Goal: Task Accomplishment & Management: Use online tool/utility

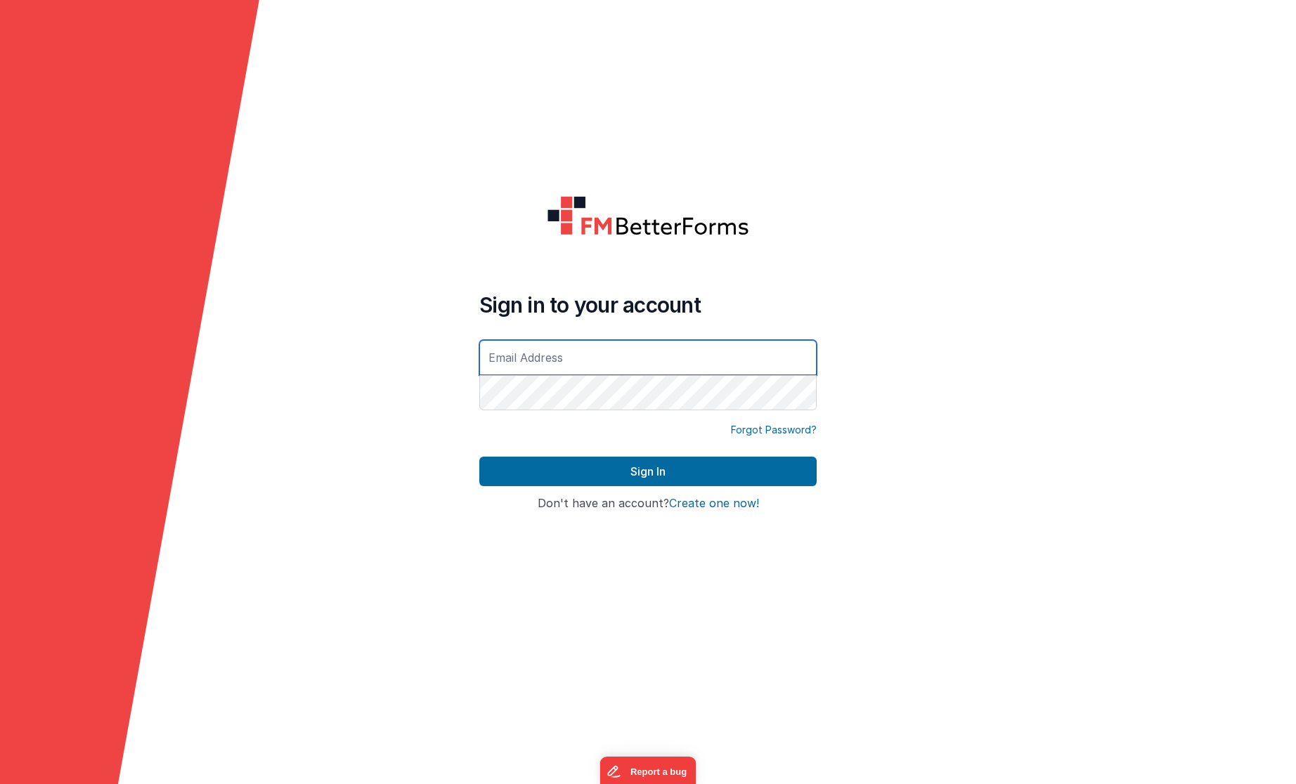
type input "[EMAIL_ADDRESS][DOMAIN_NAME]"
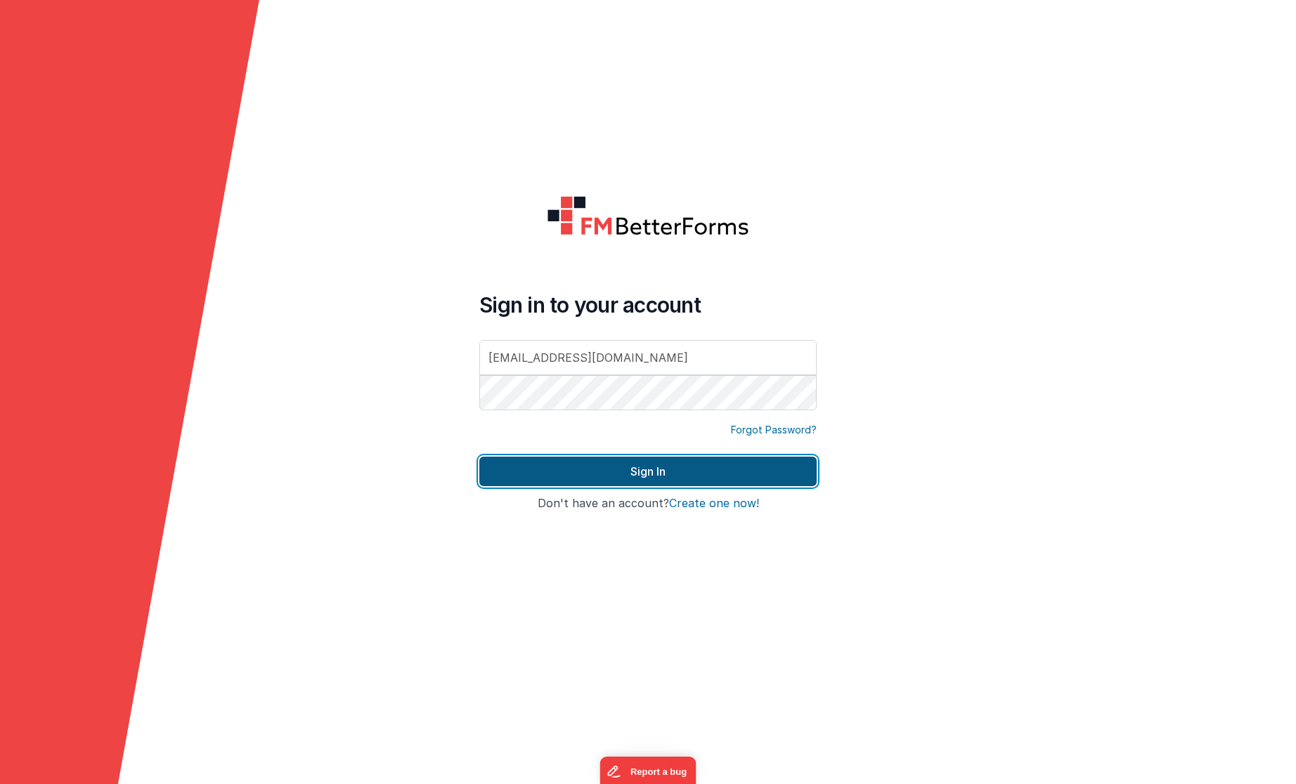
click at [736, 472] on button "Sign In" at bounding box center [647, 472] width 337 height 30
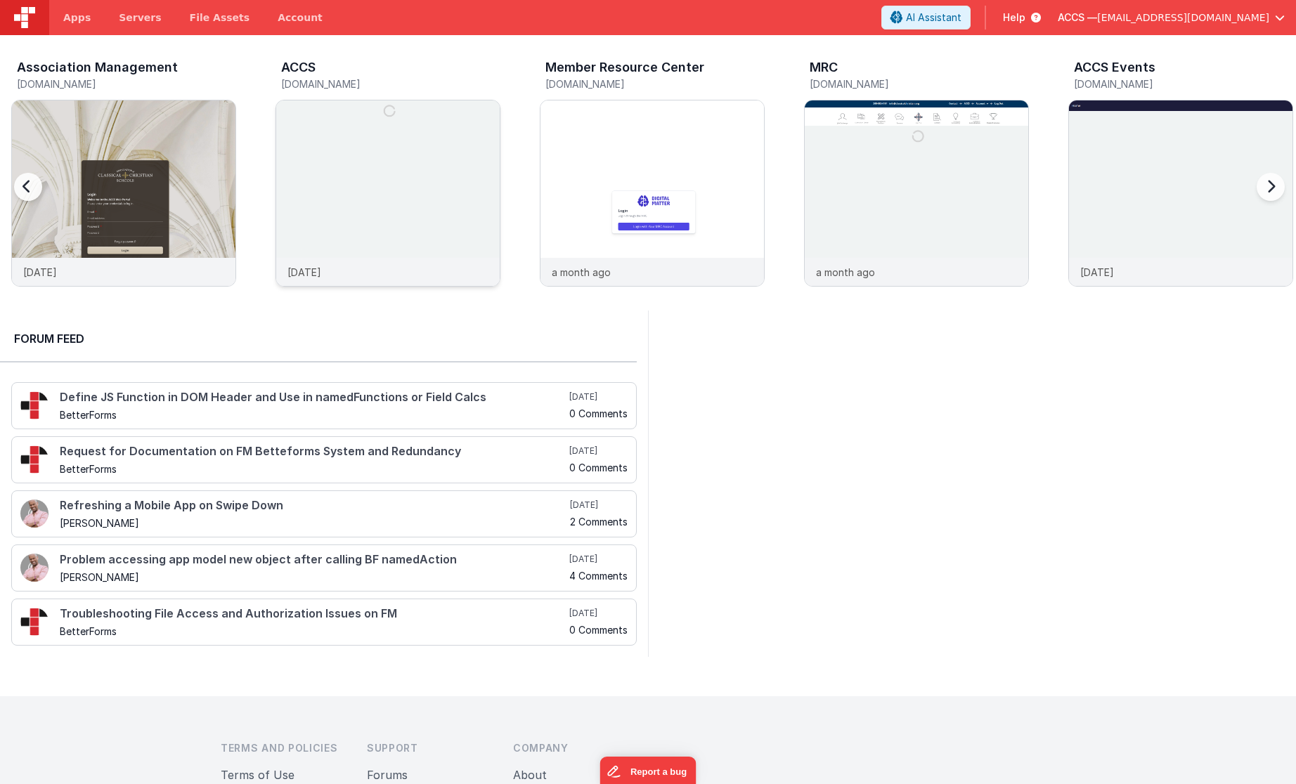
click at [458, 157] on img at bounding box center [388, 213] width 224 height 224
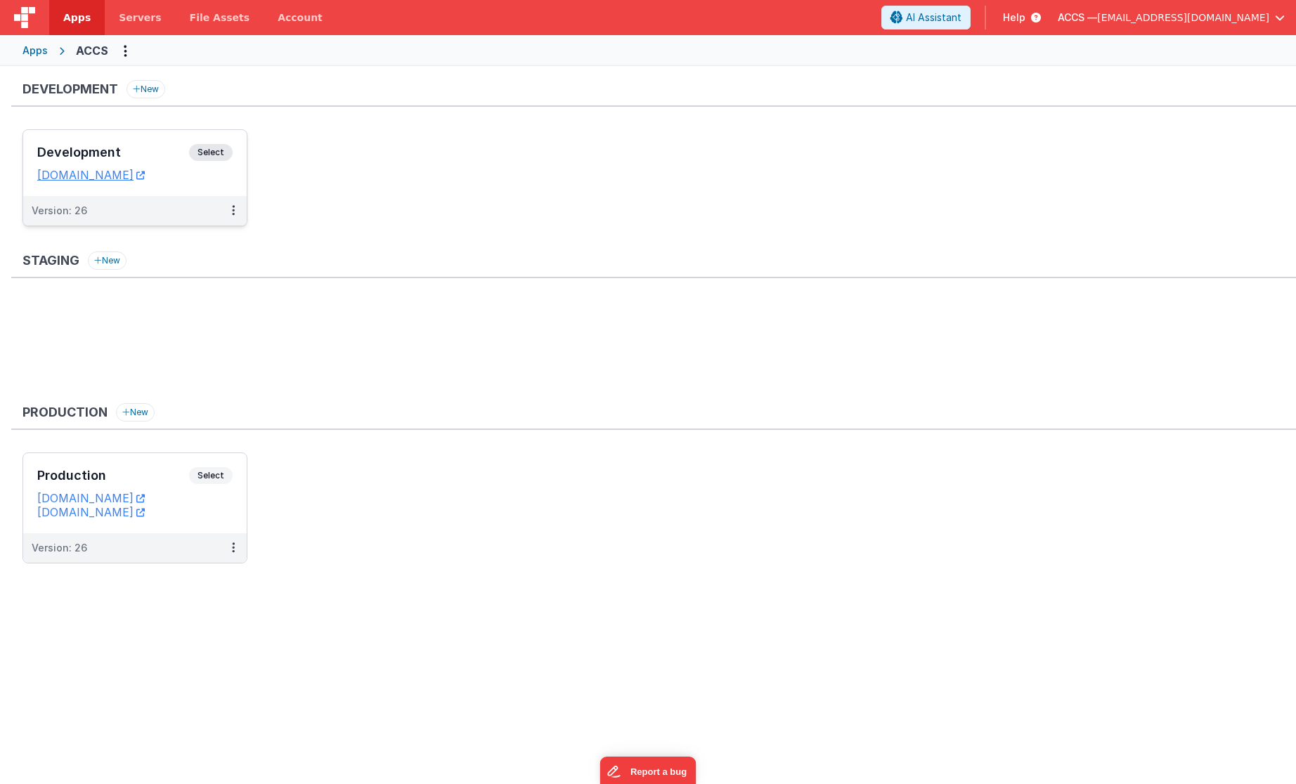
click at [169, 159] on h3 "Development" at bounding box center [113, 152] width 152 height 14
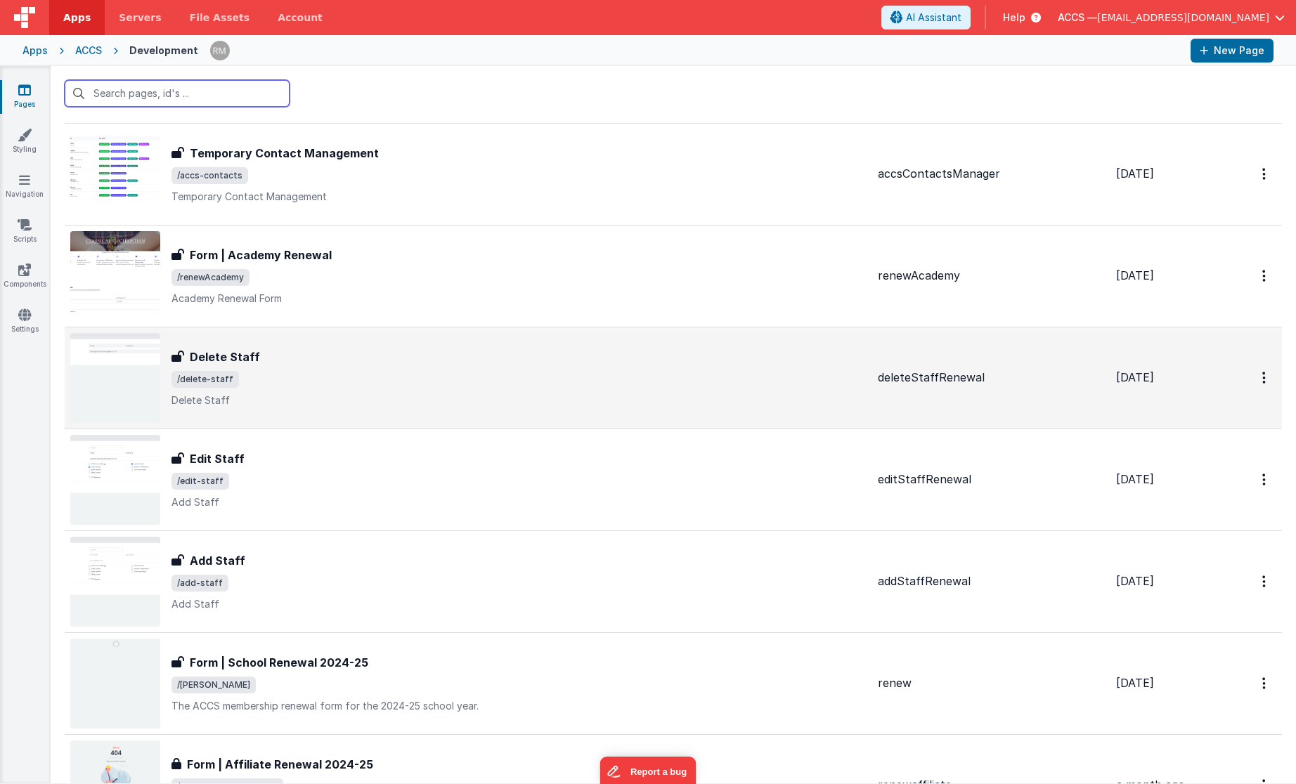
scroll to position [226, 0]
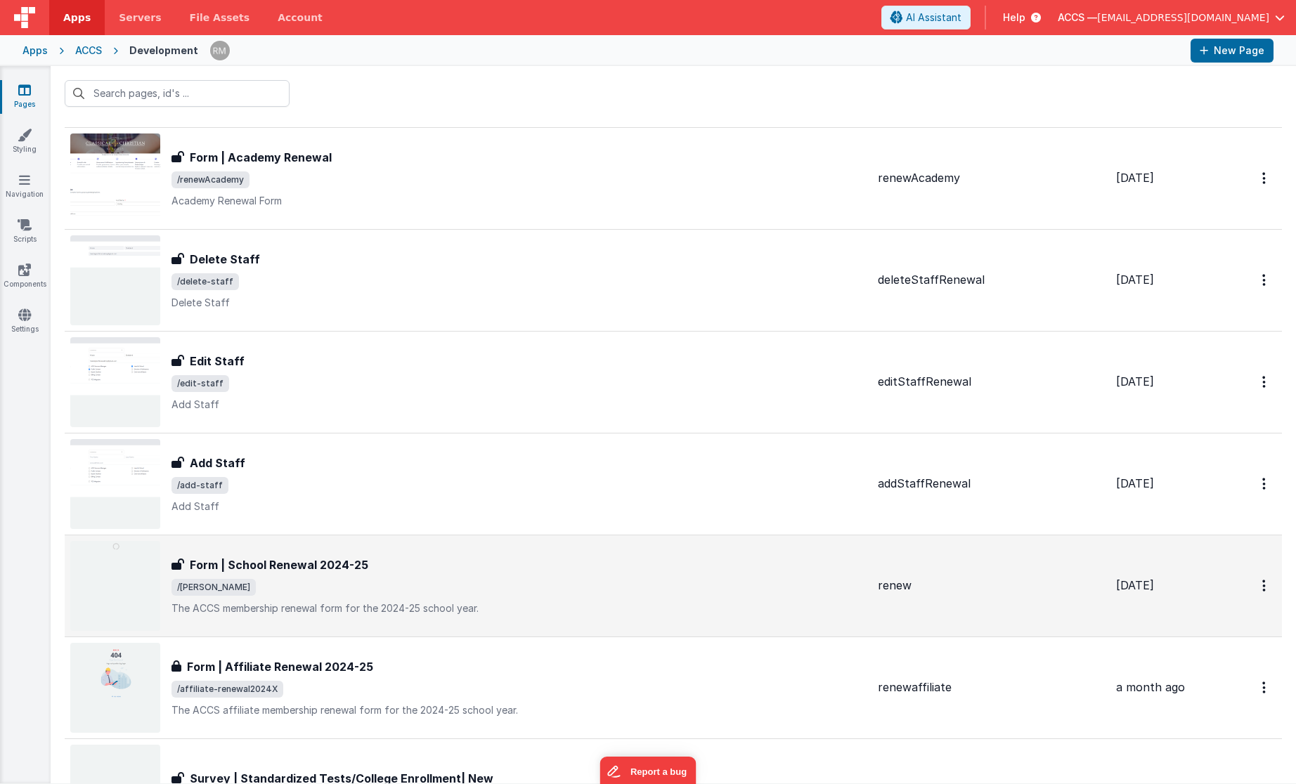
click at [486, 591] on span "/[PERSON_NAME]" at bounding box center [519, 587] width 695 height 17
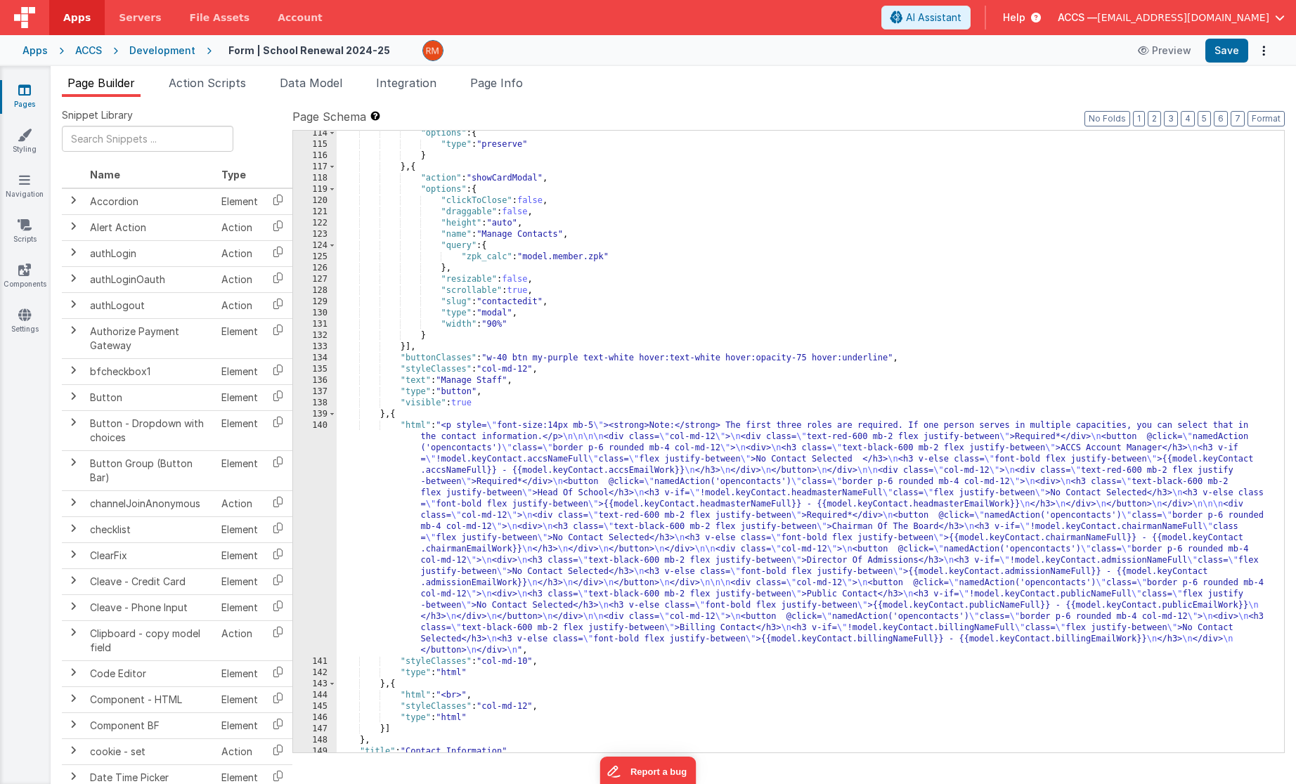
scroll to position [1386, 0]
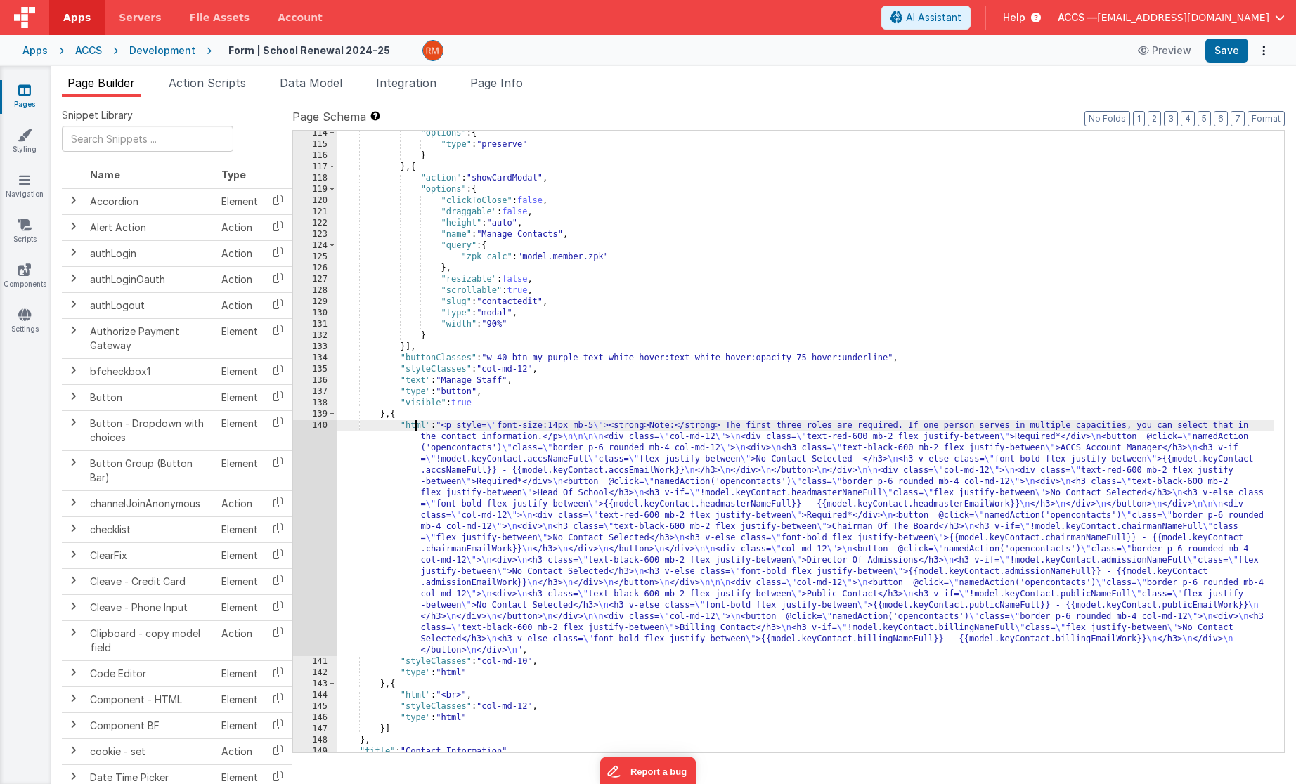
click at [415, 424] on div ""options" : { "type" : "preserve" } } , { "action" : "showCardModal" , "options…" at bounding box center [805, 450] width 937 height 645
click at [322, 426] on div "140" at bounding box center [315, 538] width 44 height 236
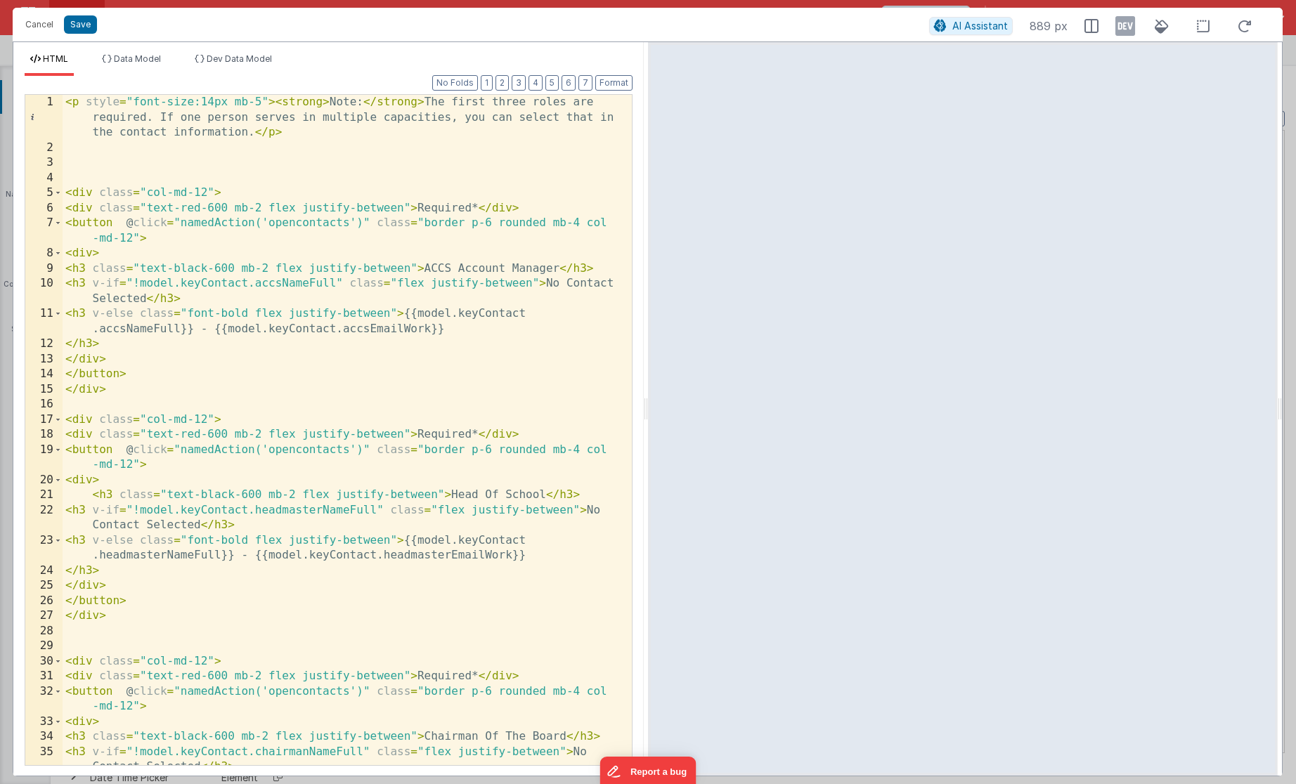
scroll to position [0, 0]
click at [49, 26] on button "Cancel" at bounding box center [39, 25] width 42 height 20
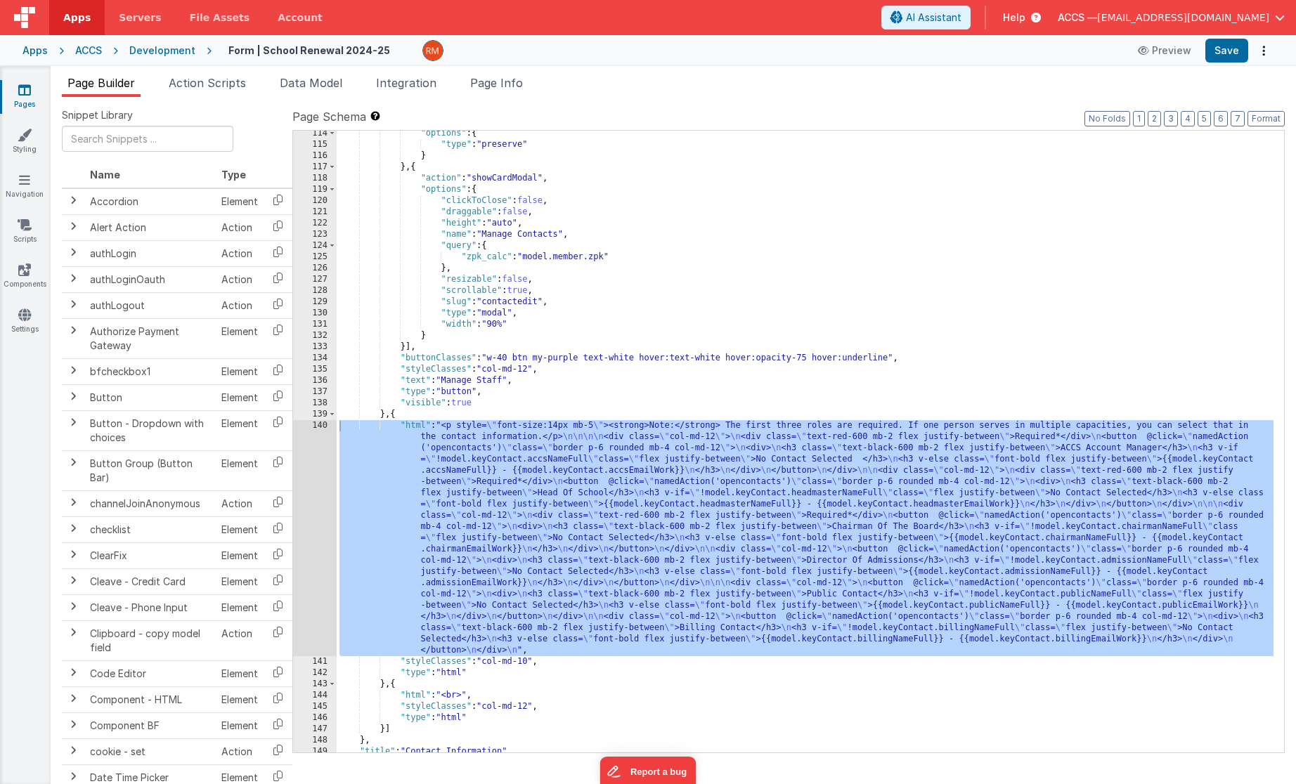
click at [88, 49] on div "ACCS" at bounding box center [88, 51] width 27 height 14
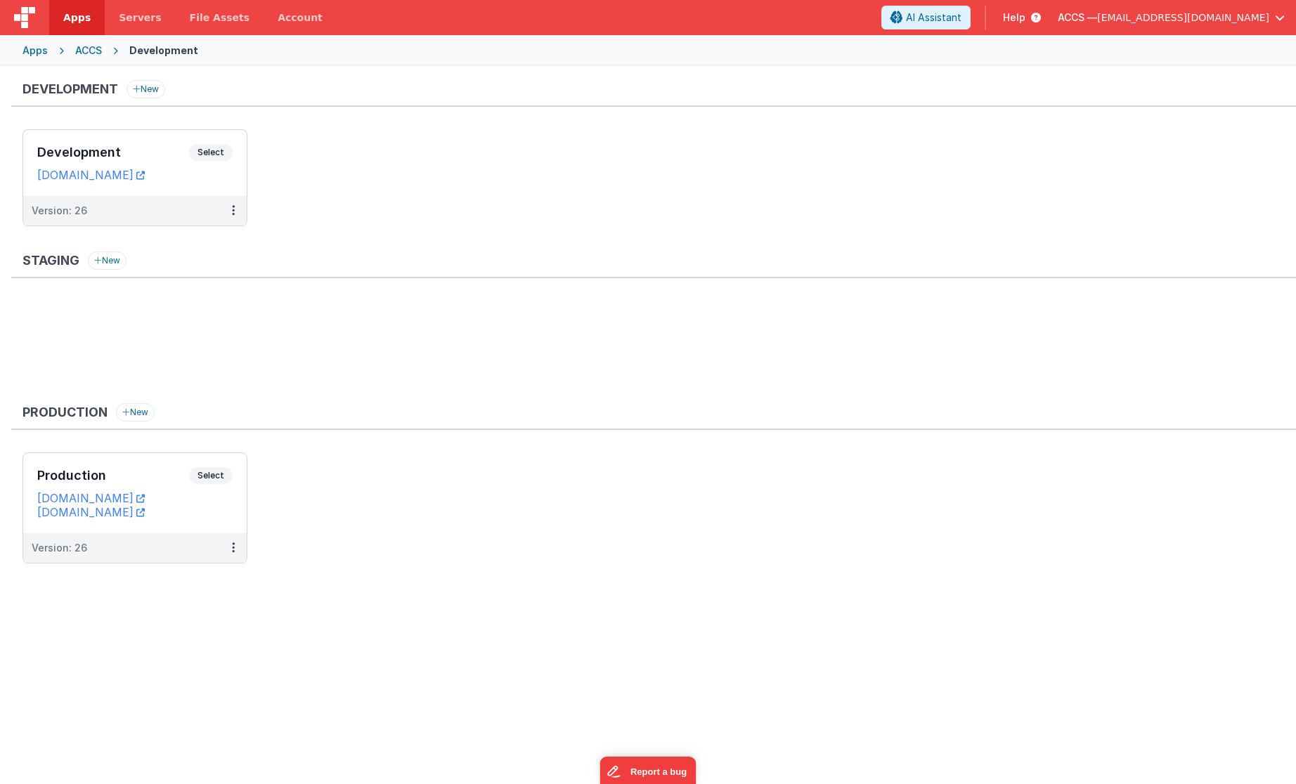
click at [44, 51] on div "Apps" at bounding box center [34, 51] width 25 height 14
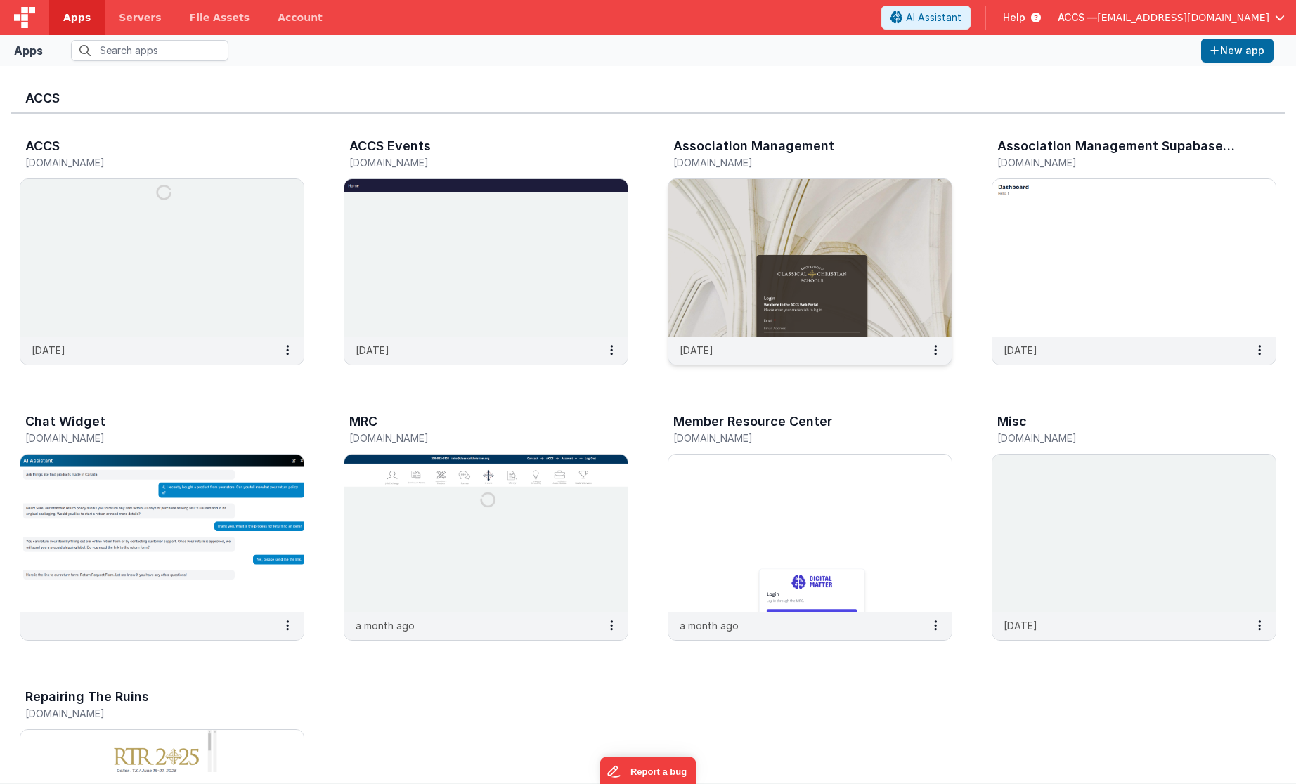
click at [708, 238] on img at bounding box center [809, 257] width 283 height 157
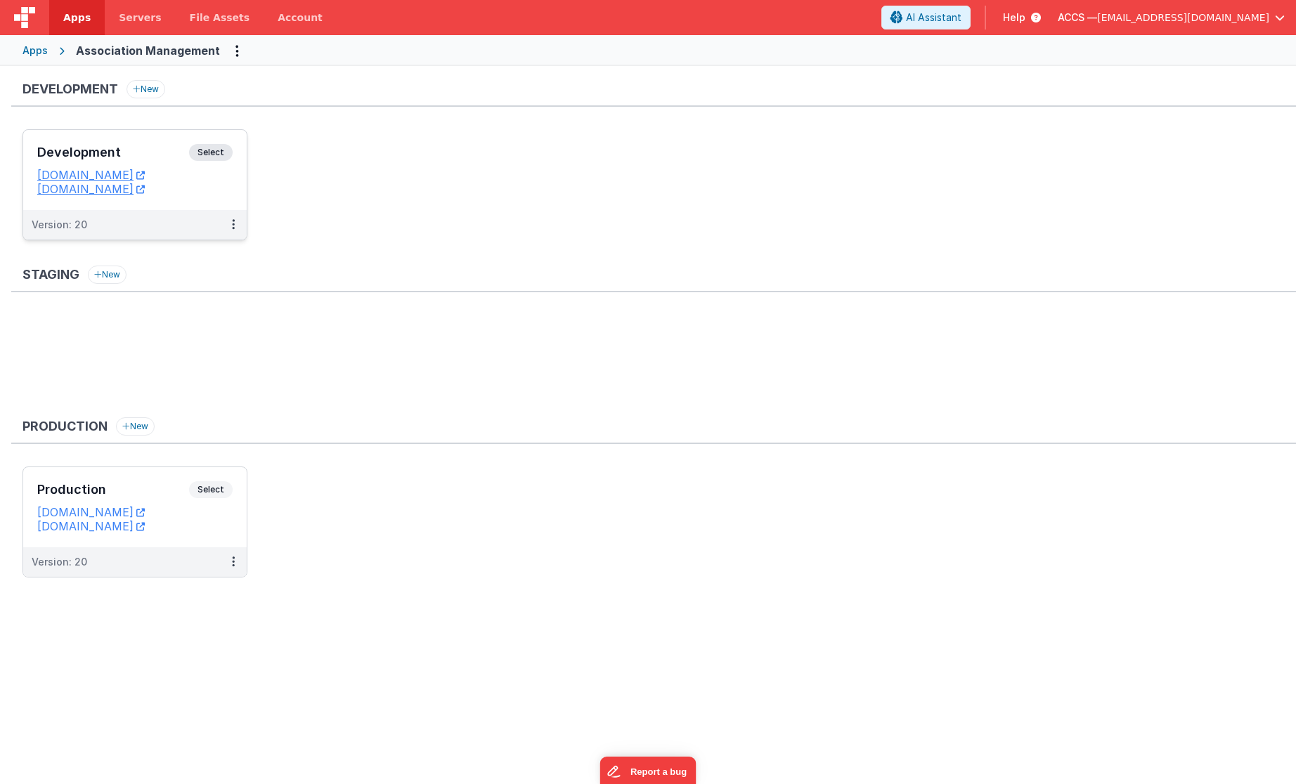
click at [123, 147] on h3 "Development" at bounding box center [113, 152] width 152 height 14
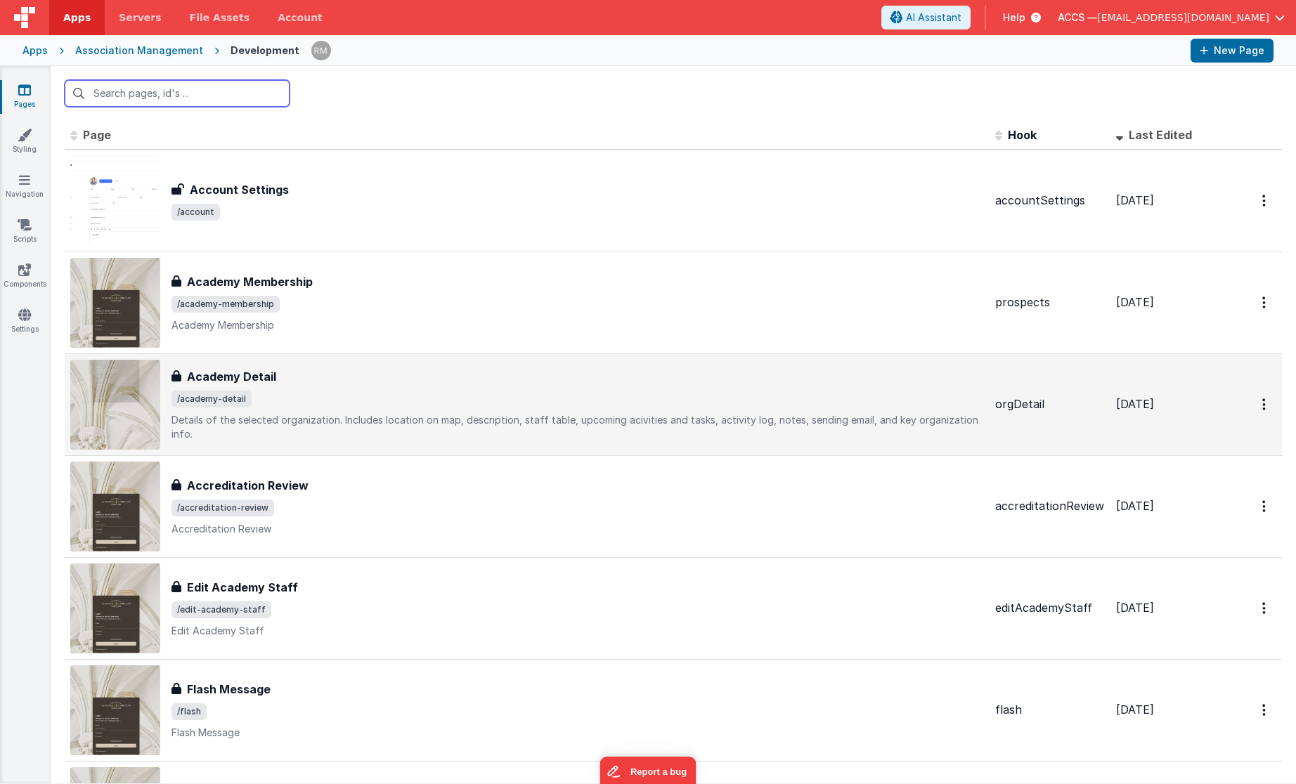
scroll to position [8, 0]
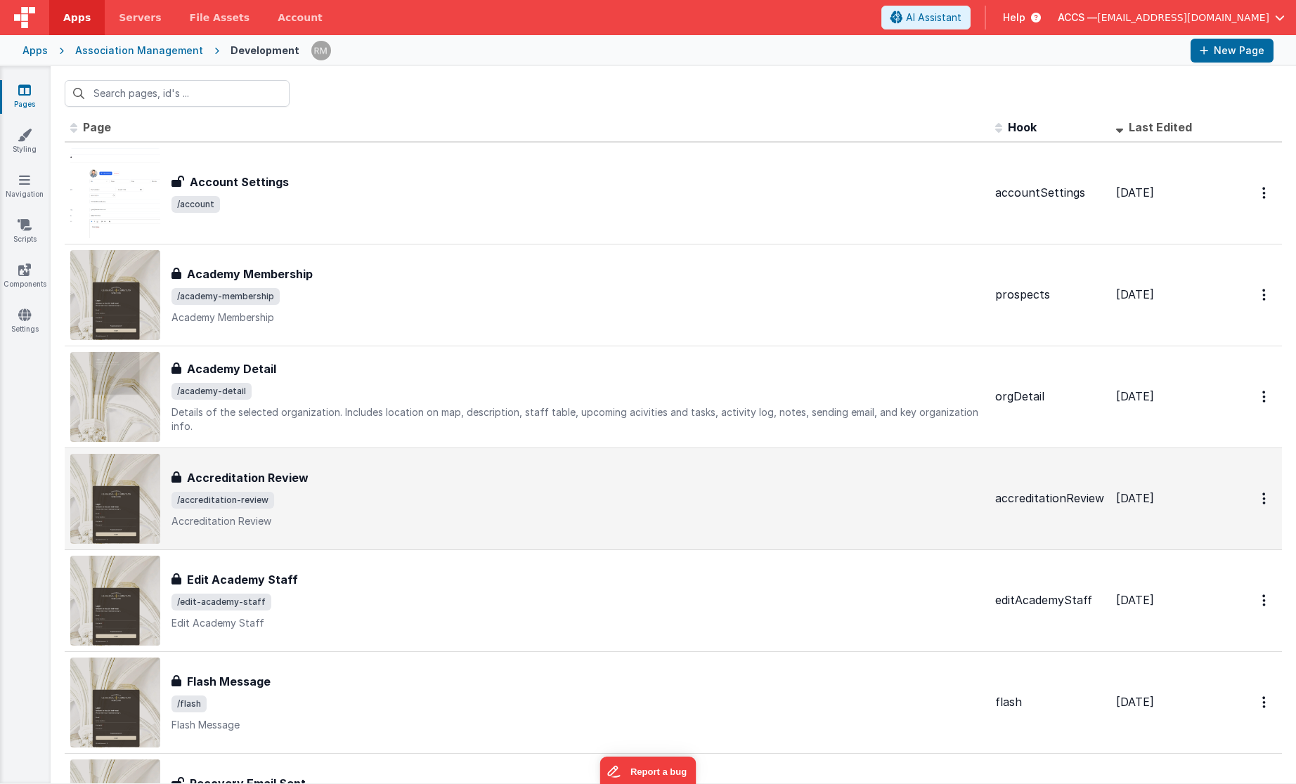
click at [268, 501] on span "/accreditation-review" at bounding box center [223, 500] width 103 height 17
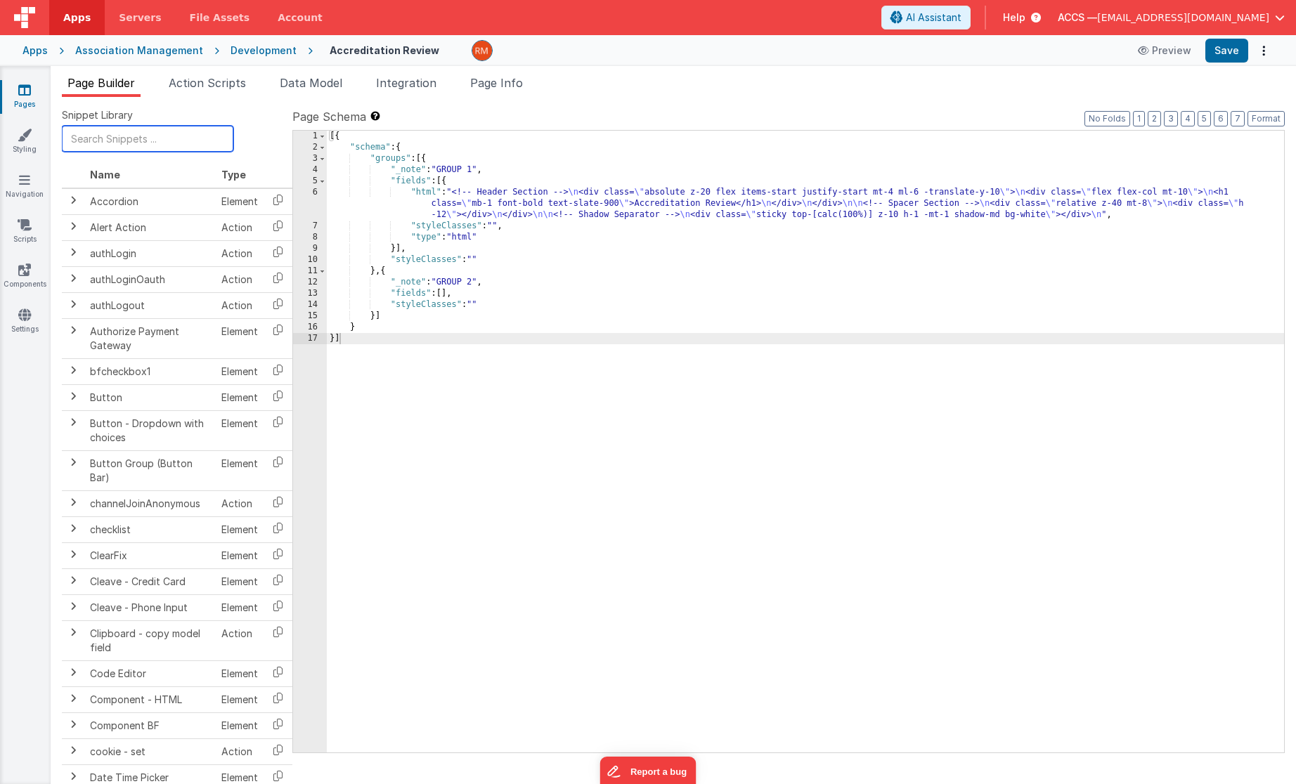
click at [115, 145] on input "text" at bounding box center [148, 139] width 172 height 26
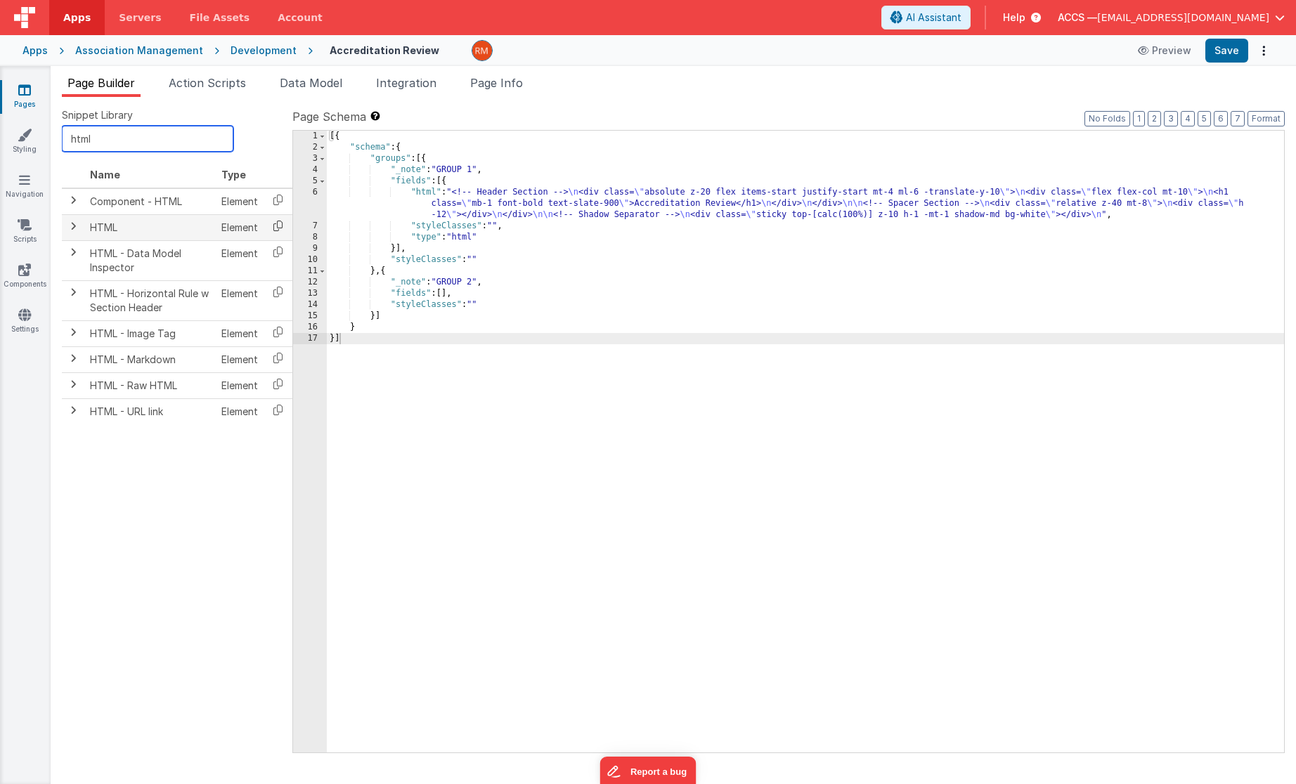
type input "html"
click at [276, 226] on icon at bounding box center [278, 226] width 29 height 22
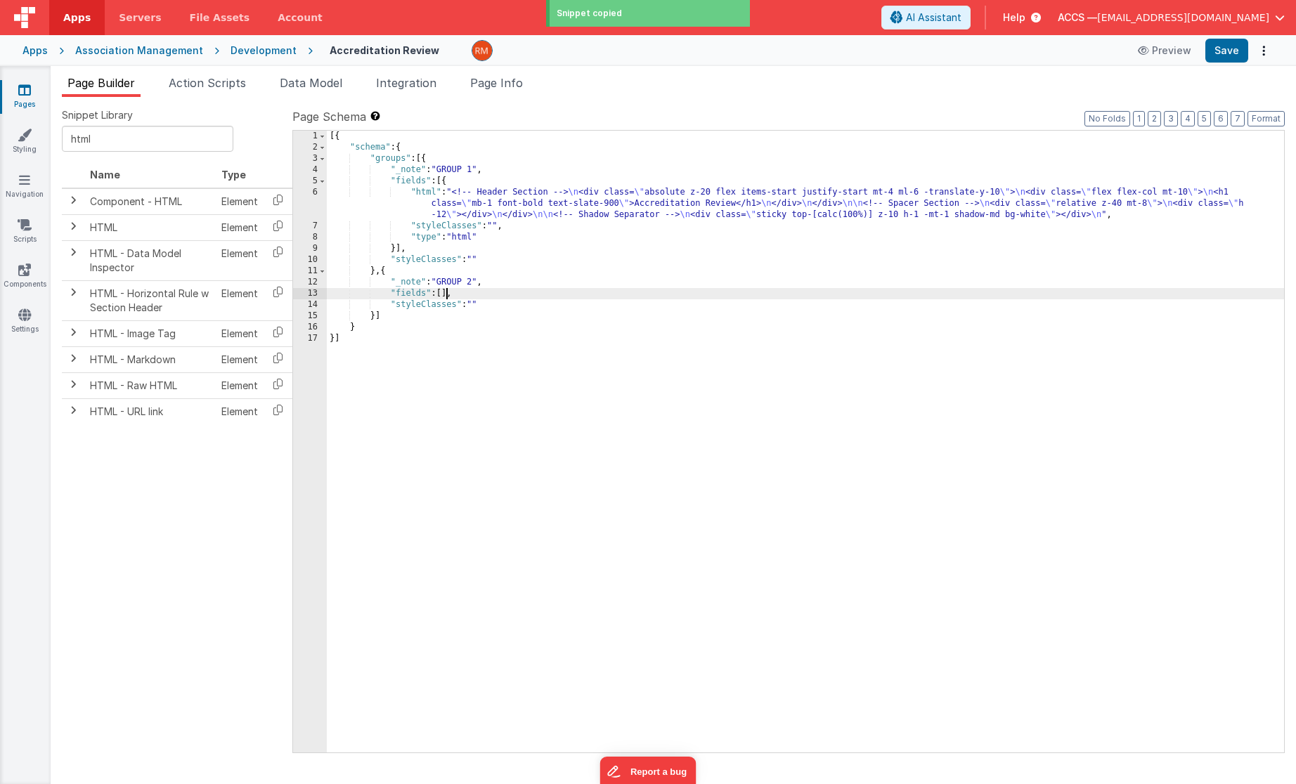
click at [445, 295] on div "[{ "schema" : { "groups" : [{ "_note" : "GROUP 1" , "fields" : [{ "html" : "<!-…" at bounding box center [805, 453] width 957 height 645
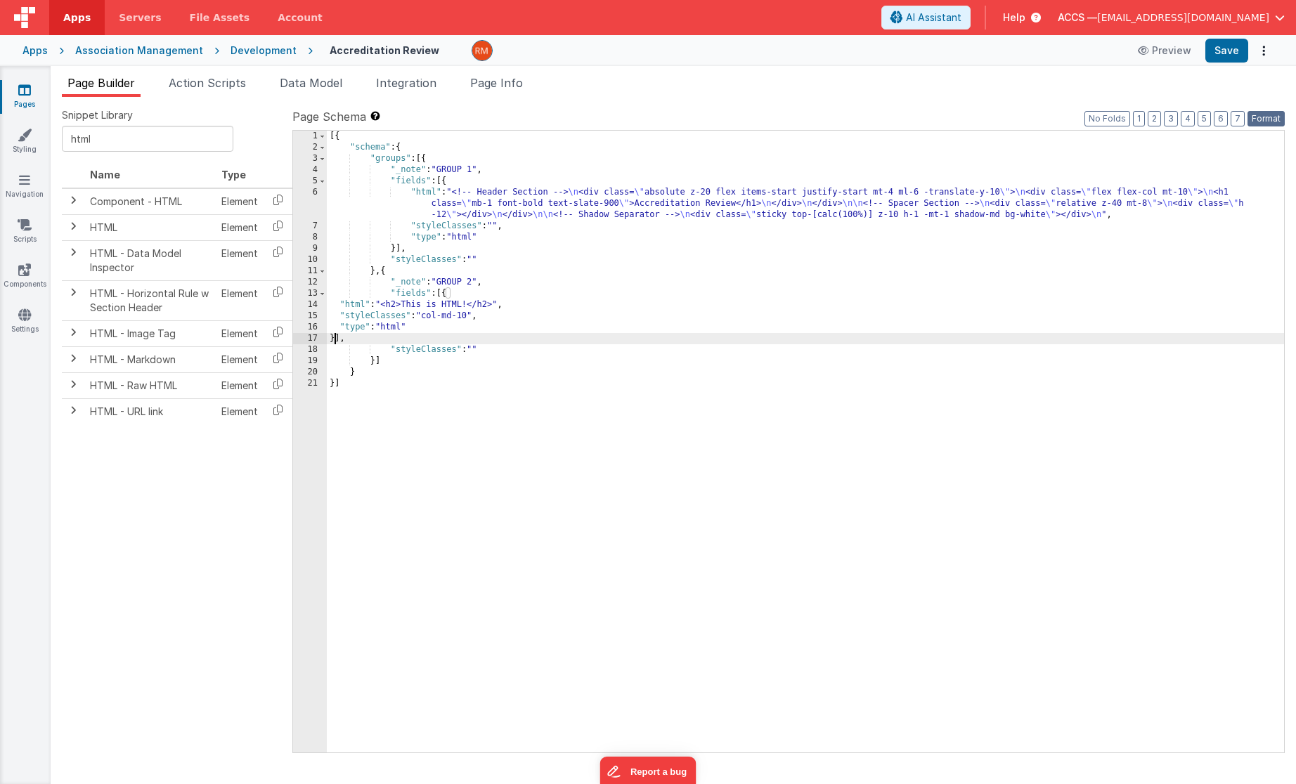
click at [1278, 115] on button "Format" at bounding box center [1266, 118] width 37 height 15
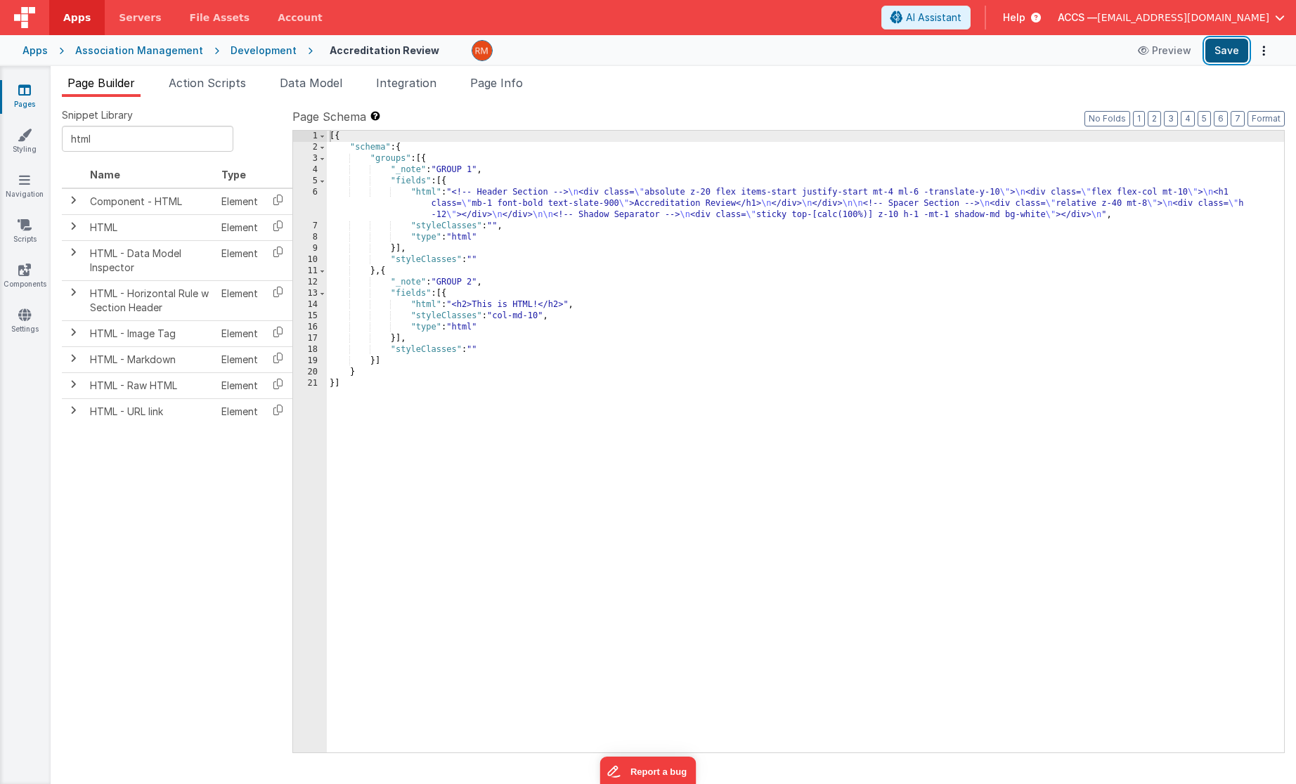
click at [1238, 48] on button "Save" at bounding box center [1226, 51] width 43 height 24
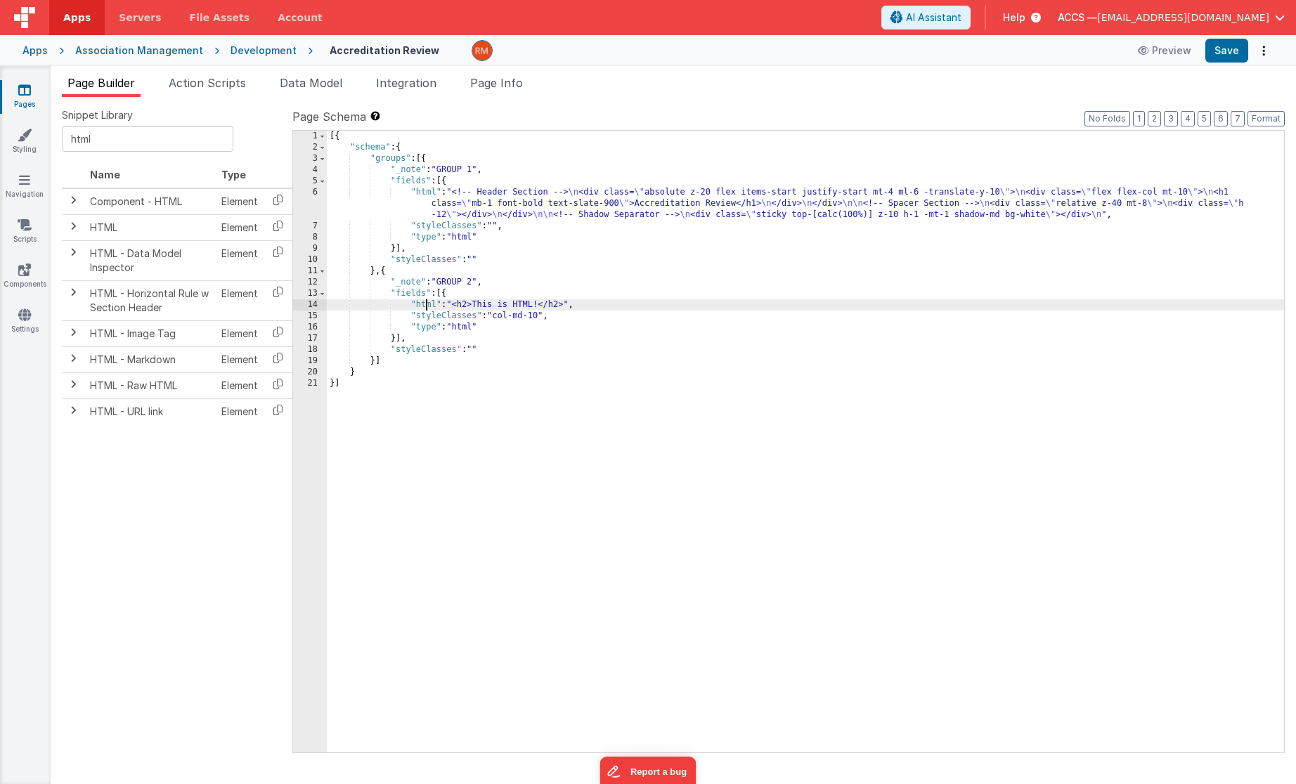
click at [425, 307] on div "[{ "schema" : { "groups" : [{ "_note" : "GROUP 1" , "fields" : [{ "html" : "<!-…" at bounding box center [805, 453] width 957 height 645
click at [311, 306] on div "14" at bounding box center [310, 304] width 34 height 11
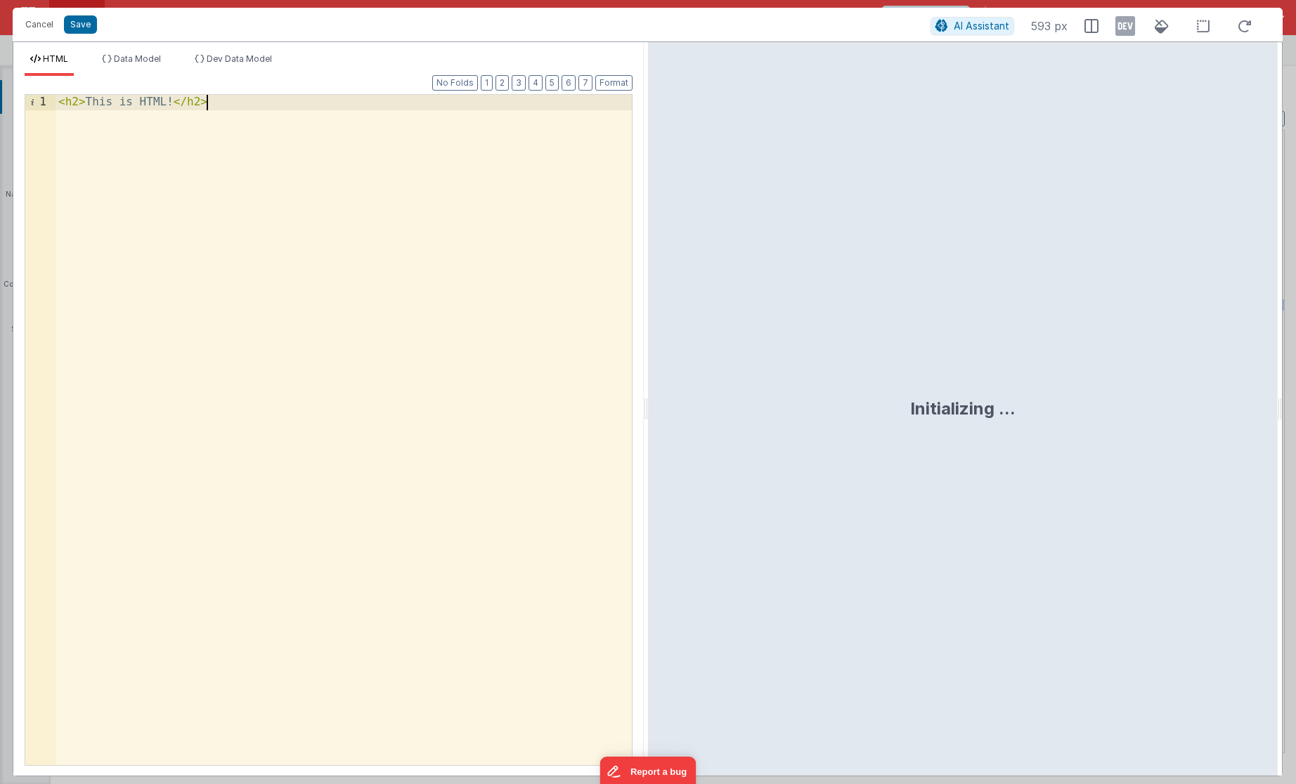
click at [330, 319] on div "< h2 > This is HTML! </ h2 >" at bounding box center [344, 445] width 576 height 701
drag, startPoint x: 389, startPoint y: 200, endPoint x: -200, endPoint y: 31, distance: 613.4
click at [0, 31] on html "Cancel Save AI Assistant 593 px HTML Data Model Dev Data Model Format 7 6 5 4 3…" at bounding box center [648, 392] width 1296 height 784
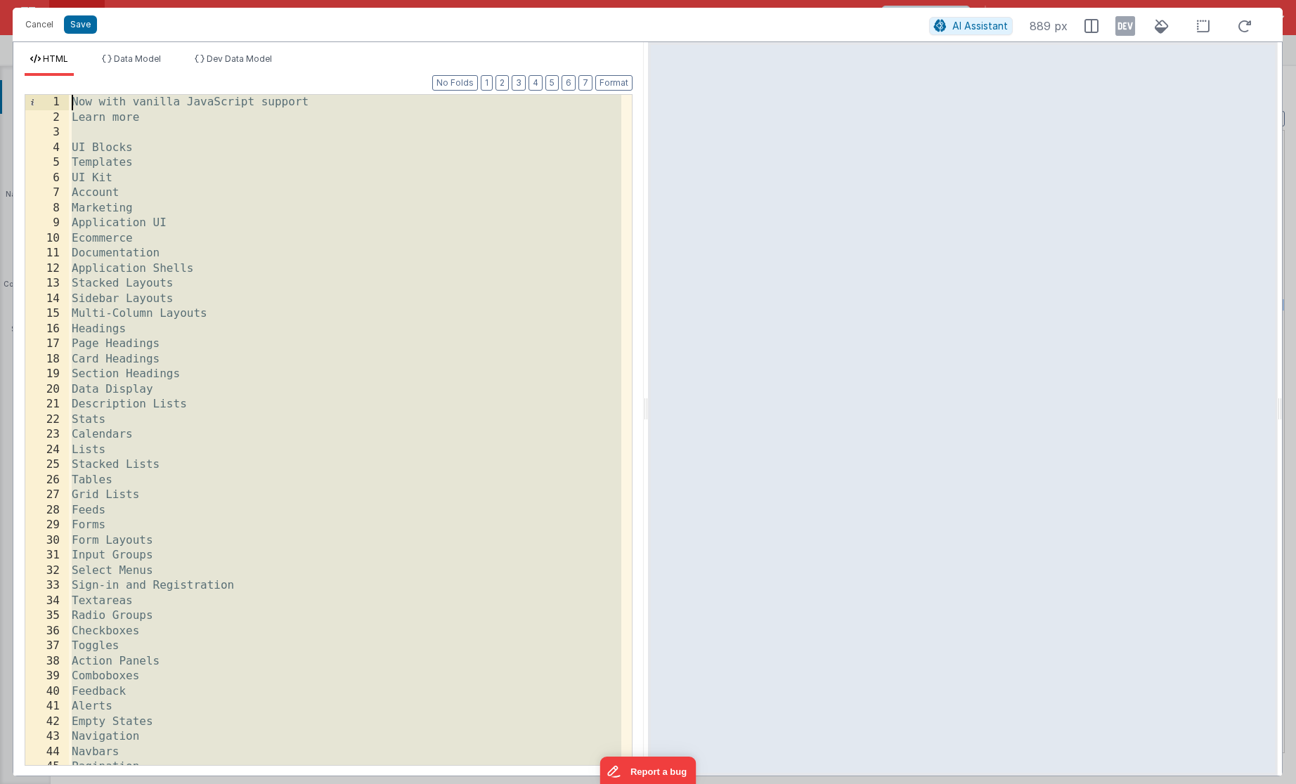
drag, startPoint x: 131, startPoint y: 224, endPoint x: -20, endPoint y: -61, distance: 322.0
click at [0, 0] on html "Cancel Save AI Assistant 889 px HTML Data Model Dev Data Model Format 7 6 5 4 3…" at bounding box center [648, 392] width 1296 height 784
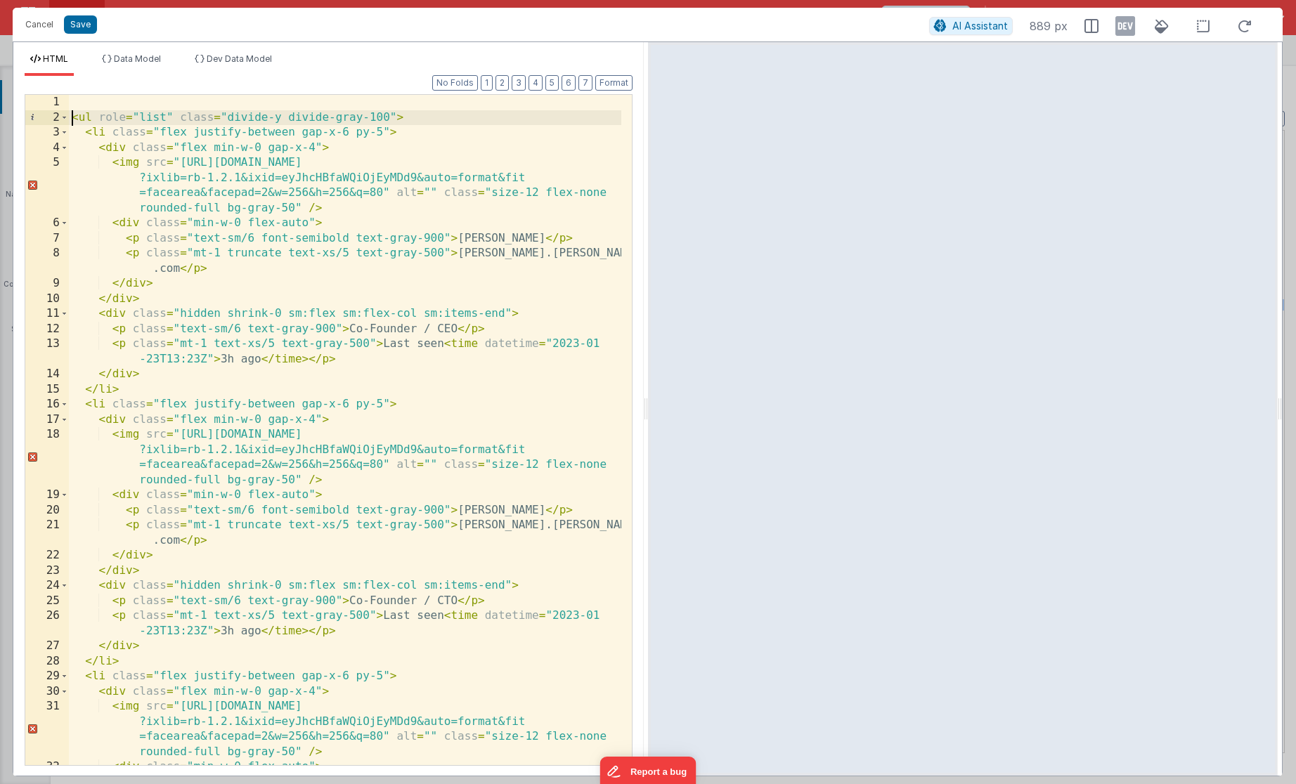
click at [71, 118] on div "< ul role = "list" class = "divide-y divide-gray-100" > < li class = "flex just…" at bounding box center [345, 445] width 552 height 701
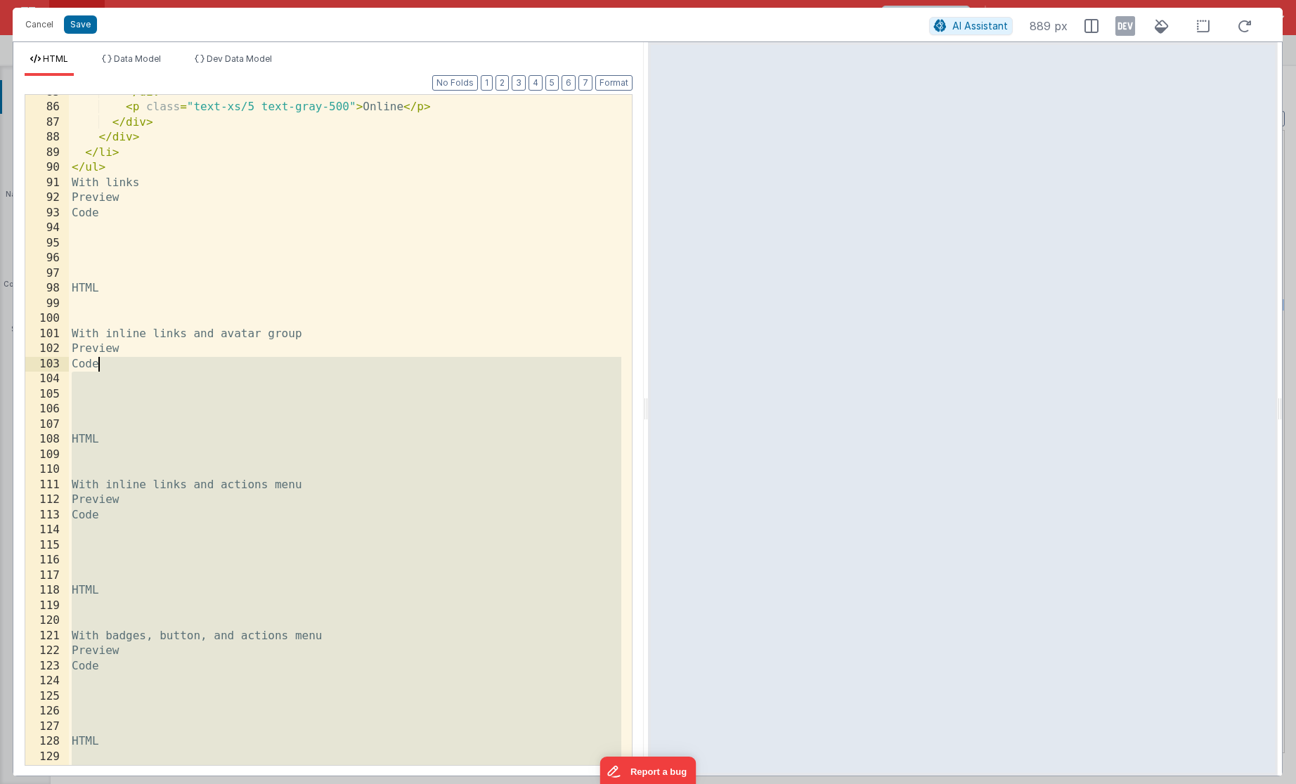
scroll to position [1473, 0]
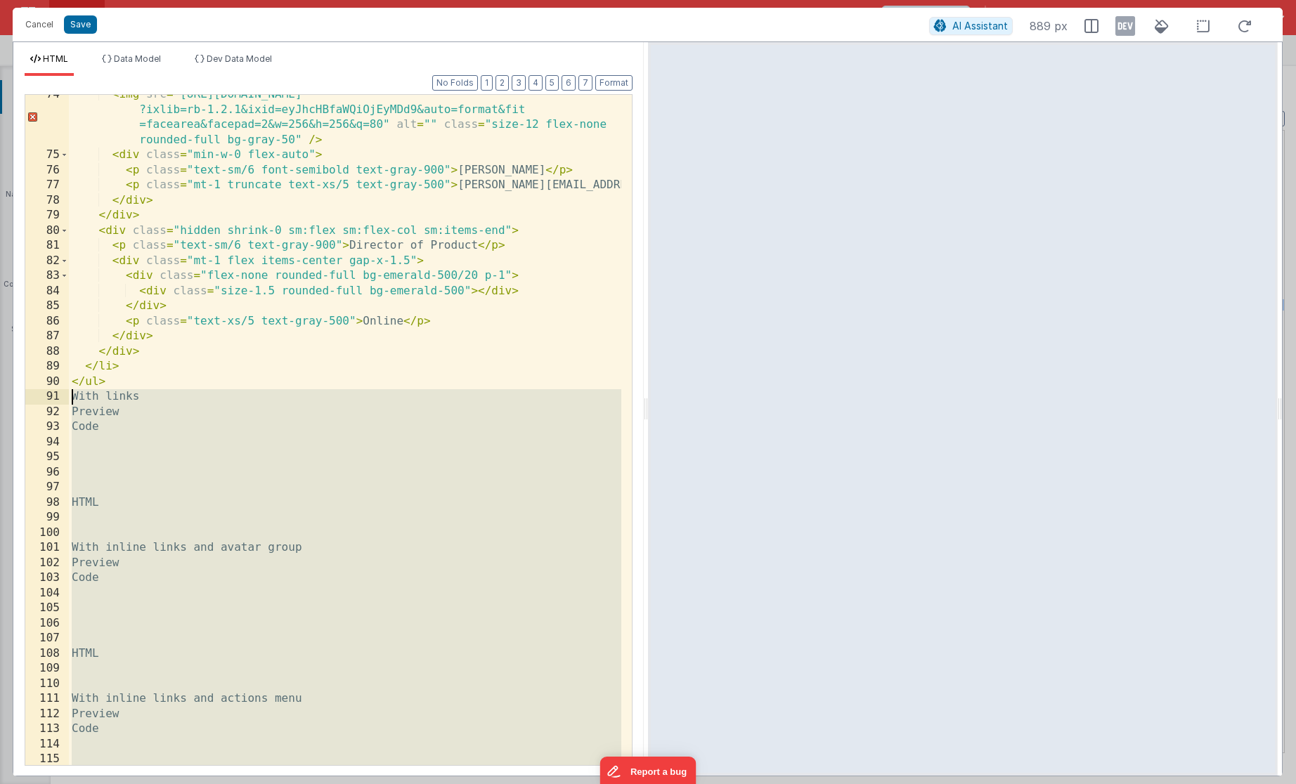
drag, startPoint x: 160, startPoint y: 762, endPoint x: 58, endPoint y: 399, distance: 376.7
click at [58, 399] on div "74 75 76 77 78 79 80 81 82 83 84 85 86 87 88 89 90 91 92 93 94 95 96 97 98 99 1…" at bounding box center [329, 430] width 608 height 672
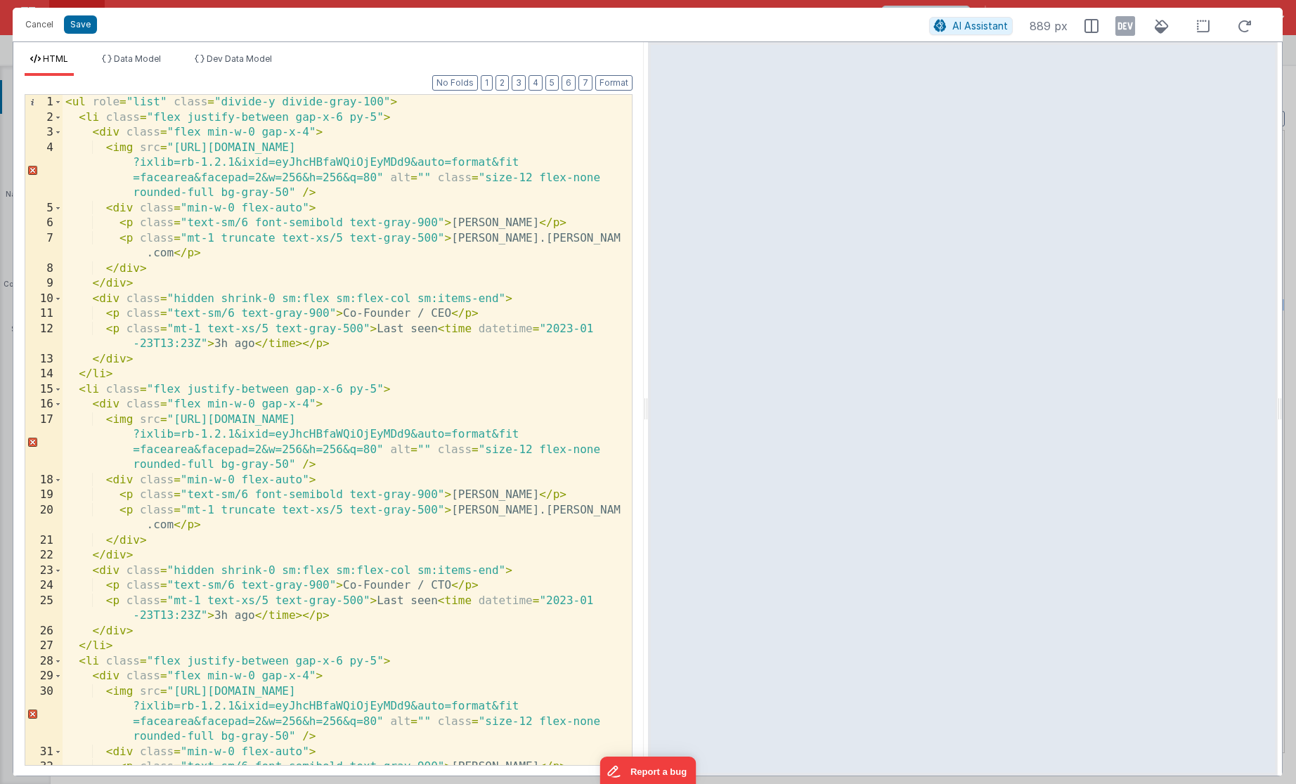
scroll to position [0, 0]
click at [33, 169] on div "4" at bounding box center [43, 171] width 37 height 60
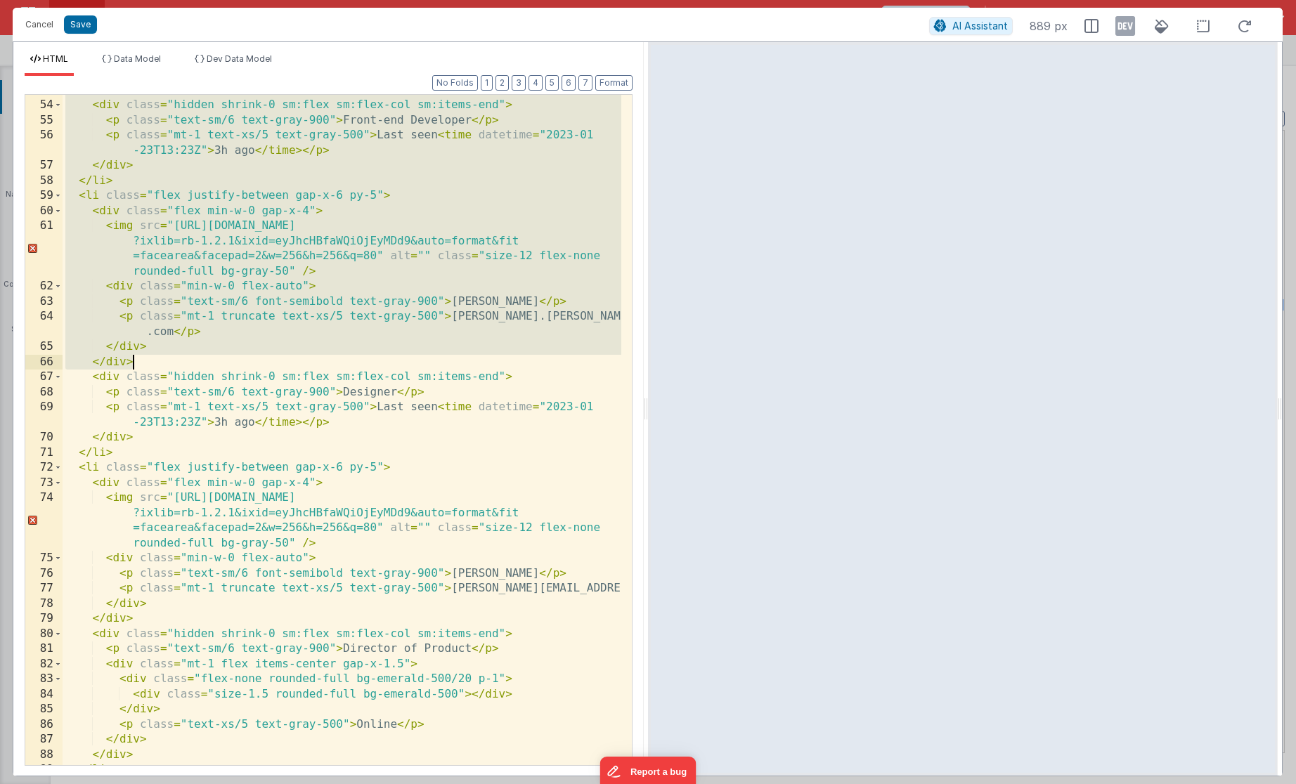
scroll to position [1113, 0]
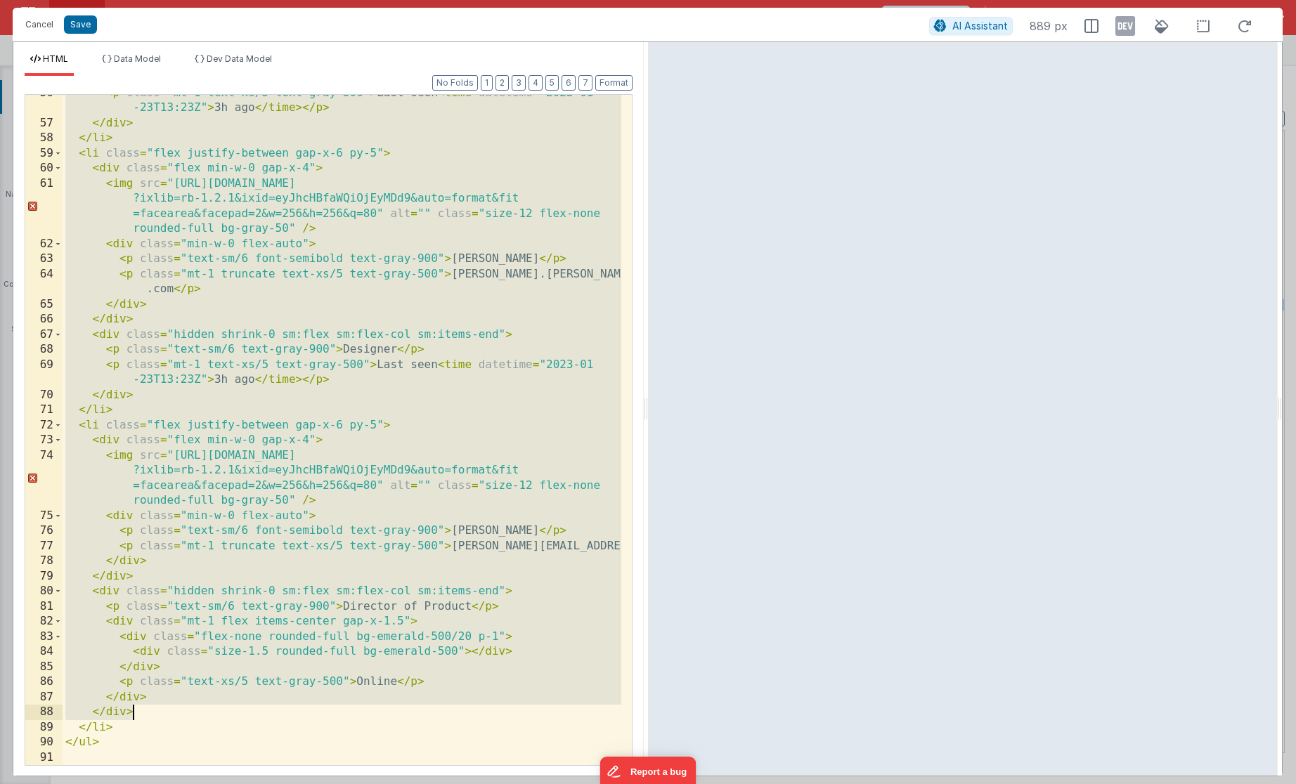
drag, startPoint x: 68, startPoint y: 388, endPoint x: 238, endPoint y: 711, distance: 364.7
click at [238, 711] on div "< p class = "mt-1 text-xs/5 text-gray-500" > Last seen < time datetime = "[DATE…" at bounding box center [342, 444] width 559 height 716
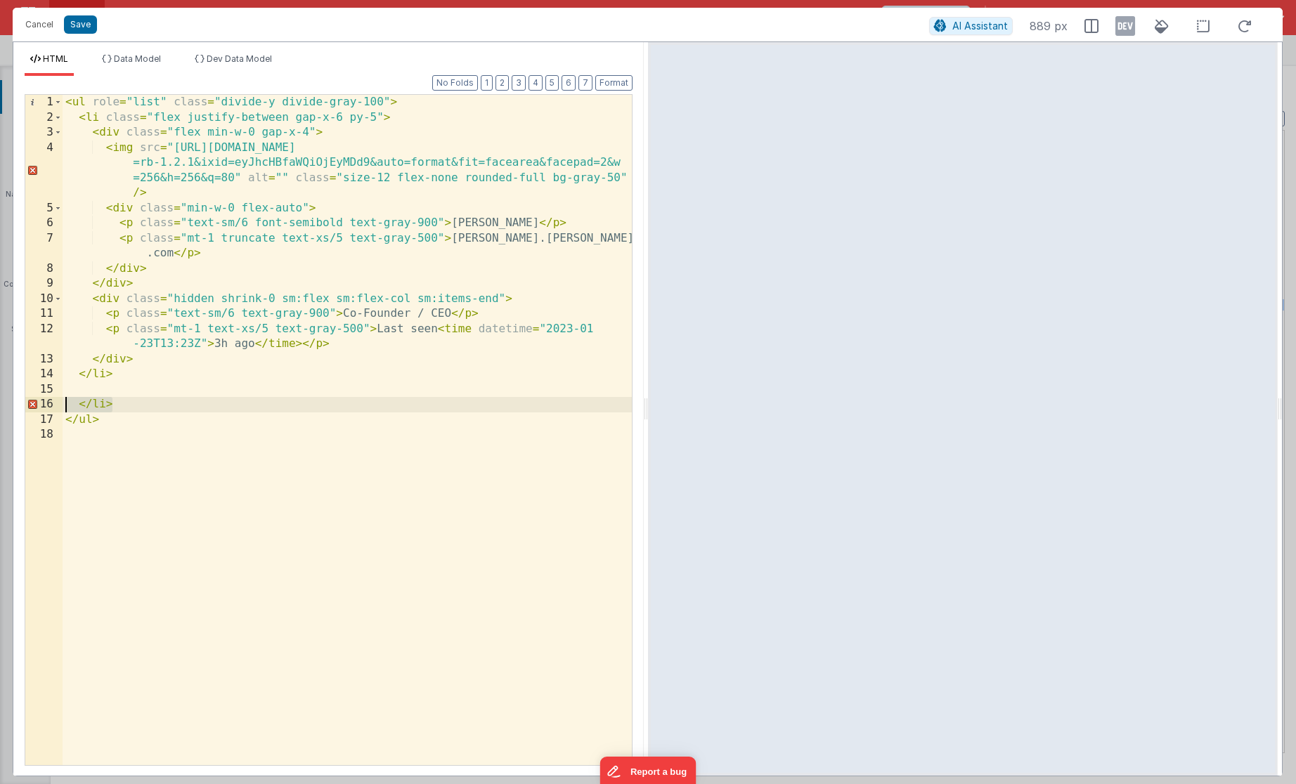
drag, startPoint x: 117, startPoint y: 406, endPoint x: 27, endPoint y: 403, distance: 90.7
click at [27, 403] on div "1 2 3 4 5 6 7 8 9 10 11 12 13 14 15 16 17 18 < ul role = "list" class = "divide…" at bounding box center [329, 430] width 608 height 672
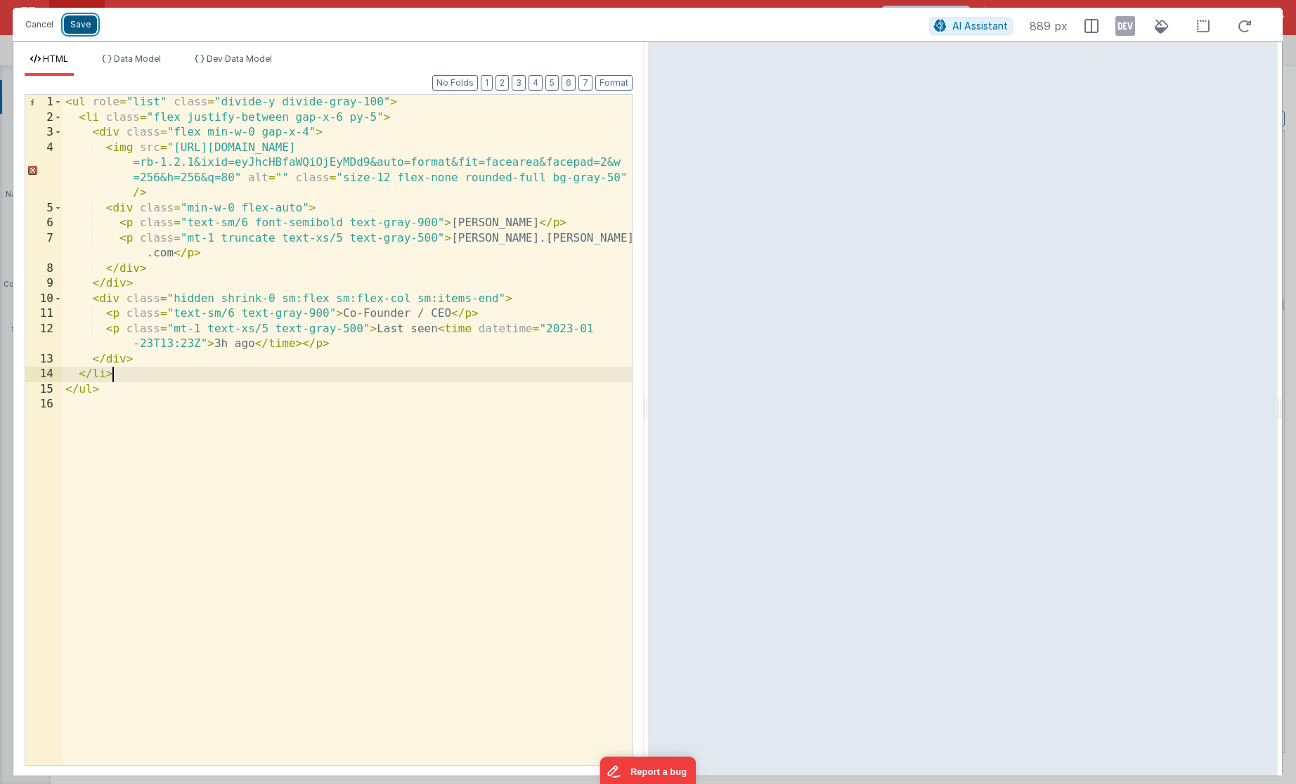
click at [79, 34] on button "Save" at bounding box center [80, 24] width 33 height 18
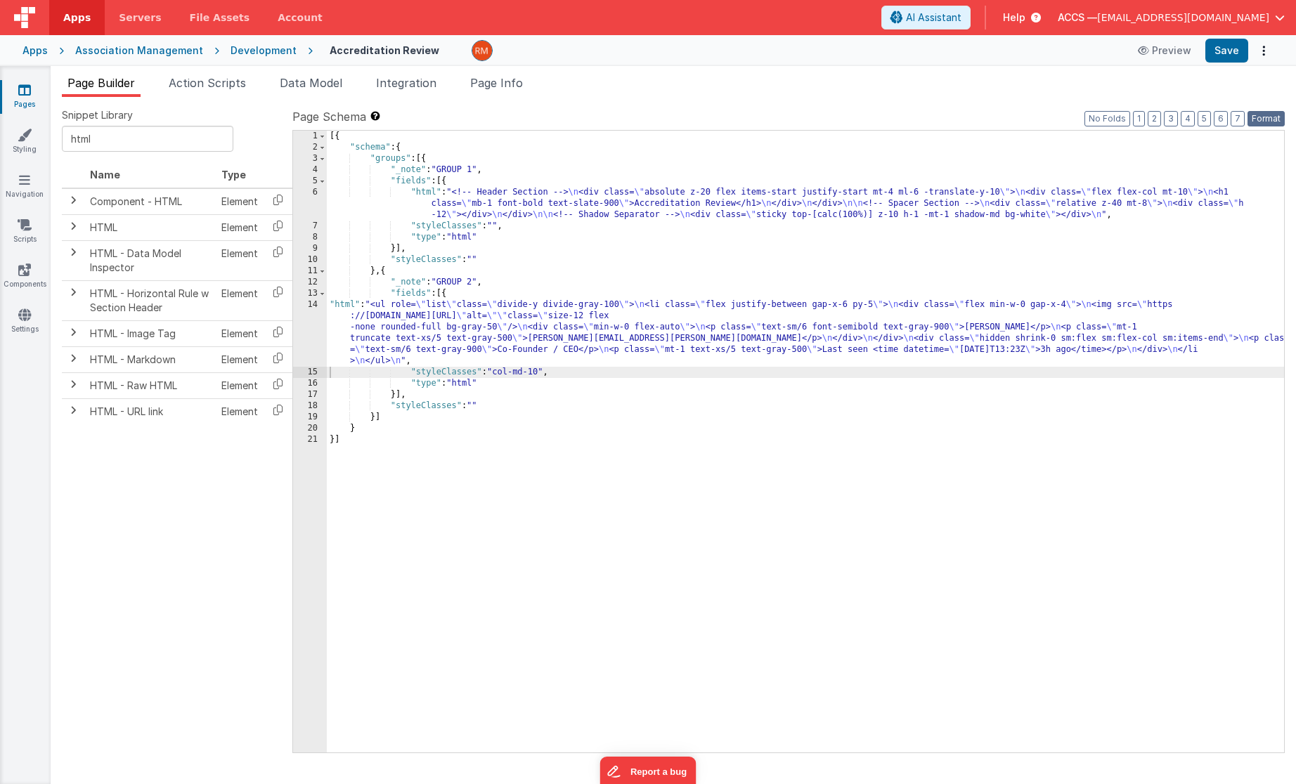
drag, startPoint x: 1256, startPoint y: 124, endPoint x: 1240, endPoint y: 80, distance: 47.1
click at [1250, 119] on button "Format" at bounding box center [1266, 118] width 37 height 15
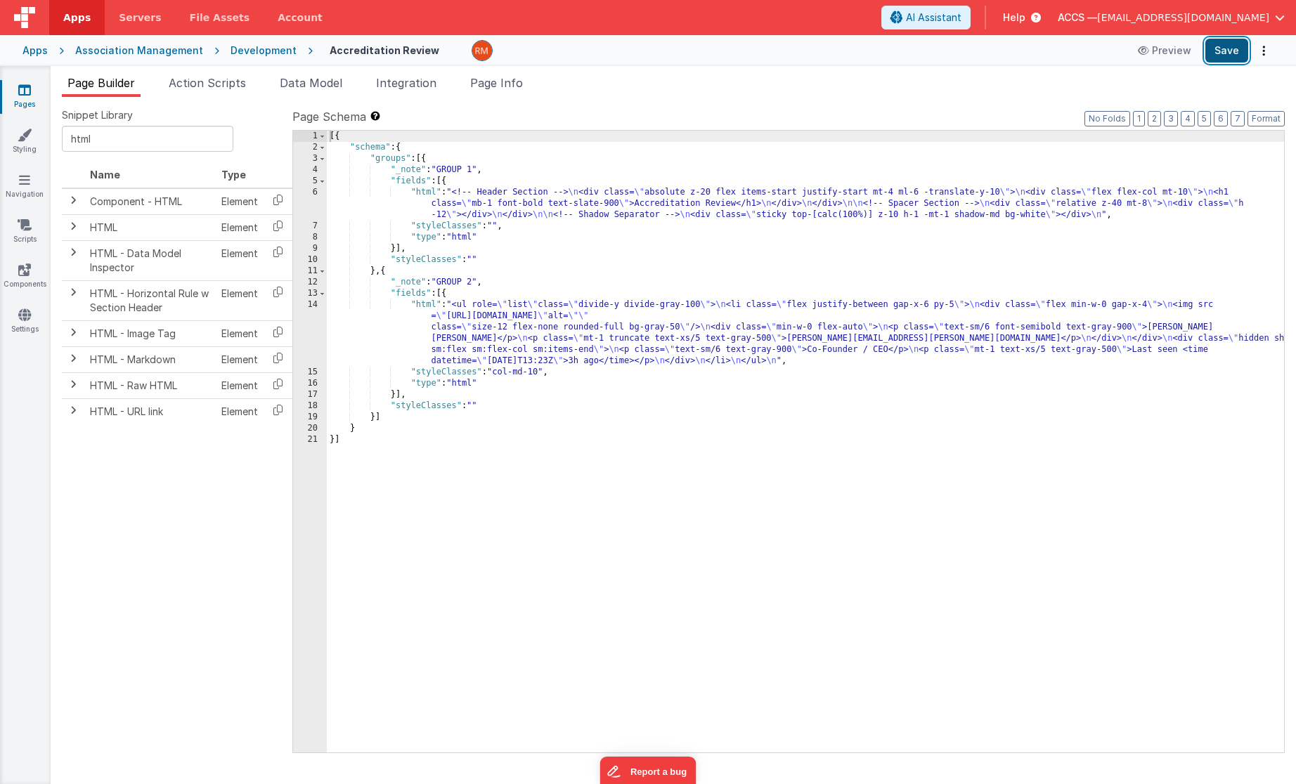
click at [1231, 54] on button "Save" at bounding box center [1226, 51] width 43 height 24
click at [27, 96] on icon at bounding box center [24, 90] width 13 height 14
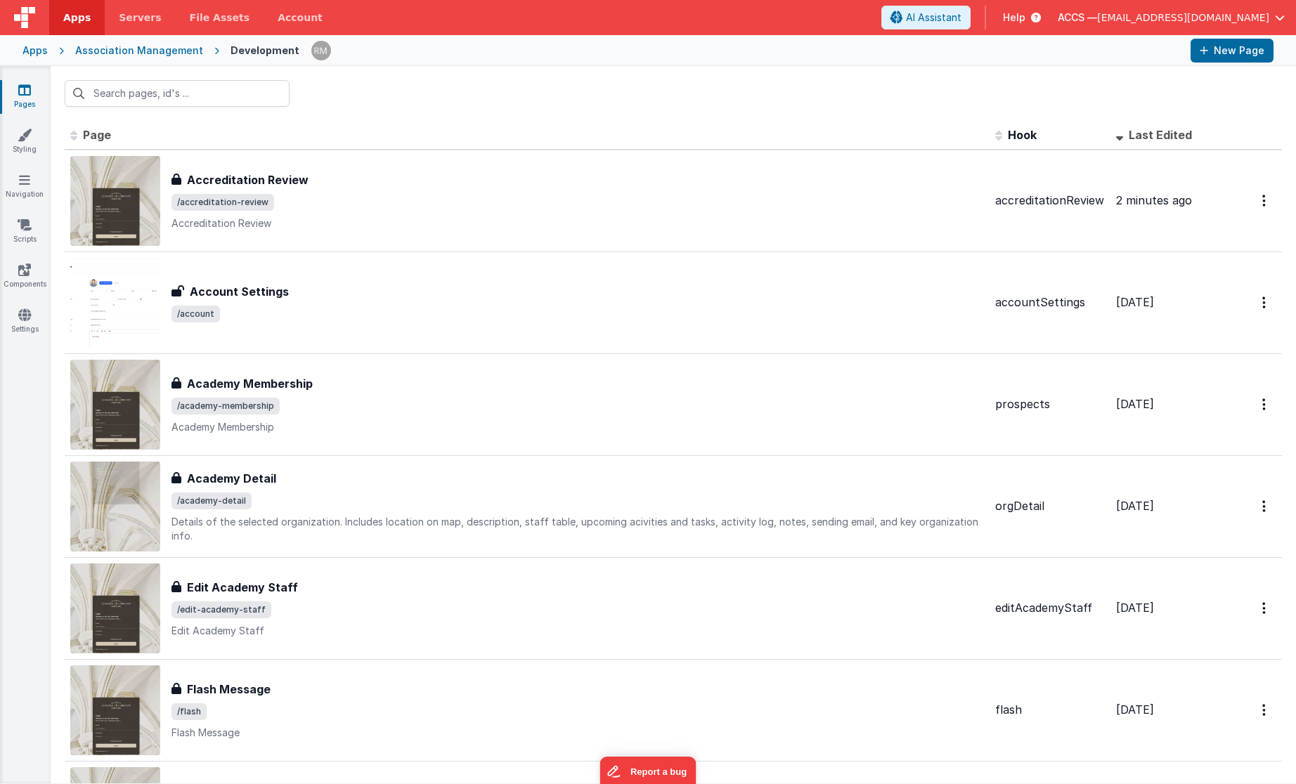
click at [35, 53] on div "Apps" at bounding box center [34, 51] width 25 height 14
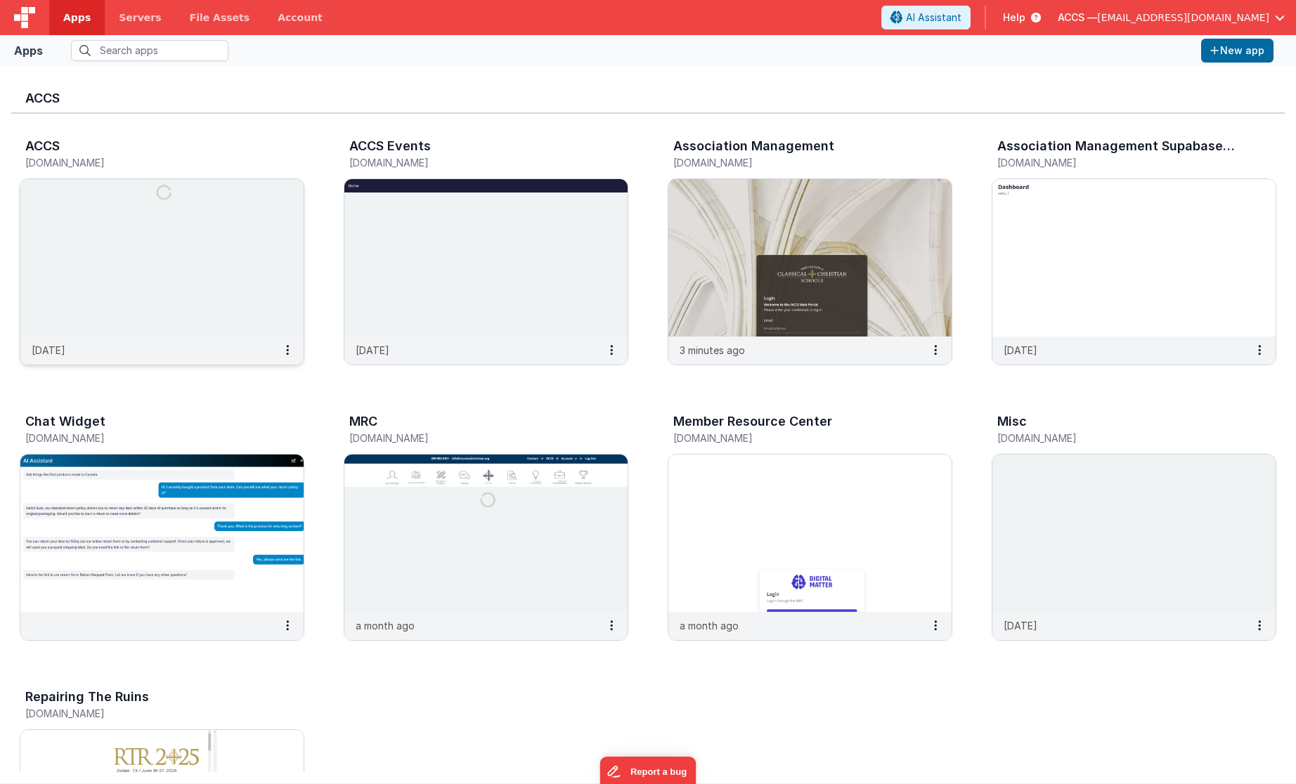
click at [234, 281] on img at bounding box center [161, 257] width 283 height 157
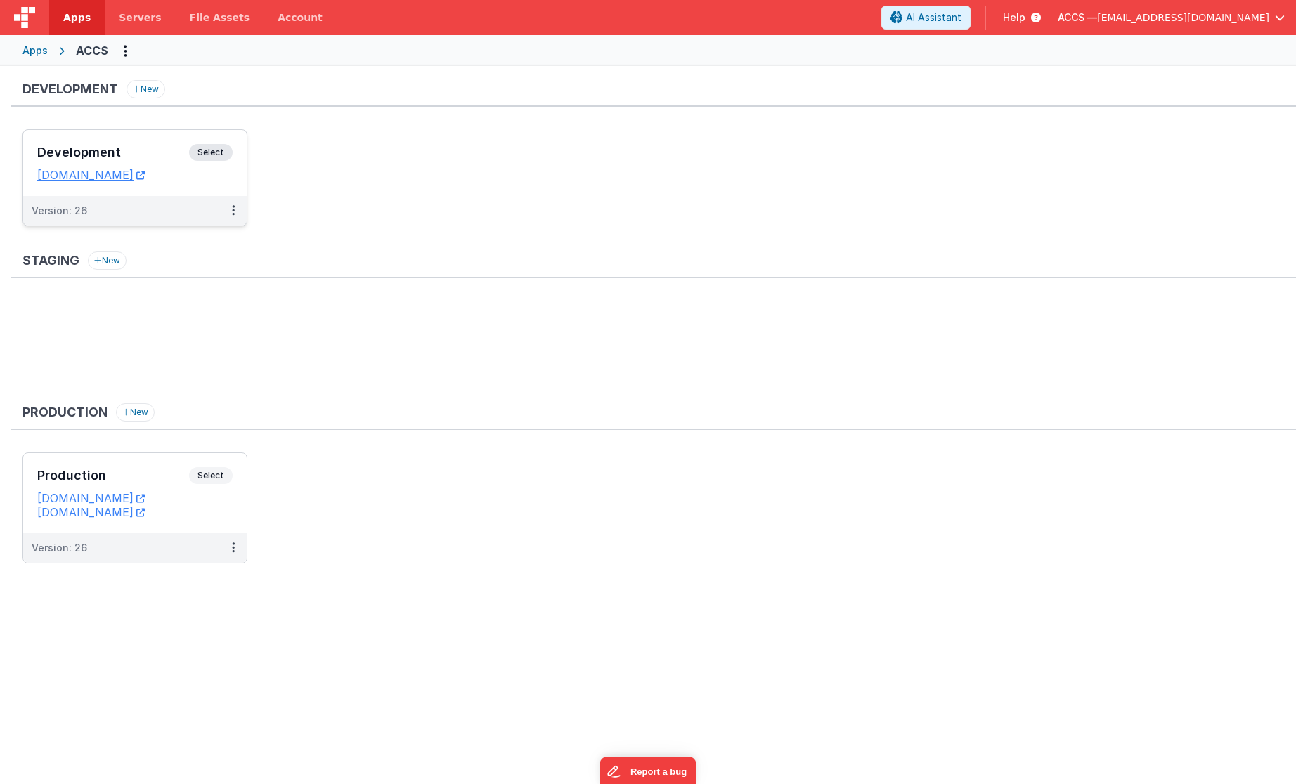
click at [142, 142] on div "Development Select URLs [DOMAIN_NAME]" at bounding box center [135, 163] width 224 height 66
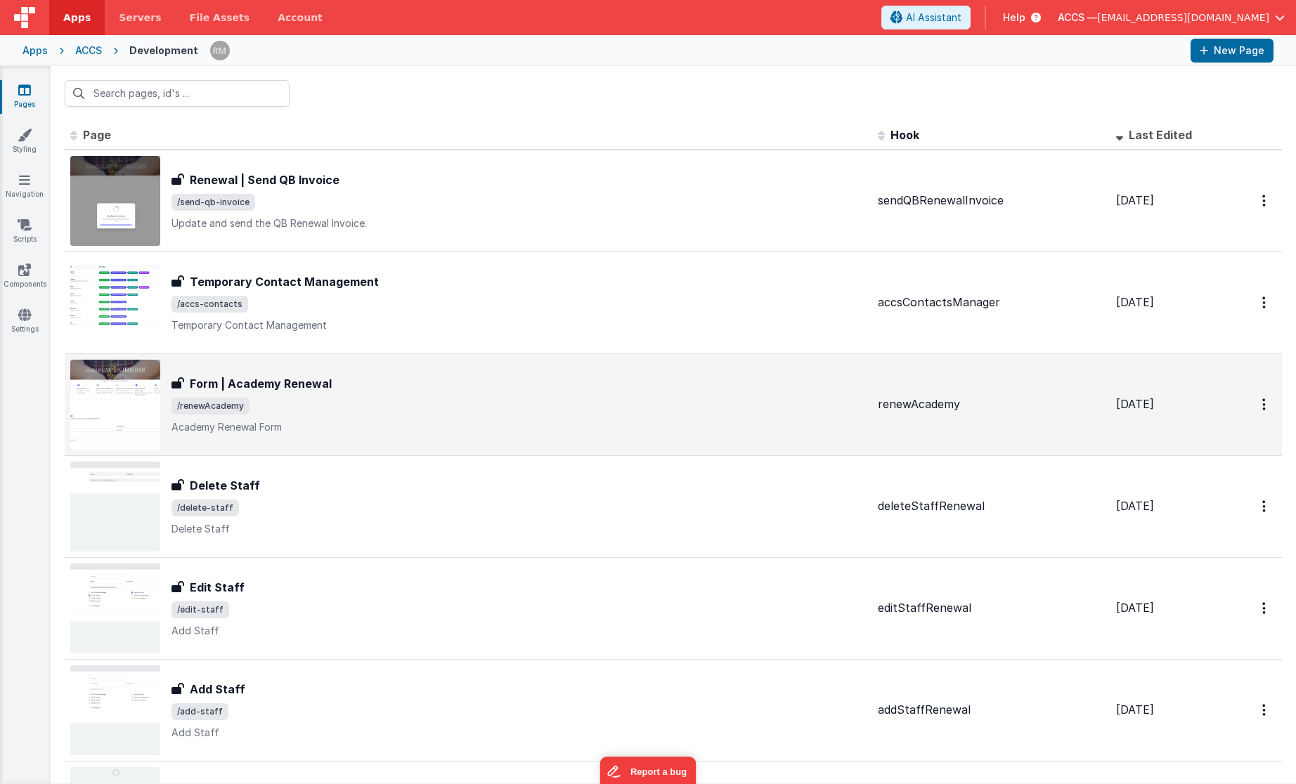
click at [463, 396] on div "Form | Academy Renewal Form | Academy Renewal /renewAcademy Academy Renewal Form" at bounding box center [519, 404] width 695 height 59
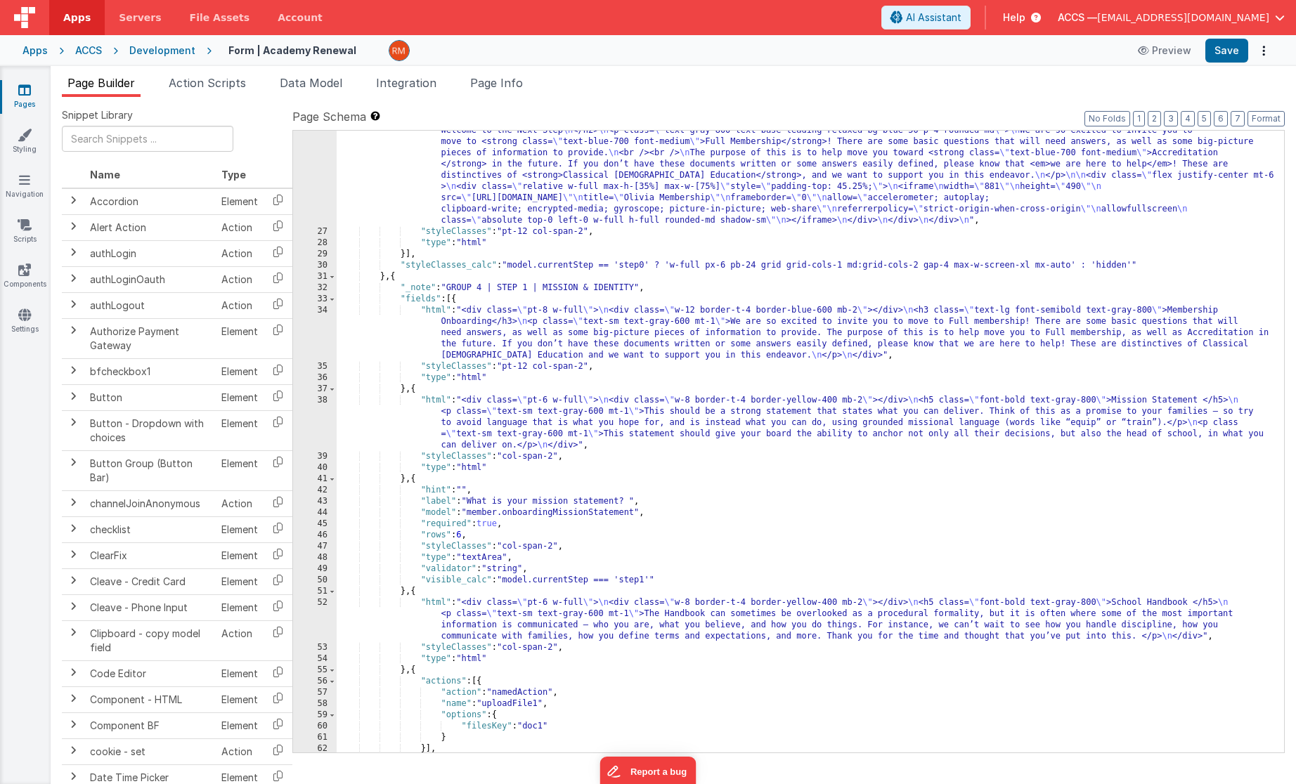
scroll to position [631, 0]
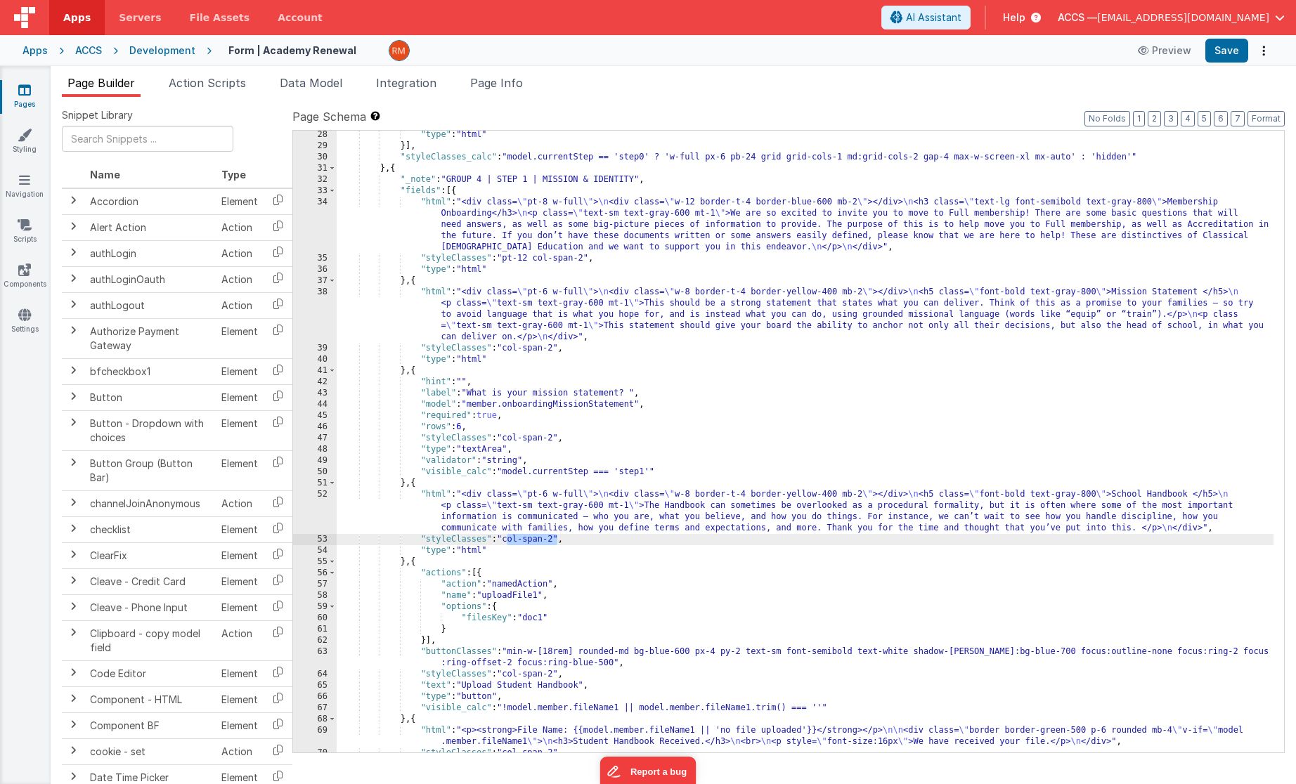
drag, startPoint x: 558, startPoint y: 541, endPoint x: 505, endPoint y: 539, distance: 52.7
click at [505, 539] on div ""type" : "html" }] , "styleClasses_calc" : "model.currentStep == 'step0' ? 'w-f…" at bounding box center [805, 451] width 937 height 645
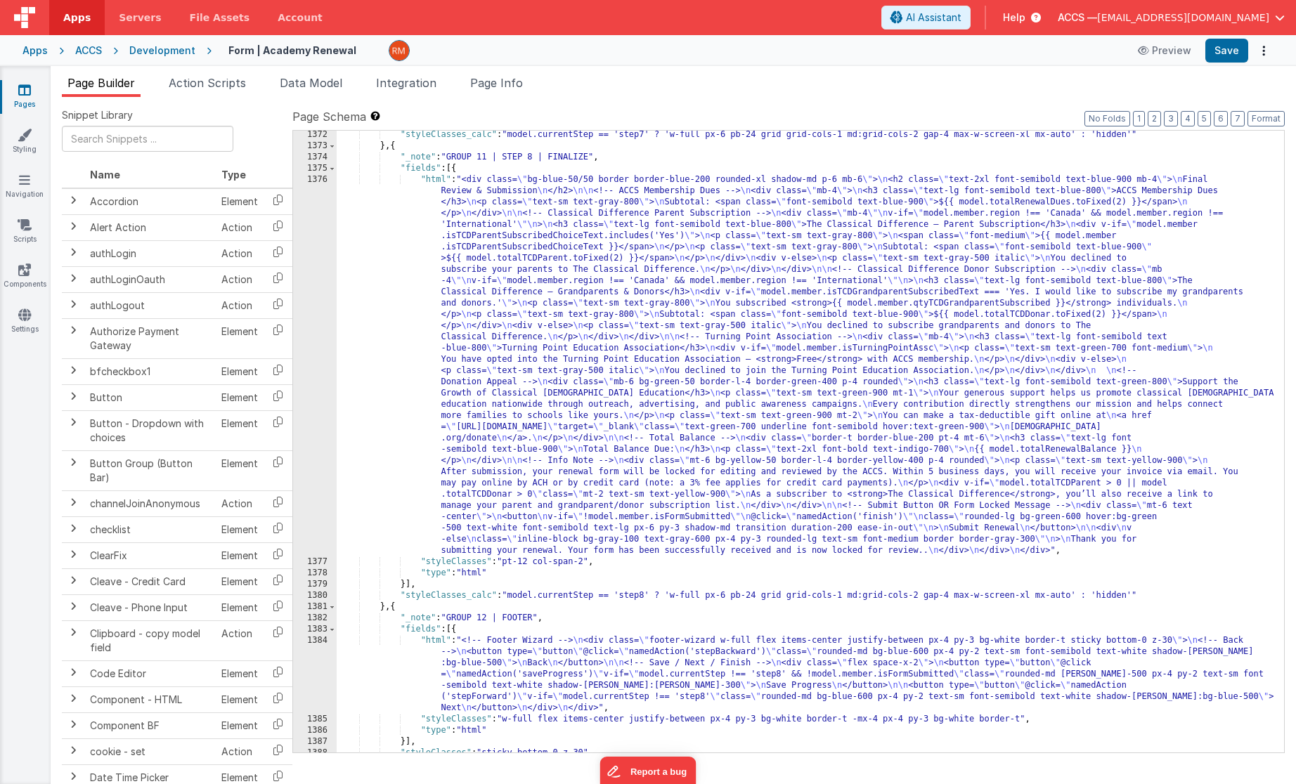
scroll to position [18411, 0]
click at [950, 609] on div ""styleClasses_calc" : "model.currentStep == 'step7' ? 'w-full px-6 pb-24 grid g…" at bounding box center [805, 451] width 937 height 645
drag, startPoint x: 1133, startPoint y: 595, endPoint x: 686, endPoint y: 597, distance: 447.0
click at [686, 597] on div ""styleClasses_calc" : "model.currentStep == 'step7' ? 'w-full px-6 pb-24 grid g…" at bounding box center [805, 451] width 937 height 645
click at [761, 593] on div ""styleClasses_calc" : "model.currentStep == 'step7' ? 'w-full px-6 pb-24 grid g…" at bounding box center [805, 451] width 937 height 645
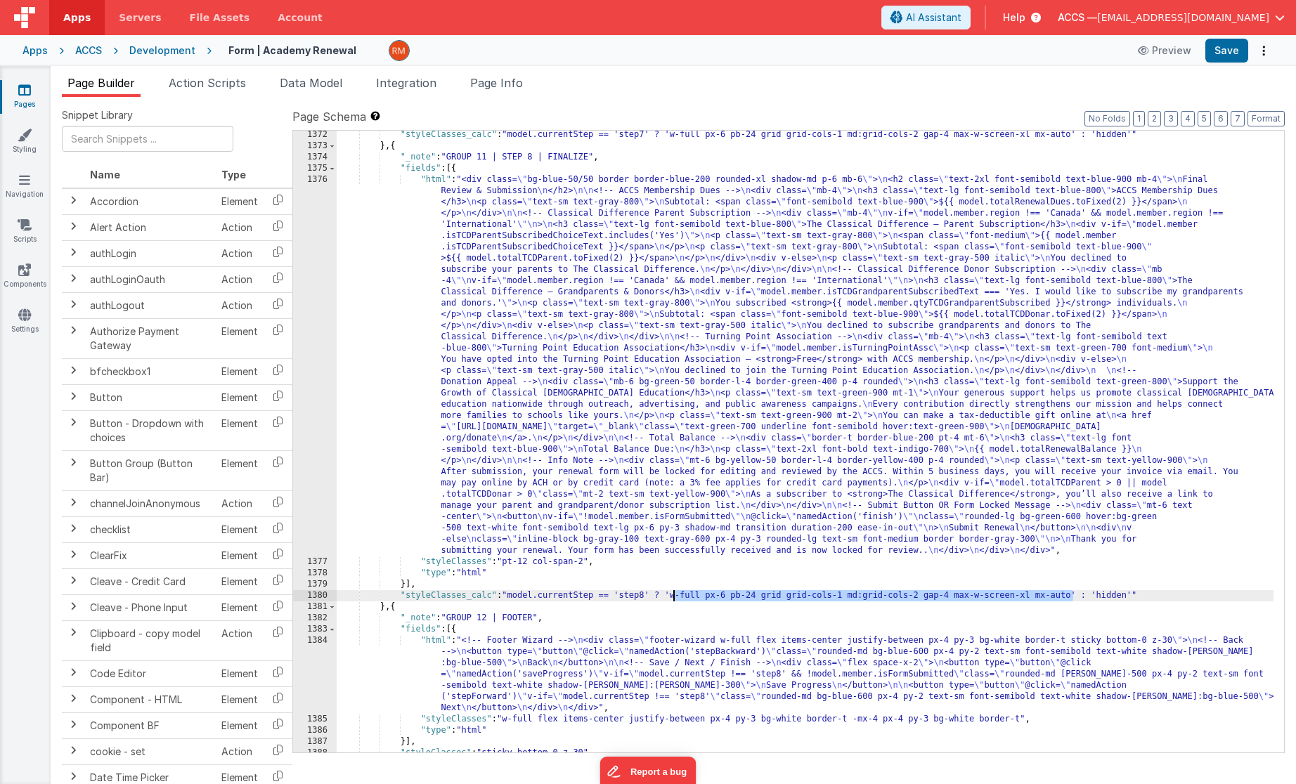
drag, startPoint x: 1074, startPoint y: 597, endPoint x: 672, endPoint y: 600, distance: 402.1
click at [672, 600] on div ""styleClasses_calc" : "model.currentStep == 'step7' ? 'w-full px-6 pb-24 grid g…" at bounding box center [805, 451] width 937 height 645
click at [19, 91] on icon at bounding box center [24, 90] width 13 height 14
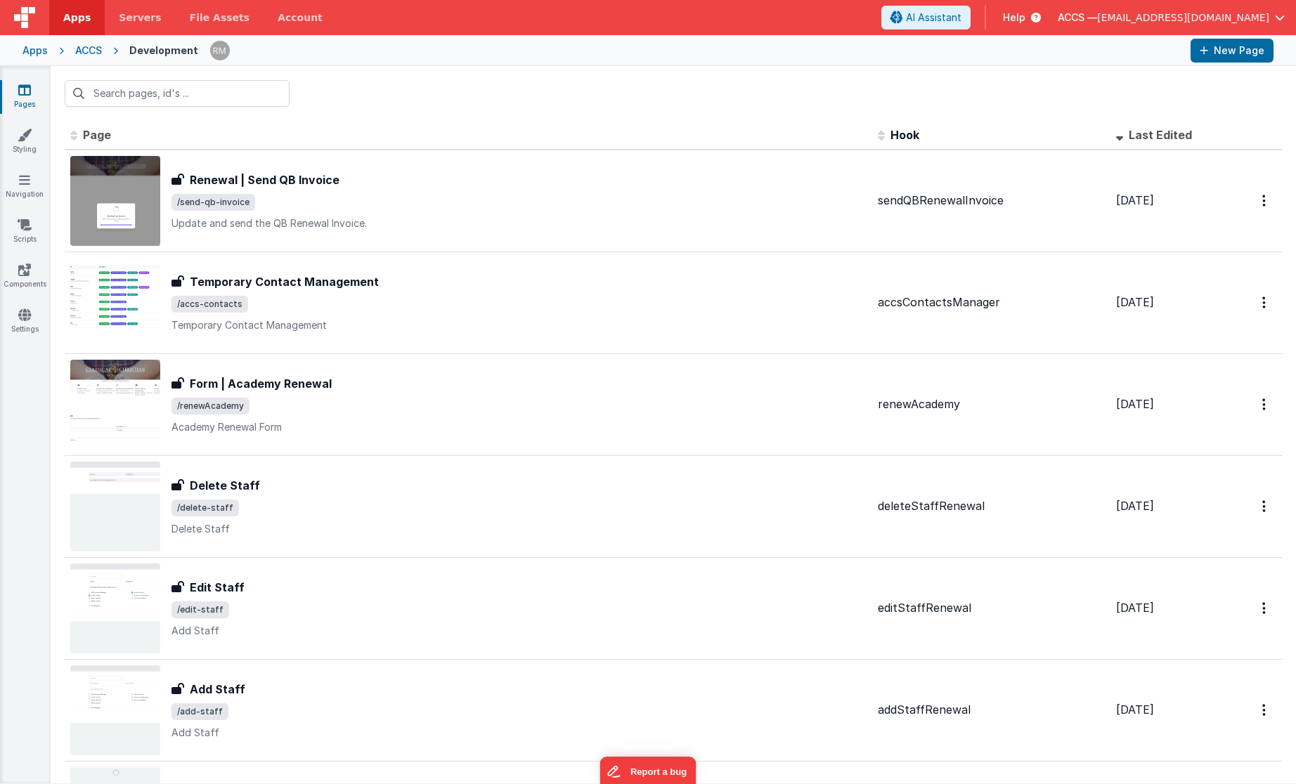
click at [46, 53] on div "Apps" at bounding box center [34, 51] width 25 height 14
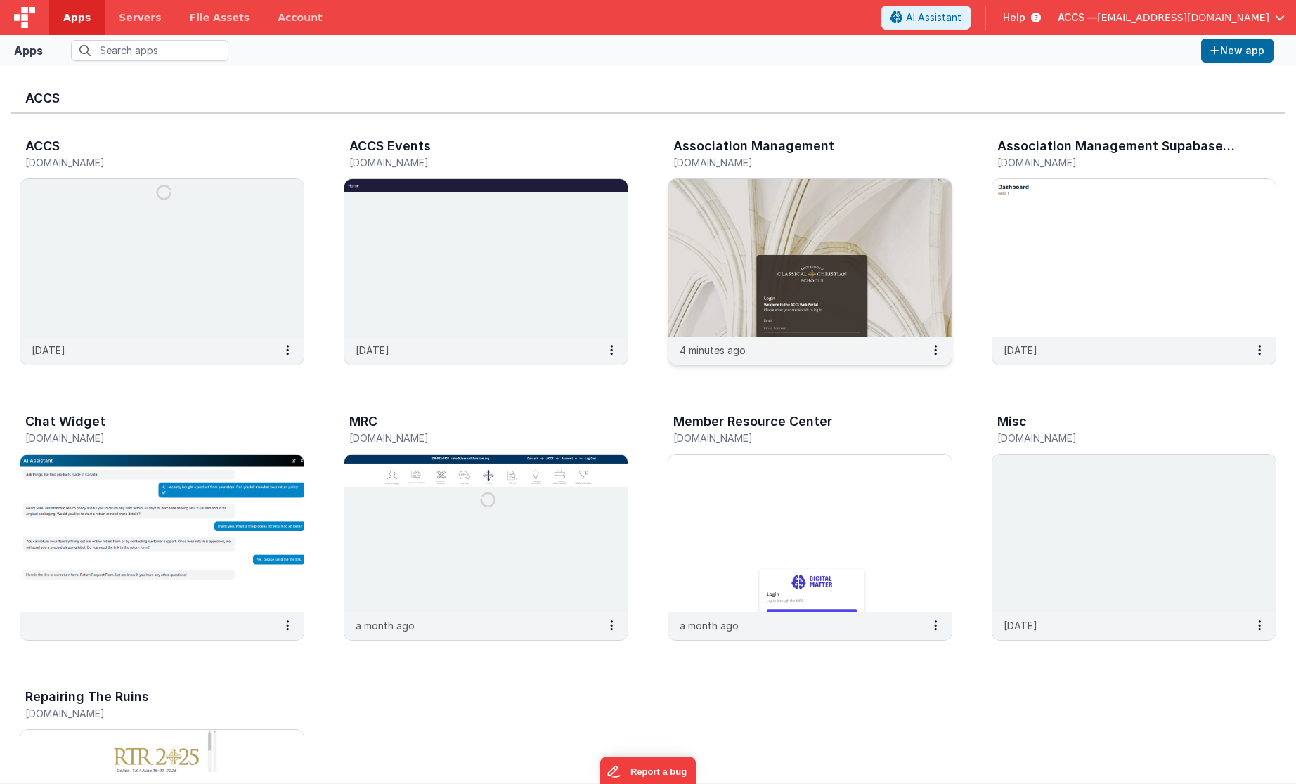
click at [730, 271] on img at bounding box center [809, 257] width 283 height 157
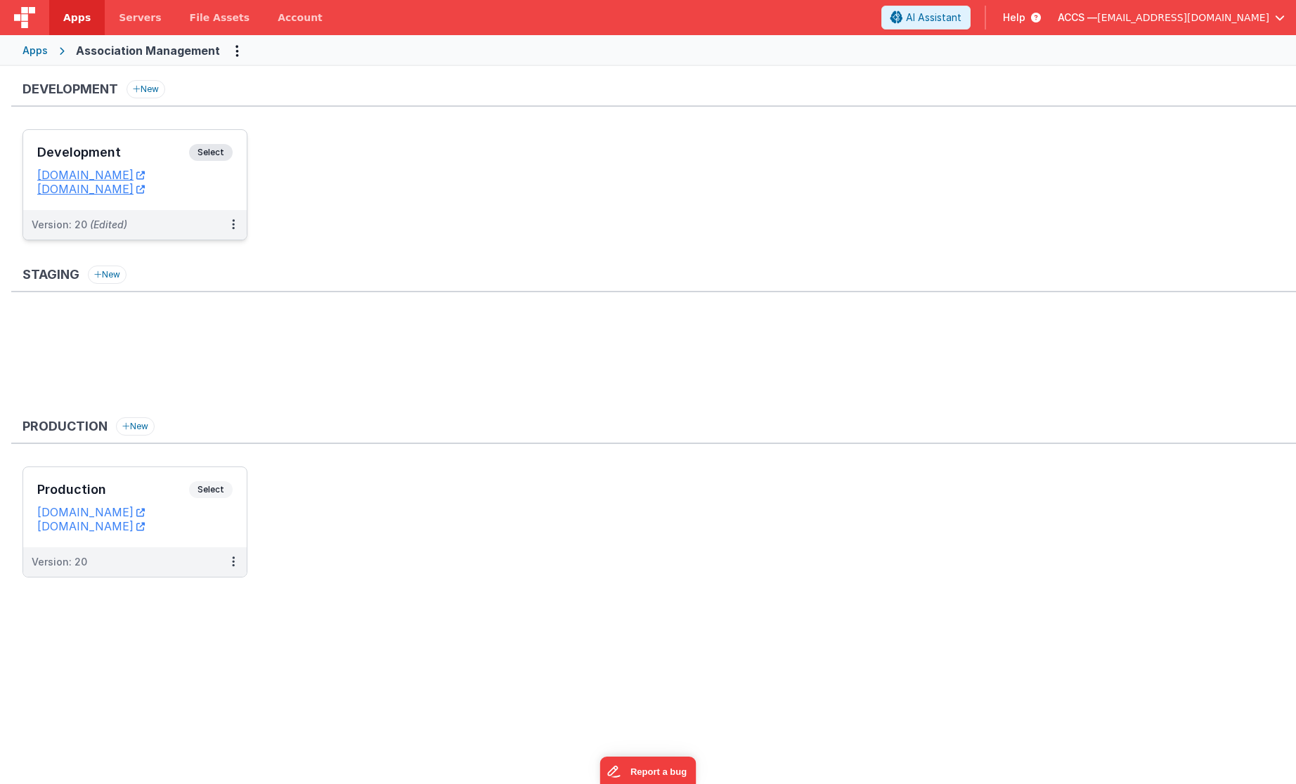
click at [134, 157] on h3 "Development" at bounding box center [113, 152] width 152 height 14
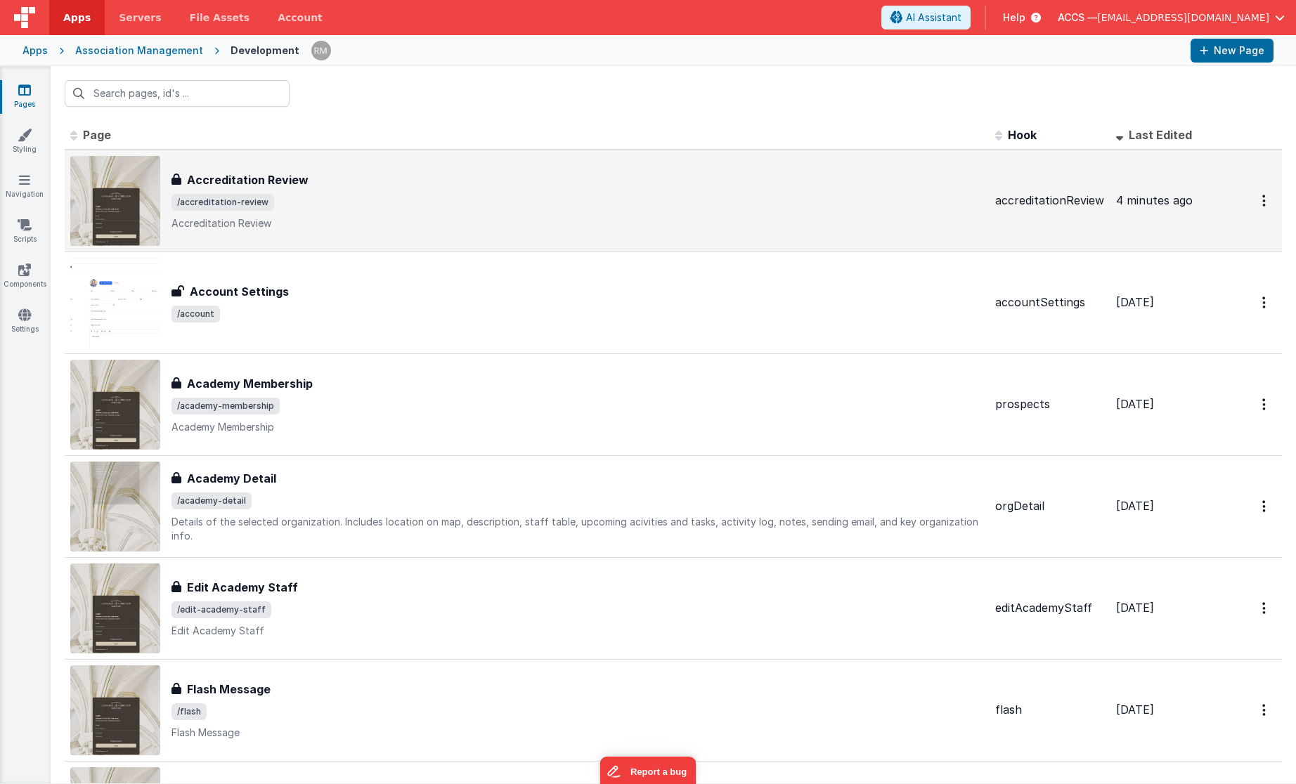
click at [529, 235] on div "Accreditation Review Accreditation Review /accreditation-review Accreditation R…" at bounding box center [527, 201] width 914 height 90
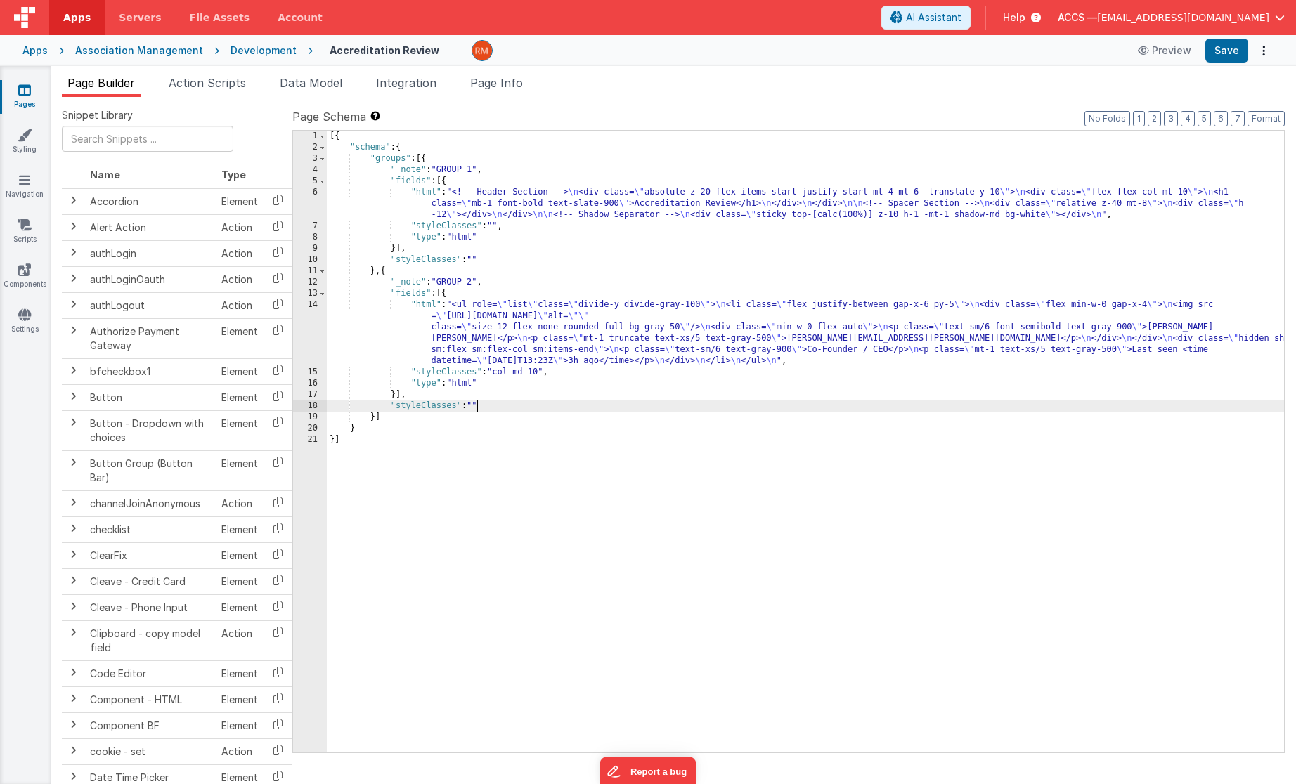
click at [476, 406] on div "[{ "schema" : { "groups" : [{ "_note" : "GROUP 1" , "fields" : [{ "html" : "<!-…" at bounding box center [805, 453] width 957 height 645
click at [542, 375] on div "[{ "schema" : { "groups" : [{ "_note" : "GROUP 1" , "fields" : [{ "html" : "<!-…" at bounding box center [805, 453] width 957 height 645
click at [1248, 44] on div "Preview Save" at bounding box center [1202, 51] width 144 height 24
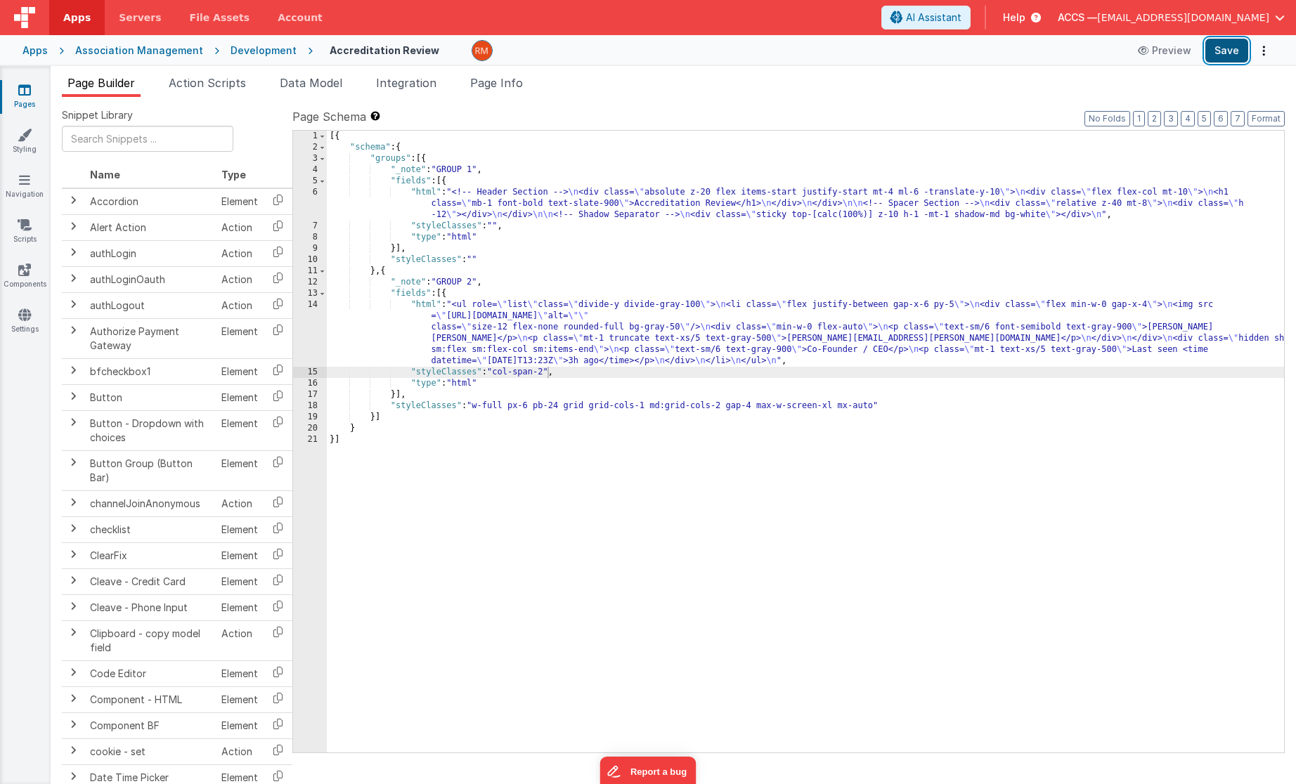
click at [1238, 50] on button "Save" at bounding box center [1226, 51] width 43 height 24
click at [499, 89] on span "Page Info" at bounding box center [496, 83] width 53 height 14
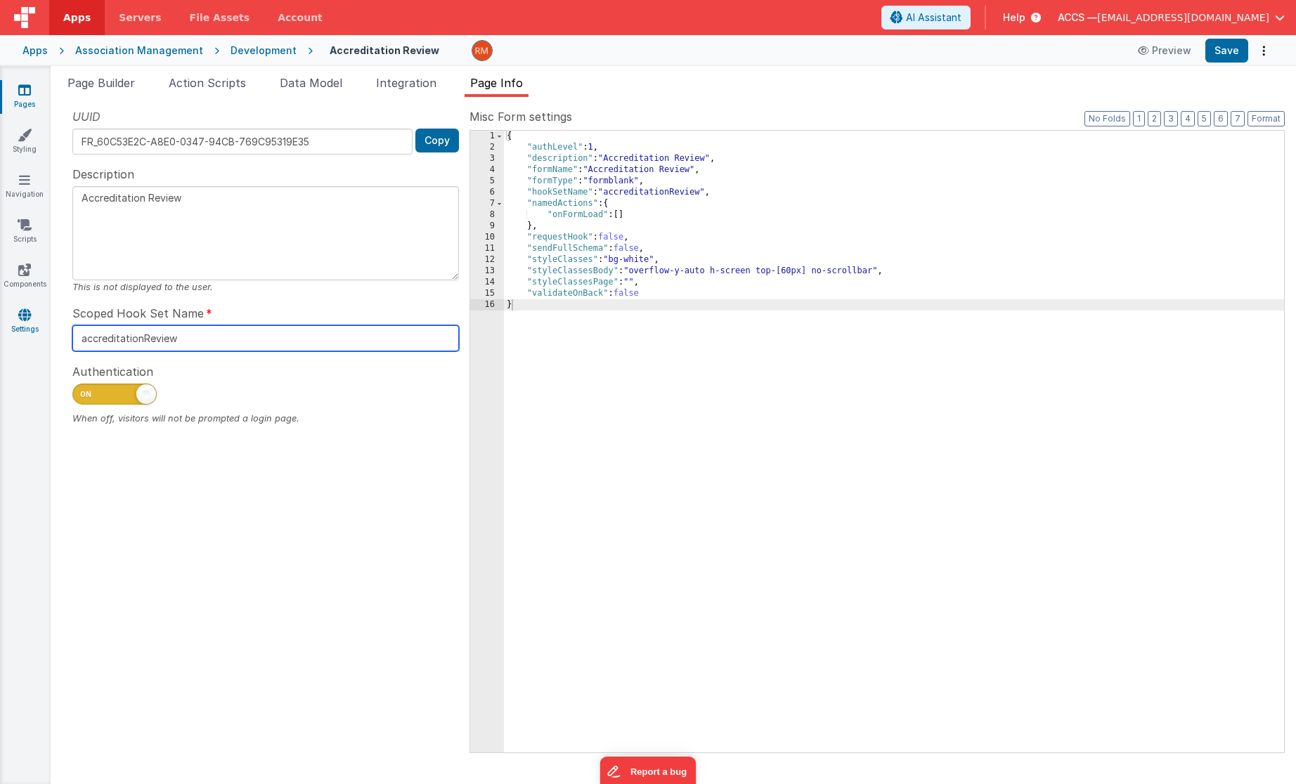
drag, startPoint x: 206, startPoint y: 337, endPoint x: 27, endPoint y: 321, distance: 179.3
click at [27, 321] on section "Pages Styling Navigation Scripts Components Settings Page Builder Action Script…" at bounding box center [648, 425] width 1296 height 718
click at [256, 329] on input "accreditationReview" at bounding box center [265, 338] width 387 height 26
drag, startPoint x: 254, startPoint y: 336, endPoint x: -11, endPoint y: 326, distance: 265.9
click at [0, 326] on html "Apps Servers File Assets Account Some FUTURE Slot AI Assistant Help ACCS — [EMA…" at bounding box center [648, 392] width 1296 height 784
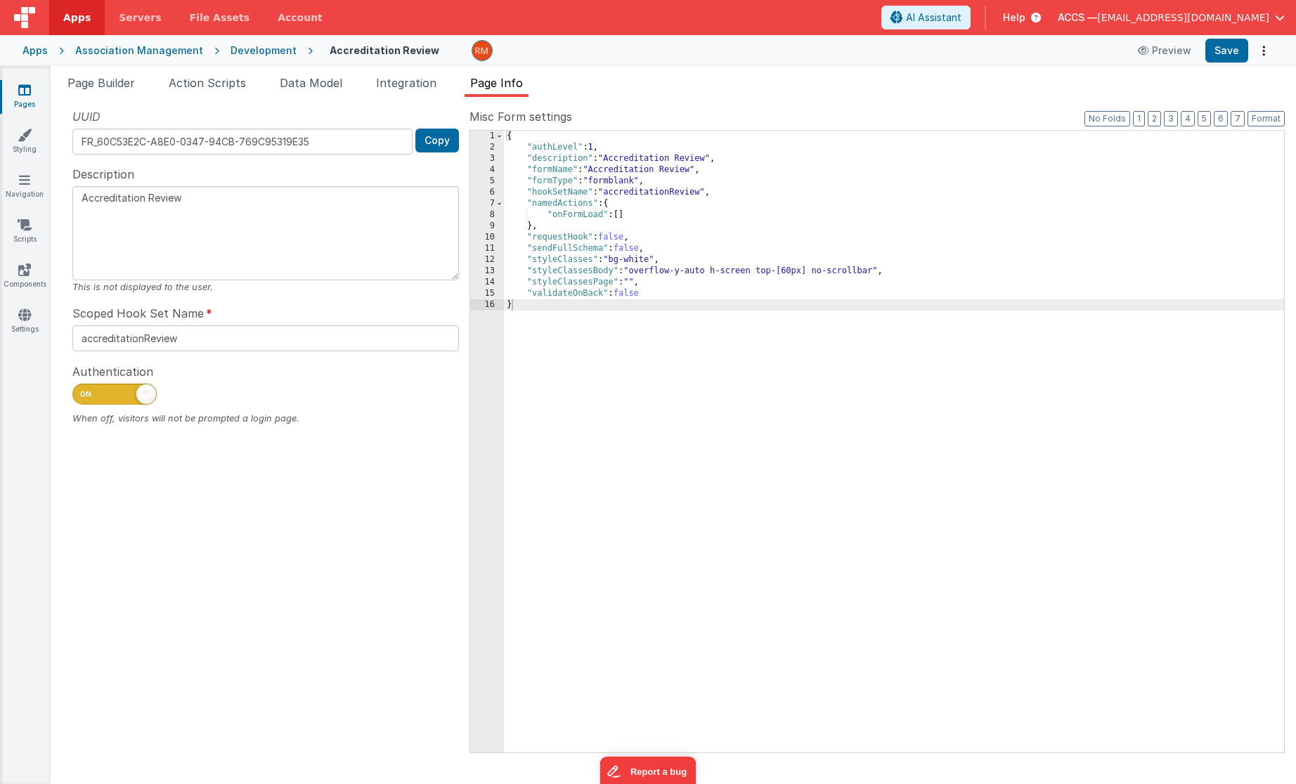
click at [677, 68] on div "Page Builder Action Scripts Data Model Integration Page Info Snippet Library Na…" at bounding box center [673, 425] width 1245 height 718
click at [31, 96] on link "Pages" at bounding box center [24, 97] width 51 height 28
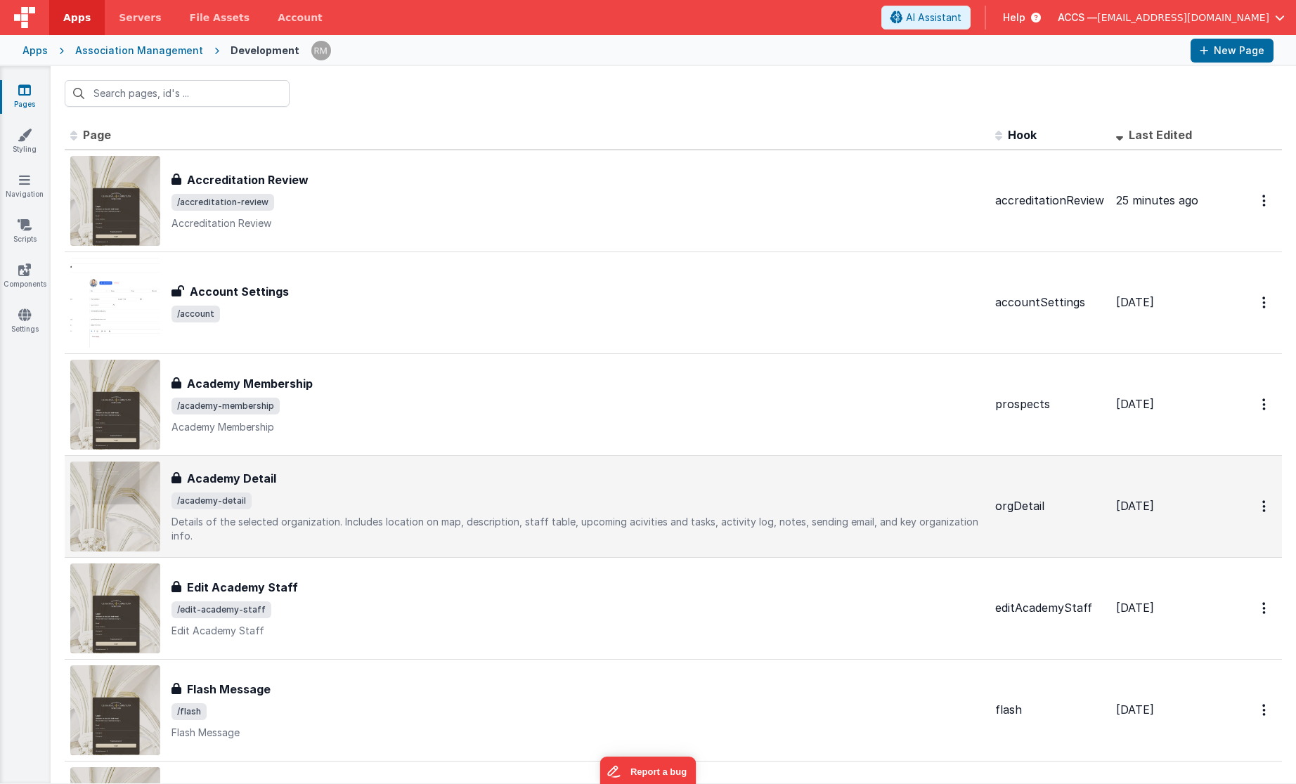
click at [430, 466] on div "Academy Detail Academy Detail /academy-detail Details of the selected organizat…" at bounding box center [527, 507] width 914 height 90
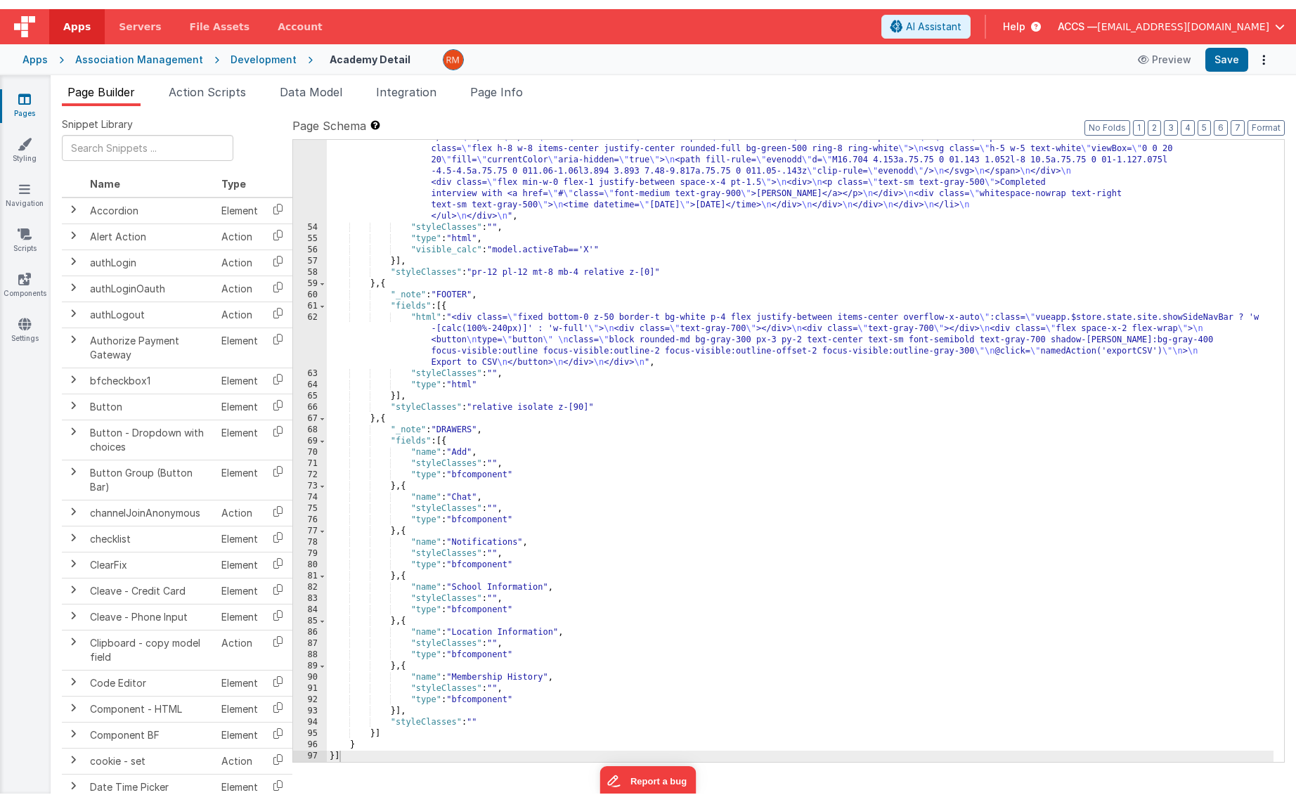
scroll to position [3910, 0]
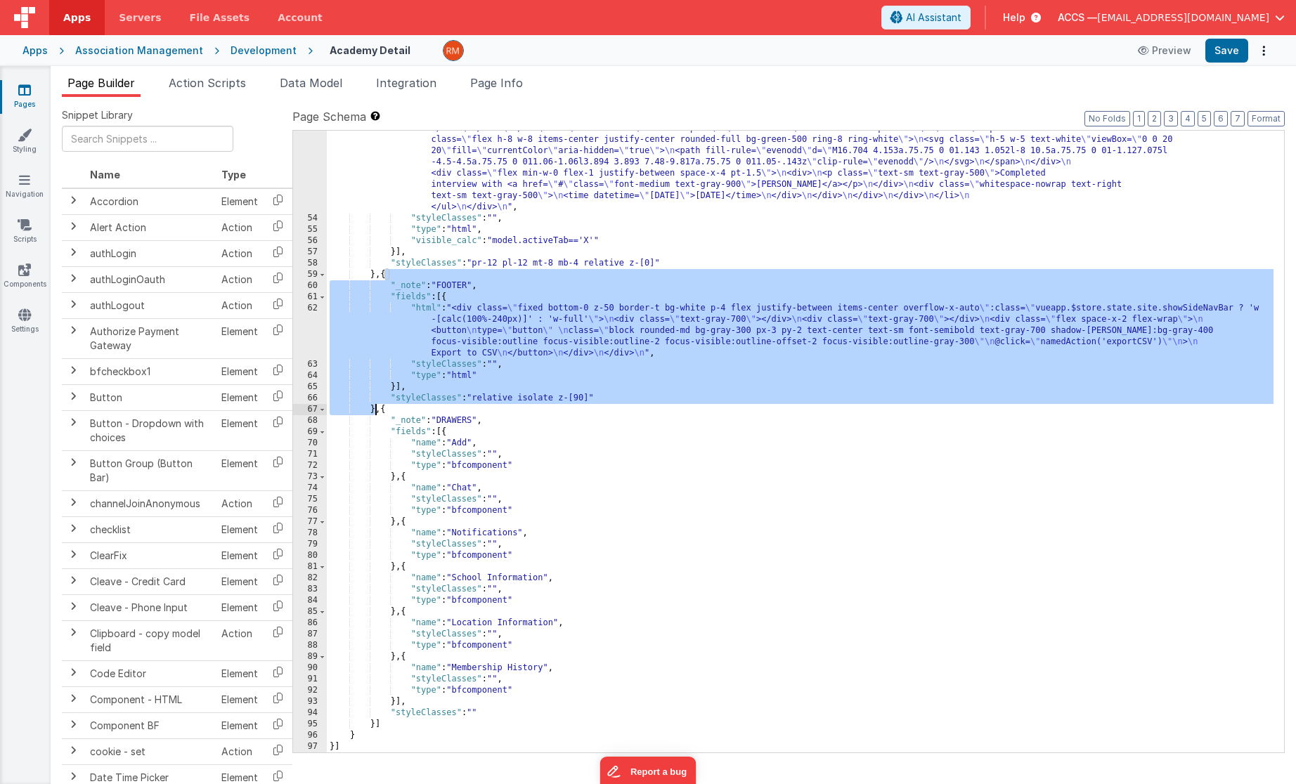
drag, startPoint x: 384, startPoint y: 275, endPoint x: 375, endPoint y: 406, distance: 131.1
click at [375, 406] on div ""html" : "<div class= \" mb-4 \" > \n <h3 class= \" text-base font-bold text-gr…" at bounding box center [800, 294] width 947 height 1106
click at [21, 94] on icon at bounding box center [24, 90] width 13 height 14
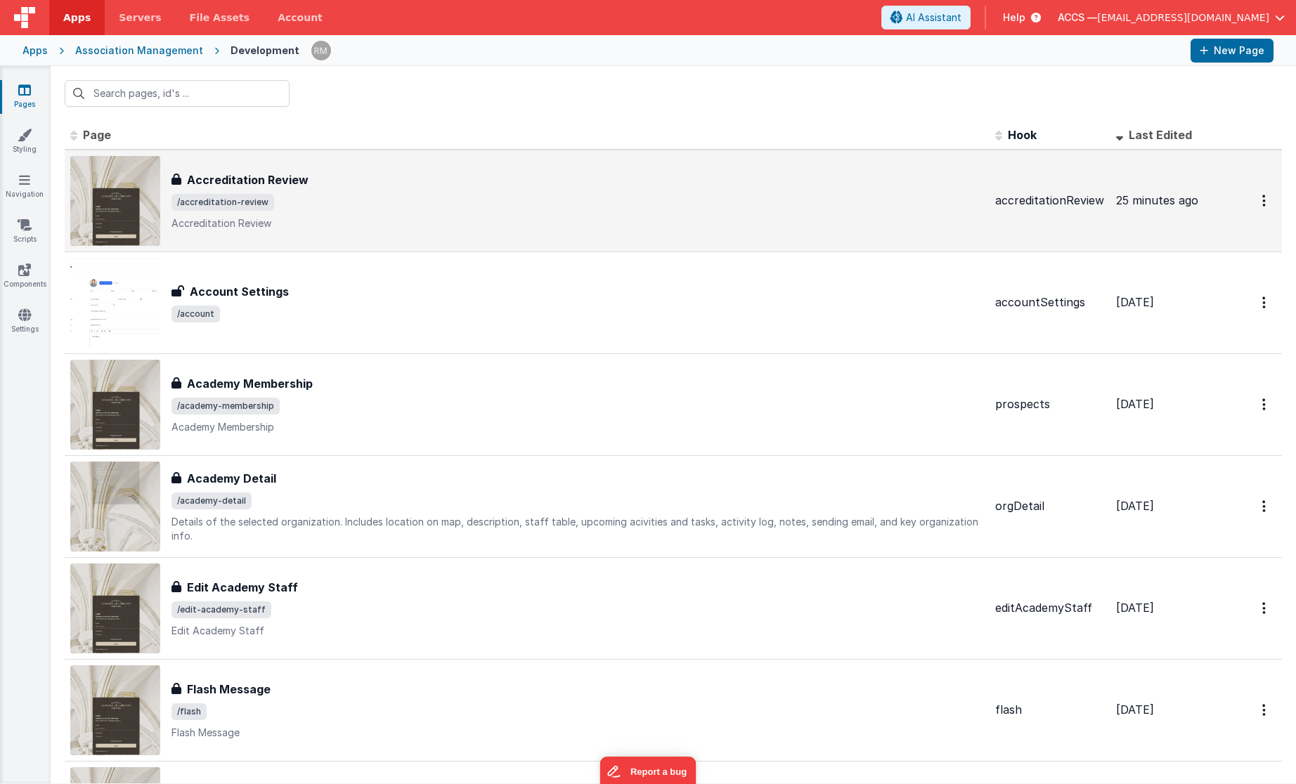
click at [211, 202] on span "/accreditation-review" at bounding box center [223, 202] width 103 height 17
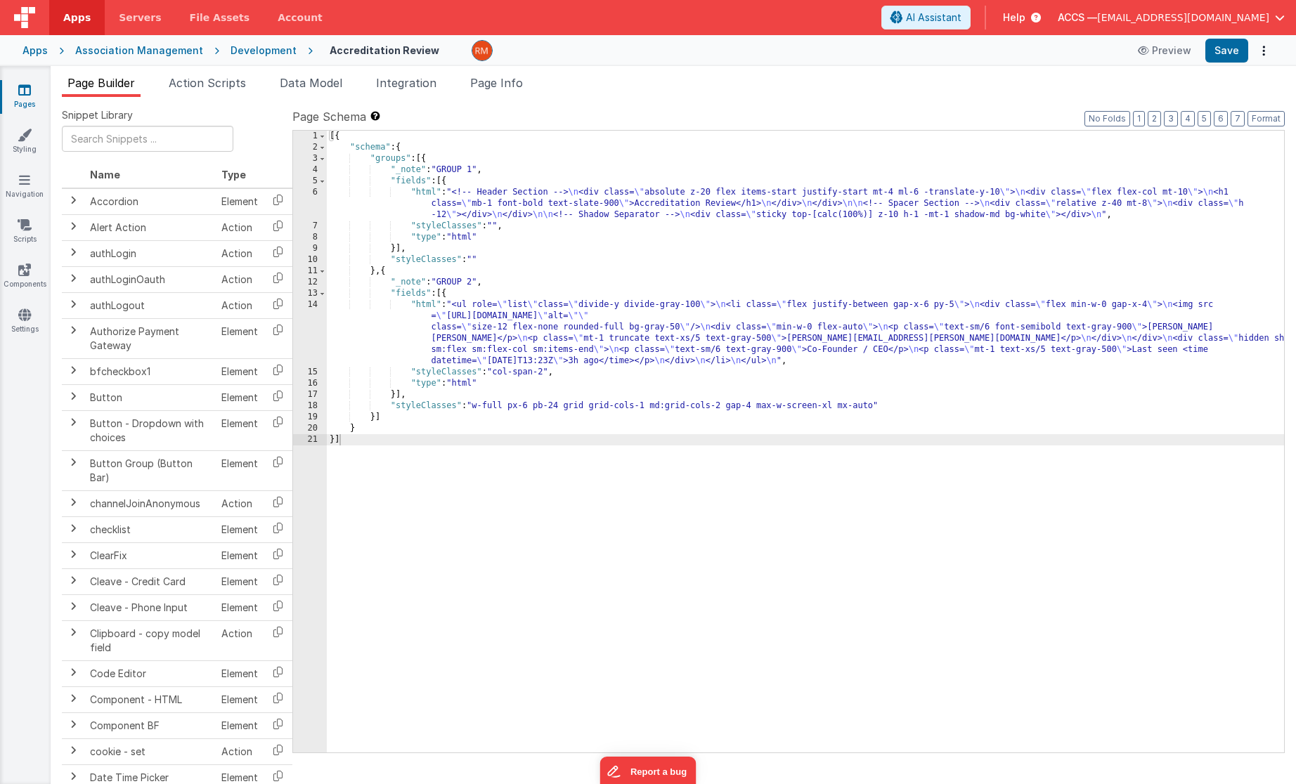
click at [376, 418] on div "[{ "schema" : { "groups" : [{ "_note" : "GROUP 1" , "fields" : [{ "html" : "<!-…" at bounding box center [805, 453] width 957 height 645
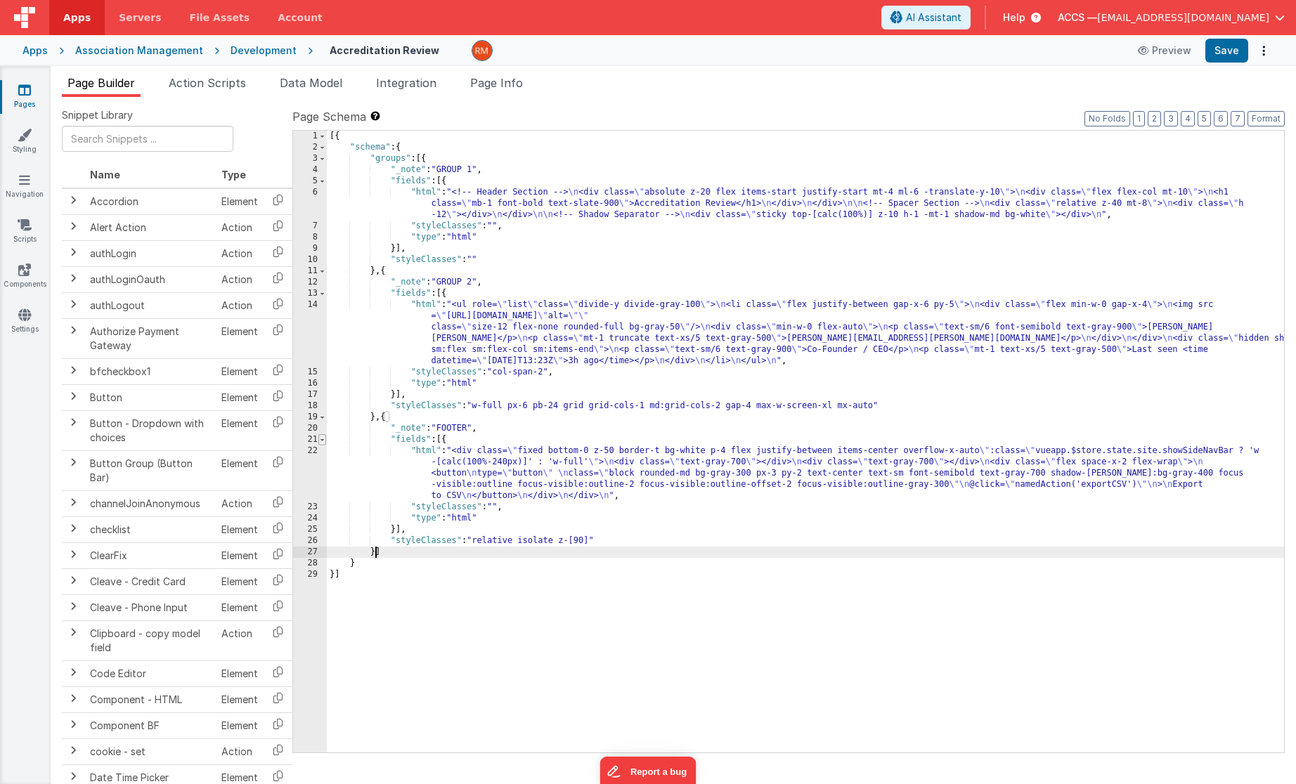
click at [322, 439] on span at bounding box center [322, 439] width 8 height 11
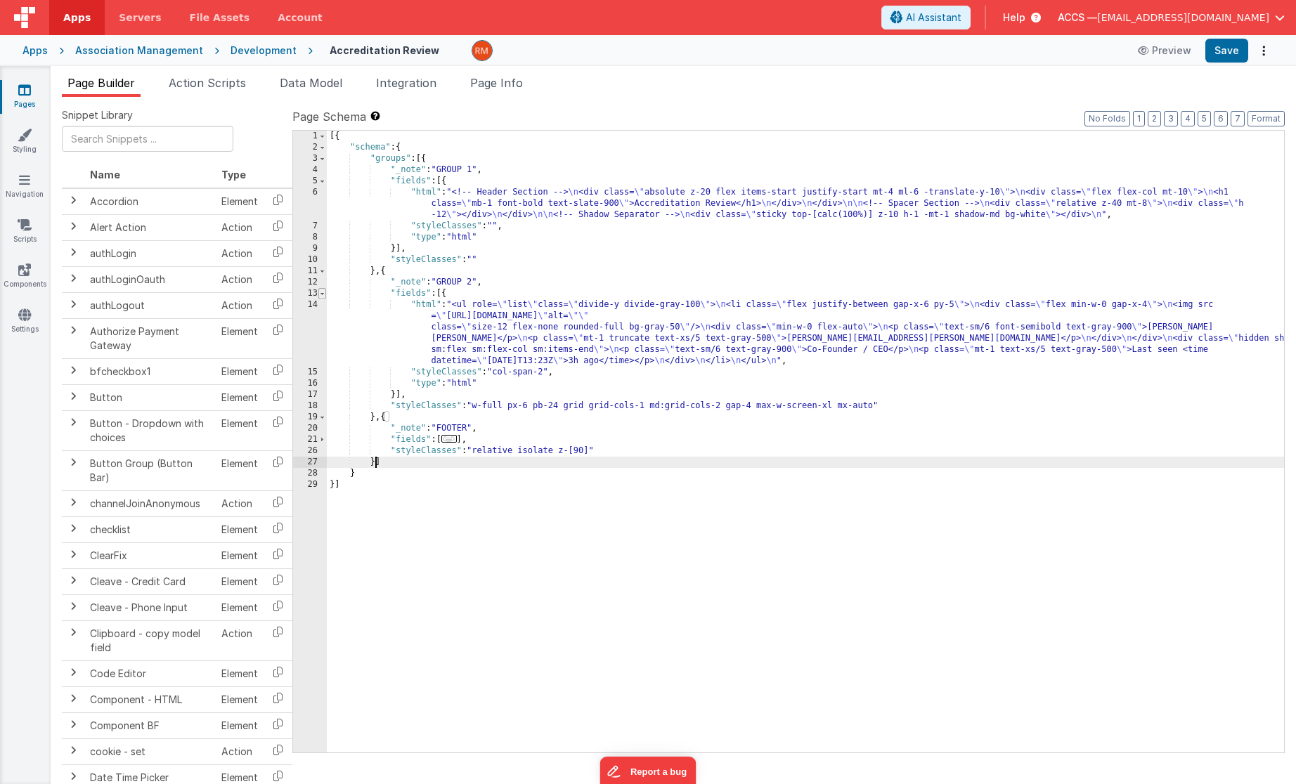
click at [322, 292] on span at bounding box center [322, 293] width 8 height 11
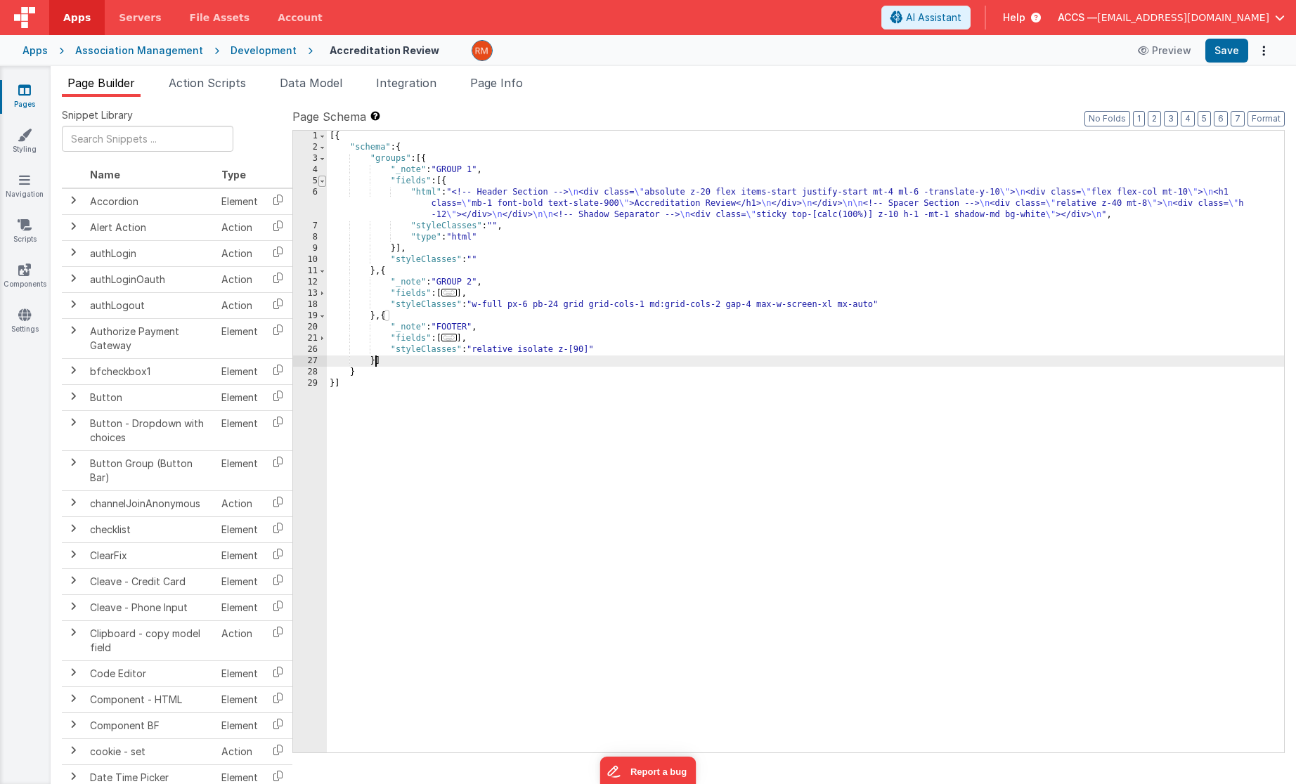
click at [323, 183] on span at bounding box center [322, 181] width 8 height 11
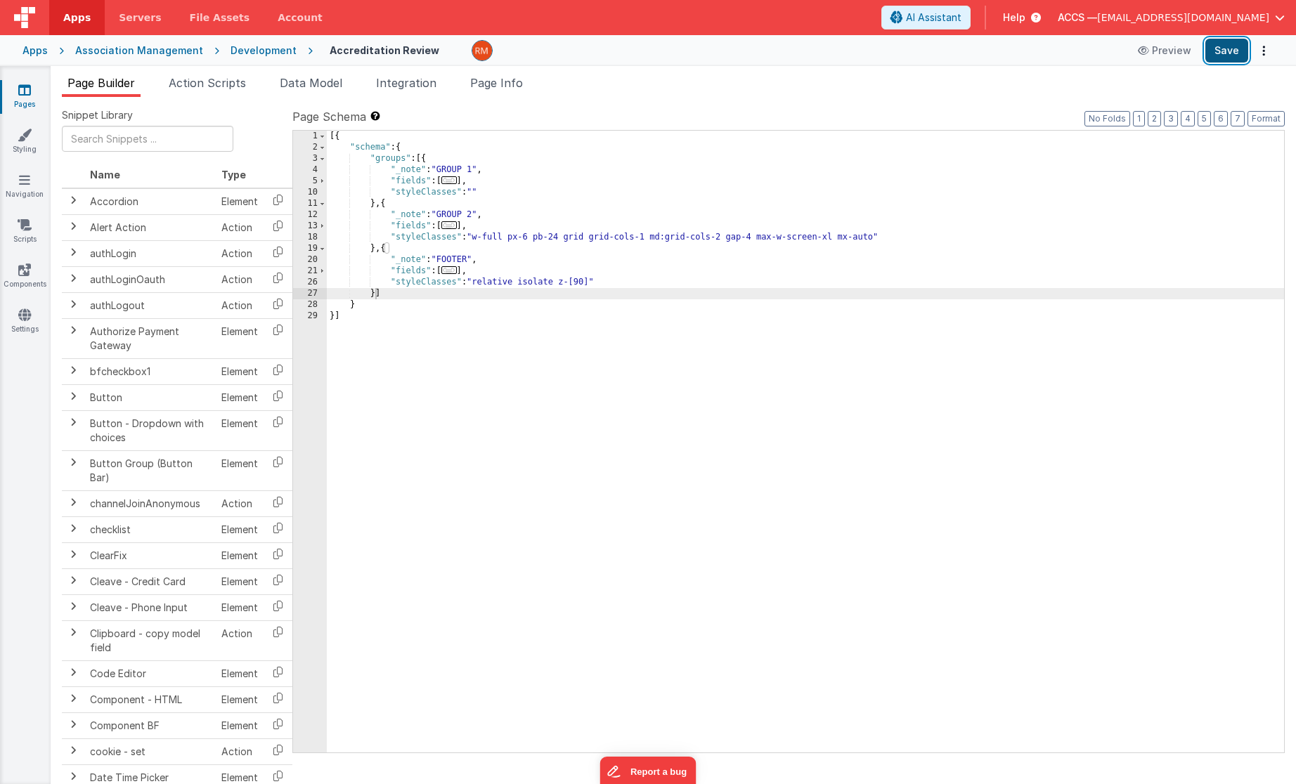
click at [1222, 53] on button "Save" at bounding box center [1226, 51] width 43 height 24
click at [34, 91] on link "Pages" at bounding box center [24, 97] width 51 height 28
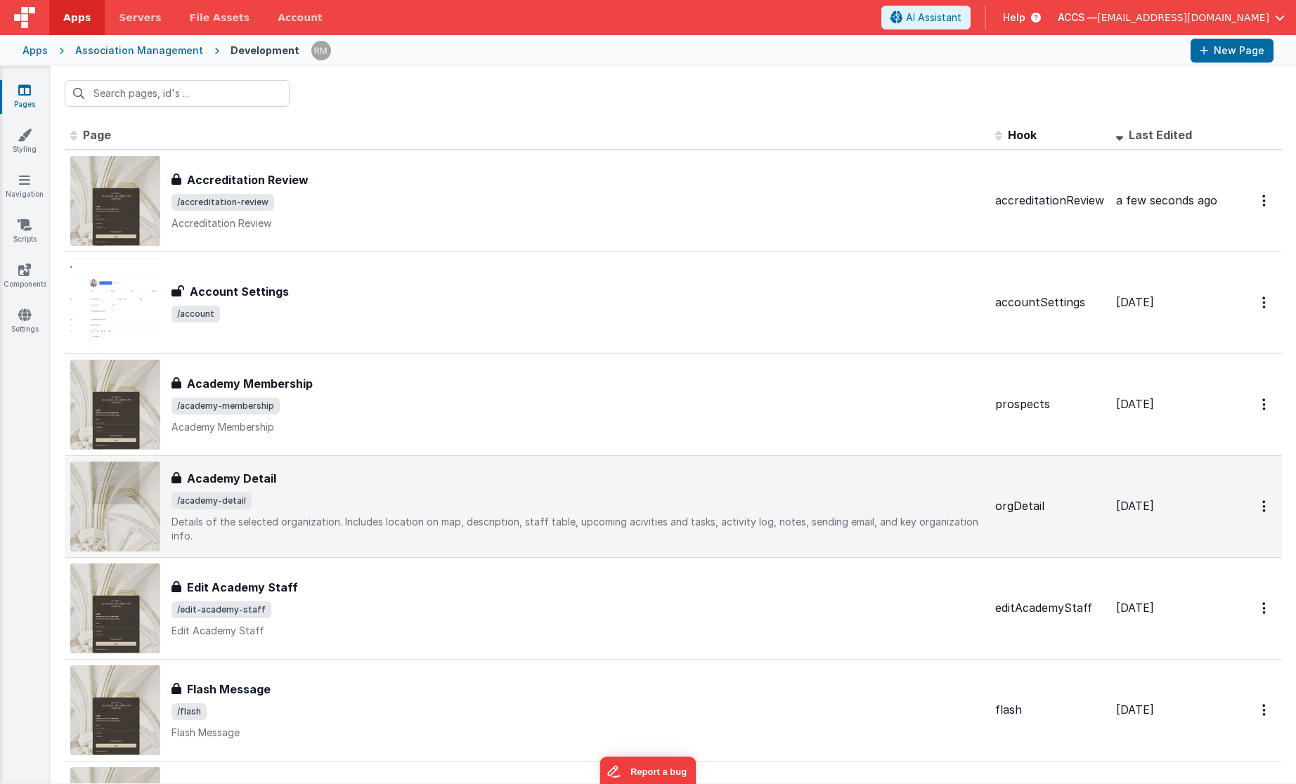
click at [392, 495] on span "/academy-detail" at bounding box center [578, 501] width 813 height 17
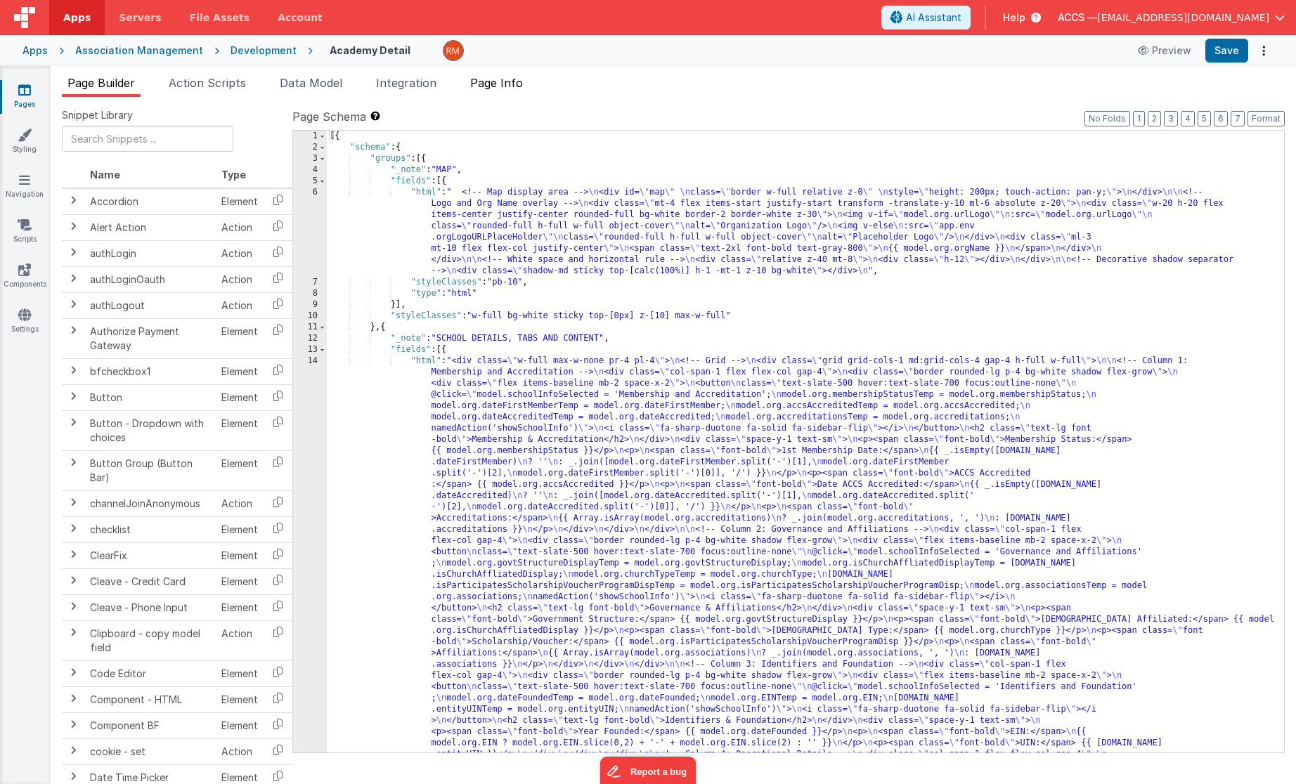
click at [496, 87] on span "Page Info" at bounding box center [496, 83] width 53 height 14
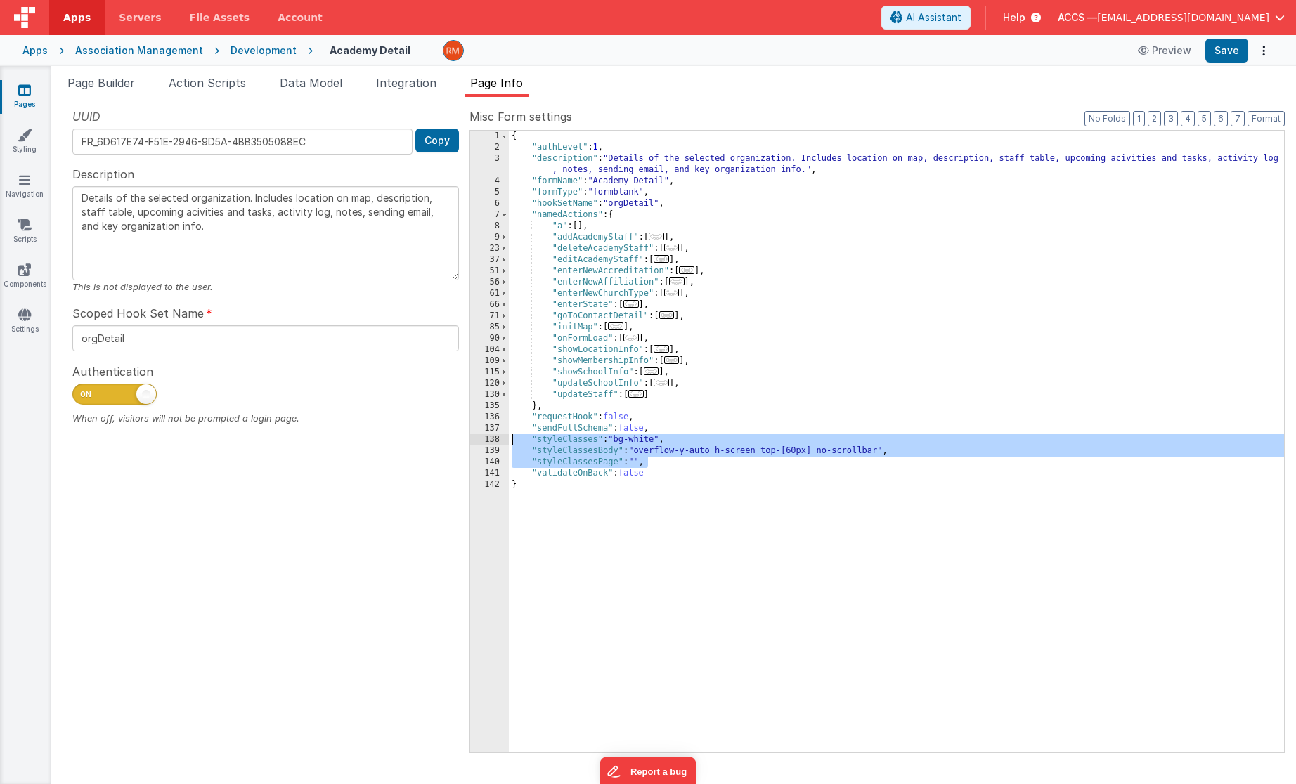
drag, startPoint x: 673, startPoint y: 462, endPoint x: 434, endPoint y: 436, distance: 239.7
click at [434, 436] on div "UUID FR_6D617E74-F51E-2946-9D5A-4BB3505088EC Copy Description Details of the se…" at bounding box center [673, 430] width 1223 height 644
click at [37, 106] on link "Pages" at bounding box center [24, 97] width 51 height 28
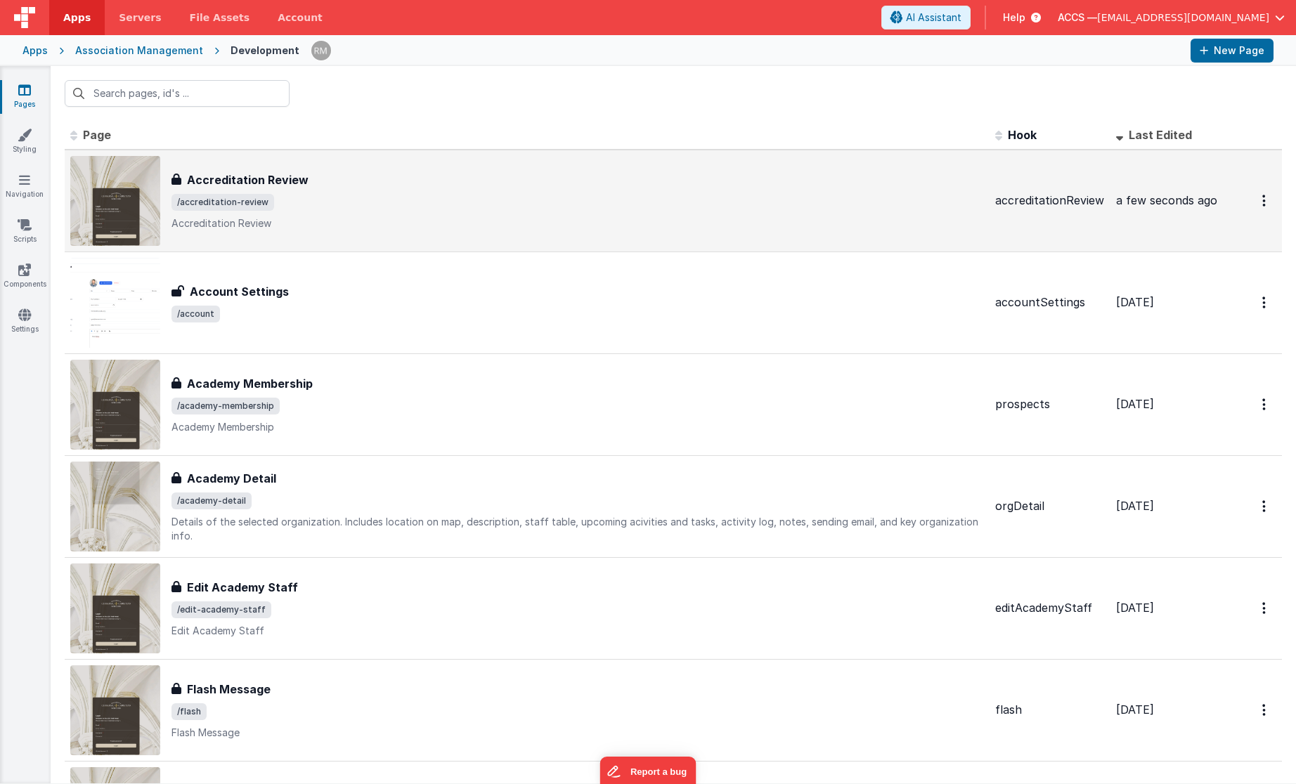
click at [253, 221] on p "Accreditation Review" at bounding box center [578, 223] width 813 height 14
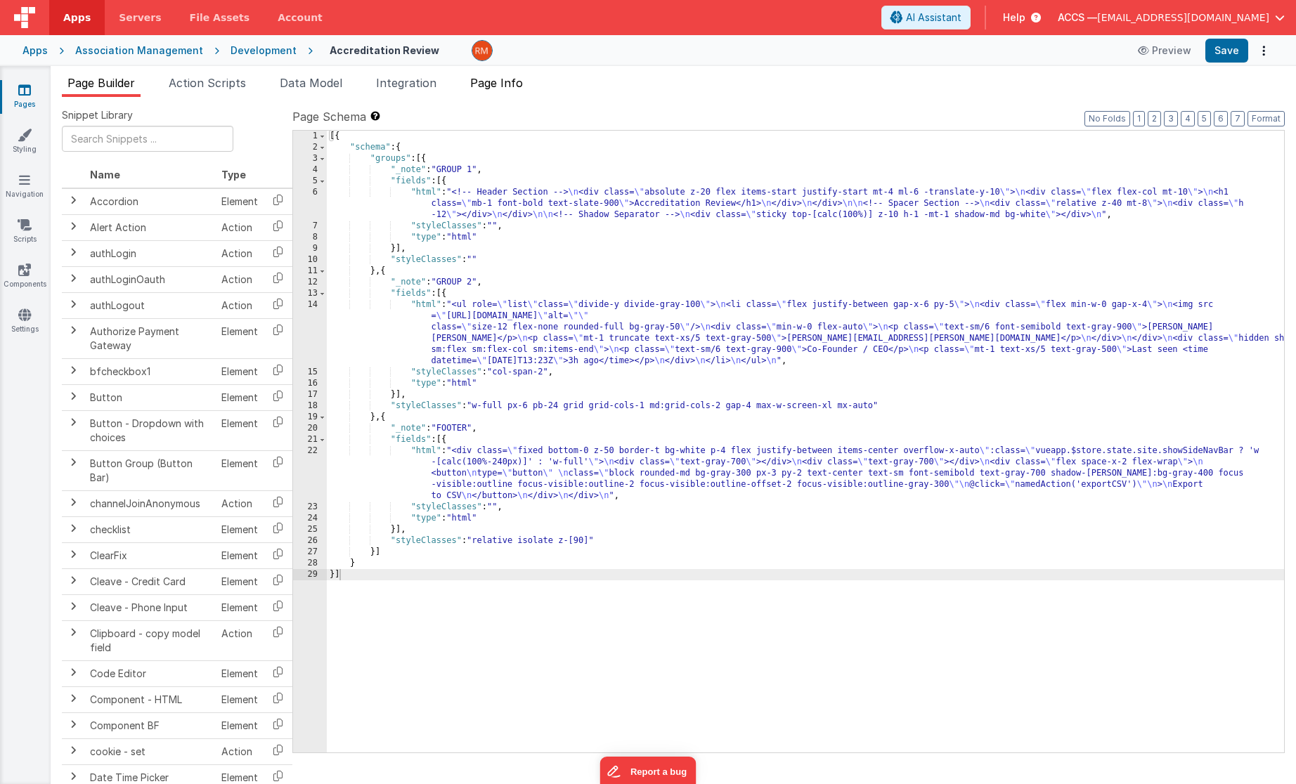
click at [498, 85] on span "Page Info" at bounding box center [496, 83] width 53 height 14
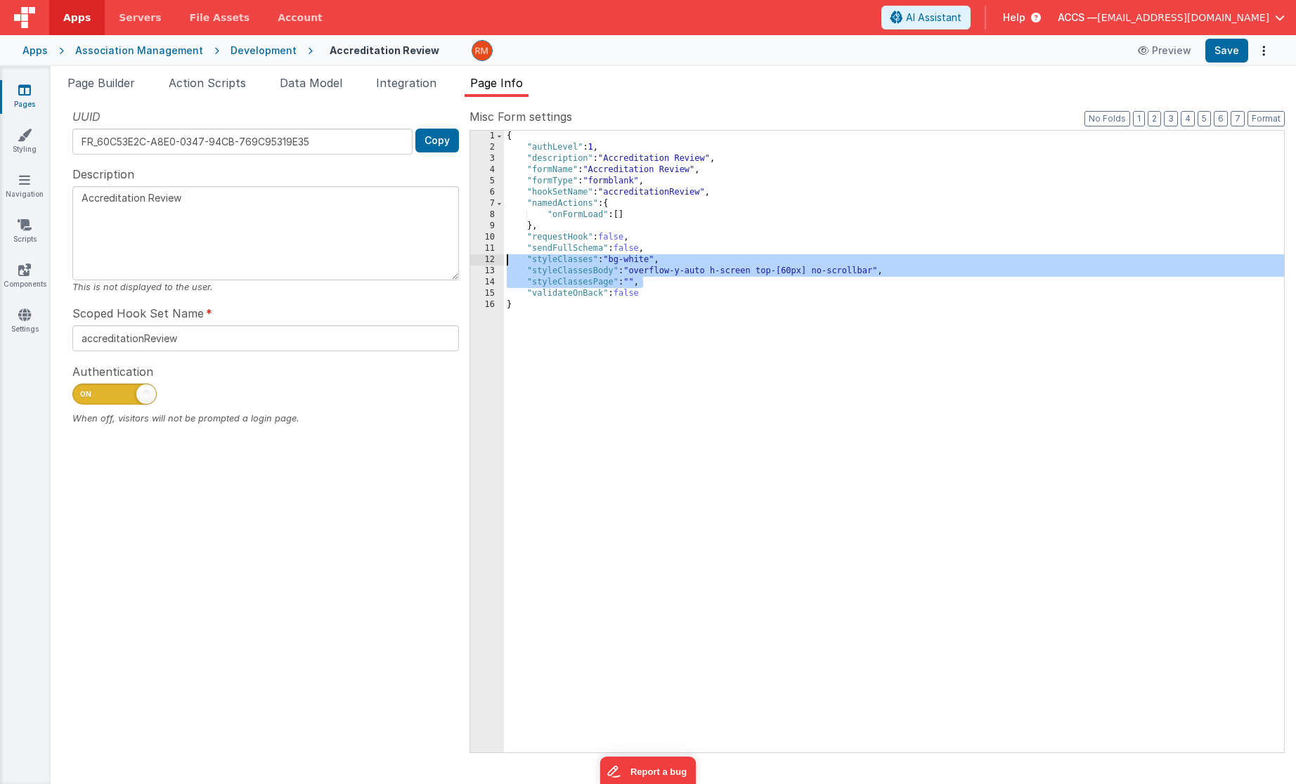
drag, startPoint x: 678, startPoint y: 279, endPoint x: 380, endPoint y: 265, distance: 298.4
click at [380, 265] on div "UUID FR_60C53E2C-A8E0-0347-94CB-769C95319E35 Copy Description Accreditation Rev…" at bounding box center [673, 430] width 1223 height 644
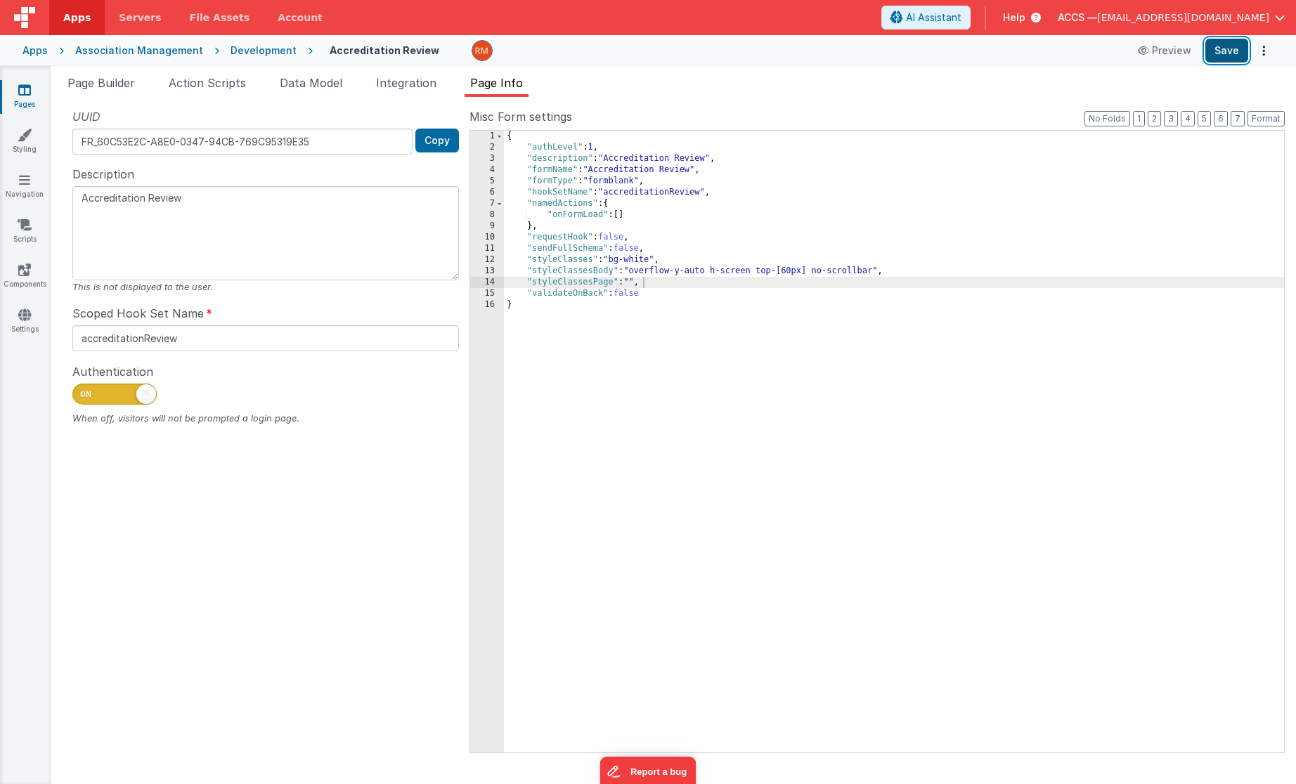
click at [1222, 51] on button "Save" at bounding box center [1226, 51] width 43 height 24
click at [124, 88] on span "Page Builder" at bounding box center [100, 83] width 67 height 14
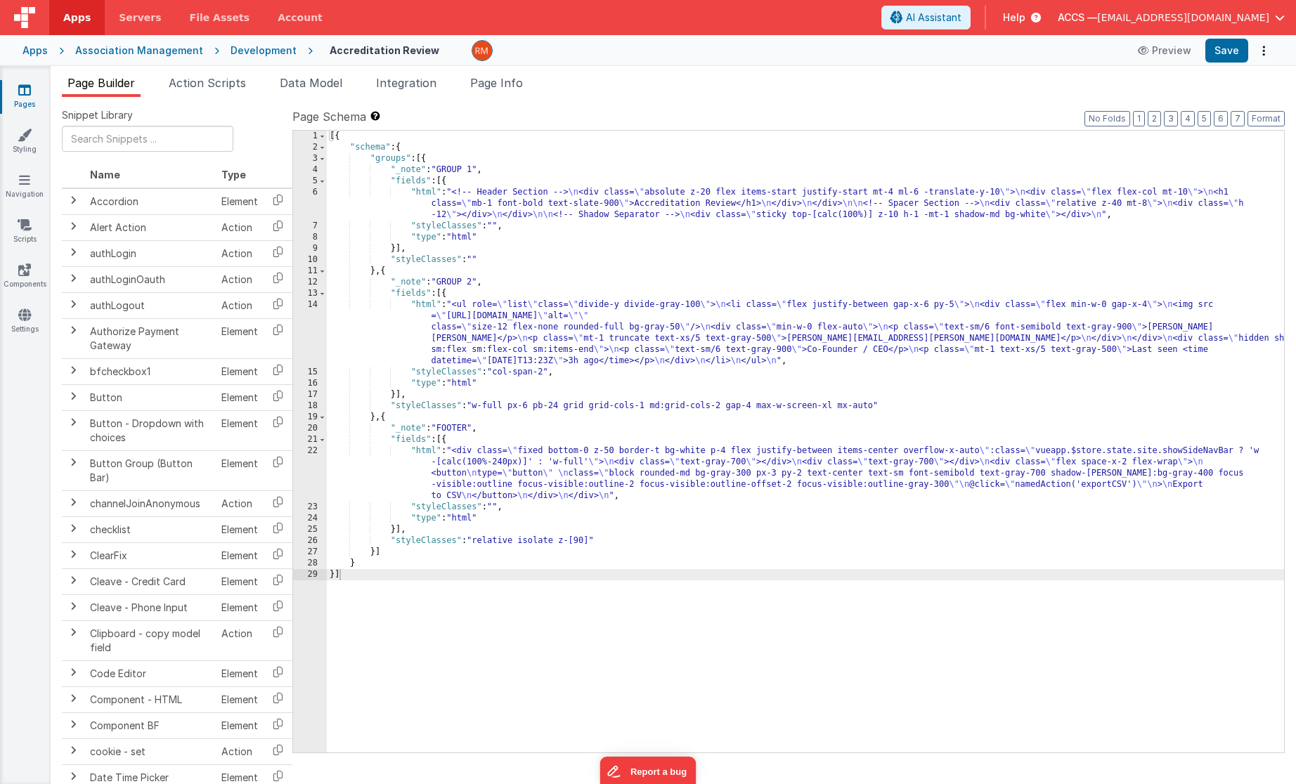
click at [423, 448] on div "[{ "schema" : { "groups" : [{ "_note" : "GROUP 1" , "fields" : [{ "html" : "<!-…" at bounding box center [805, 453] width 957 height 645
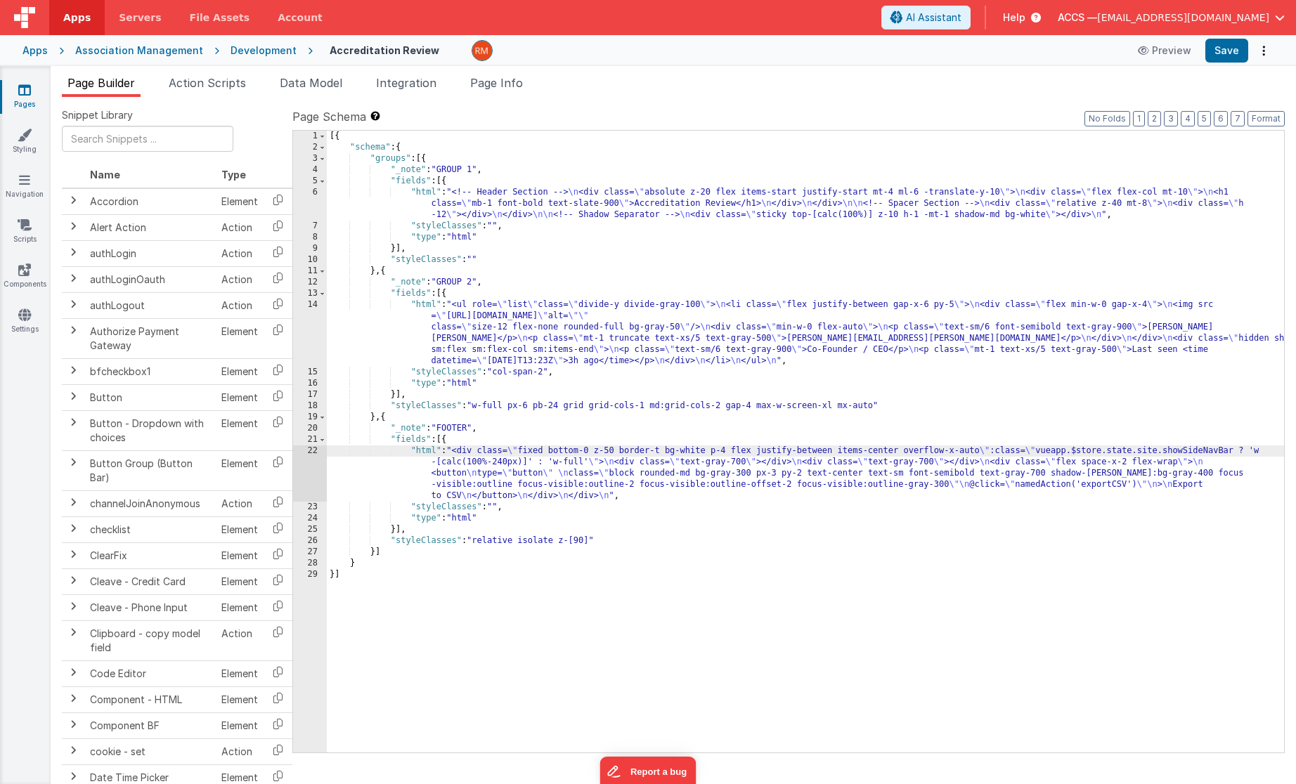
click at [308, 450] on div "22" at bounding box center [310, 474] width 34 height 56
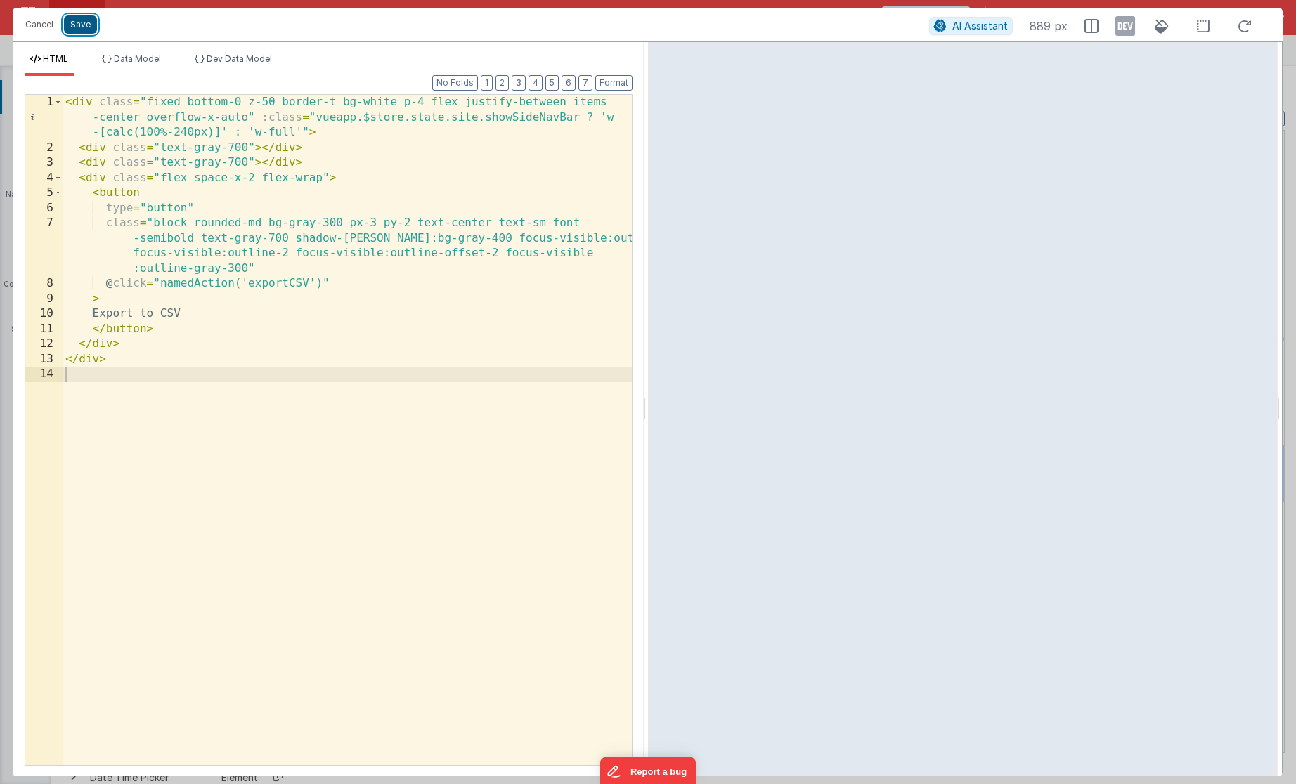
click at [77, 31] on button "Save" at bounding box center [80, 24] width 33 height 18
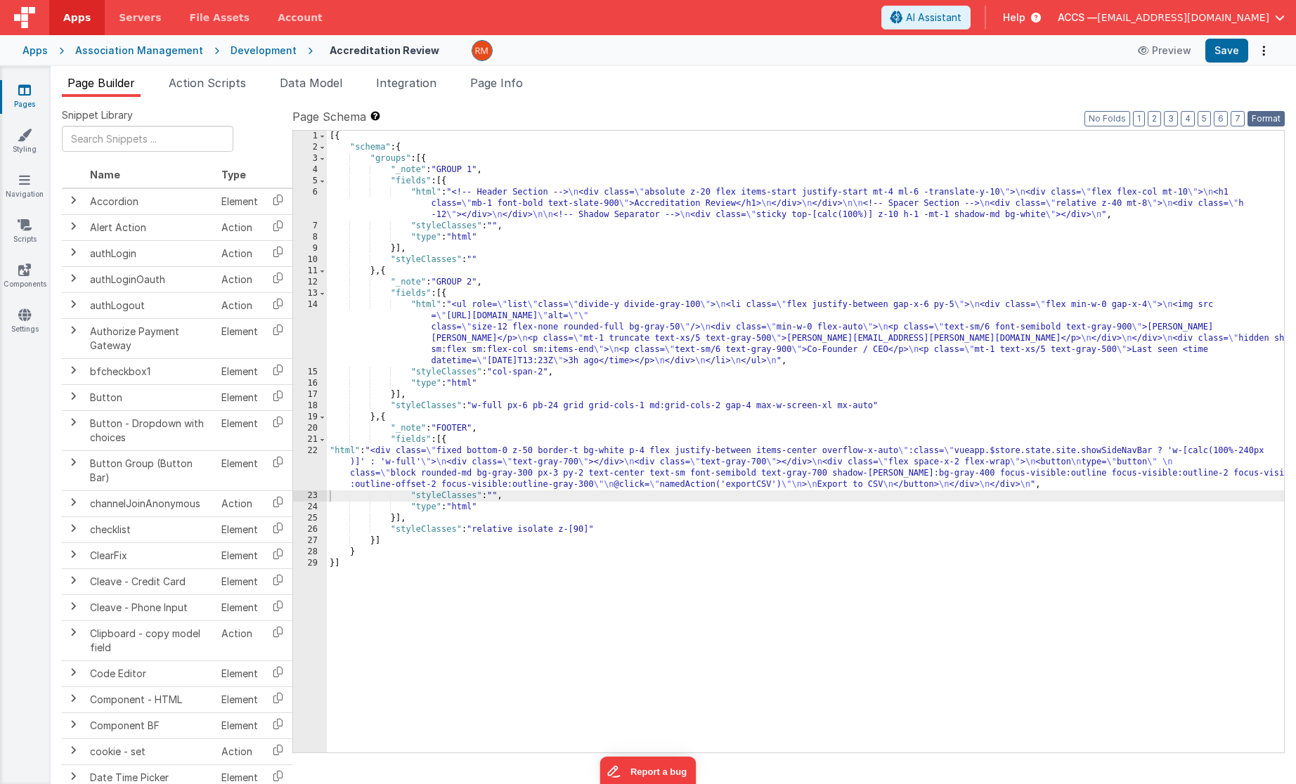
drag, startPoint x: 1258, startPoint y: 119, endPoint x: 1245, endPoint y: 84, distance: 36.7
click at [1257, 116] on button "Format" at bounding box center [1266, 118] width 37 height 15
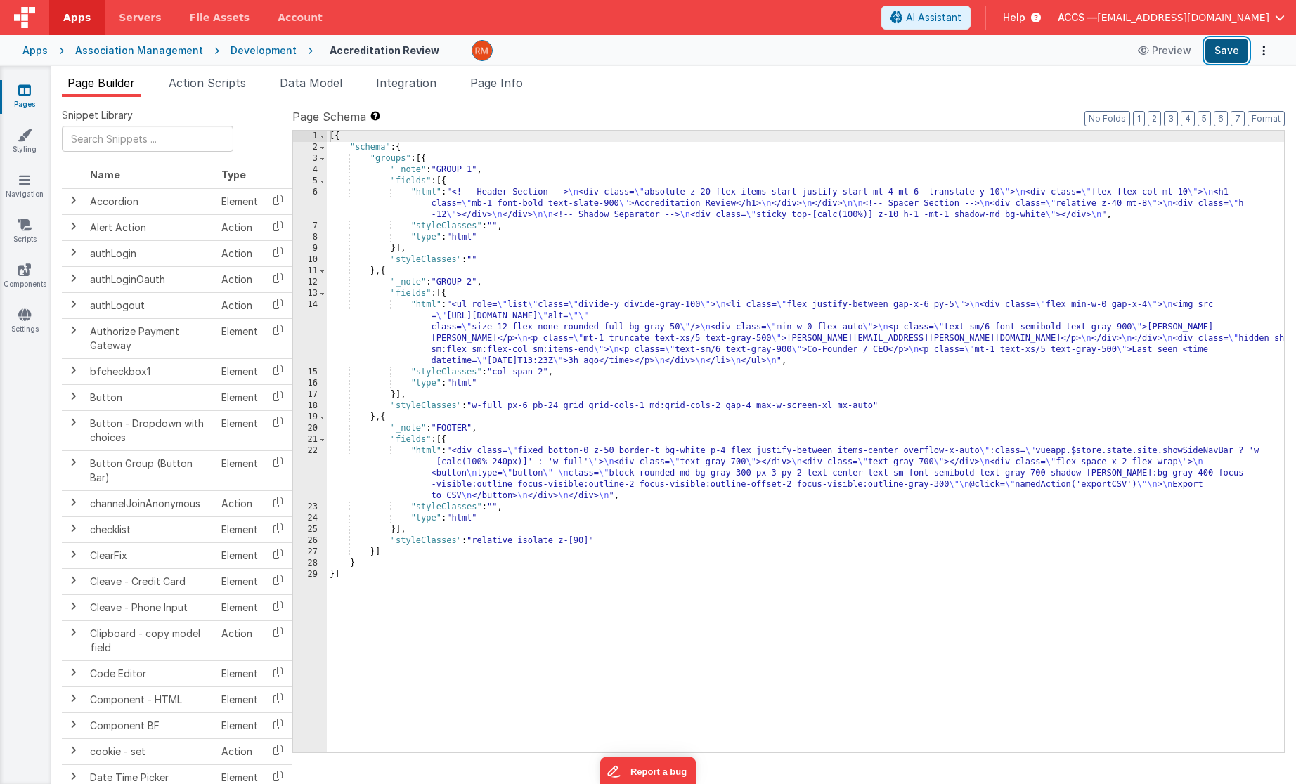
click at [1217, 48] on button "Save" at bounding box center [1226, 51] width 43 height 24
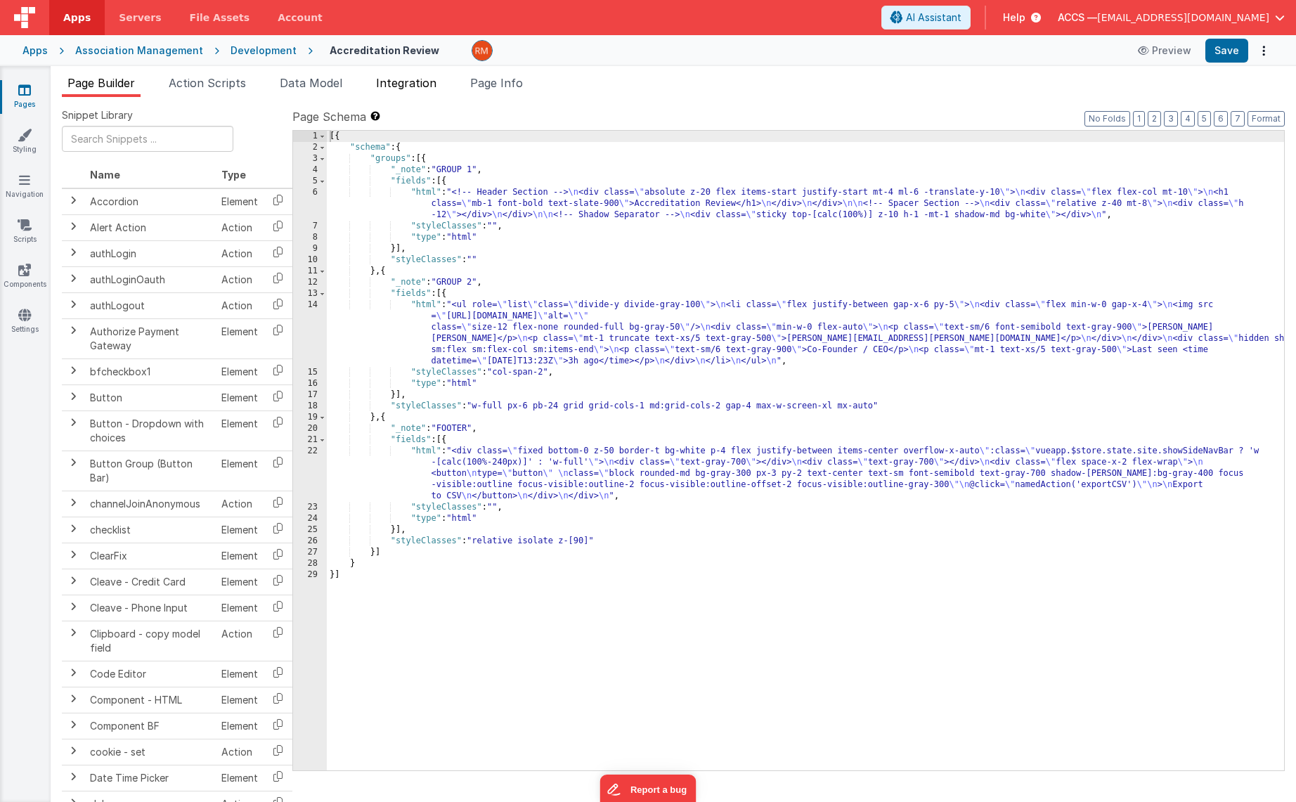
click at [413, 89] on span "Integration" at bounding box center [406, 83] width 60 height 14
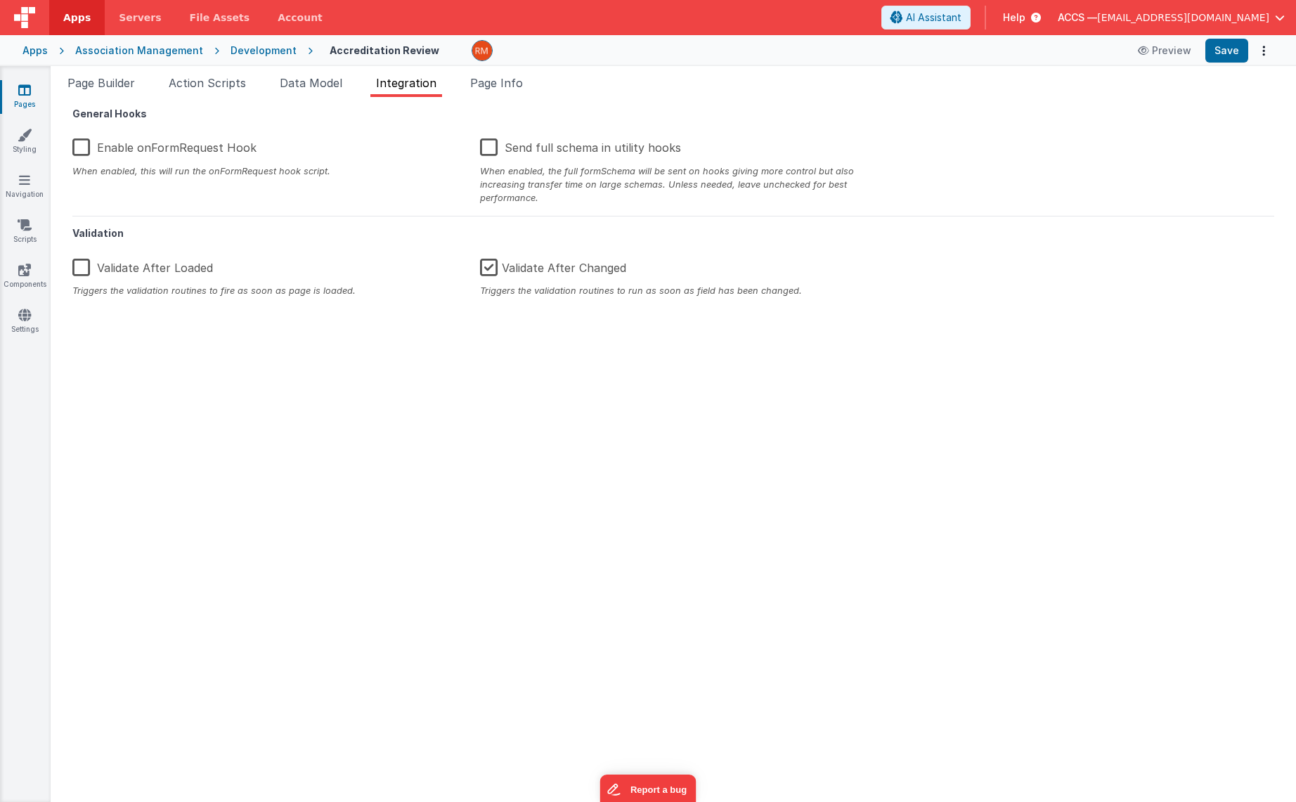
click at [76, 143] on label "Enable onFormRequest Hook" at bounding box center [164, 145] width 184 height 30
click at [0, 0] on input "Enable onFormRequest Hook" at bounding box center [0, 0] width 0 height 0
click at [1227, 50] on button "Save" at bounding box center [1226, 51] width 43 height 24
click at [97, 90] on li "Page Builder" at bounding box center [101, 86] width 79 height 22
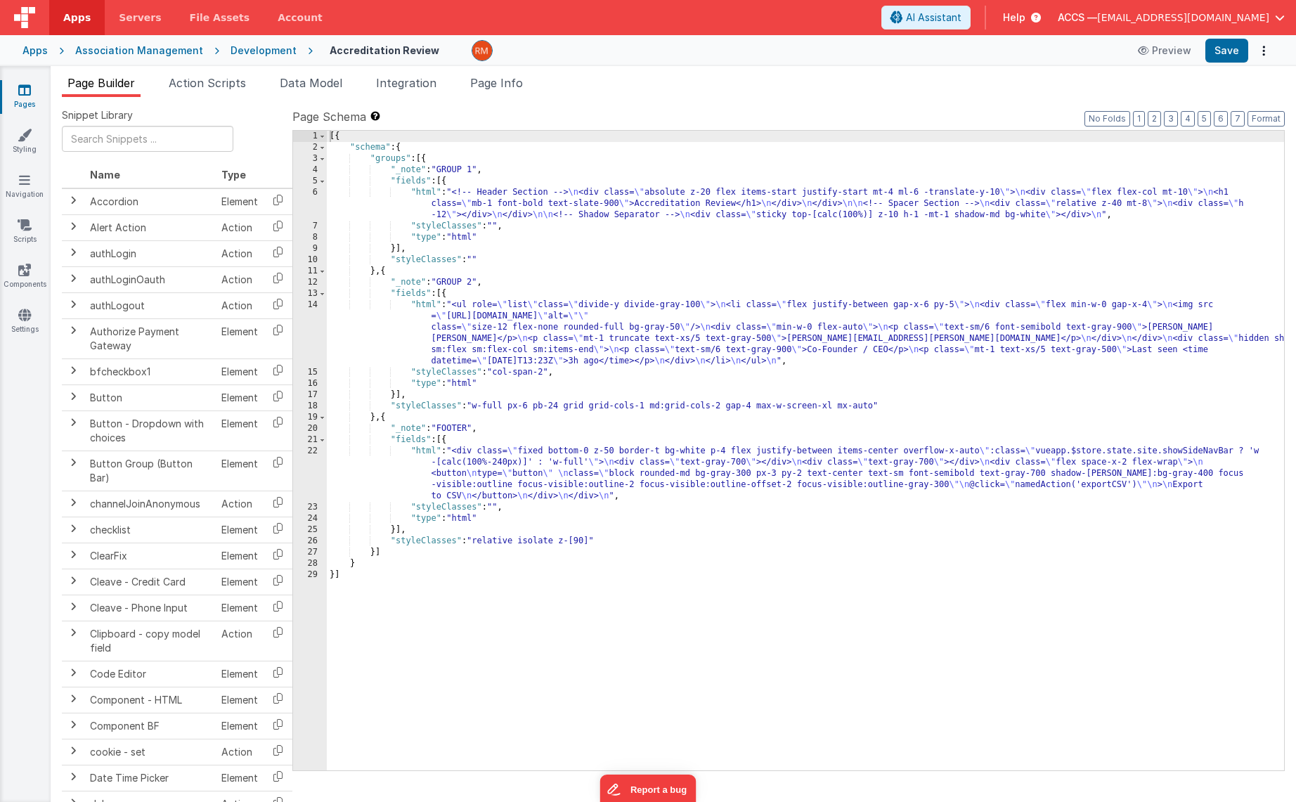
click at [428, 305] on div "[{ "schema" : { "groups" : [{ "_note" : "GROUP 1" , "fields" : [{ "html" : "<!-…" at bounding box center [805, 462] width 957 height 662
click at [306, 306] on div "14" at bounding box center [310, 332] width 34 height 67
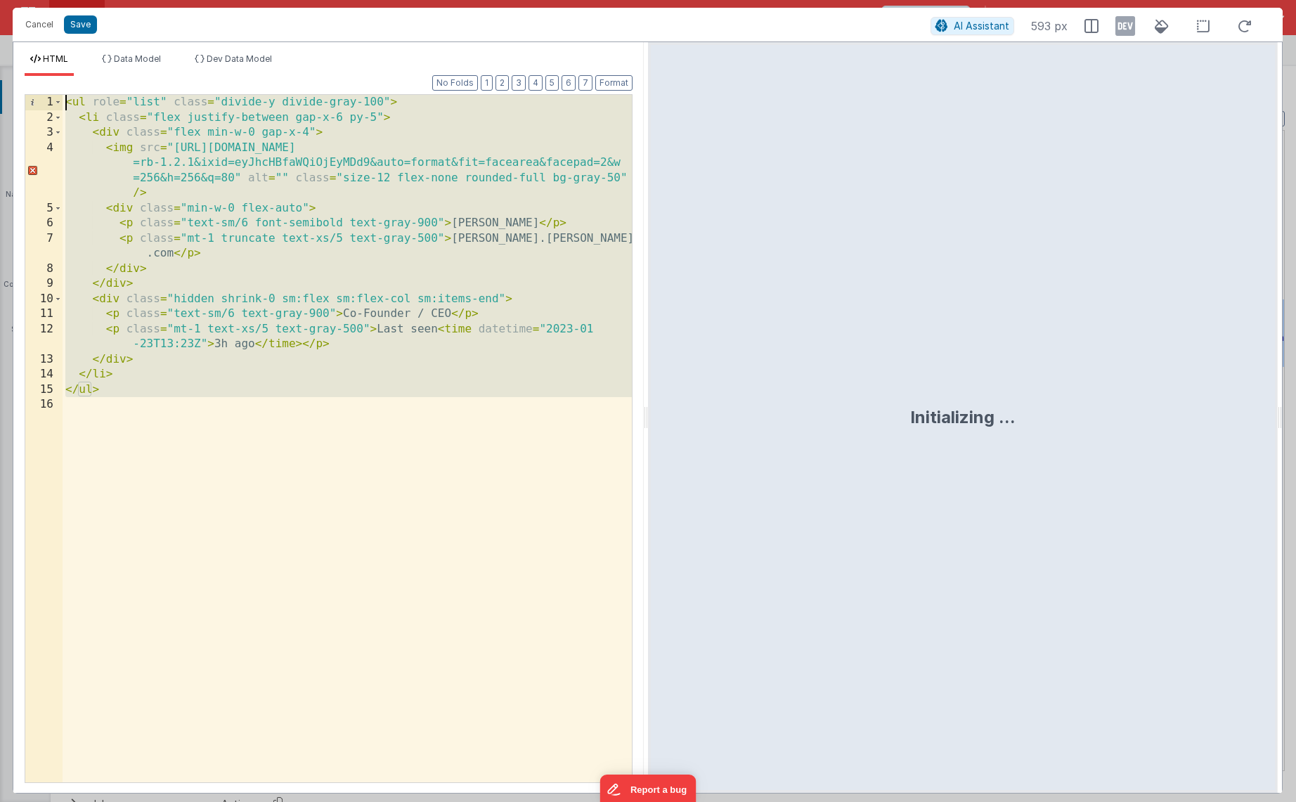
drag, startPoint x: 172, startPoint y: 476, endPoint x: -8, endPoint y: -55, distance: 560.3
click at [0, 0] on html "Cancel Save AI Assistant 593 px HTML Data Model Dev Data Model Format 7 6 5 4 3…" at bounding box center [648, 401] width 1296 height 802
click at [82, 418] on div "< ul role = "list" class = "divide-y divide-gray-100" > < li class = "flex just…" at bounding box center [347, 454] width 569 height 718
drag, startPoint x: 167, startPoint y: 436, endPoint x: 36, endPoint y: 43, distance: 414.1
click at [36, 43] on div "HTML Data Model Dev Data Model Format 7 6 5 4 3 2 1 No Folds 1 2 3 4 5 6 7 8 9 …" at bounding box center [328, 417] width 630 height 751
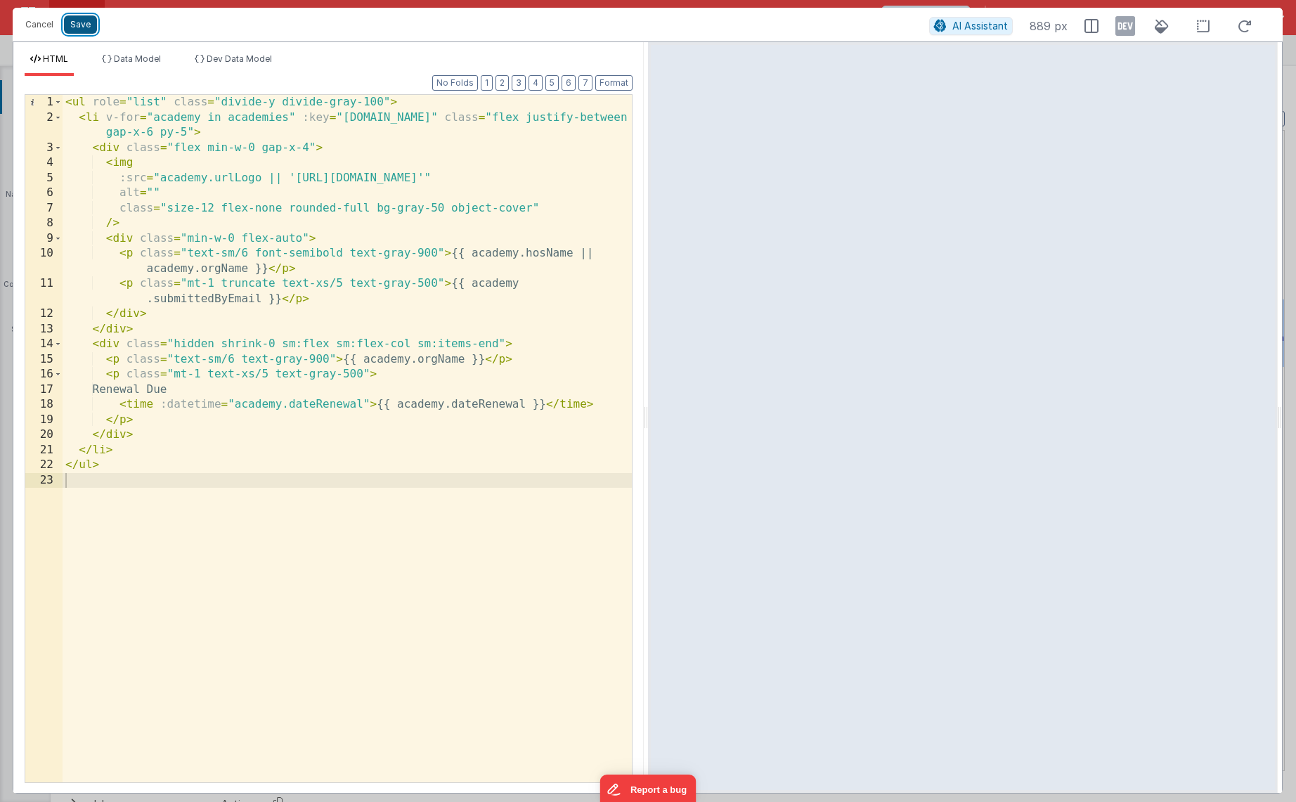
click at [82, 21] on button "Save" at bounding box center [80, 24] width 33 height 18
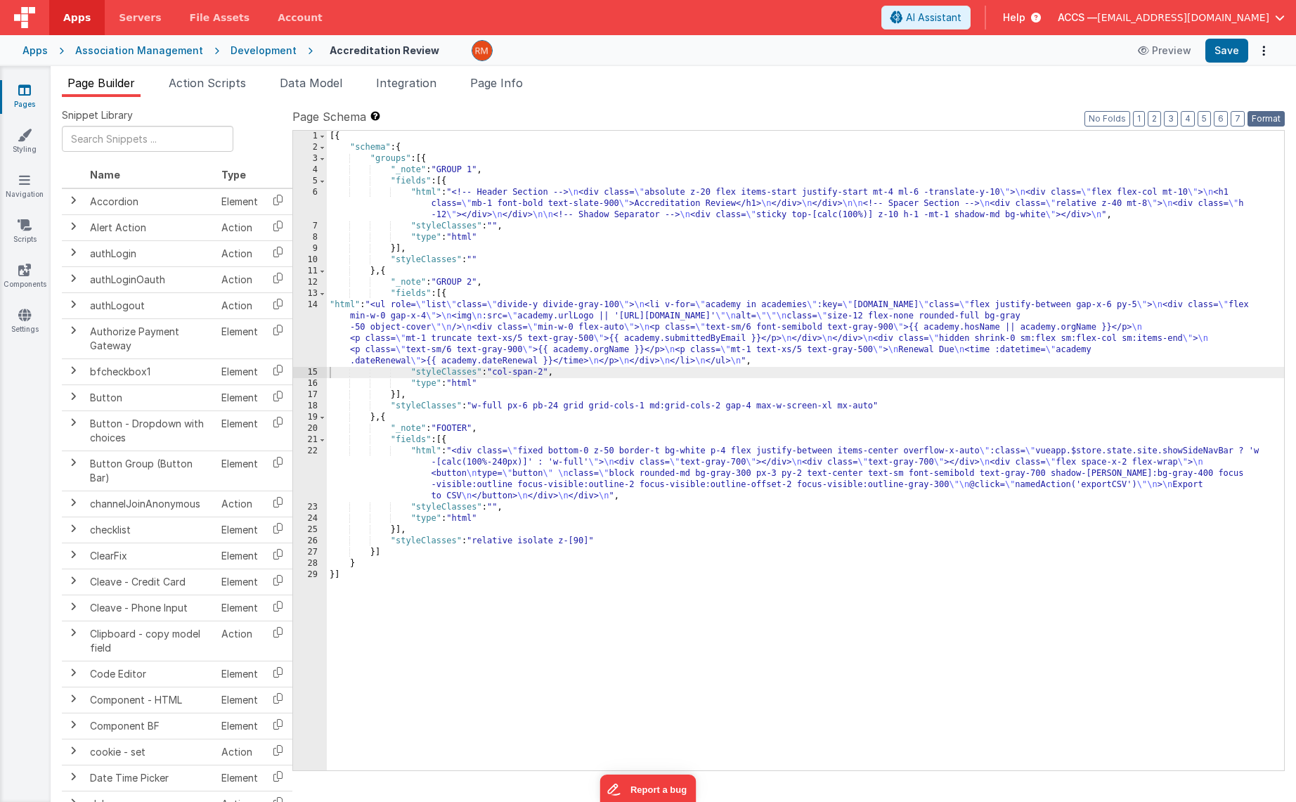
drag, startPoint x: 1269, startPoint y: 123, endPoint x: 1248, endPoint y: 84, distance: 44.3
click at [1267, 121] on button "Format" at bounding box center [1266, 118] width 37 height 15
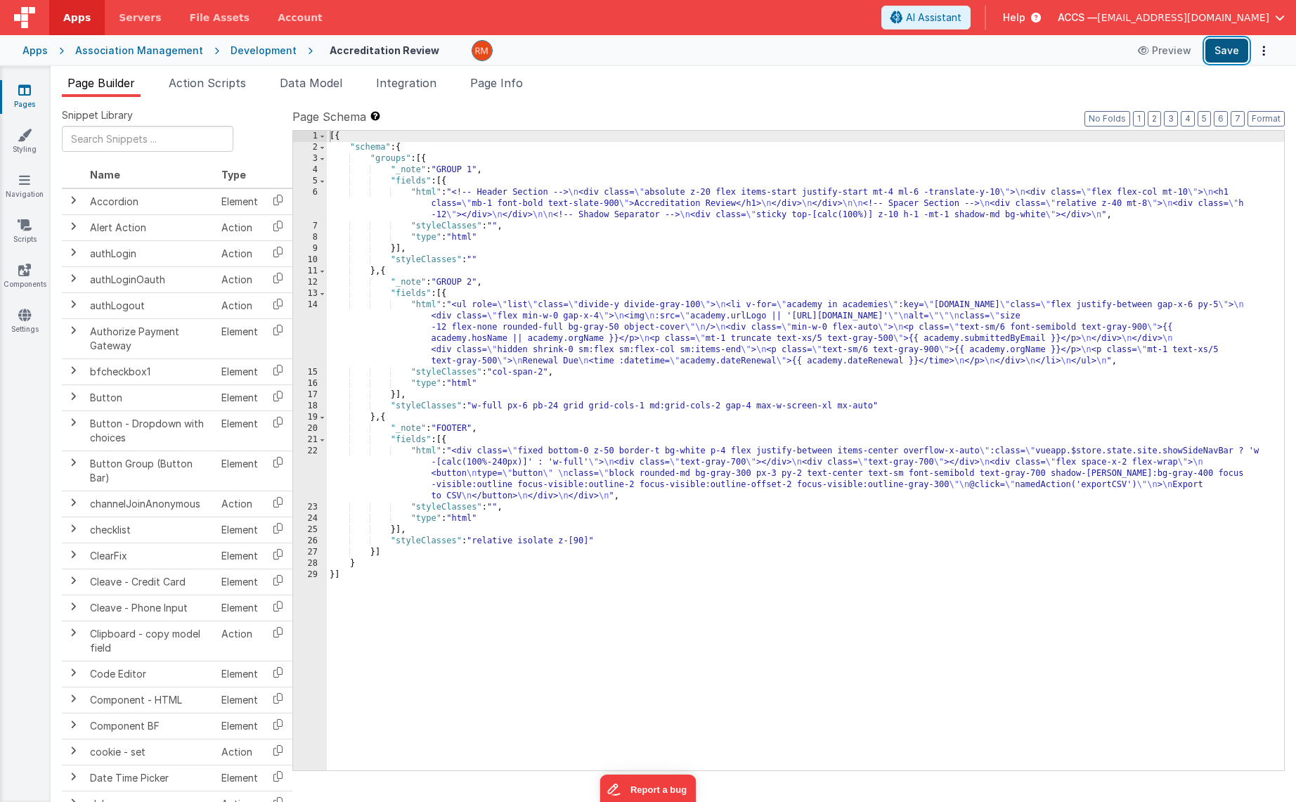
click at [1224, 51] on button "Save" at bounding box center [1226, 51] width 43 height 24
click at [424, 306] on div "[{ "schema" : { "groups" : [{ "_note" : "GROUP 1" , "fields" : [{ "html" : "<!-…" at bounding box center [805, 462] width 957 height 662
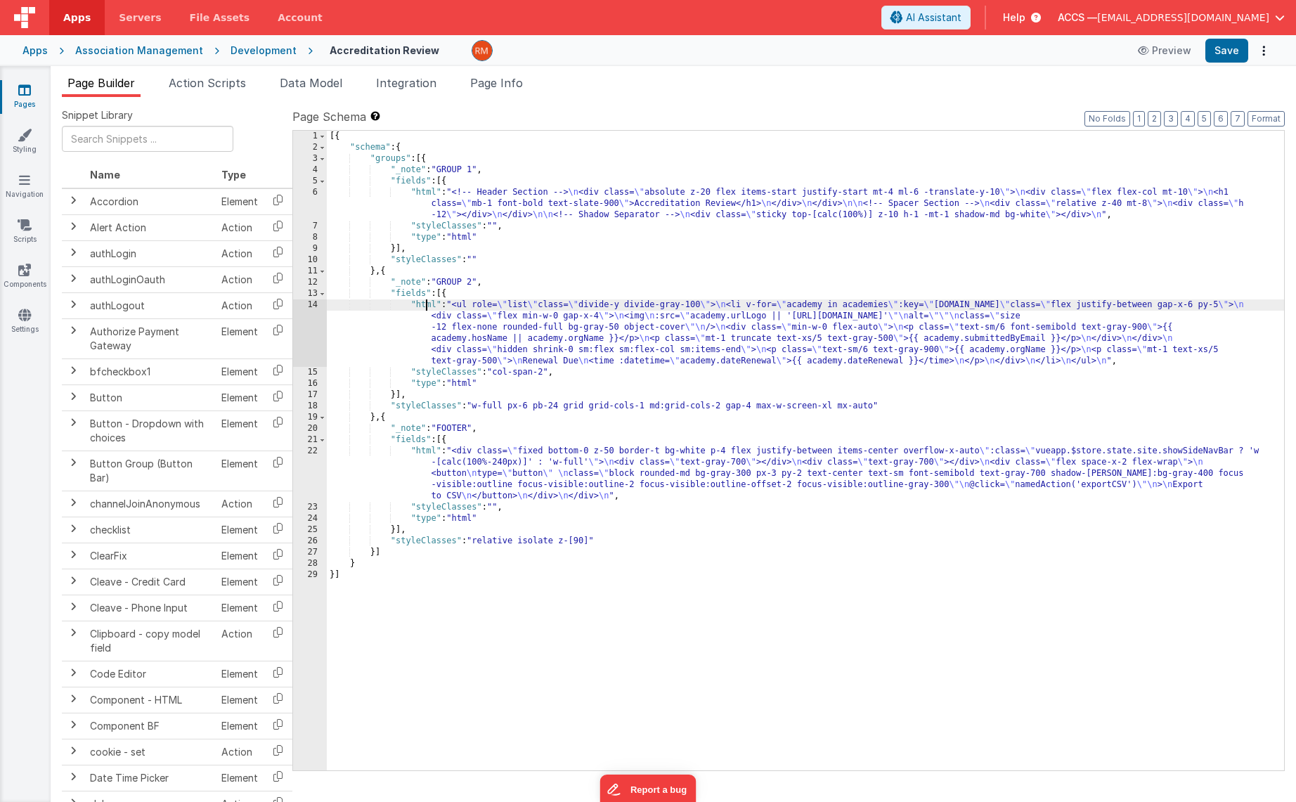
click at [315, 306] on div "14" at bounding box center [310, 332] width 34 height 67
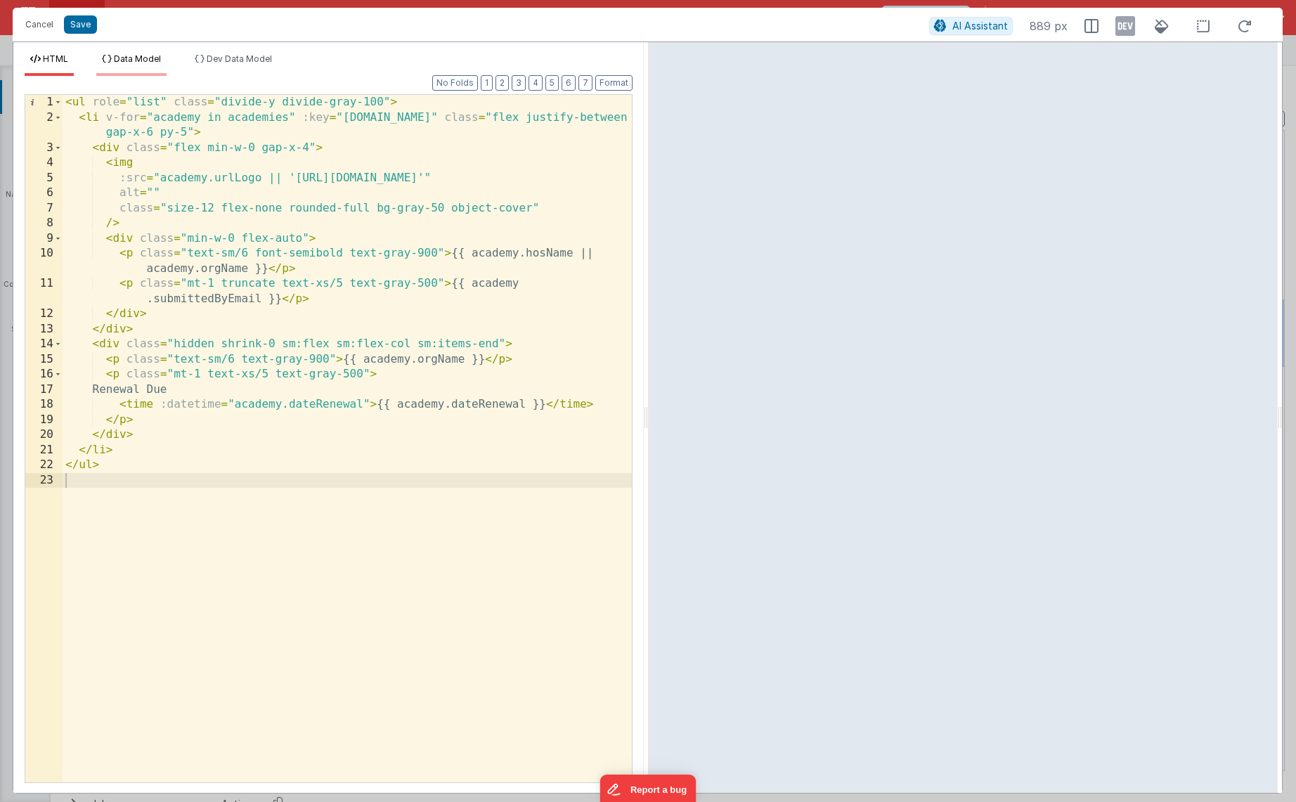
click at [157, 60] on span "Data Model" at bounding box center [137, 58] width 47 height 11
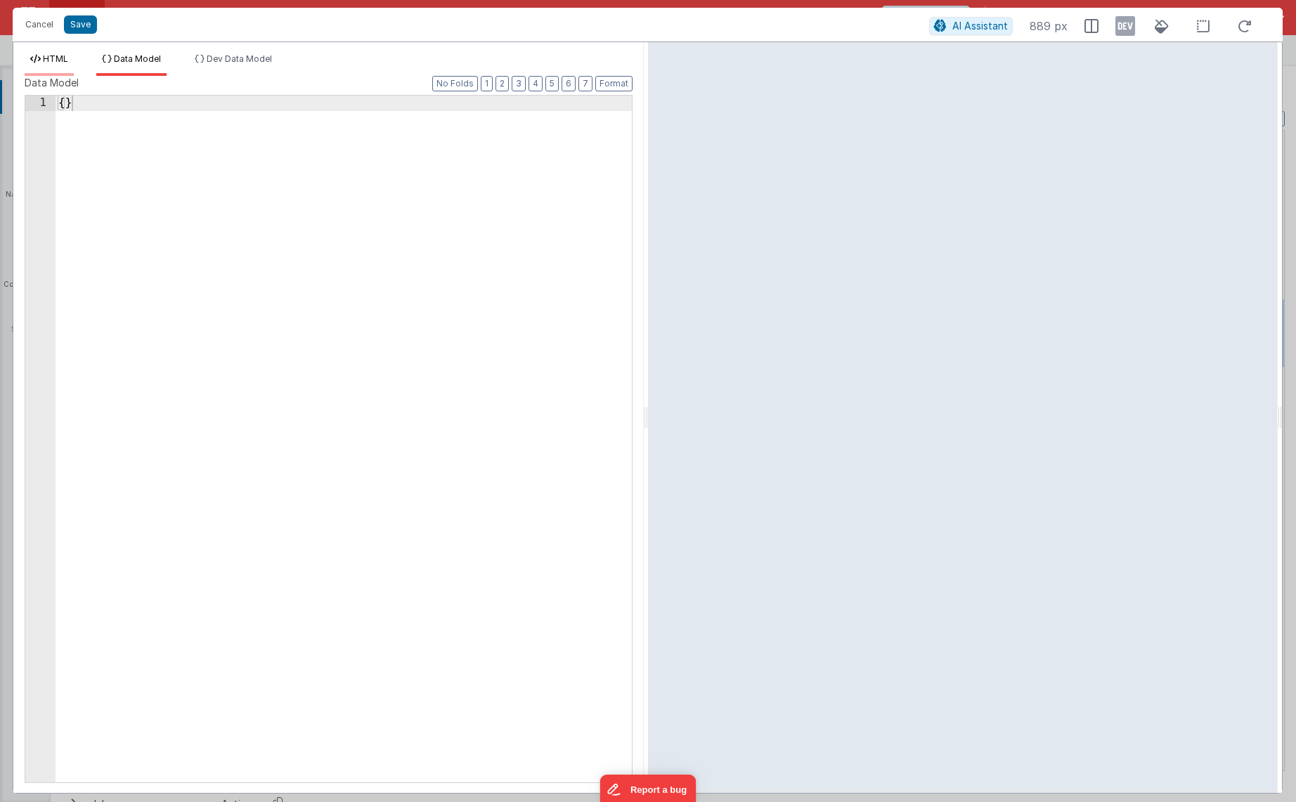
click at [51, 66] on li "HTML" at bounding box center [49, 64] width 49 height 22
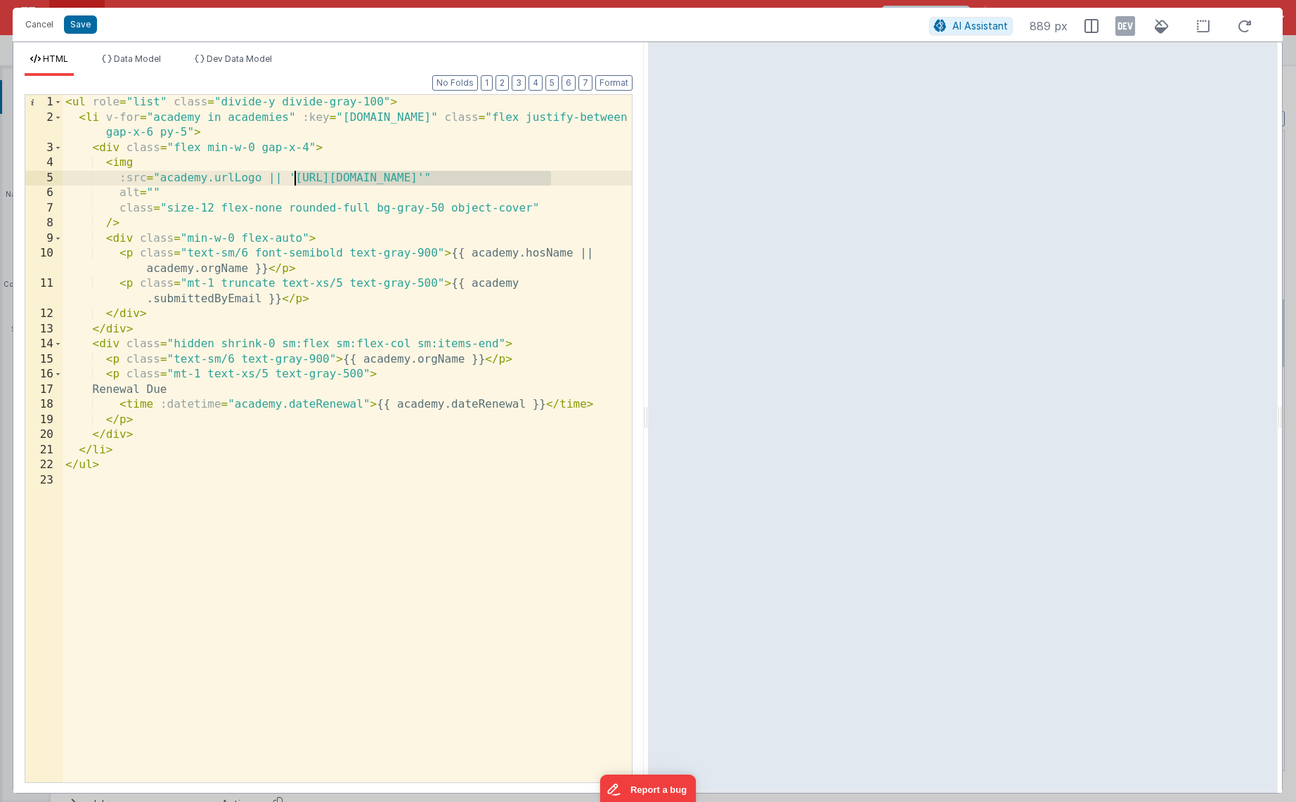
drag, startPoint x: 550, startPoint y: 179, endPoint x: 295, endPoint y: 177, distance: 255.1
click at [295, 177] on div "< ul role = "list" class = "divide-y divide-gray-100" > < li v-for = "academy i…" at bounding box center [347, 454] width 569 height 718
click at [51, 25] on button "Cancel" at bounding box center [39, 25] width 42 height 20
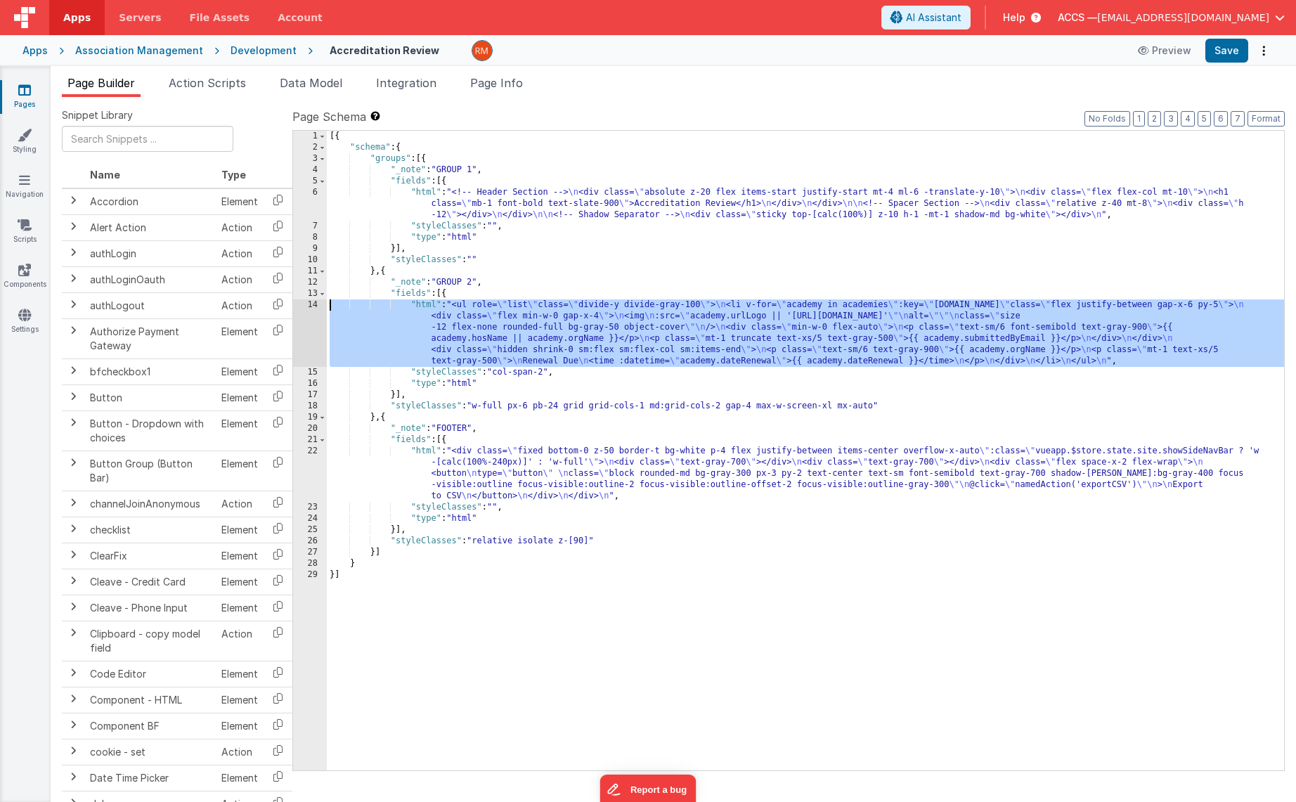
click at [418, 304] on div "[{ "schema" : { "groups" : [{ "_note" : "GROUP 1" , "fields" : [{ "html" : "<!-…" at bounding box center [805, 462] width 957 height 662
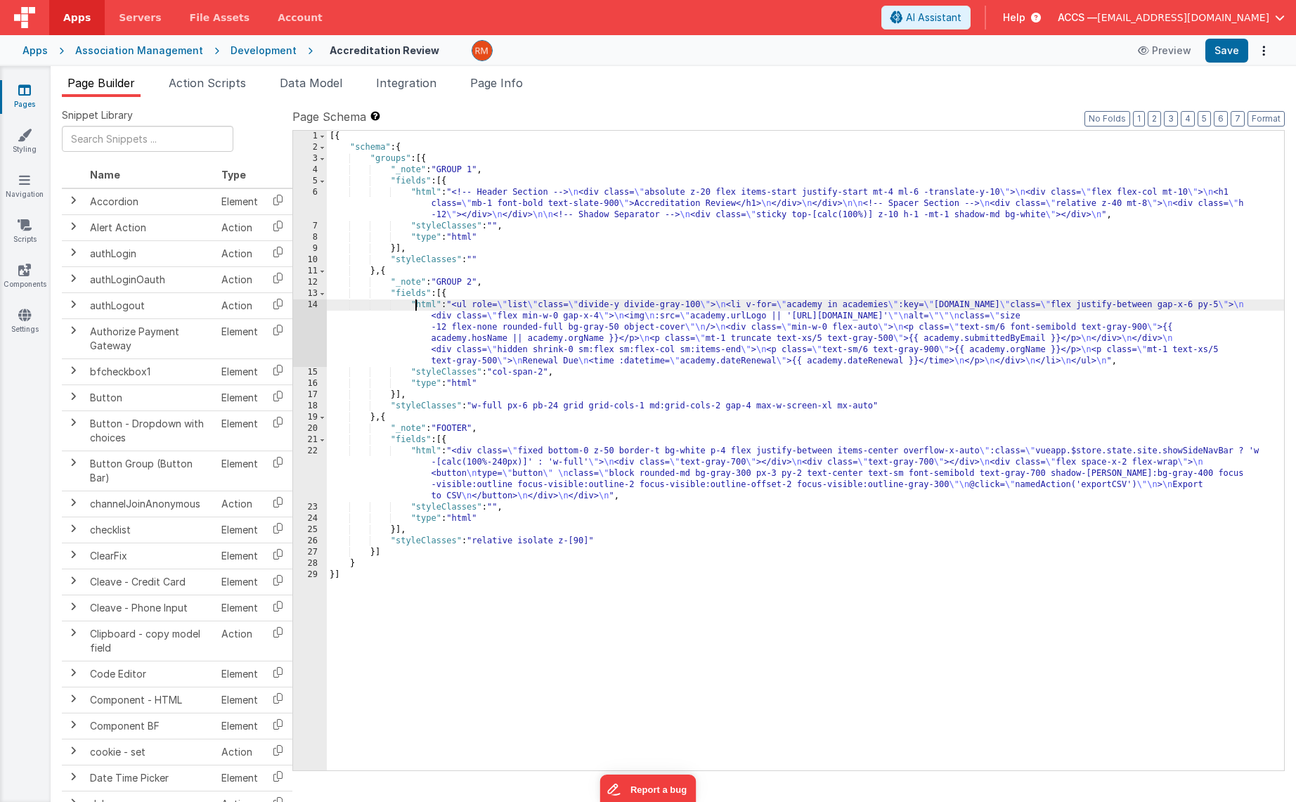
click at [423, 306] on div "[{ "schema" : { "groups" : [{ "_note" : "GROUP 1" , "fields" : [{ "html" : "<!-…" at bounding box center [805, 462] width 957 height 662
click at [309, 304] on div "14" at bounding box center [310, 332] width 34 height 67
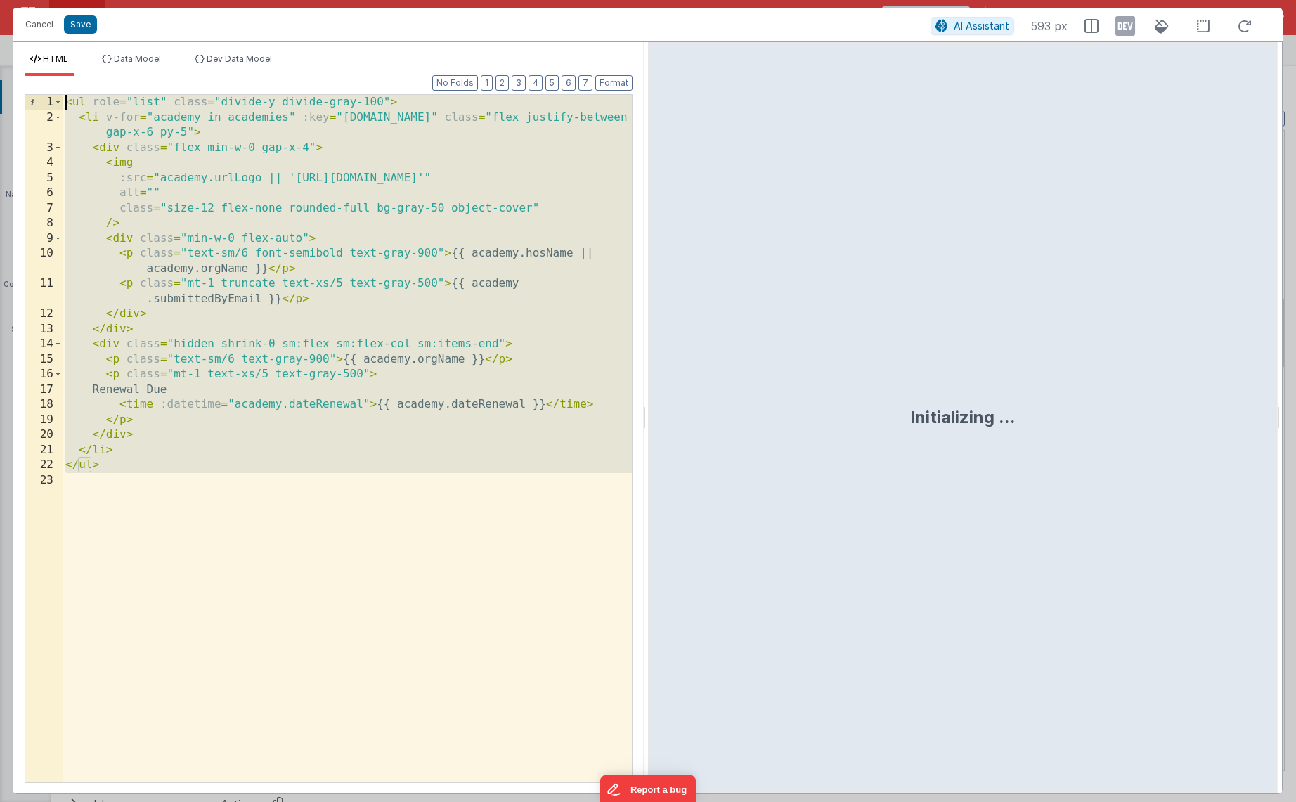
drag, startPoint x: 144, startPoint y: 487, endPoint x: 15, endPoint y: 53, distance: 453.2
click at [15, 53] on div "HTML Data Model Dev Data Model Format 7 6 5 4 3 2 1 No Folds 1 2 3 4 5 6 7 8 9 …" at bounding box center [328, 422] width 630 height 739
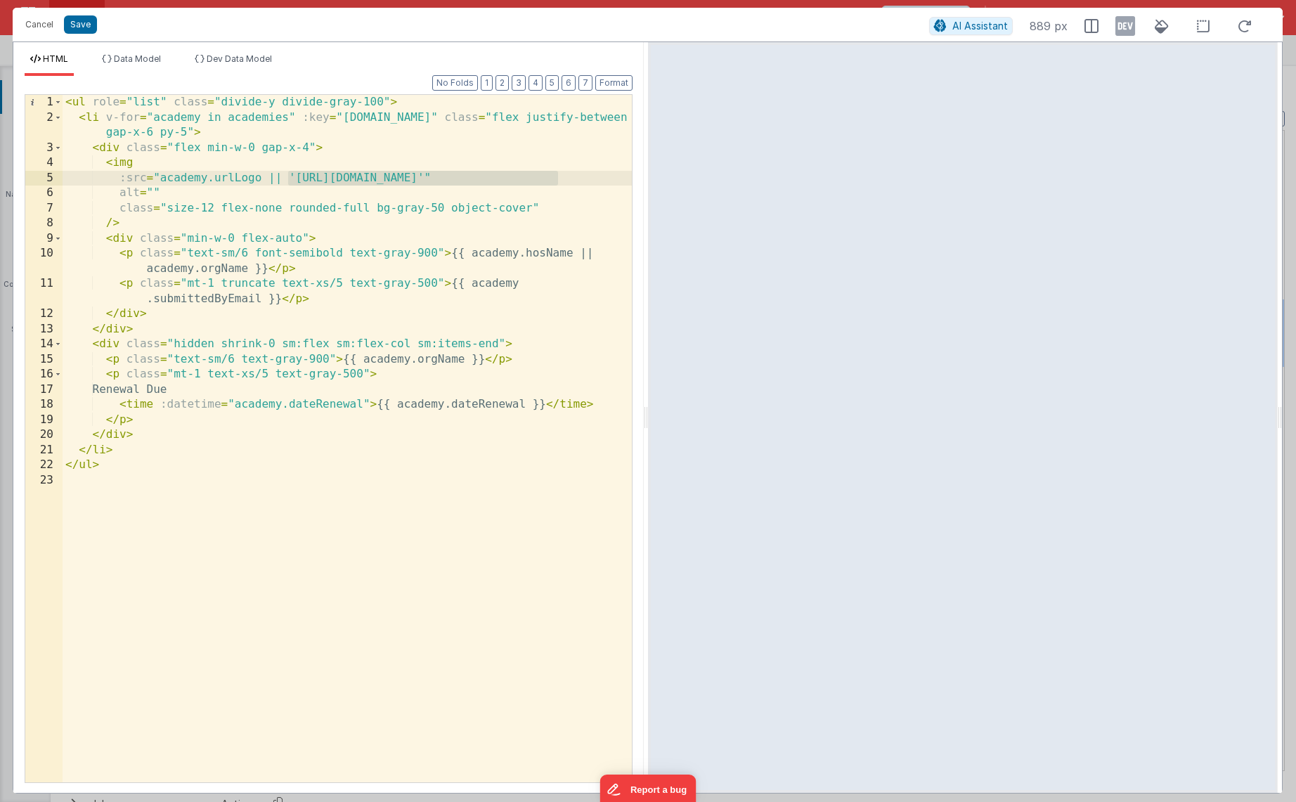
drag, startPoint x: 557, startPoint y: 177, endPoint x: 291, endPoint y: 177, distance: 266.4
click at [291, 177] on div "< ul role = "list" class = "divide-y divide-gray-100" > < li v-for = "academy i…" at bounding box center [347, 454] width 569 height 718
click at [90, 32] on button "Save" at bounding box center [80, 24] width 33 height 18
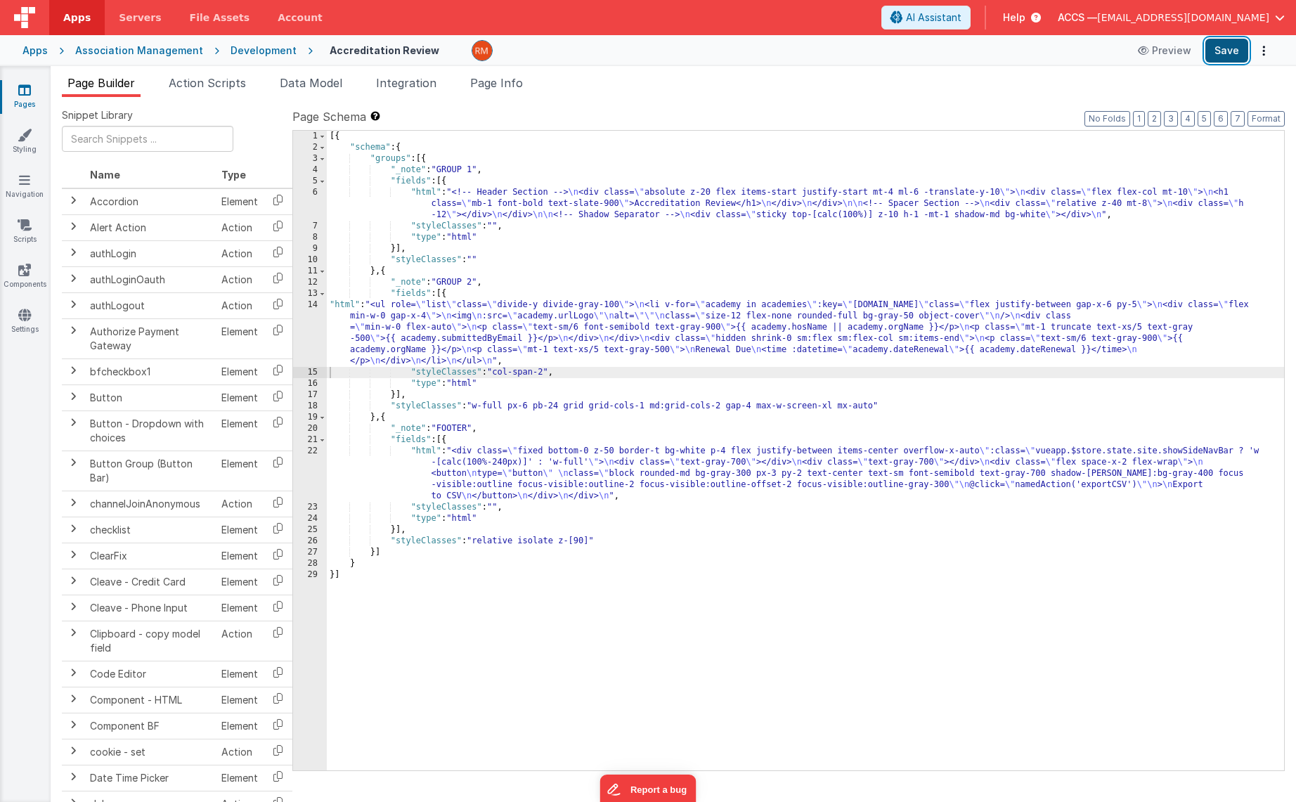
click at [1236, 53] on button "Save" at bounding box center [1226, 51] width 43 height 24
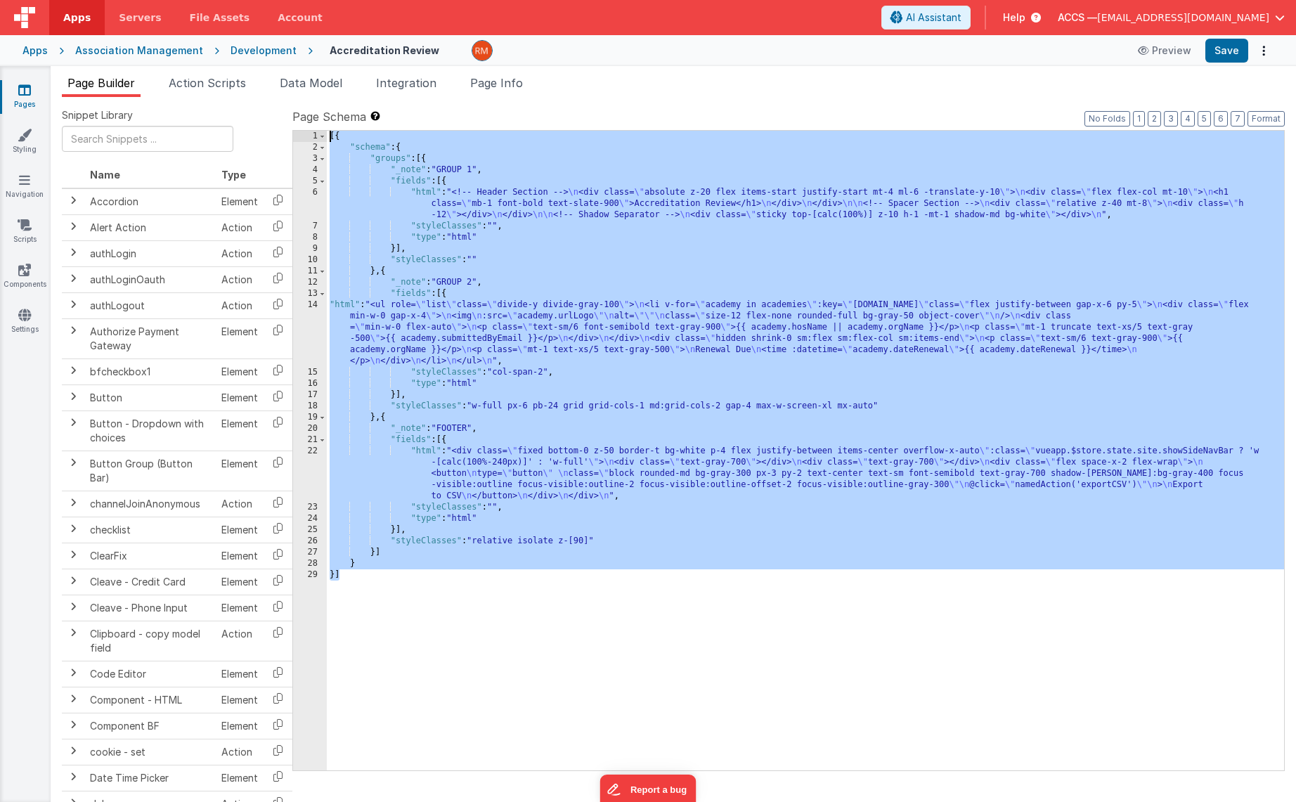
drag, startPoint x: 389, startPoint y: 613, endPoint x: 287, endPoint y: 117, distance: 506.0
click at [287, 117] on div "Snippet Library Name Type Accordion Element Alert Action Action authLogin Actio…" at bounding box center [673, 460] width 1223 height 705
click at [350, 303] on div "[{ "schema" : { "groups" : [{ "_note" : "GROUP 1" , "fields" : [{ "html" : "<!-…" at bounding box center [805, 462] width 957 height 662
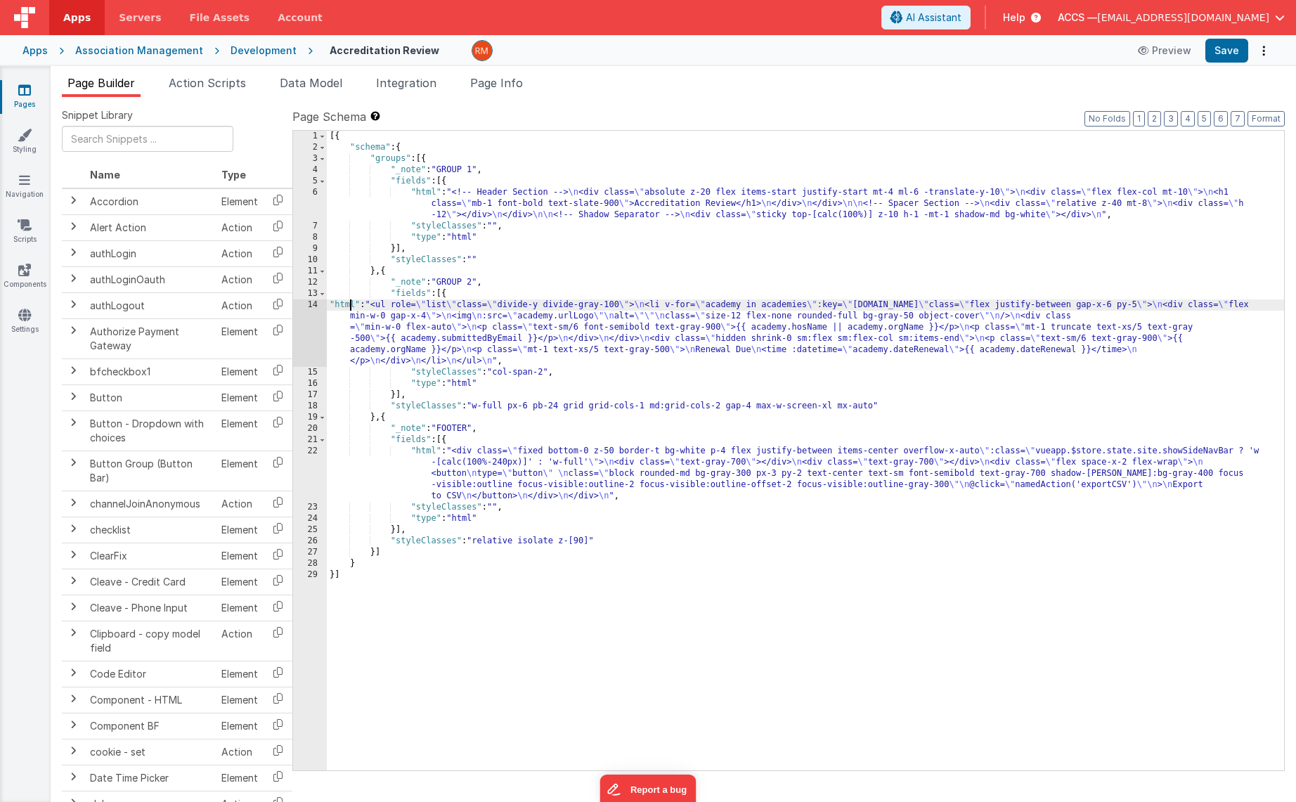
click at [312, 305] on div "14" at bounding box center [310, 332] width 34 height 67
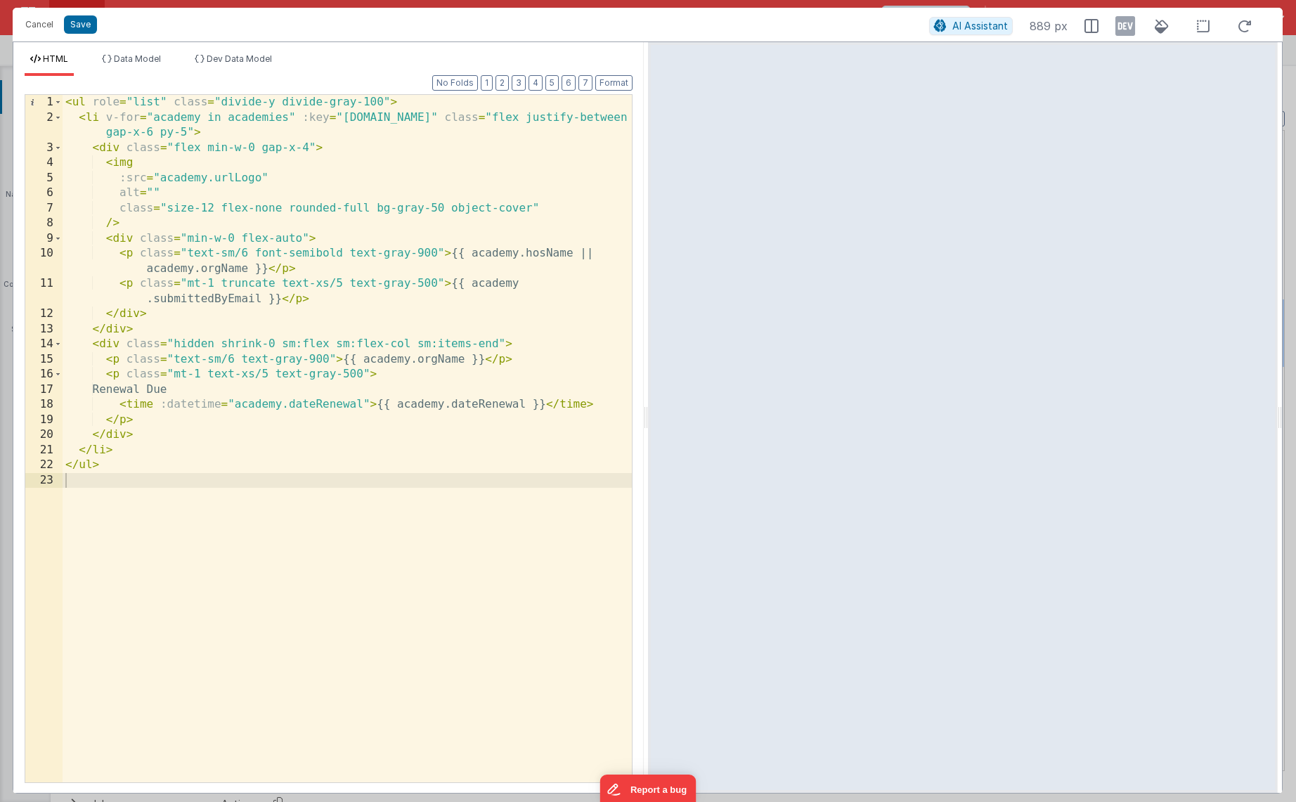
click at [228, 119] on div "< ul role = "list" class = "divide-y divide-gray-100" > < li v-for = "academy i…" at bounding box center [347, 454] width 569 height 718
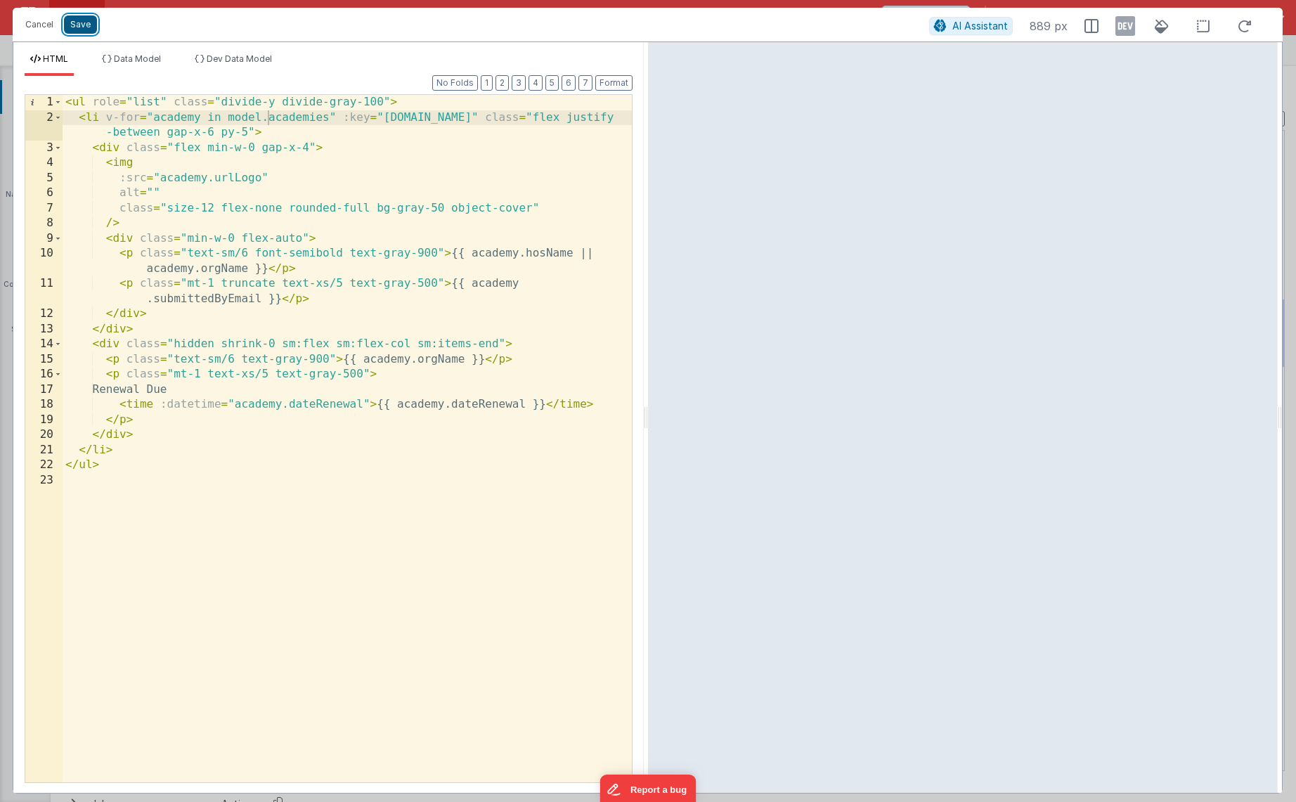
click at [75, 31] on button "Save" at bounding box center [80, 24] width 33 height 18
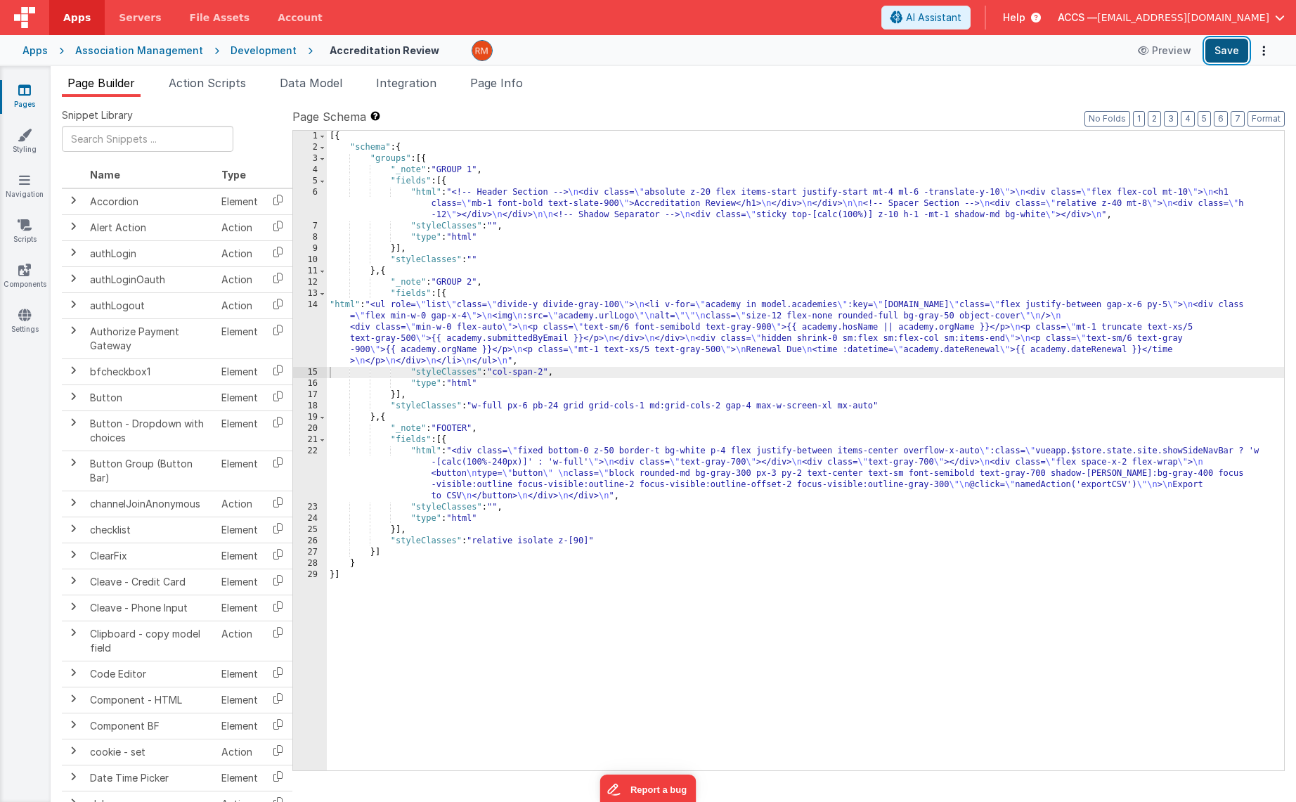
click at [1217, 53] on button "Save" at bounding box center [1226, 51] width 43 height 24
click at [1256, 121] on button "Format" at bounding box center [1266, 118] width 37 height 15
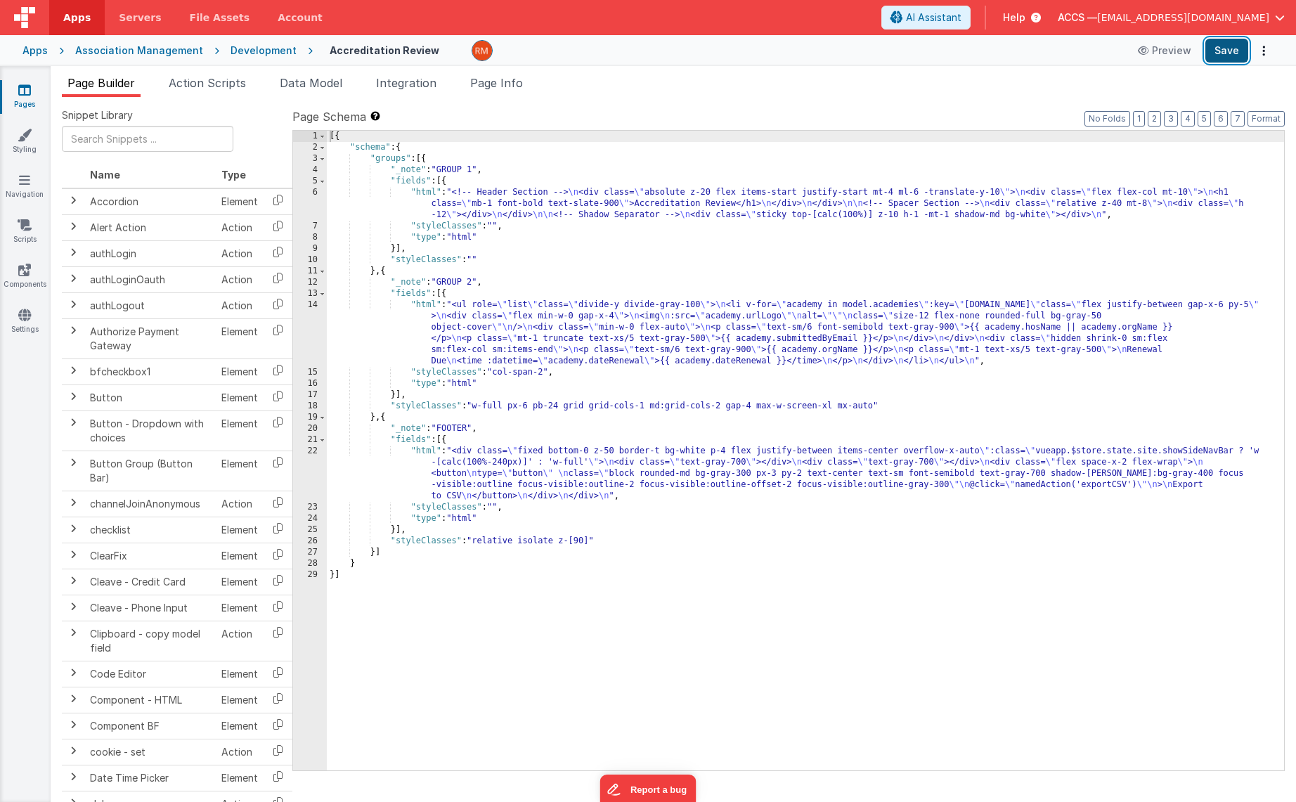
click at [1219, 53] on button "Save" at bounding box center [1226, 51] width 43 height 24
click at [25, 99] on link "Pages" at bounding box center [24, 97] width 51 height 28
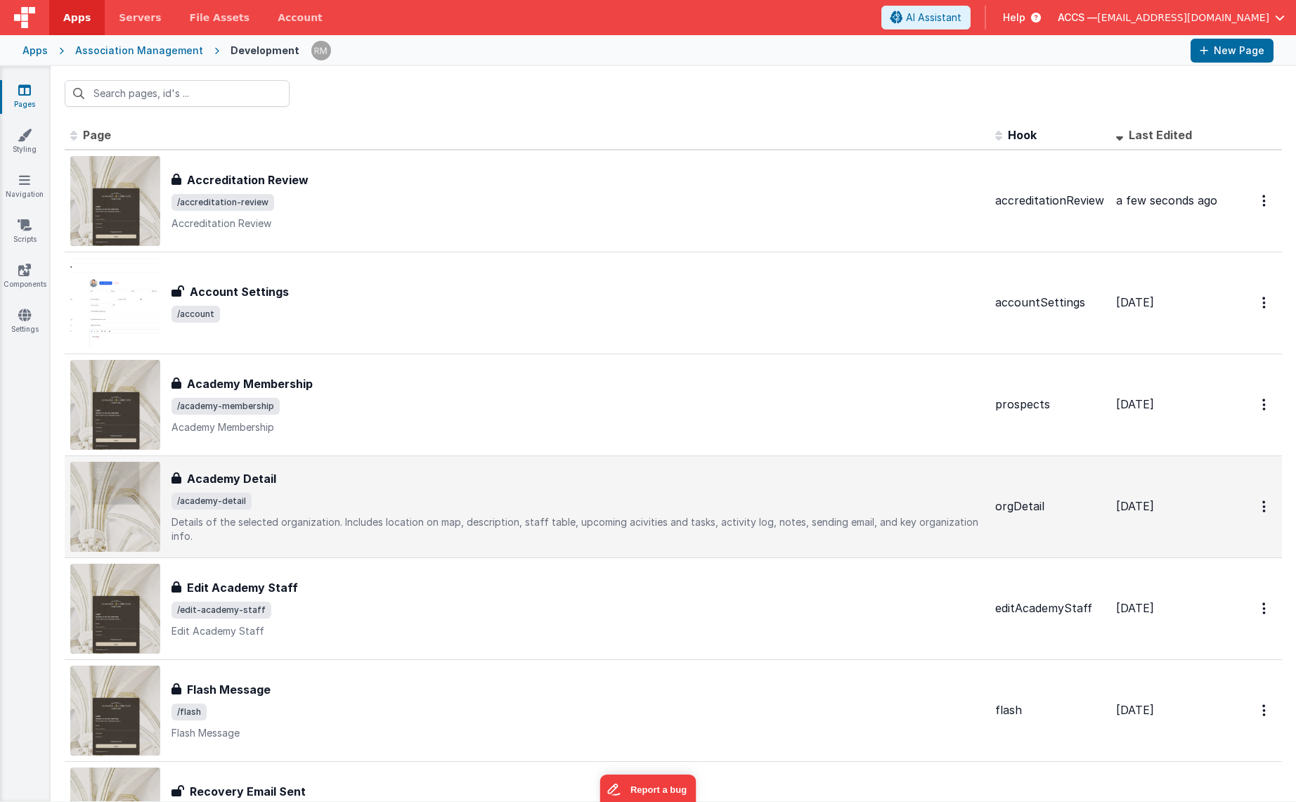
click at [356, 485] on div "Academy Detail Academy Detail /academy-detail Details of the selected organizat…" at bounding box center [578, 506] width 813 height 73
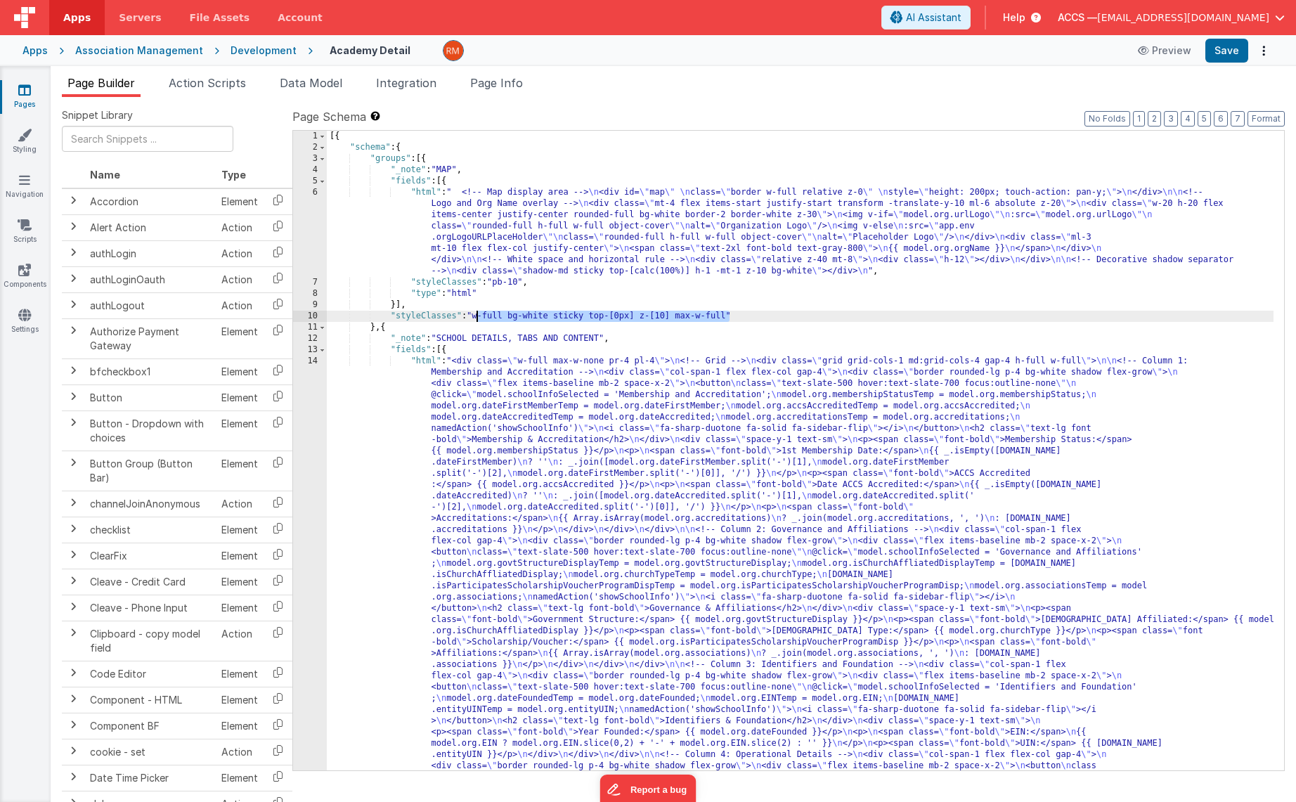
drag, startPoint x: 728, startPoint y: 315, endPoint x: 476, endPoint y: 318, distance: 252.3
click at [476, 318] on div "[{ "schema" : { "groups" : [{ "_note" : "MAP" , "fields" : [{ "html" : " <!-- M…" at bounding box center [800, 743] width 947 height 1224
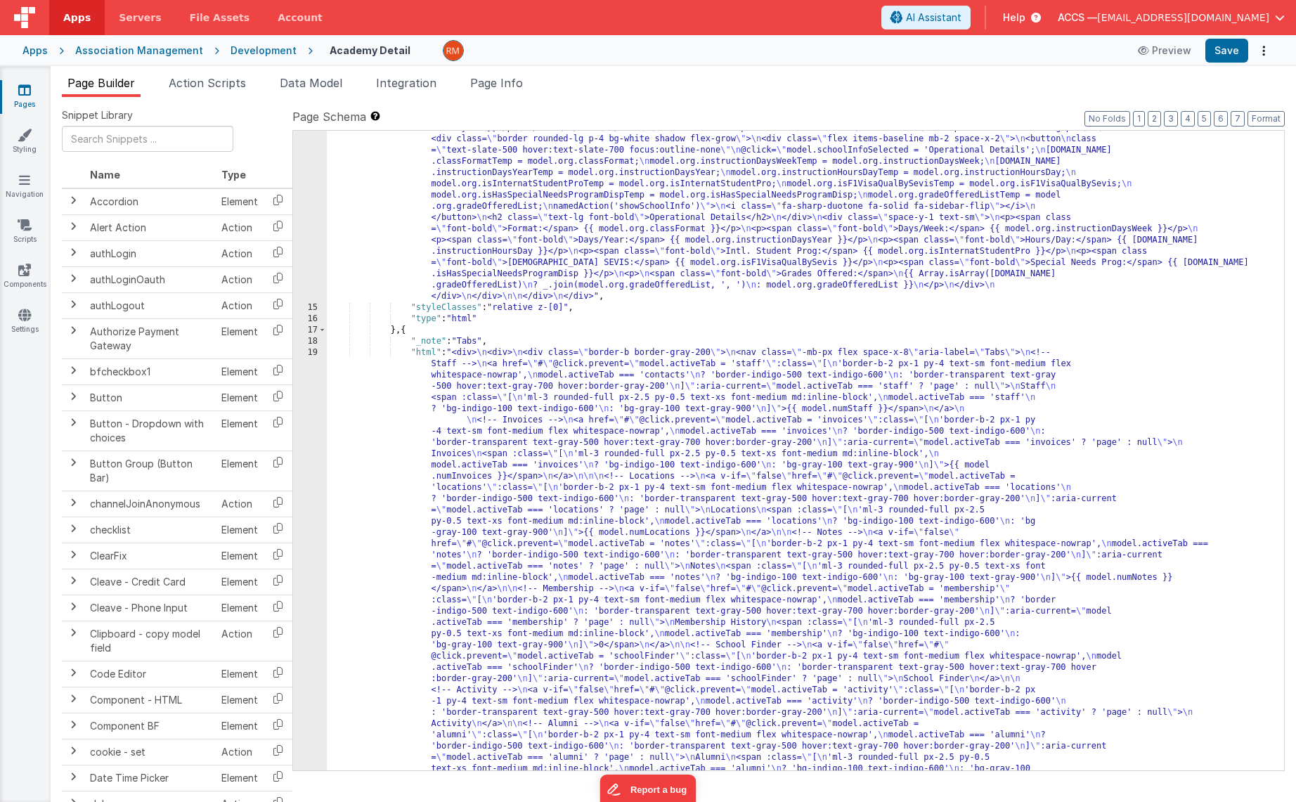
scroll to position [519, 0]
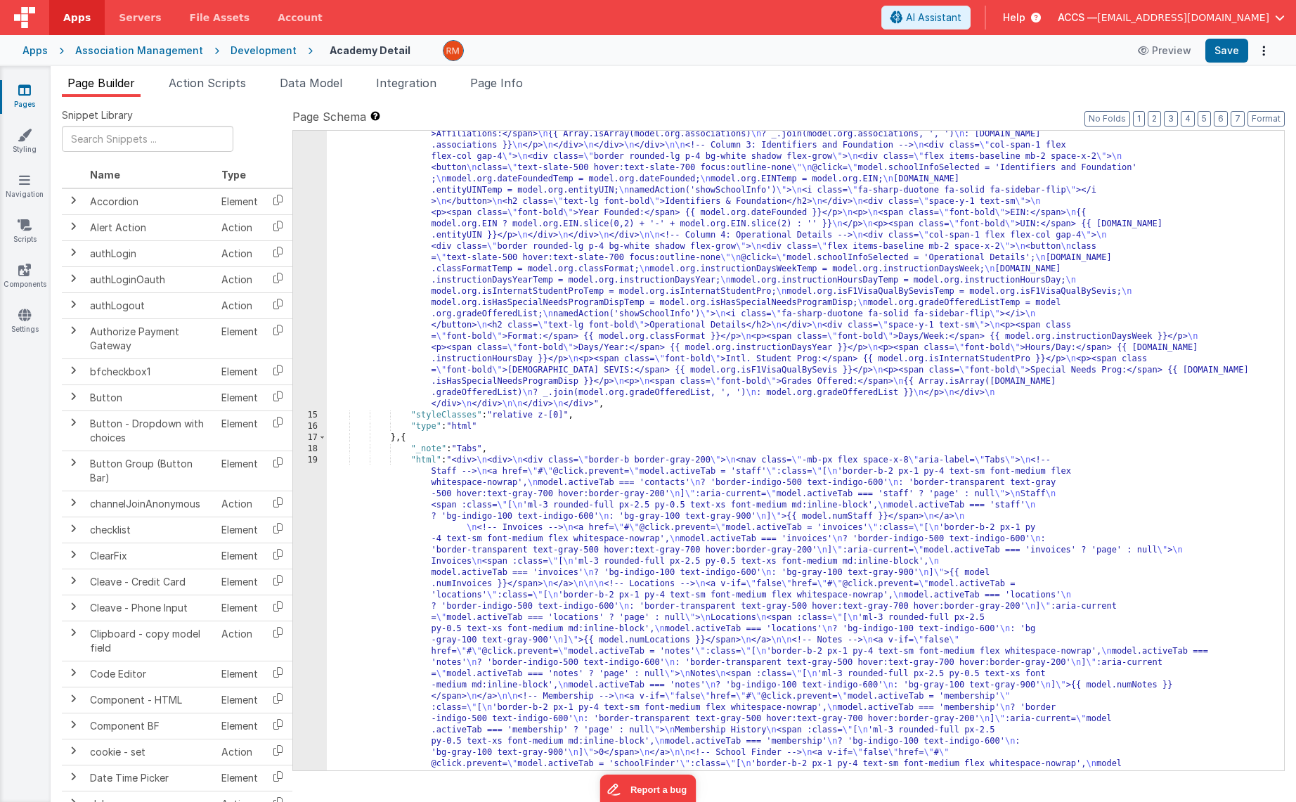
click at [27, 101] on link "Pages" at bounding box center [24, 97] width 51 height 28
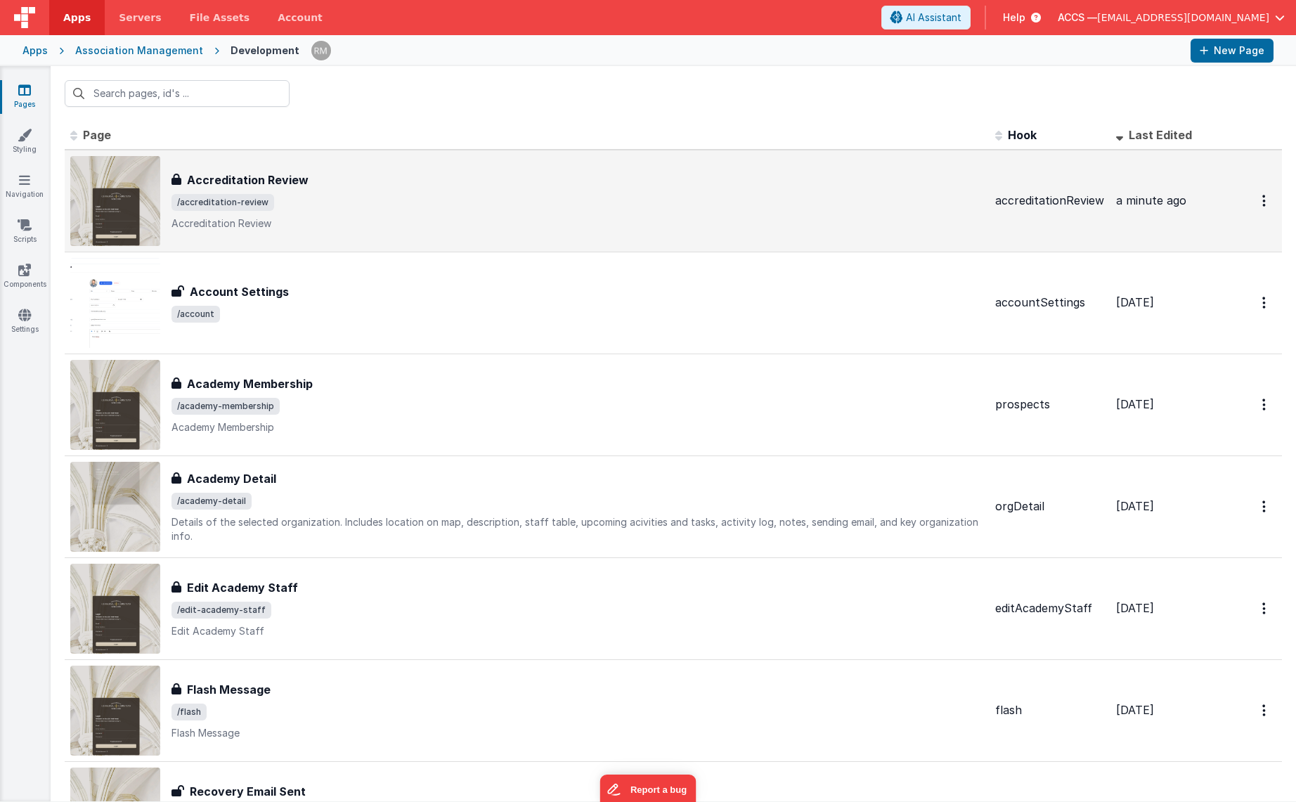
click at [276, 210] on span "/accreditation-review" at bounding box center [578, 202] width 813 height 17
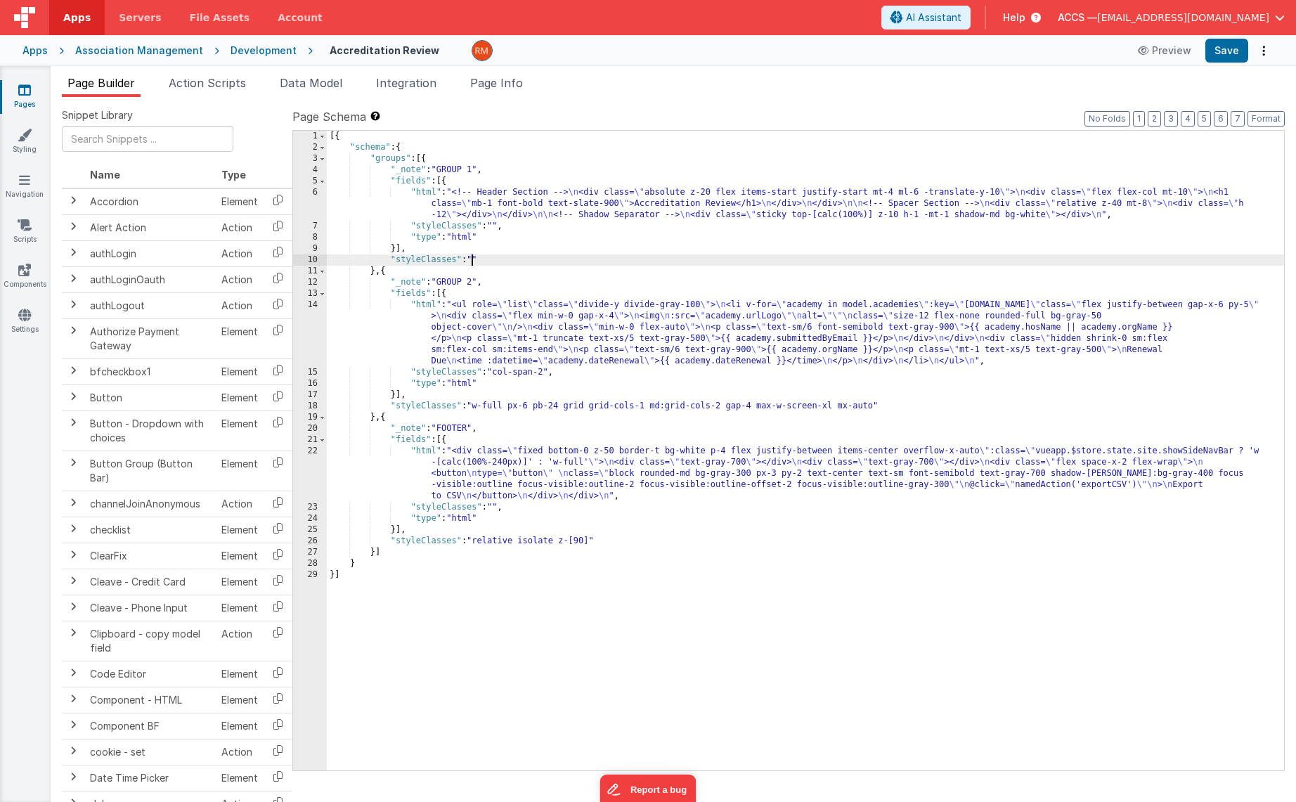
click at [474, 259] on div "[{ "schema" : { "groups" : [{ "_note" : "GROUP 1" , "fields" : [{ "html" : "<!-…" at bounding box center [805, 462] width 957 height 662
click at [475, 260] on div "[{ "schema" : { "groups" : [{ "_note" : "GROUP 1" , "fields" : [{ "html" : "<!-…" at bounding box center [805, 462] width 957 height 662
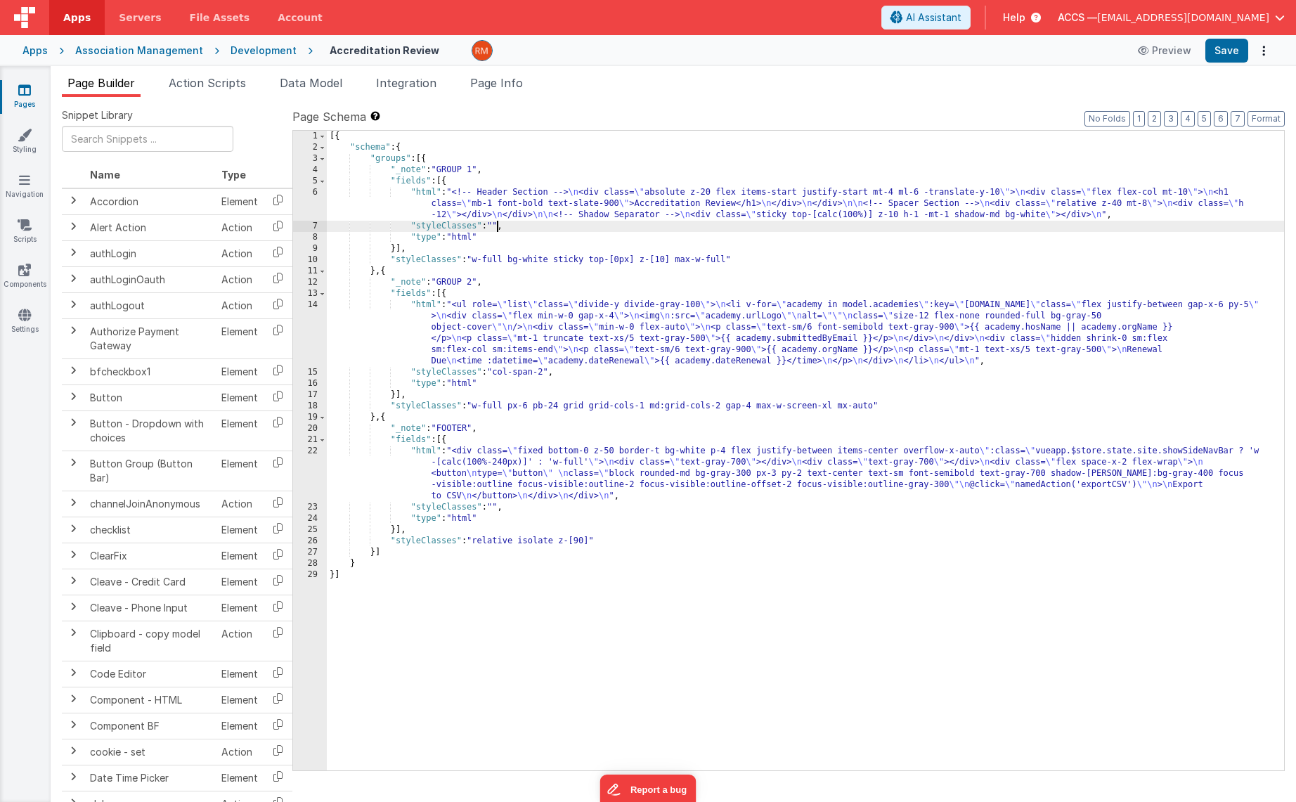
click at [496, 226] on div "[{ "schema" : { "groups" : [{ "_note" : "GROUP 1" , "fields" : [{ "html" : "<!-…" at bounding box center [805, 462] width 957 height 662
click at [1228, 48] on button "Save" at bounding box center [1226, 51] width 43 height 24
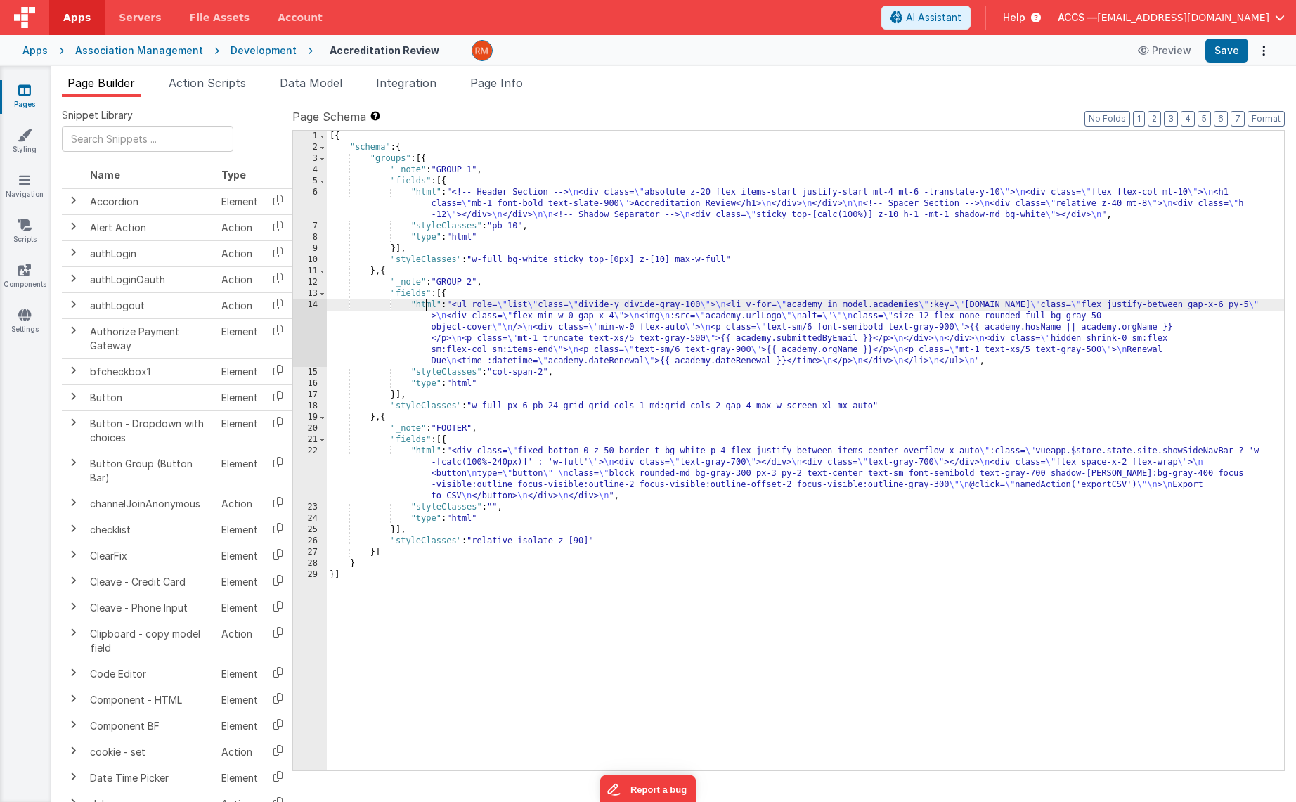
click at [425, 304] on div "[{ "schema" : { "groups" : [{ "_note" : "GROUP 1" , "fields" : [{ "html" : "<!-…" at bounding box center [805, 462] width 957 height 662
click at [307, 304] on div "14" at bounding box center [310, 332] width 34 height 67
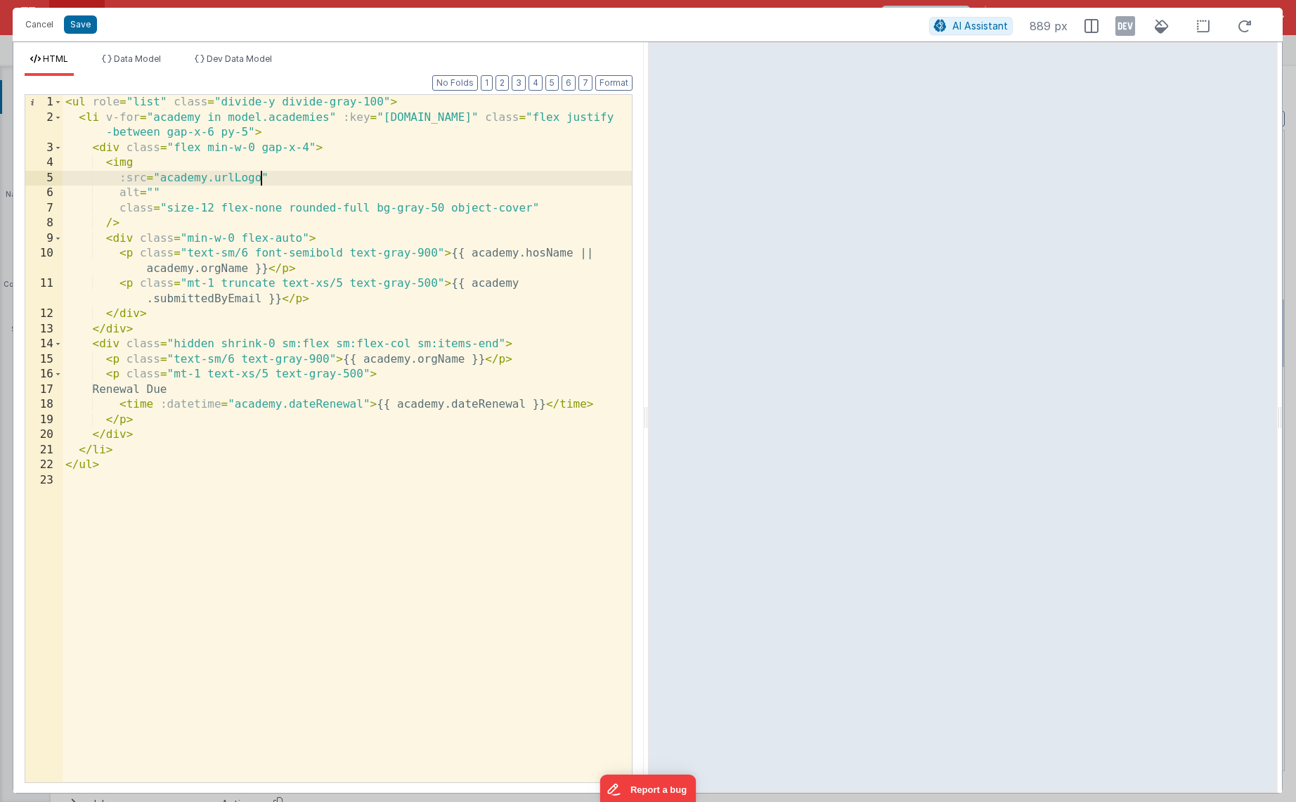
click at [261, 175] on div "< ul role = "list" class = "divide-y divide-gray-100" > < li v-for = "academy i…" at bounding box center [347, 454] width 569 height 718
click at [81, 21] on button "Save" at bounding box center [80, 24] width 33 height 18
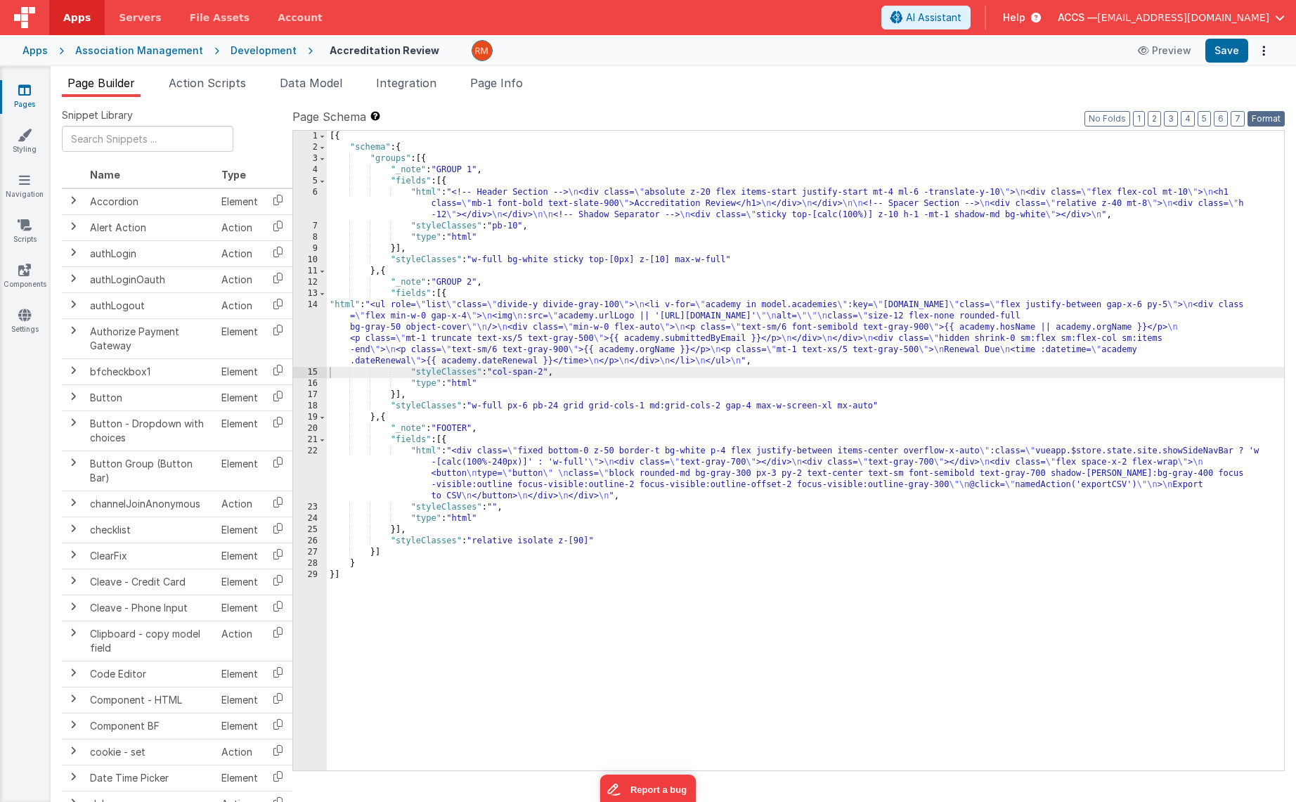
drag, startPoint x: 1255, startPoint y: 115, endPoint x: 1250, endPoint y: 101, distance: 14.9
click at [1255, 115] on button "Format" at bounding box center [1266, 118] width 37 height 15
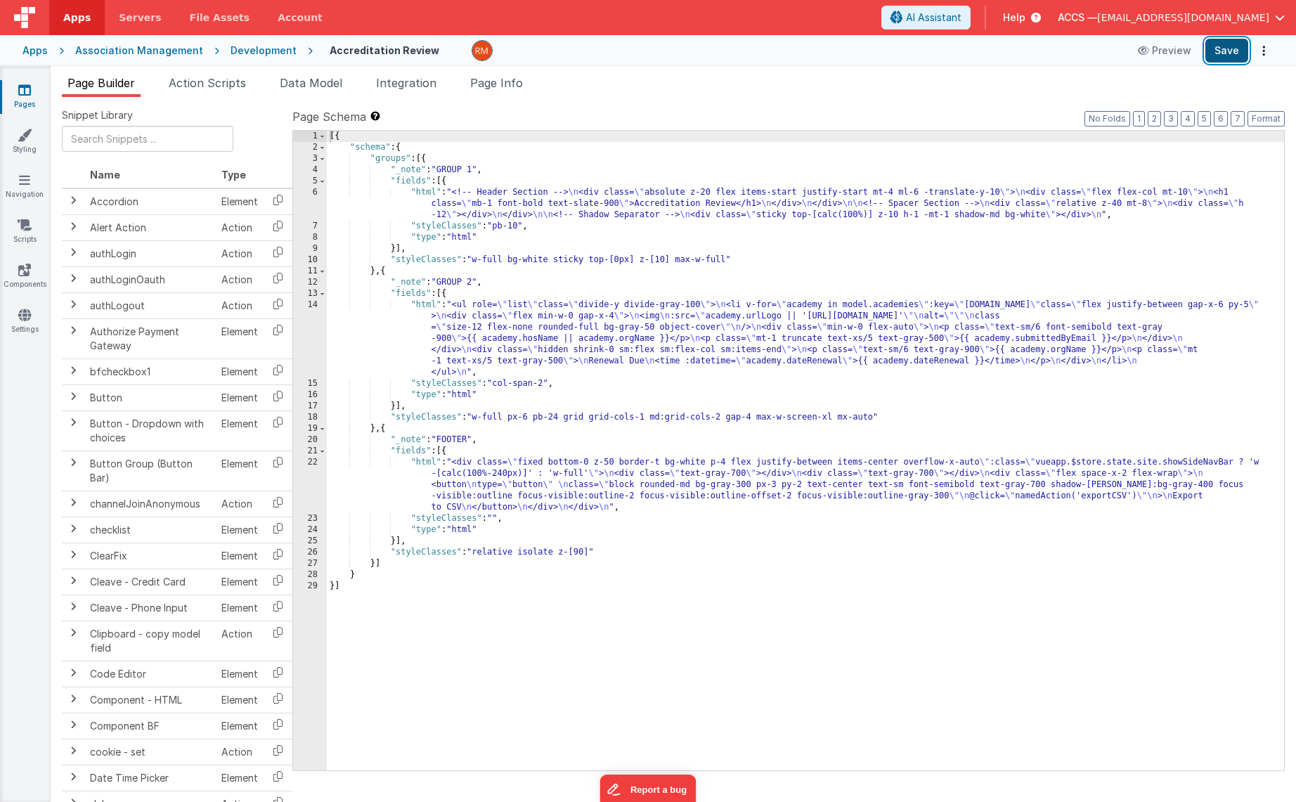
click at [1231, 51] on button "Save" at bounding box center [1226, 51] width 43 height 24
click at [422, 305] on div "[{ "schema" : { "groups" : [{ "_note" : "GROUP 1" , "fields" : [{ "html" : "<!-…" at bounding box center [805, 462] width 957 height 662
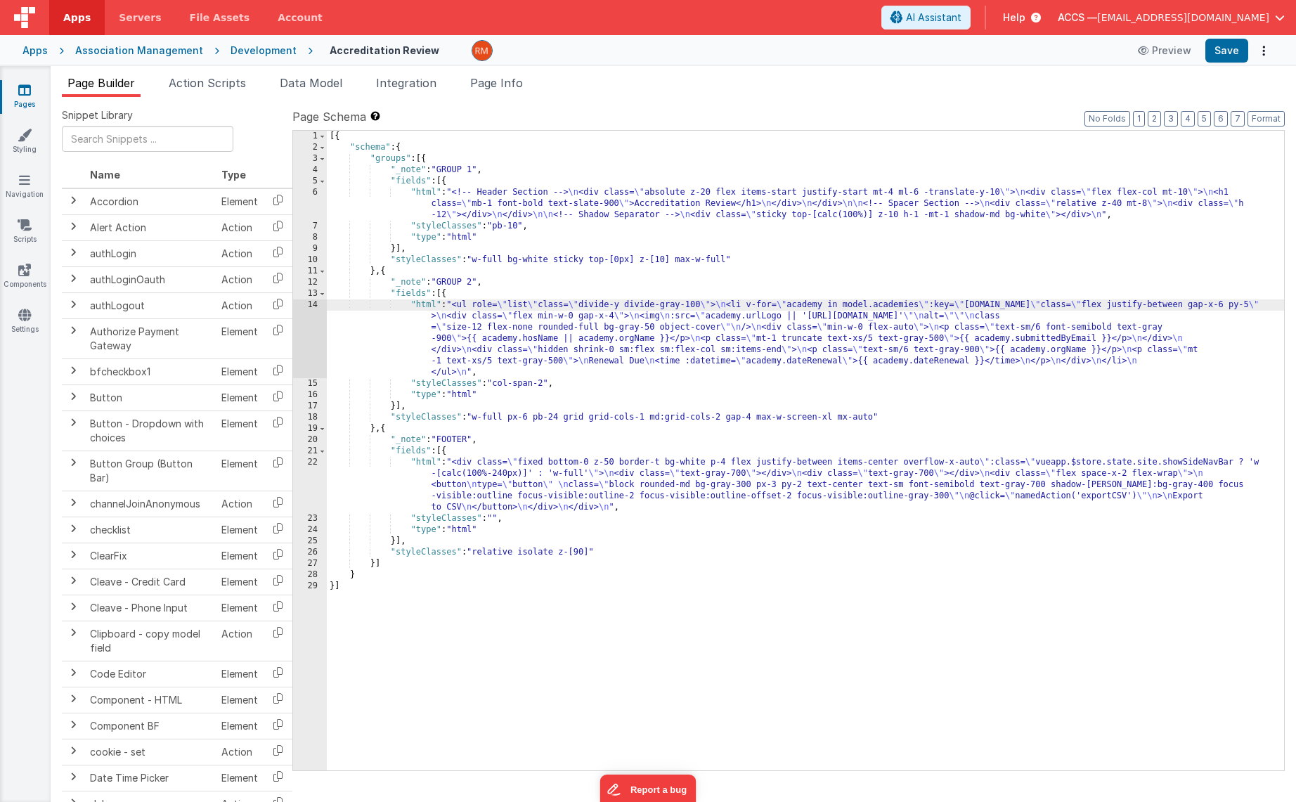
click at [312, 303] on div "14" at bounding box center [310, 338] width 34 height 79
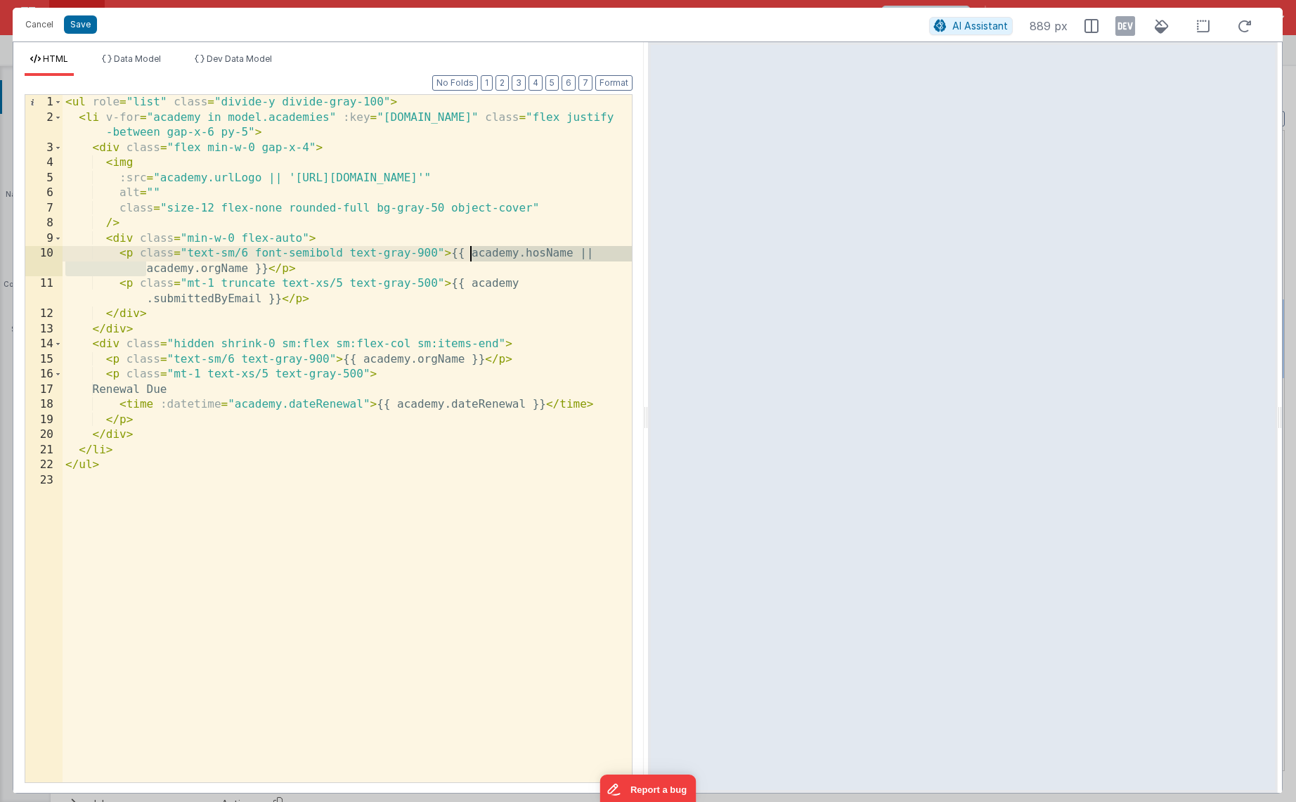
drag, startPoint x: 147, startPoint y: 269, endPoint x: 467, endPoint y: 255, distance: 320.8
click at [467, 255] on div "< ul role = "list" class = "divide-y divide-gray-100" > < li v-for = "academy i…" at bounding box center [347, 454] width 569 height 718
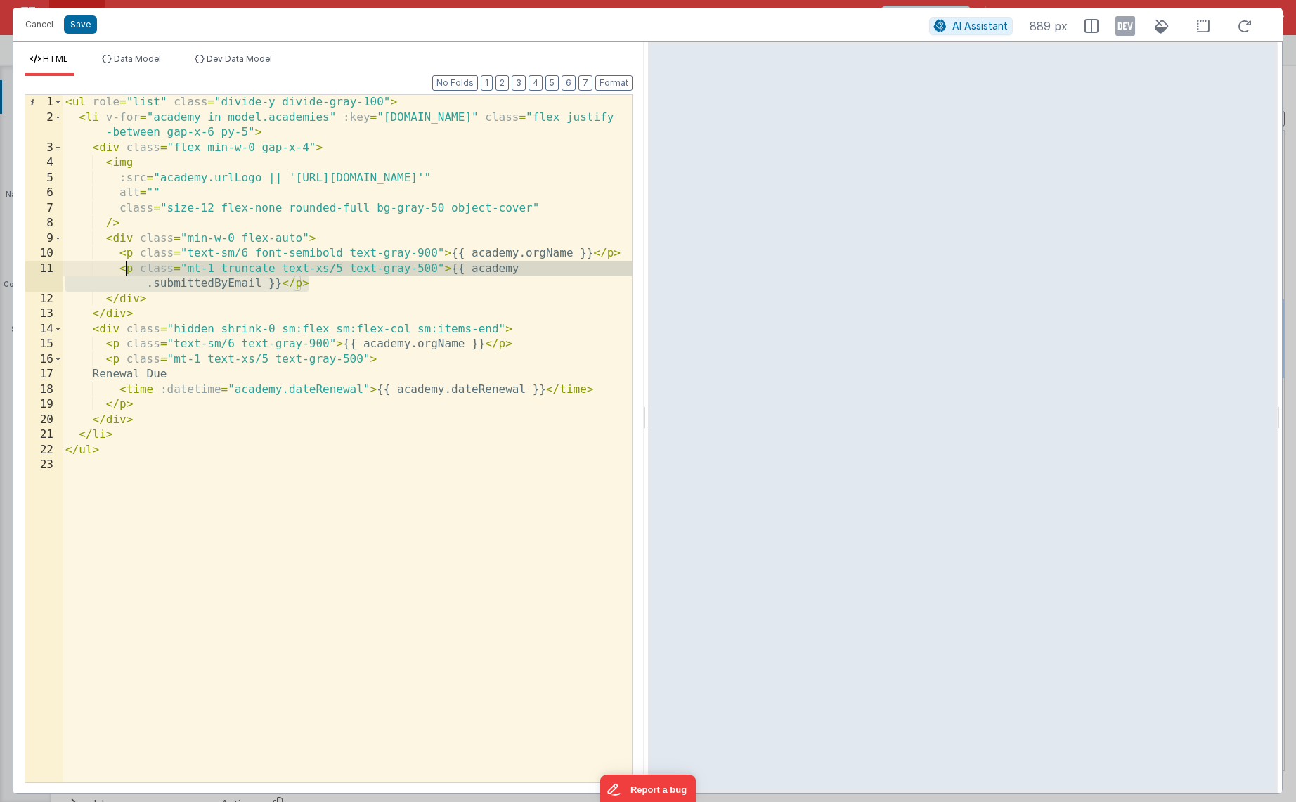
drag, startPoint x: 304, startPoint y: 281, endPoint x: 126, endPoint y: 267, distance: 179.1
click at [126, 267] on div "< ul role = "list" class = "divide-y divide-gray-100" > < li v-for = "academy i…" at bounding box center [347, 454] width 569 height 718
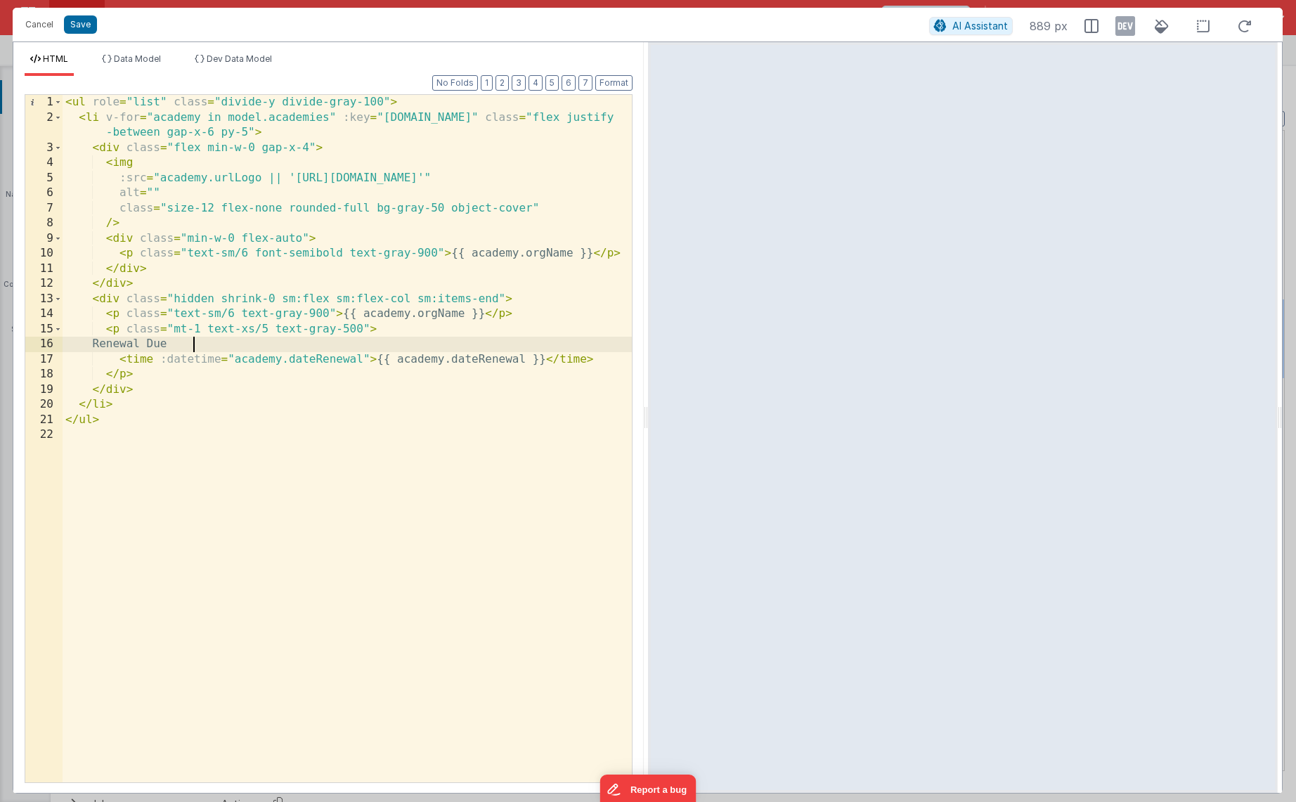
click at [198, 344] on div "< ul role = "list" class = "divide-y divide-gray-100" > < li v-for = "academy i…" at bounding box center [347, 454] width 569 height 718
click at [80, 26] on button "Save" at bounding box center [80, 24] width 33 height 18
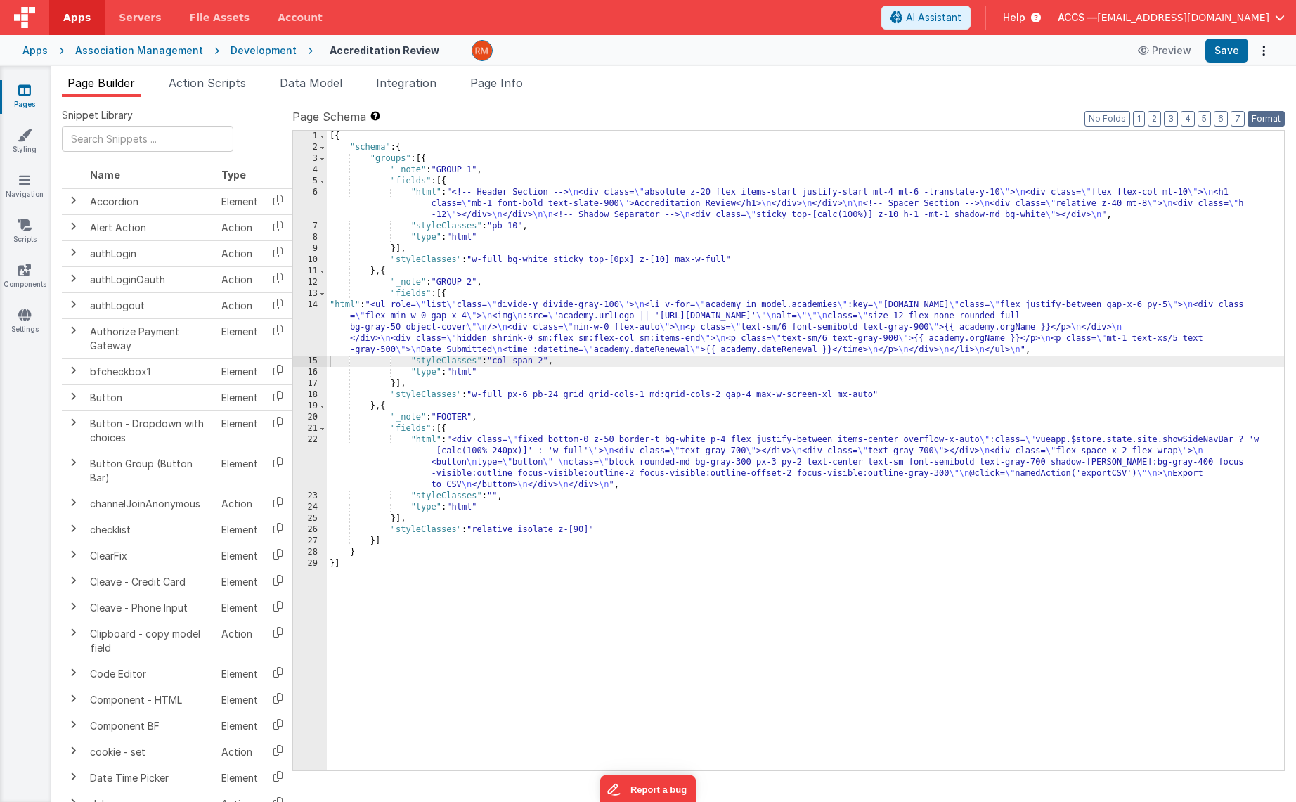
drag, startPoint x: 1260, startPoint y: 118, endPoint x: 1252, endPoint y: 101, distance: 18.6
click at [1259, 117] on button "Format" at bounding box center [1266, 118] width 37 height 15
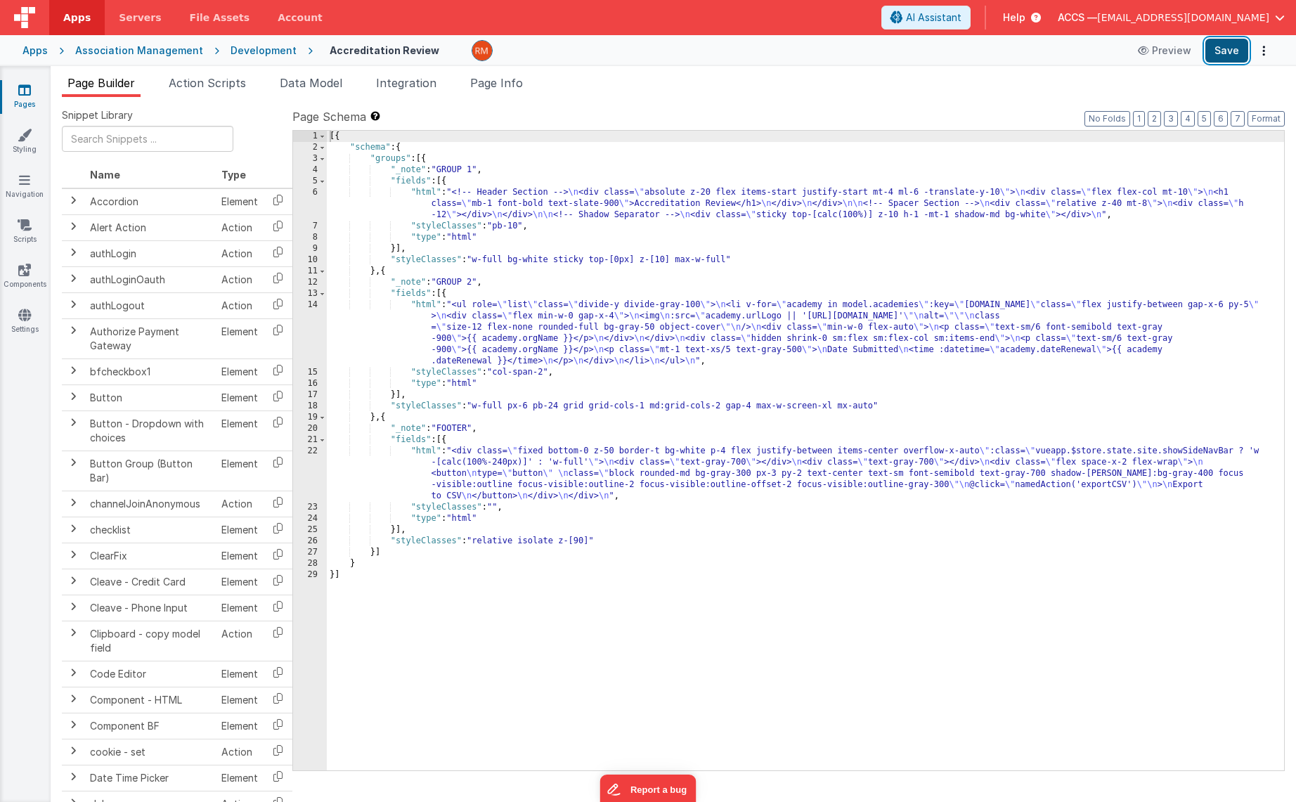
click at [1233, 55] on button "Save" at bounding box center [1226, 51] width 43 height 24
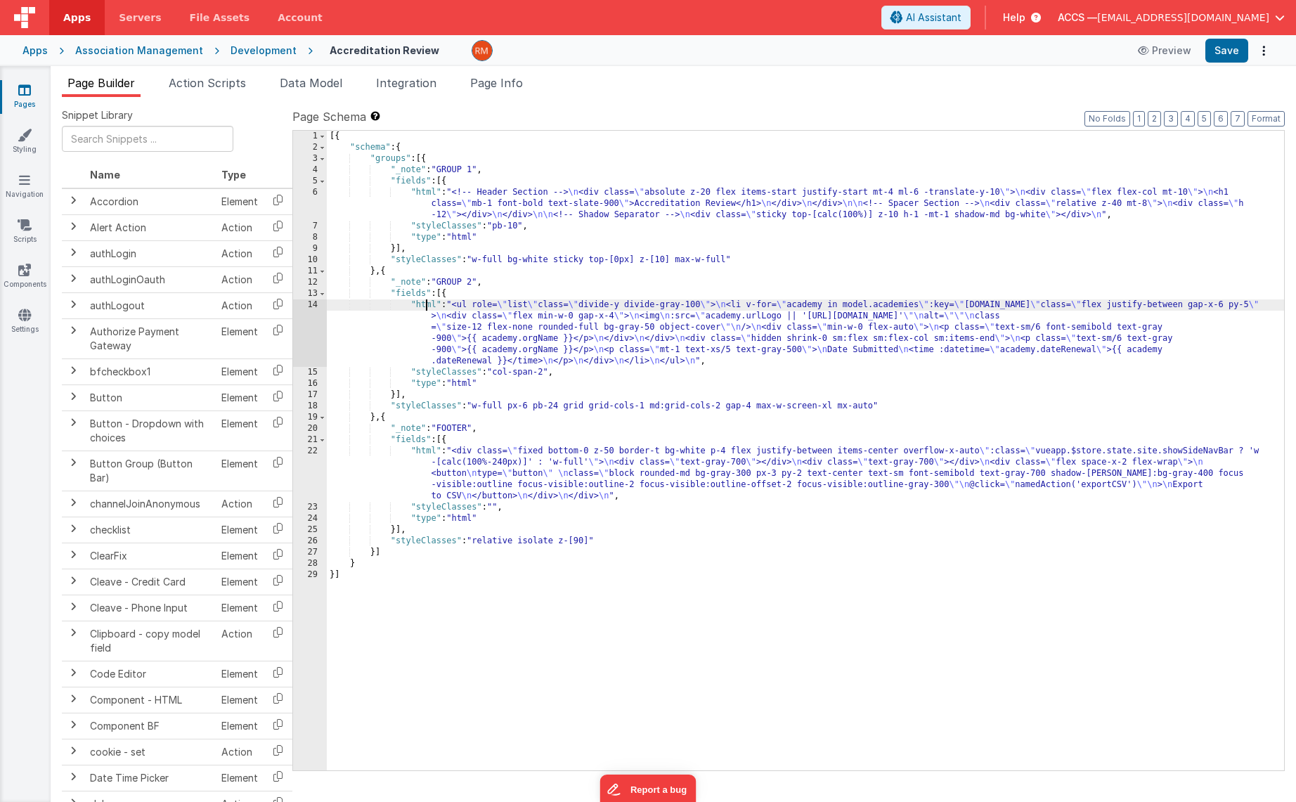
click at [425, 304] on div "[{ "schema" : { "groups" : [{ "_note" : "GROUP 1" , "fields" : [{ "html" : "<!-…" at bounding box center [805, 462] width 957 height 662
click at [309, 306] on div "14" at bounding box center [310, 332] width 34 height 67
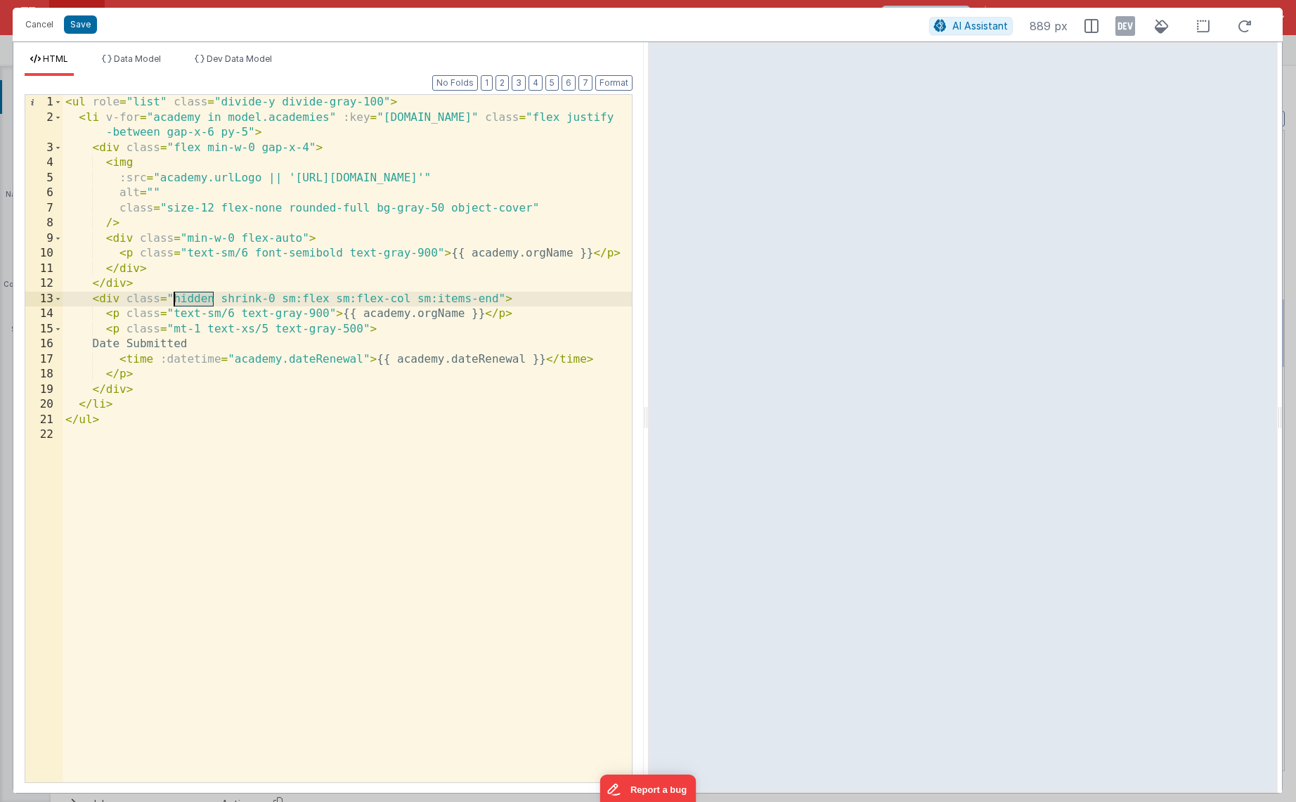
drag, startPoint x: 214, startPoint y: 299, endPoint x: 172, endPoint y: 297, distance: 42.9
click at [172, 297] on div "< ul role = "list" class = "divide-y divide-gray-100" > < li v-for = "academy i…" at bounding box center [347, 454] width 569 height 718
drag, startPoint x: 521, startPoint y: 313, endPoint x: 392, endPoint y: 315, distance: 128.6
click at [392, 315] on div "< ul role = "list" class = "divide-y divide-gray-100" > < li v-for = "academy i…" at bounding box center [347, 454] width 569 height 718
click at [261, 347] on div "< ul role = "list" class = "divide-y divide-gray-100" > < li v-for = "academy i…" at bounding box center [347, 454] width 569 height 718
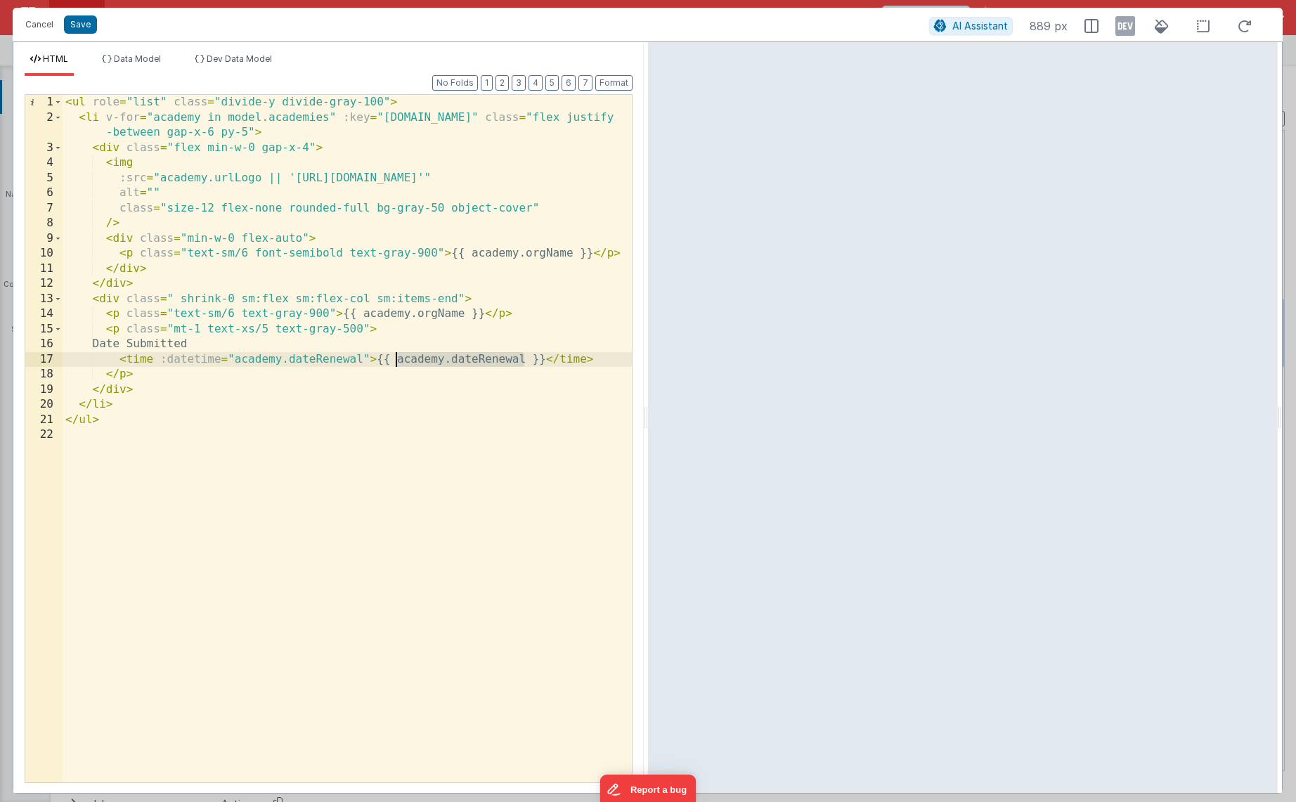
drag, startPoint x: 523, startPoint y: 360, endPoint x: 394, endPoint y: 359, distance: 129.3
click at [394, 359] on div "< ul role = "list" class = "divide-y divide-gray-100" > < li v-for = "academy i…" at bounding box center [347, 454] width 569 height 718
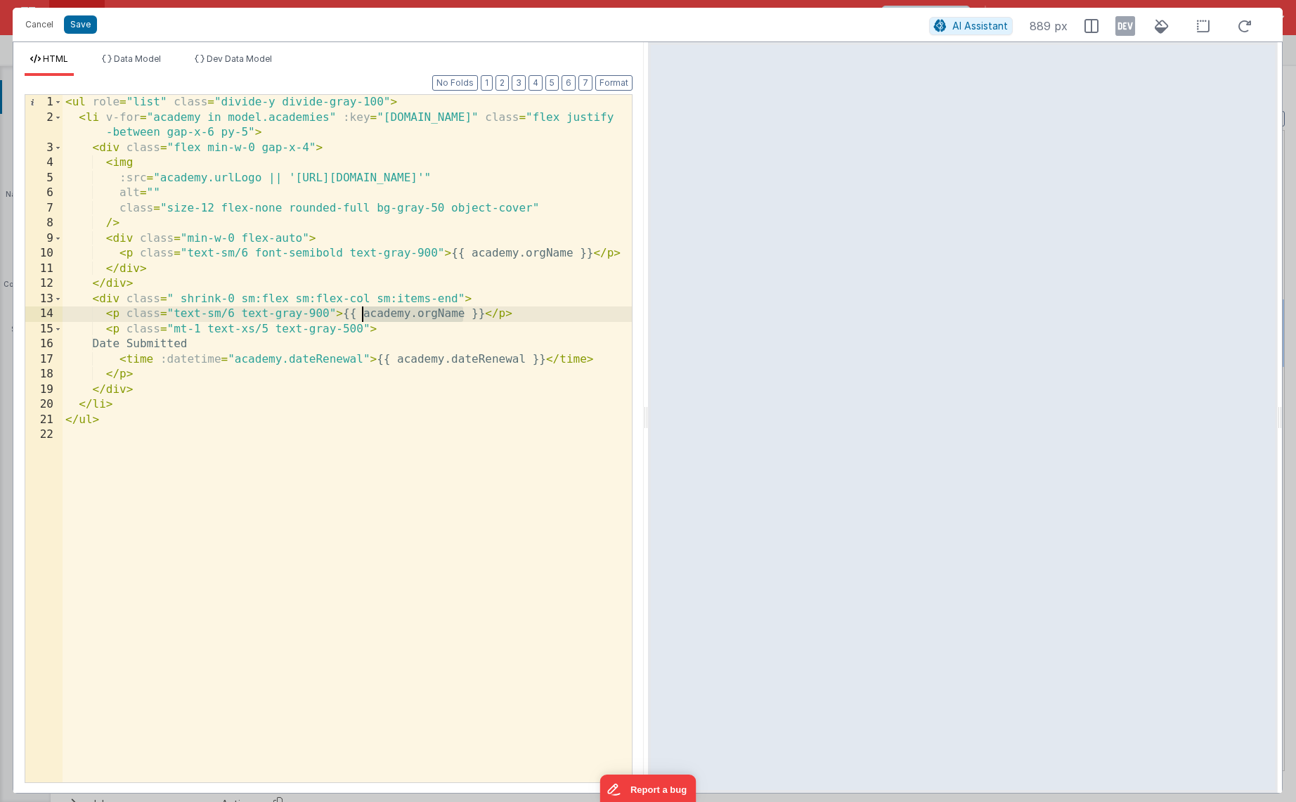
drag, startPoint x: 463, startPoint y: 315, endPoint x: 363, endPoint y: 311, distance: 99.9
click at [363, 311] on div "< ul role = "list" class = "divide-y divide-gray-100" > < li v-for = "academy i…" at bounding box center [347, 454] width 569 height 718
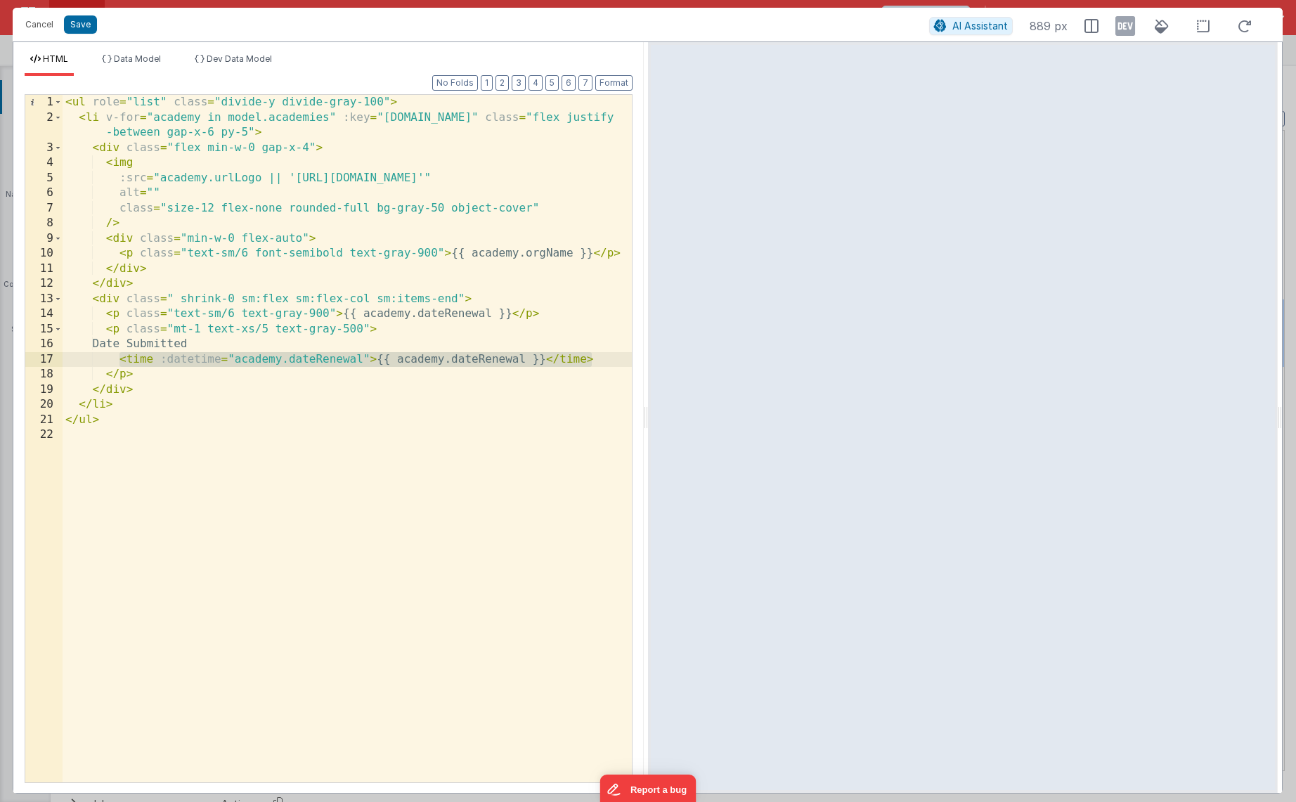
drag, startPoint x: 604, startPoint y: 359, endPoint x: 117, endPoint y: 359, distance: 487.1
click at [117, 359] on div "< ul role = "list" class = "divide-y divide-gray-100" > < li v-for = "academy i…" at bounding box center [347, 454] width 569 height 718
click at [85, 29] on button "Save" at bounding box center [80, 24] width 33 height 18
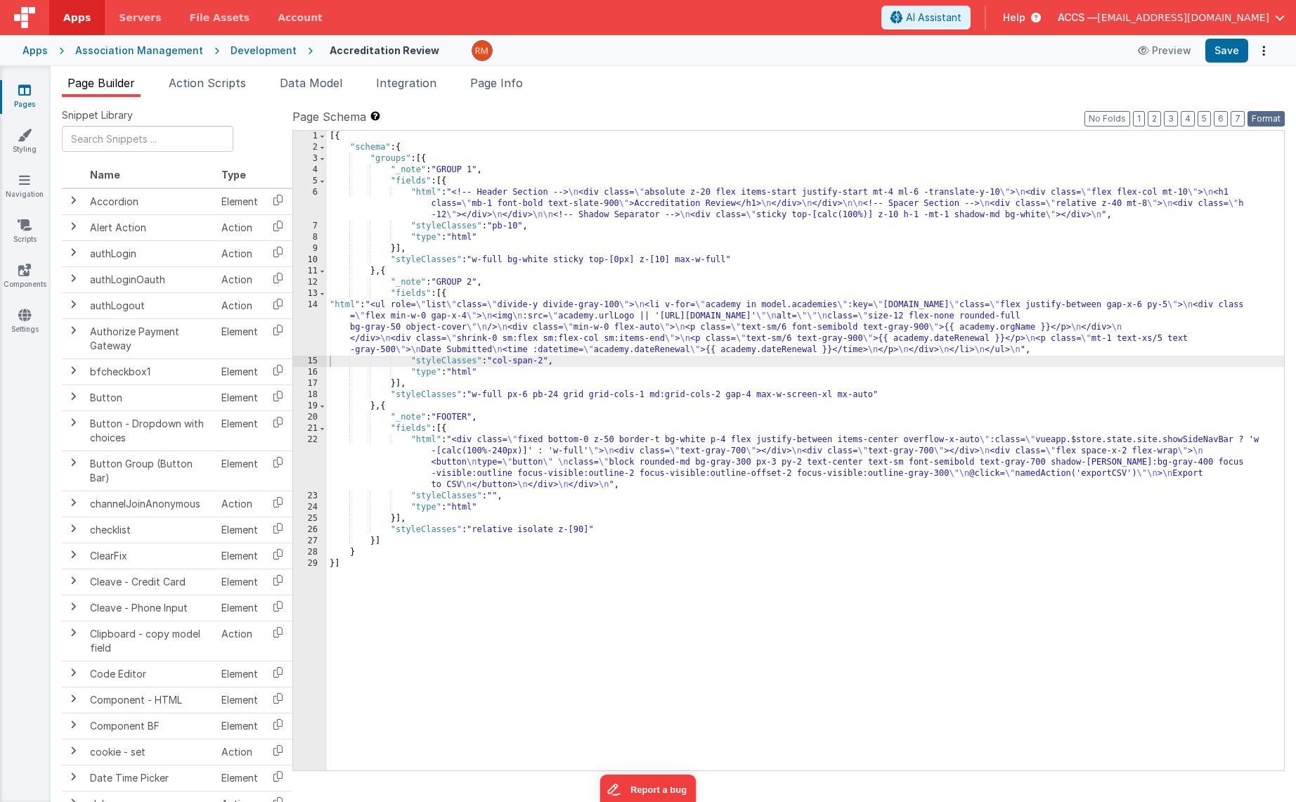
drag, startPoint x: 1258, startPoint y: 117, endPoint x: 1250, endPoint y: 105, distance: 14.1
click at [1257, 116] on button "Format" at bounding box center [1266, 118] width 37 height 15
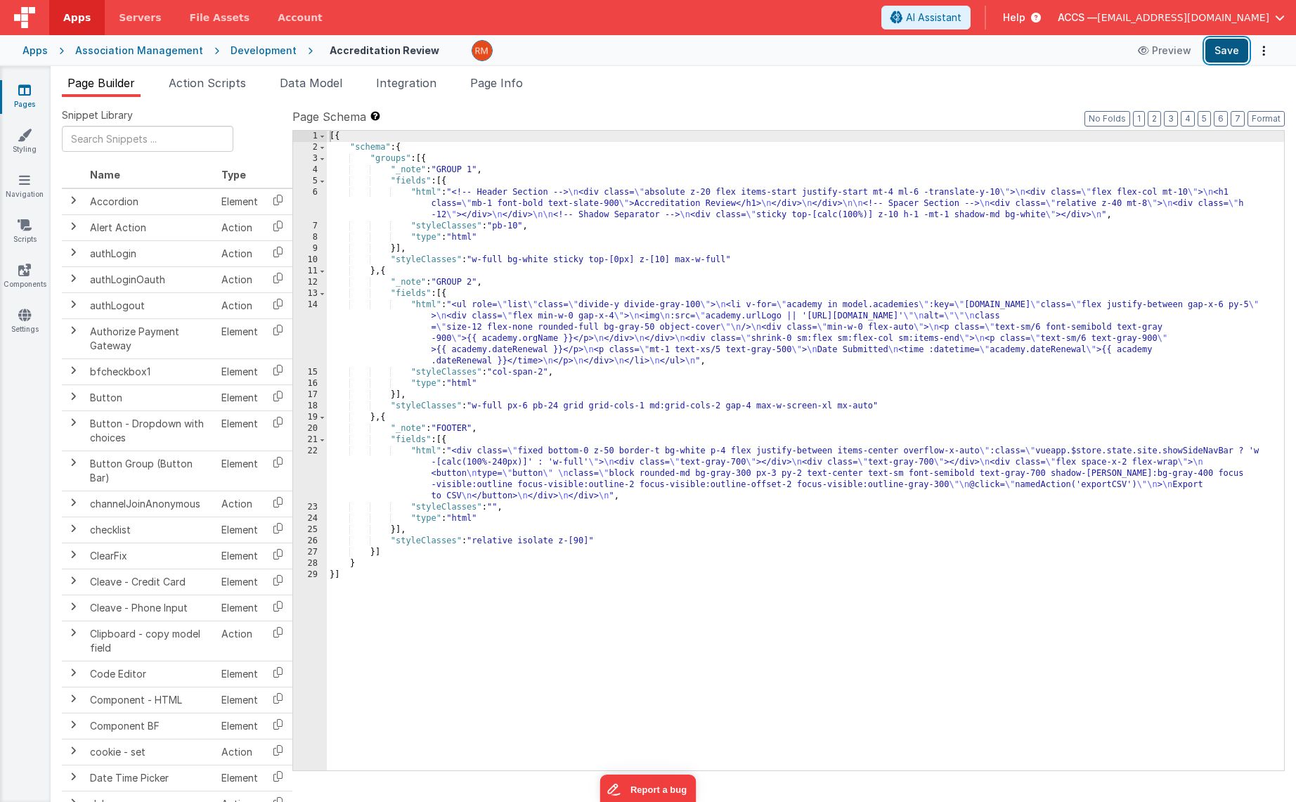
click at [1231, 57] on button "Save" at bounding box center [1226, 51] width 43 height 24
click at [419, 305] on div "[{ "schema" : { "groups" : [{ "_note" : "GROUP 1" , "fields" : [{ "html" : "<!-…" at bounding box center [805, 462] width 957 height 662
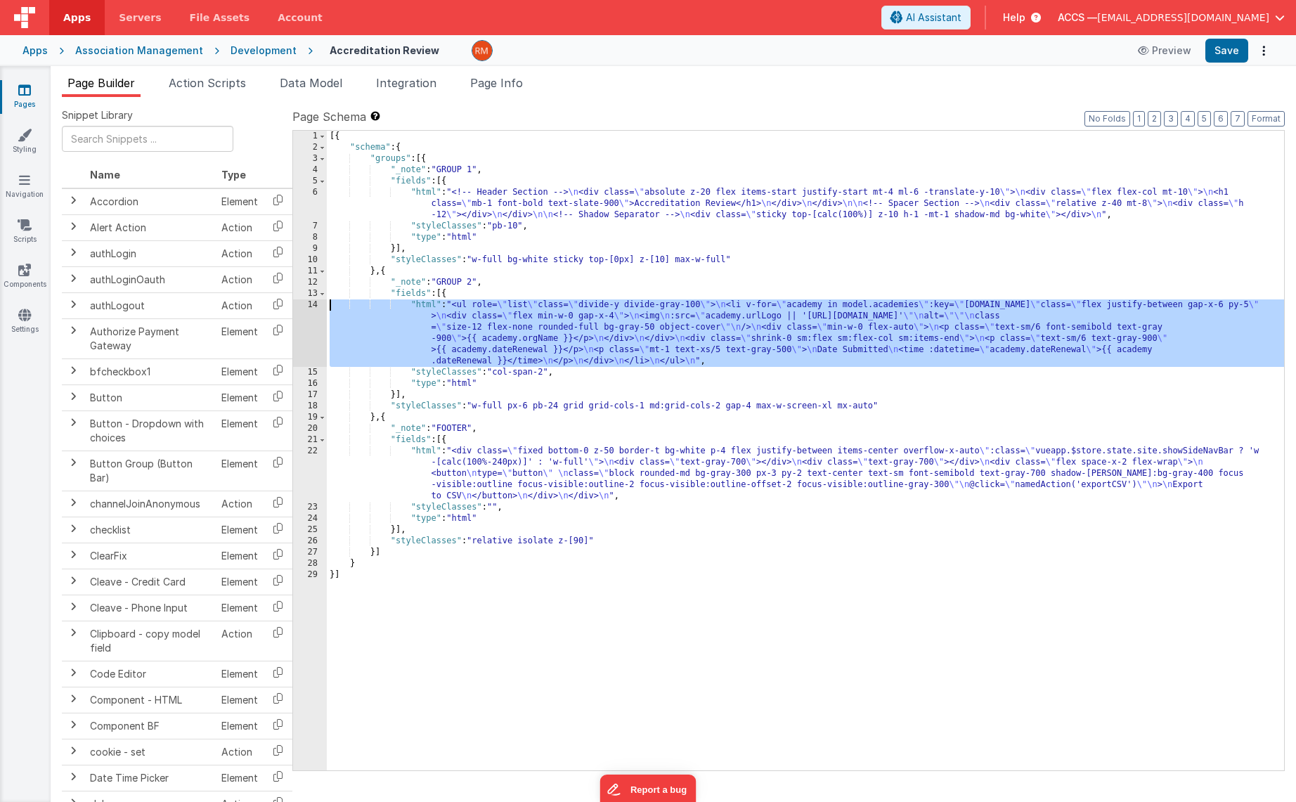
click at [311, 308] on div "14" at bounding box center [310, 332] width 34 height 67
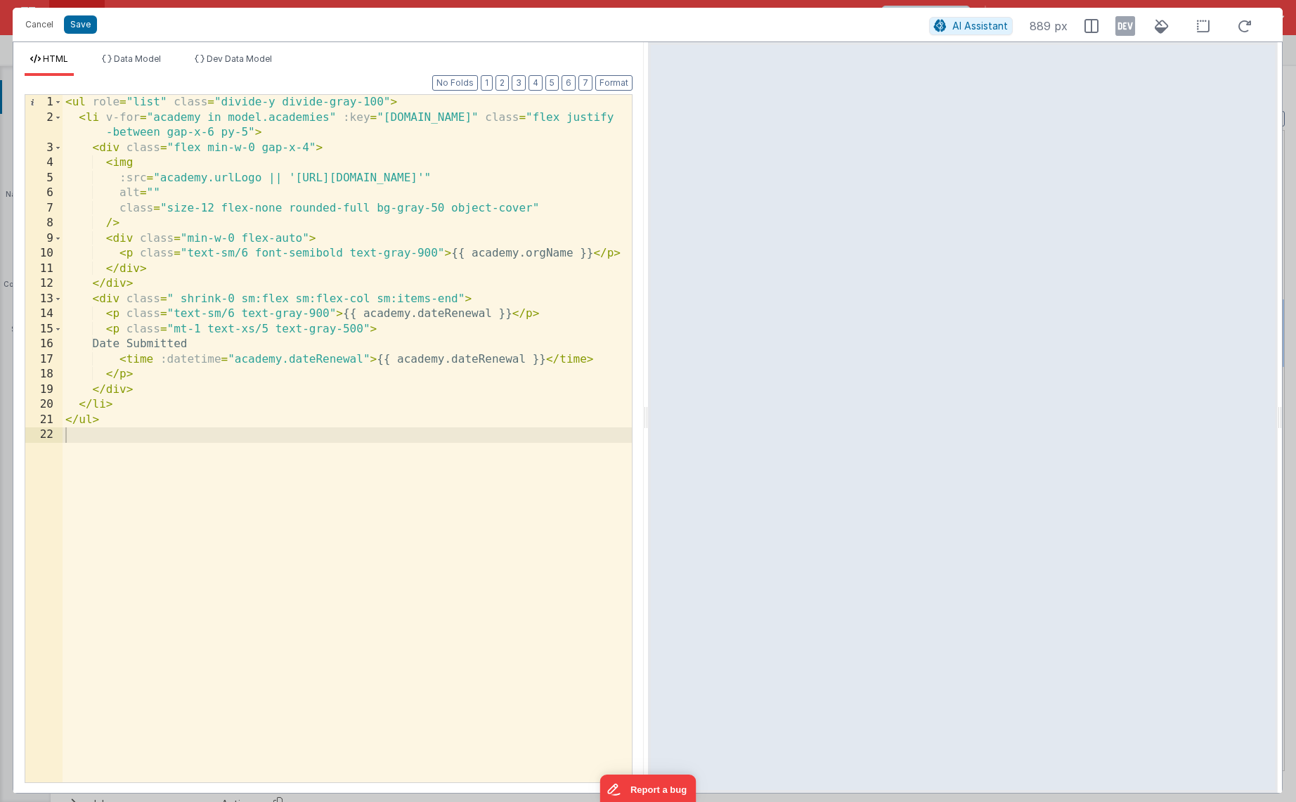
click at [147, 344] on div "< ul role = "list" class = "divide-y divide-gray-100" > < li v-for = "academy i…" at bounding box center [347, 454] width 569 height 718
click at [231, 444] on div "< ul role = "list" class = "divide-y divide-gray-100" > < li v-for = "academy i…" at bounding box center [347, 454] width 569 height 718
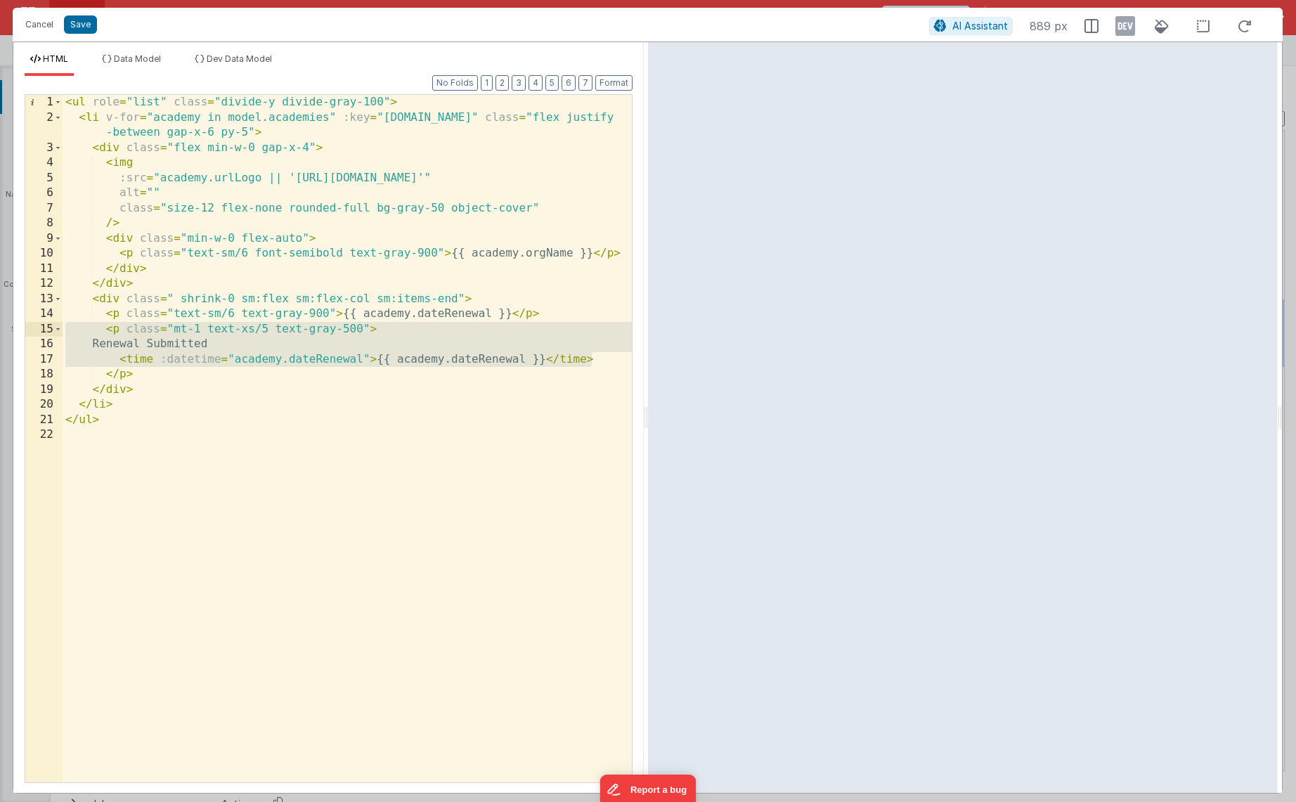
drag, startPoint x: 602, startPoint y: 359, endPoint x: -1, endPoint y: 329, distance: 603.8
click at [0, 329] on html "Cancel Save AI Assistant 889 px HTML Data Model Dev Data Model Format 7 6 5 4 3…" at bounding box center [648, 401] width 1296 height 802
click at [623, 252] on div "< ul role = "list" class = "divide-y divide-gray-100" > < li v-for = "academy i…" at bounding box center [347, 454] width 569 height 718
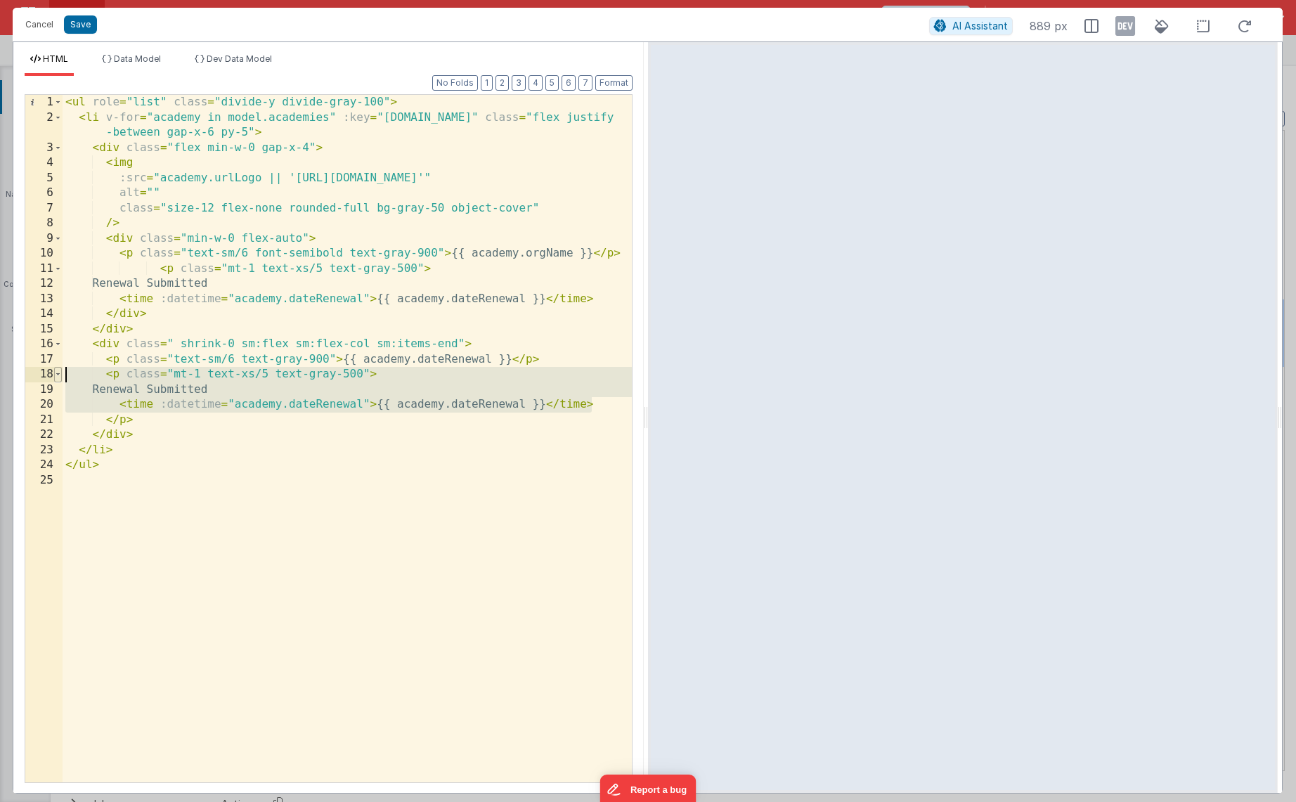
drag, startPoint x: 596, startPoint y: 405, endPoint x: 57, endPoint y: 373, distance: 540.0
click at [57, 373] on div "1 2 3 4 5 6 7 8 9 10 11 12 13 14 15 16 17 18 19 20 21 22 23 24 25 < ul role = "…" at bounding box center [329, 438] width 608 height 689
drag, startPoint x: 135, startPoint y: 416, endPoint x: 22, endPoint y: 363, distance: 125.1
click at [22, 363] on div "Format 7 6 5 4 3 2 1 No Folds 1 2 3 4 5 6 7 8 9 10 11 12 13 14 15 16 17 18 19 2…" at bounding box center [328, 434] width 630 height 717
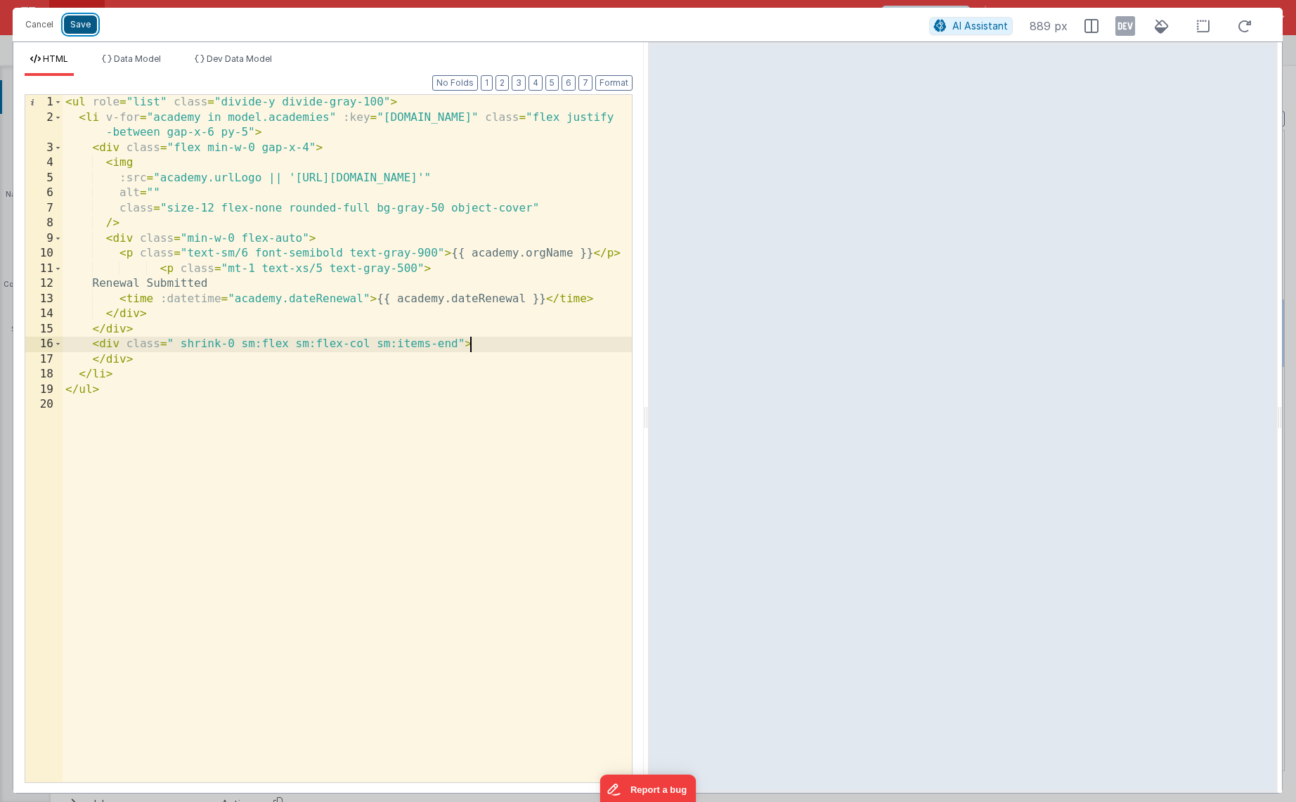
click at [91, 32] on button "Save" at bounding box center [80, 24] width 33 height 18
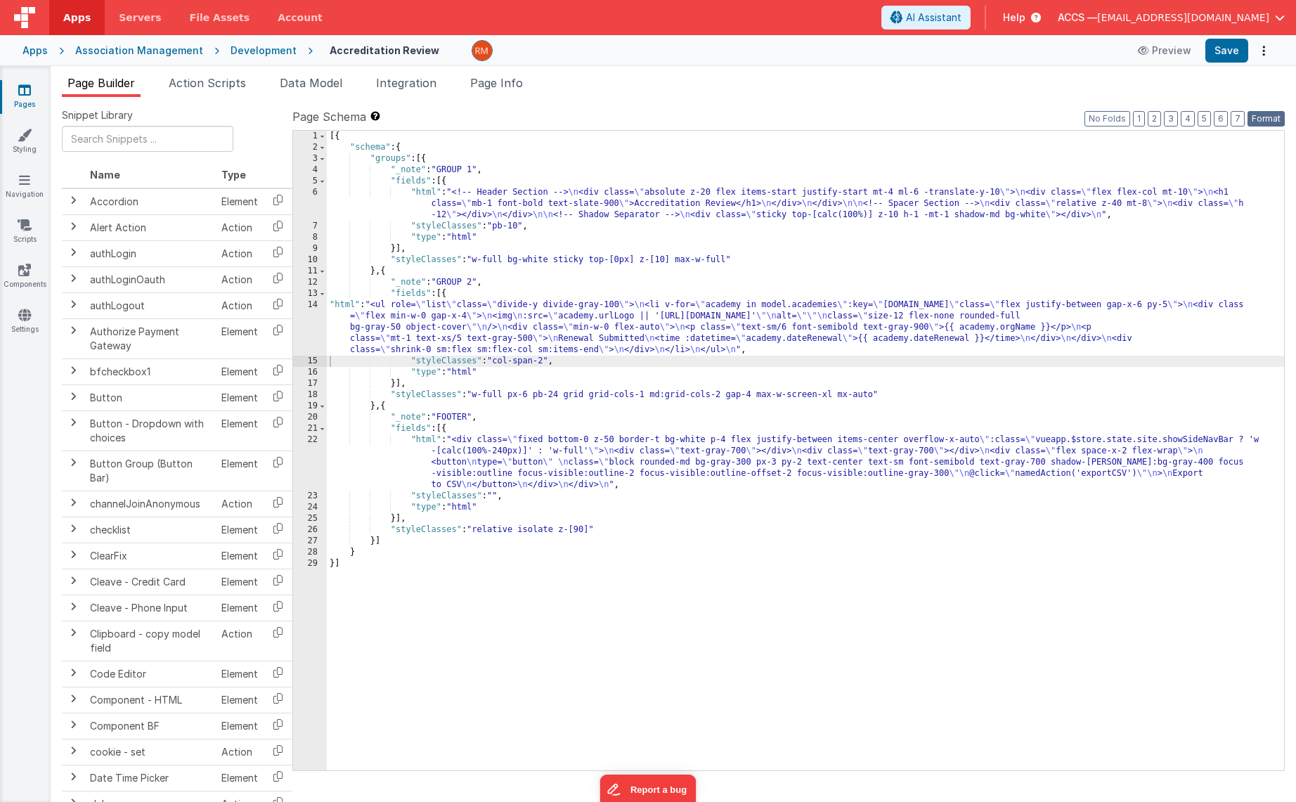
click at [1259, 120] on button "Format" at bounding box center [1266, 118] width 37 height 15
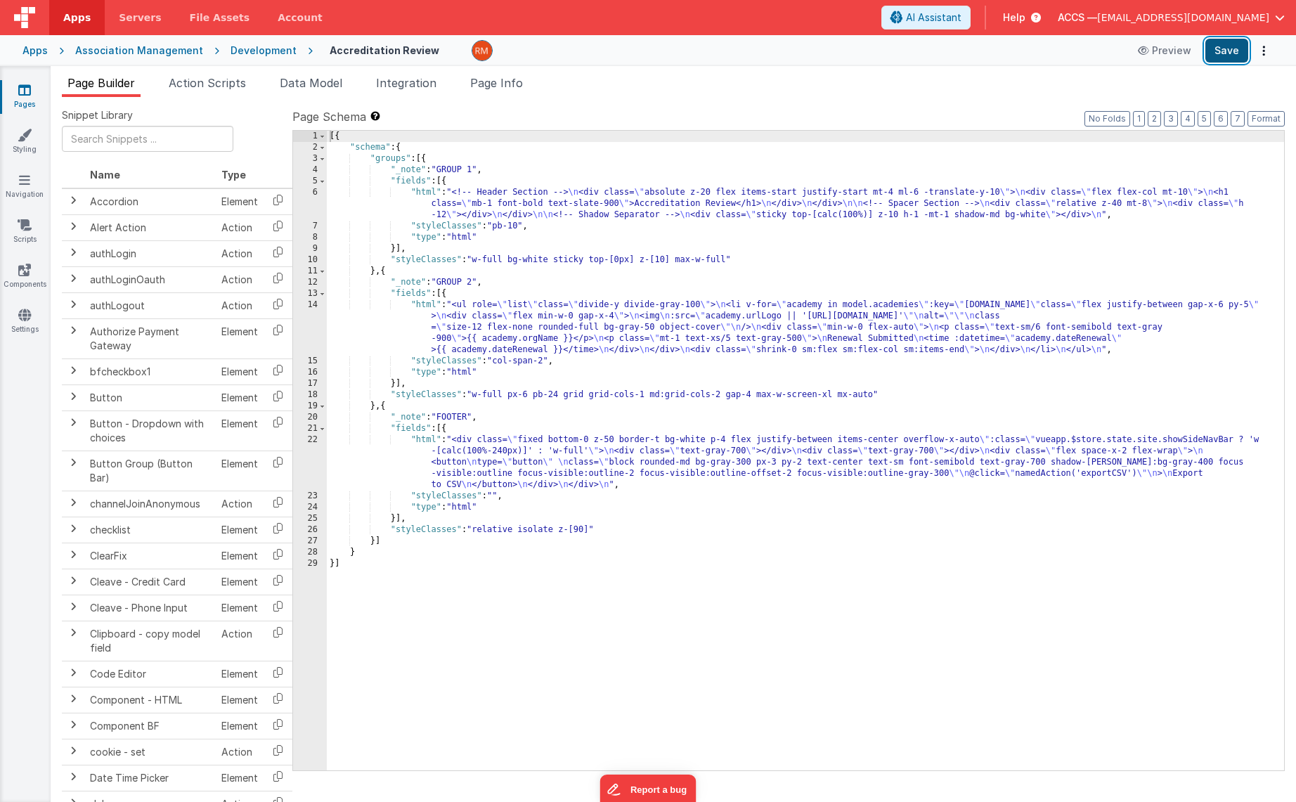
click at [1229, 54] on button "Save" at bounding box center [1226, 51] width 43 height 24
click at [426, 306] on div "[{ "schema" : { "groups" : [{ "_note" : "GROUP 1" , "fields" : [{ "html" : "<!-…" at bounding box center [805, 462] width 957 height 662
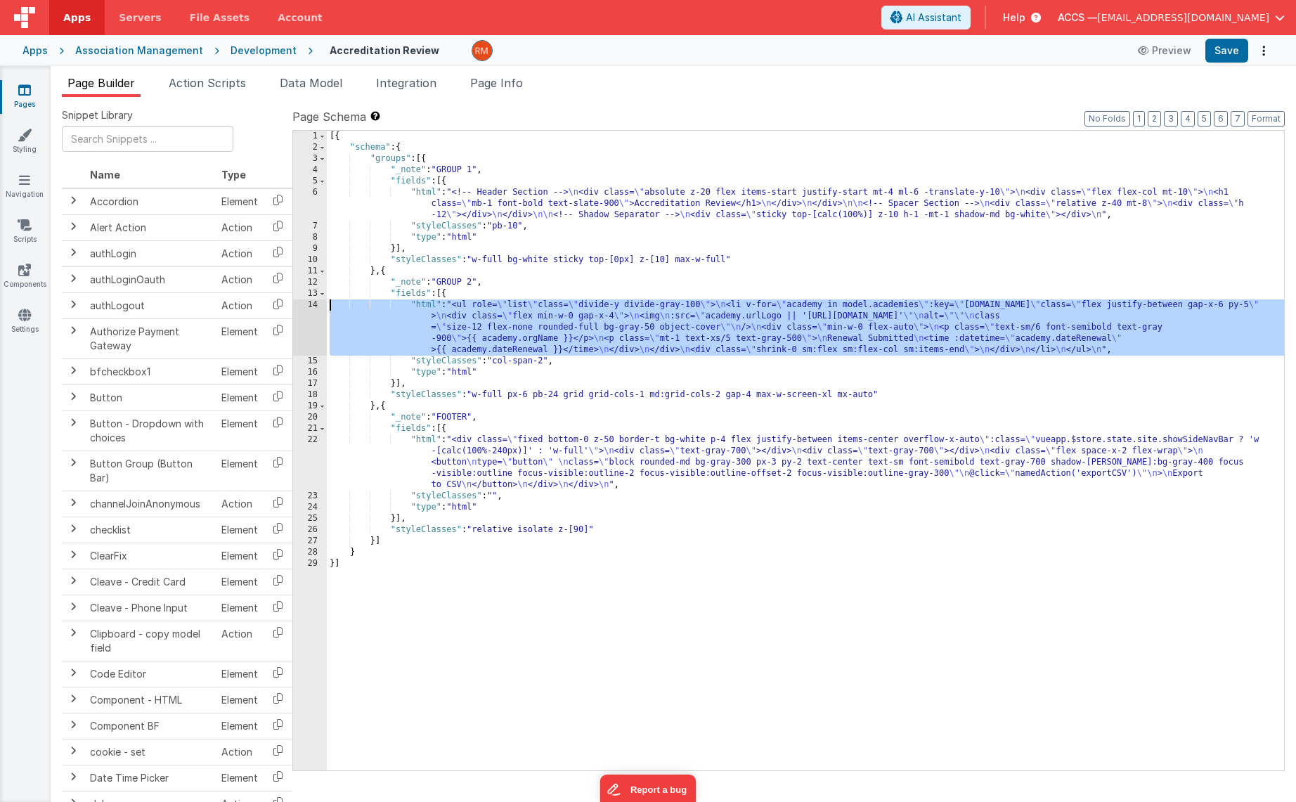
click at [312, 304] on div "14" at bounding box center [310, 327] width 34 height 56
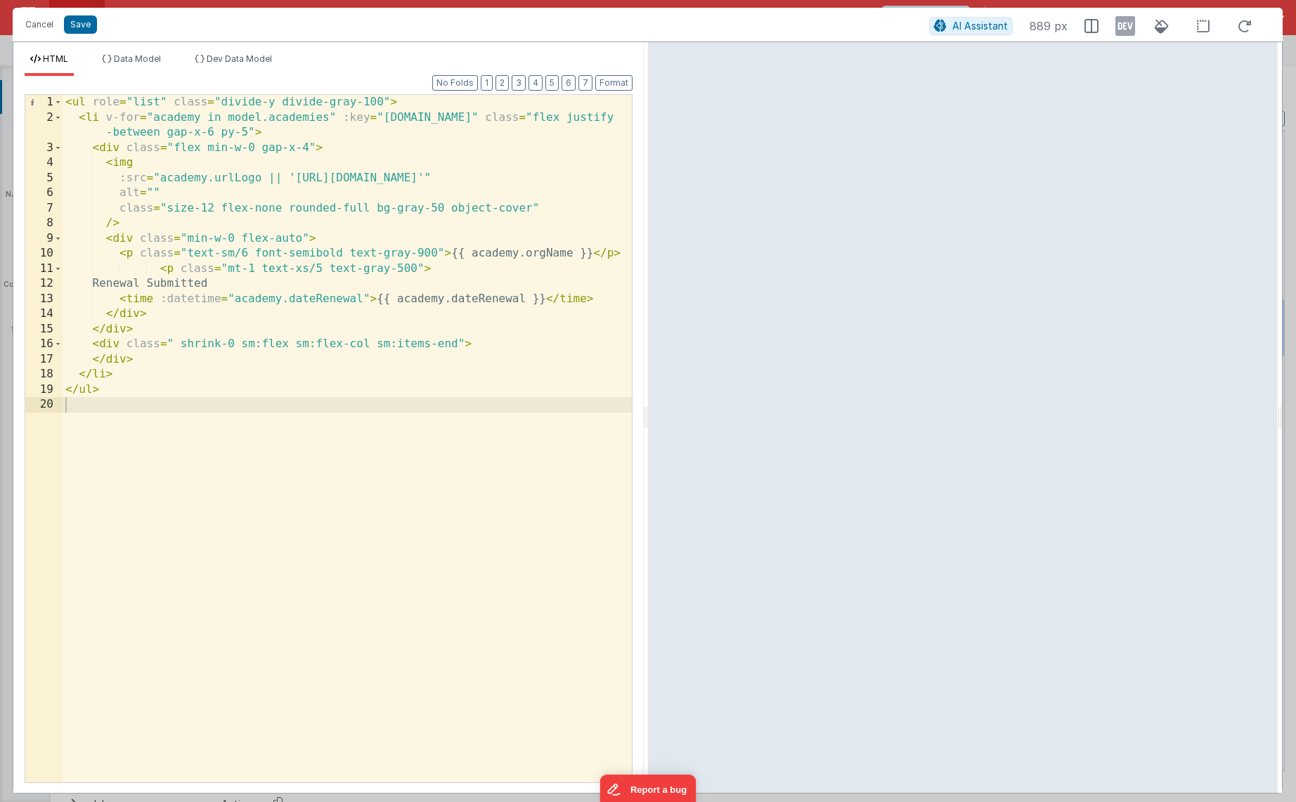
click at [254, 266] on div "< ul role = "list" class = "divide-y divide-gray-100" > < li v-for = "academy i…" at bounding box center [347, 454] width 569 height 718
click at [228, 264] on div "< ul role = "list" class = "divide-y divide-gray-100" > < li v-for = "academy i…" at bounding box center [347, 454] width 569 height 718
click at [260, 268] on div "< ul role = "list" class = "divide-y divide-gray-100" > < li v-for = "academy i…" at bounding box center [347, 454] width 569 height 718
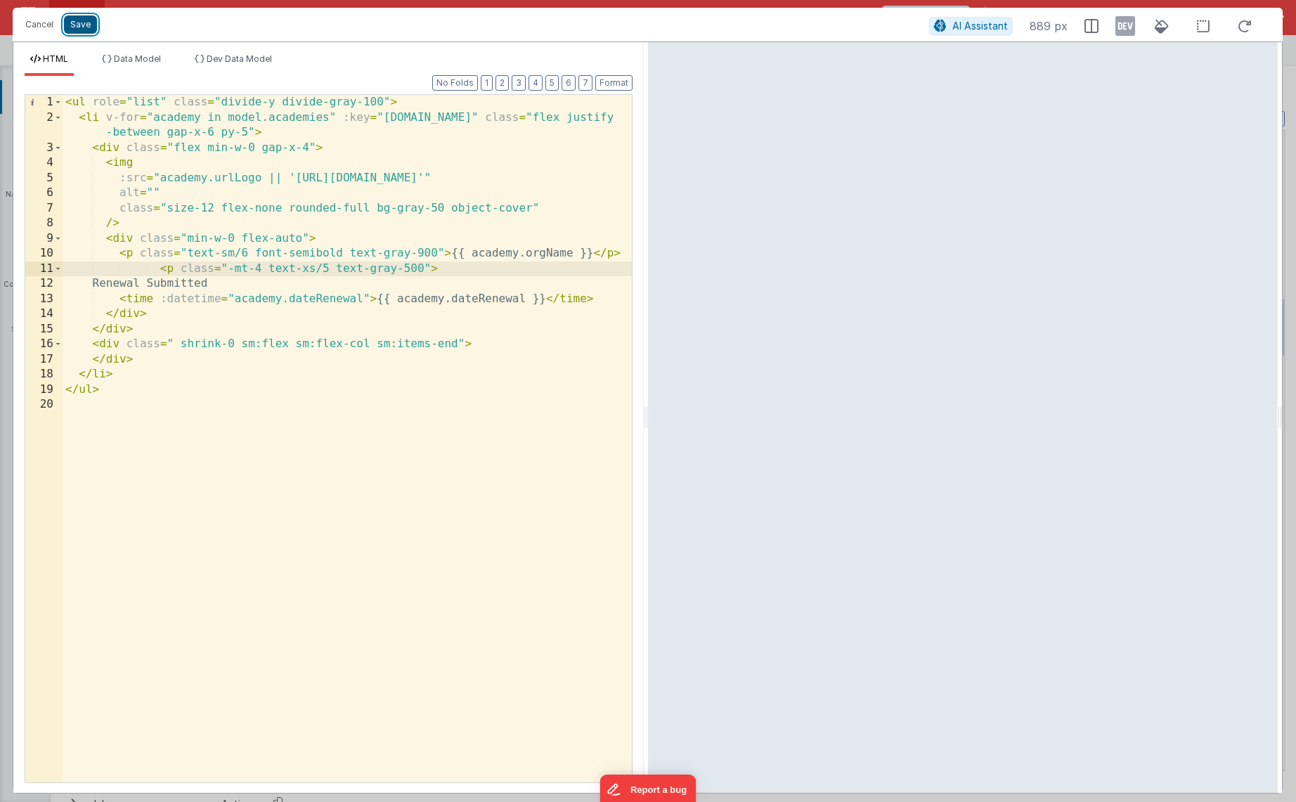
click at [93, 25] on button "Save" at bounding box center [80, 24] width 33 height 18
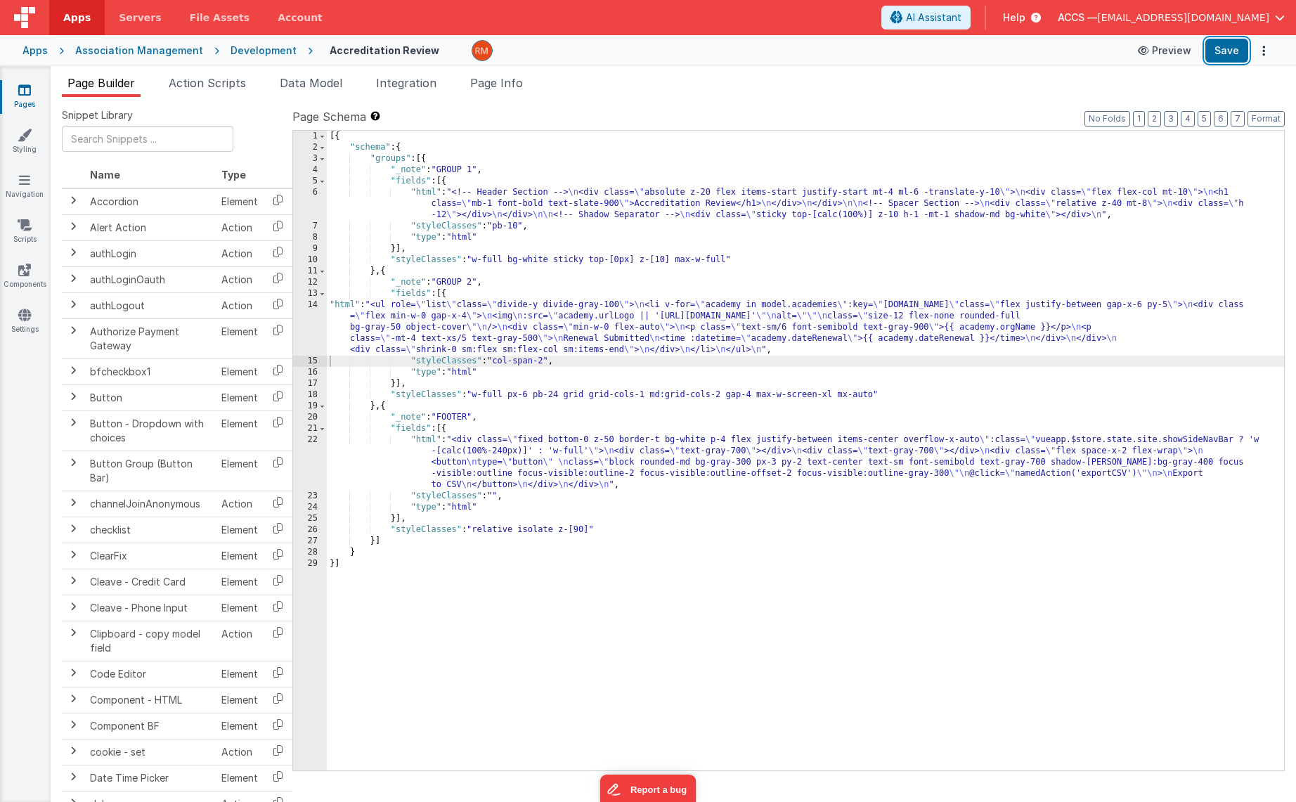
click at [1230, 51] on button "Save" at bounding box center [1226, 51] width 43 height 24
click at [1278, 121] on button "Format" at bounding box center [1266, 118] width 37 height 15
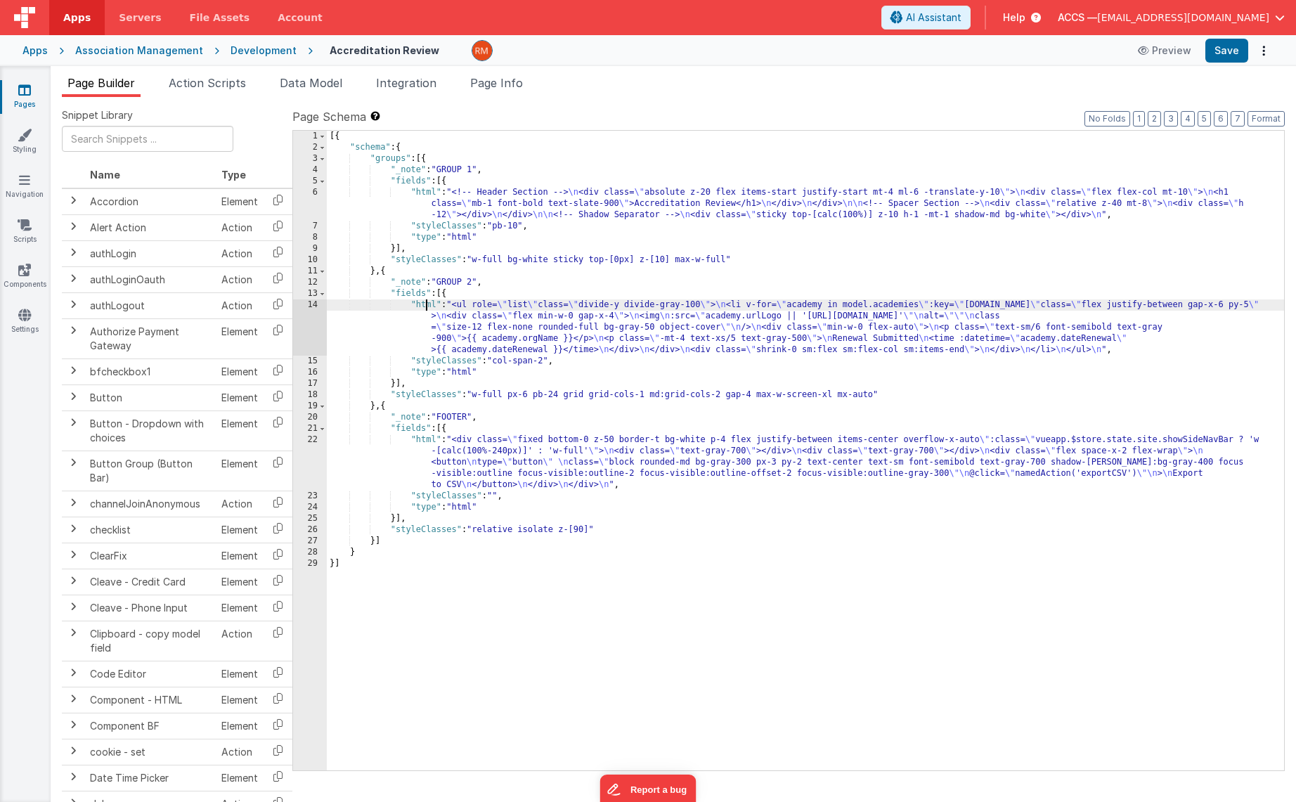
click at [427, 304] on div "[{ "schema" : { "groups" : [{ "_note" : "GROUP 1" , "fields" : [{ "html" : "<!-…" at bounding box center [805, 462] width 957 height 662
click at [312, 304] on div "14" at bounding box center [310, 327] width 34 height 56
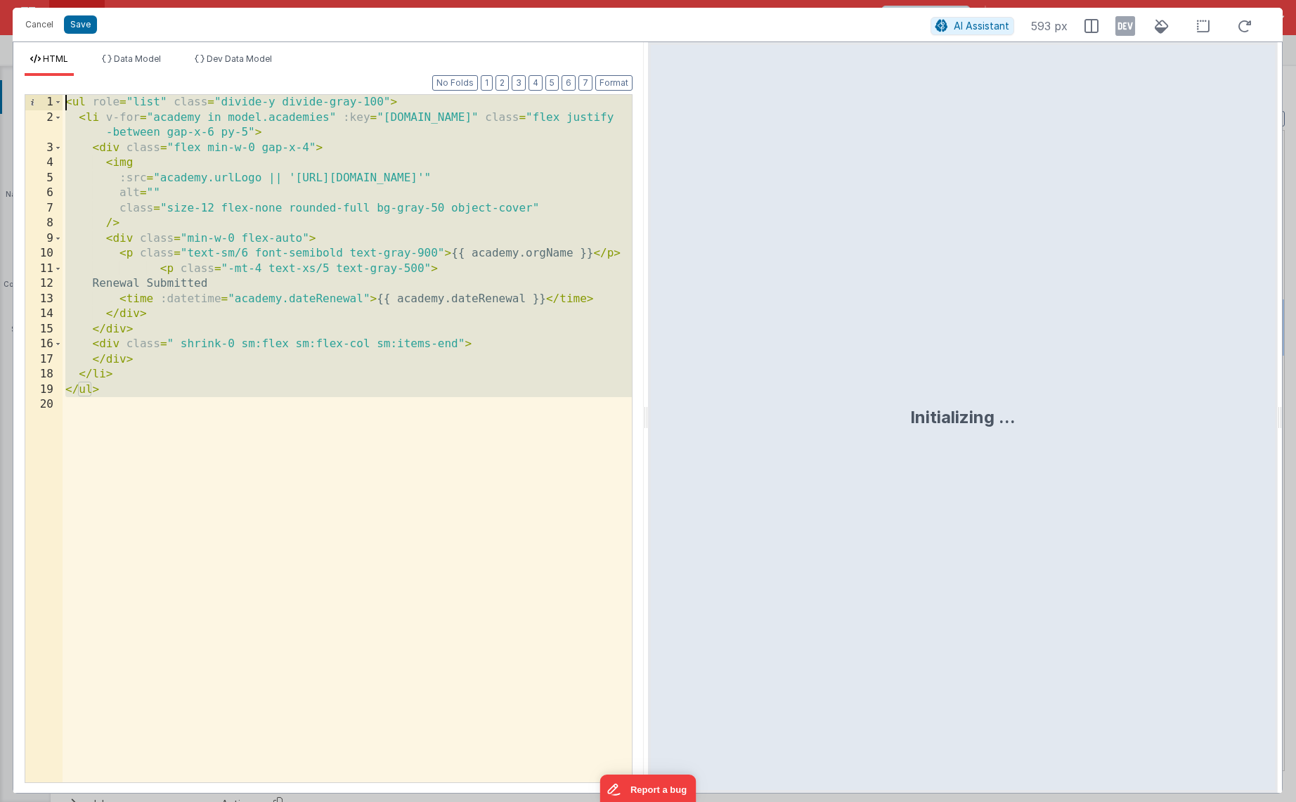
drag, startPoint x: 145, startPoint y: 514, endPoint x: 2, endPoint y: 44, distance: 490.9
click at [2, 44] on div "Cancel Save AI Assistant 593 px HTML Data Model Dev Data Model Format 7 6 5 4 3…" at bounding box center [648, 401] width 1296 height 802
click at [72, 25] on button "Save" at bounding box center [80, 24] width 33 height 18
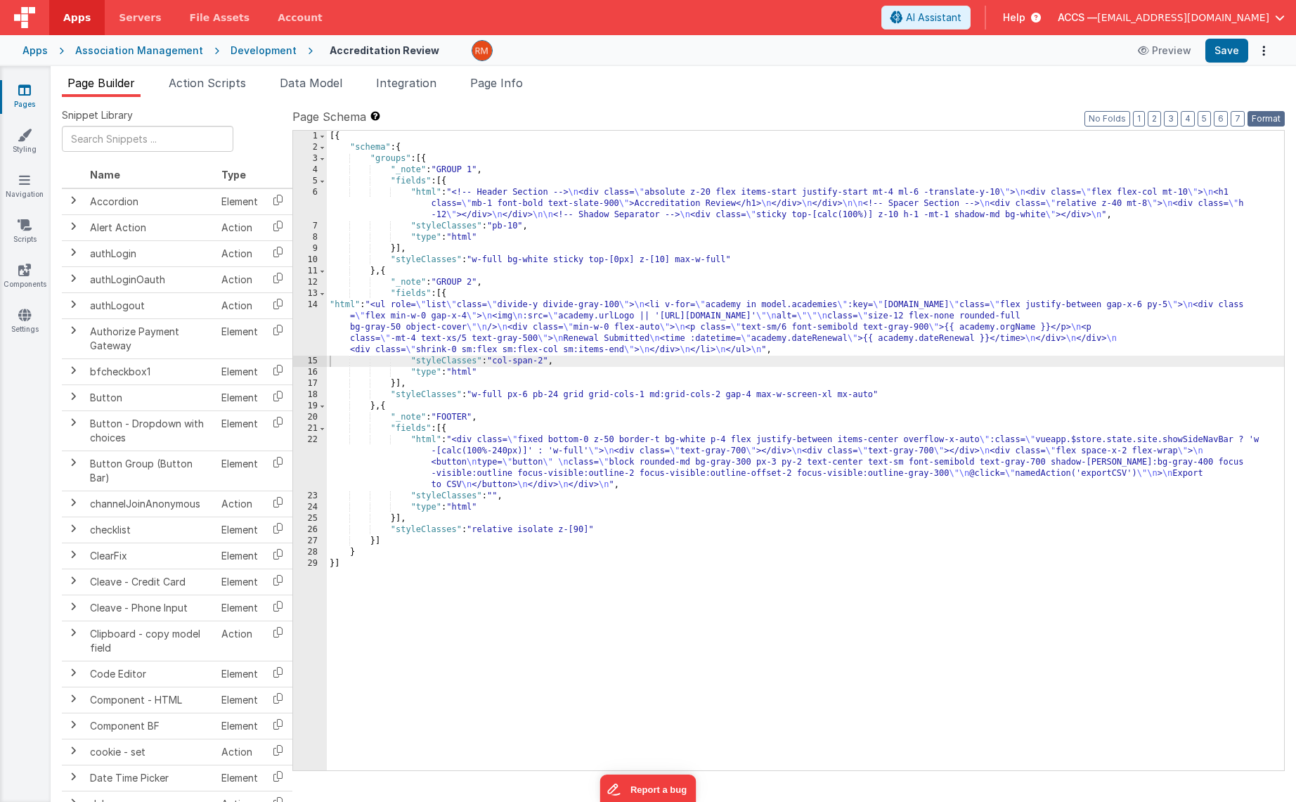
drag, startPoint x: 1267, startPoint y: 122, endPoint x: 1262, endPoint y: 115, distance: 7.6
click at [1267, 121] on button "Format" at bounding box center [1266, 118] width 37 height 15
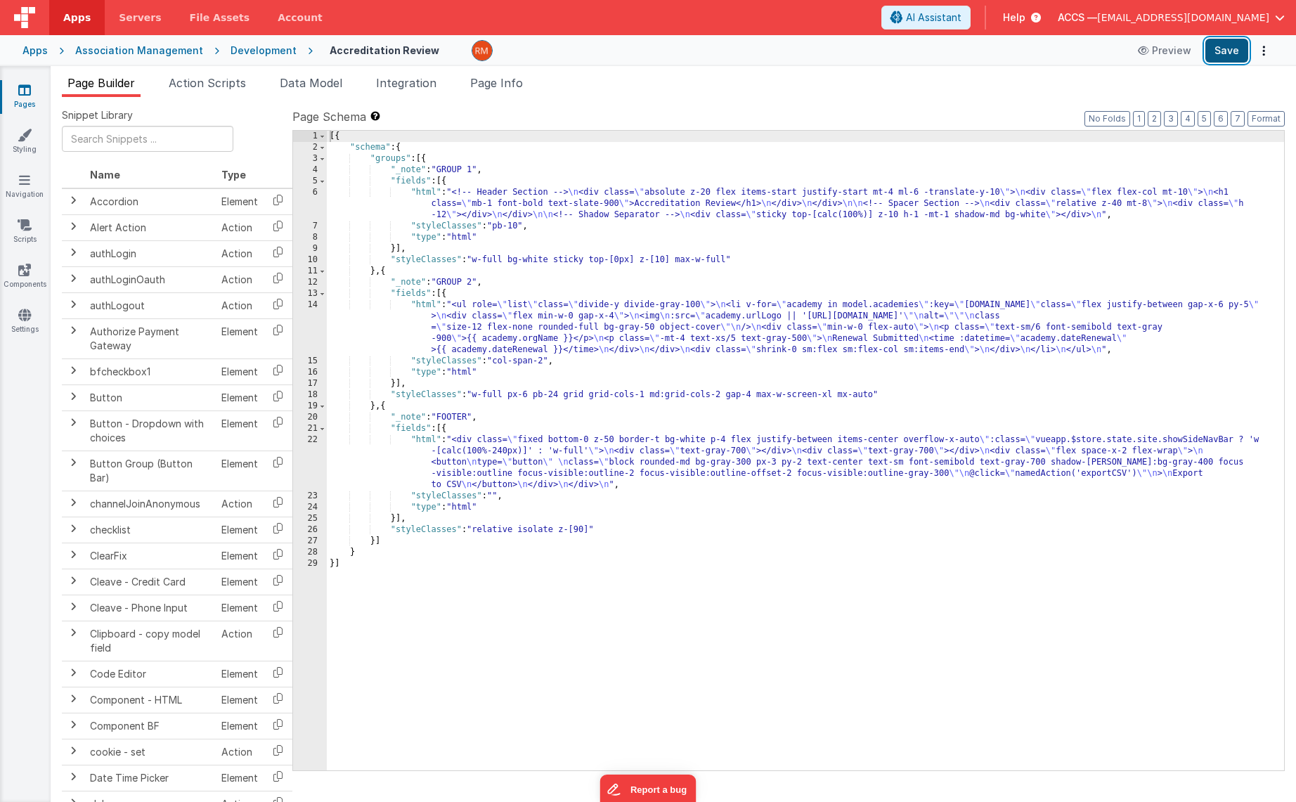
click at [1218, 55] on button "Save" at bounding box center [1226, 51] width 43 height 24
click at [425, 305] on div "[{ "schema" : { "groups" : [{ "_note" : "GROUP 1" , "fields" : [{ "html" : "<!-…" at bounding box center [805, 462] width 957 height 662
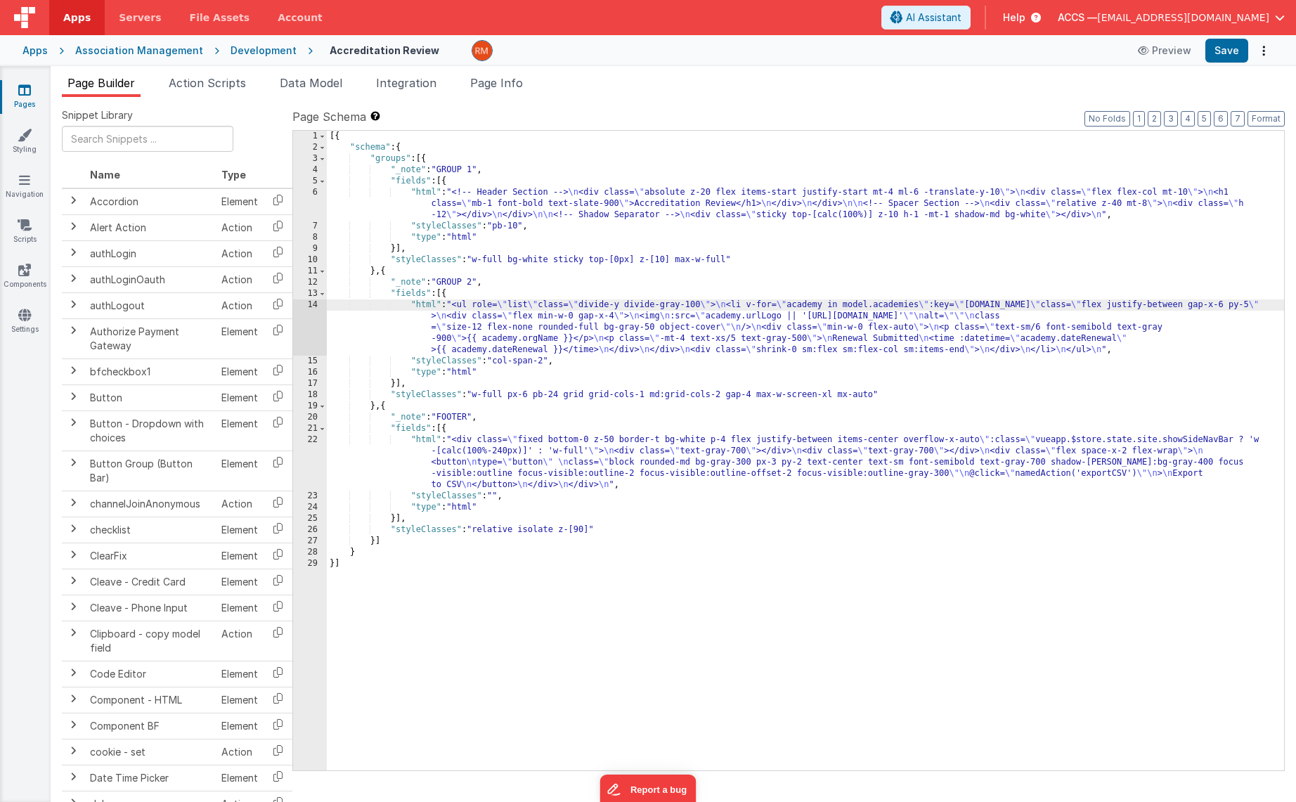
click at [313, 304] on div "14" at bounding box center [310, 327] width 34 height 56
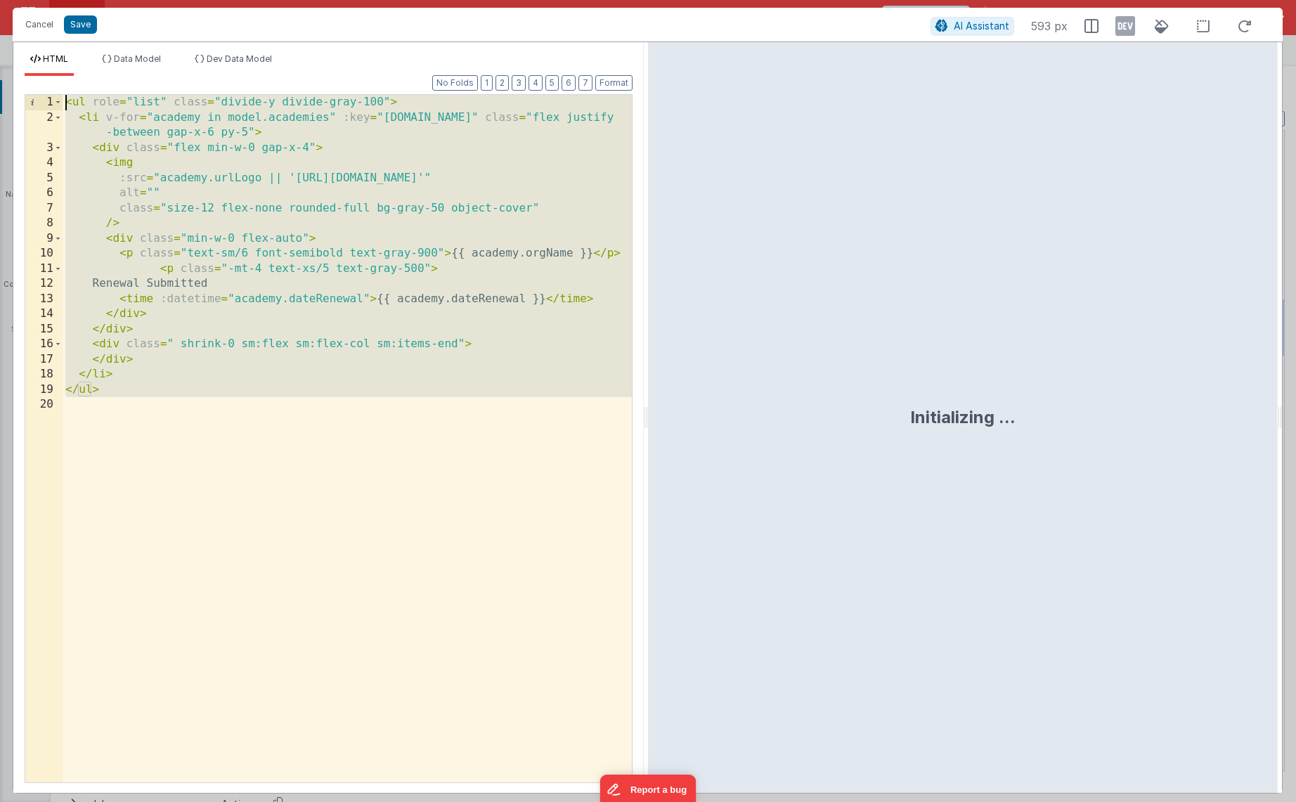
drag, startPoint x: 175, startPoint y: 519, endPoint x: 19, endPoint y: -53, distance: 593.0
click at [19, 0] on html "Cancel Save AI Assistant 593 px HTML Data Model Dev Data Model Format 7 6 5 4 3…" at bounding box center [648, 401] width 1296 height 802
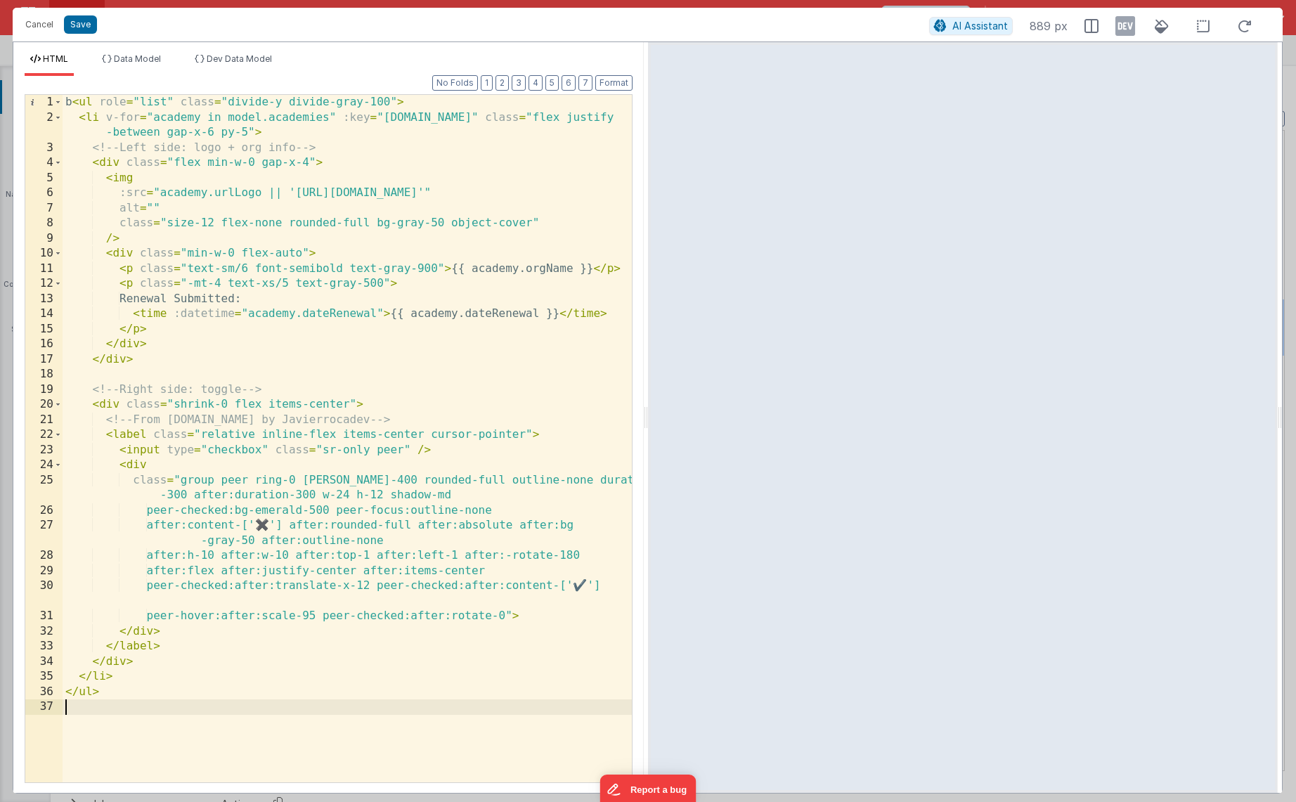
click at [71, 100] on div "b < ul role = "list" class = "divide-y divide-gray-100" > < li v-for = "academy…" at bounding box center [347, 454] width 569 height 718
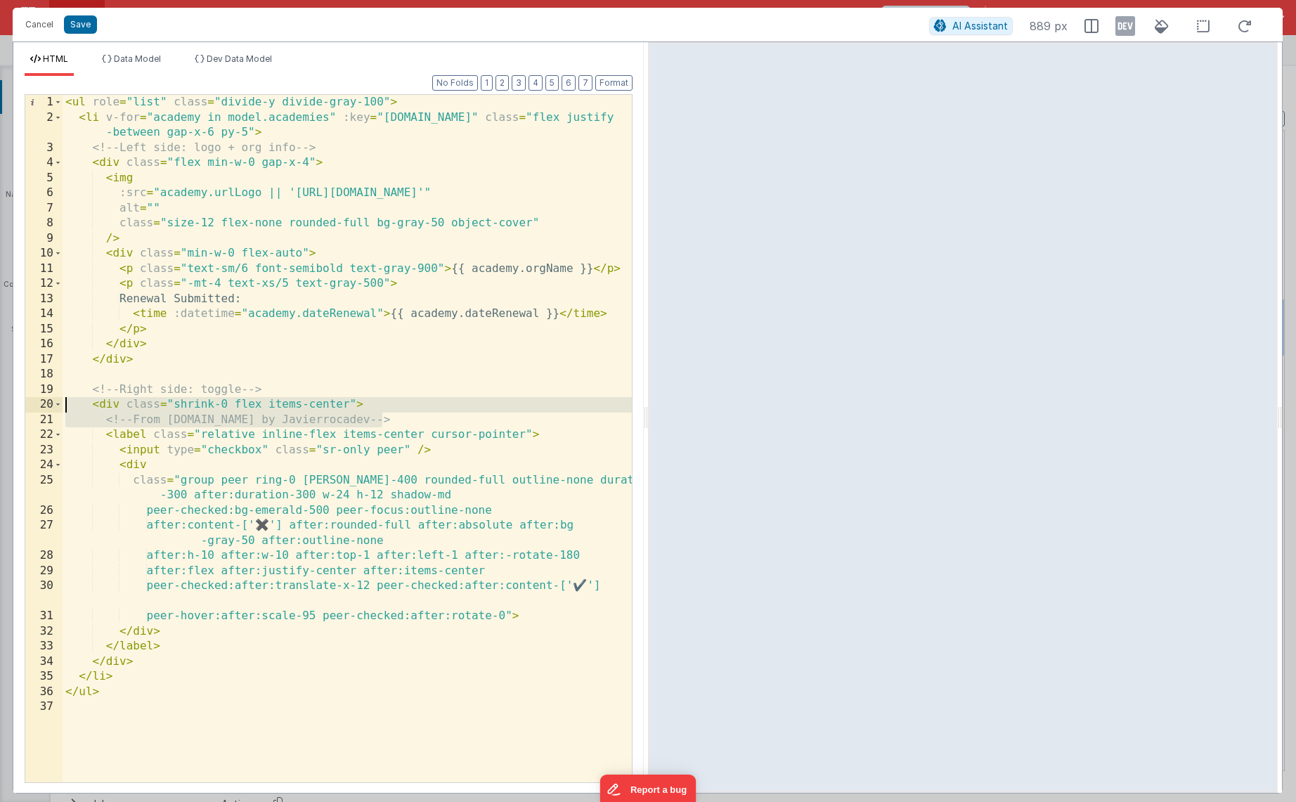
drag, startPoint x: 407, startPoint y: 415, endPoint x: -41, endPoint y: 407, distance: 448.5
click at [0, 407] on html "Cancel Save AI Assistant 889 px HTML Data Model Dev Data Model Format 7 6 5 4 3…" at bounding box center [648, 401] width 1296 height 802
click at [315, 413] on div "< ul role = "list" class = "divide-y divide-gray-100" > < li v-for = "academy i…" at bounding box center [347, 454] width 569 height 718
drag, startPoint x: 420, startPoint y: 418, endPoint x: 38, endPoint y: 418, distance: 382.4
click at [38, 418] on div "1 2 3 4 5 6 7 8 9 10 11 12 13 14 15 16 17 18 19 20 21 22 23 24 25 26 27 28 29 3…" at bounding box center [329, 438] width 608 height 689
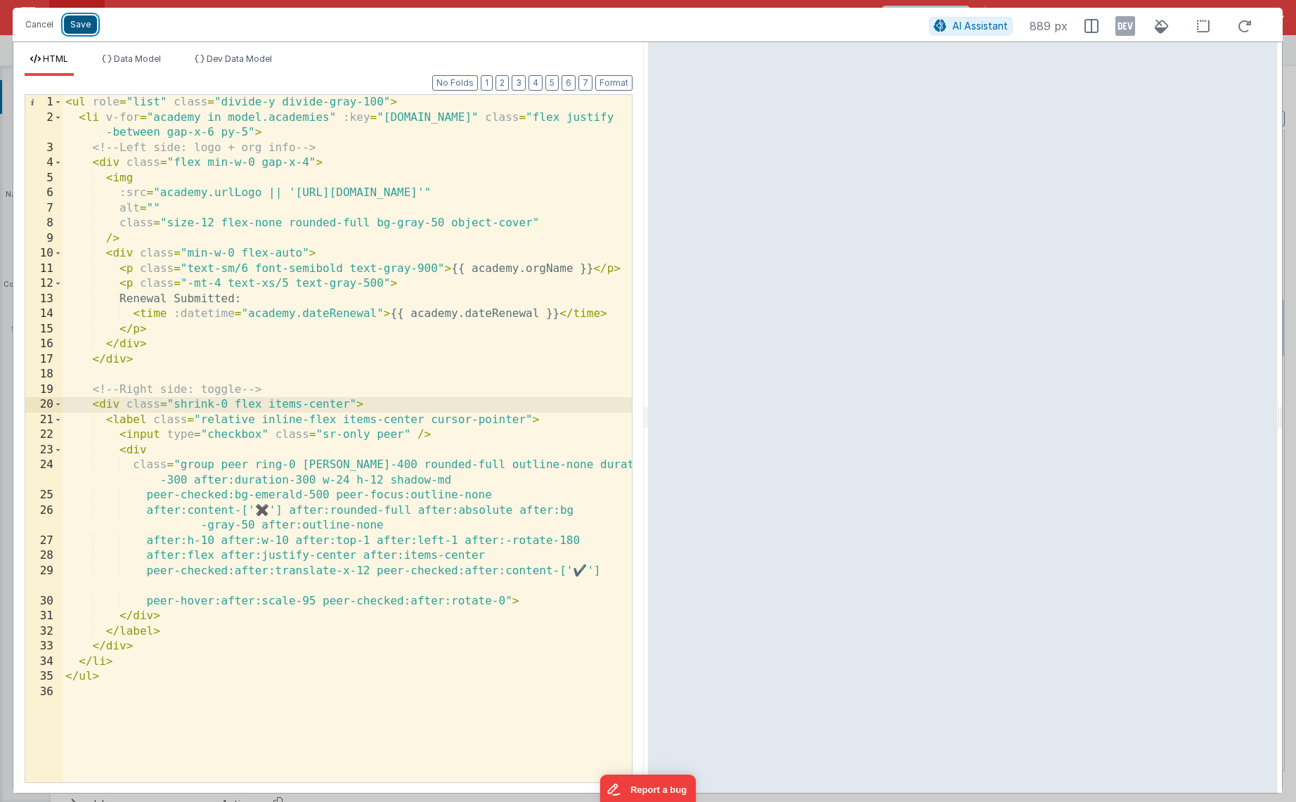
click at [82, 25] on button "Save" at bounding box center [80, 24] width 33 height 18
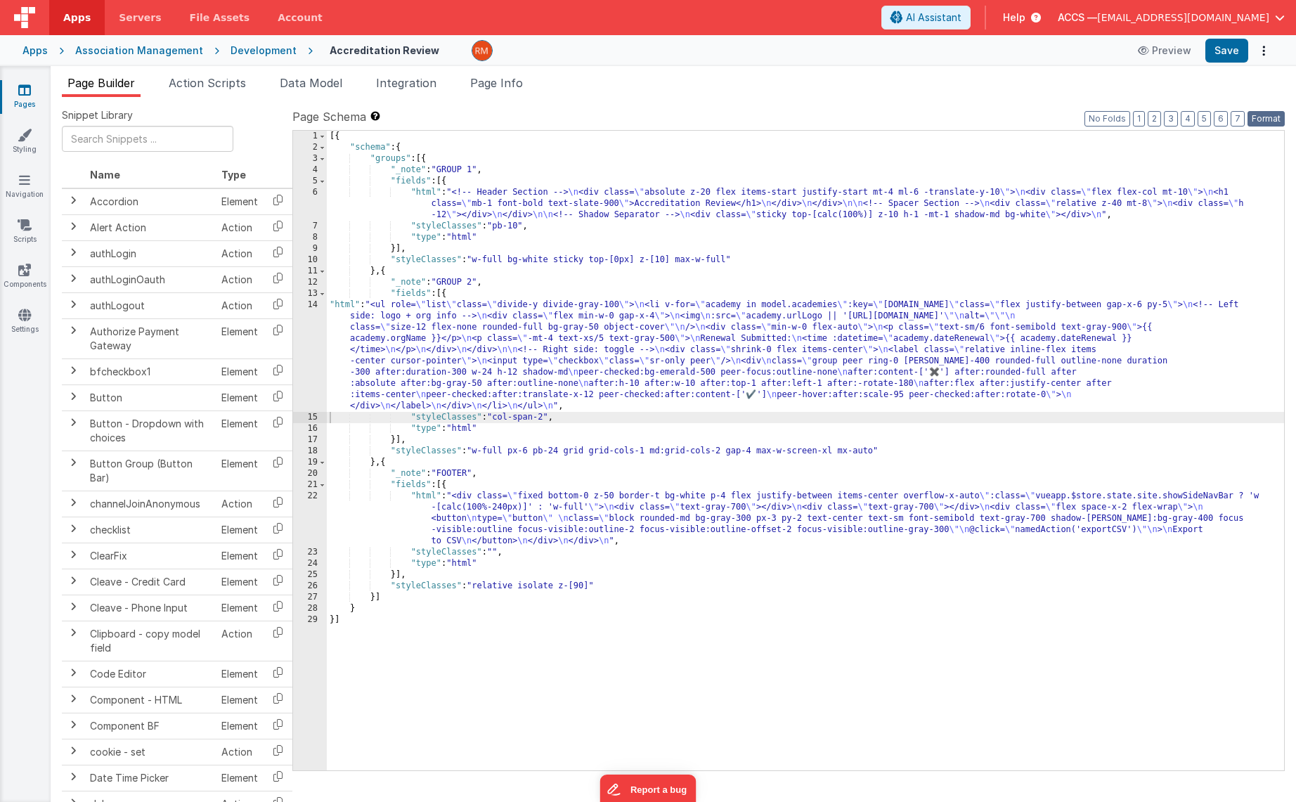
drag, startPoint x: 1255, startPoint y: 115, endPoint x: 1227, endPoint y: 65, distance: 56.9
click at [1253, 112] on button "Format" at bounding box center [1266, 118] width 37 height 15
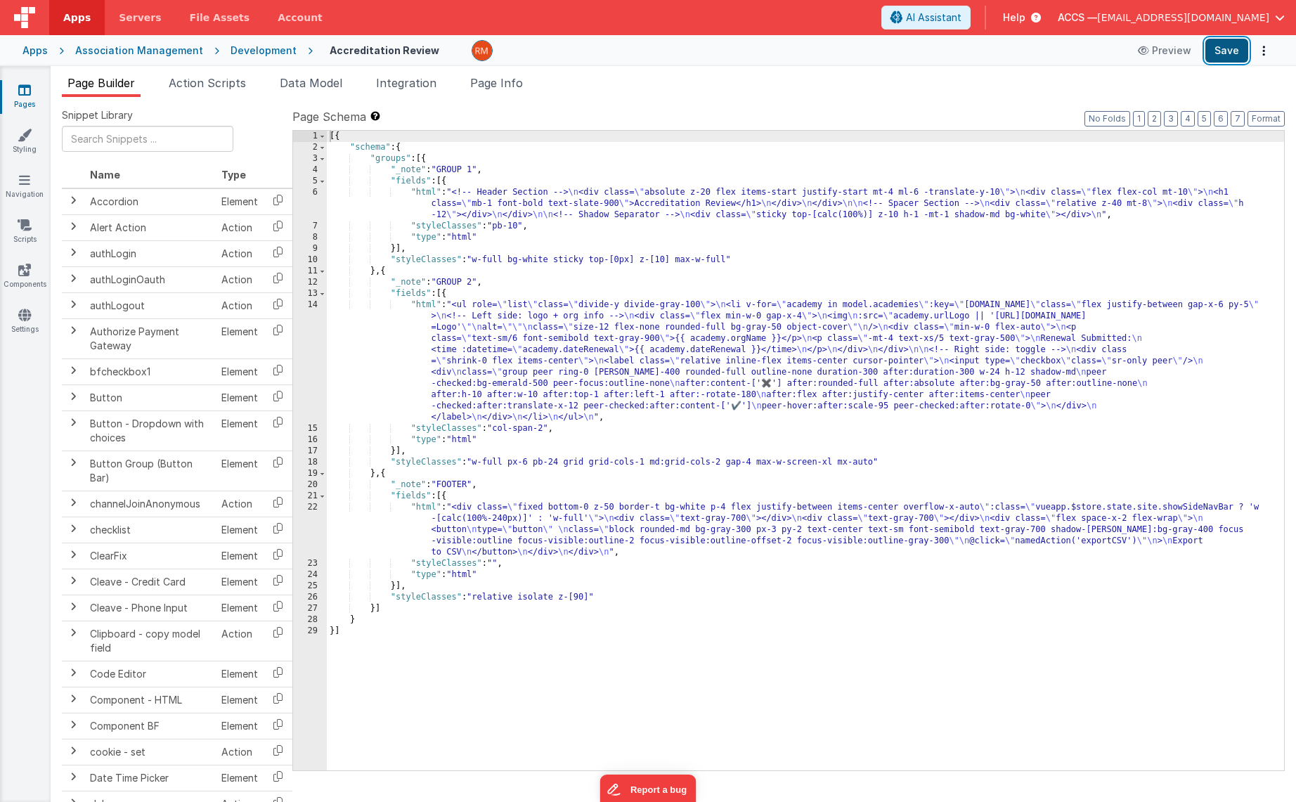
click at [1224, 57] on button "Save" at bounding box center [1226, 51] width 43 height 24
click at [429, 301] on div "[{ "schema" : { "groups" : [{ "_note" : "GROUP 1" , "fields" : [{ "html" : "<!-…" at bounding box center [805, 462] width 957 height 662
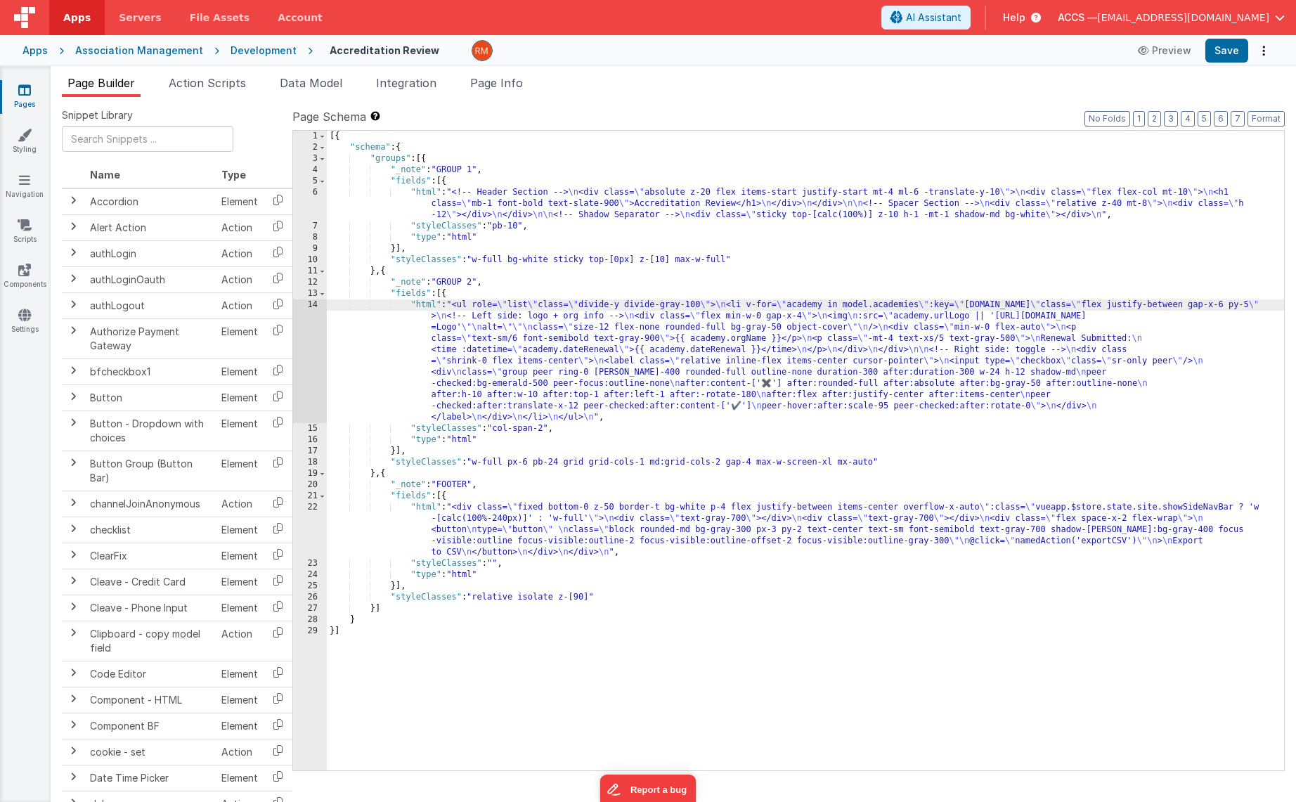
click at [318, 309] on div "14" at bounding box center [310, 361] width 34 height 124
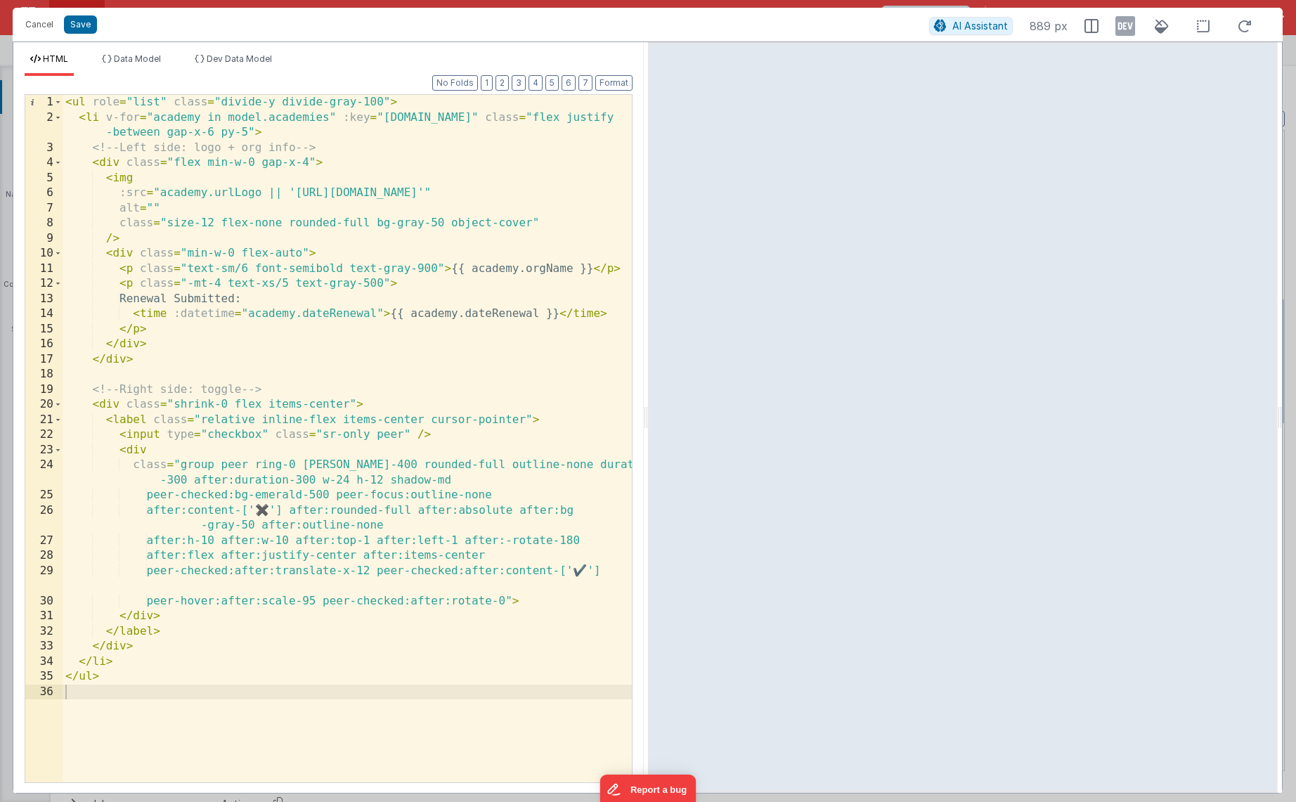
click at [345, 465] on div "< ul role = "list" class = "divide-y divide-gray-100" > < li v-for = "academy i…" at bounding box center [347, 454] width 569 height 718
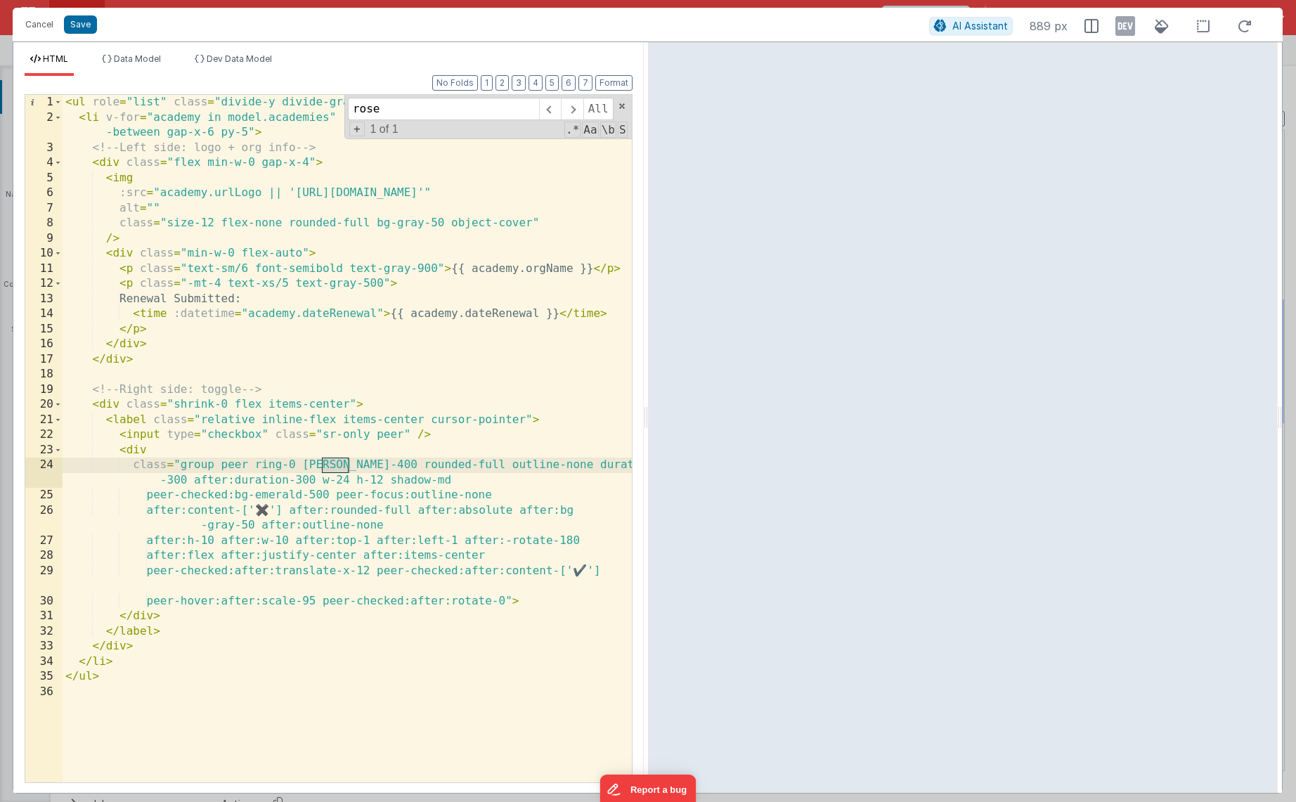
type input "rose"
click at [348, 472] on div "< ul role = "list" class = "divide-y divide-gray-100" > < li v-for = "academy i…" at bounding box center [347, 454] width 569 height 718
click at [348, 465] on div "< ul role = "list" class = "divide-y divide-gray-100" > < li v-for = "academy i…" at bounding box center [347, 454] width 569 height 718
click at [67, 23] on button "Save" at bounding box center [80, 24] width 33 height 18
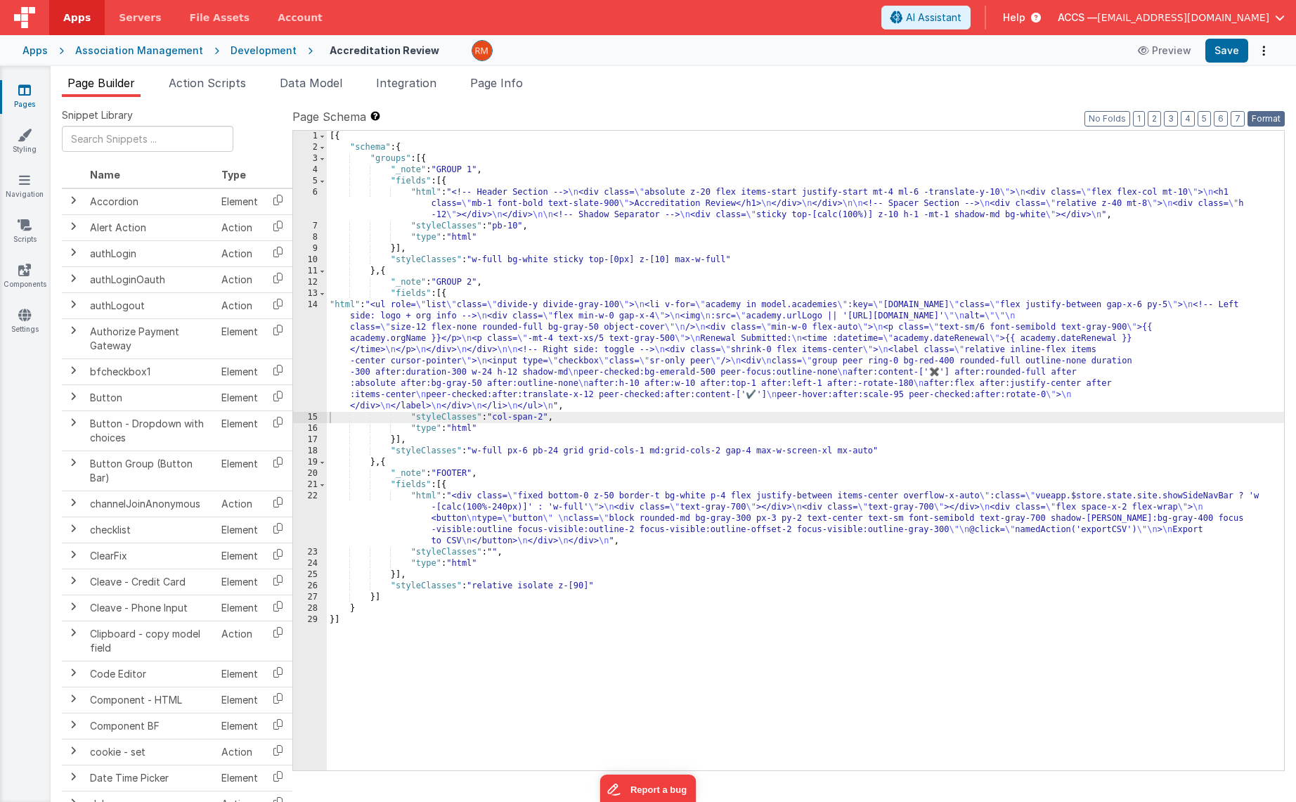
drag, startPoint x: 1267, startPoint y: 117, endPoint x: 1228, endPoint y: 72, distance: 59.8
click at [1267, 117] on button "Format" at bounding box center [1266, 118] width 37 height 15
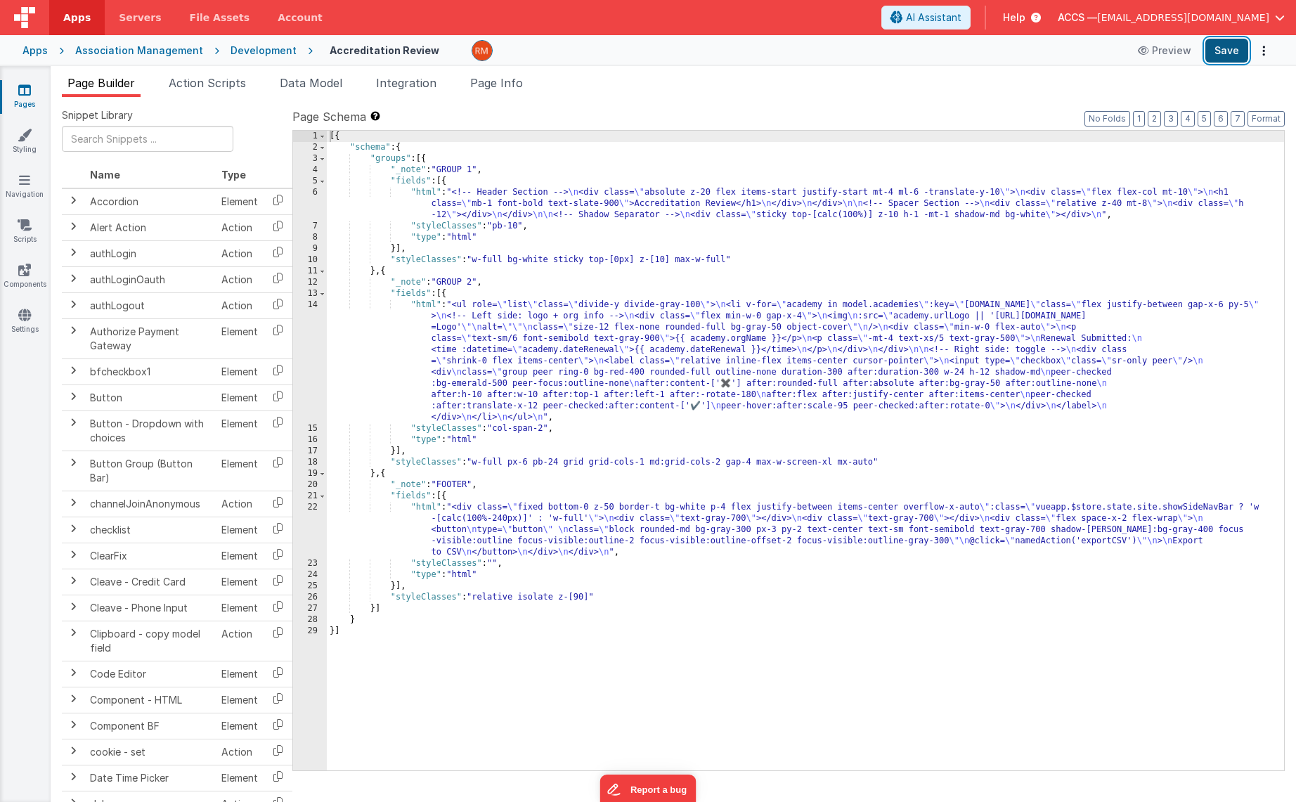
click at [1222, 51] on button "Save" at bounding box center [1226, 51] width 43 height 24
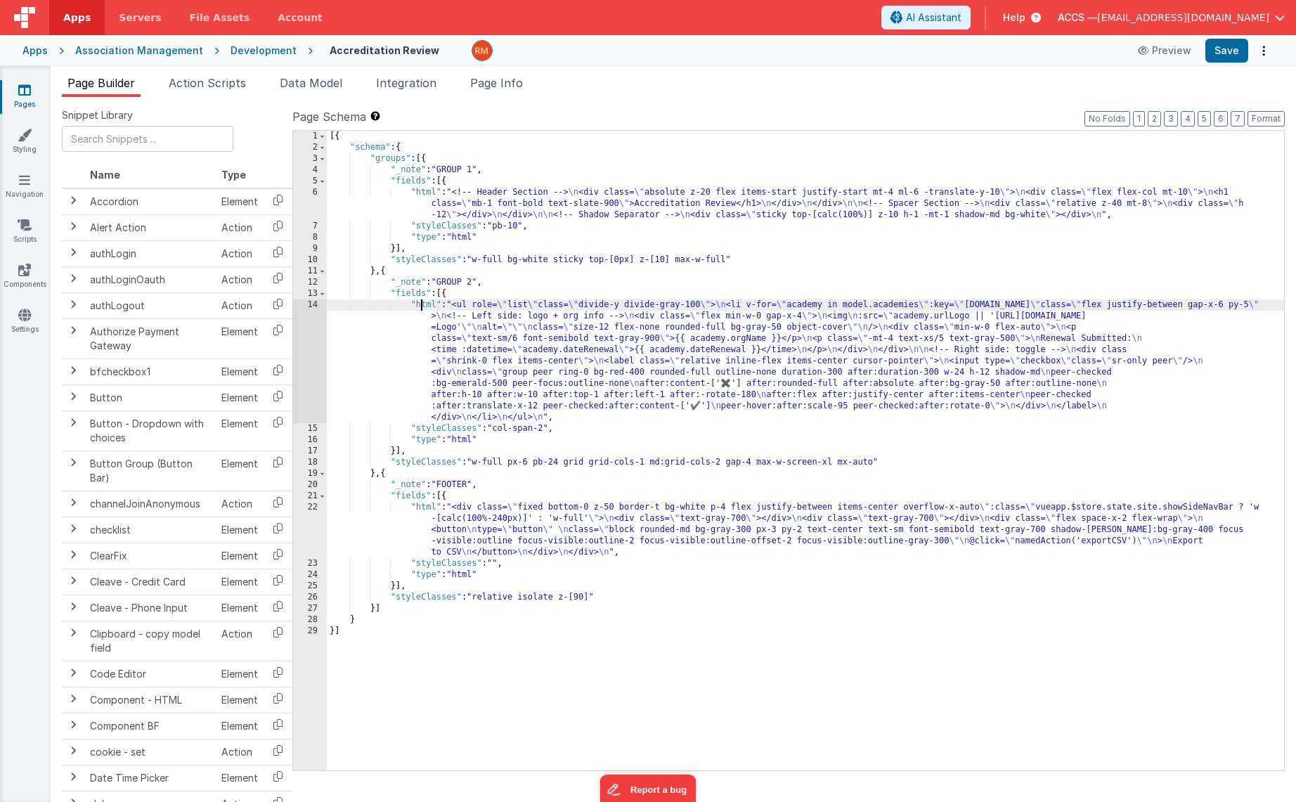
click at [421, 307] on div "[{ "schema" : { "groups" : [{ "_note" : "GROUP 1" , "fields" : [{ "html" : "<!-…" at bounding box center [805, 462] width 957 height 662
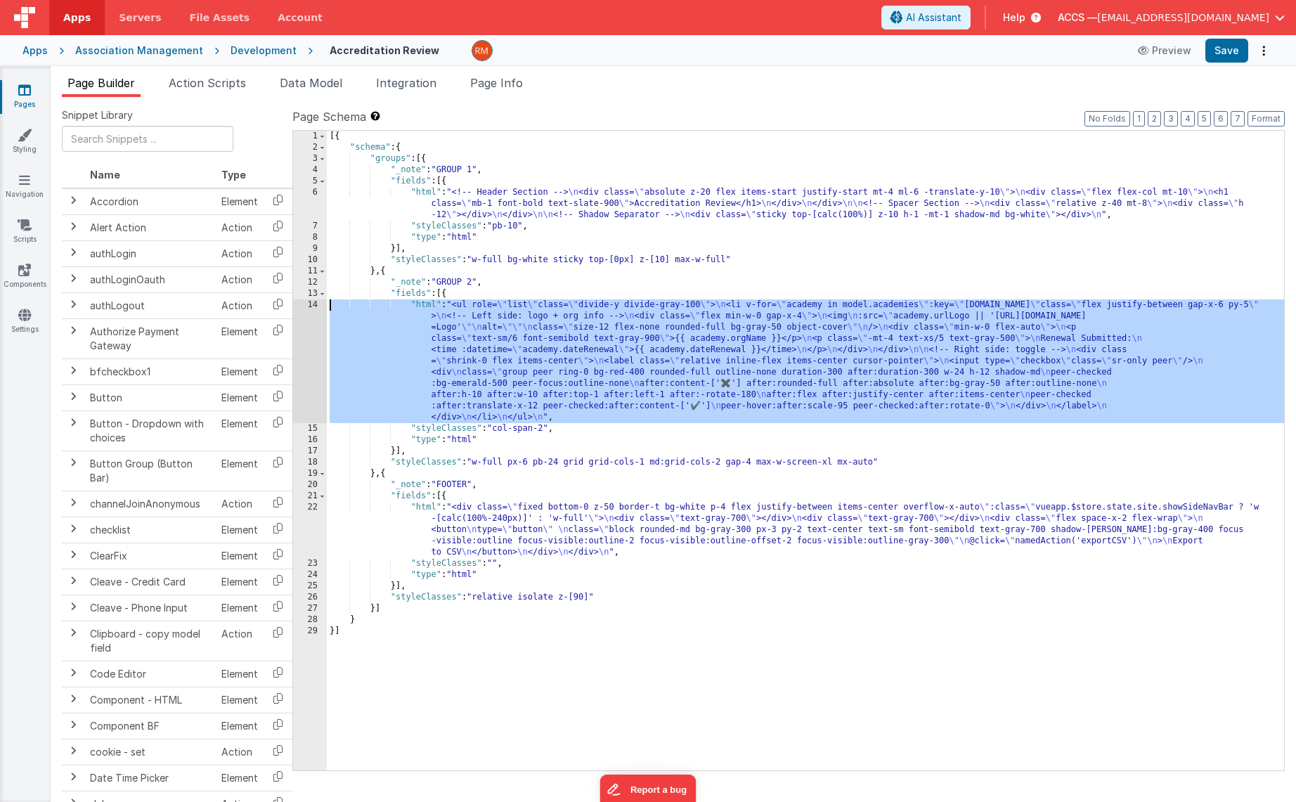
click at [311, 305] on div "14" at bounding box center [310, 361] width 34 height 124
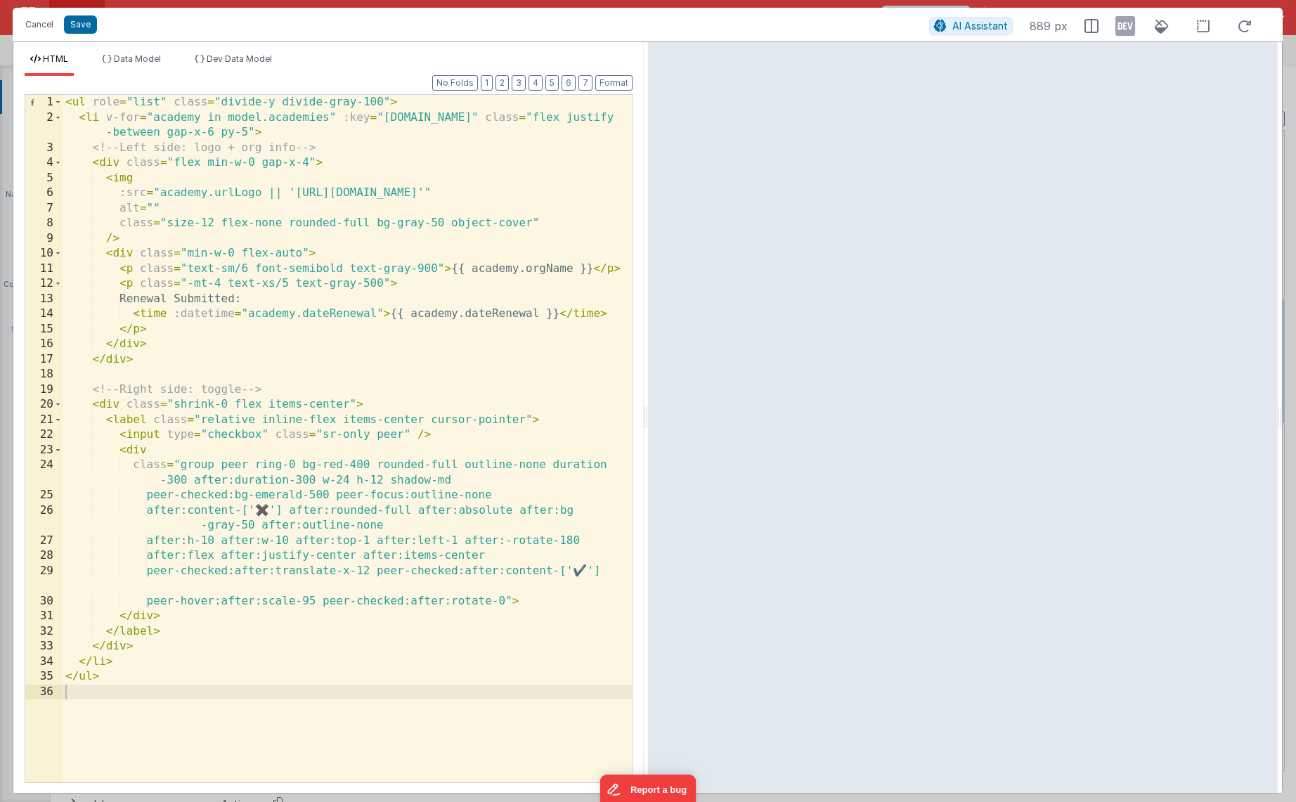
click at [352, 465] on div "< ul role = "list" class = "divide-y divide-gray-100" > < li v-for = "academy i…" at bounding box center [347, 454] width 569 height 718
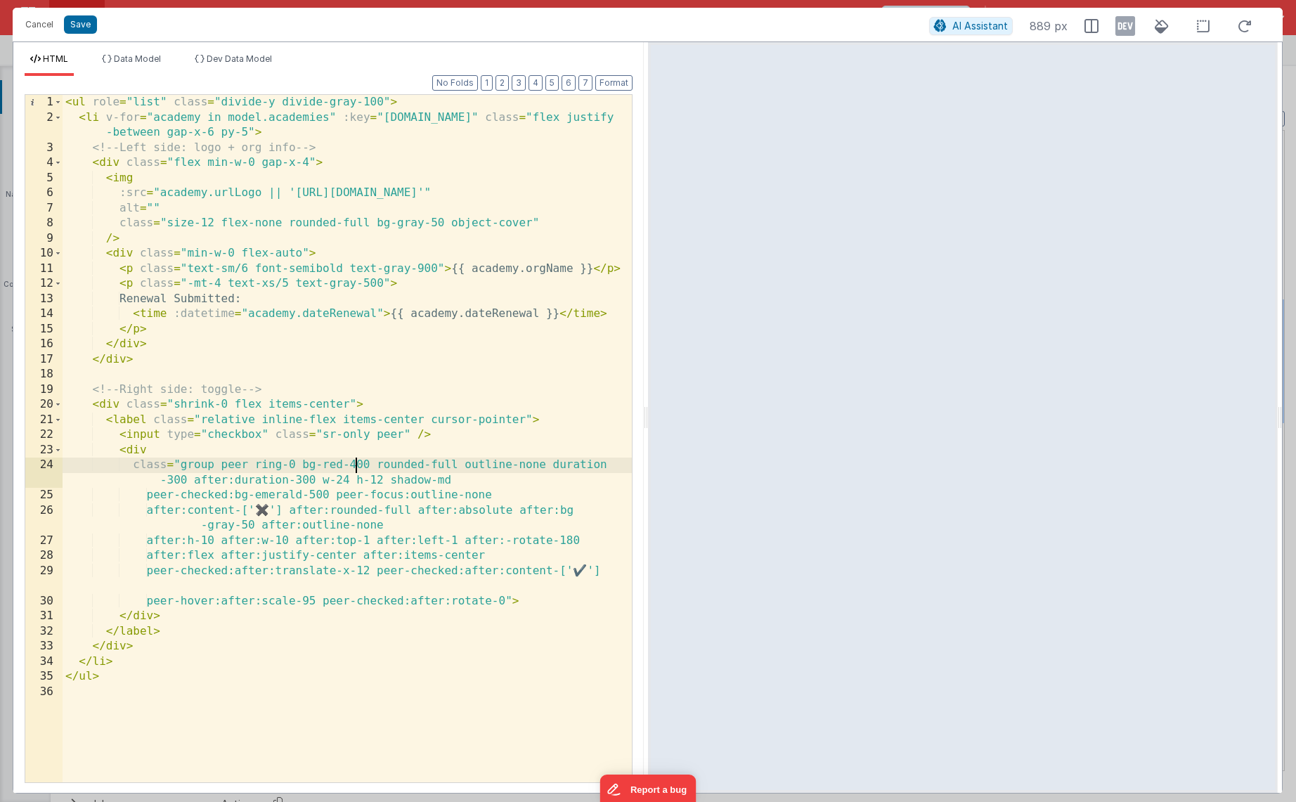
click at [356, 467] on div "< ul role = "list" class = "divide-y divide-gray-100" > < li v-for = "academy i…" at bounding box center [347, 454] width 569 height 718
click at [90, 30] on button "Save" at bounding box center [80, 24] width 33 height 18
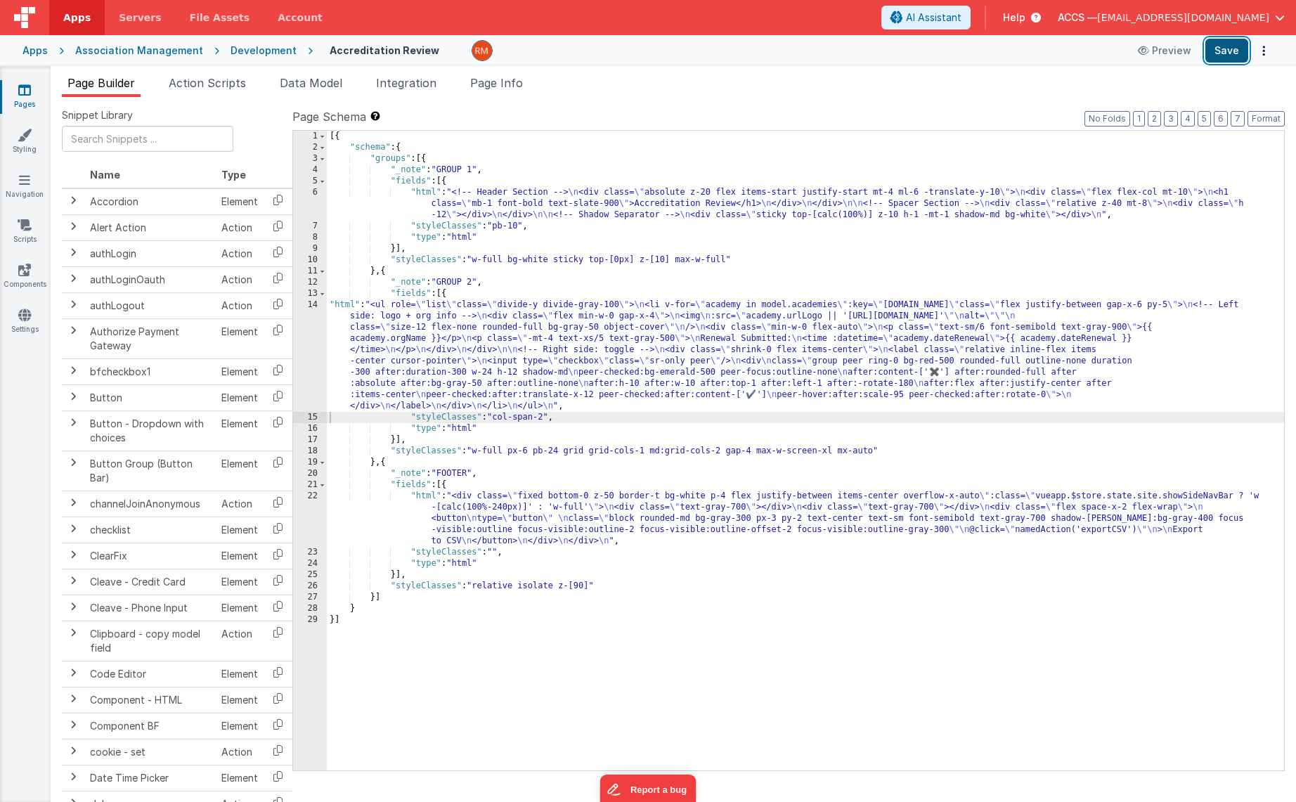
click at [1220, 56] on button "Save" at bounding box center [1226, 51] width 43 height 24
click at [1259, 124] on button "Format" at bounding box center [1266, 118] width 37 height 15
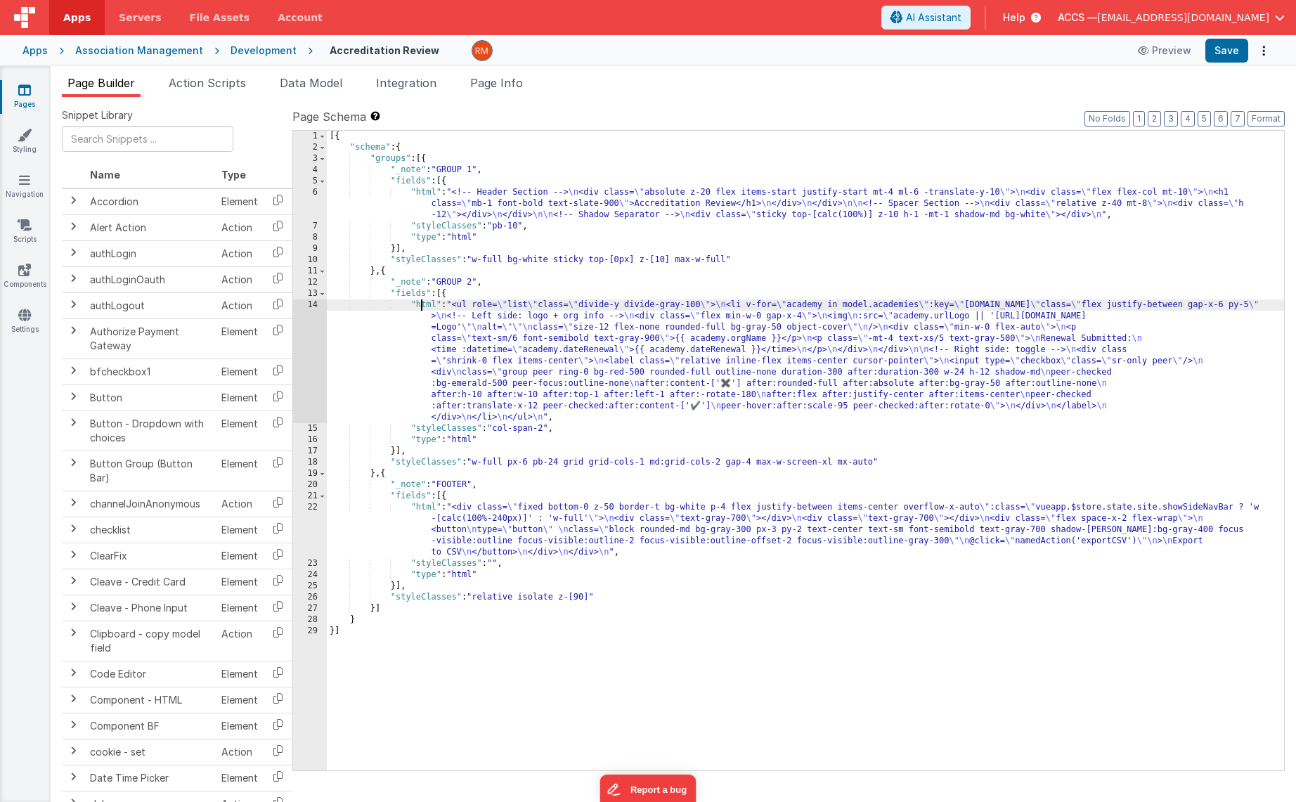
click at [421, 307] on div "[{ "schema" : { "groups" : [{ "_note" : "GROUP 1" , "fields" : [{ "html" : "<!-…" at bounding box center [805, 462] width 957 height 662
click at [313, 306] on div "14" at bounding box center [310, 361] width 34 height 124
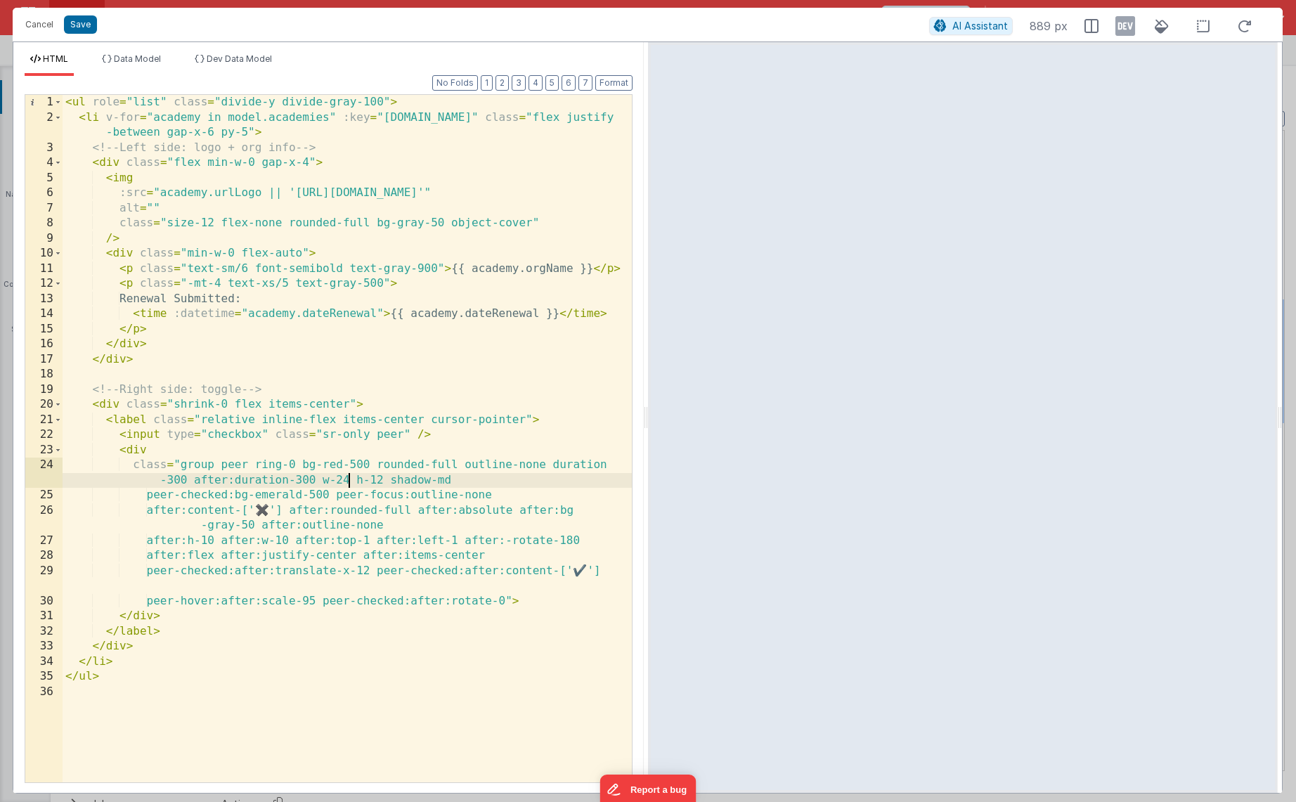
click at [347, 481] on div "< ul role = "list" class = "divide-y divide-gray-100" > < li v-for = "academy i…" at bounding box center [347, 454] width 569 height 718
click at [382, 480] on div "< ul role = "list" class = "divide-y divide-gray-100" > < li v-for = "academy i…" at bounding box center [347, 454] width 569 height 718
click at [75, 24] on button "Save" at bounding box center [80, 24] width 33 height 18
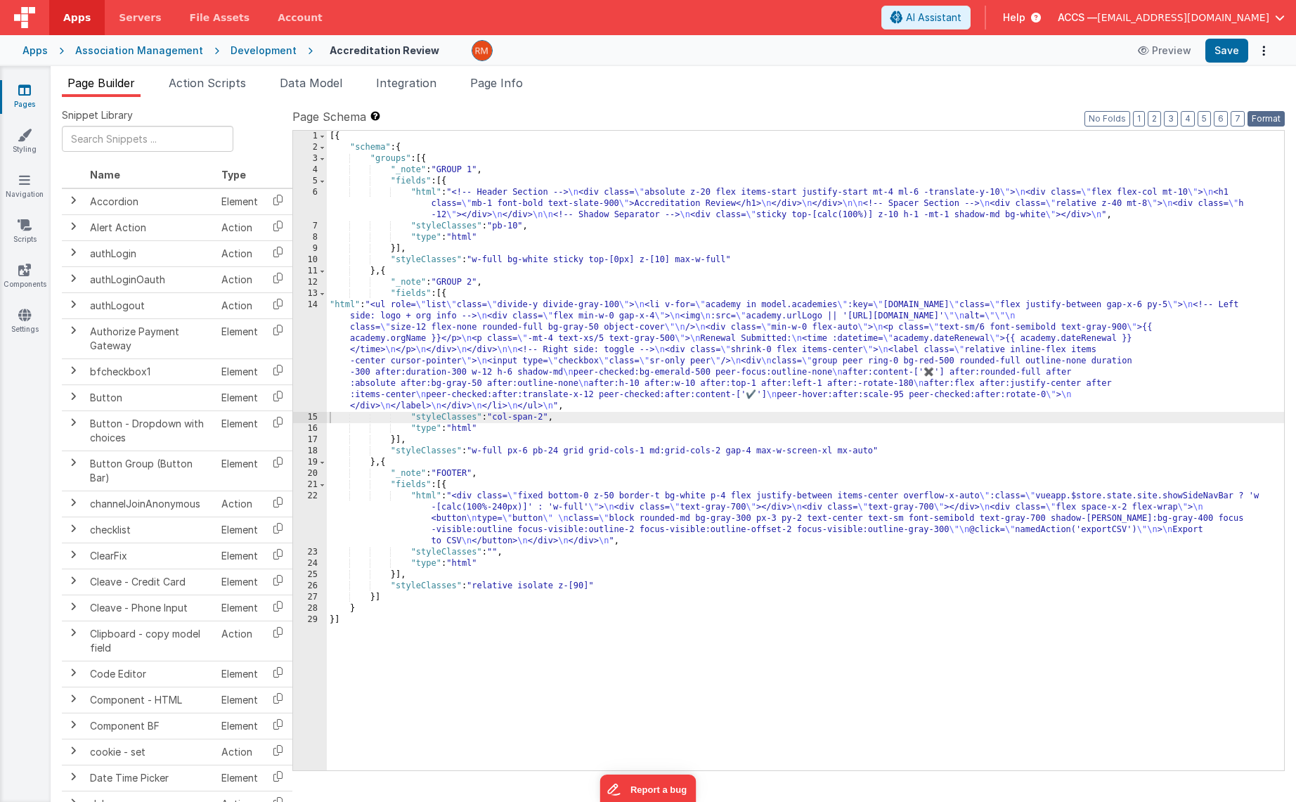
click at [1256, 120] on button "Format" at bounding box center [1266, 118] width 37 height 15
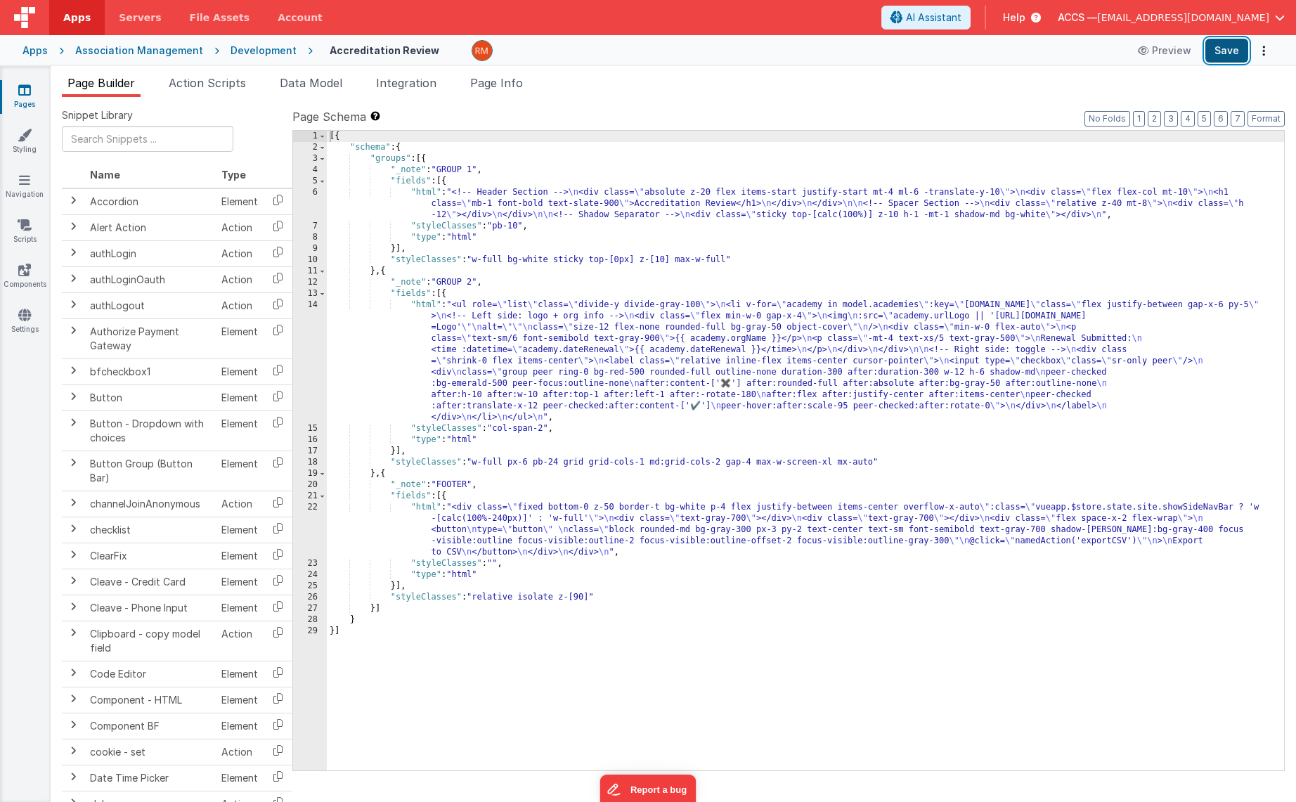
click at [1227, 51] on button "Save" at bounding box center [1226, 51] width 43 height 24
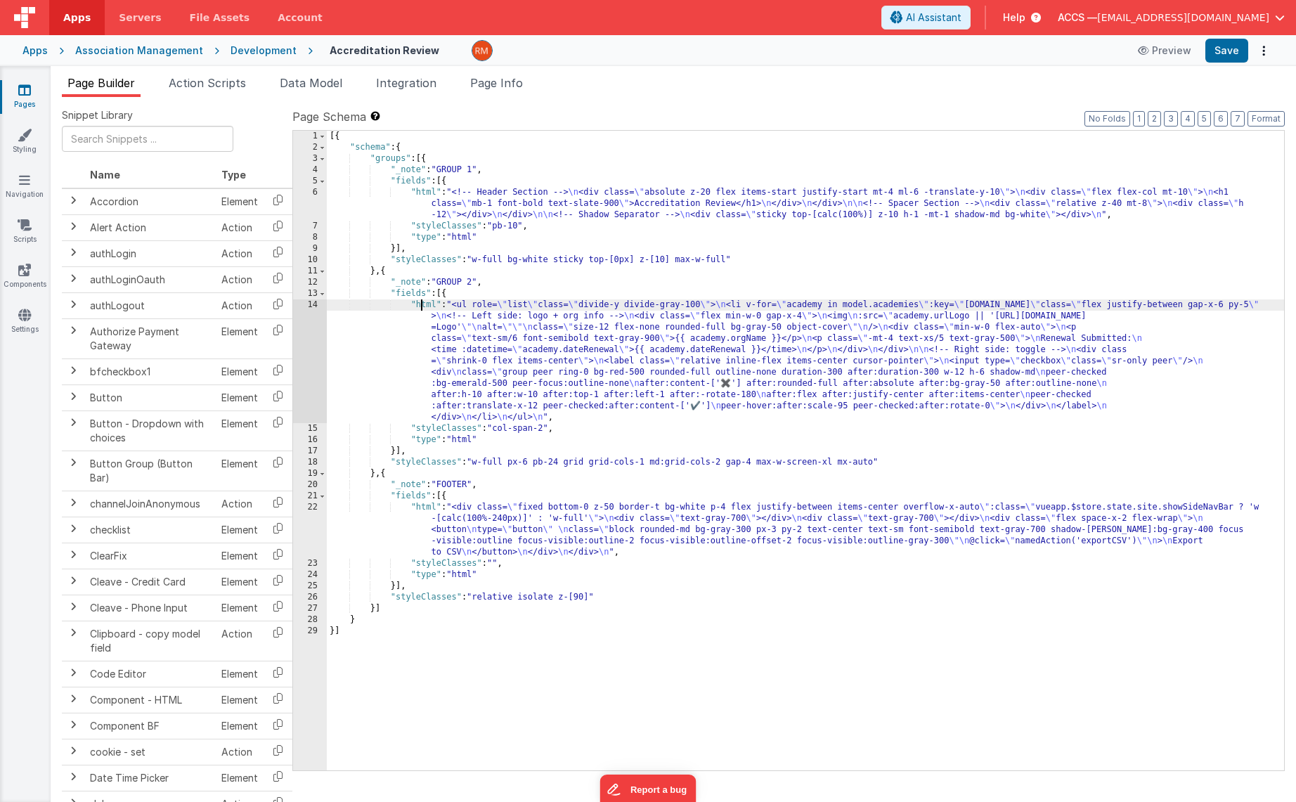
click at [422, 304] on div "[{ "schema" : { "groups" : [{ "_note" : "GROUP 1" , "fields" : [{ "html" : "<!-…" at bounding box center [805, 462] width 957 height 662
click at [315, 305] on div "14" at bounding box center [310, 361] width 34 height 124
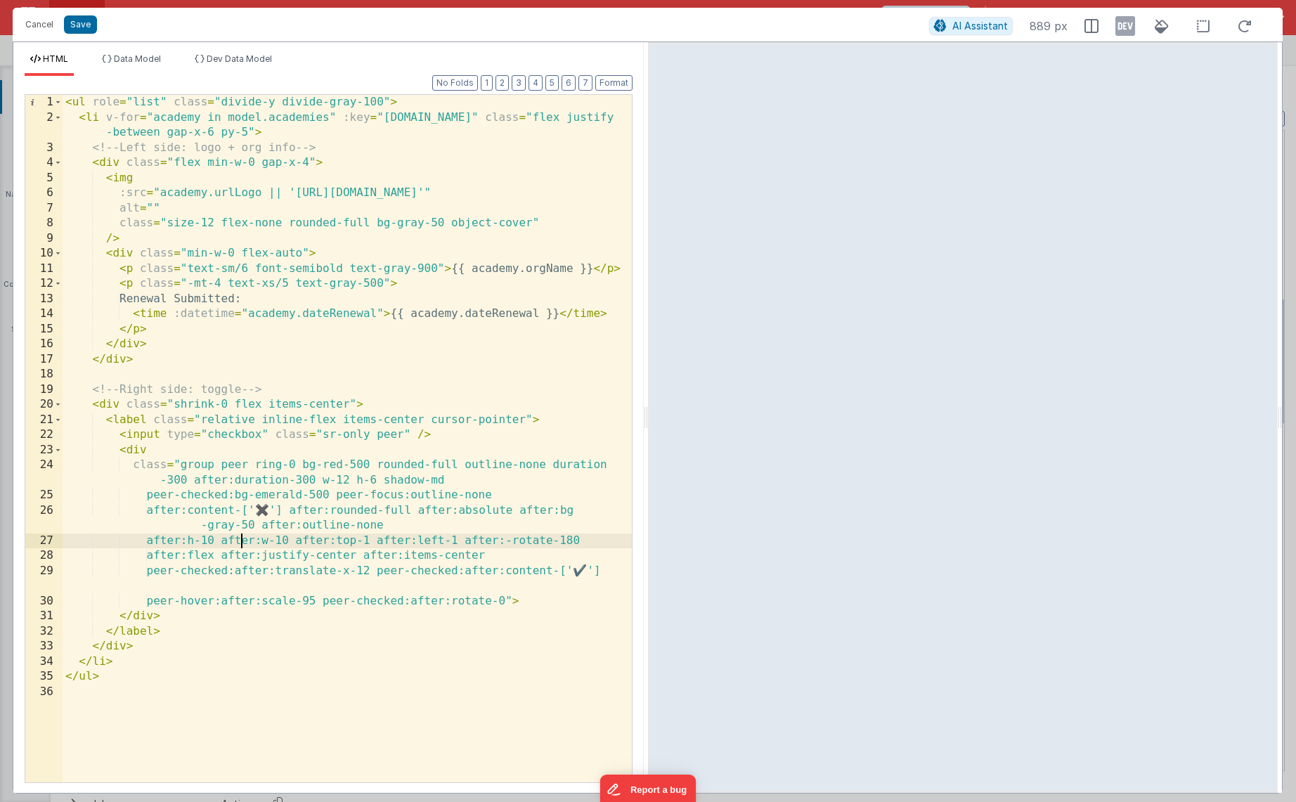
click at [242, 541] on div "< ul role = "list" class = "divide-y divide-gray-100" > < li v-for = "academy i…" at bounding box center [347, 454] width 569 height 718
click at [308, 536] on div "< ul role = "list" class = "divide-y divide-gray-100" > < li v-for = "academy i…" at bounding box center [347, 454] width 569 height 718
click at [79, 25] on button "Save" at bounding box center [80, 24] width 33 height 18
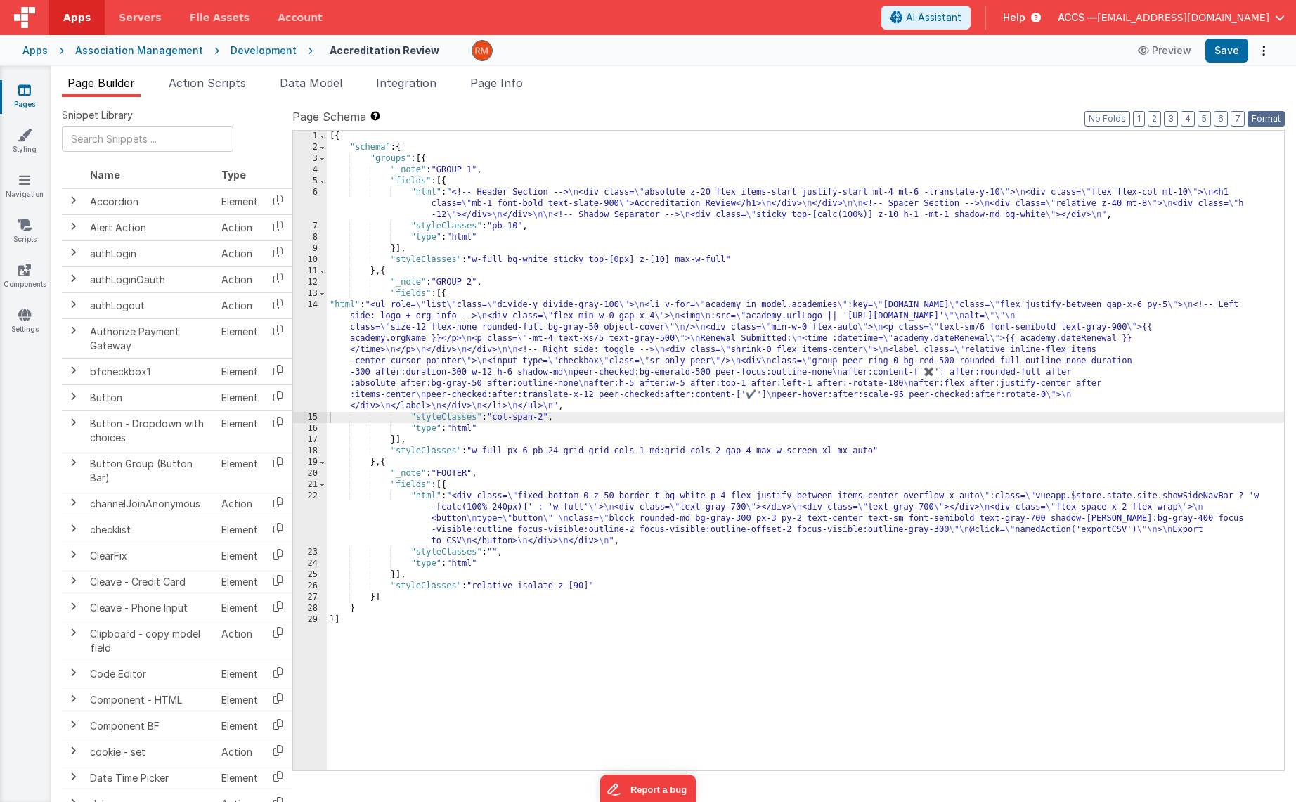
drag, startPoint x: 1256, startPoint y: 117, endPoint x: 1243, endPoint y: 74, distance: 45.4
click at [1255, 117] on button "Format" at bounding box center [1266, 118] width 37 height 15
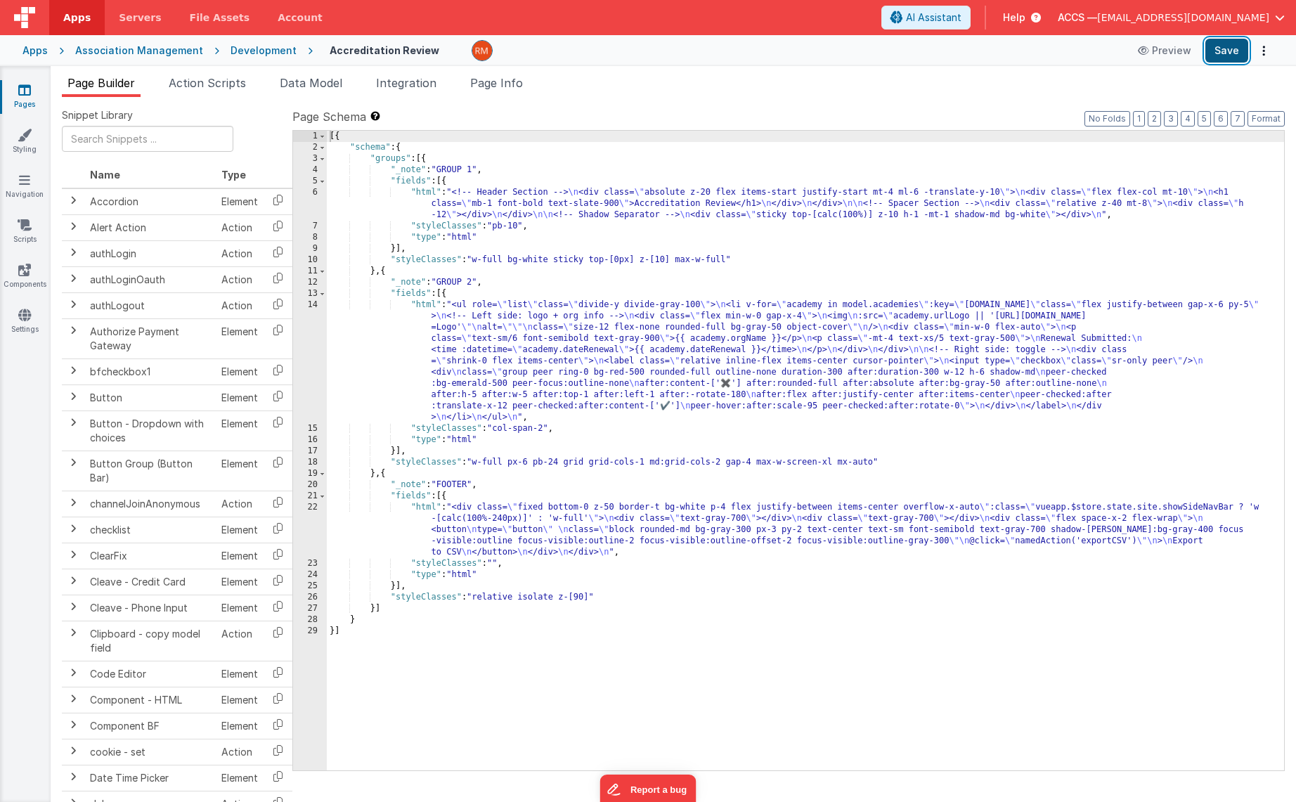
click at [1225, 57] on button "Save" at bounding box center [1226, 51] width 43 height 24
click at [426, 308] on div "[{ "schema" : { "groups" : [{ "_note" : "GROUP 1" , "fields" : [{ "html" : "<!-…" at bounding box center [805, 462] width 957 height 662
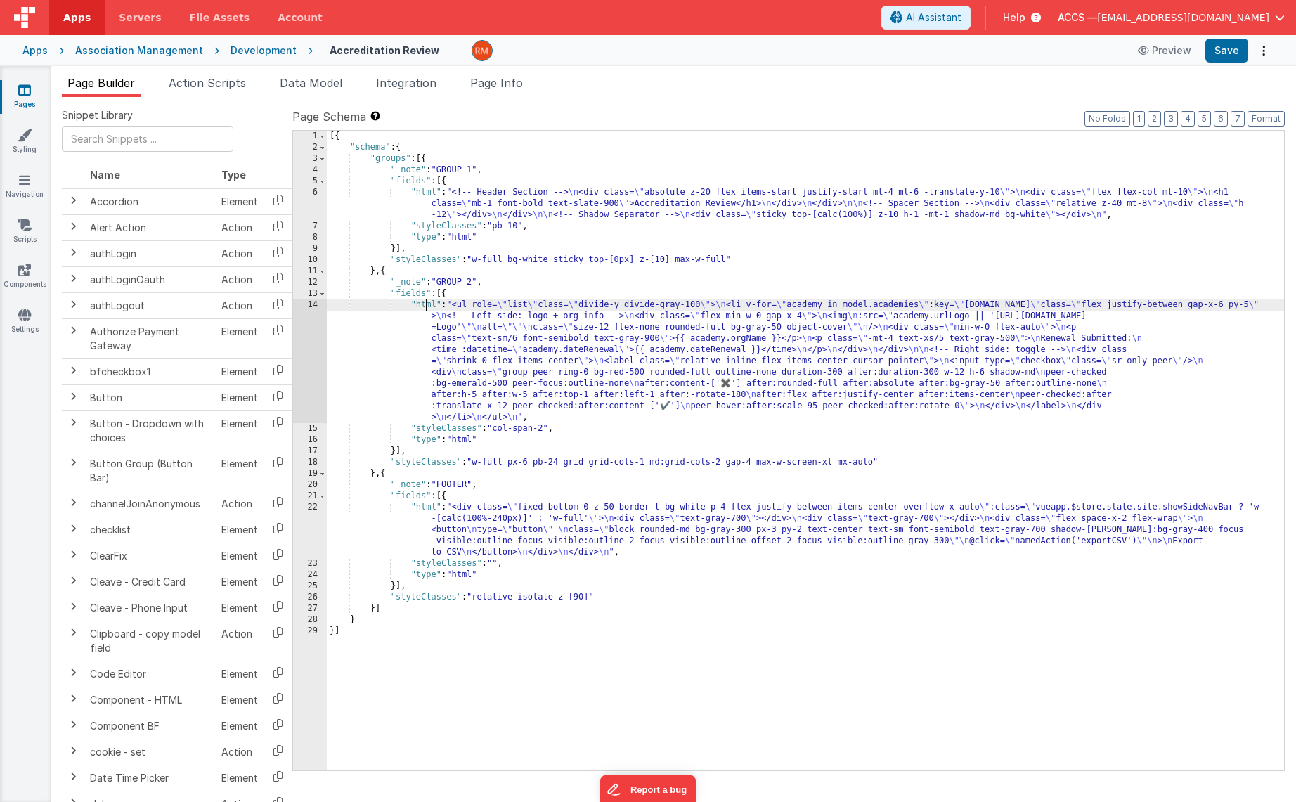
click at [312, 302] on div "14" at bounding box center [310, 361] width 34 height 124
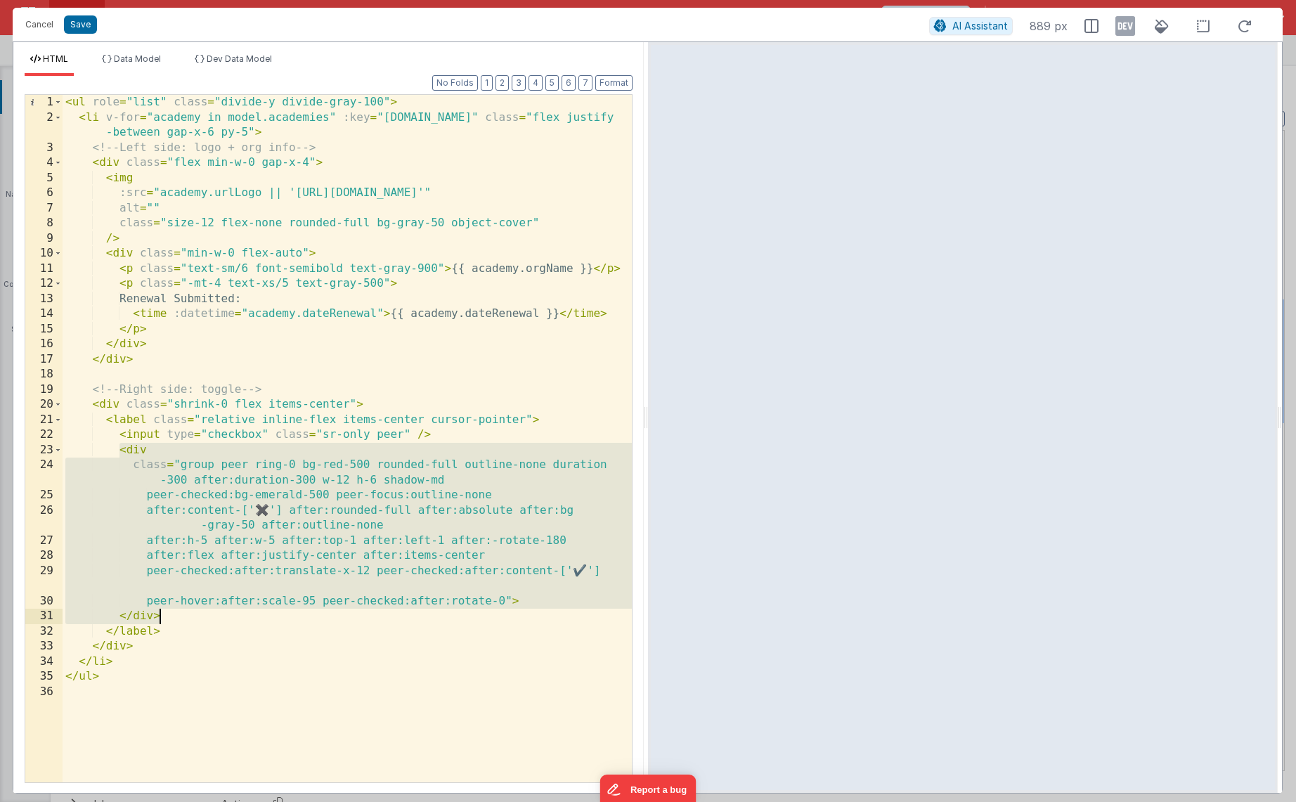
drag, startPoint x: 119, startPoint y: 451, endPoint x: 230, endPoint y: 612, distance: 195.2
click at [230, 612] on div "< ul role = "list" class = "divide-y divide-gray-100" > < li v-for = "academy i…" at bounding box center [347, 454] width 569 height 718
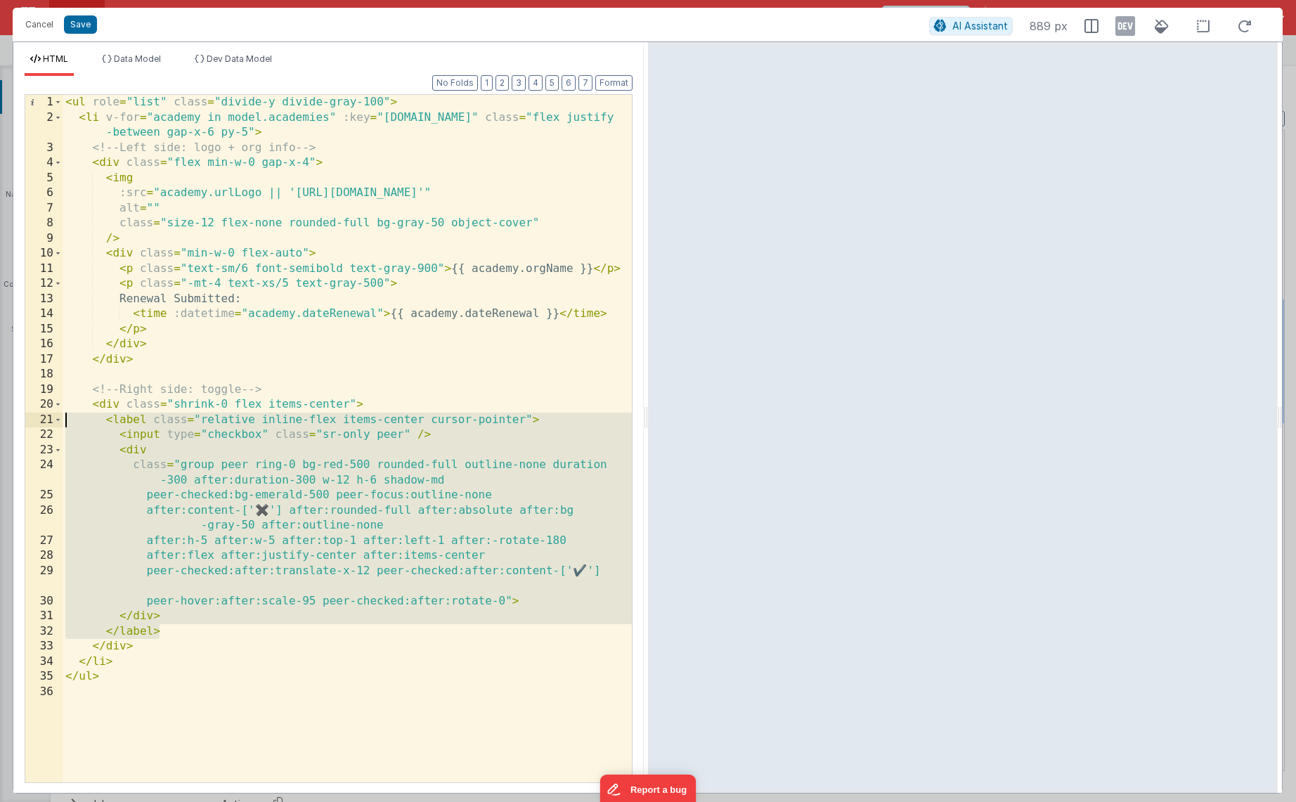
drag, startPoint x: 201, startPoint y: 631, endPoint x: -20, endPoint y: 417, distance: 308.2
click at [0, 417] on html "Cancel Save AI Assistant 889 px HTML Data Model Dev Data Model Format 7 6 5 4 3…" at bounding box center [648, 401] width 1296 height 802
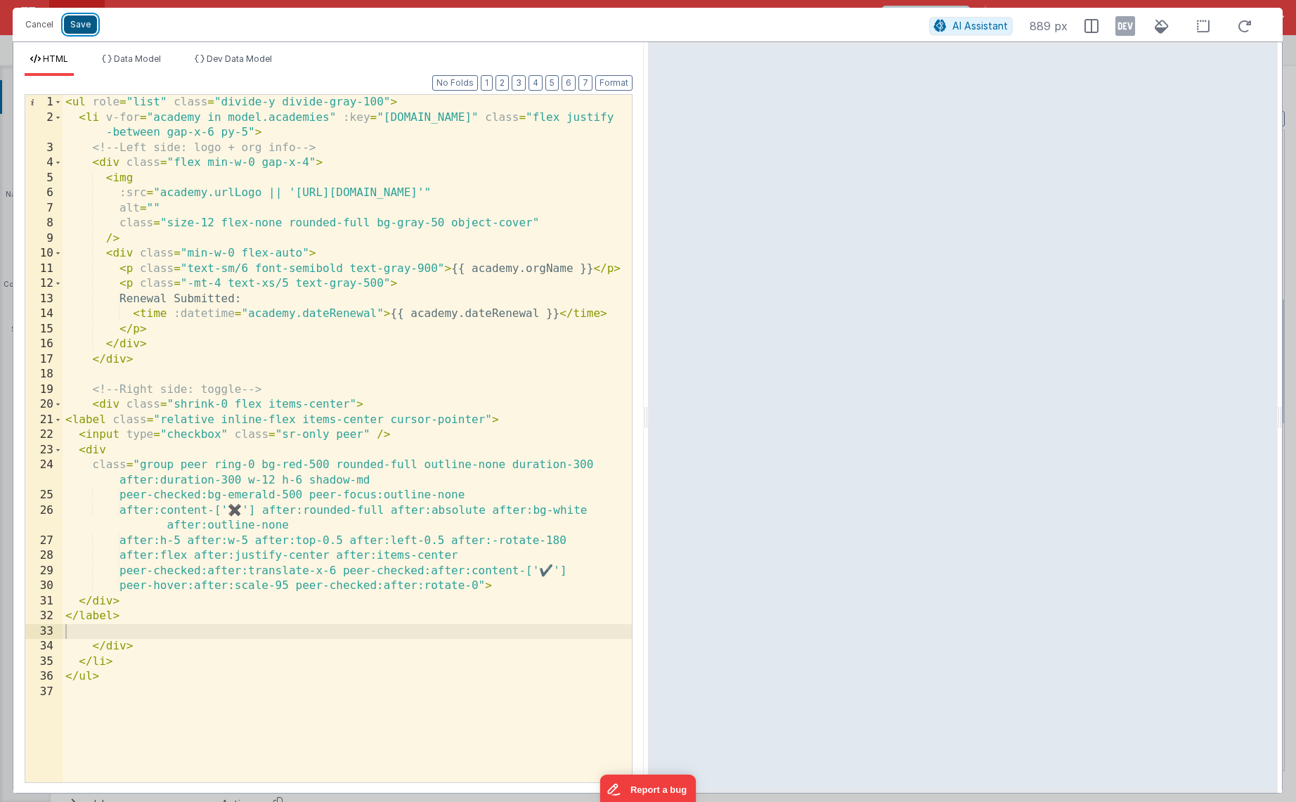
click at [74, 26] on button "Save" at bounding box center [80, 24] width 33 height 18
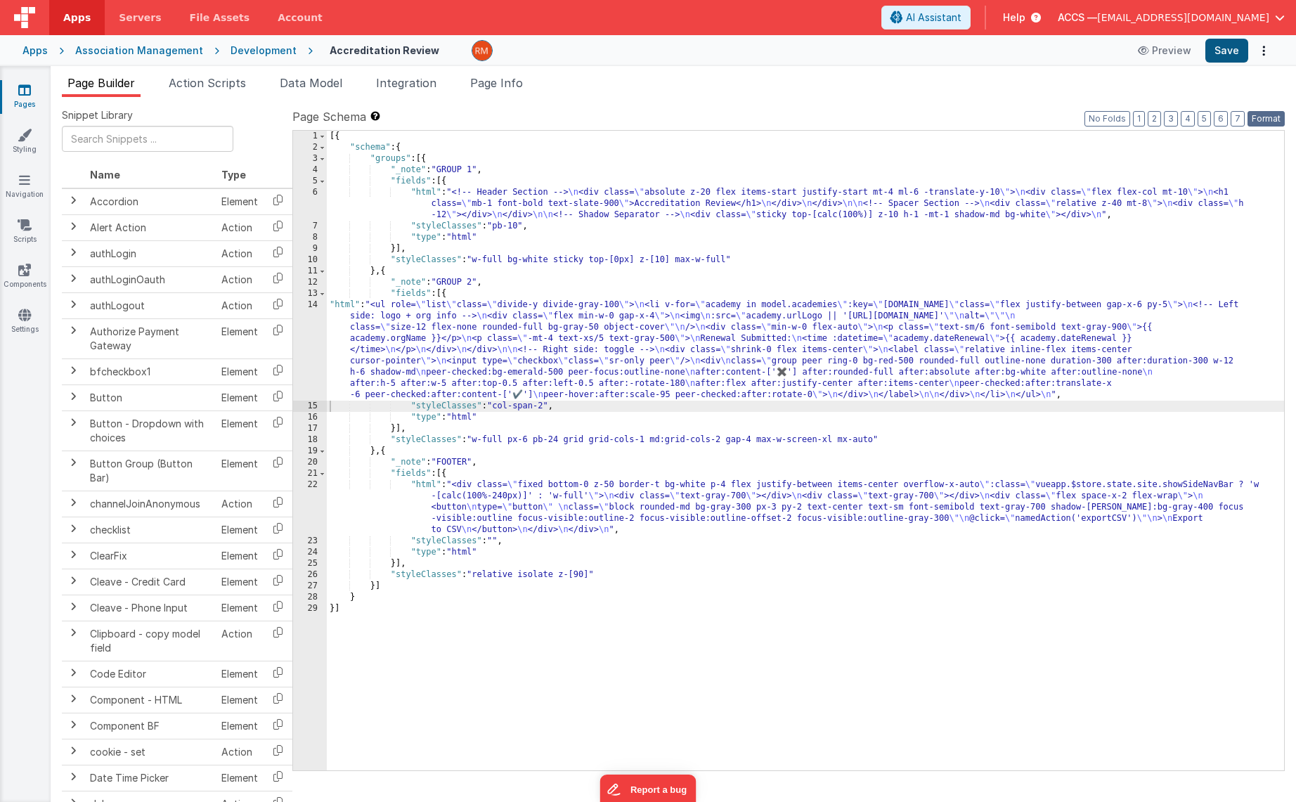
drag, startPoint x: 1261, startPoint y: 116, endPoint x: 1227, endPoint y: 57, distance: 68.4
click at [1260, 115] on button "Format" at bounding box center [1266, 118] width 37 height 15
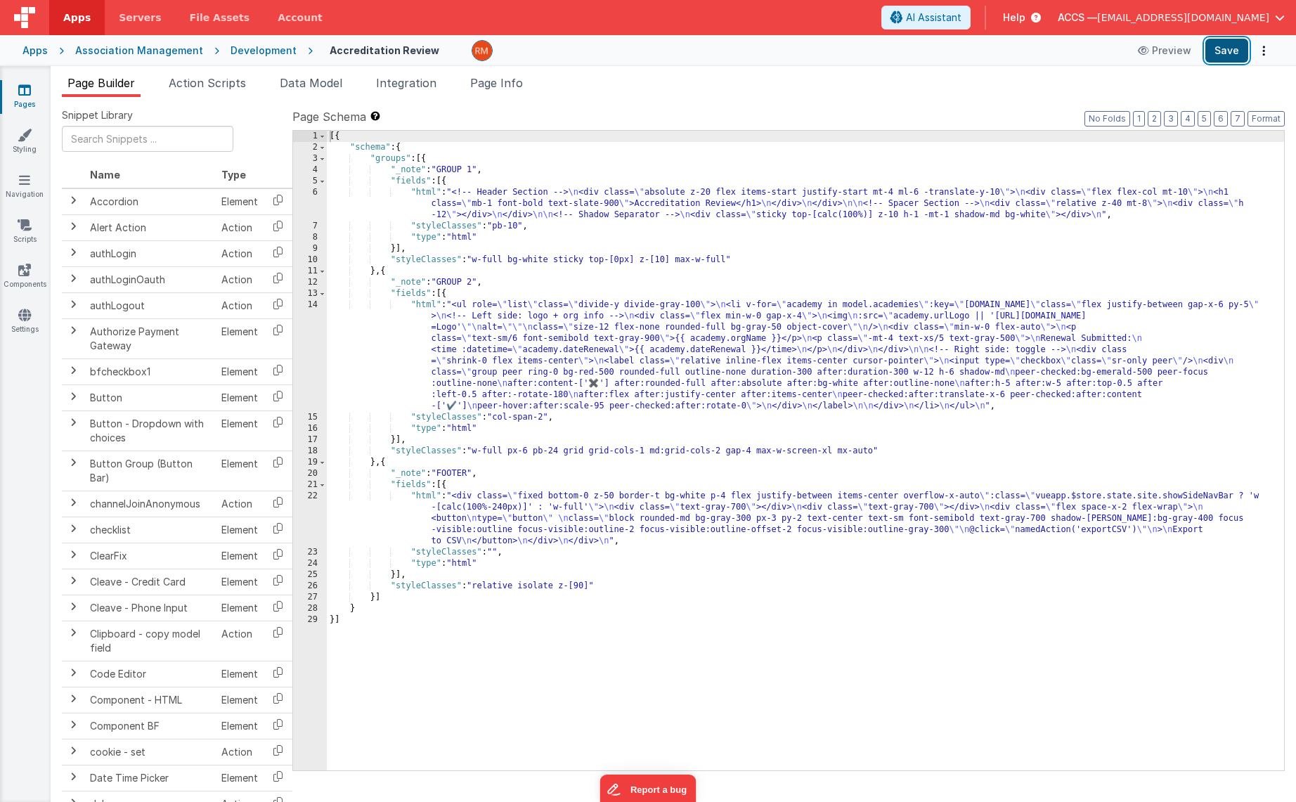
click at [1222, 48] on button "Save" at bounding box center [1226, 51] width 43 height 24
click at [422, 307] on div "[{ "schema" : { "groups" : [{ "_note" : "GROUP 1" , "fields" : [{ "html" : "<!-…" at bounding box center [805, 462] width 957 height 662
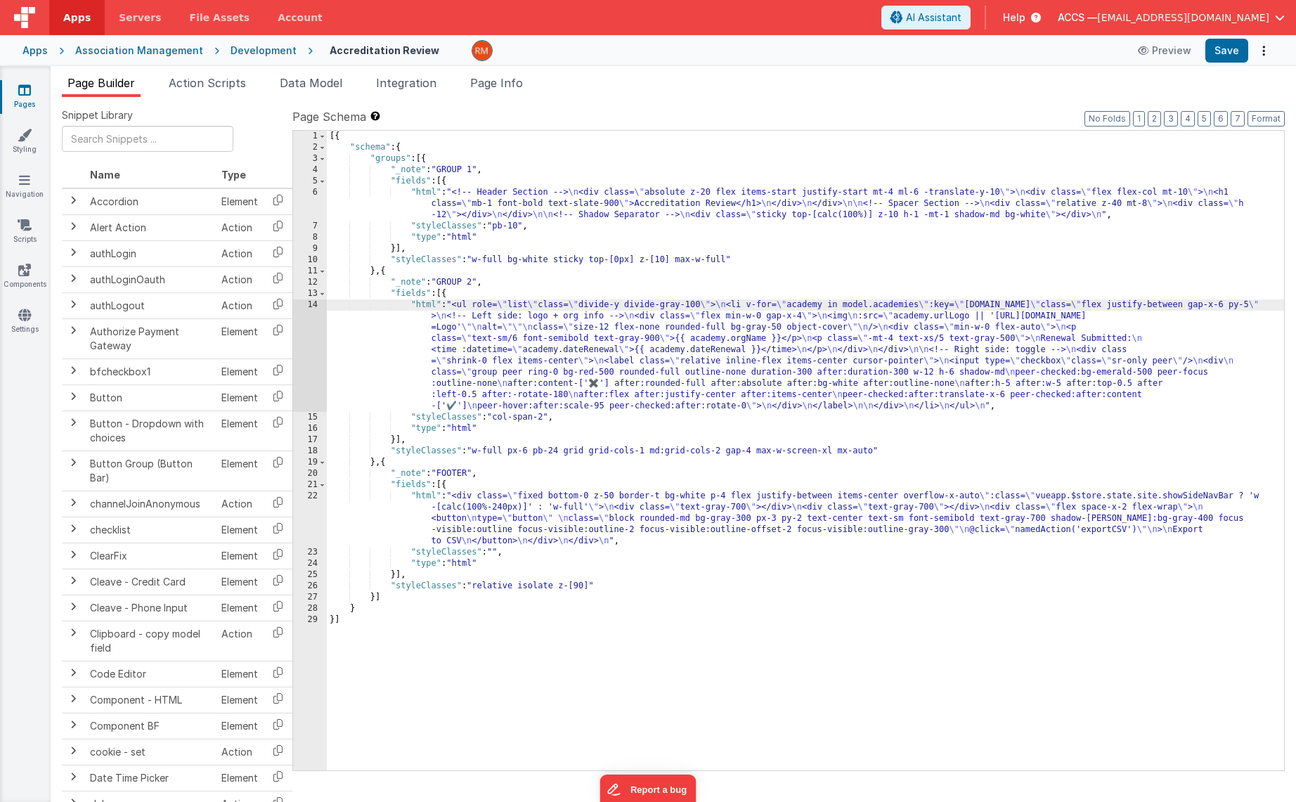
click at [313, 308] on div "14" at bounding box center [310, 355] width 34 height 112
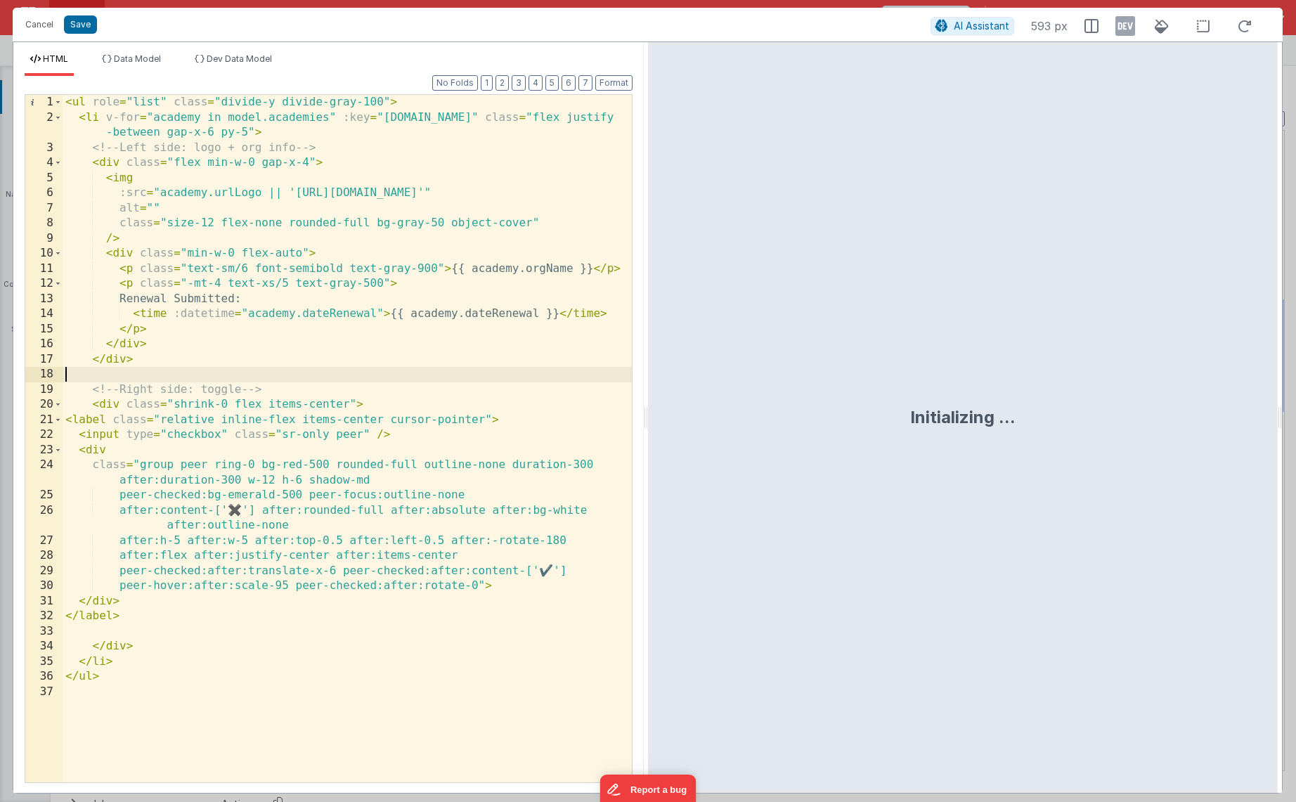
click at [332, 368] on div "< ul role = "list" class = "divide-y divide-gray-100" > < li v-for = "academy i…" at bounding box center [347, 454] width 569 height 718
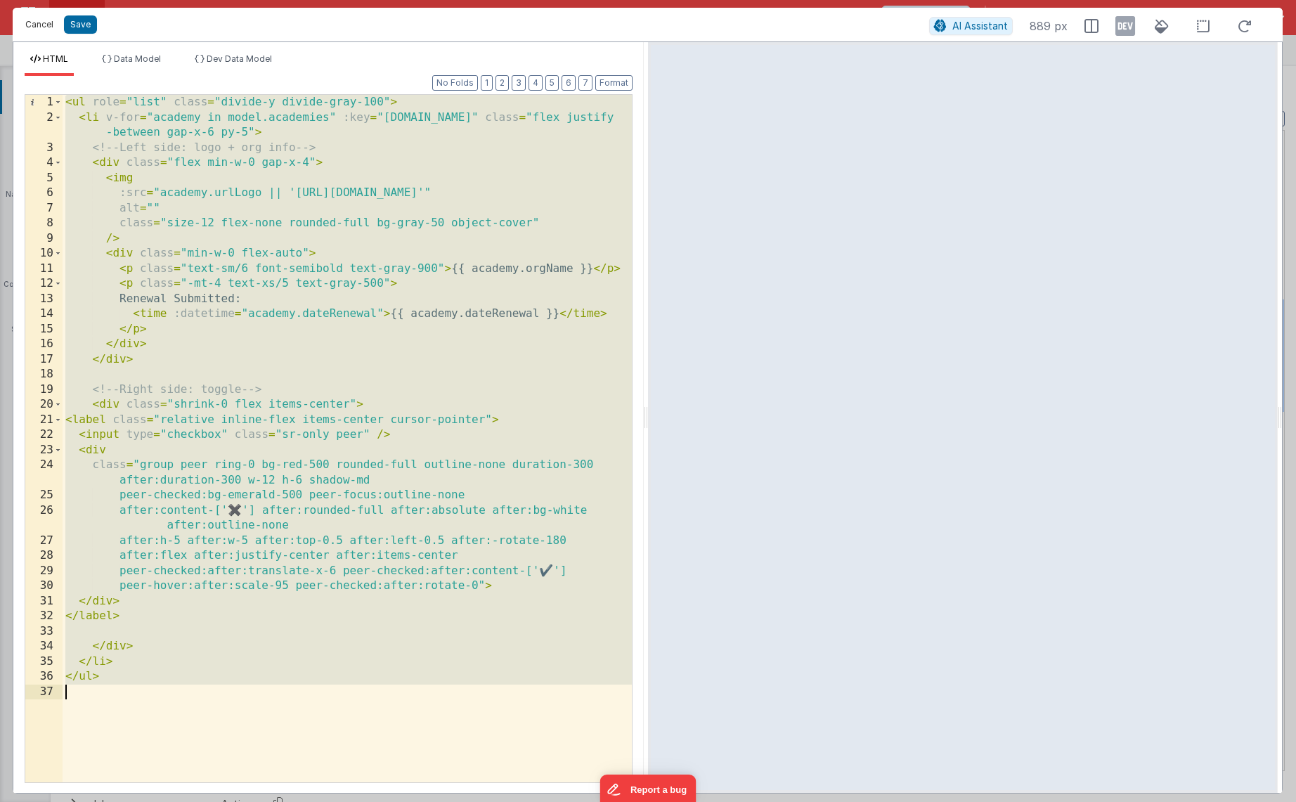
click at [48, 22] on button "Cancel" at bounding box center [39, 25] width 42 height 20
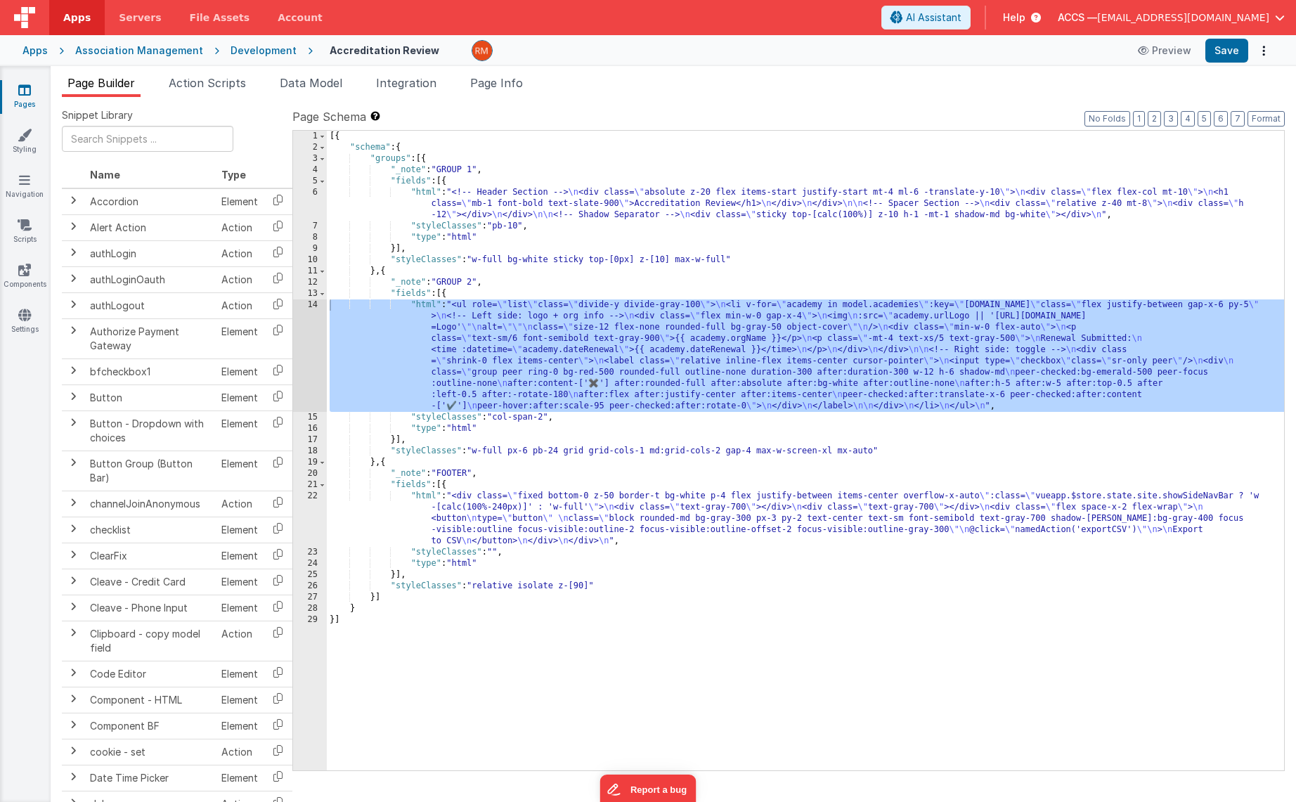
click at [431, 309] on div "[{ "schema" : { "groups" : [{ "_note" : "GROUP 1" , "fields" : [{ "html" : "<!-…" at bounding box center [805, 462] width 957 height 662
click at [313, 306] on div "14" at bounding box center [310, 355] width 34 height 112
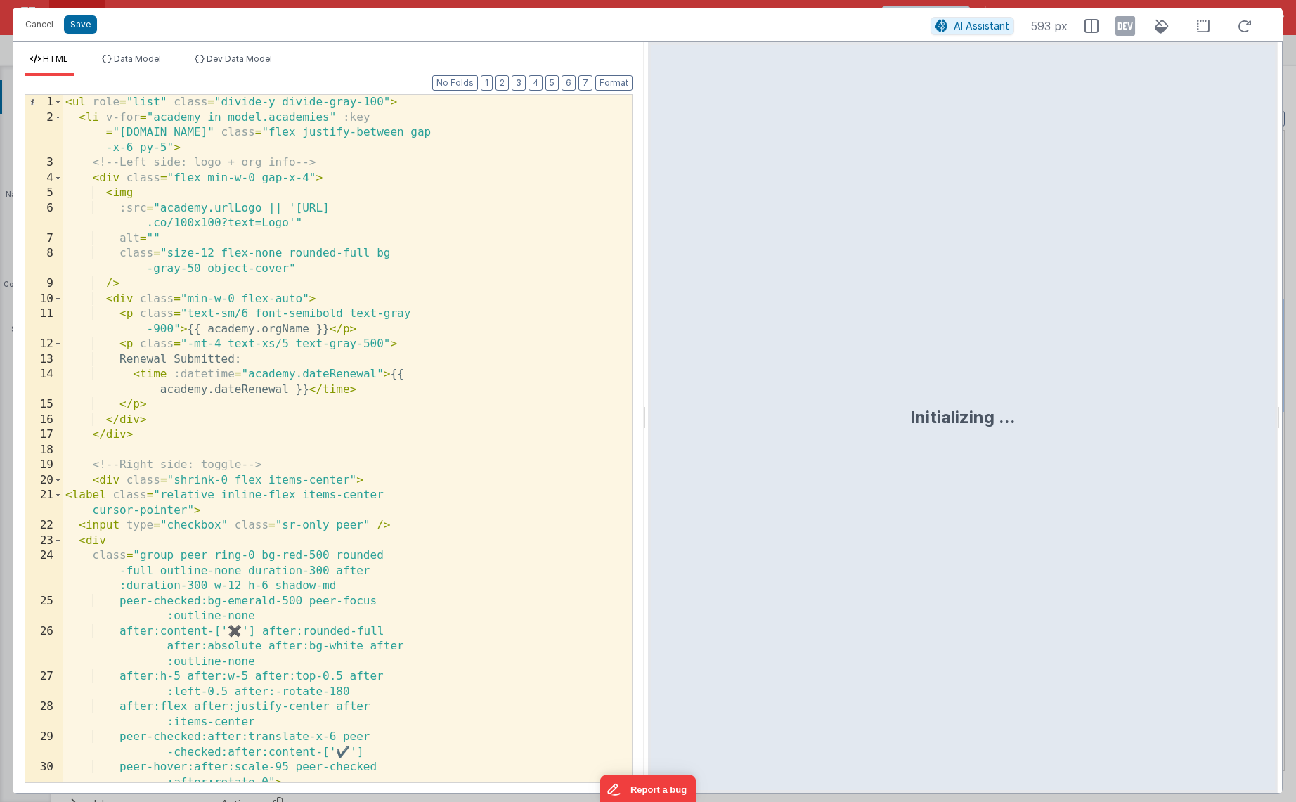
click at [187, 494] on div "< ul role = "list" class = "divide-y divide-gray-100" > < li v-for = "academy i…" at bounding box center [342, 454] width 559 height 718
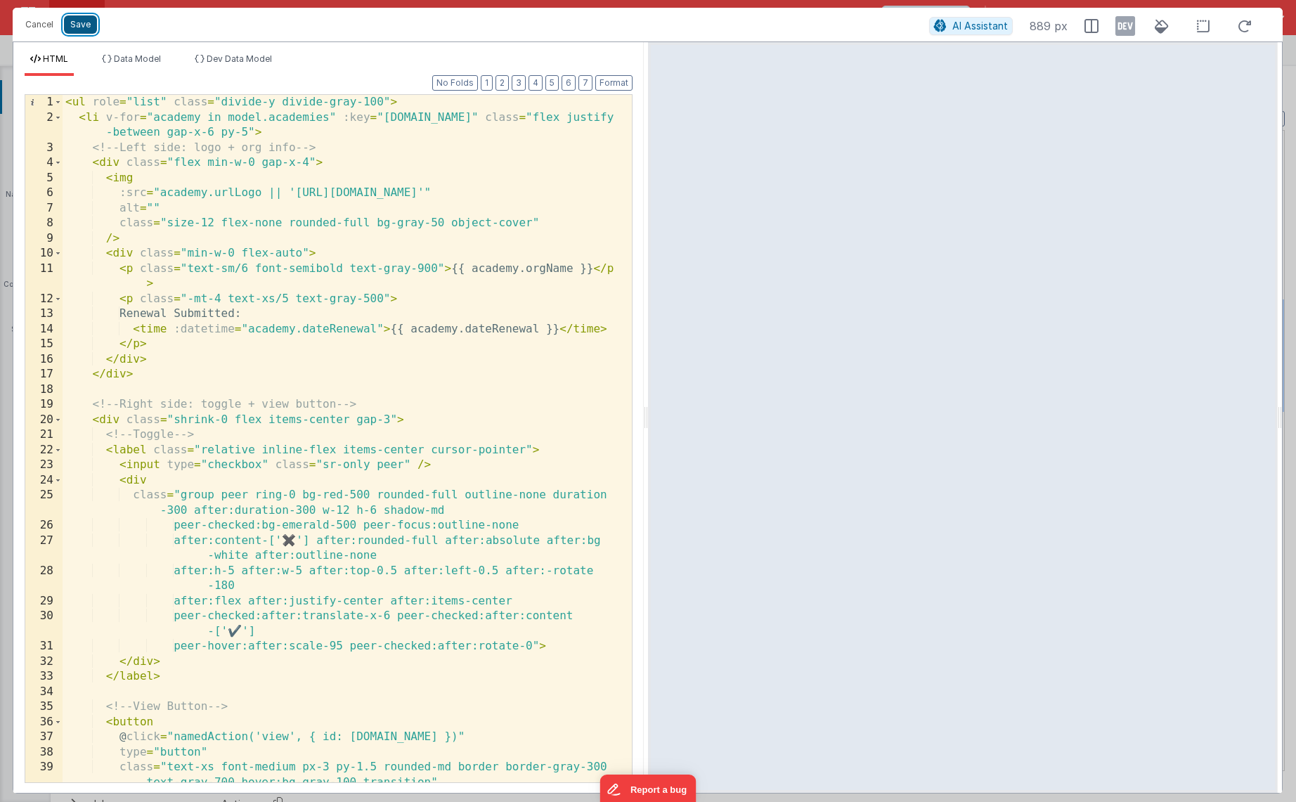
click at [87, 20] on button "Save" at bounding box center [80, 24] width 33 height 18
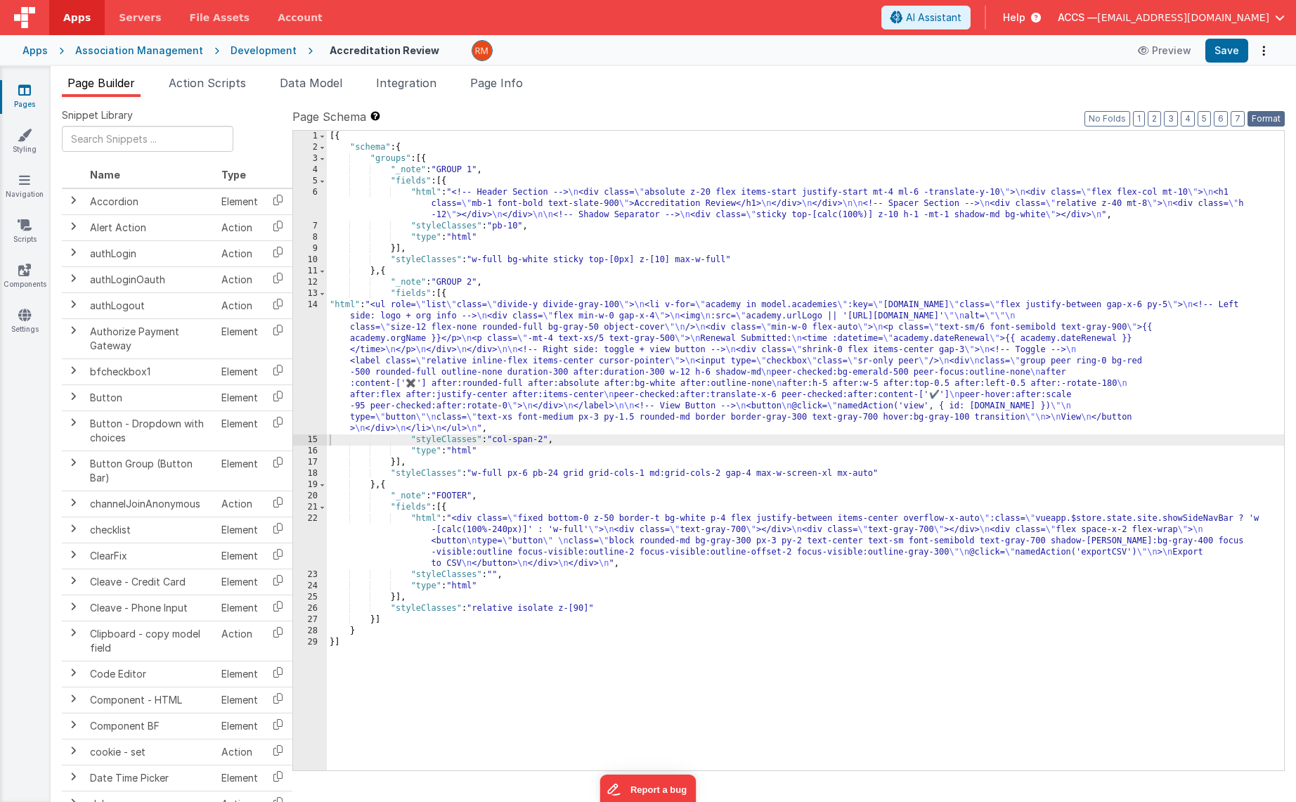
click at [1268, 119] on button "Format" at bounding box center [1266, 118] width 37 height 15
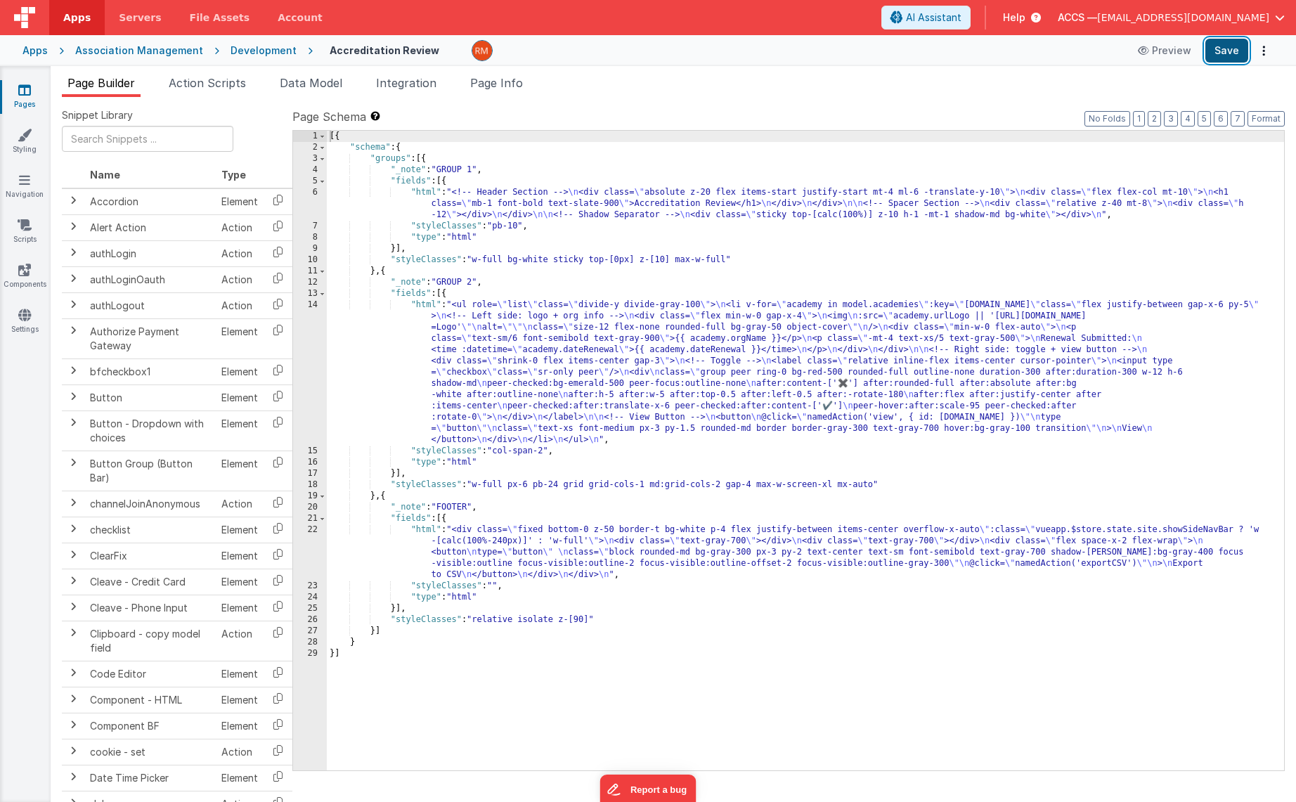
click at [1213, 46] on button "Save" at bounding box center [1226, 51] width 43 height 24
click at [422, 306] on div "[{ "schema" : { "groups" : [{ "_note" : "GROUP 1" , "fields" : [{ "html" : "<!-…" at bounding box center [805, 462] width 957 height 662
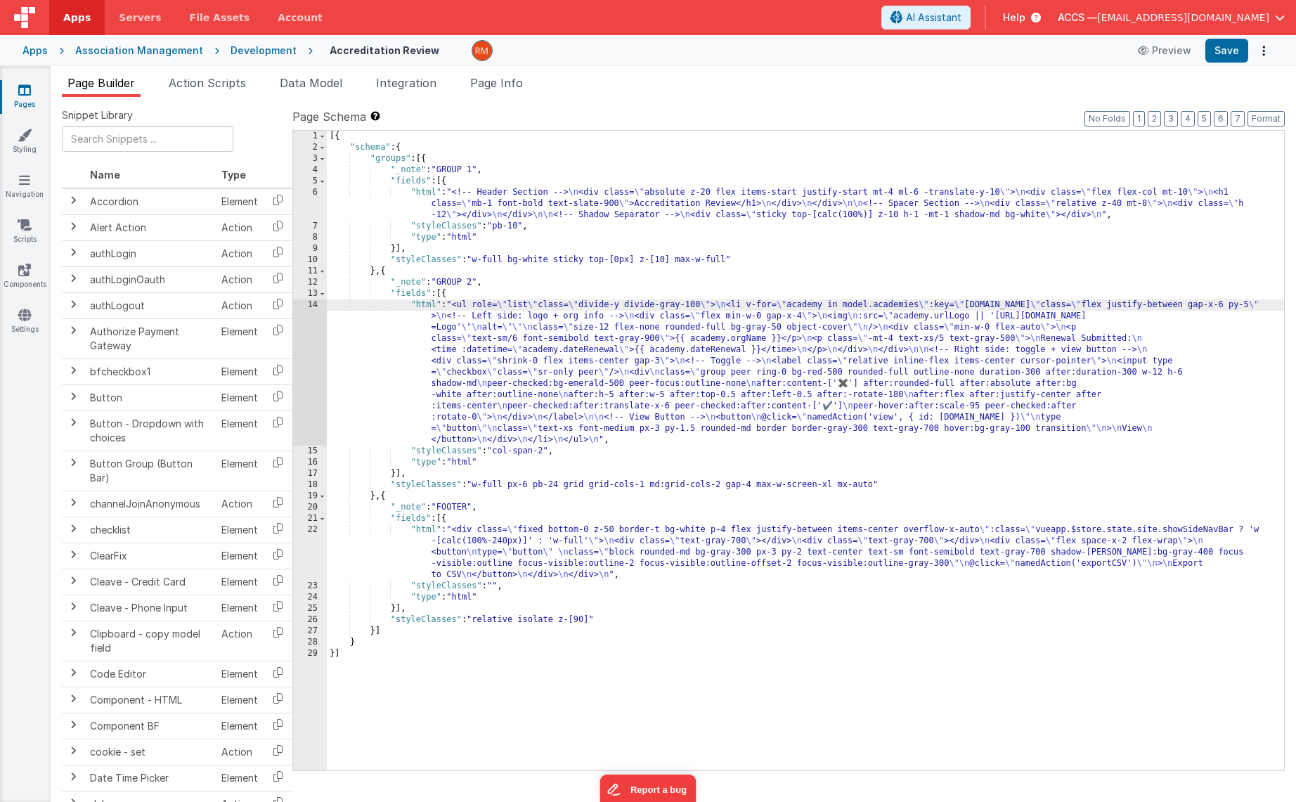
click at [311, 307] on div "14" at bounding box center [310, 372] width 34 height 146
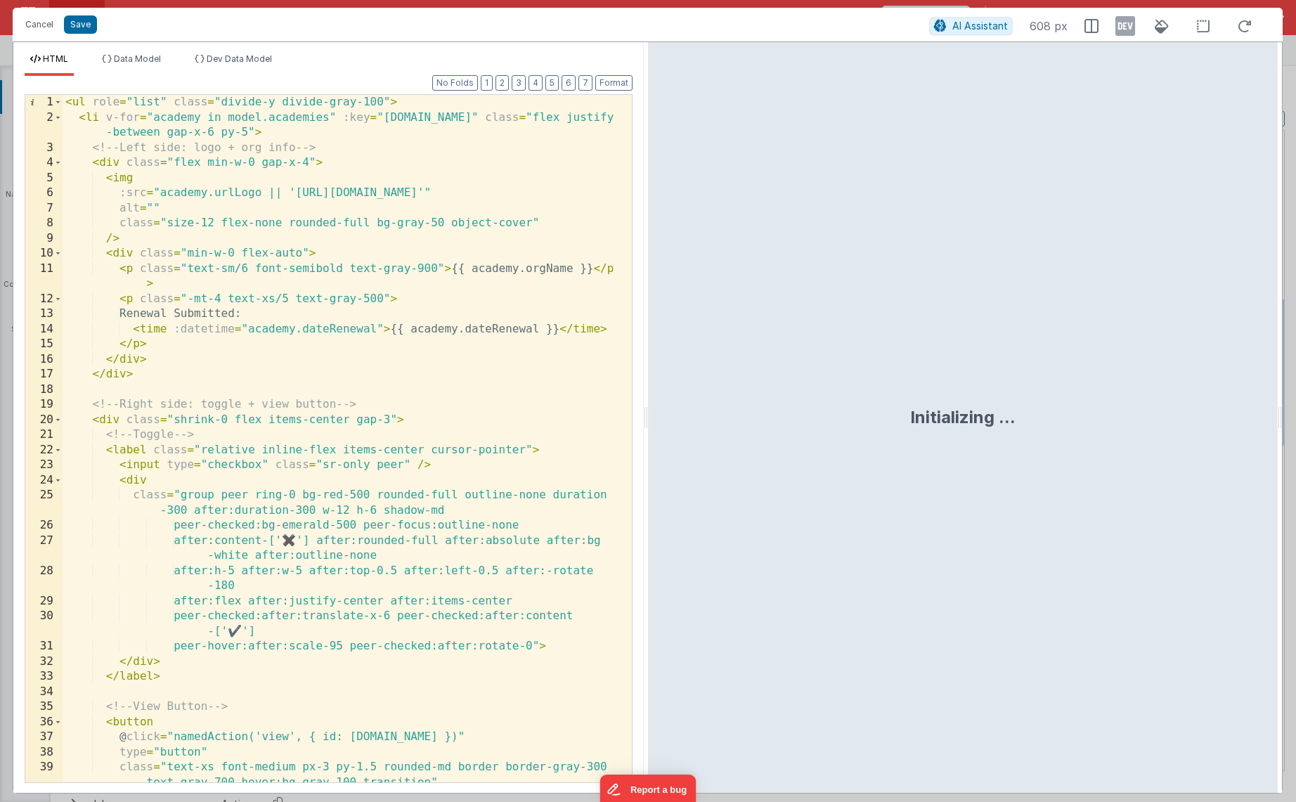
click at [384, 330] on div "< ul role = "list" class = "divide-y divide-gray-100" > < li v-for = "academy i…" at bounding box center [342, 454] width 559 height 718
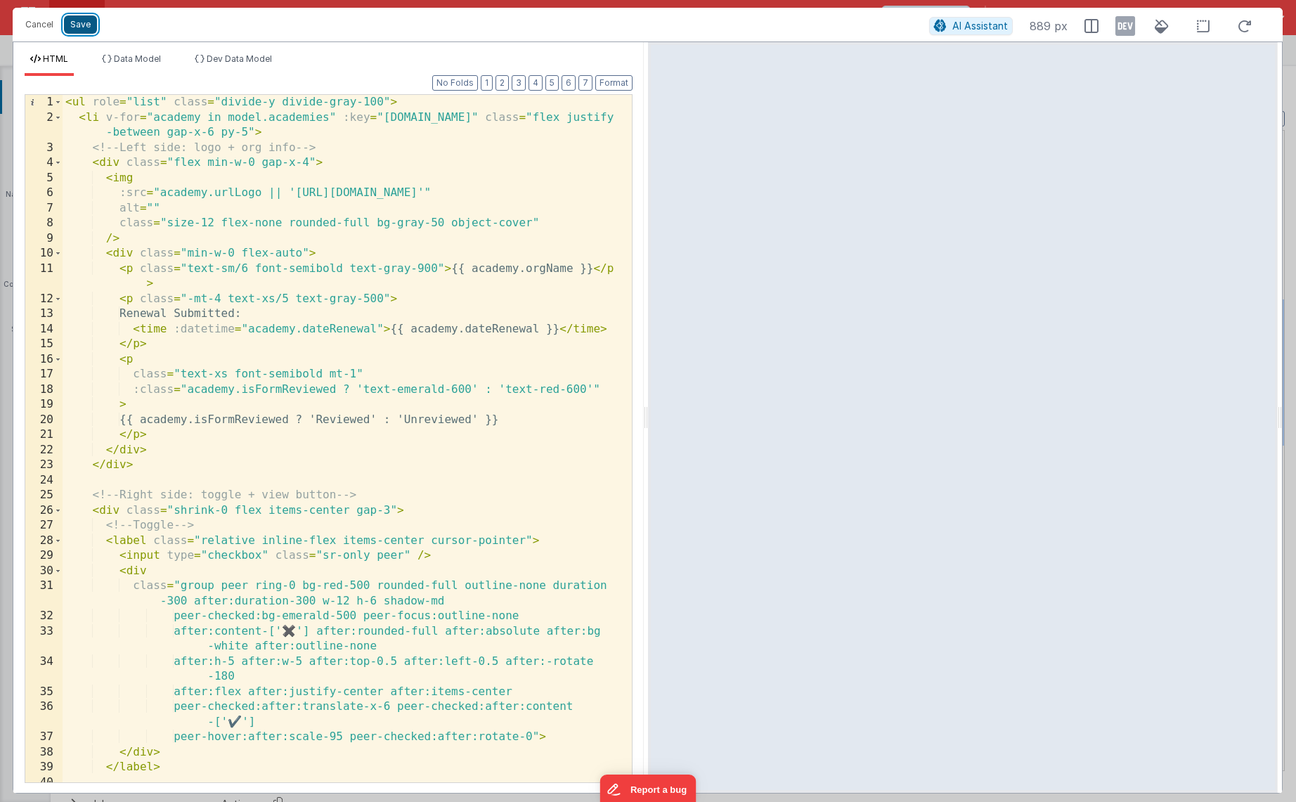
click at [83, 31] on button "Save" at bounding box center [80, 24] width 33 height 18
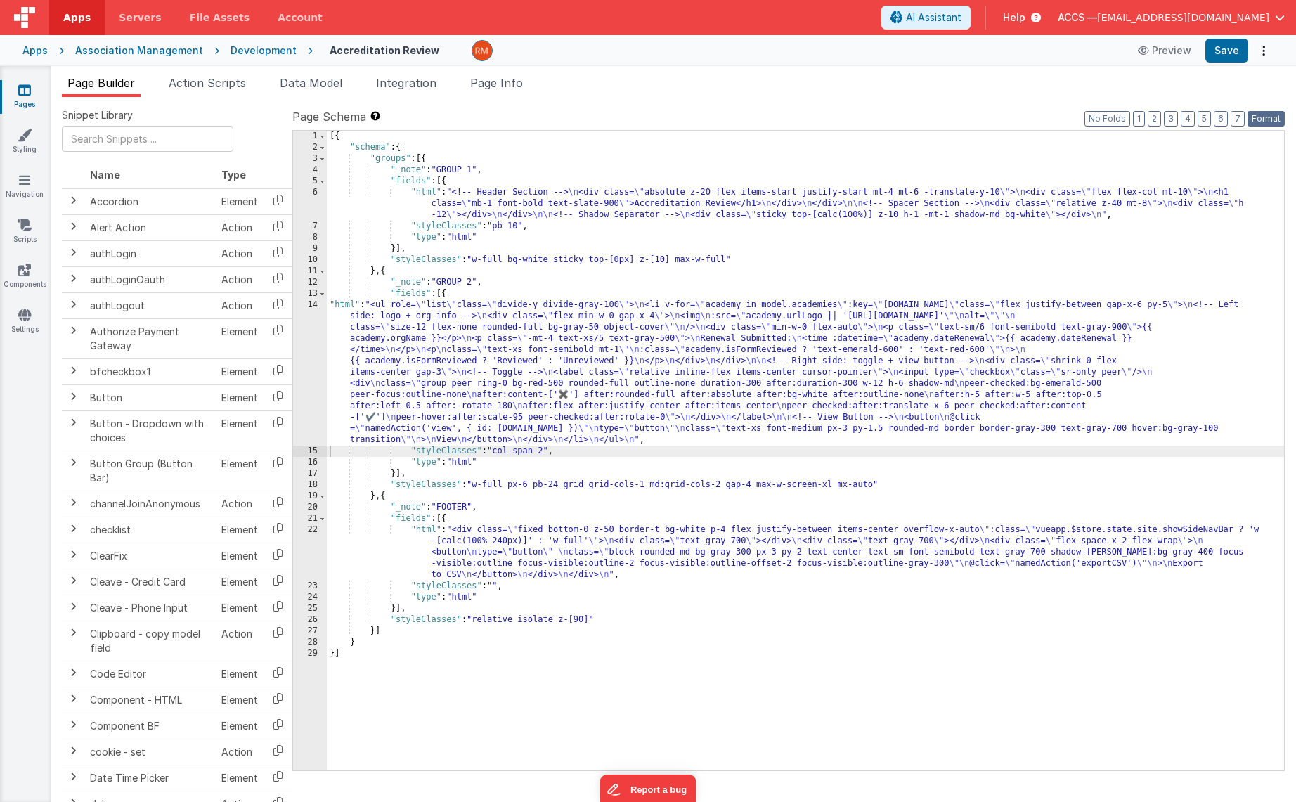
click at [1262, 117] on button "Format" at bounding box center [1266, 118] width 37 height 15
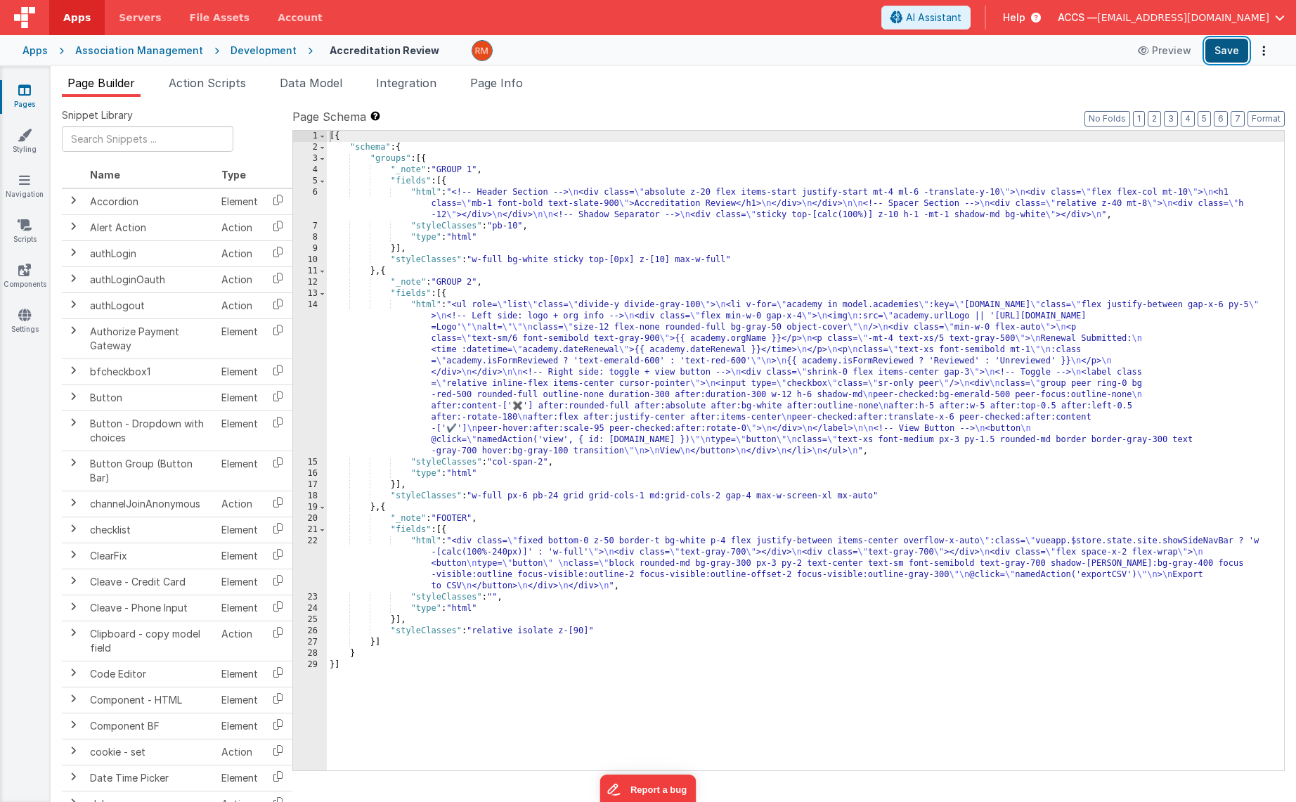
click at [1219, 56] on button "Save" at bounding box center [1226, 51] width 43 height 24
click at [429, 303] on div "[{ "schema" : { "groups" : [{ "_note" : "GROUP 1" , "fields" : [{ "html" : "<!-…" at bounding box center [805, 462] width 957 height 662
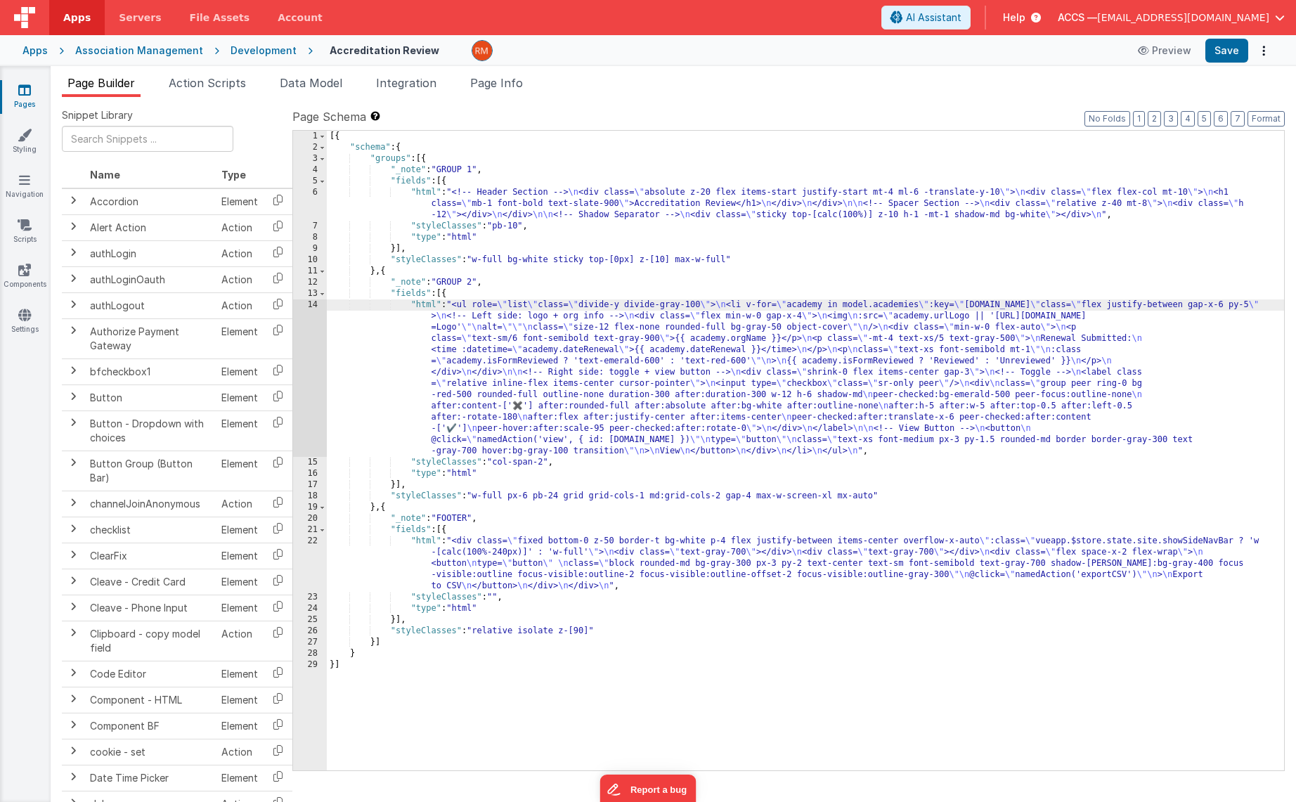
click at [427, 306] on div "[{ "schema" : { "groups" : [{ "_note" : "GROUP 1" , "fields" : [{ "html" : "<!-…" at bounding box center [805, 462] width 957 height 662
click at [314, 304] on div "14" at bounding box center [310, 377] width 34 height 157
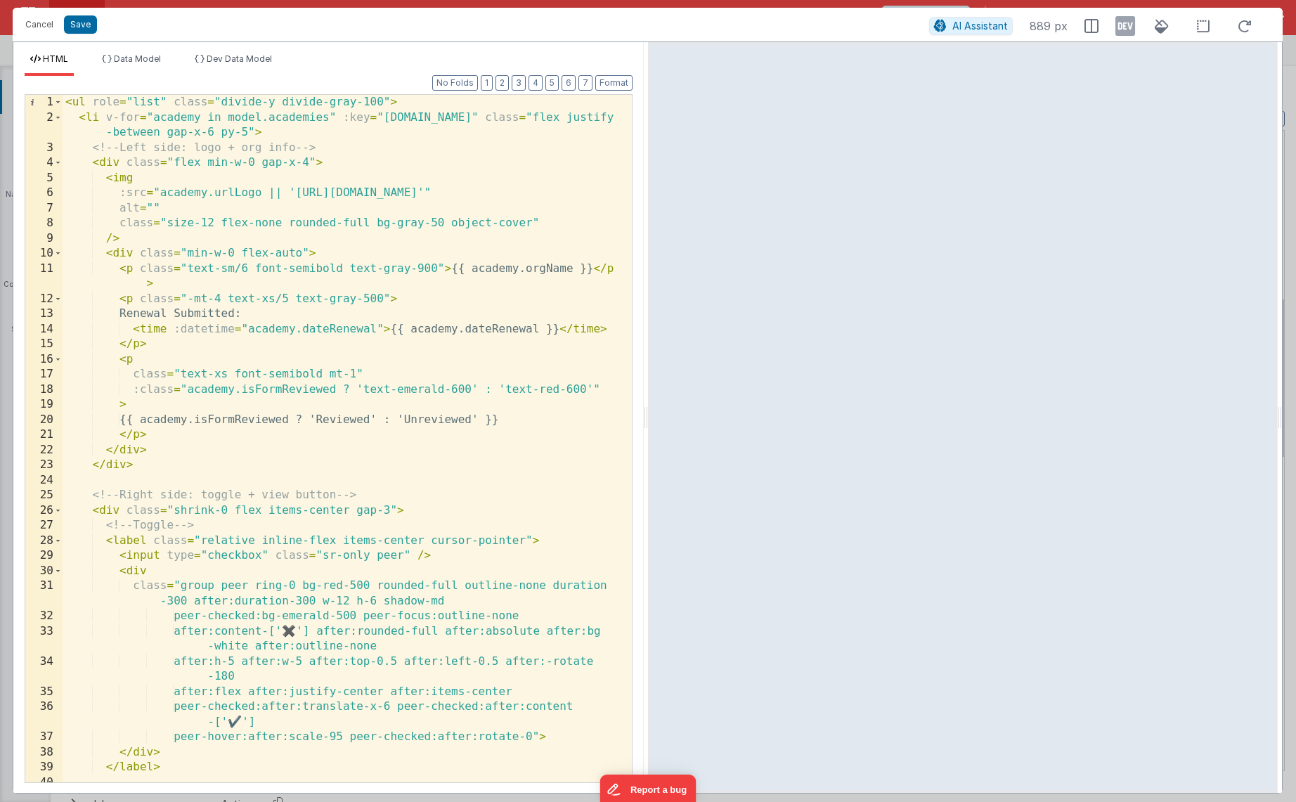
click at [309, 470] on div "< ul role = "list" class = "divide-y divide-gray-100" > < li v-for = "academy i…" at bounding box center [342, 454] width 559 height 718
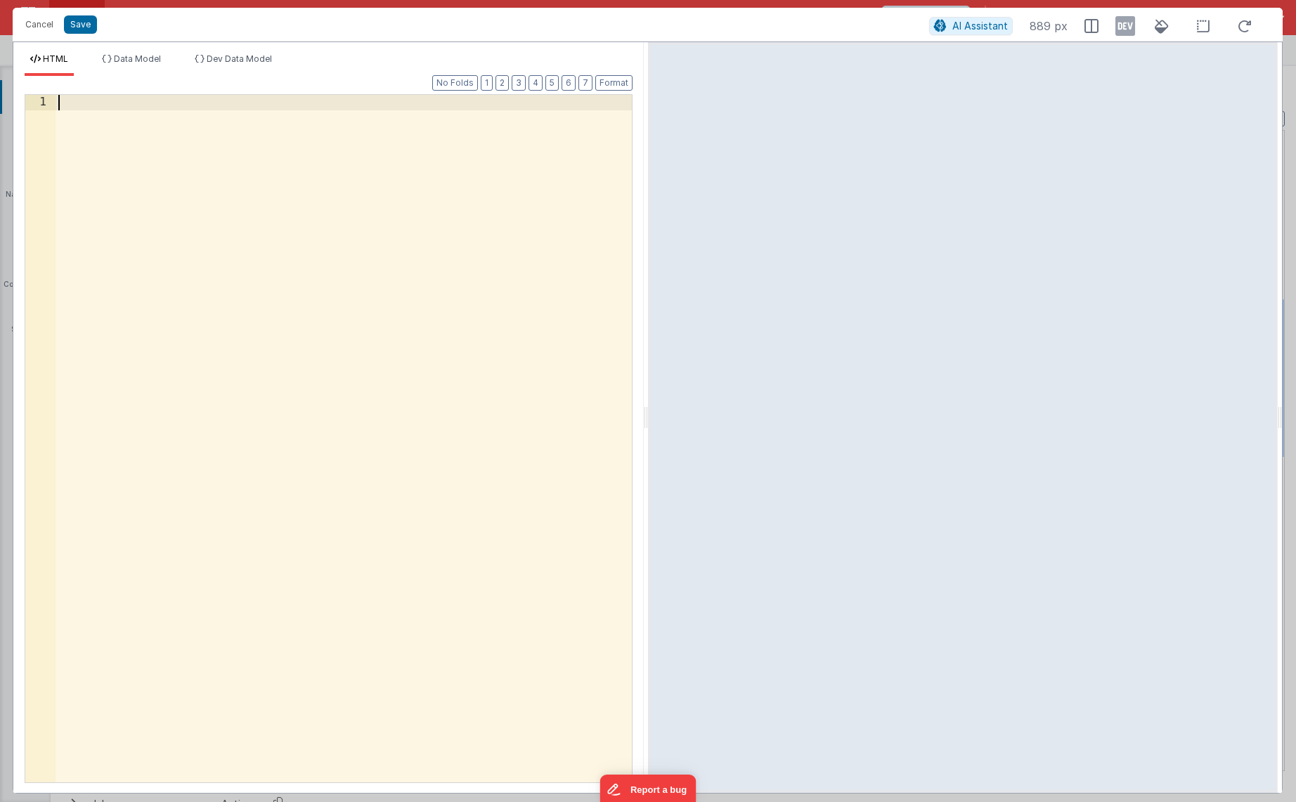
scroll to position [68, 0]
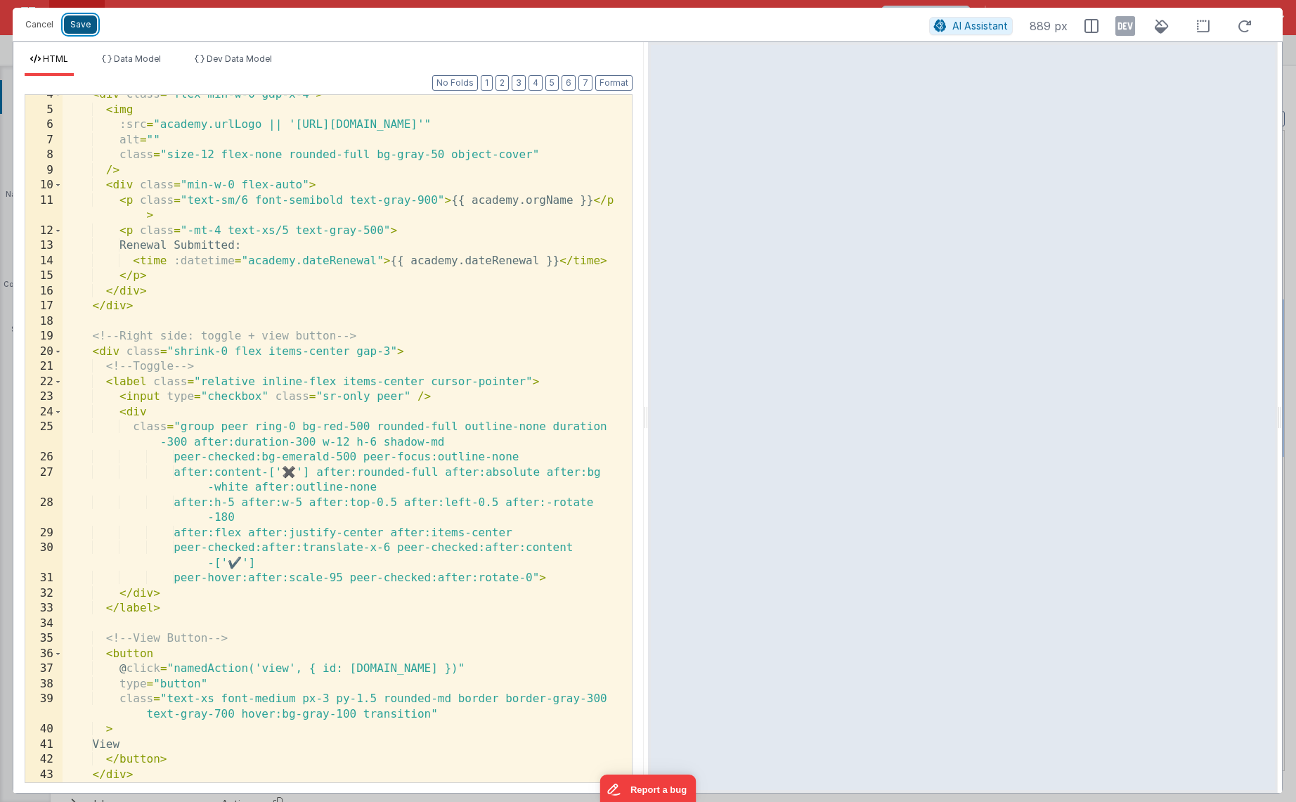
click at [87, 25] on button "Save" at bounding box center [80, 24] width 33 height 18
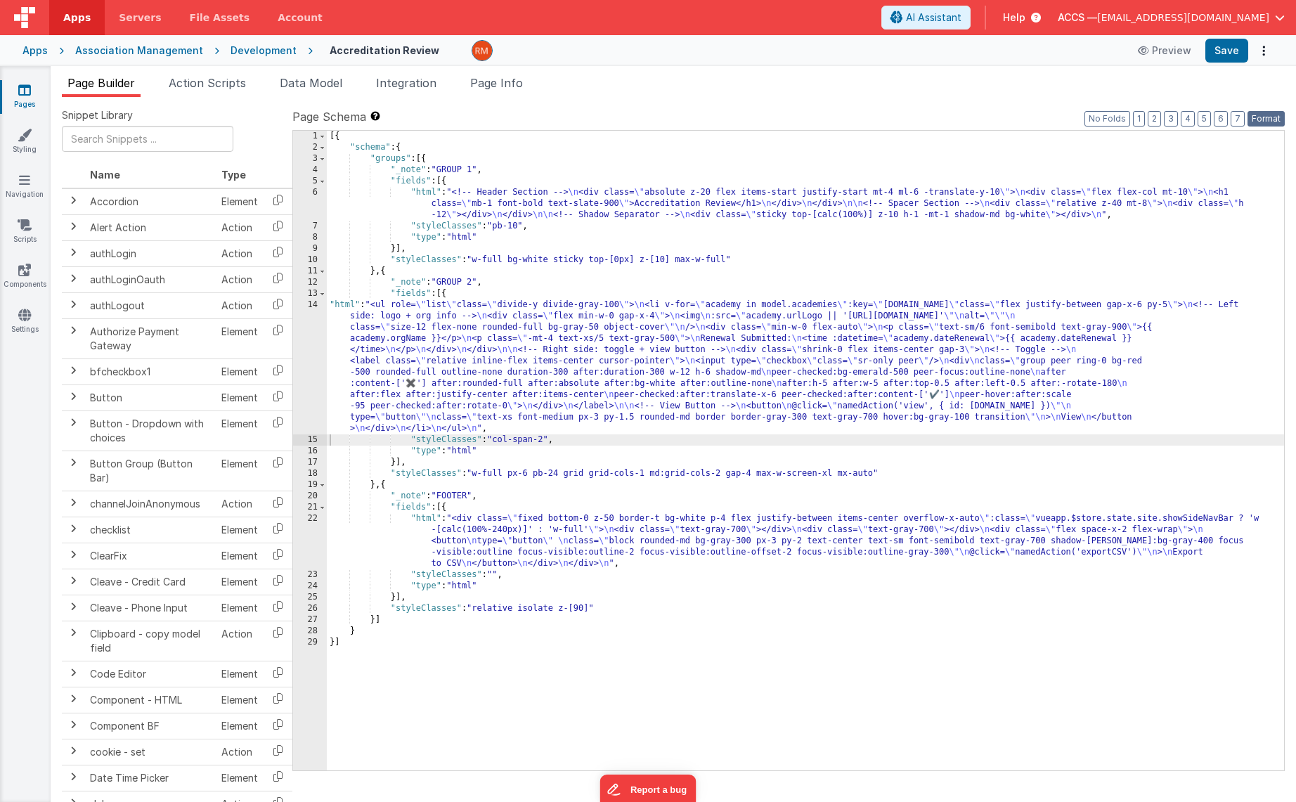
click at [1264, 122] on button "Format" at bounding box center [1266, 118] width 37 height 15
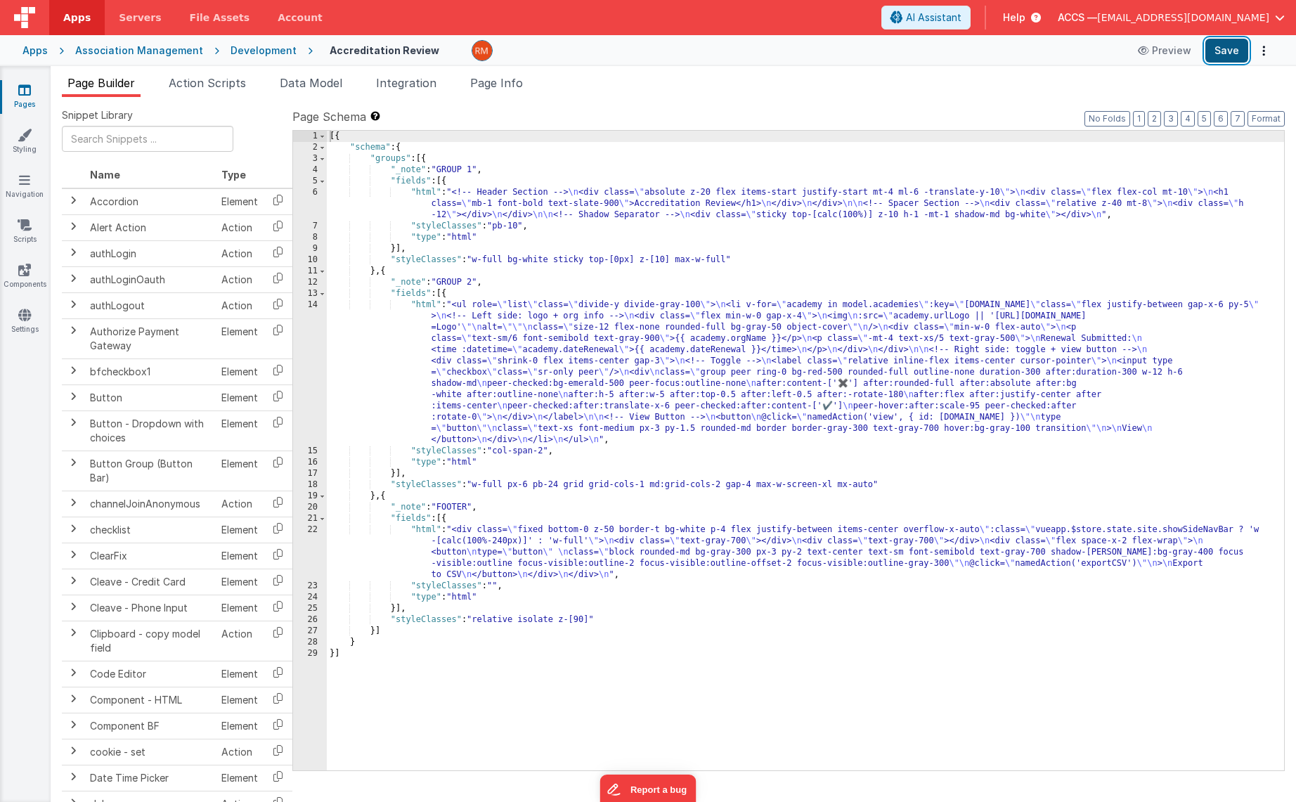
click at [1232, 58] on button "Save" at bounding box center [1226, 51] width 43 height 24
click at [1230, 53] on button "Save" at bounding box center [1226, 51] width 43 height 24
click at [423, 308] on div "[{ "schema" : { "groups" : [{ "_note" : "GROUP 1" , "fields" : [{ "html" : "<!-…" at bounding box center [805, 462] width 957 height 662
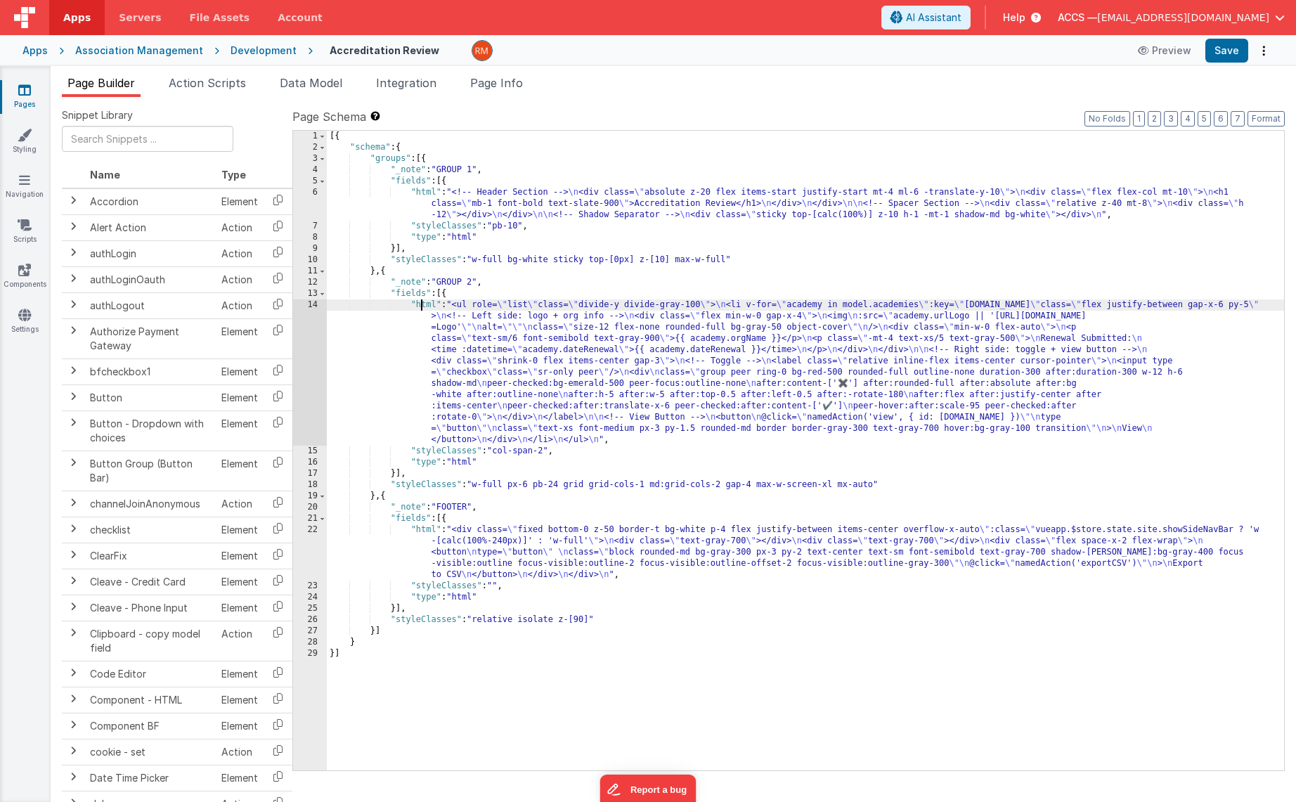
click at [313, 306] on div "14" at bounding box center [310, 372] width 34 height 146
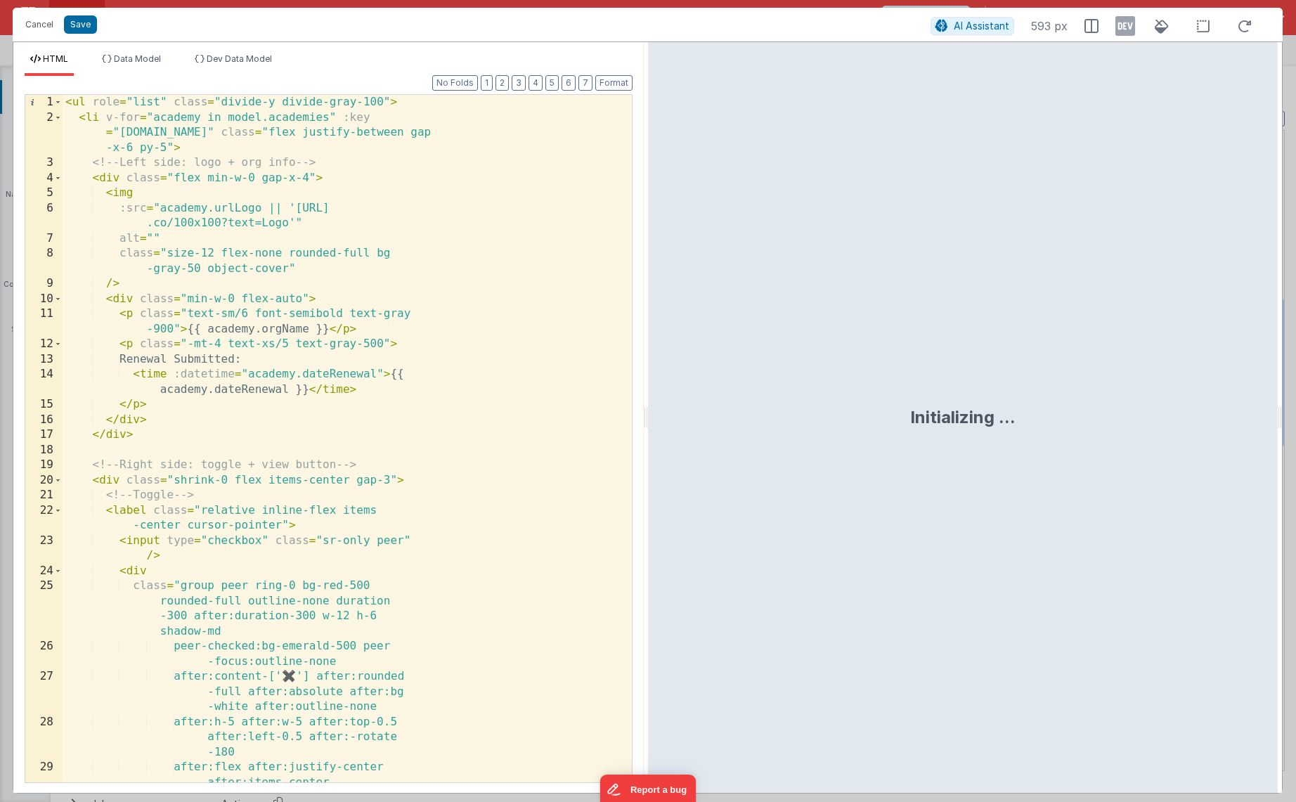
click at [358, 370] on div "< ul role = "list" class = "divide-y divide-gray-100" > < li v-for = "academy i…" at bounding box center [342, 469] width 559 height 748
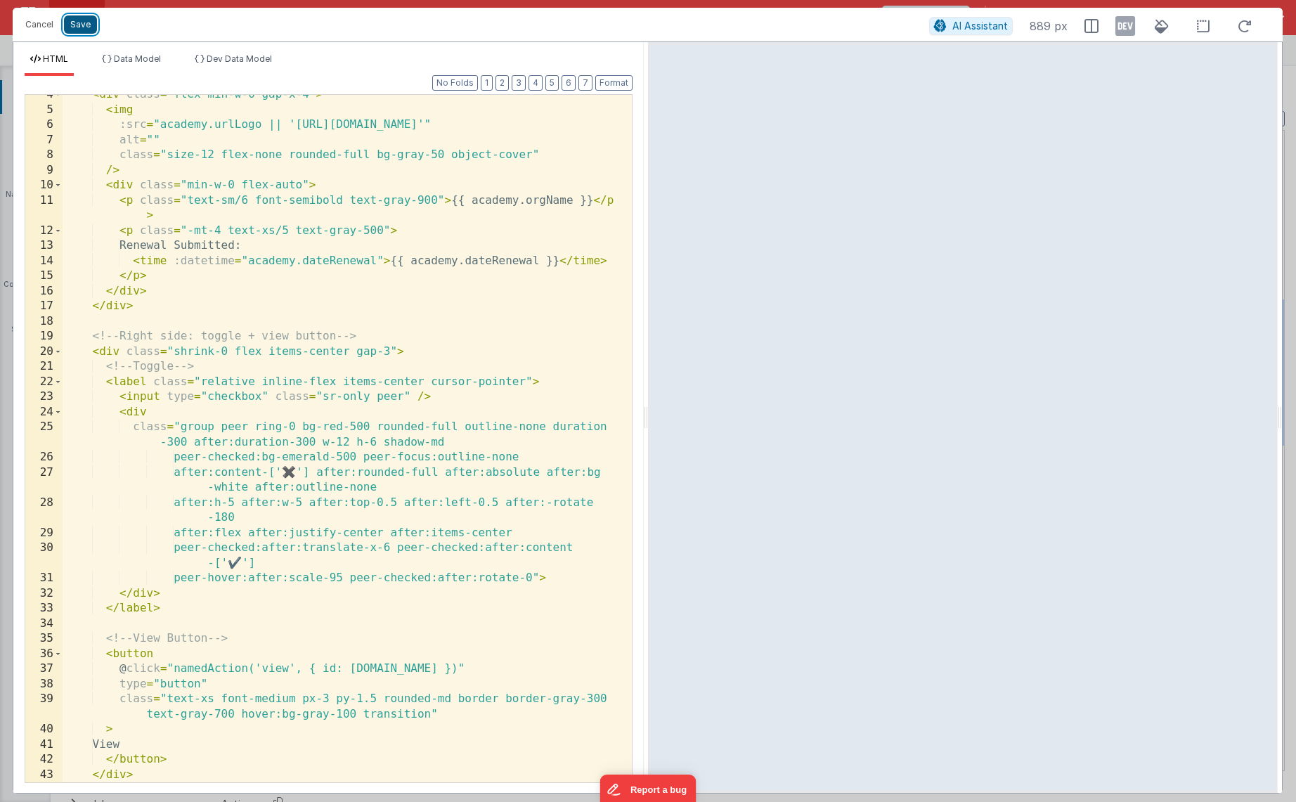
click at [87, 26] on button "Save" at bounding box center [80, 24] width 33 height 18
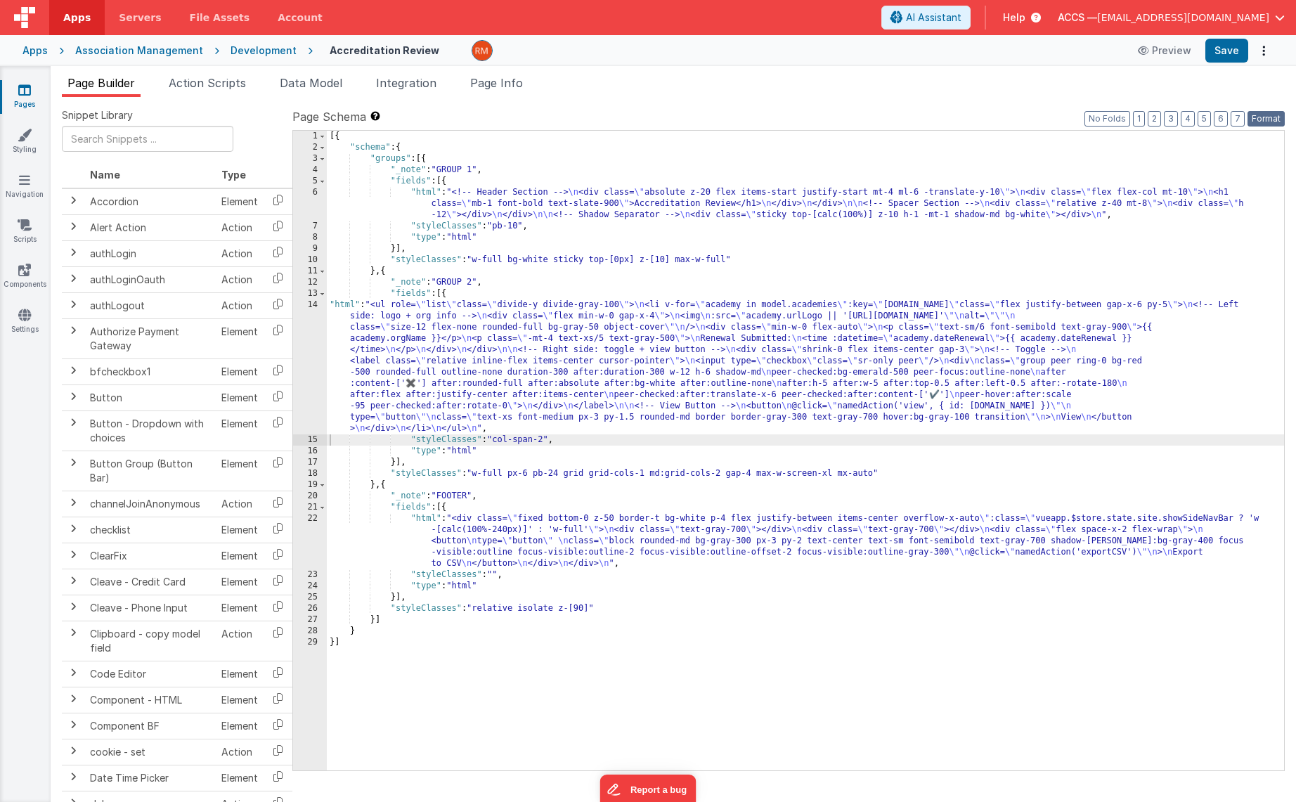
click at [1257, 119] on button "Format" at bounding box center [1266, 118] width 37 height 15
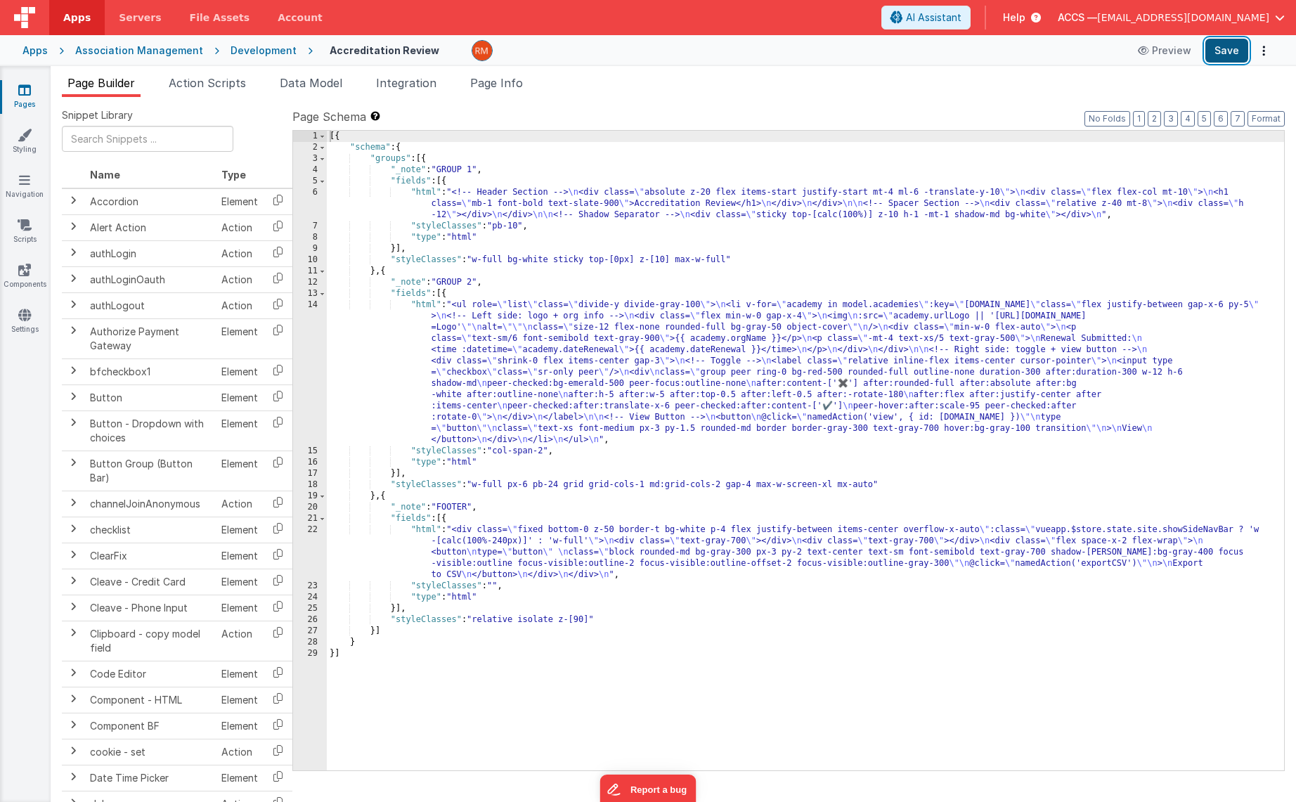
click at [1217, 57] on button "Save" at bounding box center [1226, 51] width 43 height 24
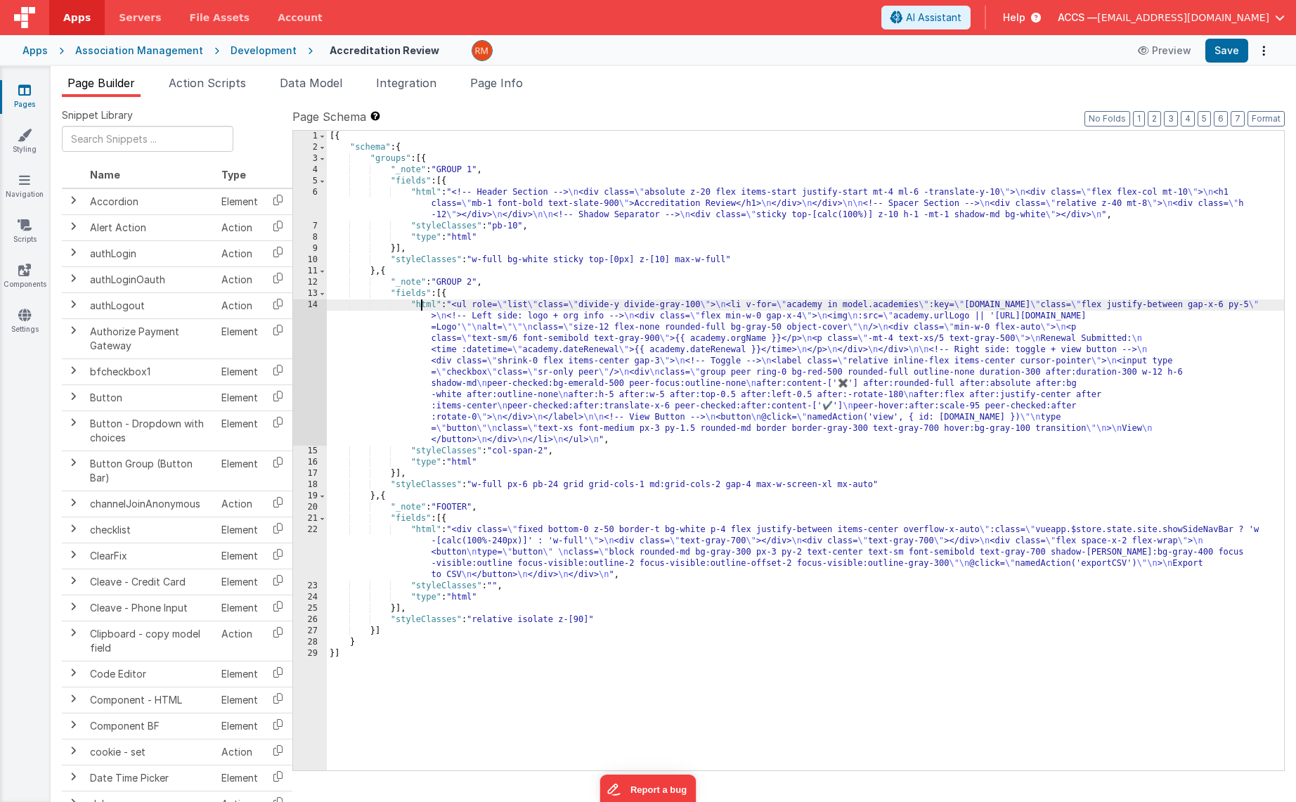
click at [422, 305] on div "[{ "schema" : { "groups" : [{ "_note" : "GROUP 1" , "fields" : [{ "html" : "<!-…" at bounding box center [805, 462] width 957 height 662
click at [316, 306] on div "14" at bounding box center [310, 372] width 34 height 146
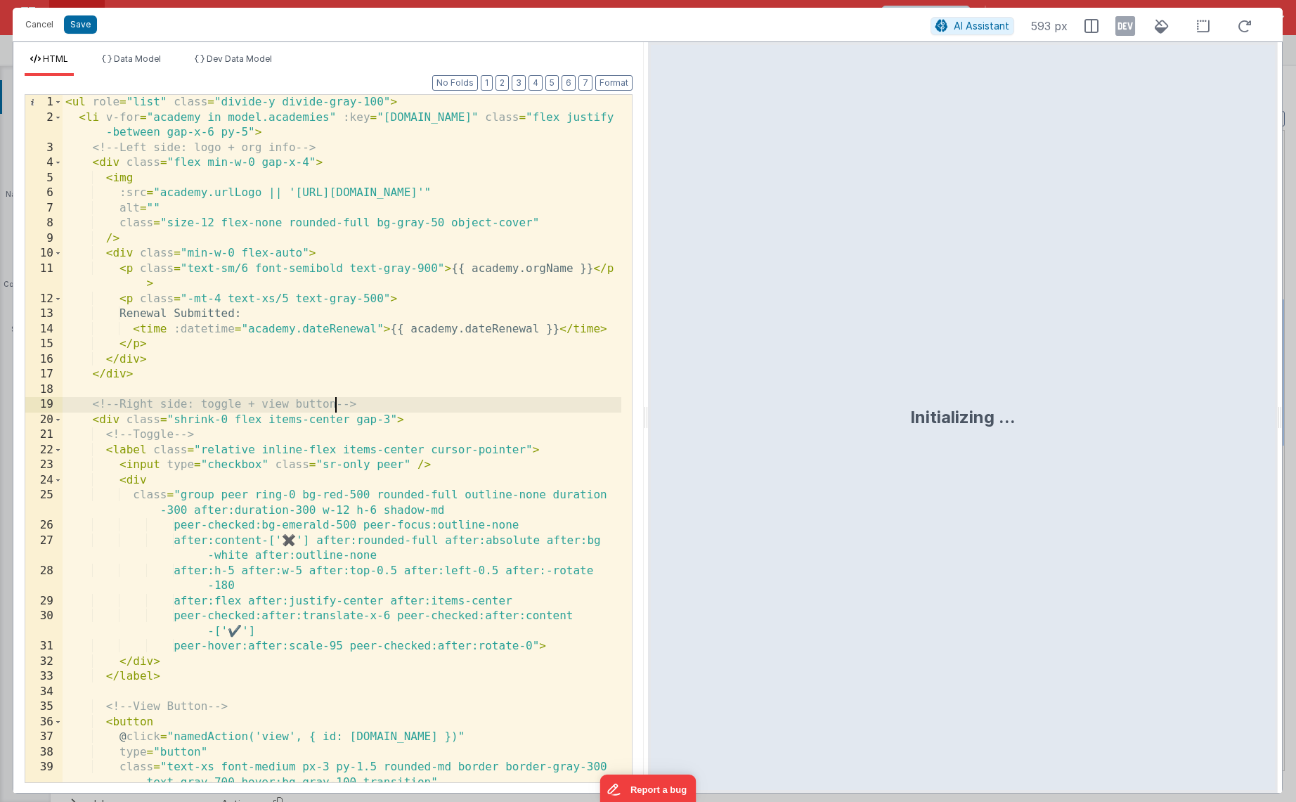
click at [335, 410] on div "< ul role = "list" class = "divide-y divide-gray-100" > < li v-for = "academy i…" at bounding box center [342, 454] width 559 height 718
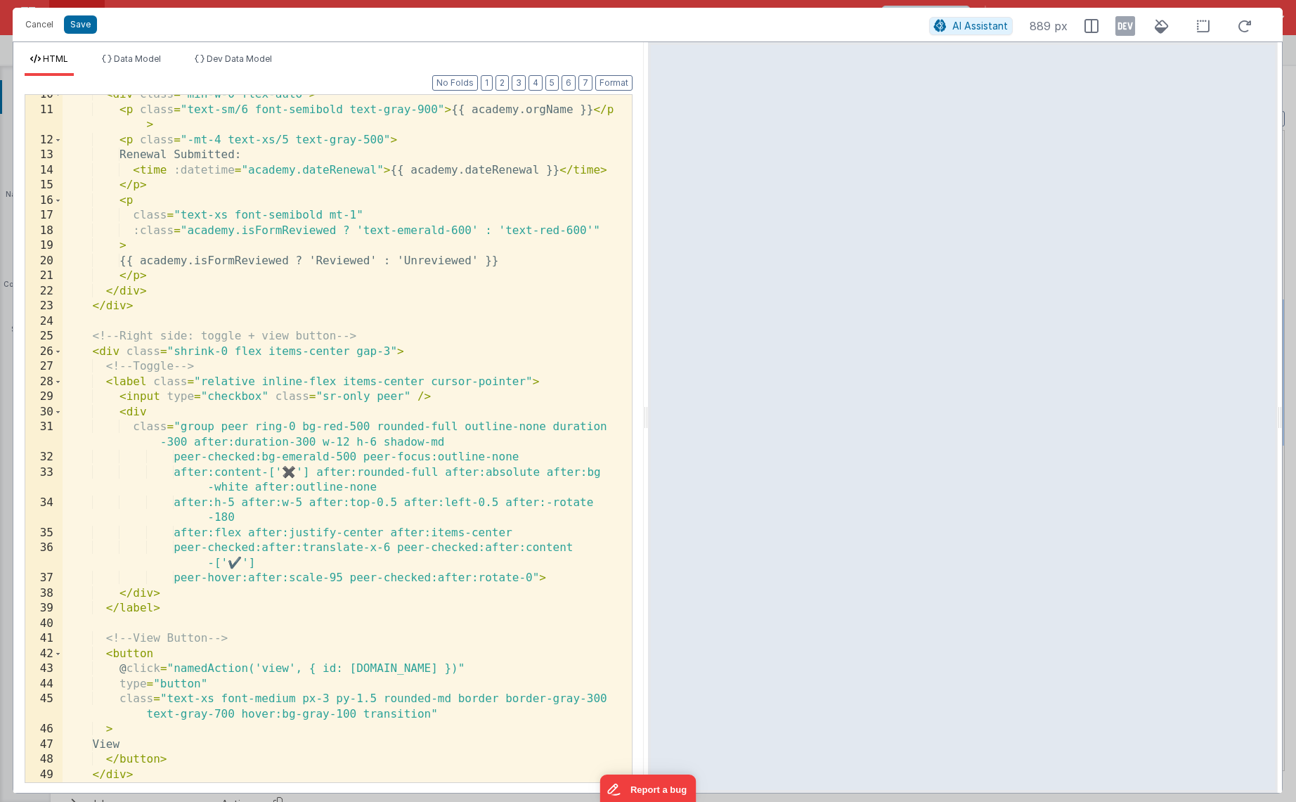
scroll to position [159, 0]
click at [91, 21] on button "Save" at bounding box center [80, 24] width 33 height 18
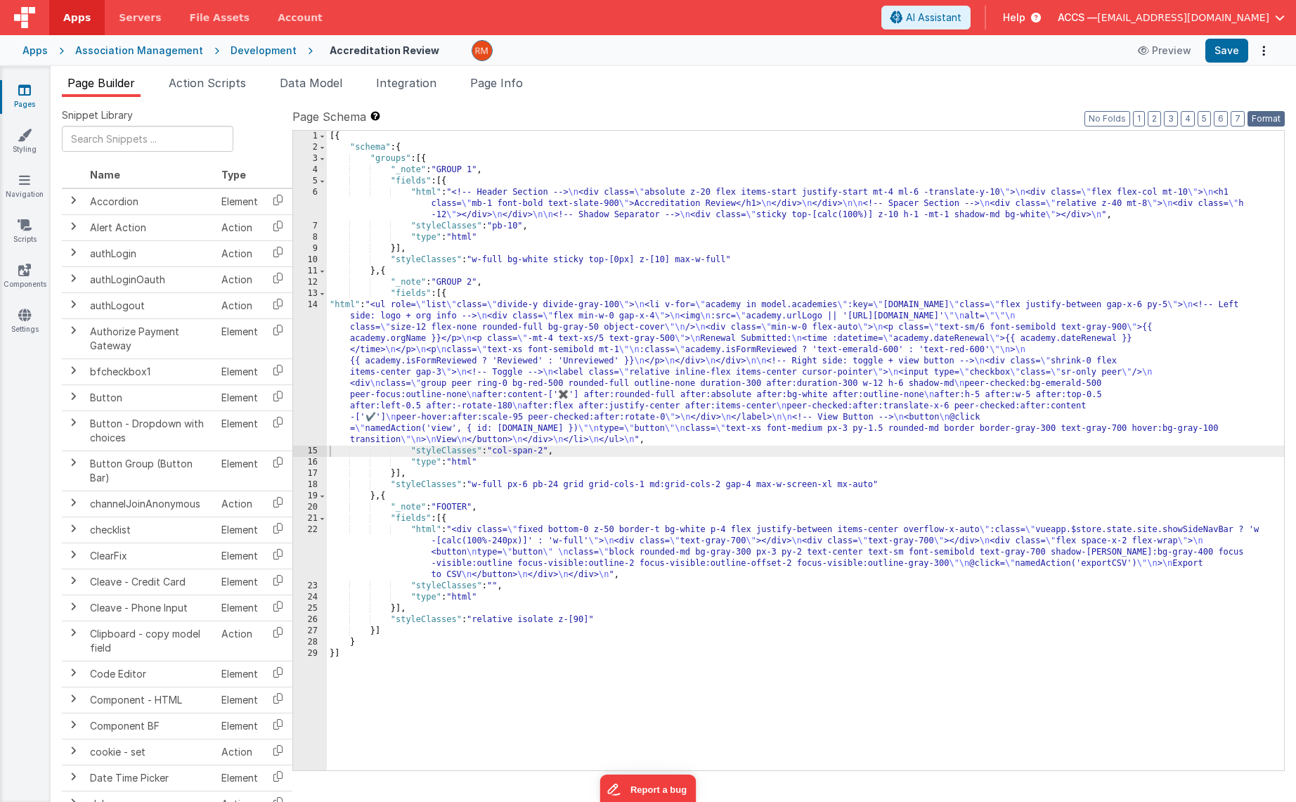
click at [1272, 120] on button "Format" at bounding box center [1266, 118] width 37 height 15
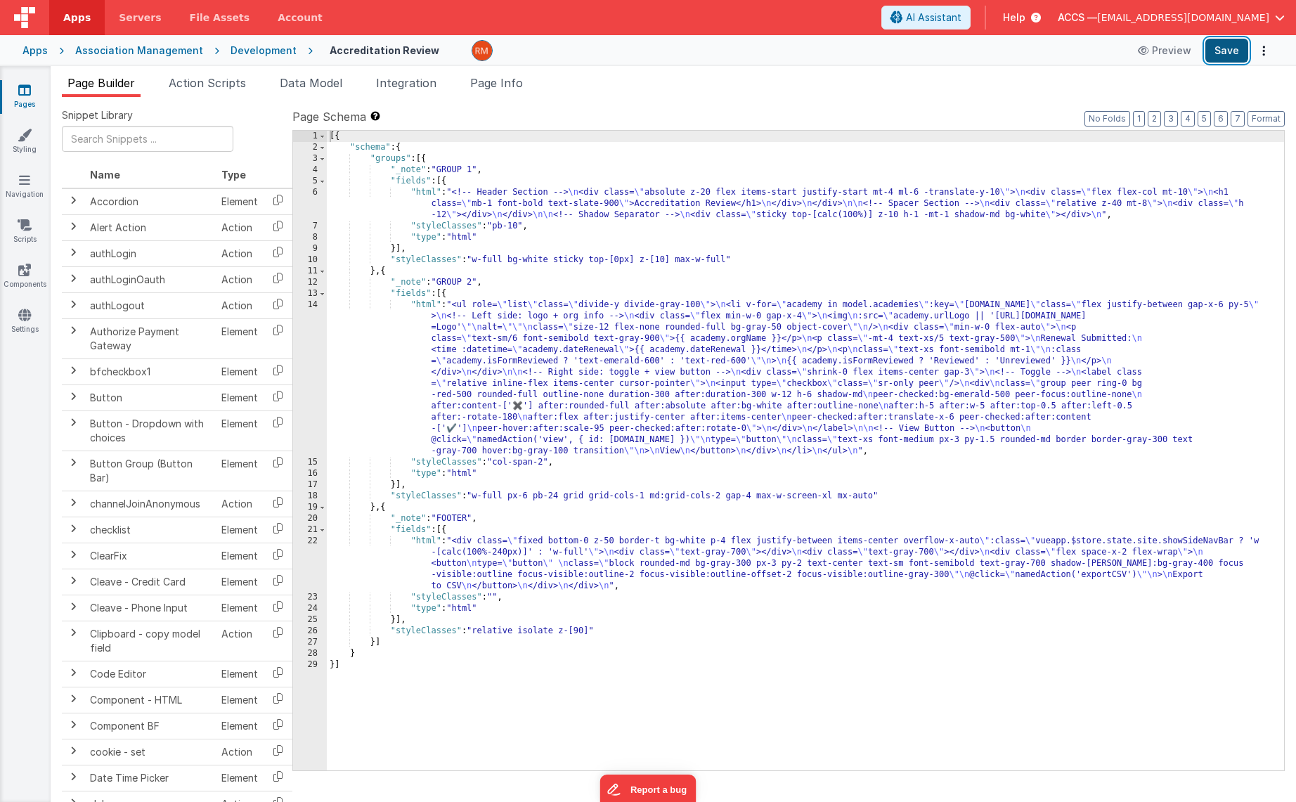
click at [1227, 60] on button "Save" at bounding box center [1226, 51] width 43 height 24
click at [415, 304] on div "[{ "schema" : { "groups" : [{ "_note" : "GROUP 1" , "fields" : [{ "html" : "<!-…" at bounding box center [805, 462] width 957 height 662
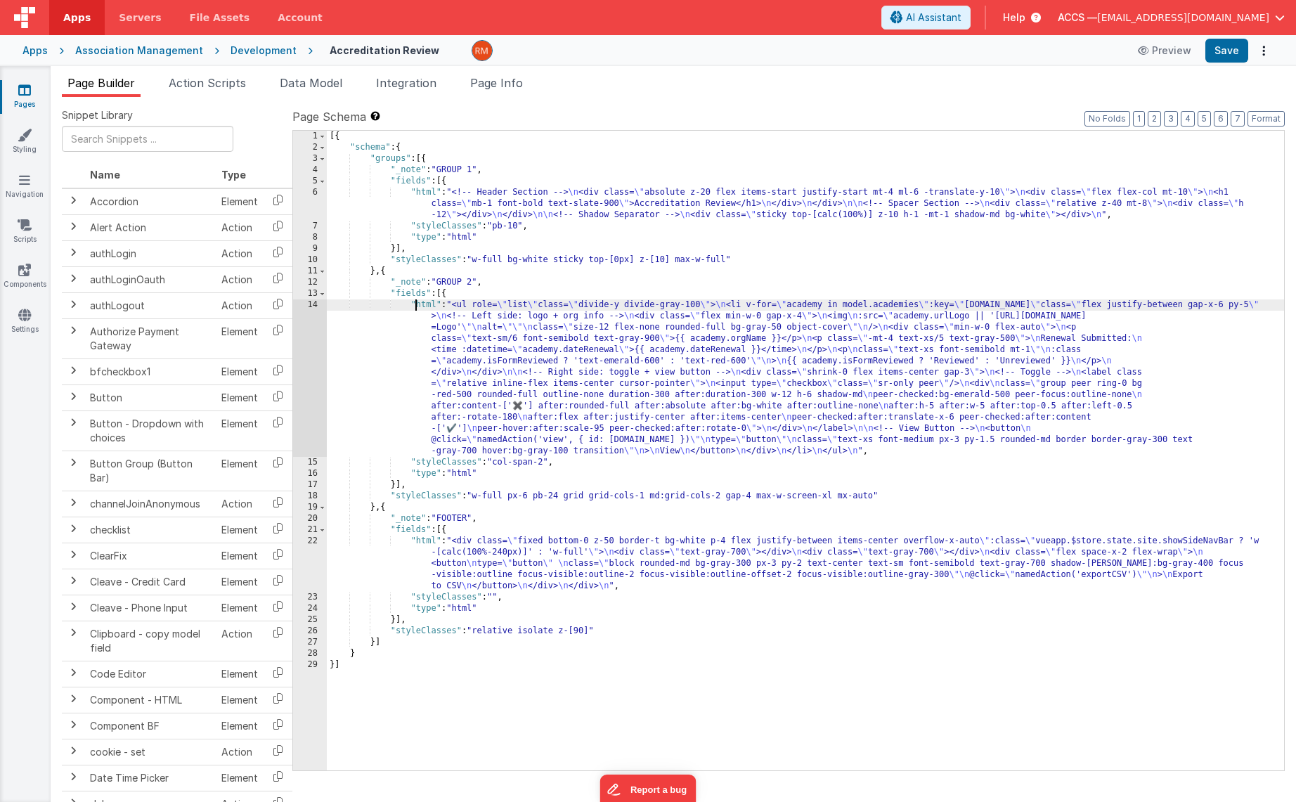
click at [309, 306] on div "14" at bounding box center [310, 377] width 34 height 157
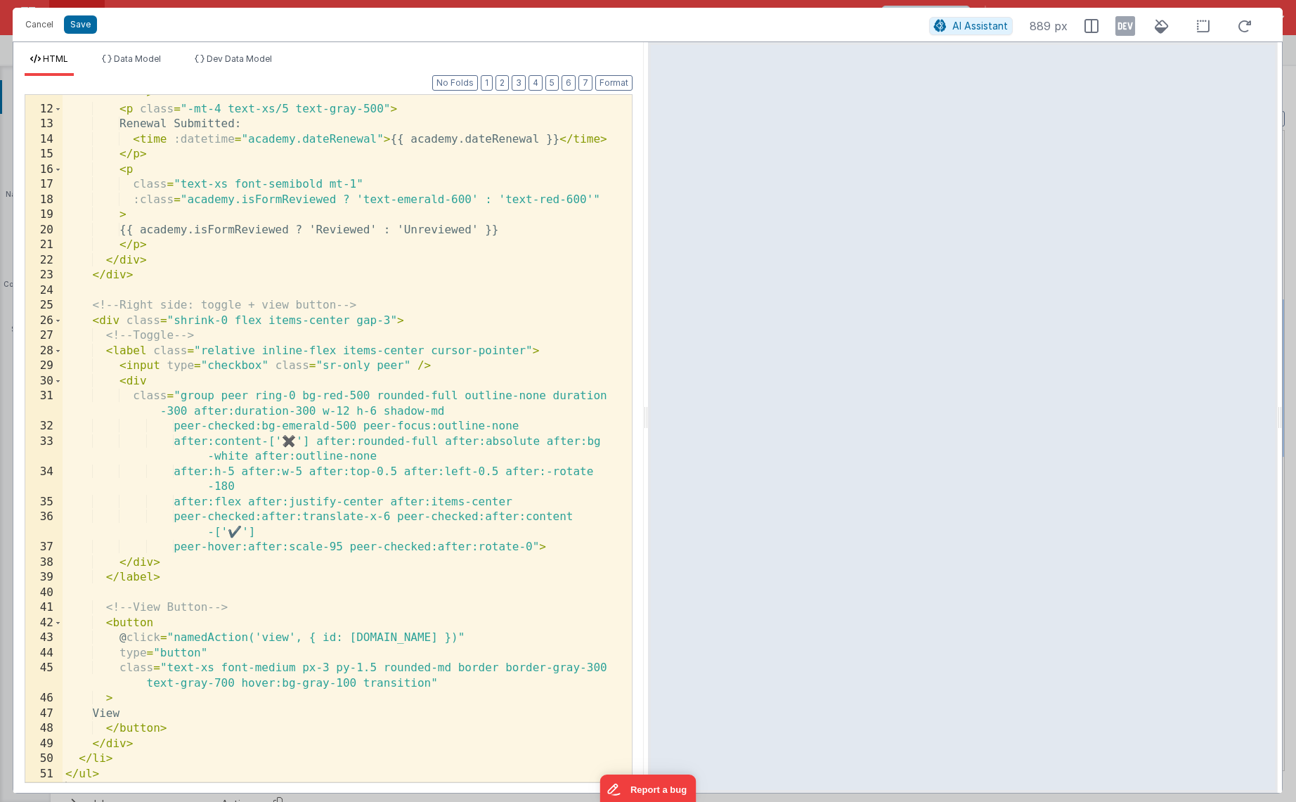
scroll to position [204, 0]
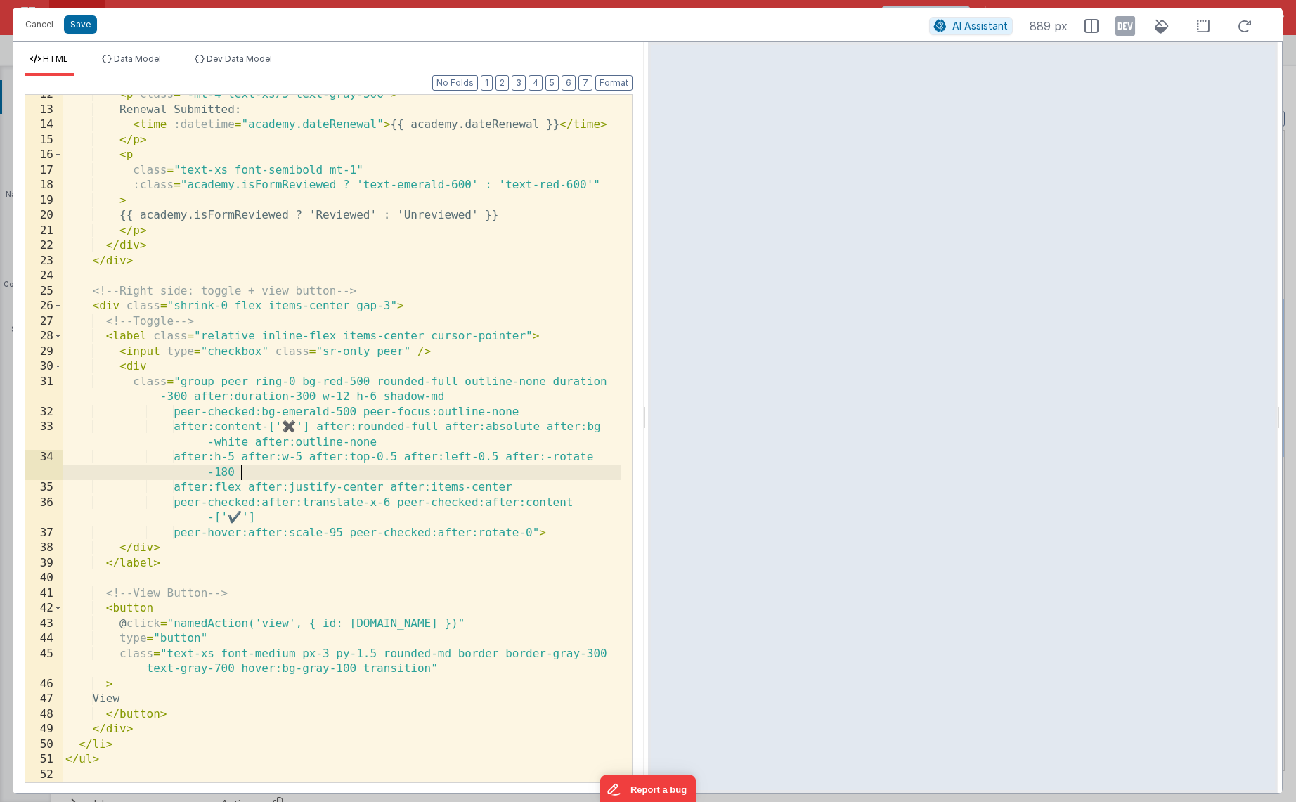
click at [368, 478] on div "< p class = "-mt-4 text-xs/5 text-gray-500" > Renewal Submitted: < time :dateti…" at bounding box center [342, 446] width 559 height 718
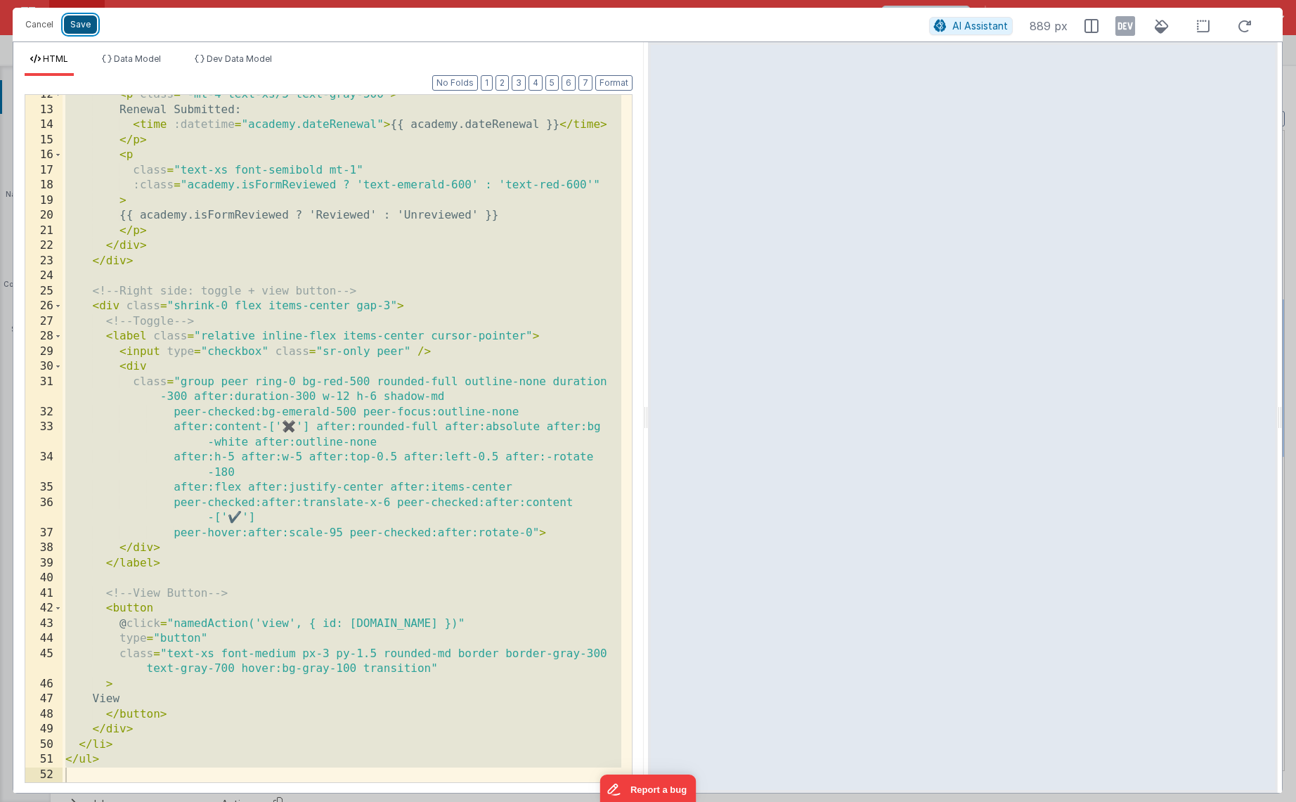
click at [90, 31] on button "Save" at bounding box center [80, 24] width 33 height 18
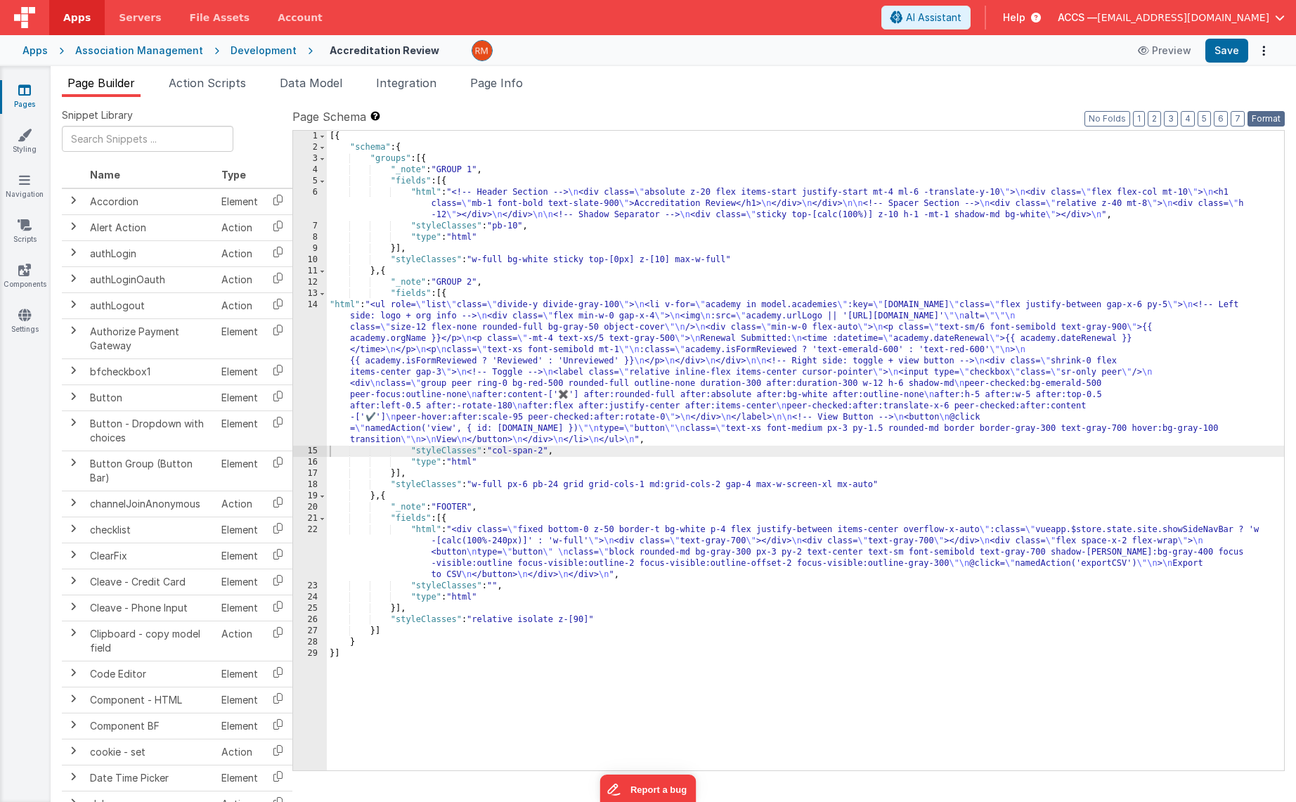
click at [1256, 119] on button "Format" at bounding box center [1266, 118] width 37 height 15
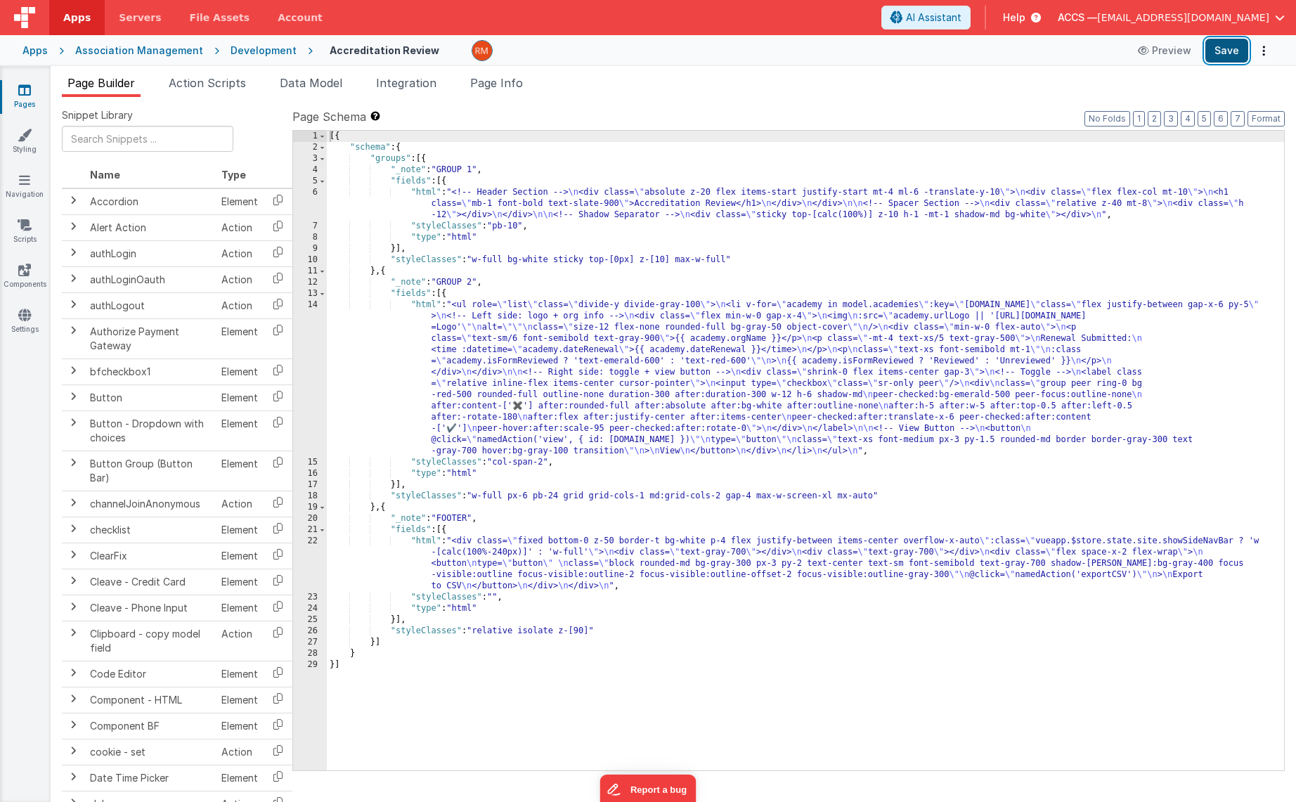
click at [1217, 48] on button "Save" at bounding box center [1226, 51] width 43 height 24
click at [422, 307] on div "[{ "schema" : { "groups" : [{ "_note" : "GROUP 1" , "fields" : [{ "html" : "<!-…" at bounding box center [805, 462] width 957 height 662
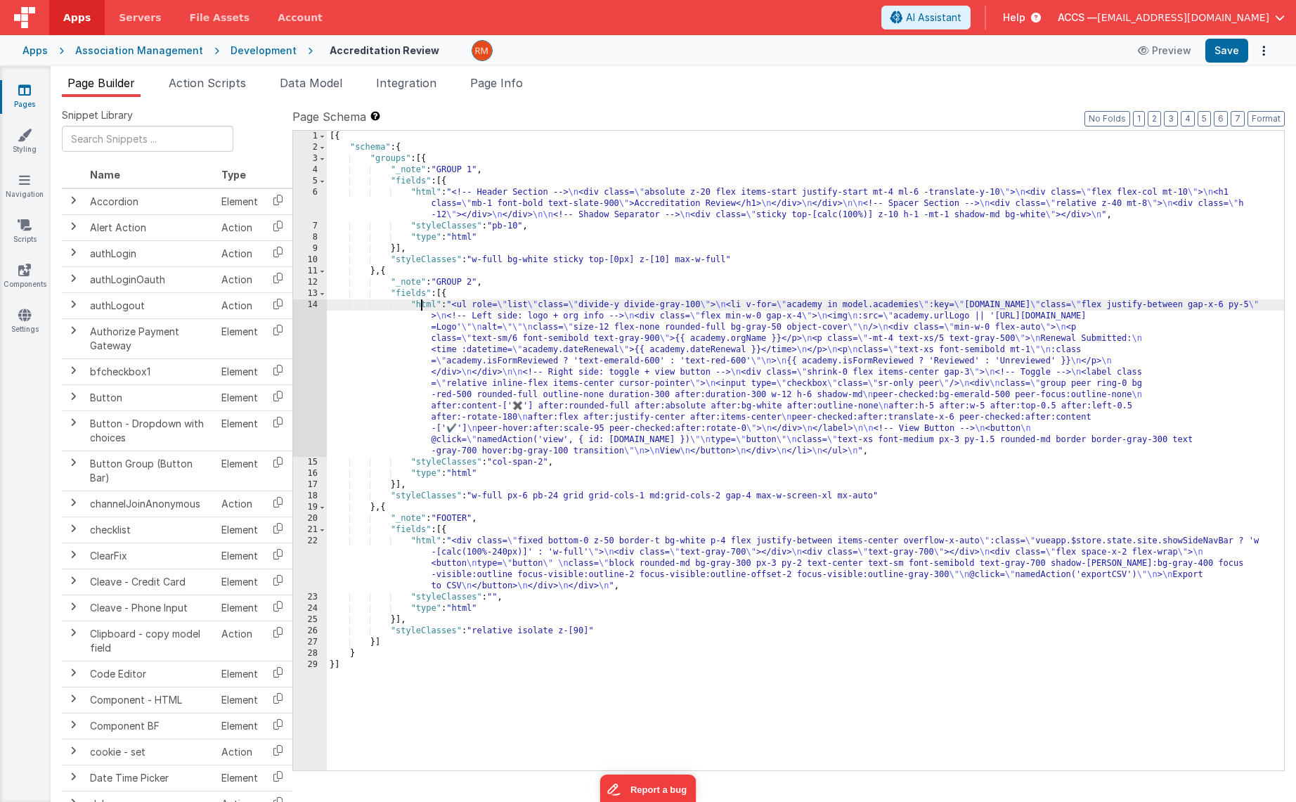
click at [316, 304] on div "14" at bounding box center [310, 377] width 34 height 157
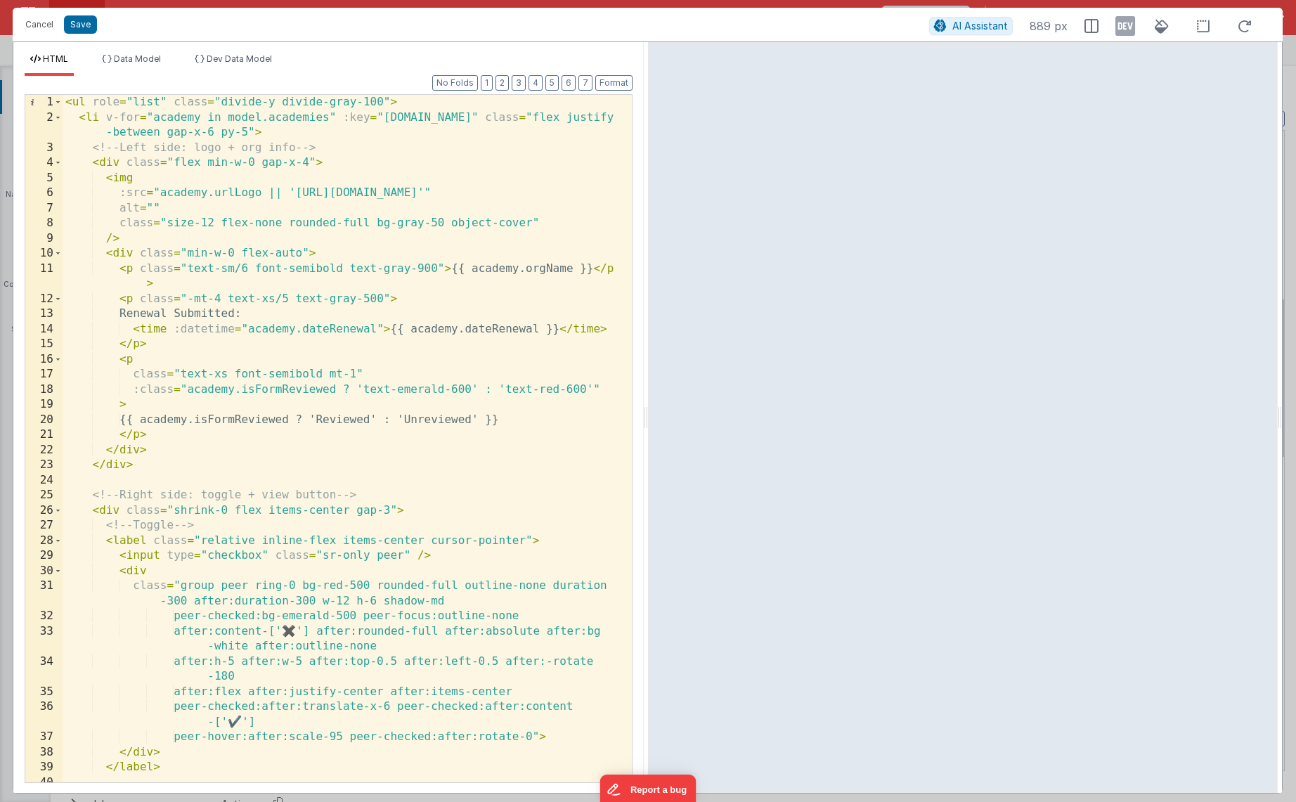
scroll to position [0, 0]
click at [358, 540] on div "< ul role = "list" class = "divide-y divide-gray-100" > < li v-for = "academy i…" at bounding box center [342, 454] width 559 height 718
click at [80, 37] on div "Cancel Save AI Assistant 889 px" at bounding box center [648, 25] width 1270 height 34
click at [77, 27] on button "Save" at bounding box center [80, 24] width 33 height 18
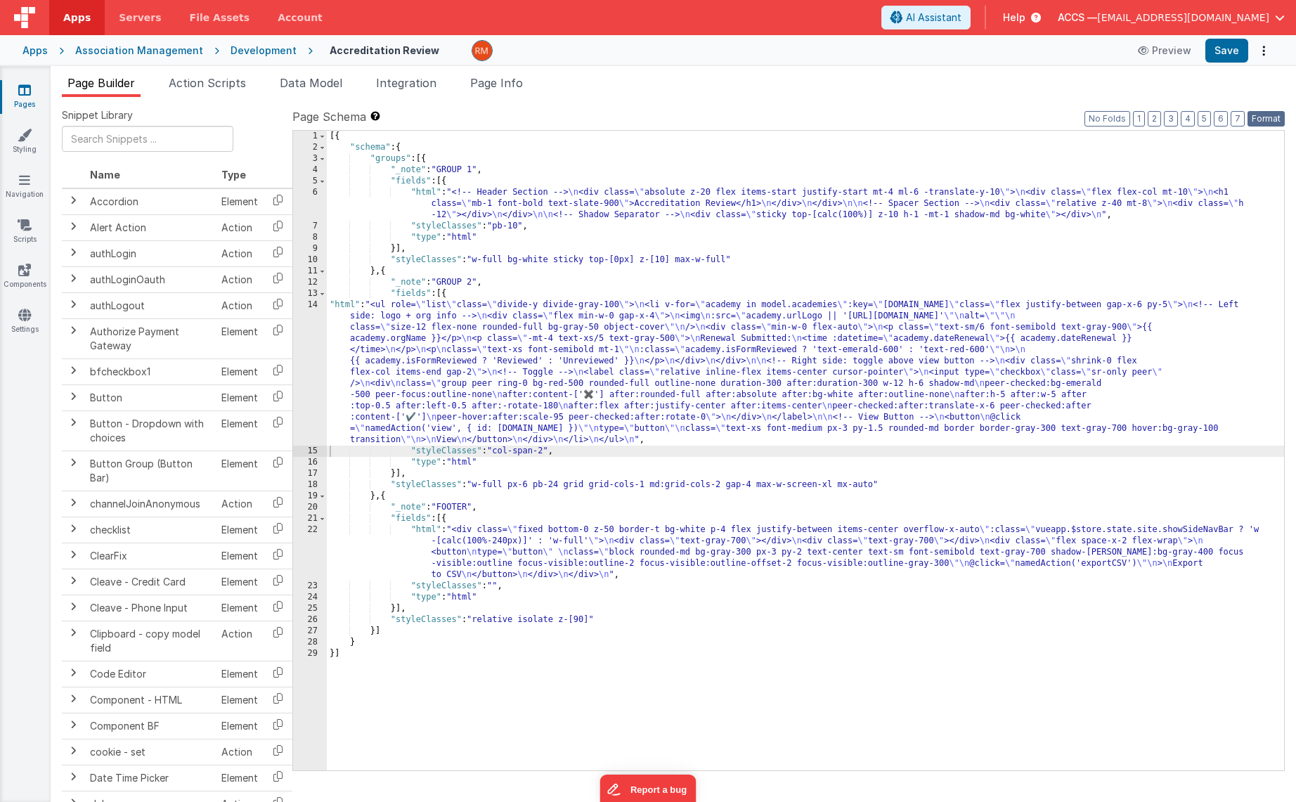
click at [1256, 121] on button "Format" at bounding box center [1266, 118] width 37 height 15
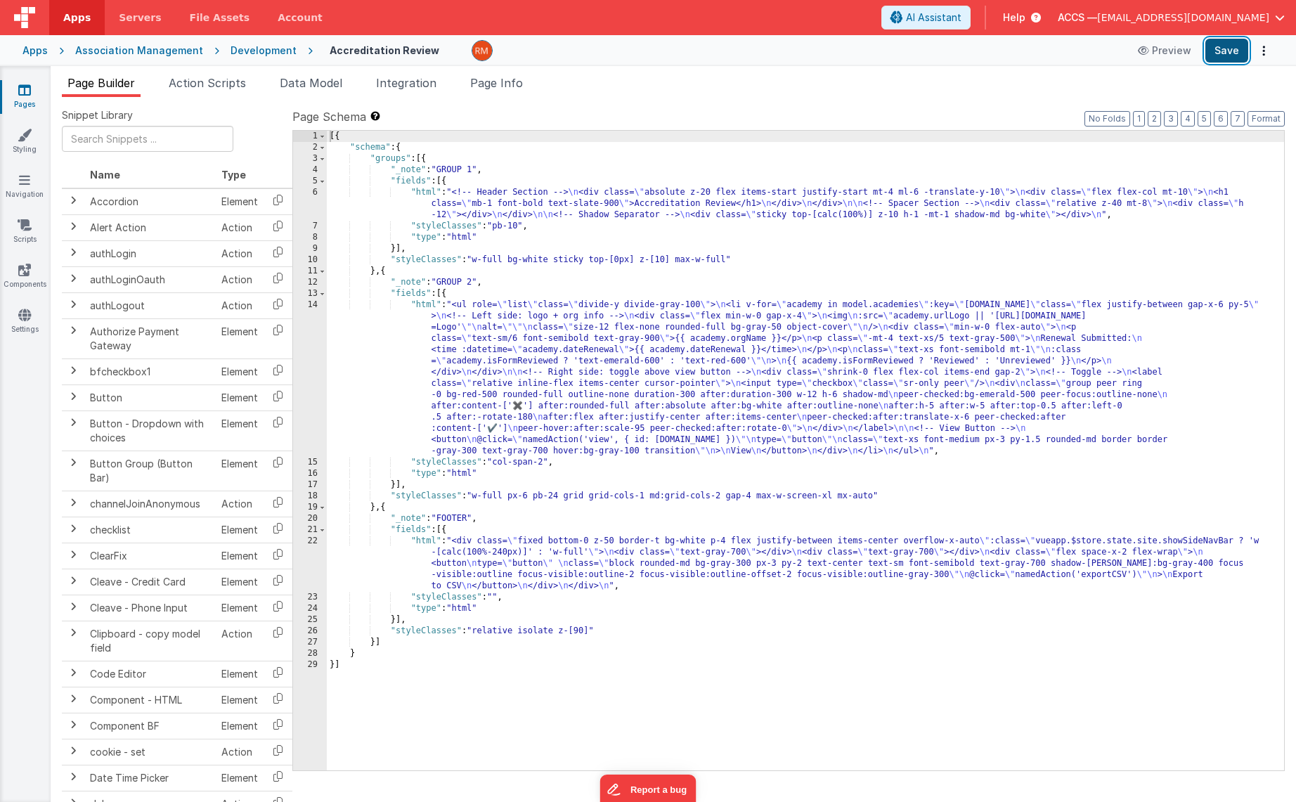
click at [1222, 52] on button "Save" at bounding box center [1226, 51] width 43 height 24
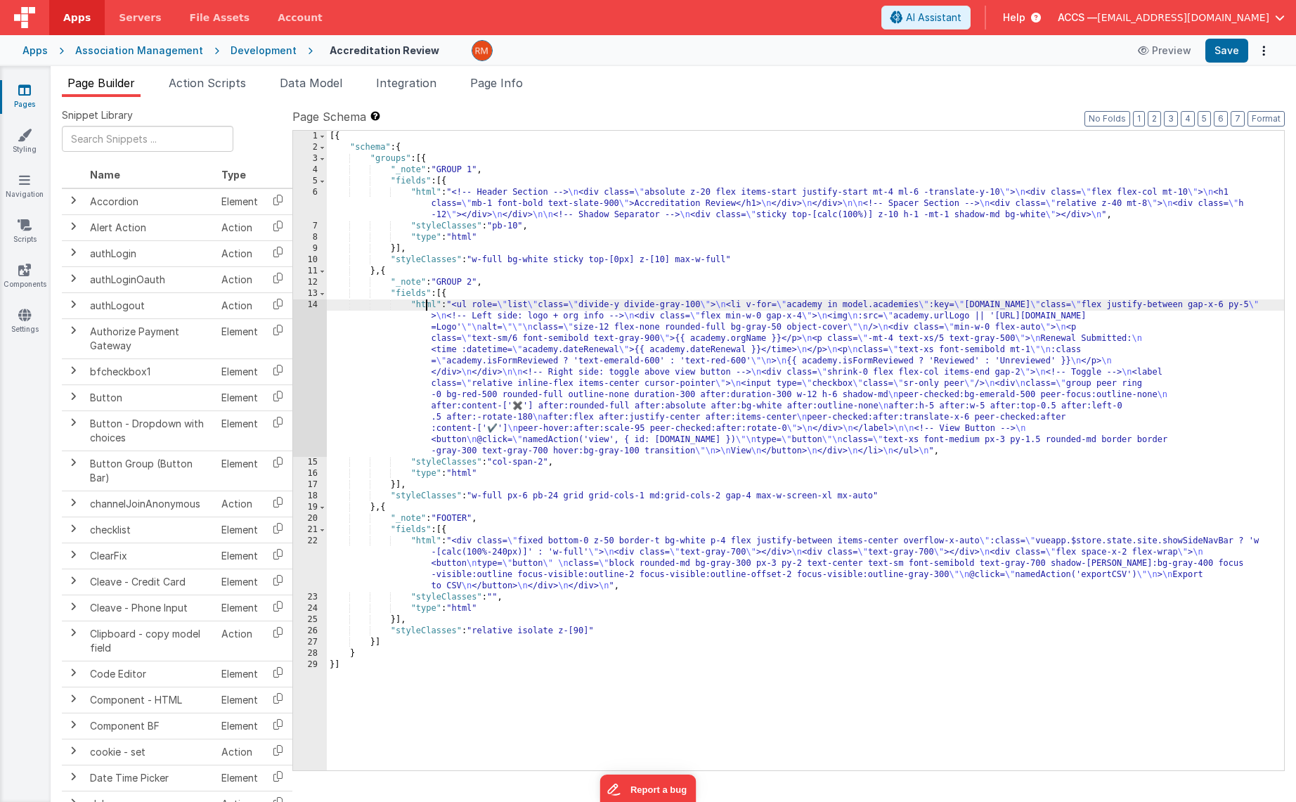
click at [424, 306] on div "[{ "schema" : { "groups" : [{ "_note" : "GROUP 1" , "fields" : [{ "html" : "<!-…" at bounding box center [805, 462] width 957 height 662
click at [307, 306] on div "14" at bounding box center [310, 377] width 34 height 157
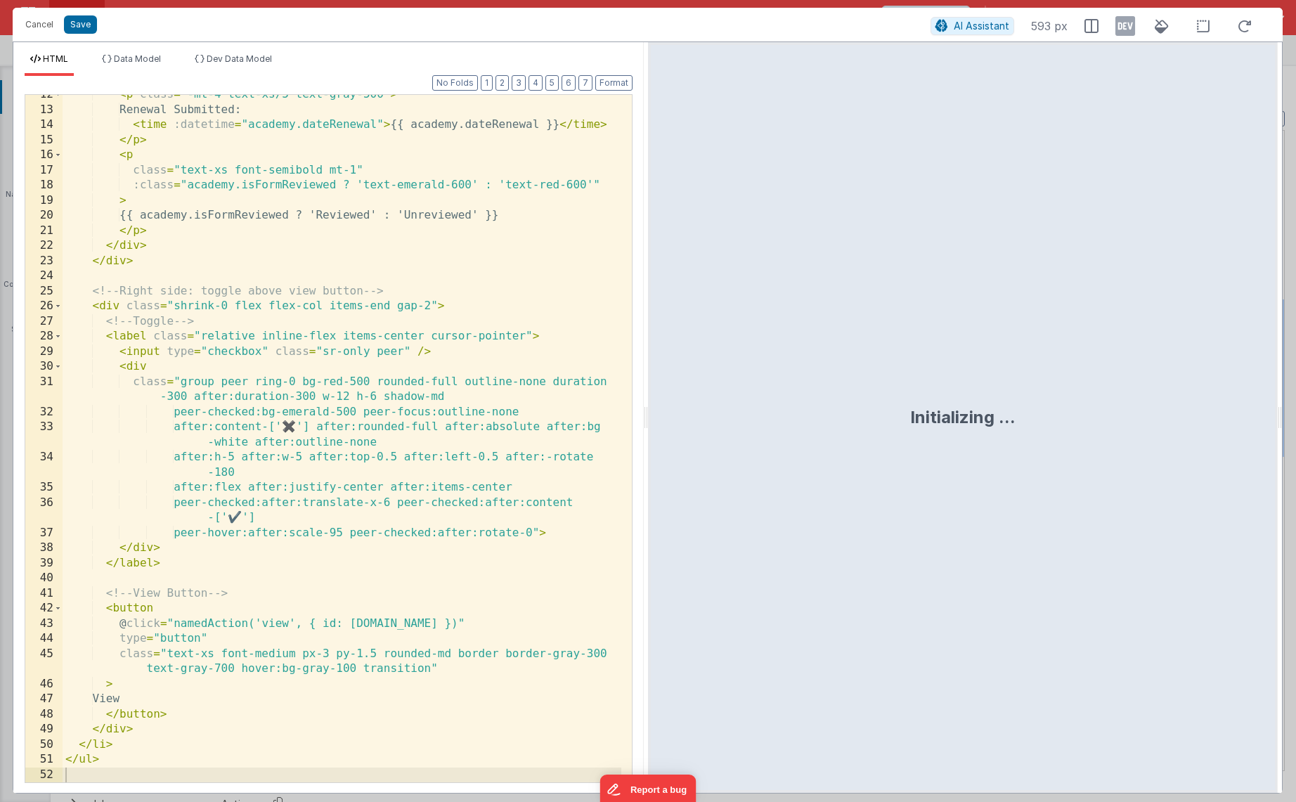
scroll to position [204, 0]
drag, startPoint x: 424, startPoint y: 336, endPoint x: 384, endPoint y: 335, distance: 39.4
click at [384, 335] on div "< p class = "-mt-4 text-xs/5 text-gray-500" > Renewal Submitted: < time :dateti…" at bounding box center [342, 446] width 559 height 718
click at [73, 24] on button "Save" at bounding box center [80, 24] width 33 height 18
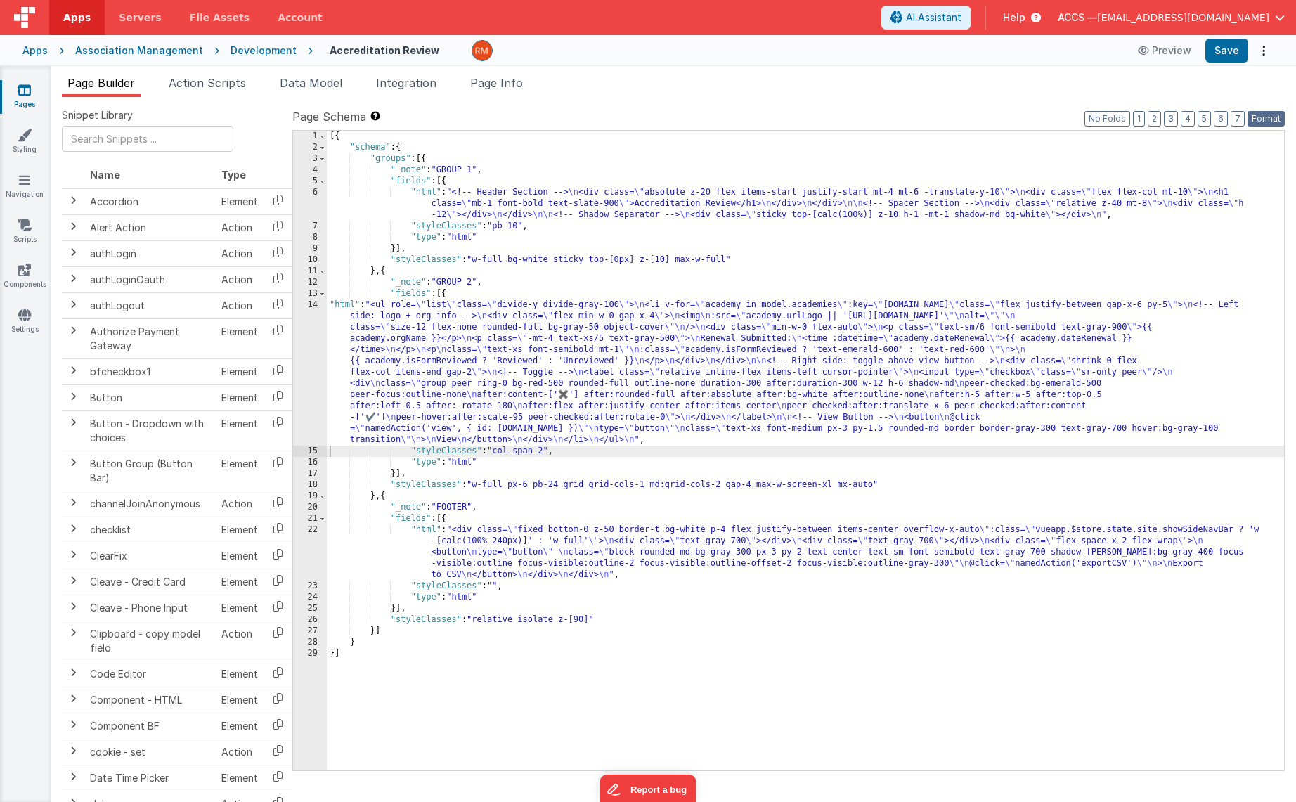
drag, startPoint x: 1262, startPoint y: 117, endPoint x: 1219, endPoint y: 72, distance: 62.7
click at [1260, 115] on button "Format" at bounding box center [1266, 118] width 37 height 15
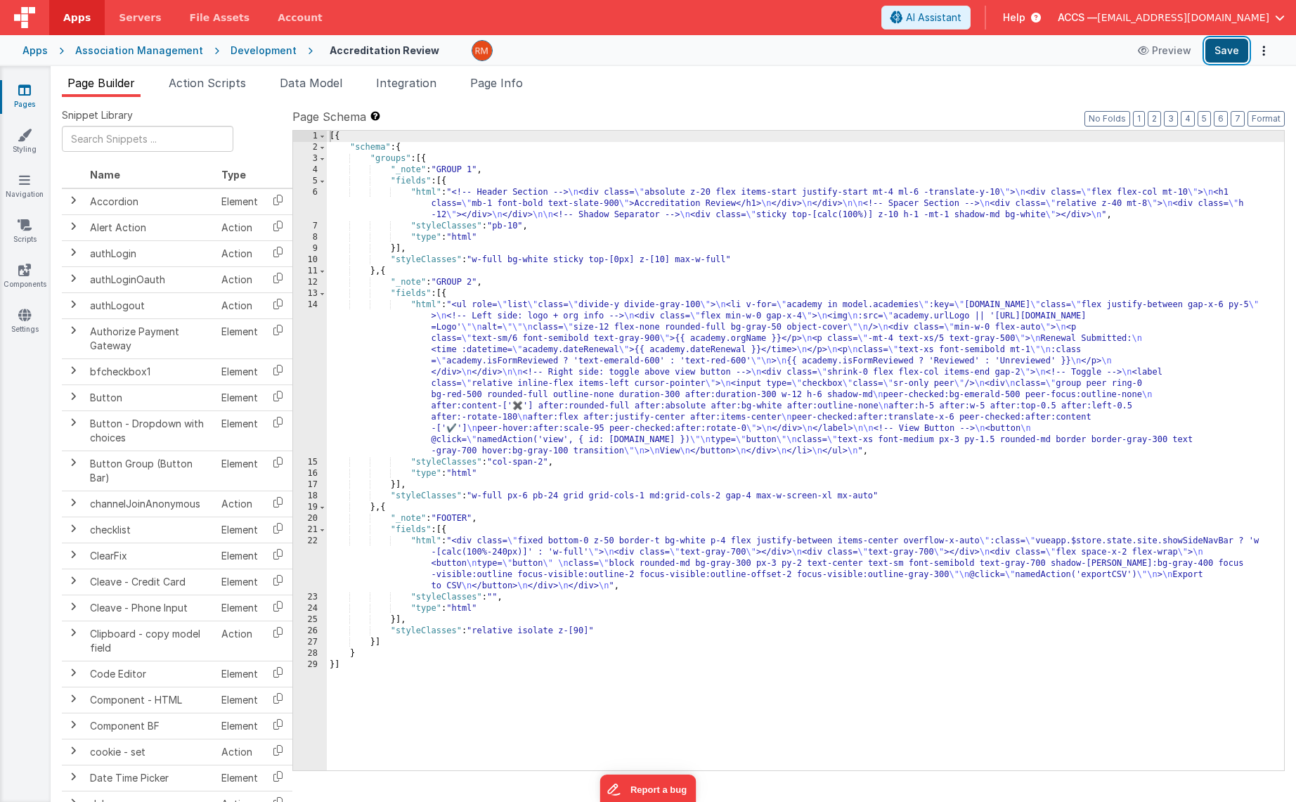
click at [1222, 58] on button "Save" at bounding box center [1226, 51] width 43 height 24
click at [427, 302] on div "[{ "schema" : { "groups" : [{ "_note" : "GROUP 1" , "fields" : [{ "html" : "<!-…" at bounding box center [805, 462] width 957 height 662
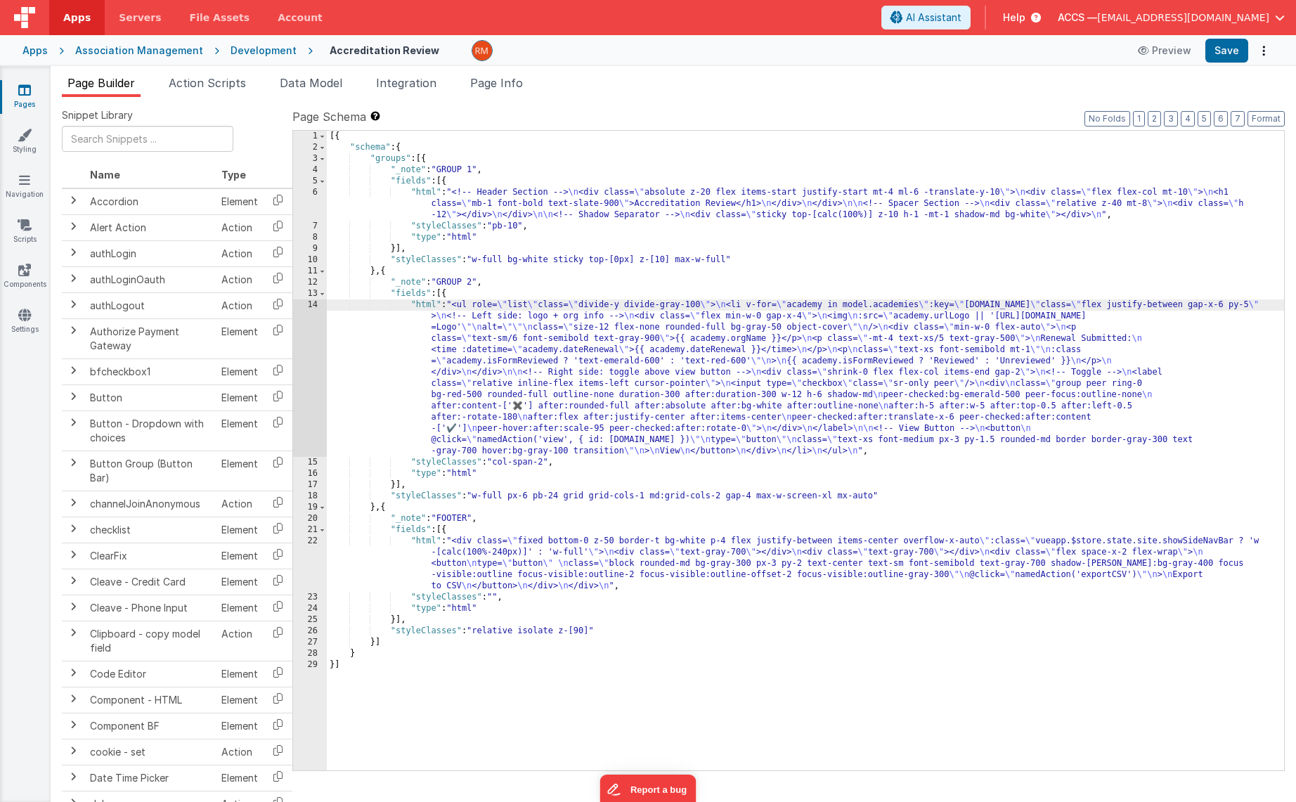
click at [316, 304] on div "14" at bounding box center [310, 377] width 34 height 157
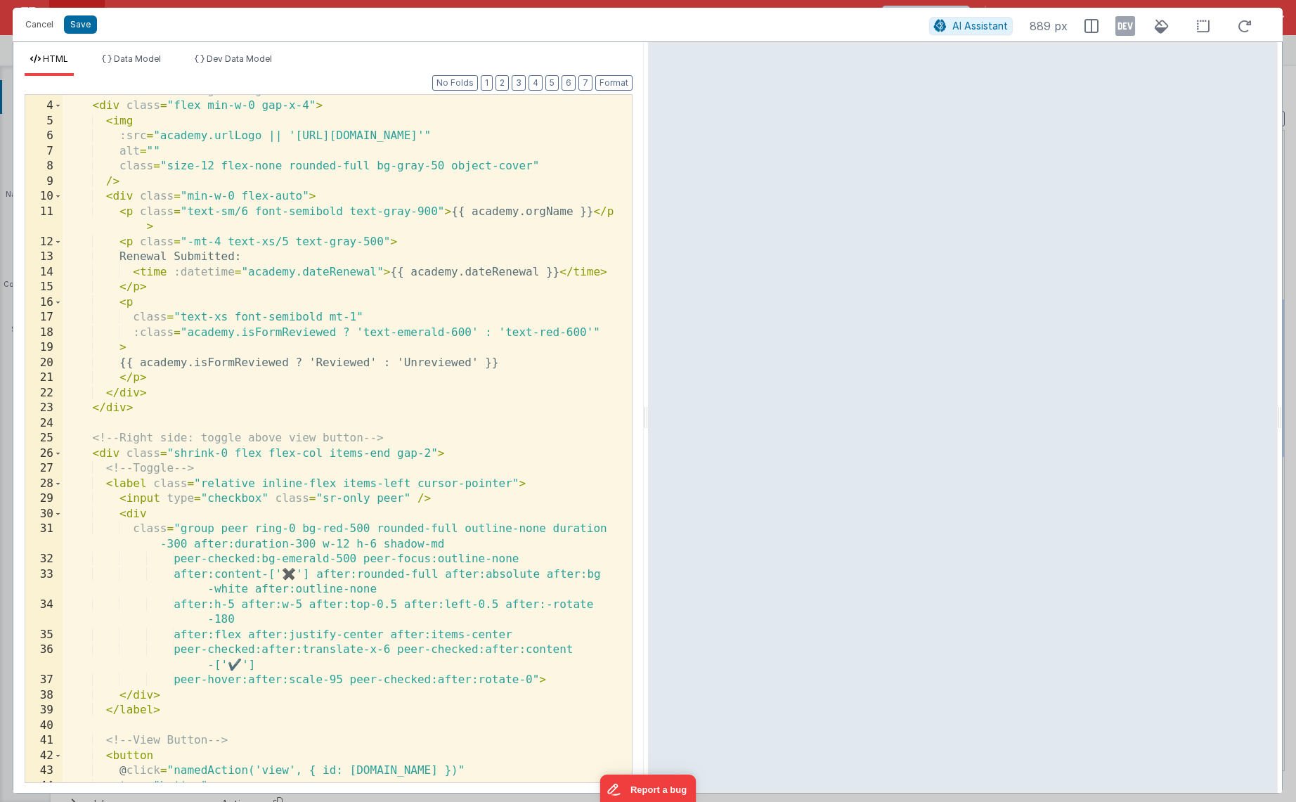
scroll to position [0, 0]
drag, startPoint x: 407, startPoint y: 484, endPoint x: 384, endPoint y: 480, distance: 23.5
click at [384, 480] on div "<!-- Left side: logo + org info --> < div class = "flex min-w-0 gap-x-4" > < im…" at bounding box center [342, 443] width 559 height 718
click at [90, 26] on button "Save" at bounding box center [80, 24] width 33 height 18
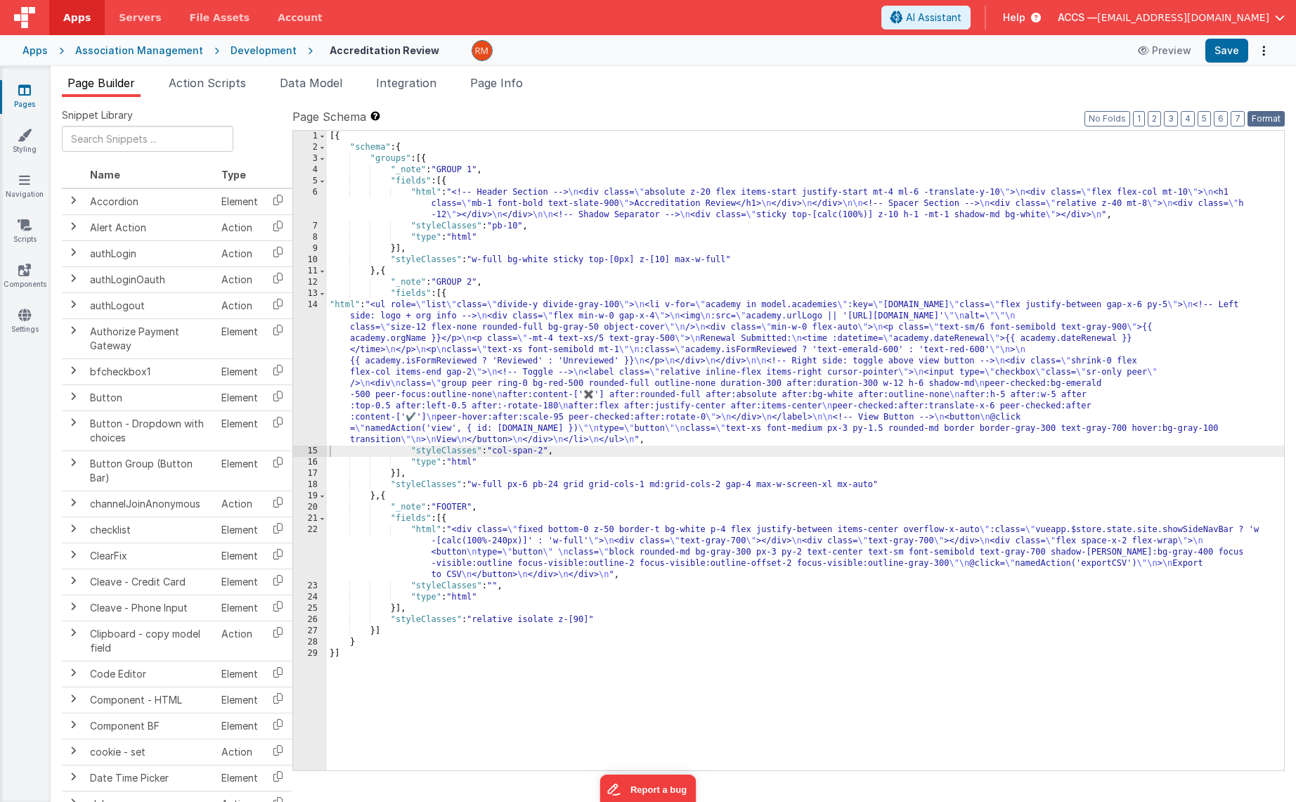
click at [1271, 117] on button "Format" at bounding box center [1266, 118] width 37 height 15
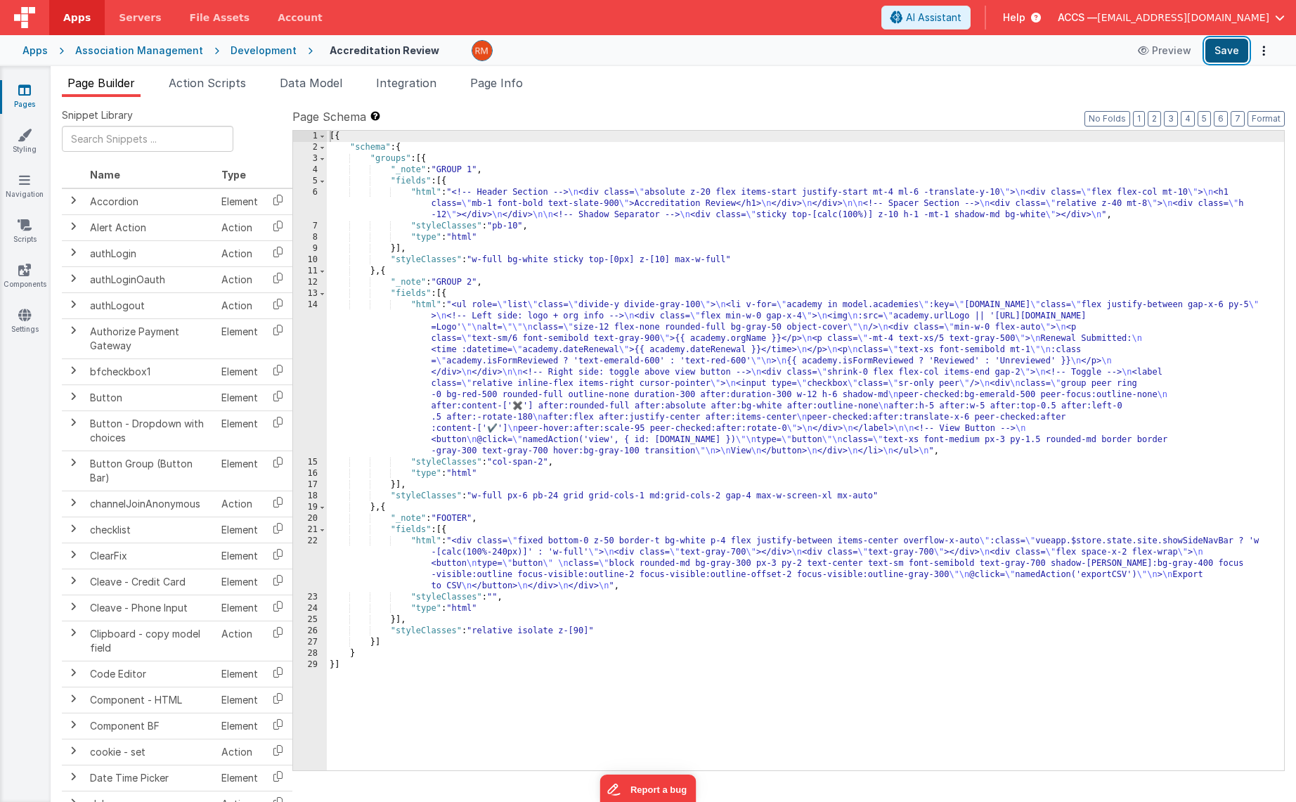
click at [1229, 51] on button "Save" at bounding box center [1226, 51] width 43 height 24
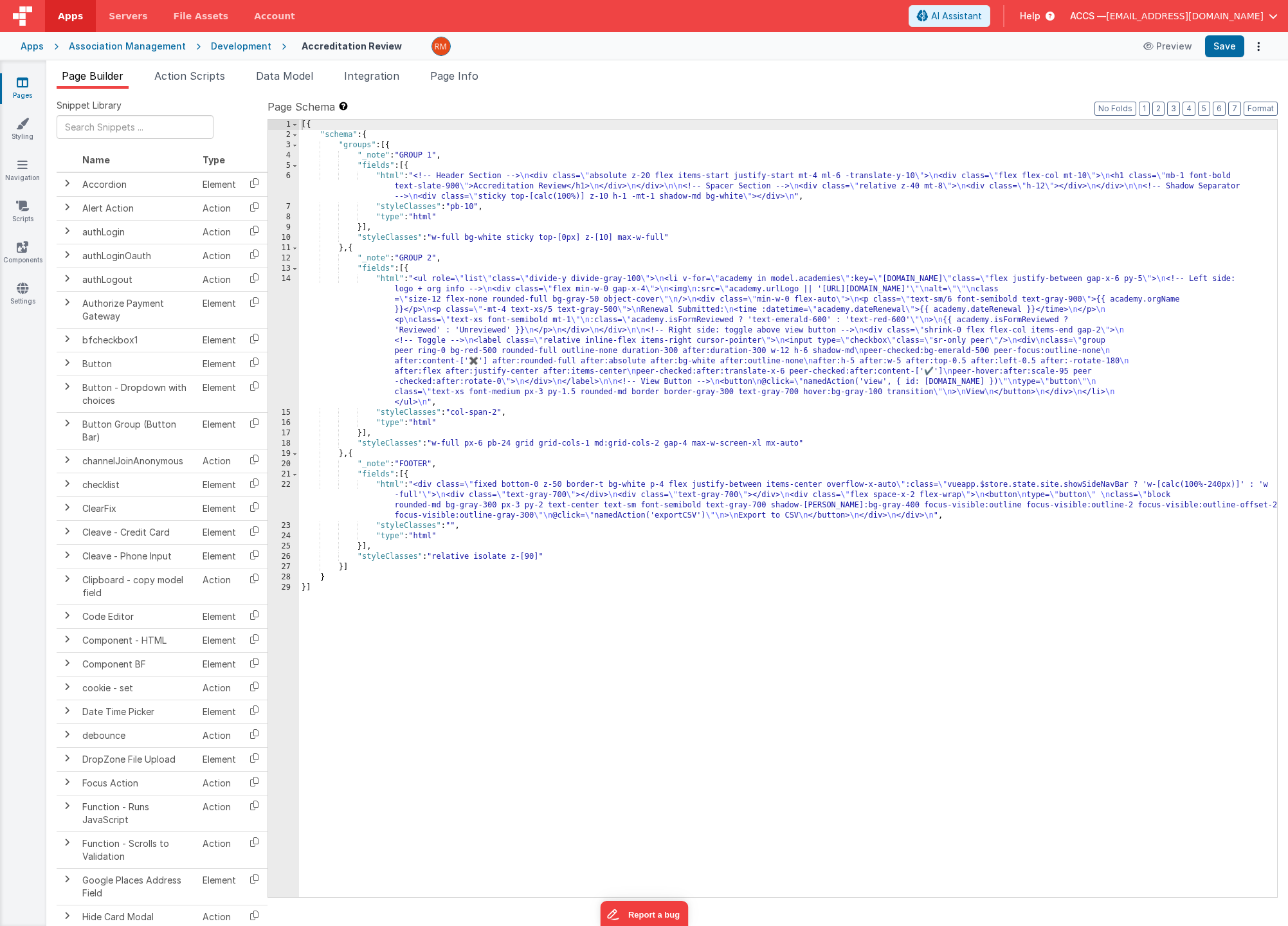
click at [384, 281] on div "[{ "schema" : { "groups" : [{ "_note" : "GROUP 1" , "fields" : [{ "html" : "<!-…" at bounding box center [788, 519] width 978 height 798
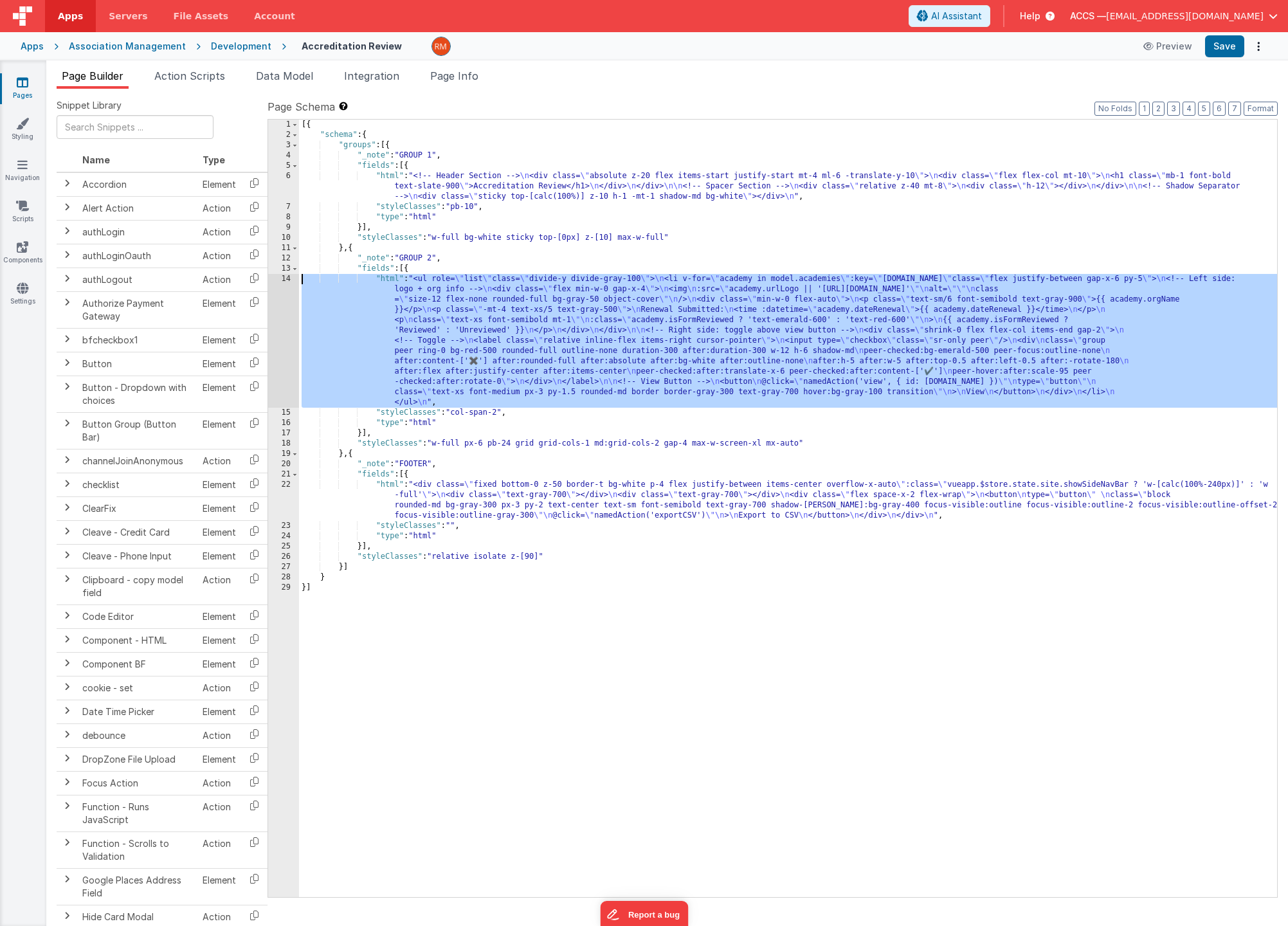
click at [285, 279] on div "14" at bounding box center [284, 340] width 31 height 134
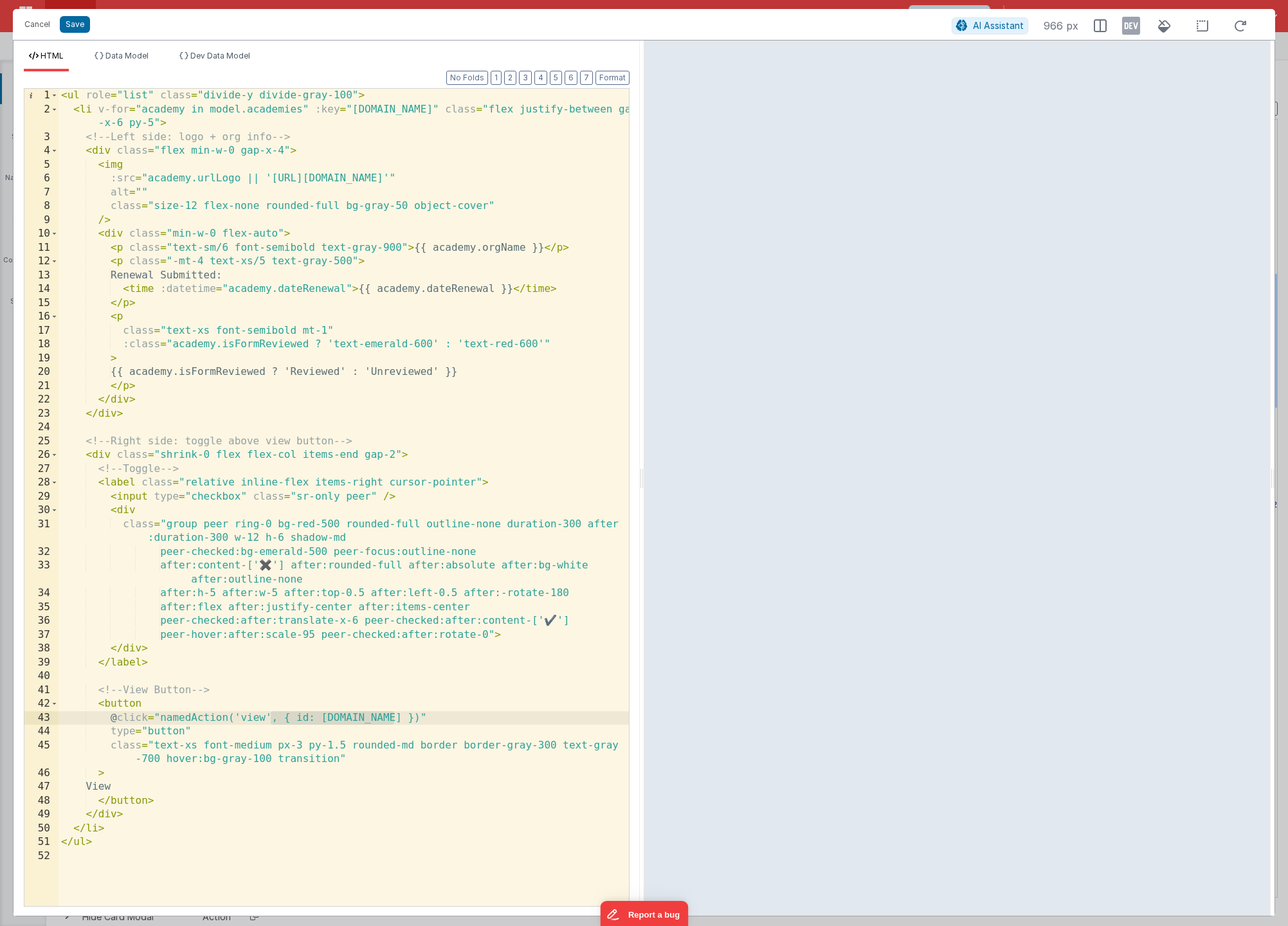
drag, startPoint x: 395, startPoint y: 718, endPoint x: 271, endPoint y: 720, distance: 124.0
click at [271, 720] on div "< ul role = "list" class = "divide-y divide-gray-100" > < li v-for = "academy i…" at bounding box center [343, 511] width 570 height 845
click at [64, 27] on button "Save" at bounding box center [74, 25] width 30 height 16
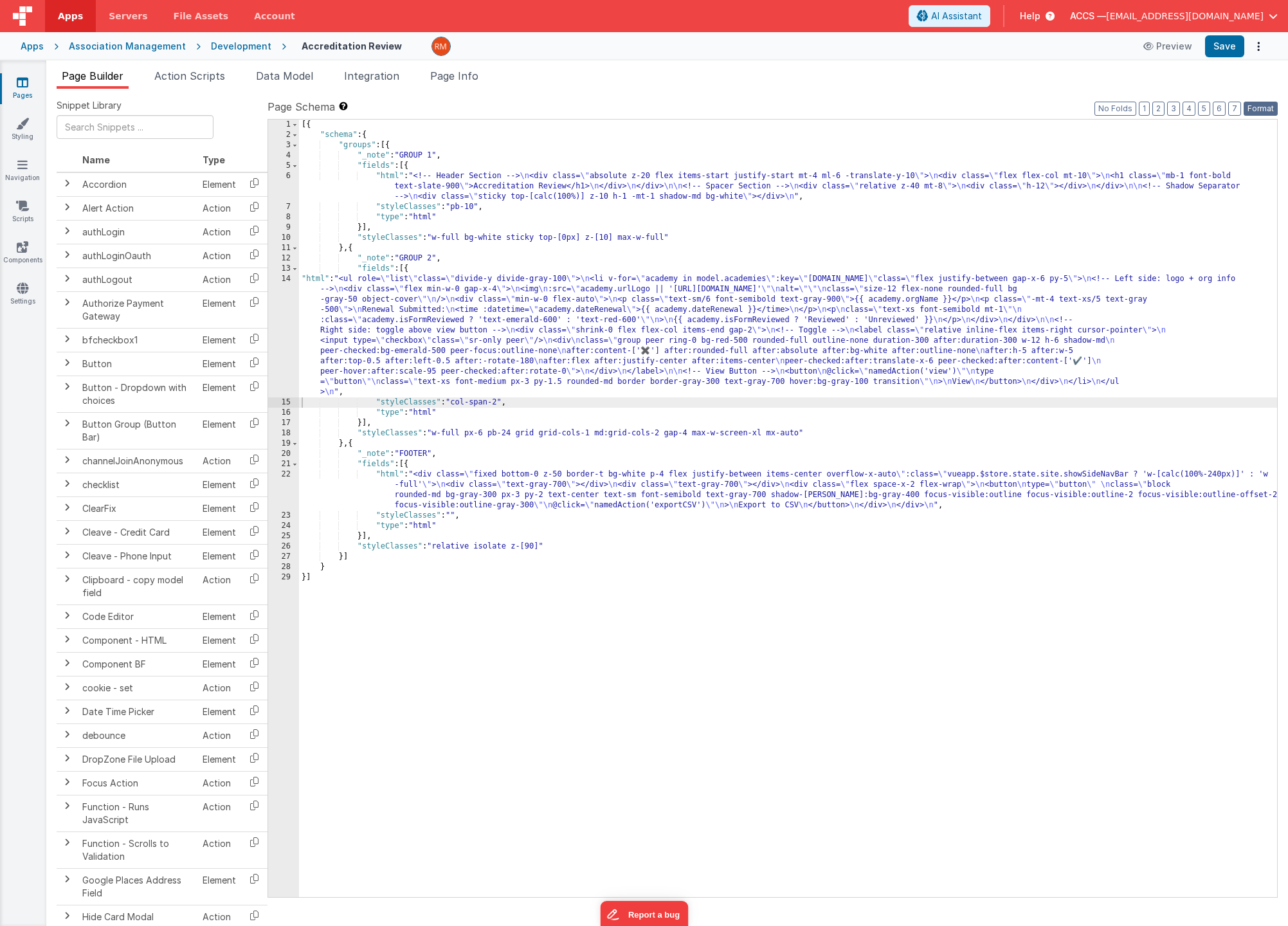
click at [1185, 102] on button "Format" at bounding box center [1260, 108] width 34 height 14
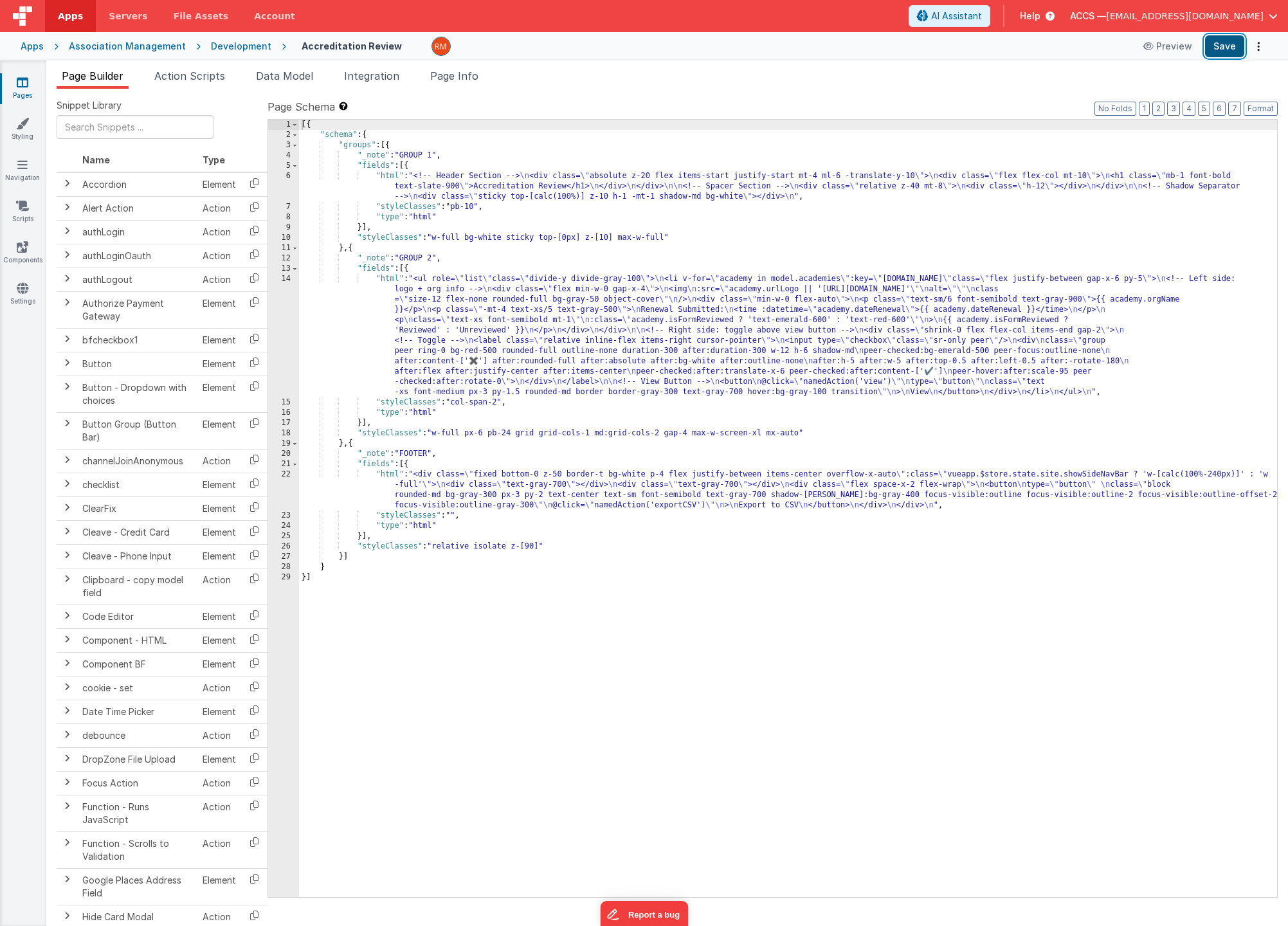
click at [1185, 50] on button "Save" at bounding box center [1224, 47] width 39 height 22
click at [18, 90] on link "Pages" at bounding box center [22, 89] width 47 height 26
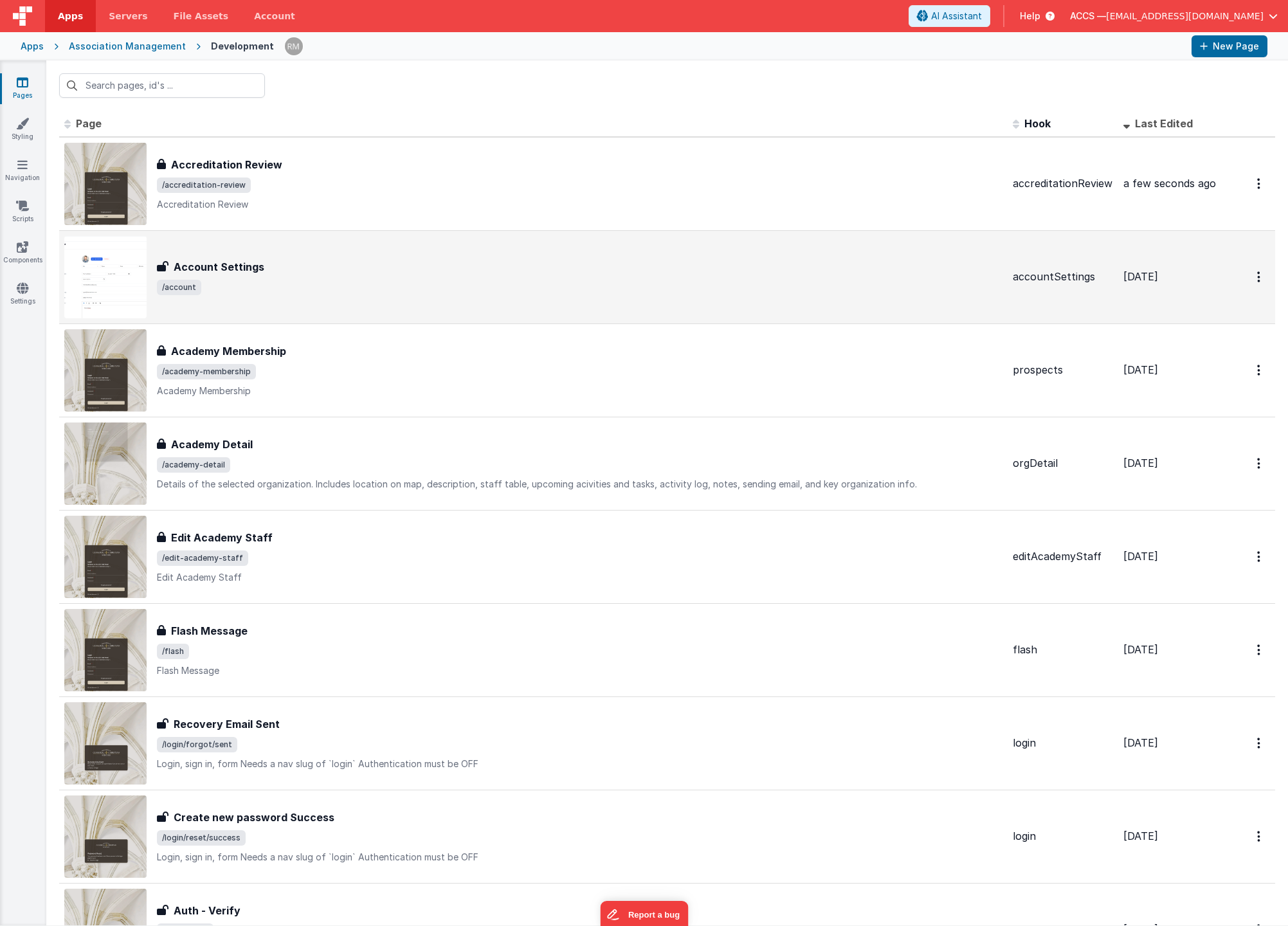
click at [306, 307] on div "Account Settings Account Settings /account" at bounding box center [532, 277] width 938 height 82
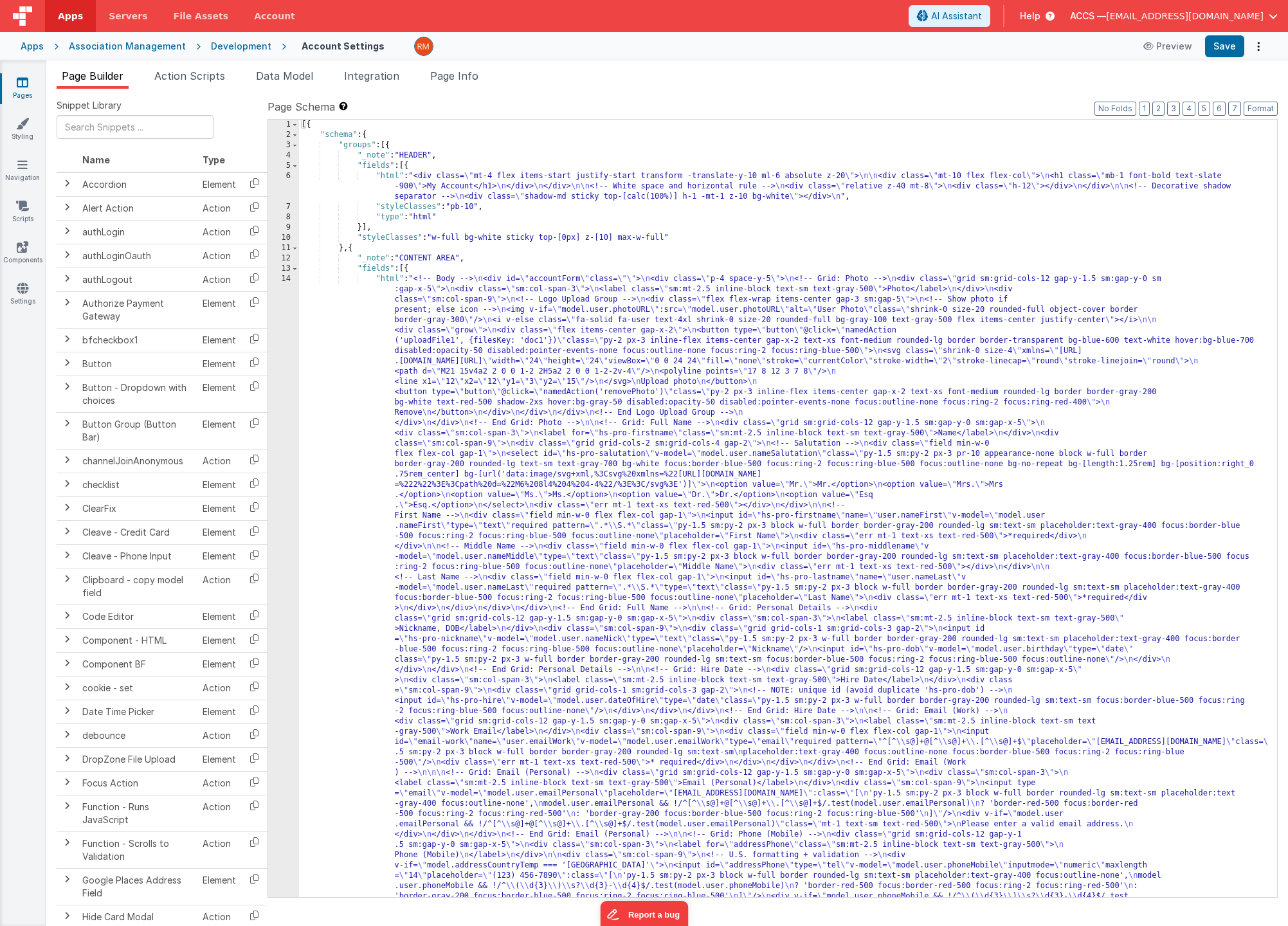
click at [392, 282] on div "[{ "schema" : { "groups" : [{ "_note" : "HEADER" , "fields" : [{ "html" : "<div…" at bounding box center [783, 905] width 969 height 1570
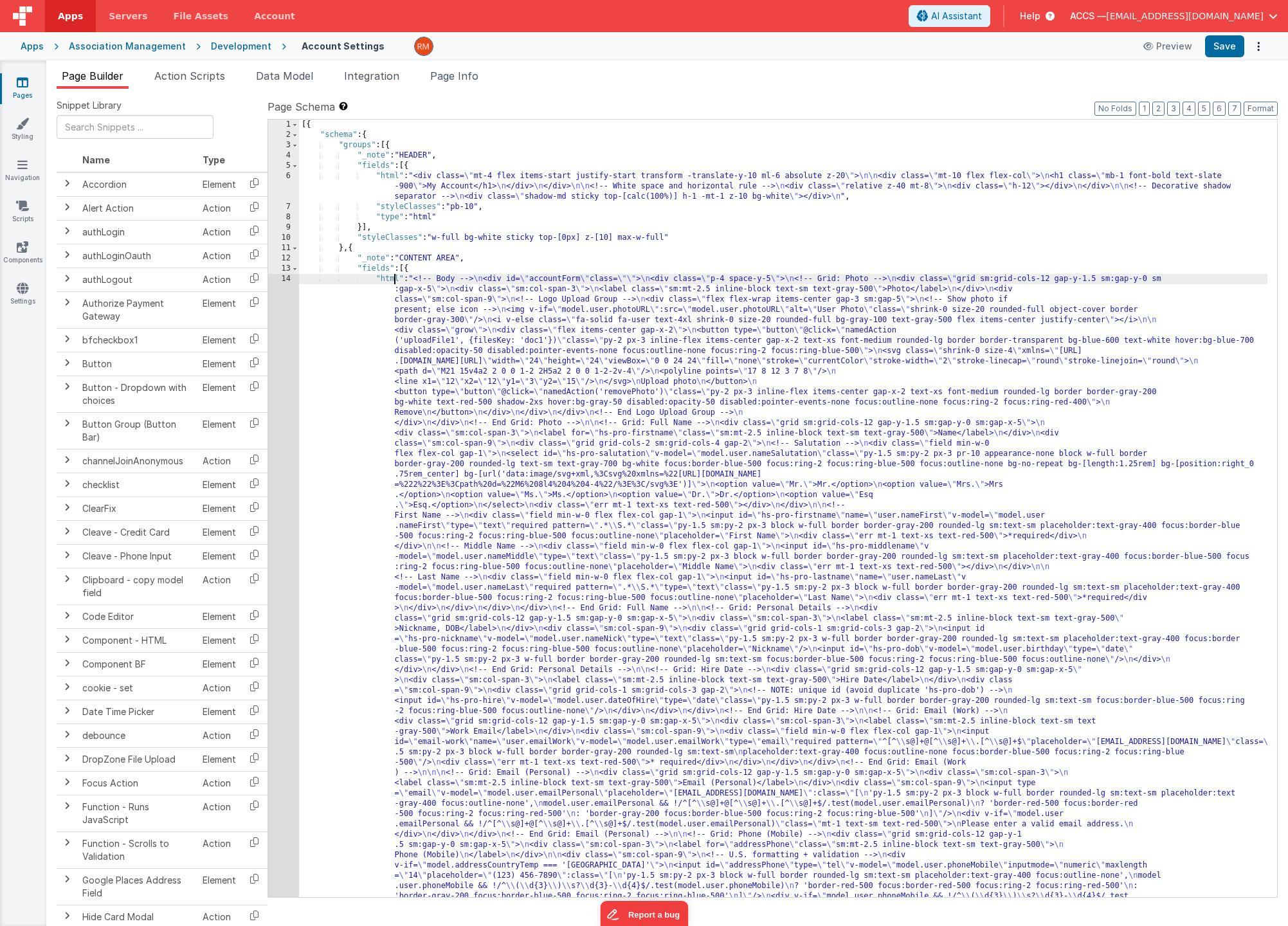
click at [281, 281] on div "14" at bounding box center [284, 664] width 31 height 782
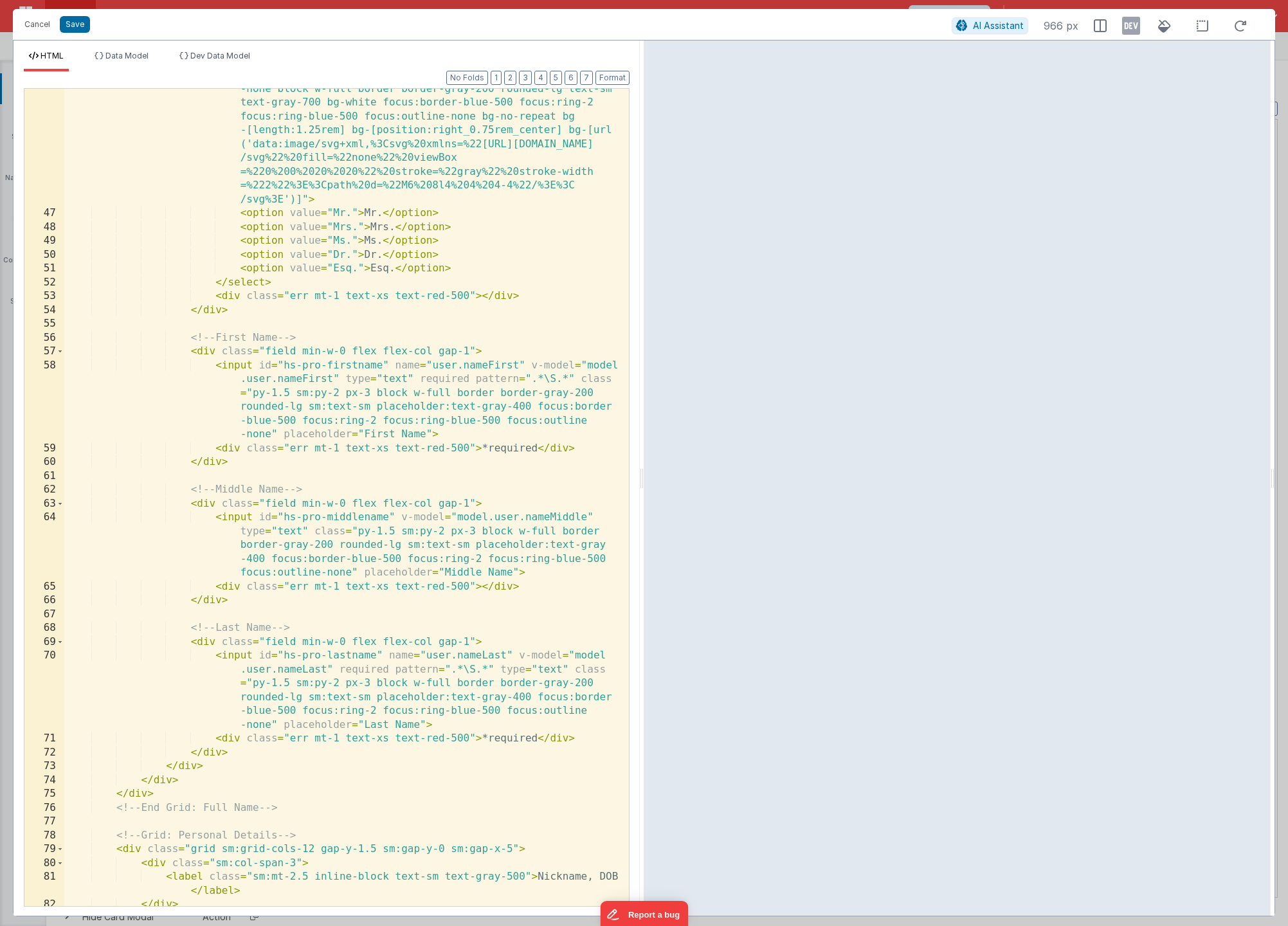
scroll to position [919, 0]
click at [496, 305] on div "< select id = "hs-pro-salutation" v-model = "model.user .nameSalutation" class …" at bounding box center [341, 546] width 555 height 984
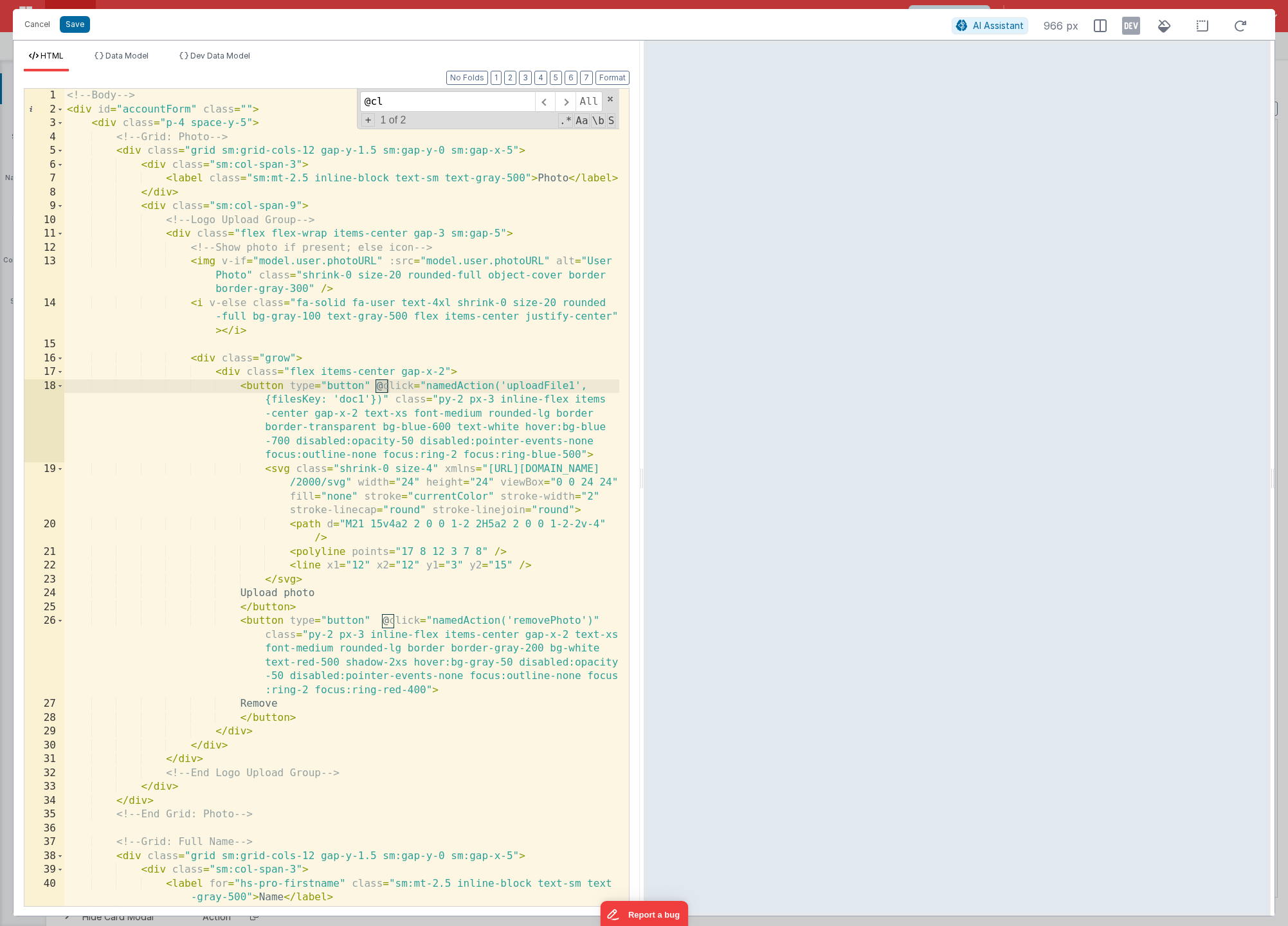
scroll to position [0, 0]
type input "@click"
click at [34, 23] on button "Cancel" at bounding box center [38, 25] width 38 height 18
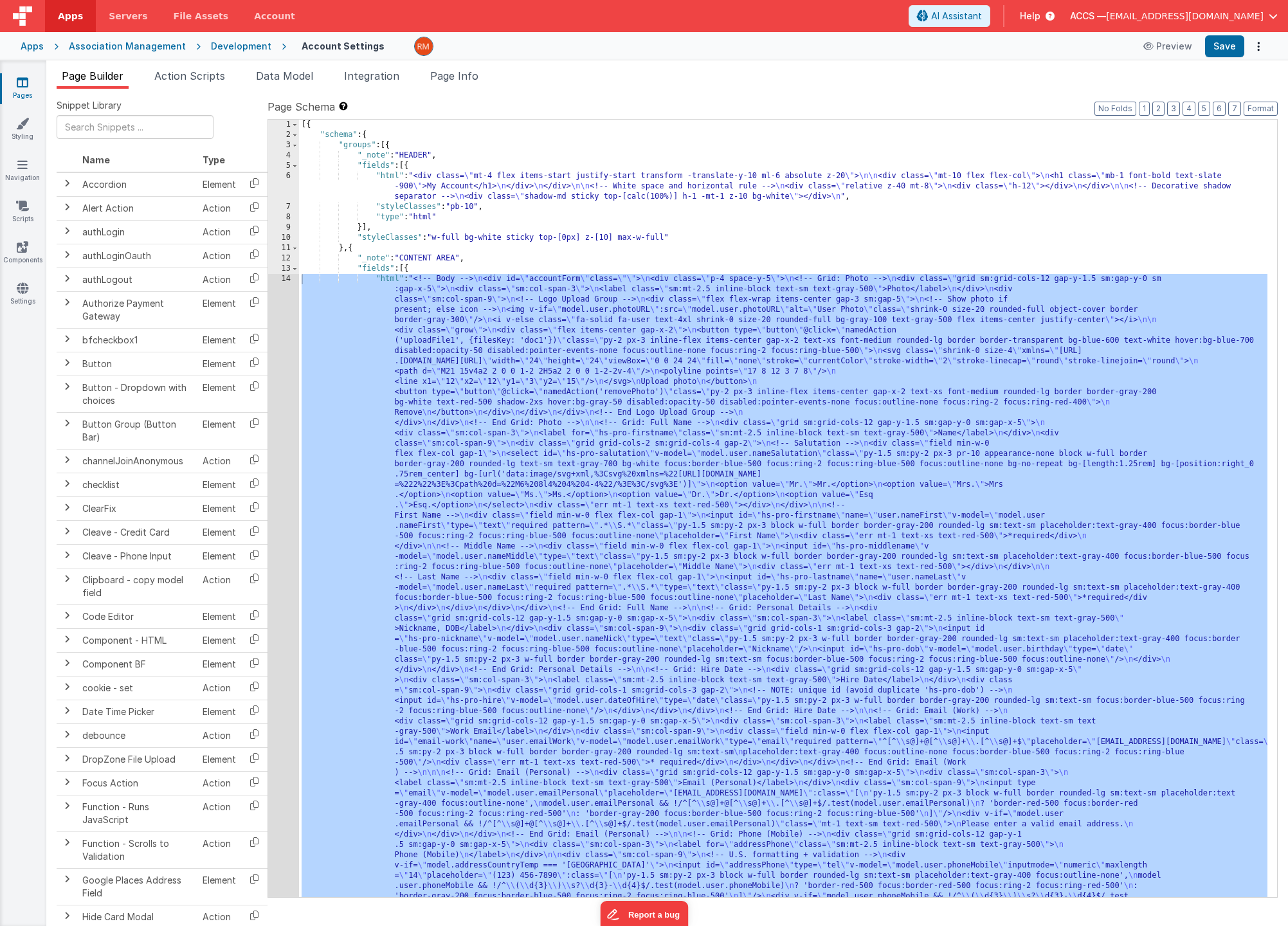
click at [23, 81] on icon at bounding box center [22, 82] width 12 height 13
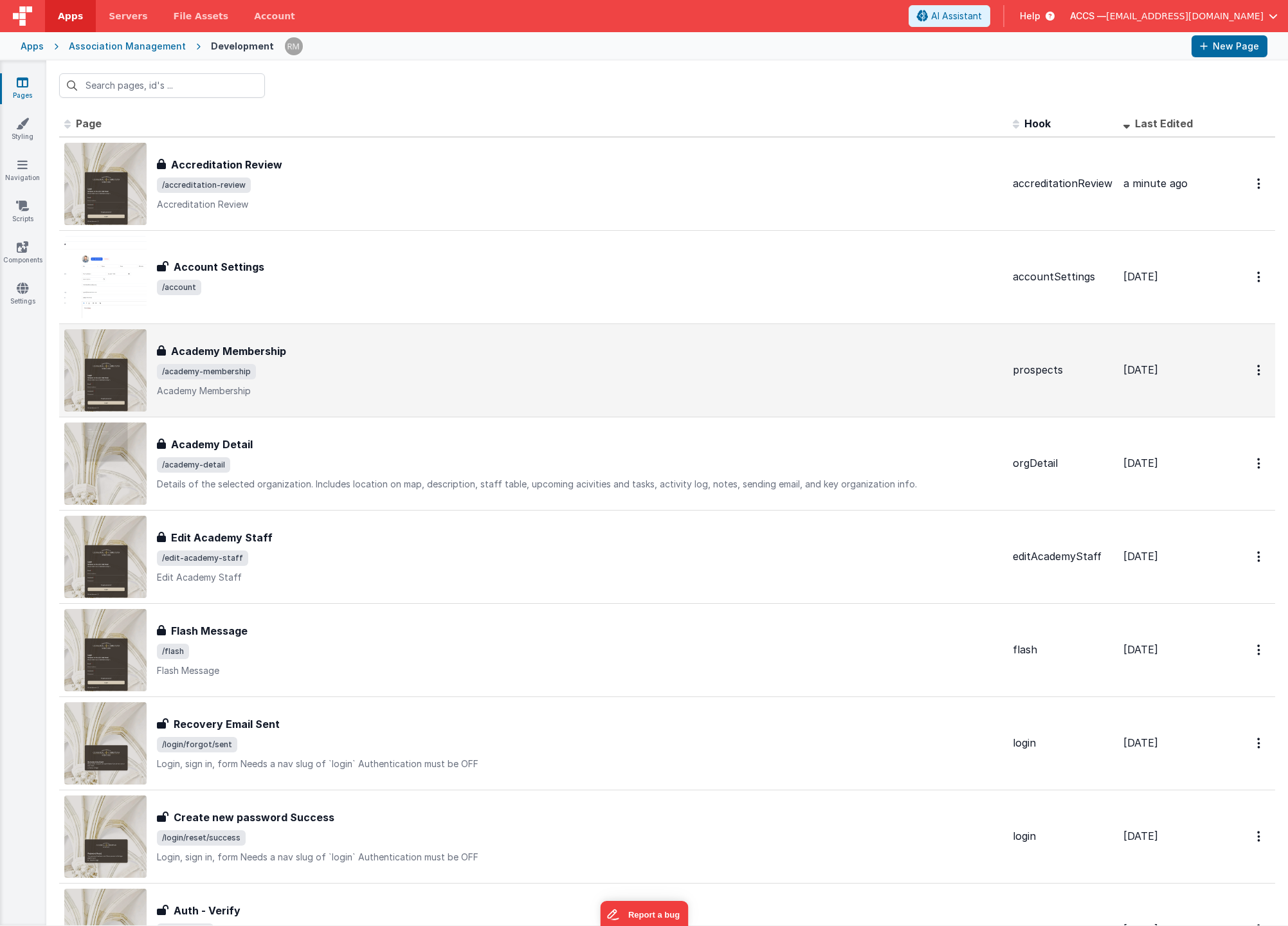
click at [375, 371] on span "/academy-membership" at bounding box center [580, 371] width 845 height 16
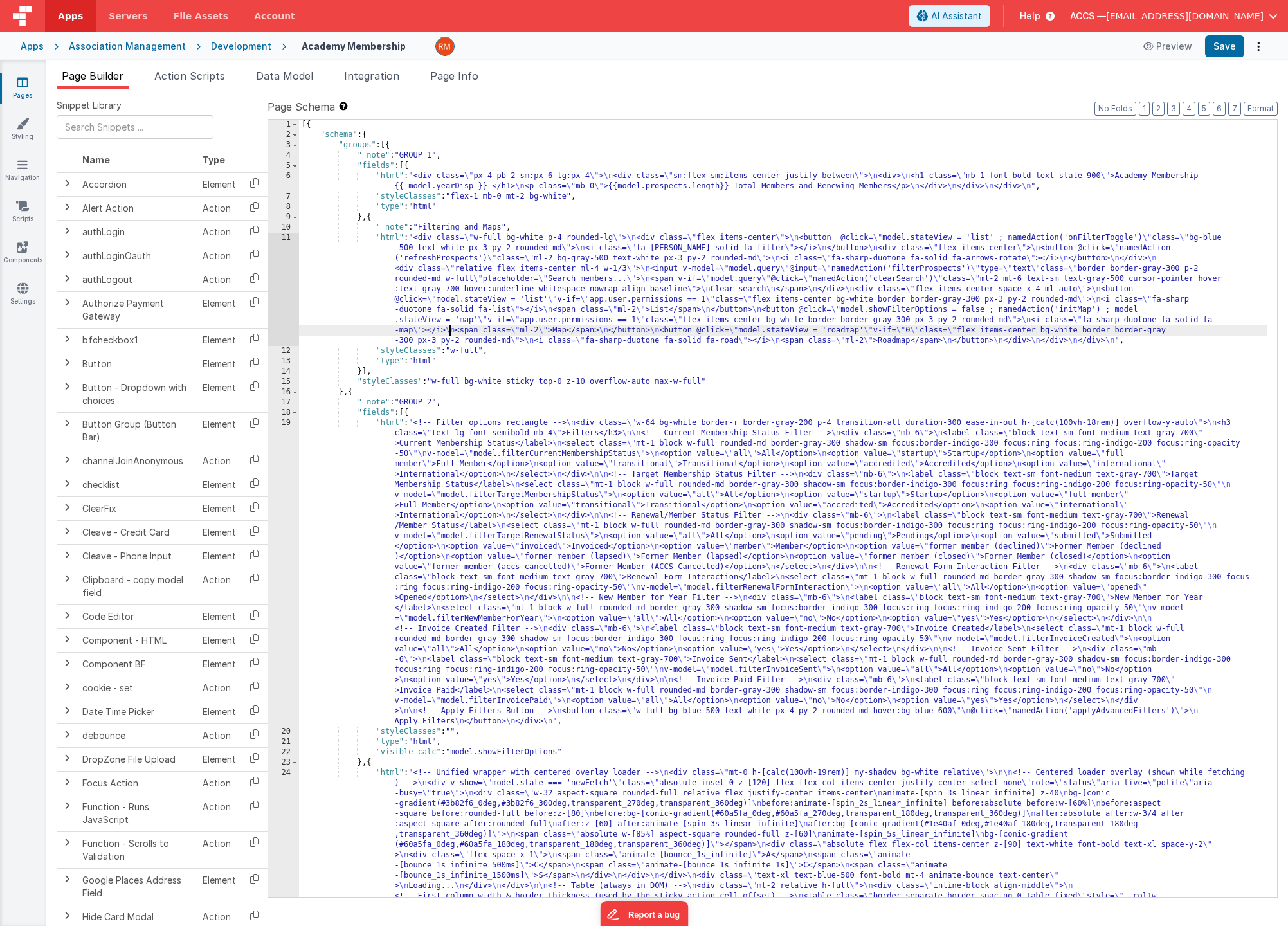
type input "@cli"
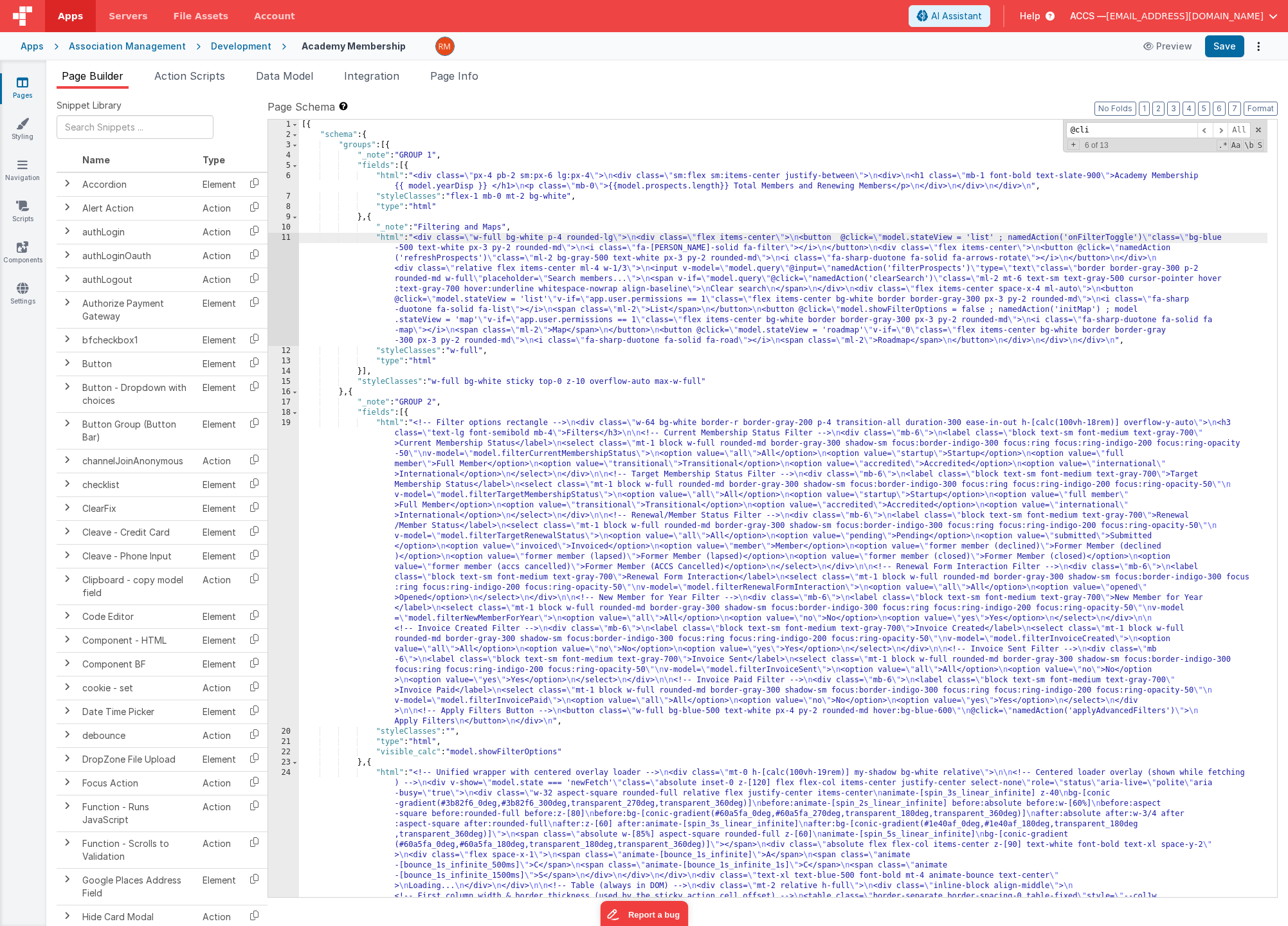
click at [280, 237] on div "11" at bounding box center [284, 289] width 31 height 113
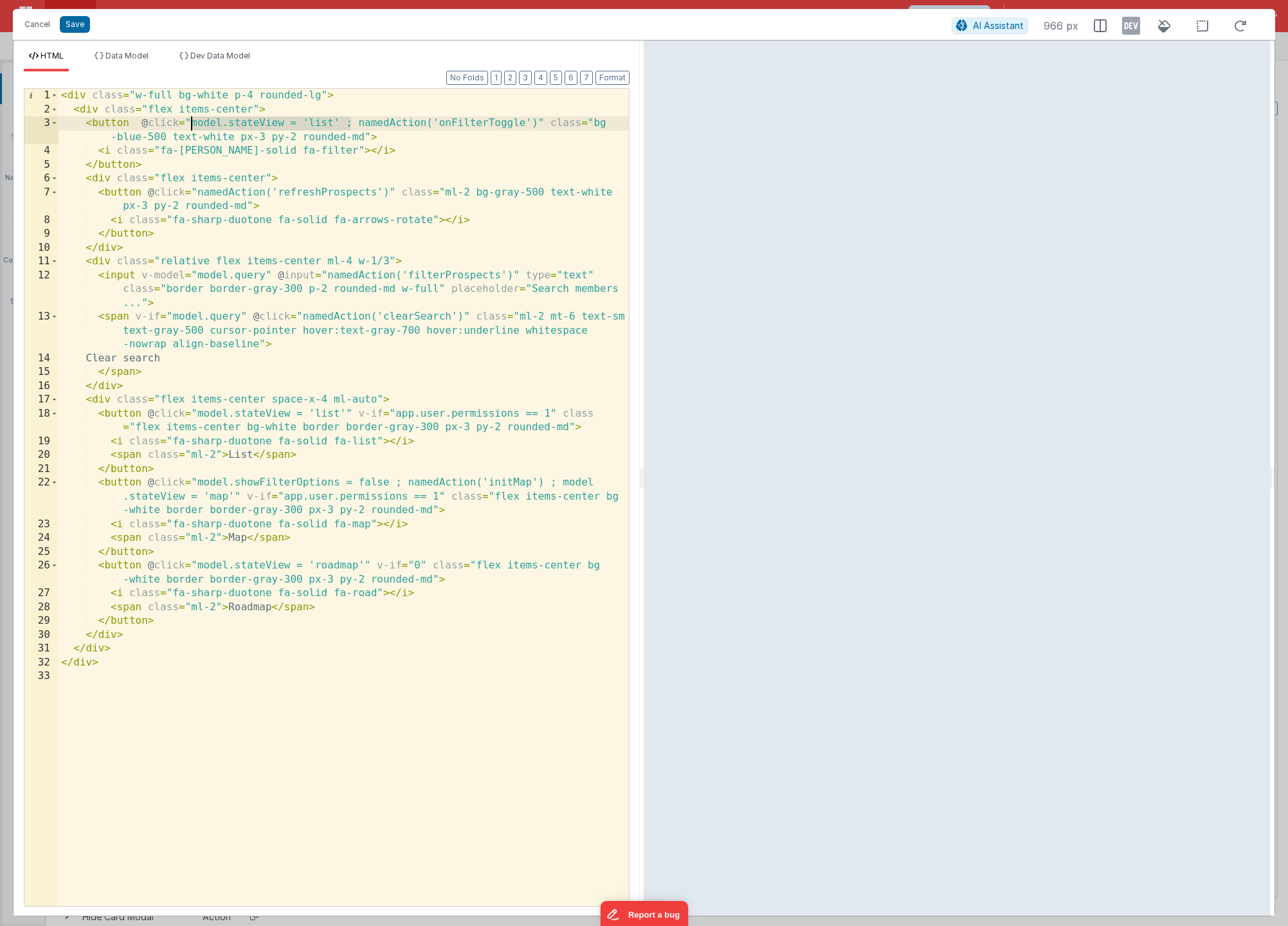
drag, startPoint x: 353, startPoint y: 123, endPoint x: 190, endPoint y: 119, distance: 163.0
click at [190, 119] on div "< div class = "w-full bg-white p-4 rounded-lg" > < div class = "flex items-cent…" at bounding box center [343, 511] width 570 height 845
click at [34, 24] on button "Cancel" at bounding box center [38, 25] width 38 height 18
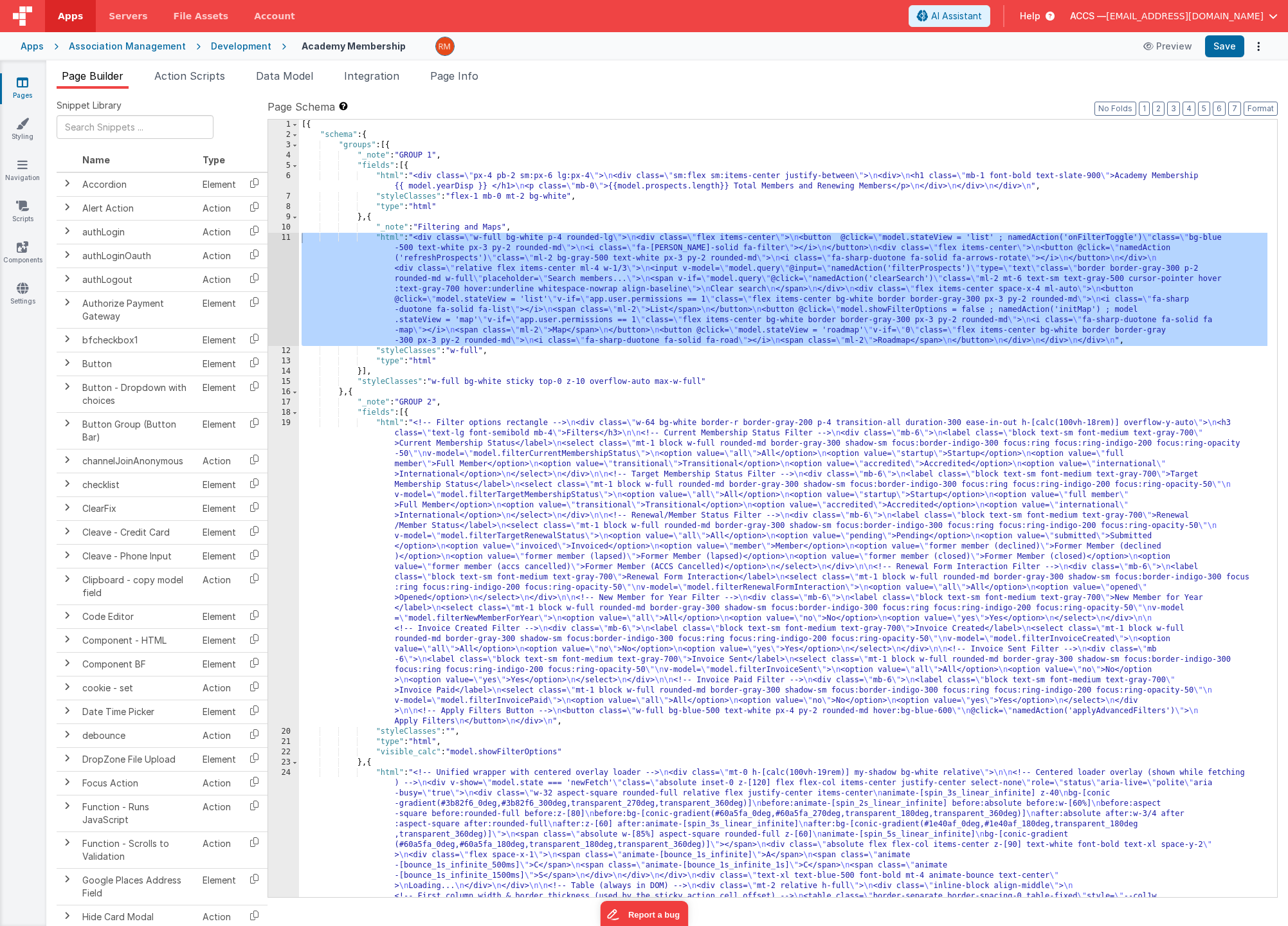
click at [11, 87] on link "Pages" at bounding box center [22, 89] width 47 height 26
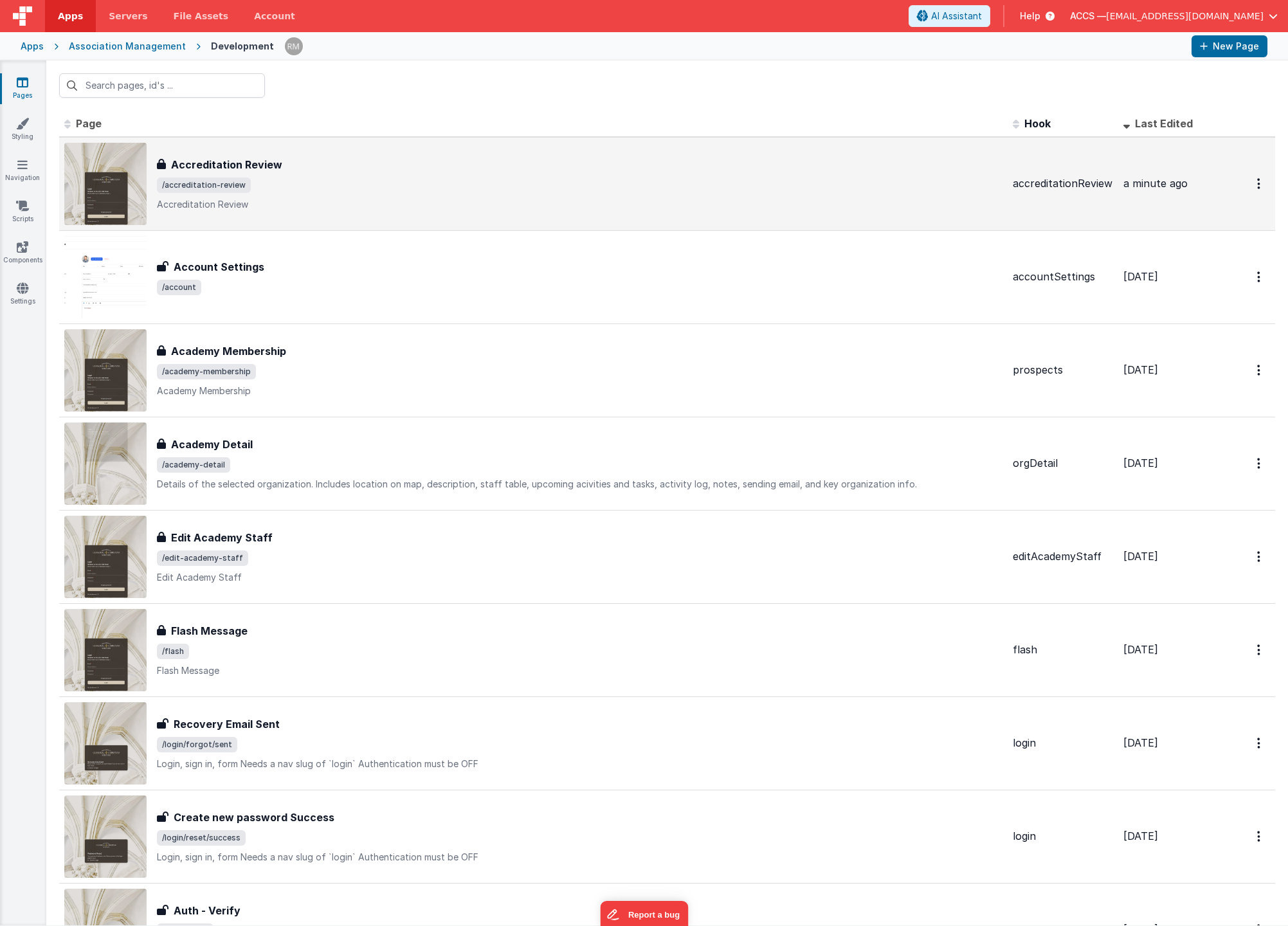
click at [255, 188] on span "/accreditation-review" at bounding box center [580, 185] width 845 height 16
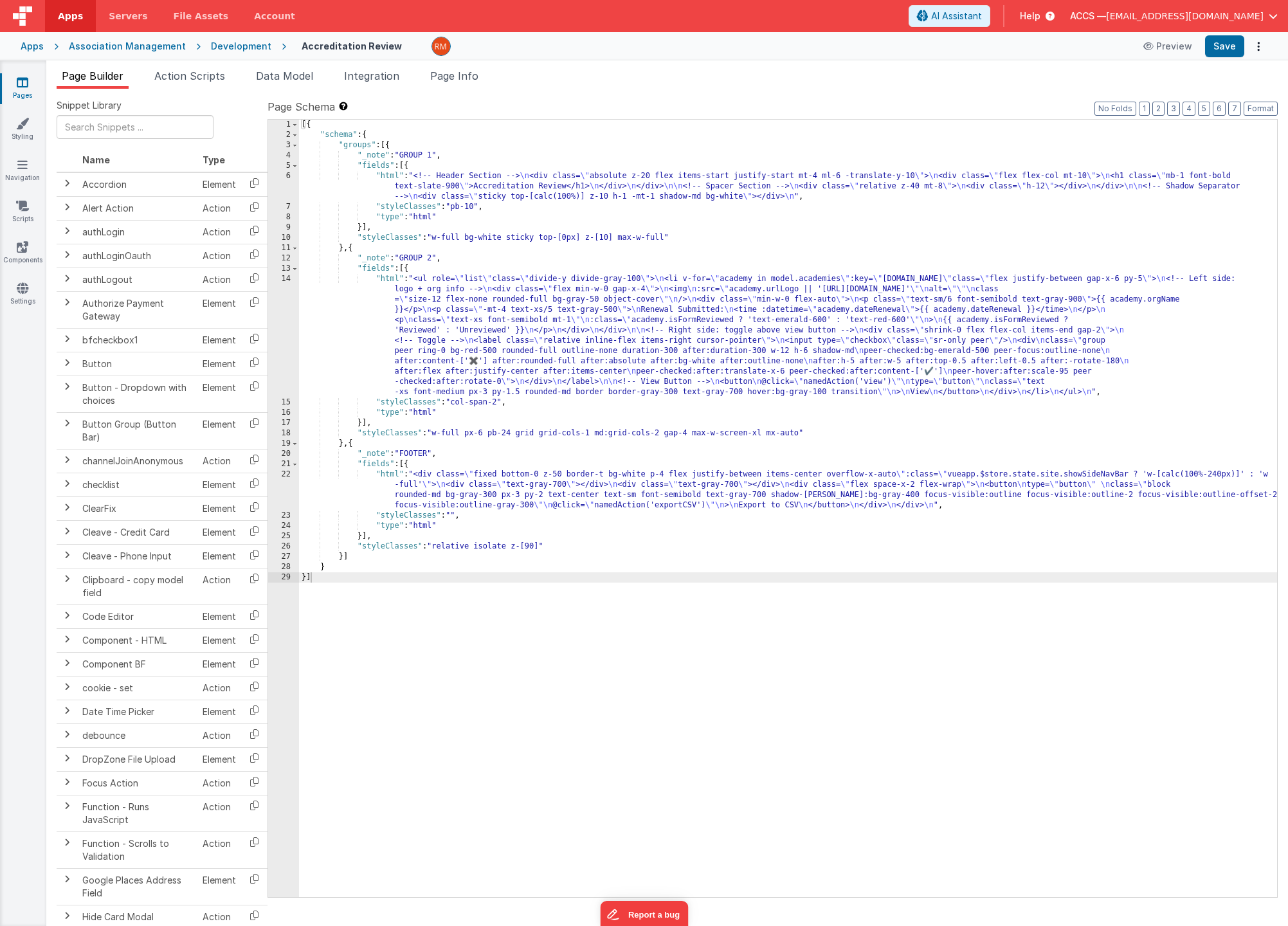
click at [387, 280] on div "[{ "schema" : { "groups" : [{ "_note" : "GROUP 1" , "fields" : [{ "html" : "<!-…" at bounding box center [788, 519] width 978 height 798
click at [284, 281] on div "14" at bounding box center [284, 335] width 31 height 124
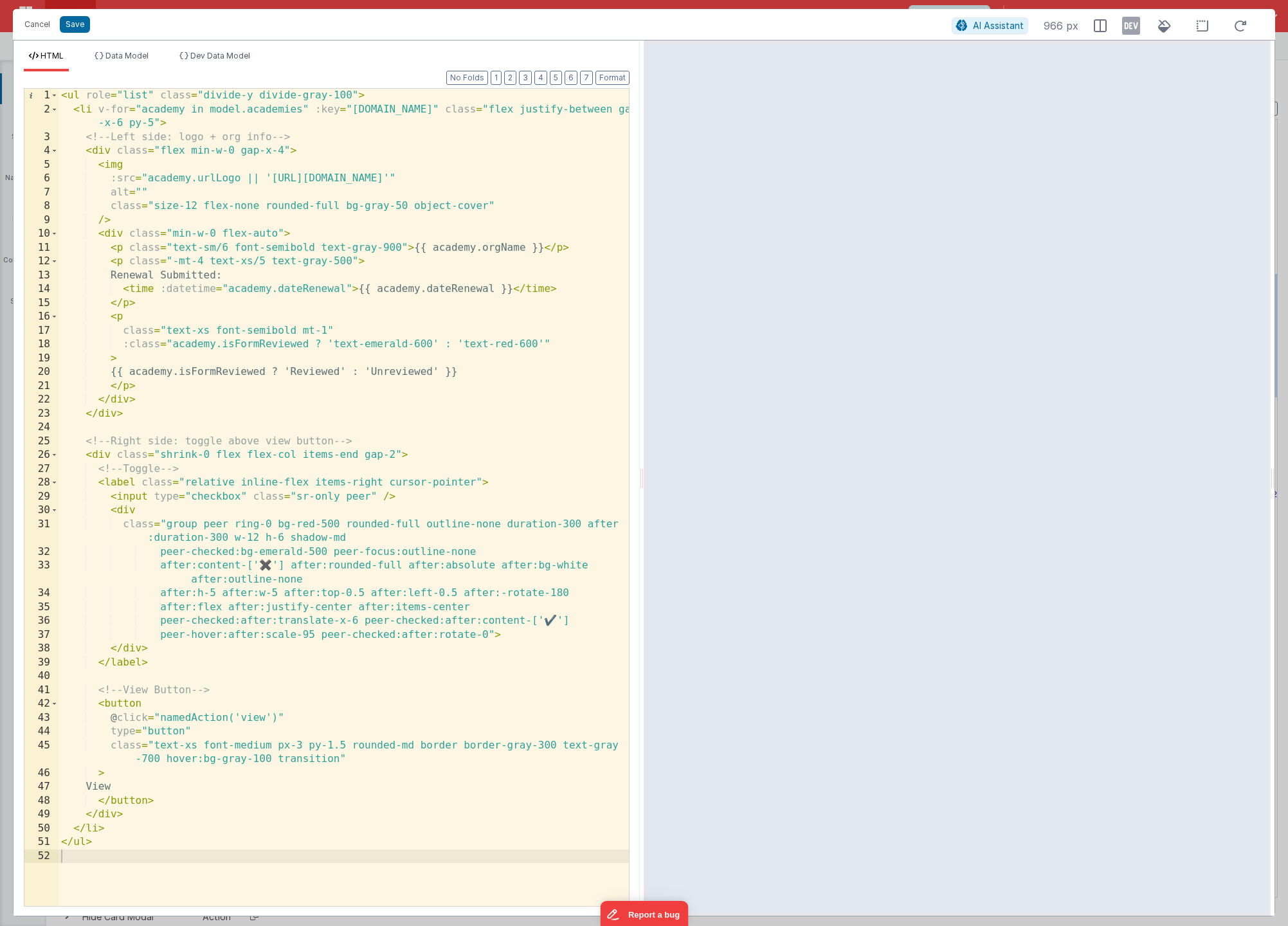
click at [159, 717] on div "< ul role = "list" class = "divide-y divide-gray-100" > < li v-for = "academy i…" at bounding box center [343, 511] width 570 height 845
paste textarea
drag, startPoint x: 252, startPoint y: 720, endPoint x: 199, endPoint y: 716, distance: 53.2
click at [199, 716] on div "< ul role = "list" class = "divide-y divide-gray-100" > < li v-for = "academy i…" at bounding box center [343, 511] width 570 height 845
drag, startPoint x: 280, startPoint y: 717, endPoint x: 257, endPoint y: 717, distance: 23.0
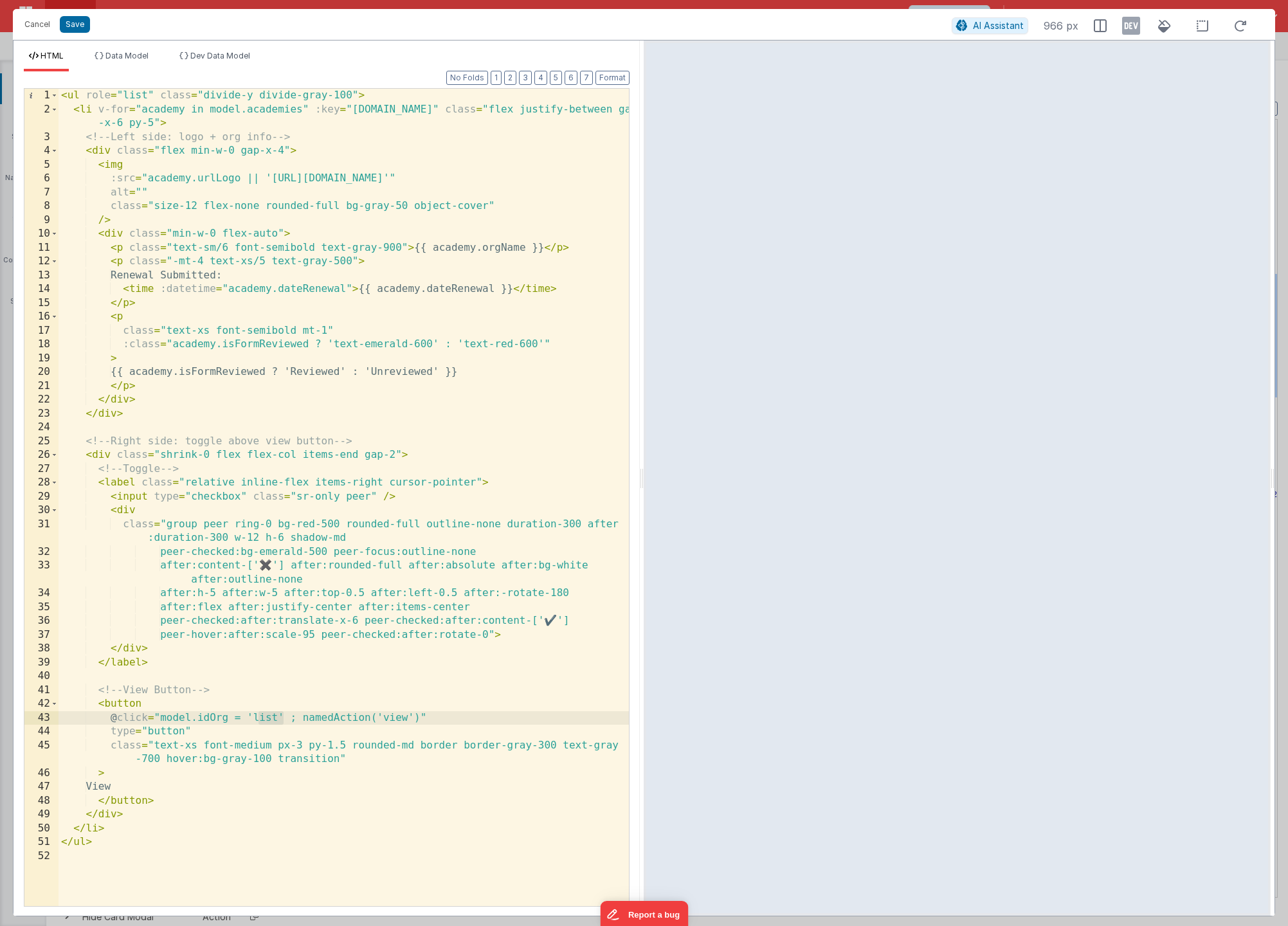
click at [257, 717] on div "< ul role = "list" class = "divide-y divide-gray-100" > < li v-for = "academy i…" at bounding box center [343, 511] width 570 height 845
click at [274, 717] on div "< ul role = "list" class = "divide-y divide-gray-100" > < li v-for = "academy i…" at bounding box center [343, 511] width 570 height 845
drag, startPoint x: 283, startPoint y: 716, endPoint x: 249, endPoint y: 716, distance: 34.0
click at [249, 716] on div "< ul role = "list" class = "divide-y divide-gray-100" > < li v-for = "academy i…" at bounding box center [343, 511] width 570 height 845
click at [81, 27] on button "Save" at bounding box center [74, 25] width 30 height 16
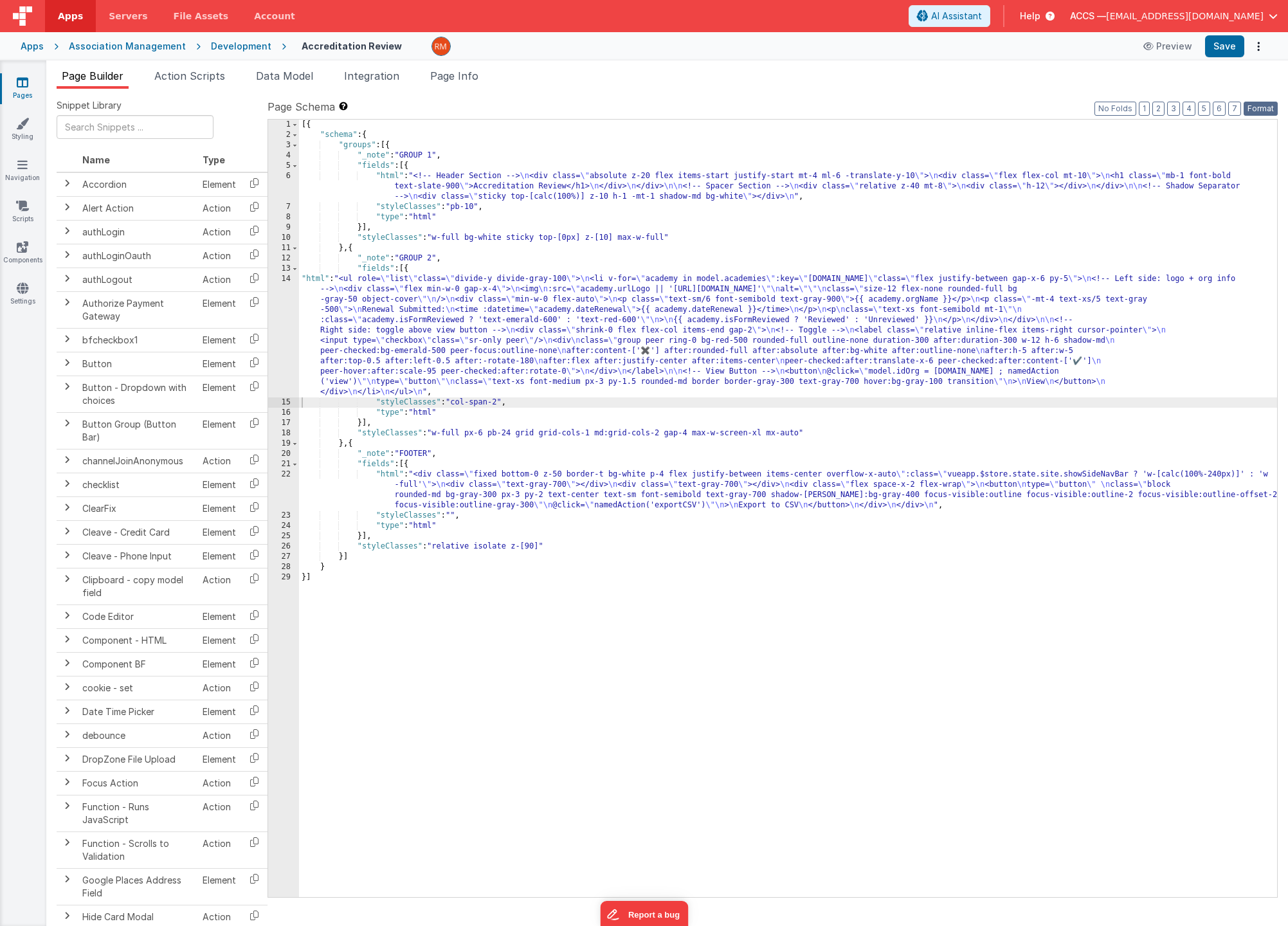
click at [1185, 109] on button "Format" at bounding box center [1260, 108] width 34 height 14
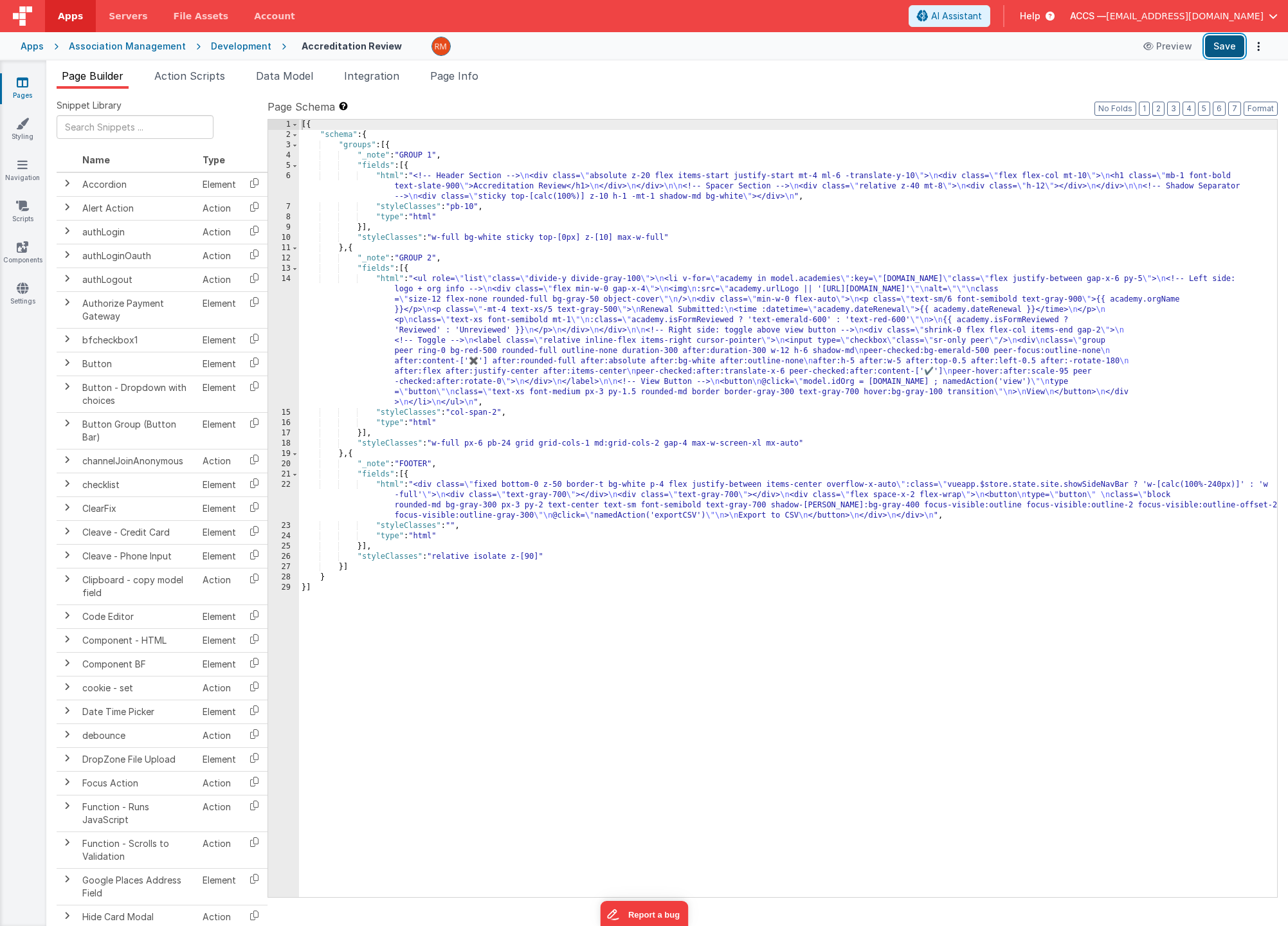
click at [1185, 42] on button "Save" at bounding box center [1224, 47] width 39 height 22
click at [392, 280] on div "[{ "schema" : { "groups" : [{ "_note" : "GROUP 1" , "fields" : [{ "html" : "<!-…" at bounding box center [788, 519] width 978 height 798
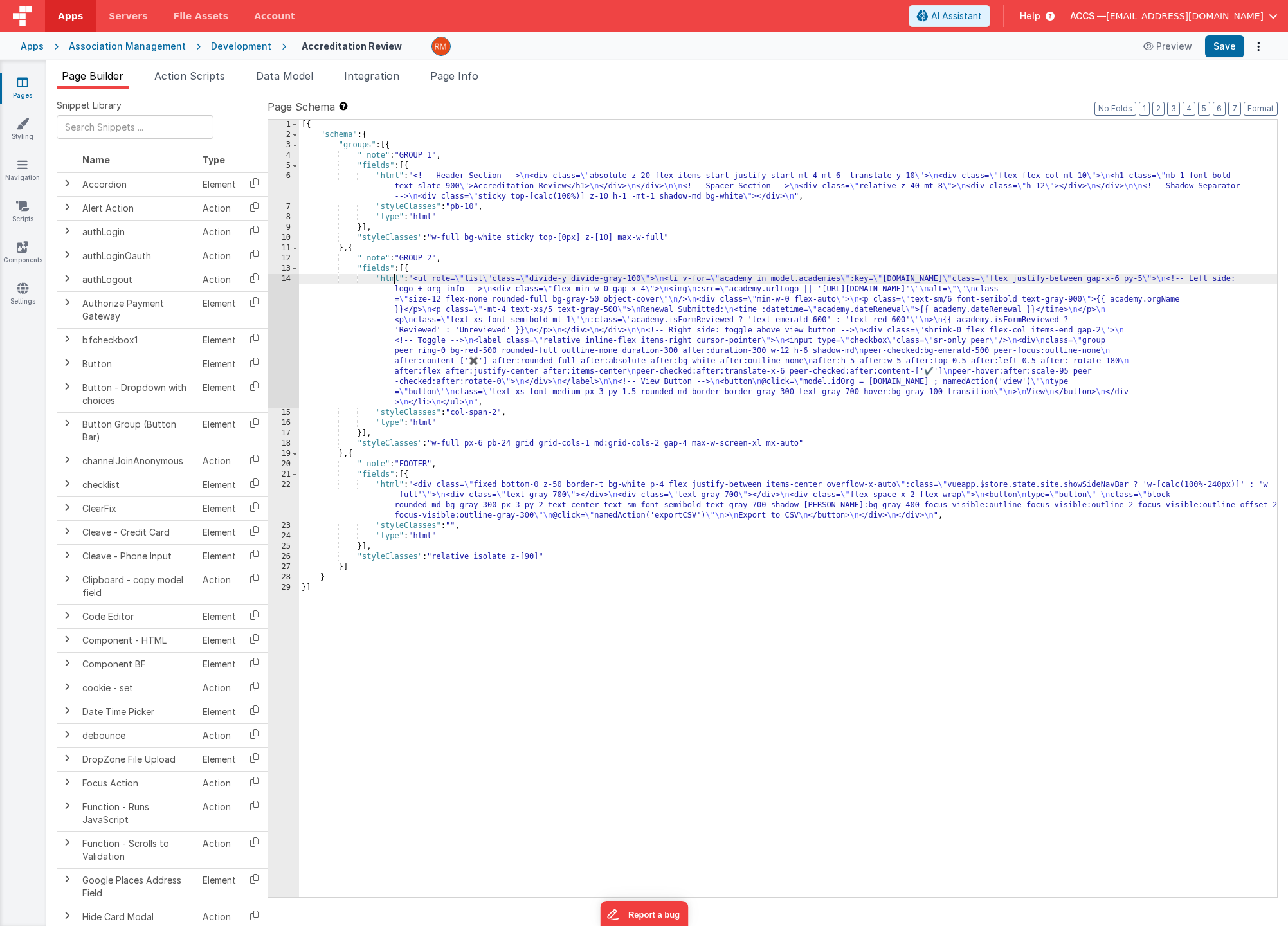
click at [285, 278] on div "14" at bounding box center [284, 340] width 31 height 134
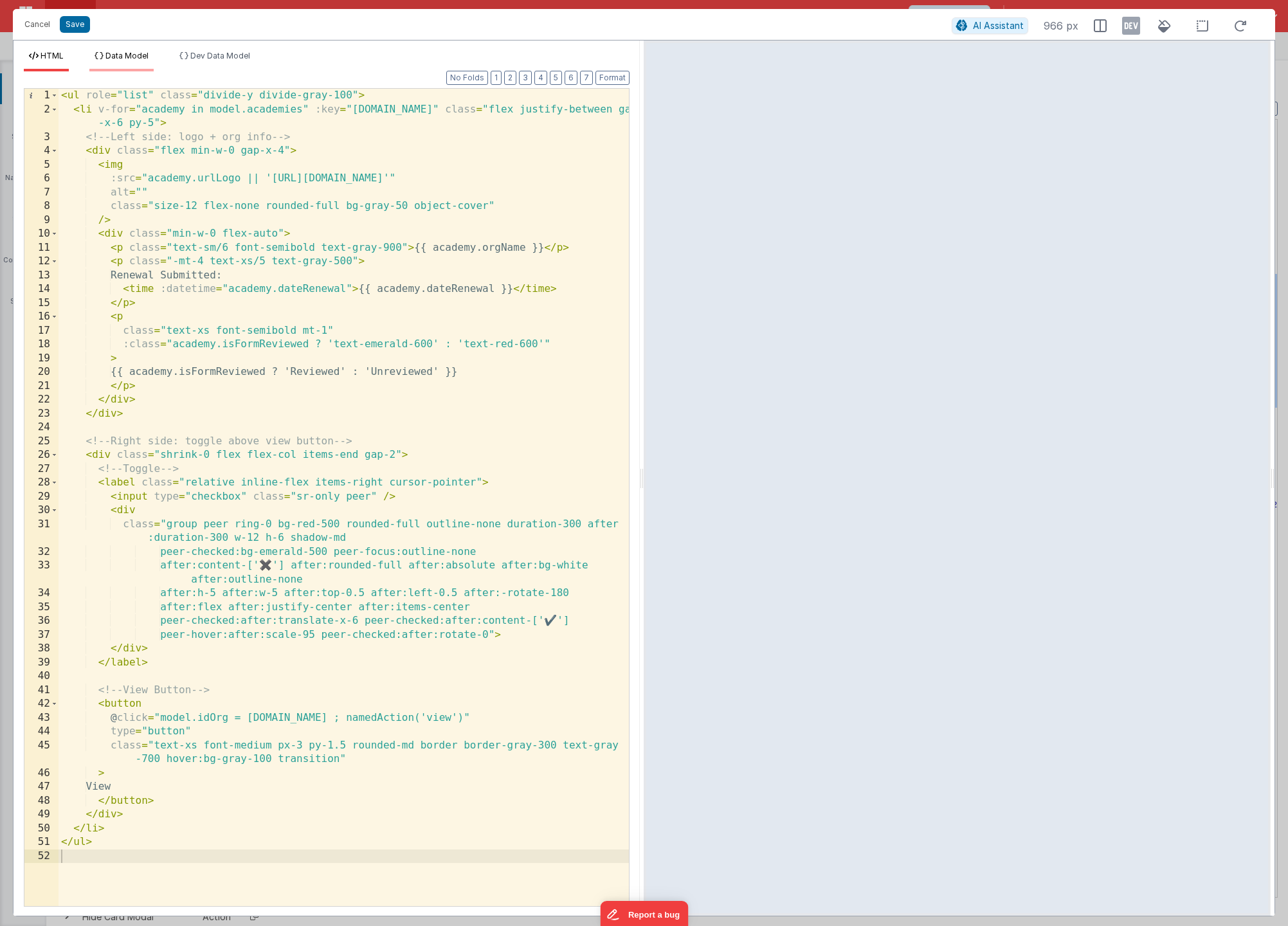
click at [146, 58] on span "Data Model" at bounding box center [126, 56] width 43 height 10
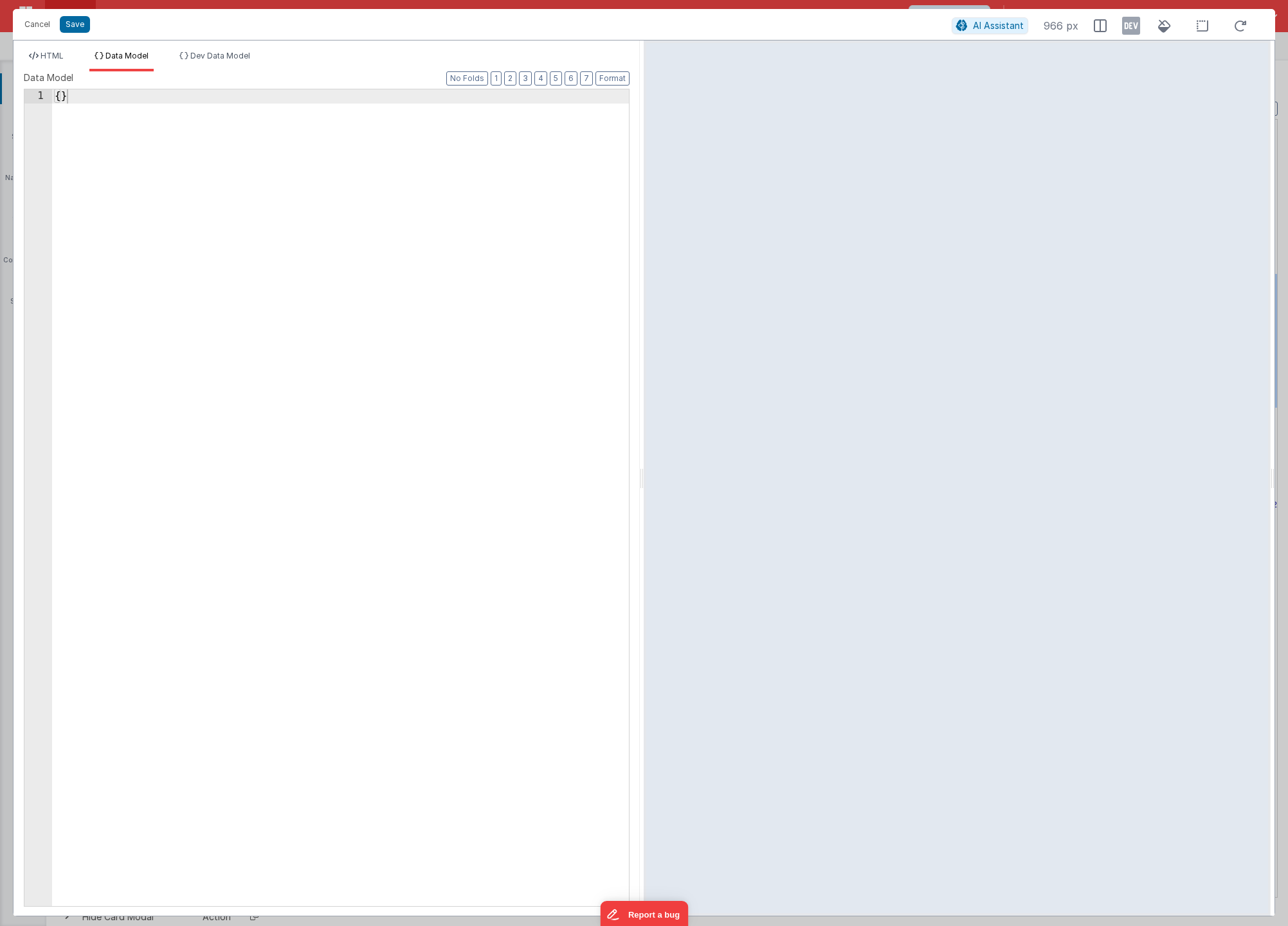
click at [60, 96] on div "{ }" at bounding box center [340, 511] width 576 height 845
click at [76, 30] on button "Save" at bounding box center [74, 25] width 30 height 16
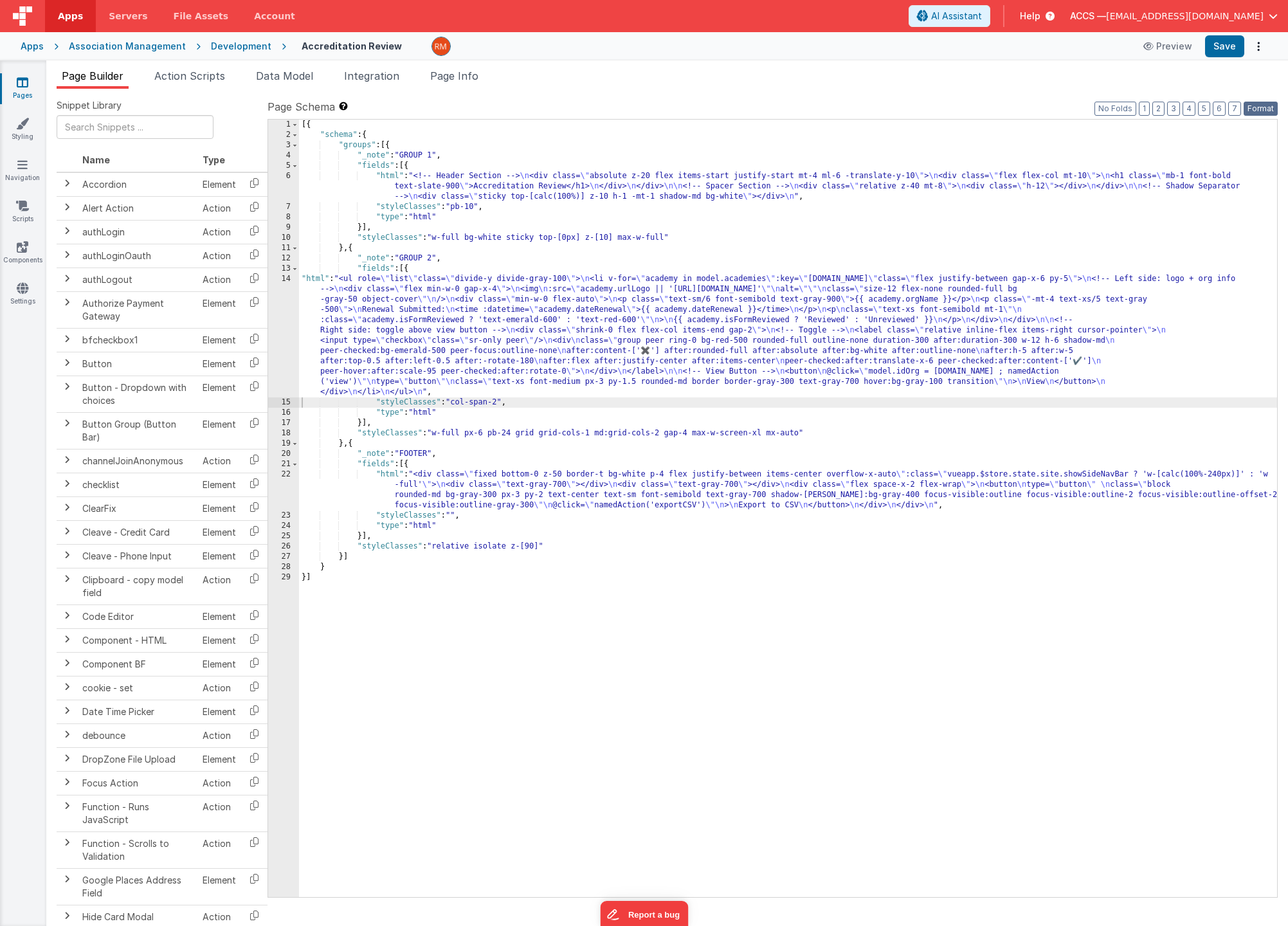
click at [1185, 108] on button "Format" at bounding box center [1260, 108] width 34 height 14
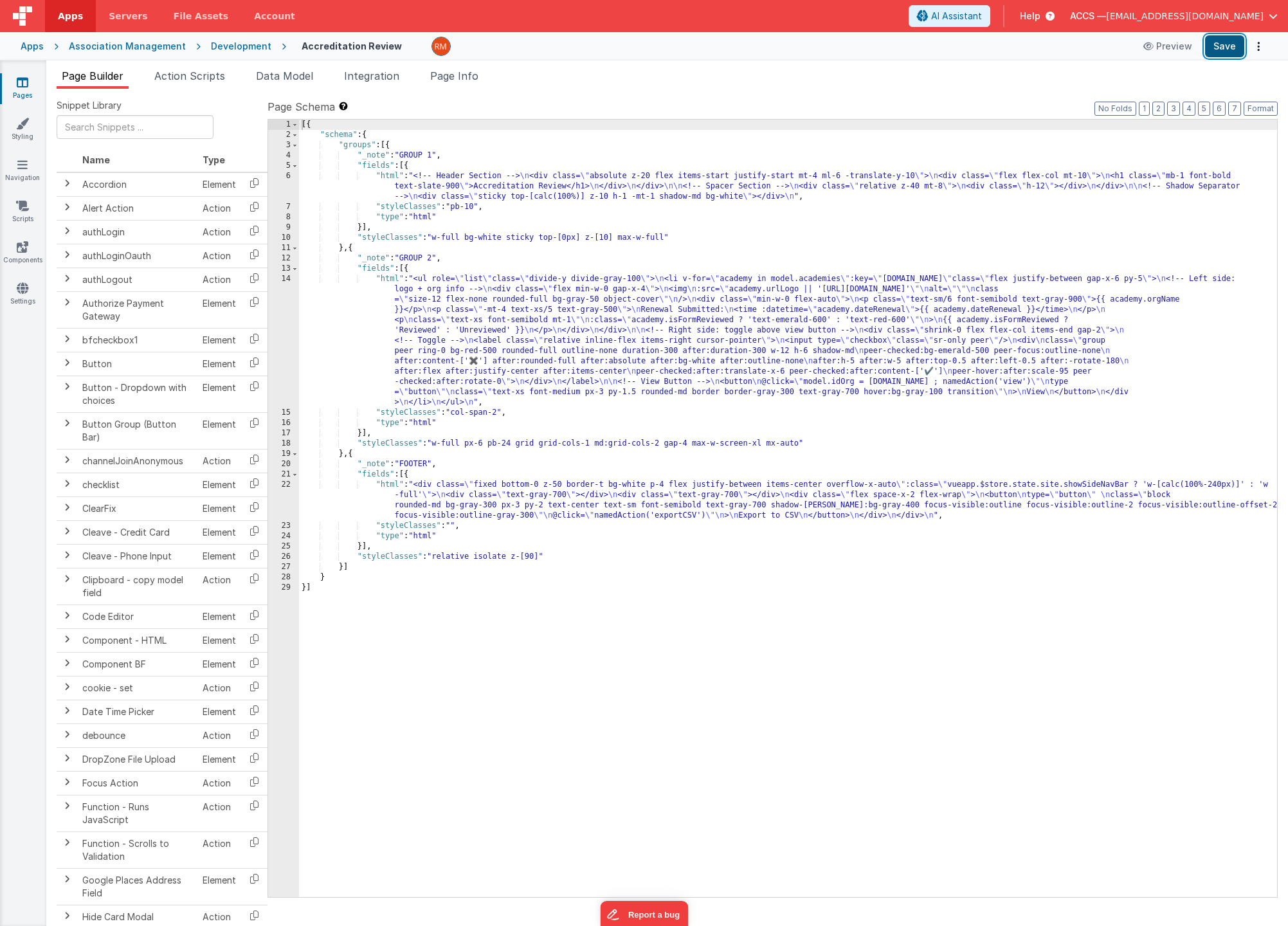
click at [1185, 57] on button "Save" at bounding box center [1224, 47] width 39 height 22
click at [29, 90] on link "Pages" at bounding box center [22, 89] width 47 height 26
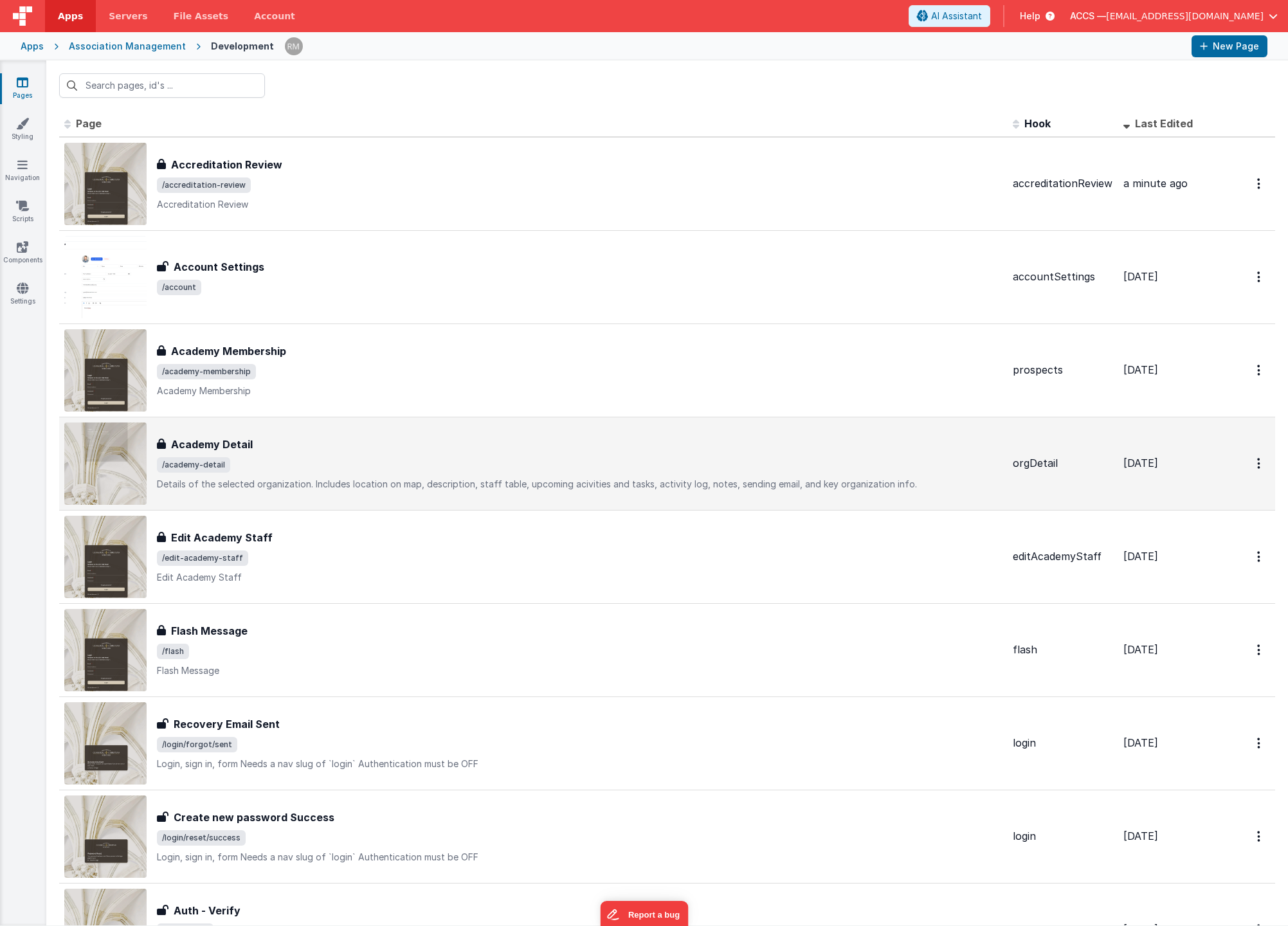
click at [337, 440] on div "Academy Detail" at bounding box center [580, 444] width 845 height 16
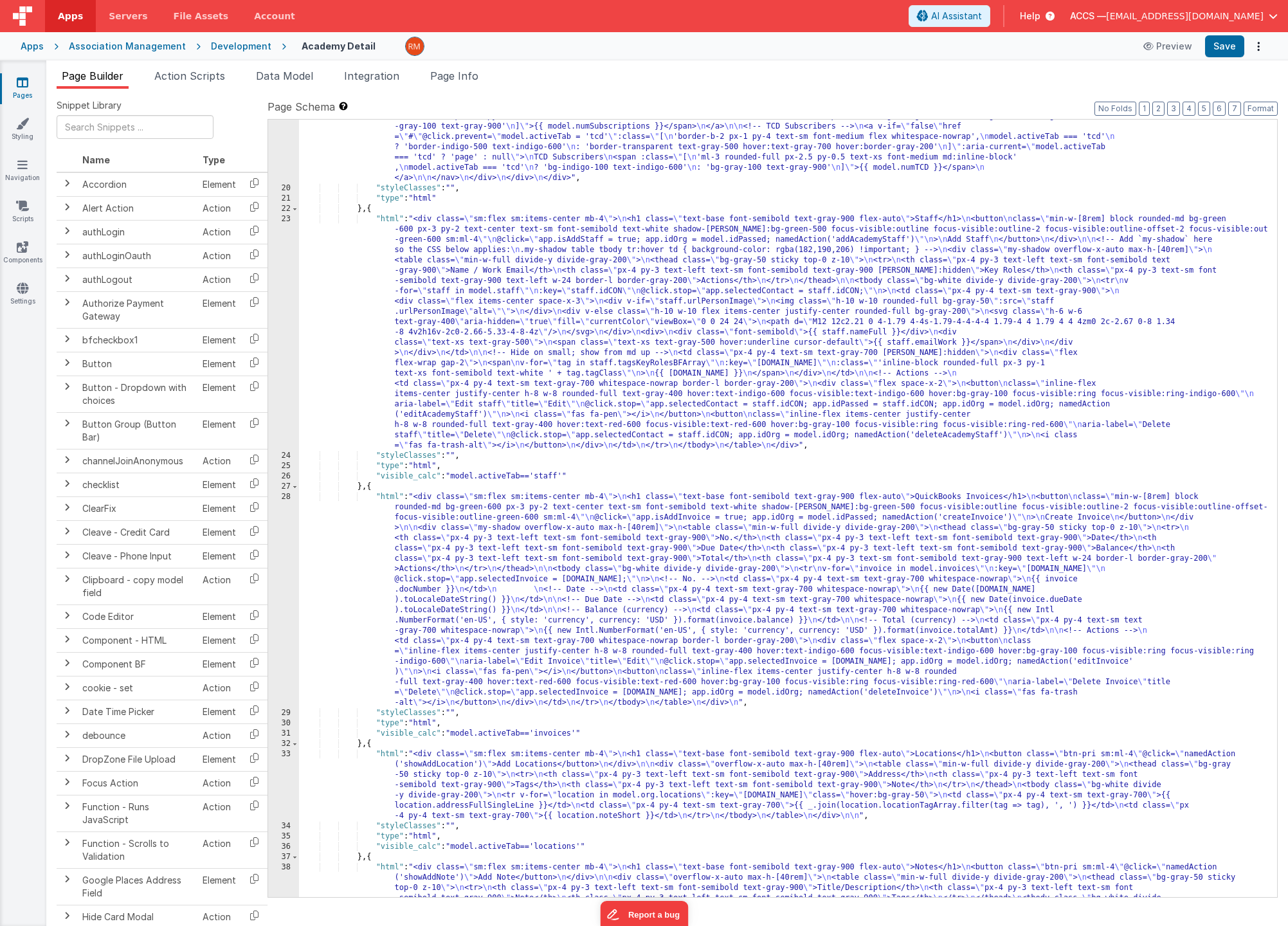
scroll to position [1091, 0]
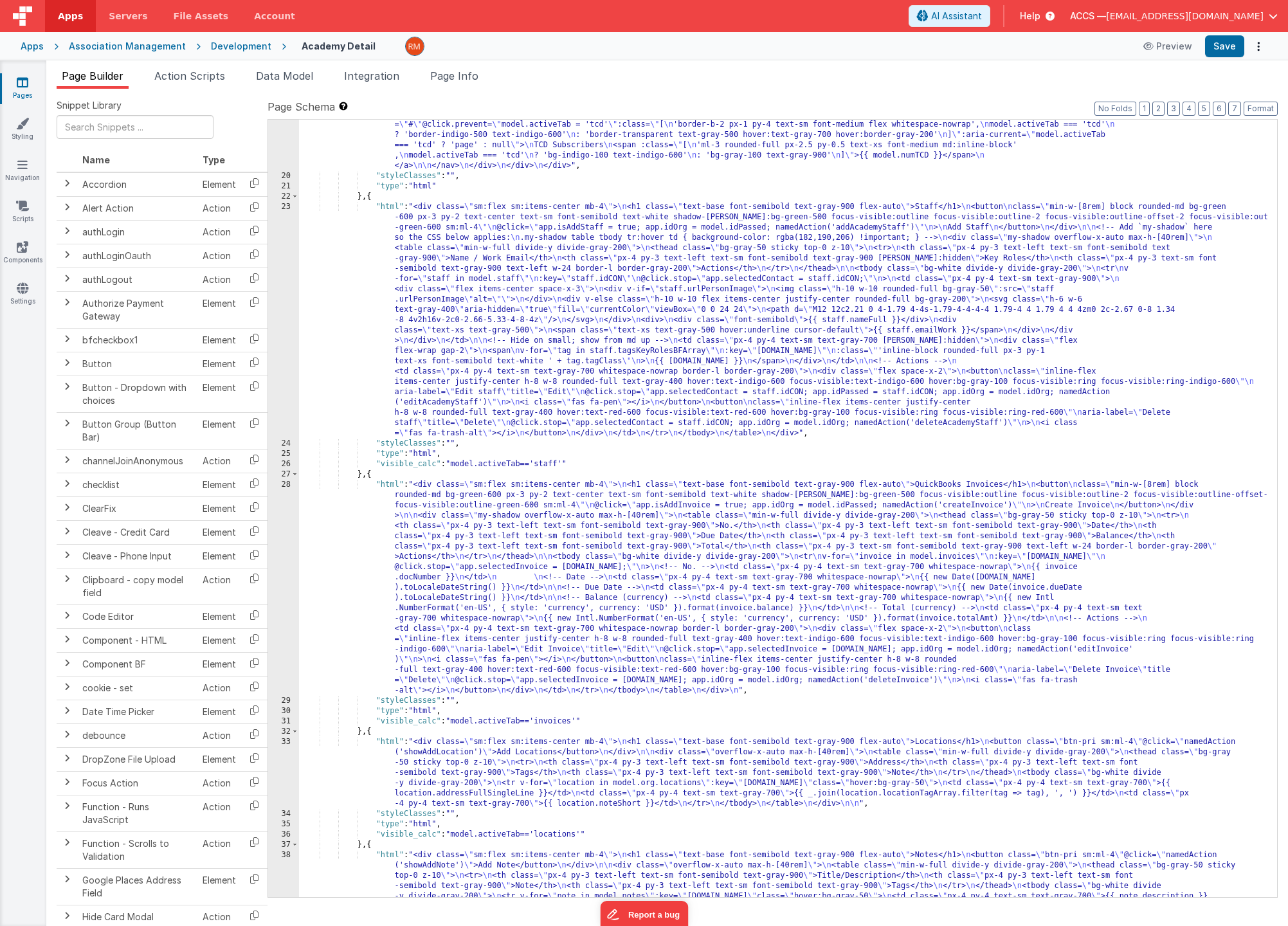
click at [392, 484] on div ""html" : "<div> \n <div> \n <div class= \" border-b border-gray-200 \" > \n <na…" at bounding box center [783, 369] width 969 height 1302
click at [386, 486] on div ""html" : "<div> \n <div> \n <div class= \" border-b border-gray-200 \" > \n <na…" at bounding box center [783, 369] width 969 height 1302
click at [284, 484] on div "28" at bounding box center [284, 587] width 31 height 216
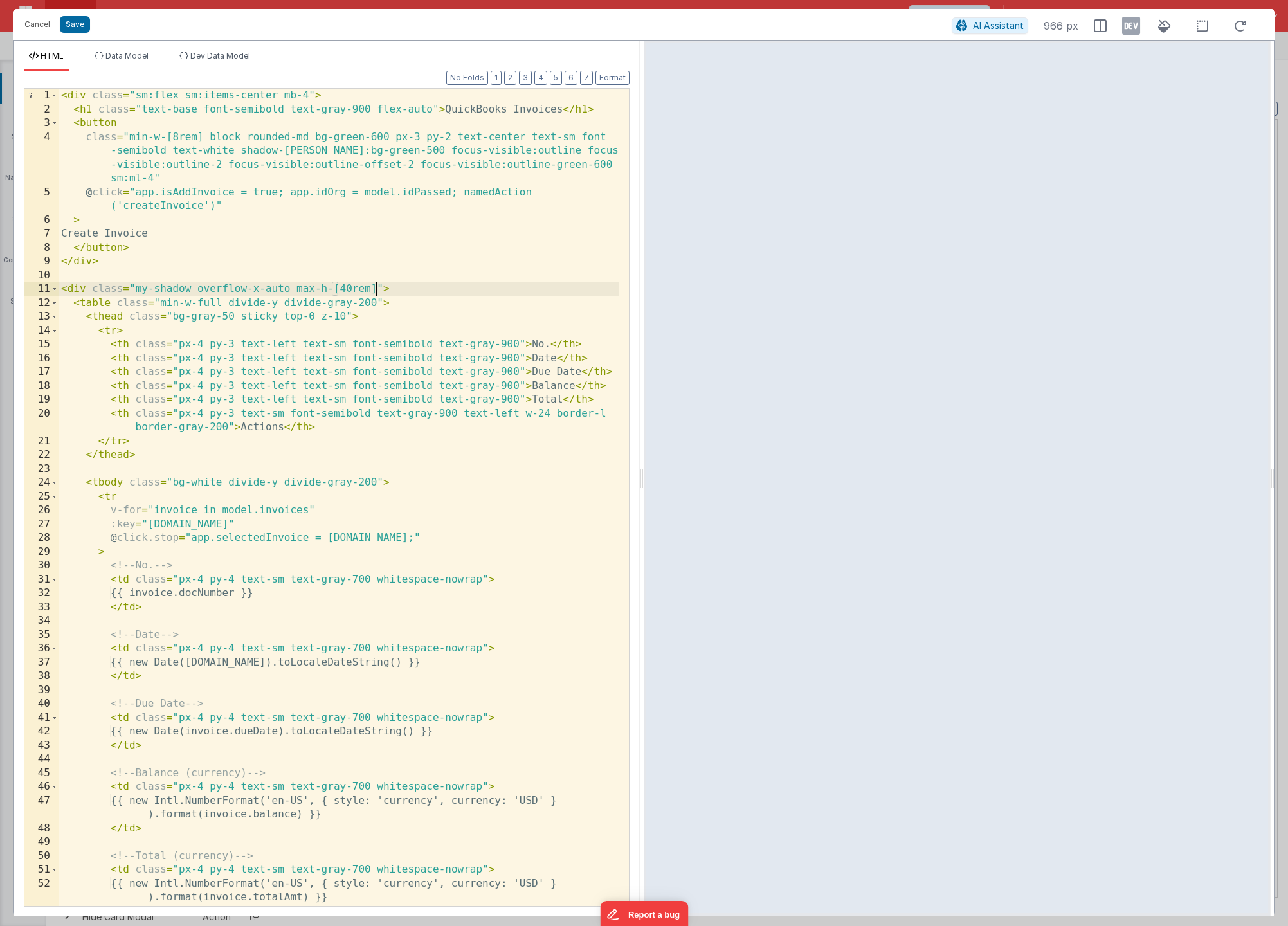
scroll to position [0, 0]
drag, startPoint x: 375, startPoint y: 290, endPoint x: 198, endPoint y: 286, distance: 177.0
click at [198, 286] on div "< div class = "sm:flex sm:items-center mb-4" > < h1 class = "text-base font-sem…" at bounding box center [338, 511] width 561 height 845
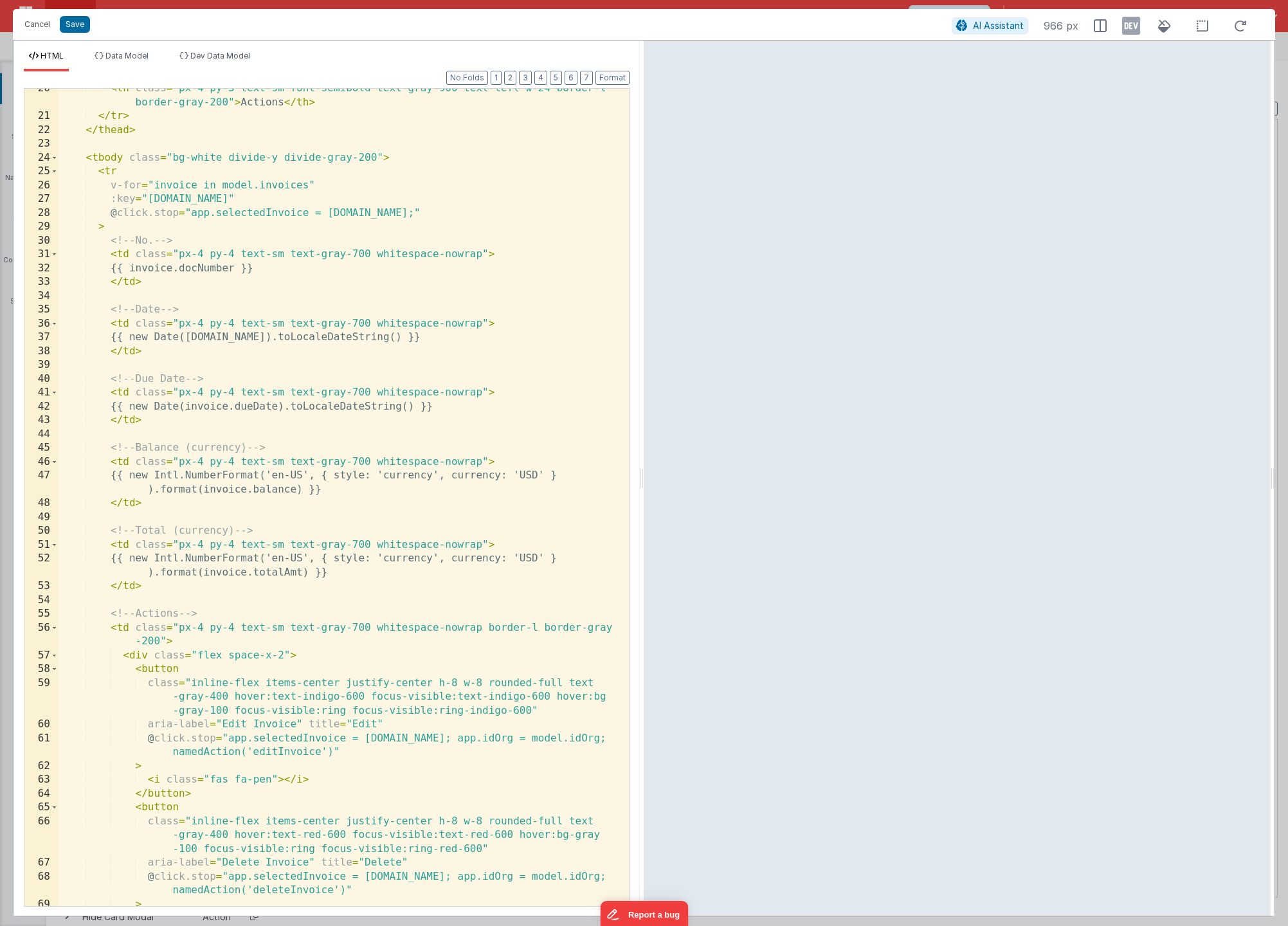
scroll to position [455, 0]
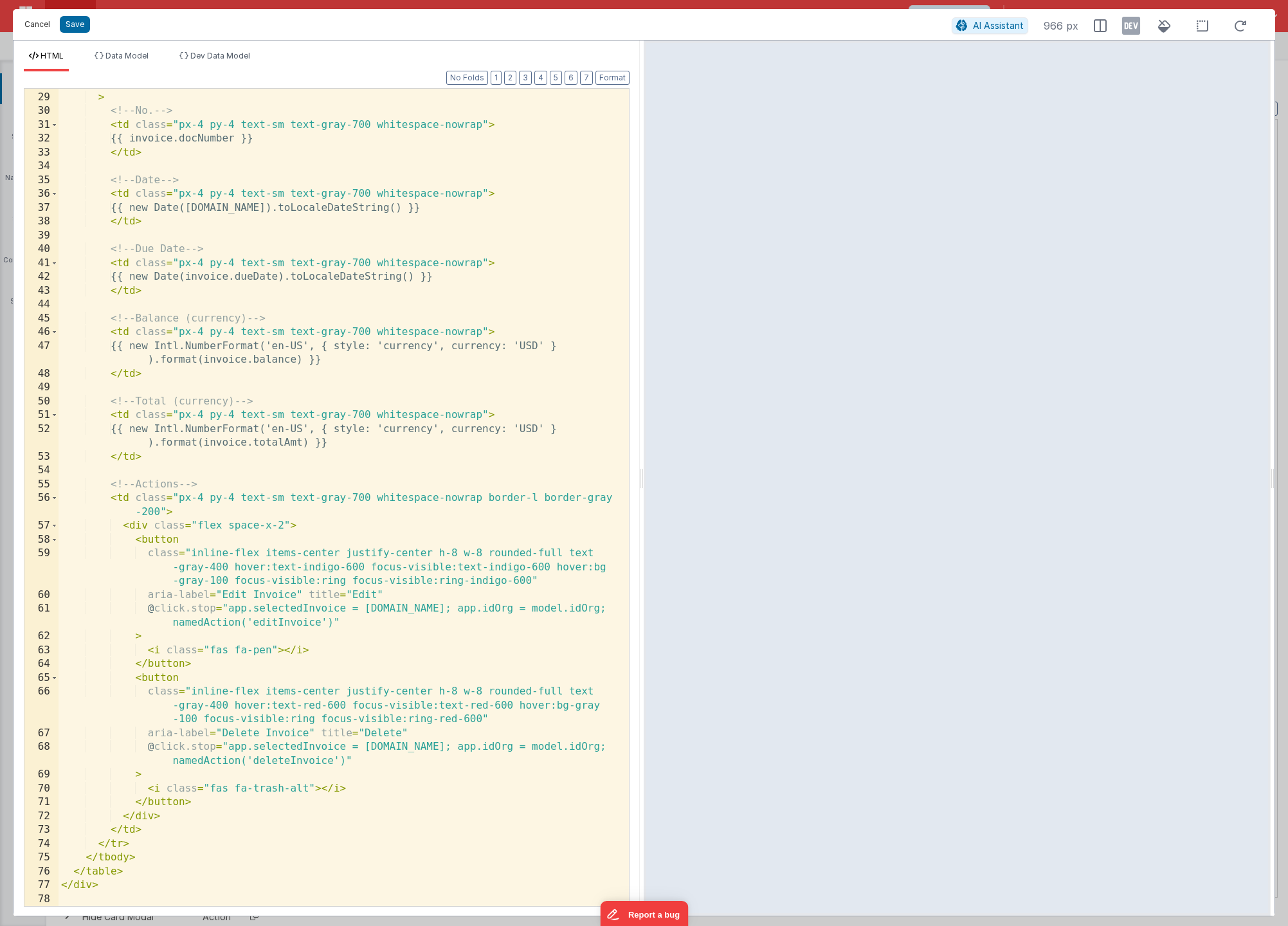
click at [47, 27] on button "Cancel" at bounding box center [38, 25] width 38 height 18
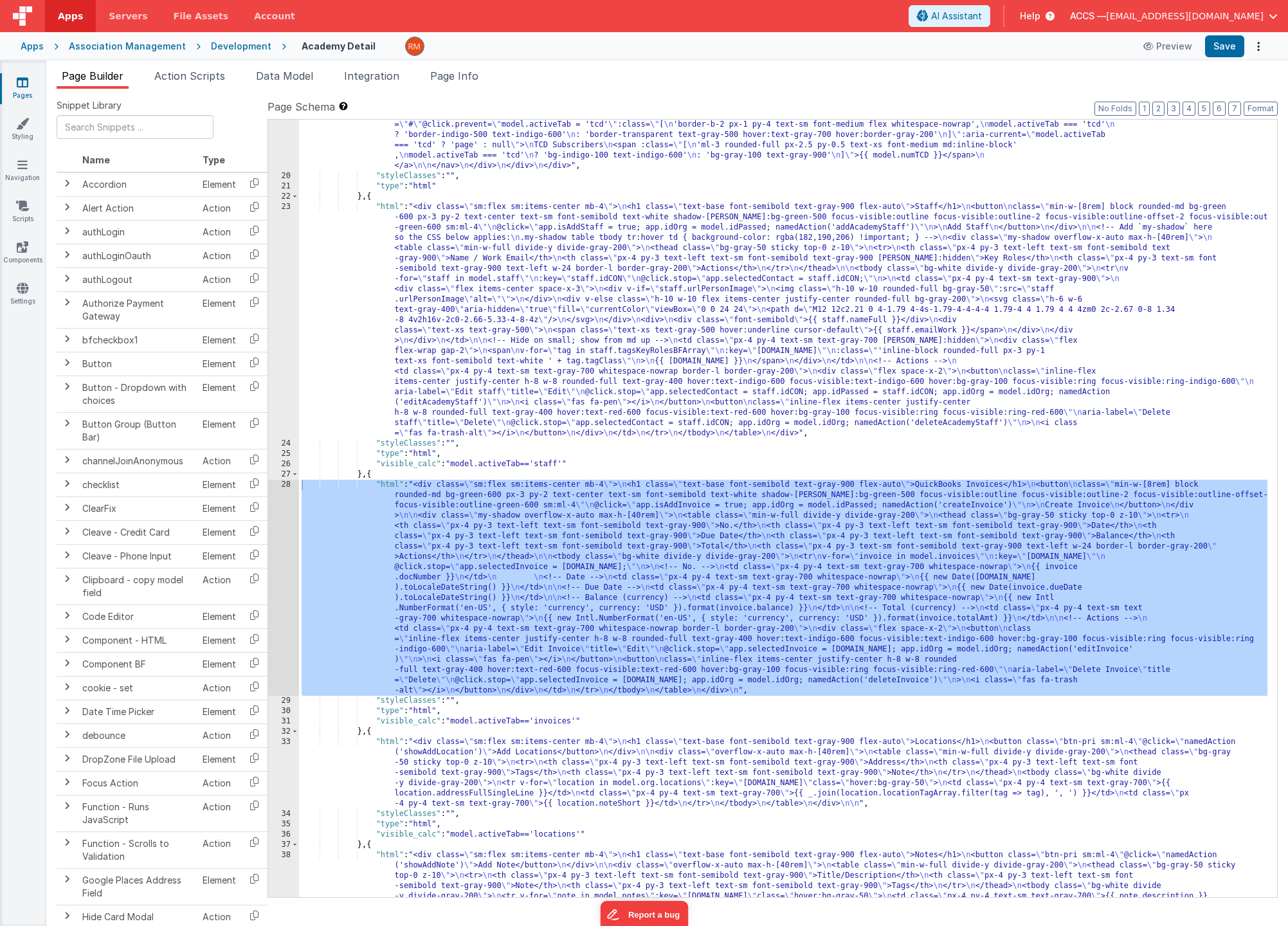
click at [20, 85] on icon at bounding box center [22, 82] width 12 height 13
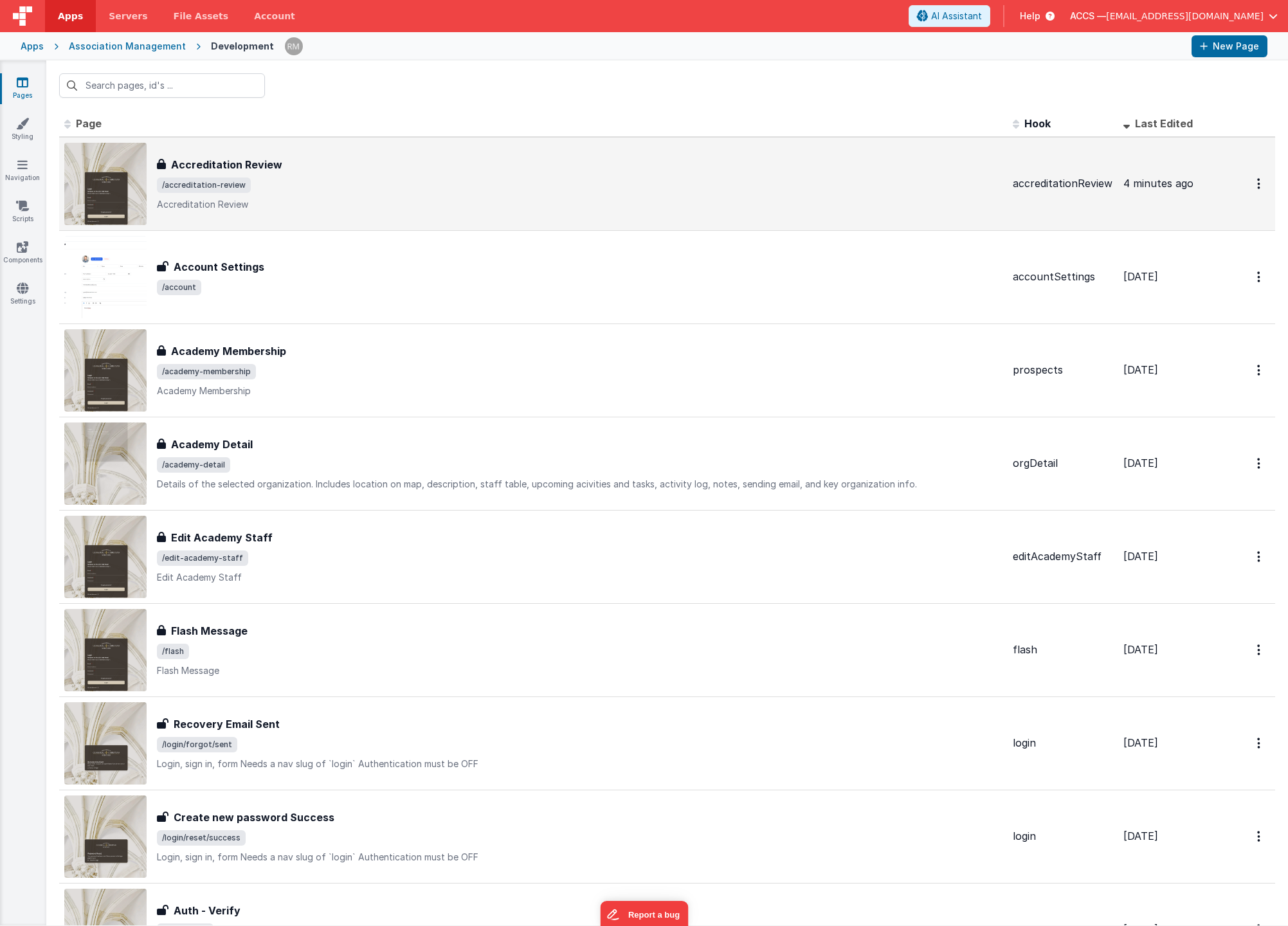
click at [273, 189] on span "/accreditation-review" at bounding box center [580, 185] width 845 height 16
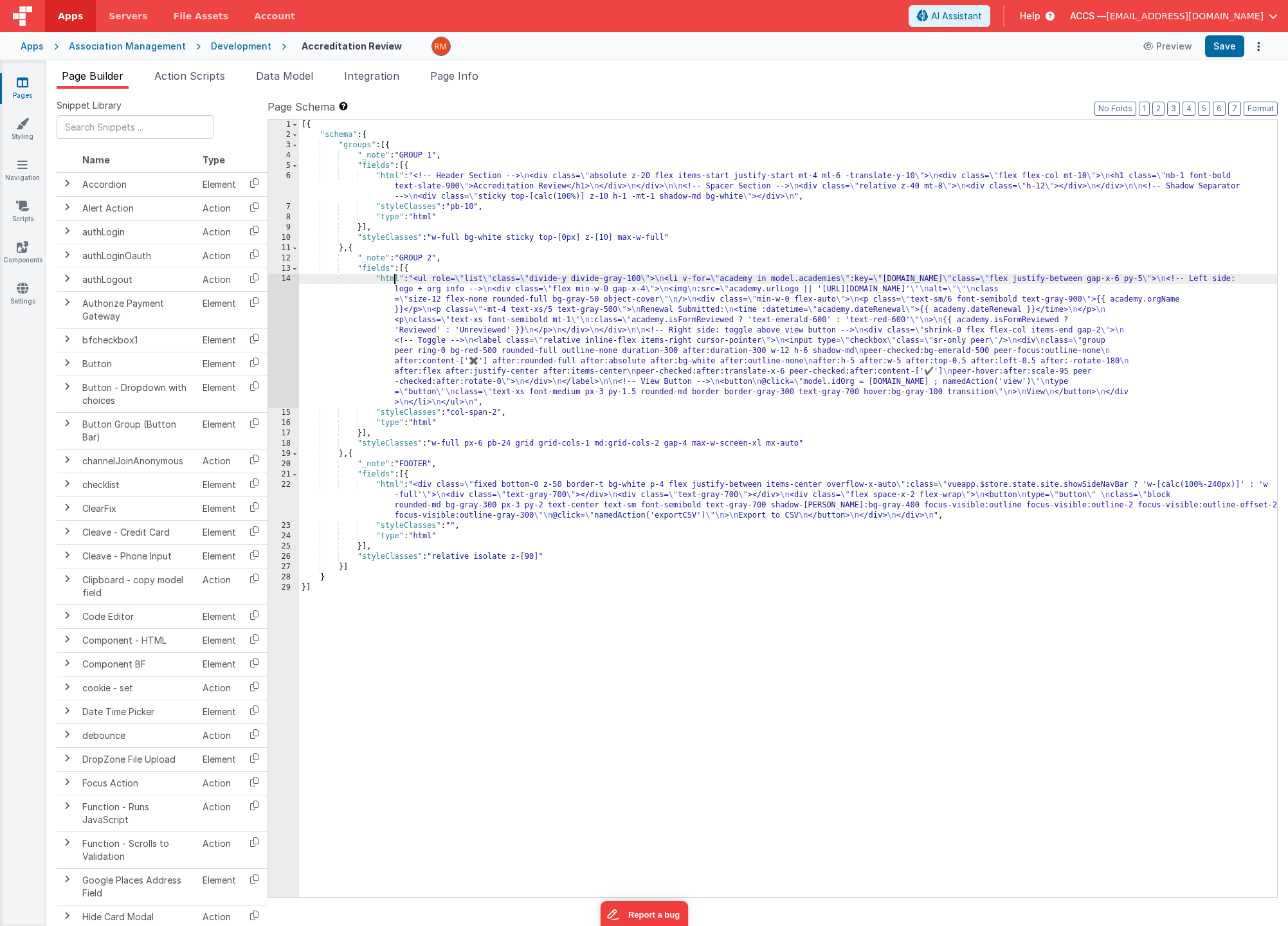
click at [392, 278] on div "[{ "schema" : { "groups" : [{ "_note" : "GROUP 1" , "fields" : [{ "html" : "<!-…" at bounding box center [788, 519] width 978 height 798
click at [287, 281] on div "14" at bounding box center [284, 340] width 31 height 134
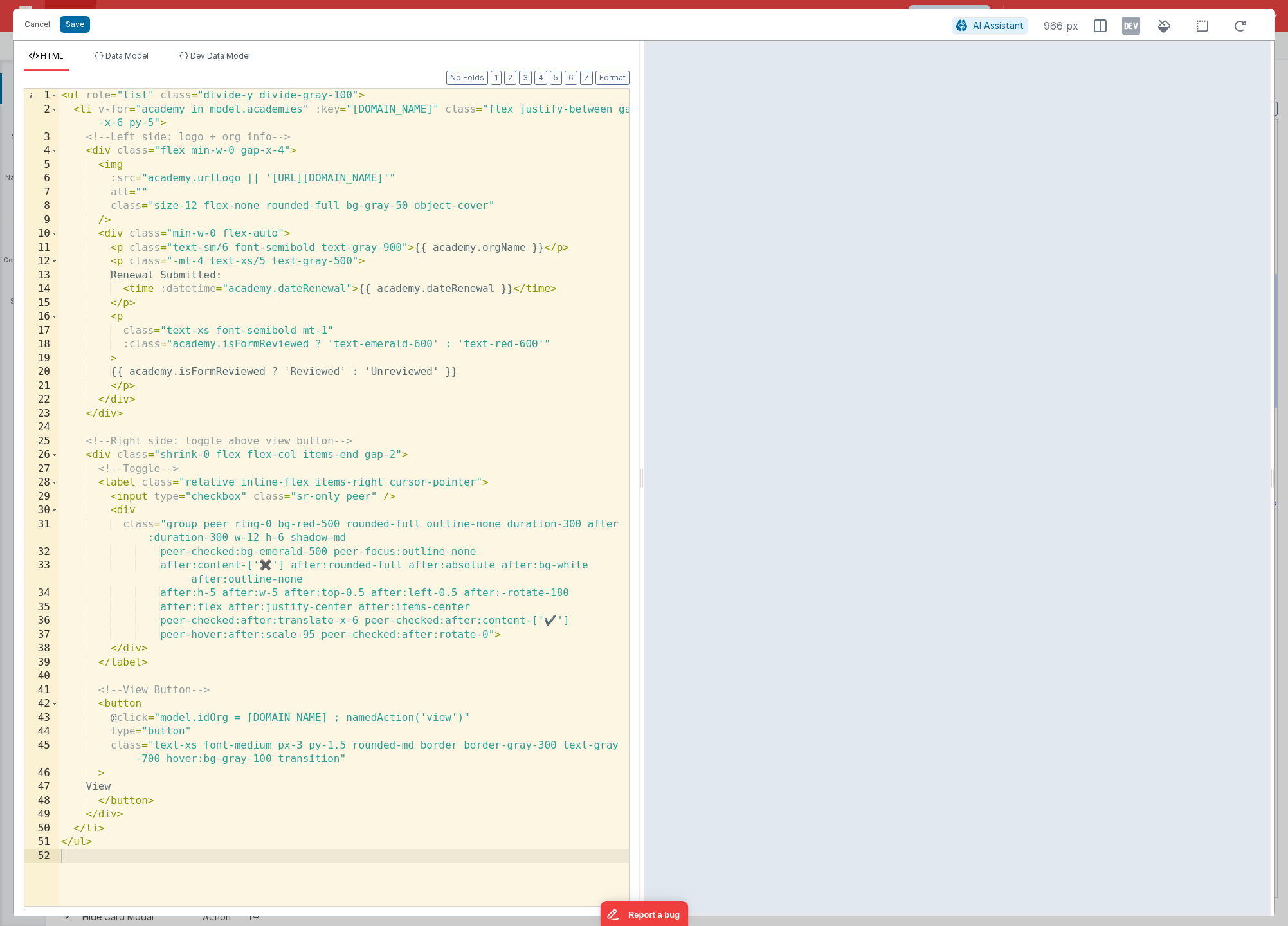
click at [351, 97] on div "< ul role = "list" class = "divide-y divide-gray-100" > < li v-for = "academy i…" at bounding box center [343, 511] width 570 height 845
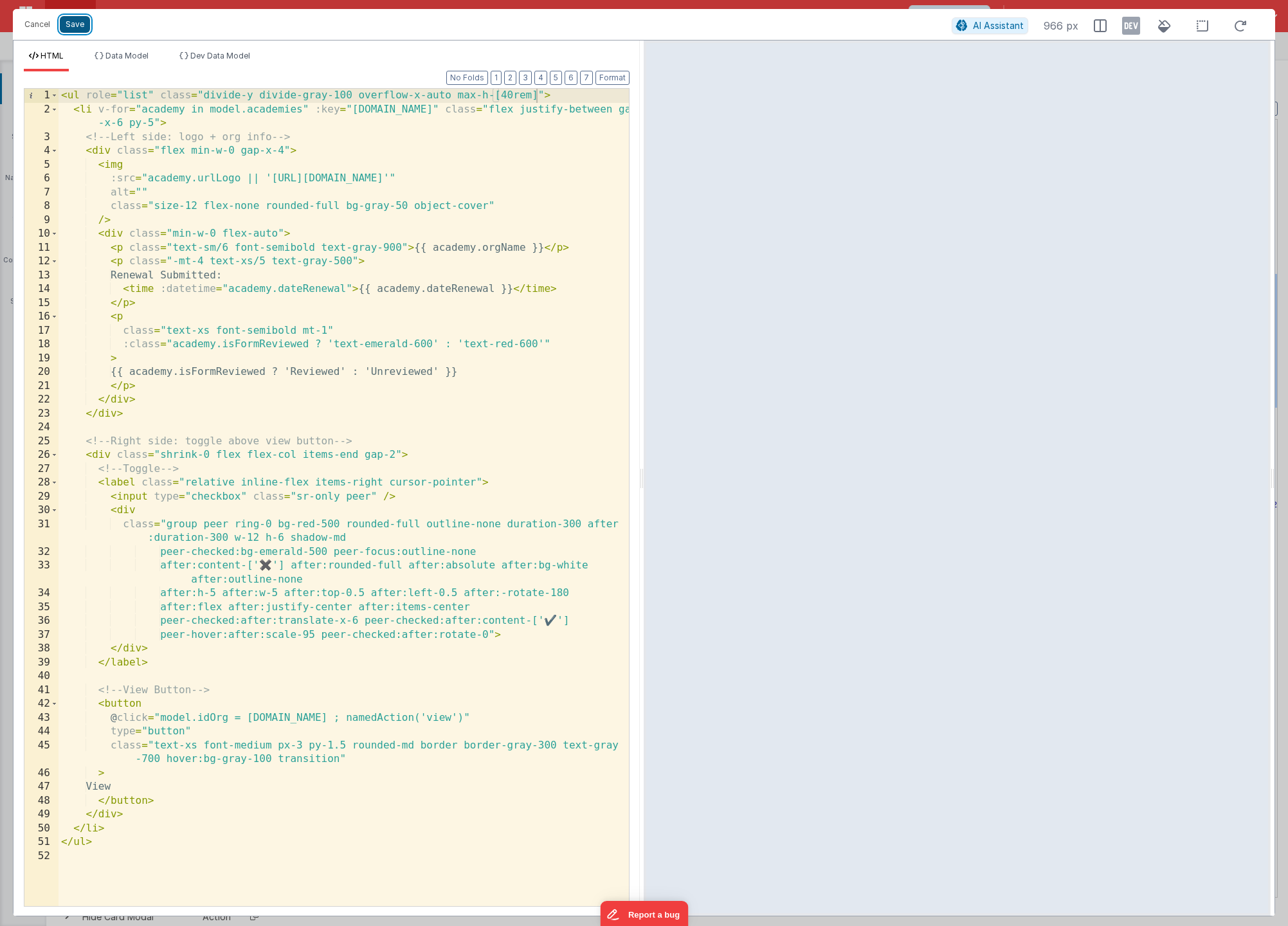
click at [83, 27] on button "Save" at bounding box center [74, 25] width 30 height 16
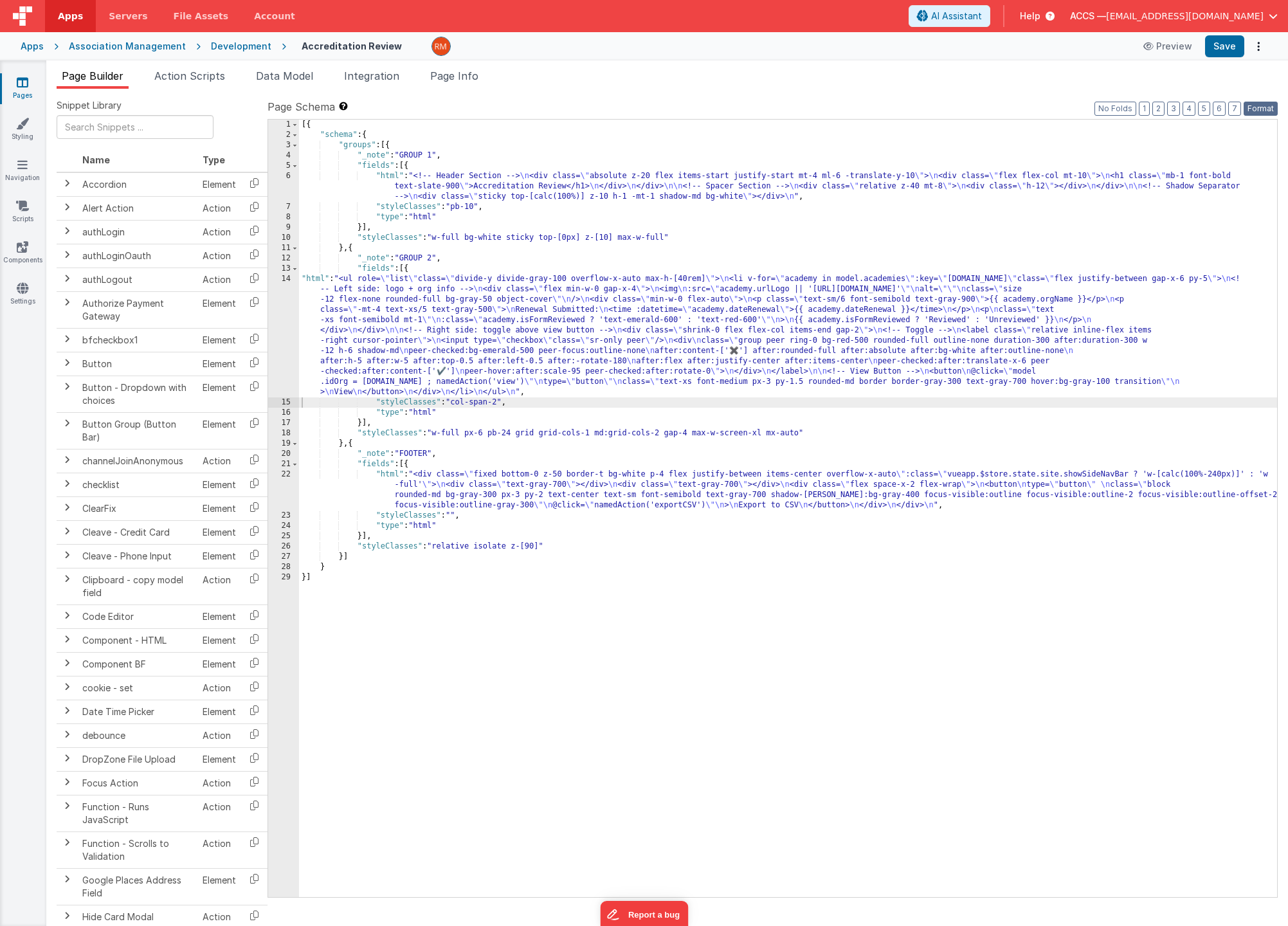
drag, startPoint x: 1261, startPoint y: 107, endPoint x: 1248, endPoint y: 65, distance: 44.0
click at [1185, 106] on button "Format" at bounding box center [1260, 108] width 34 height 14
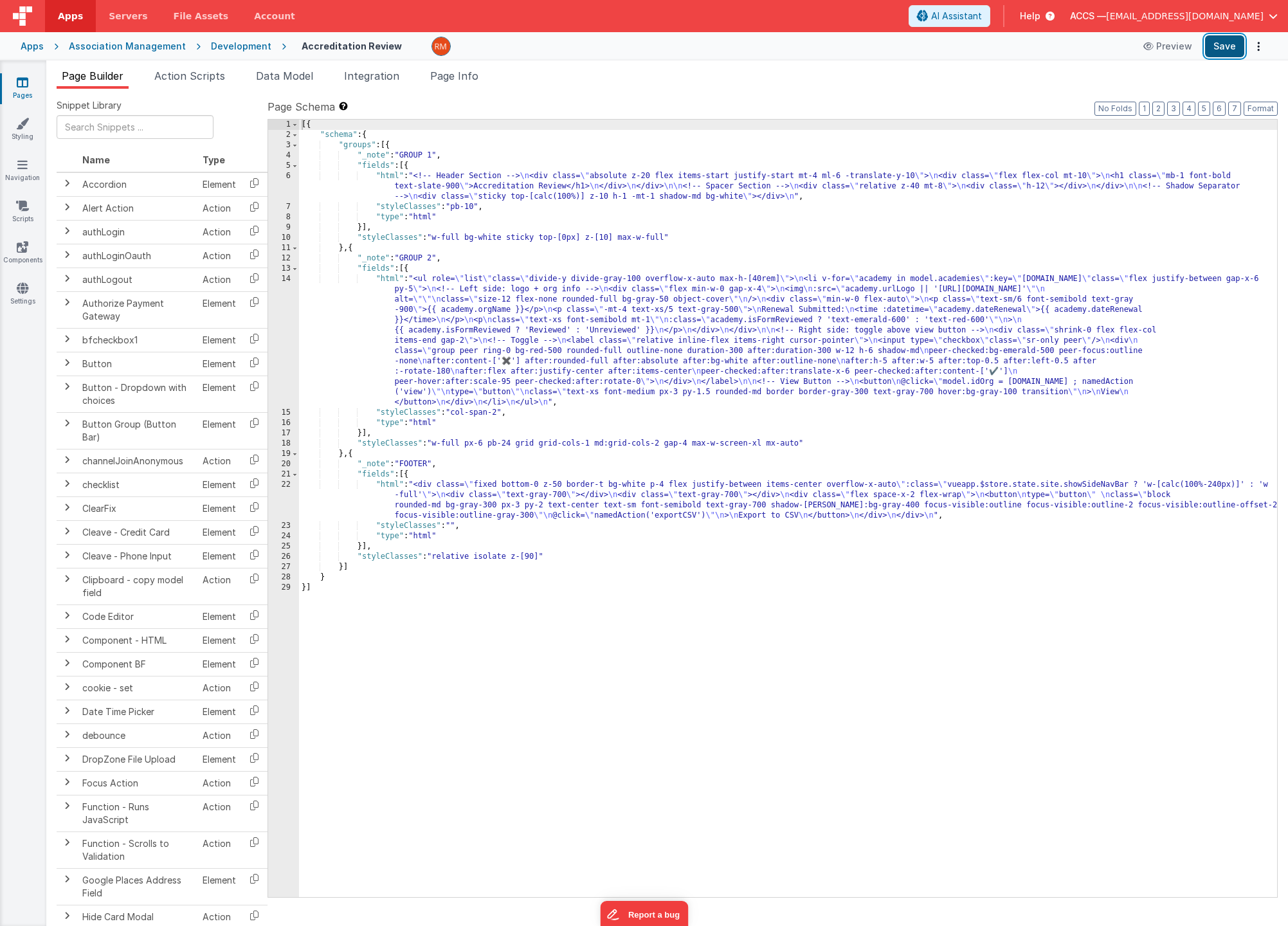
click at [1185, 46] on button "Save" at bounding box center [1224, 47] width 39 height 22
click at [501, 409] on div "[{ "schema" : { "groups" : [{ "_note" : "GROUP 1" , "fields" : [{ "html" : "<!-…" at bounding box center [788, 519] width 978 height 798
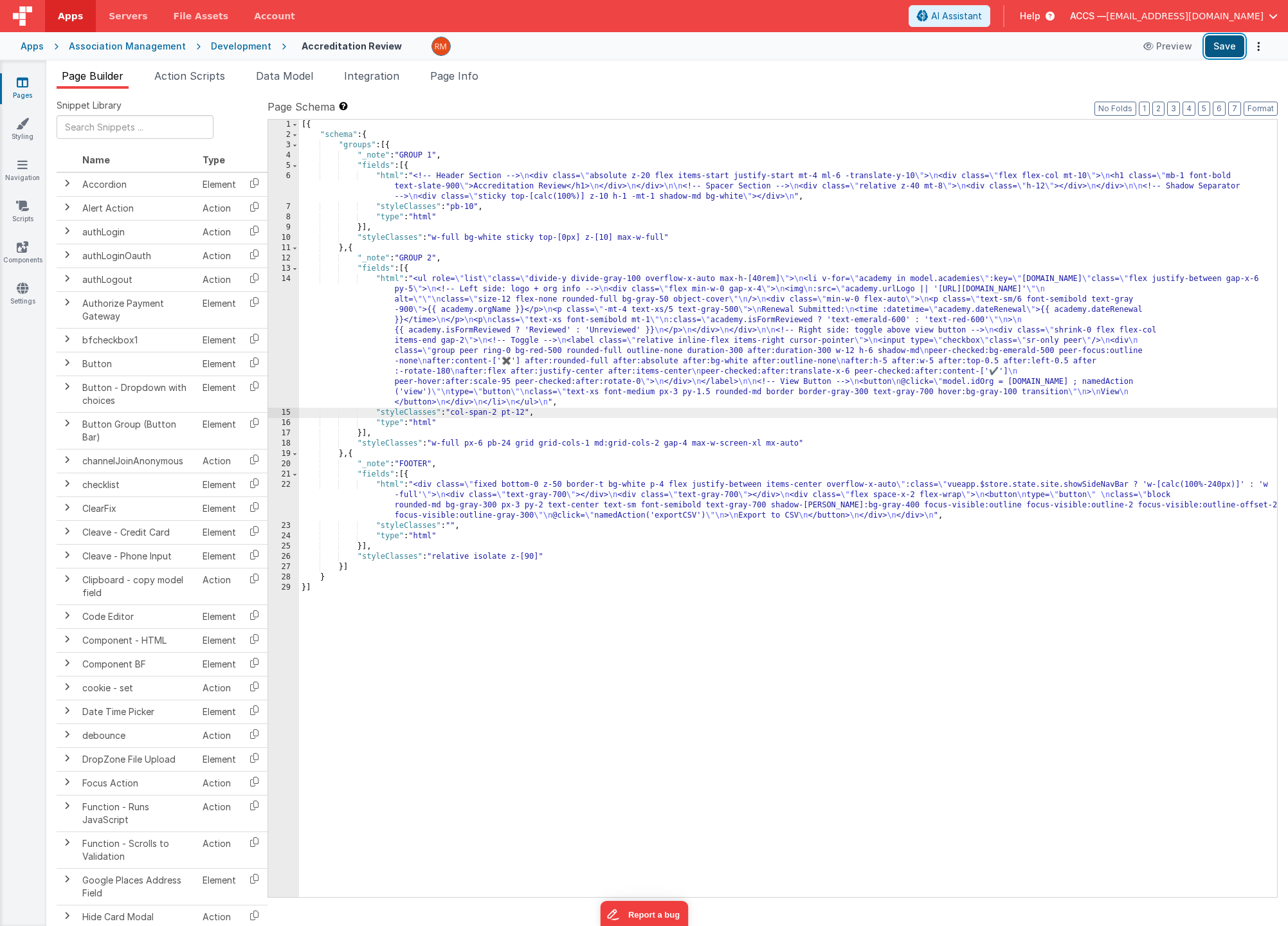
click at [1185, 47] on button "Save" at bounding box center [1224, 47] width 39 height 22
click at [389, 283] on div "[{ "schema" : { "groups" : [{ "_note" : "GROUP 1" , "fields" : [{ "html" : "<!-…" at bounding box center [788, 519] width 978 height 798
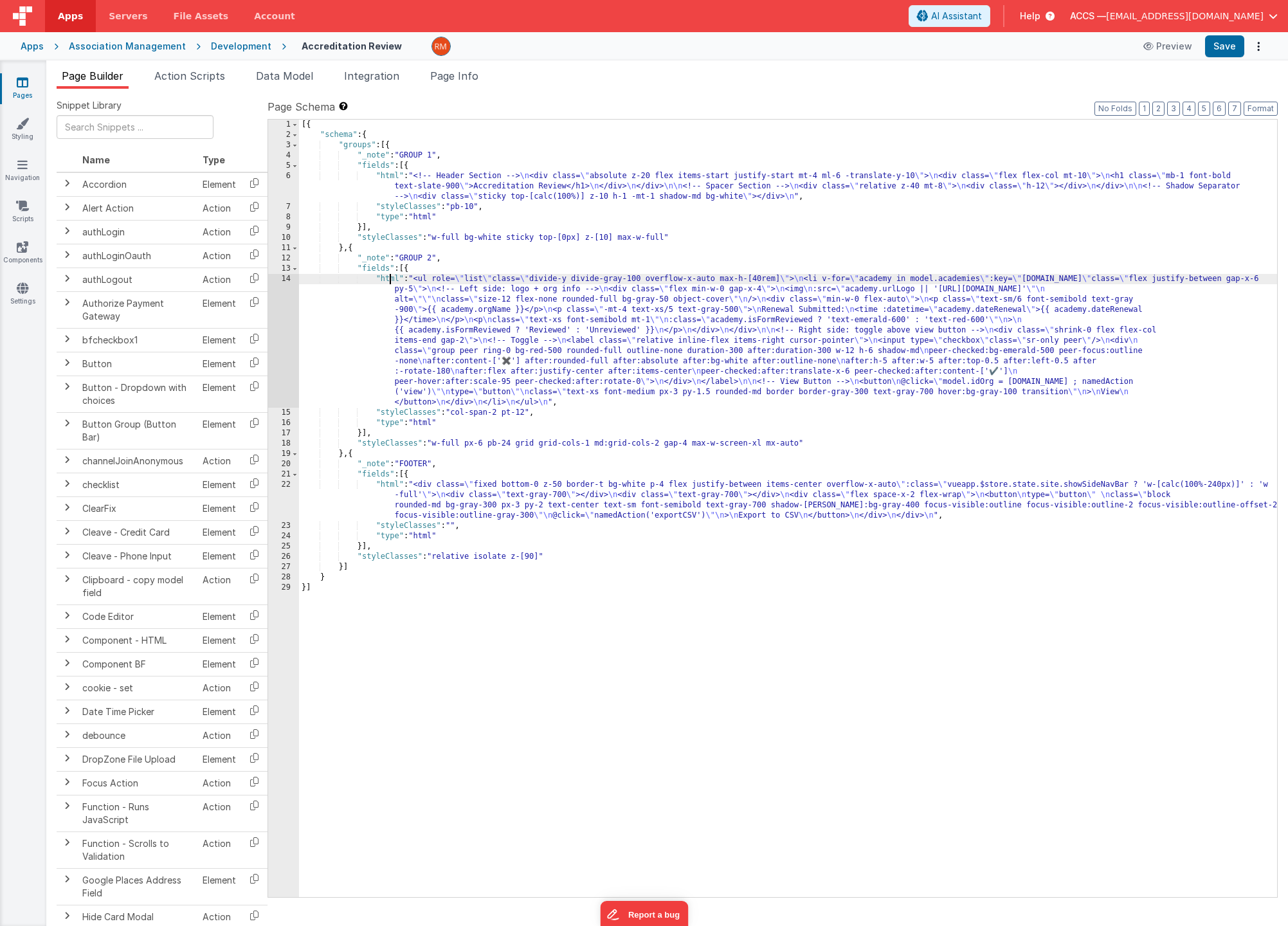
click at [288, 282] on div "14" at bounding box center [284, 340] width 31 height 134
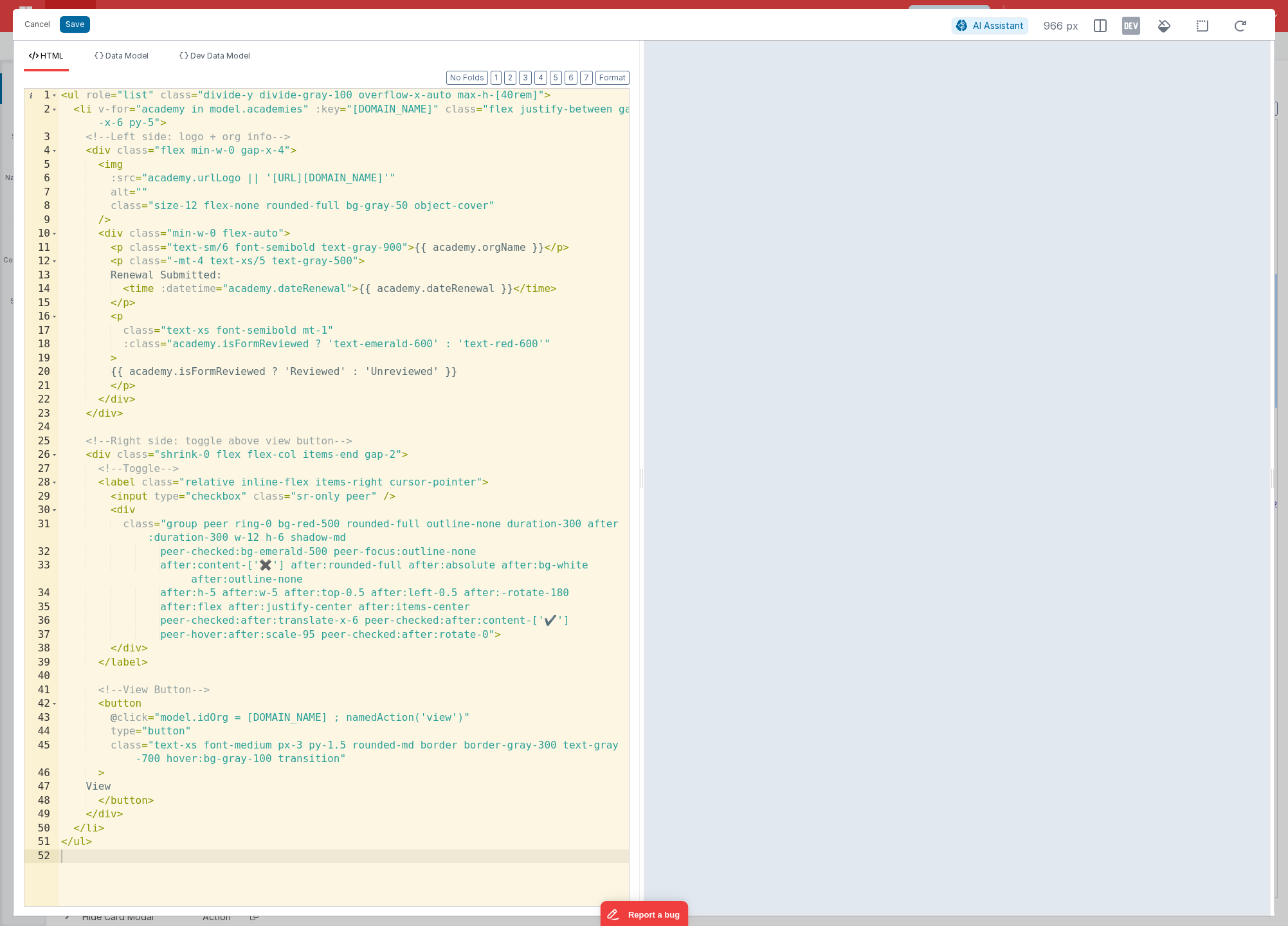
click at [475, 485] on div "< ul role = "list" class = "divide-y divide-gray-100 overflow-x-auto max-h-[40r…" at bounding box center [343, 511] width 570 height 845
click at [84, 29] on button "Save" at bounding box center [74, 25] width 30 height 16
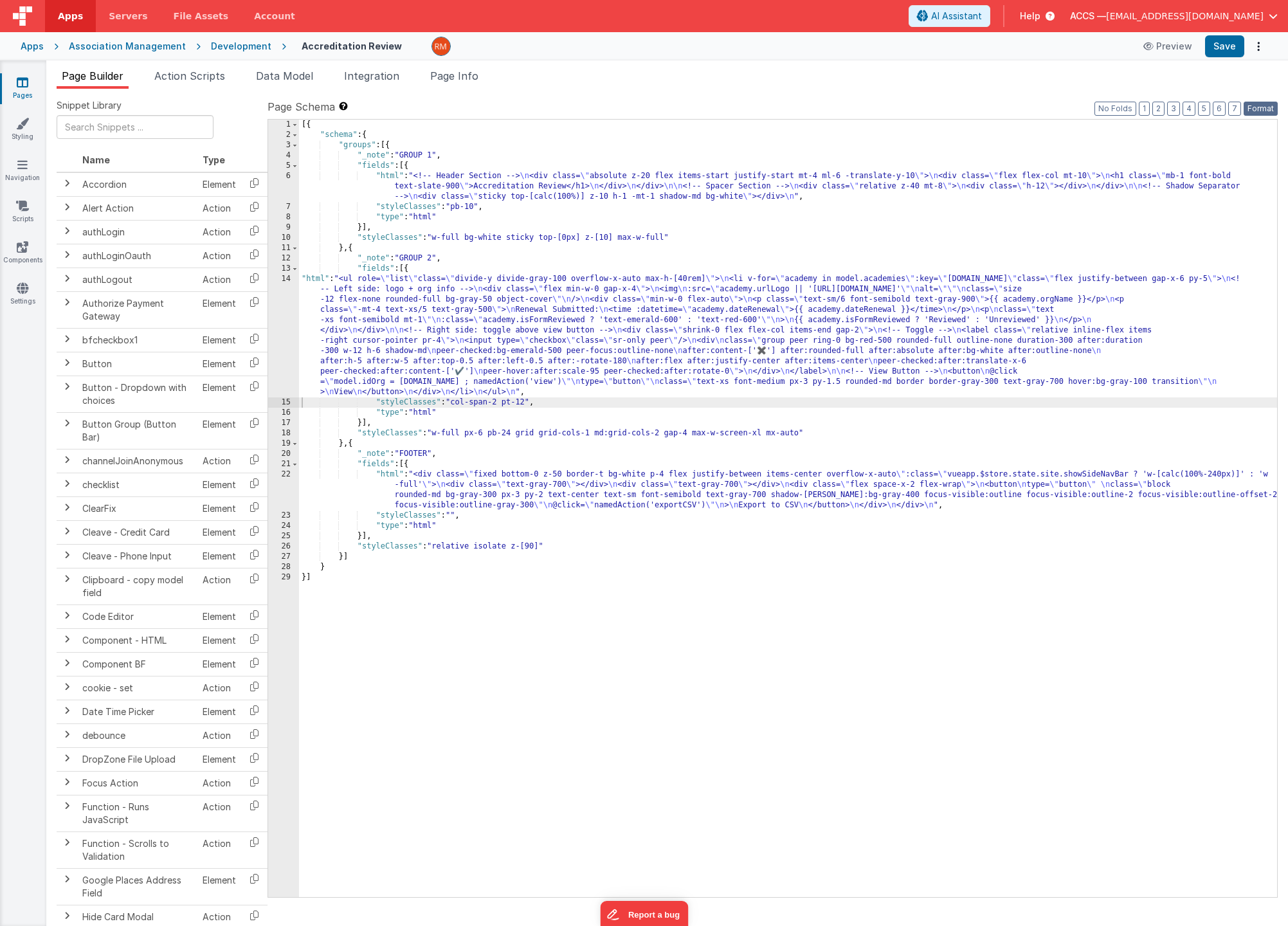
drag, startPoint x: 1264, startPoint y: 107, endPoint x: 1254, endPoint y: 98, distance: 13.5
click at [1185, 107] on button "Format" at bounding box center [1260, 108] width 34 height 14
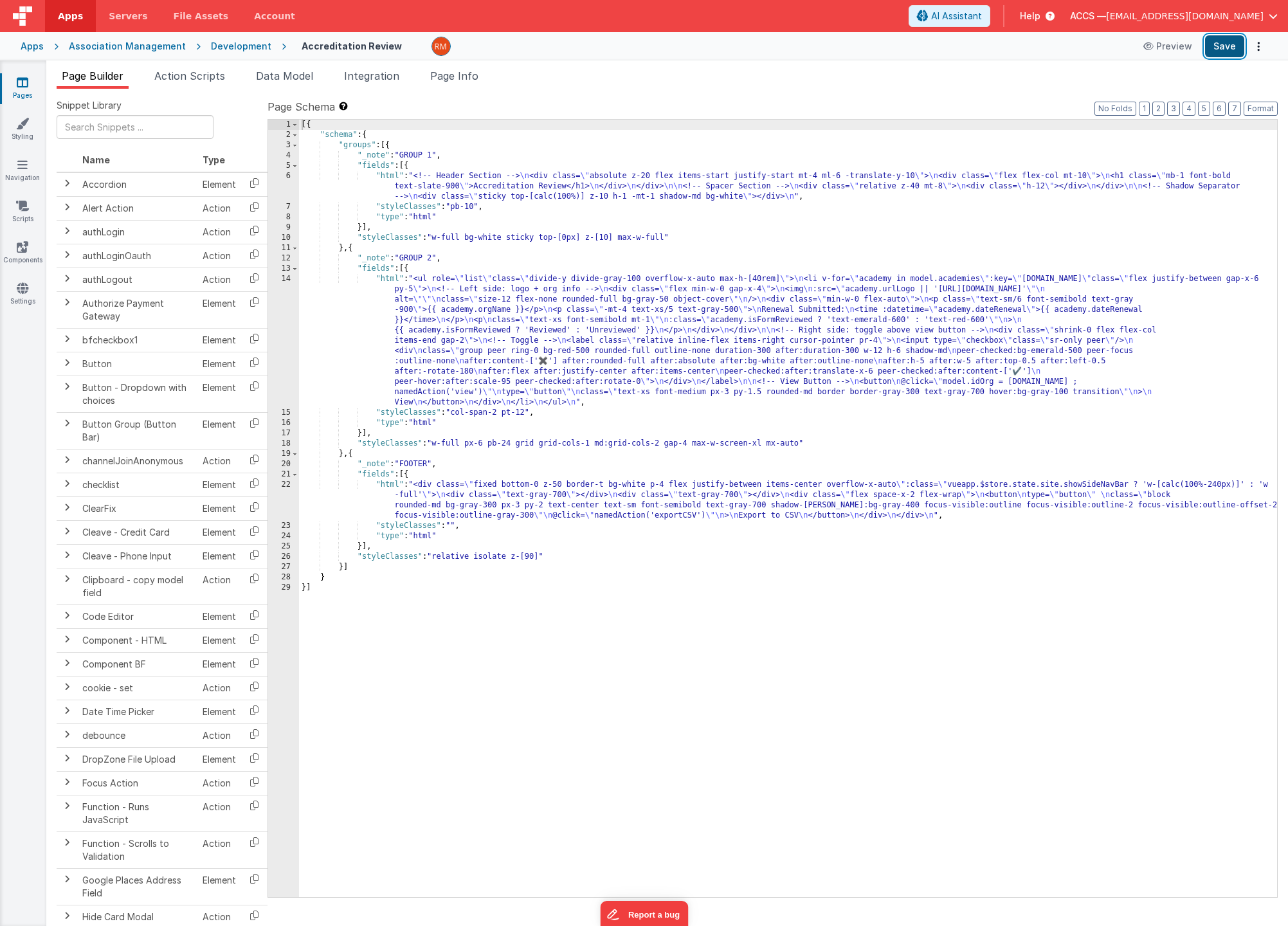
click at [1185, 53] on button "Save" at bounding box center [1224, 47] width 39 height 22
click at [395, 280] on div "[{ "schema" : { "groups" : [{ "_note" : "GROUP 1" , "fields" : [{ "html" : "<!-…" at bounding box center [788, 519] width 978 height 798
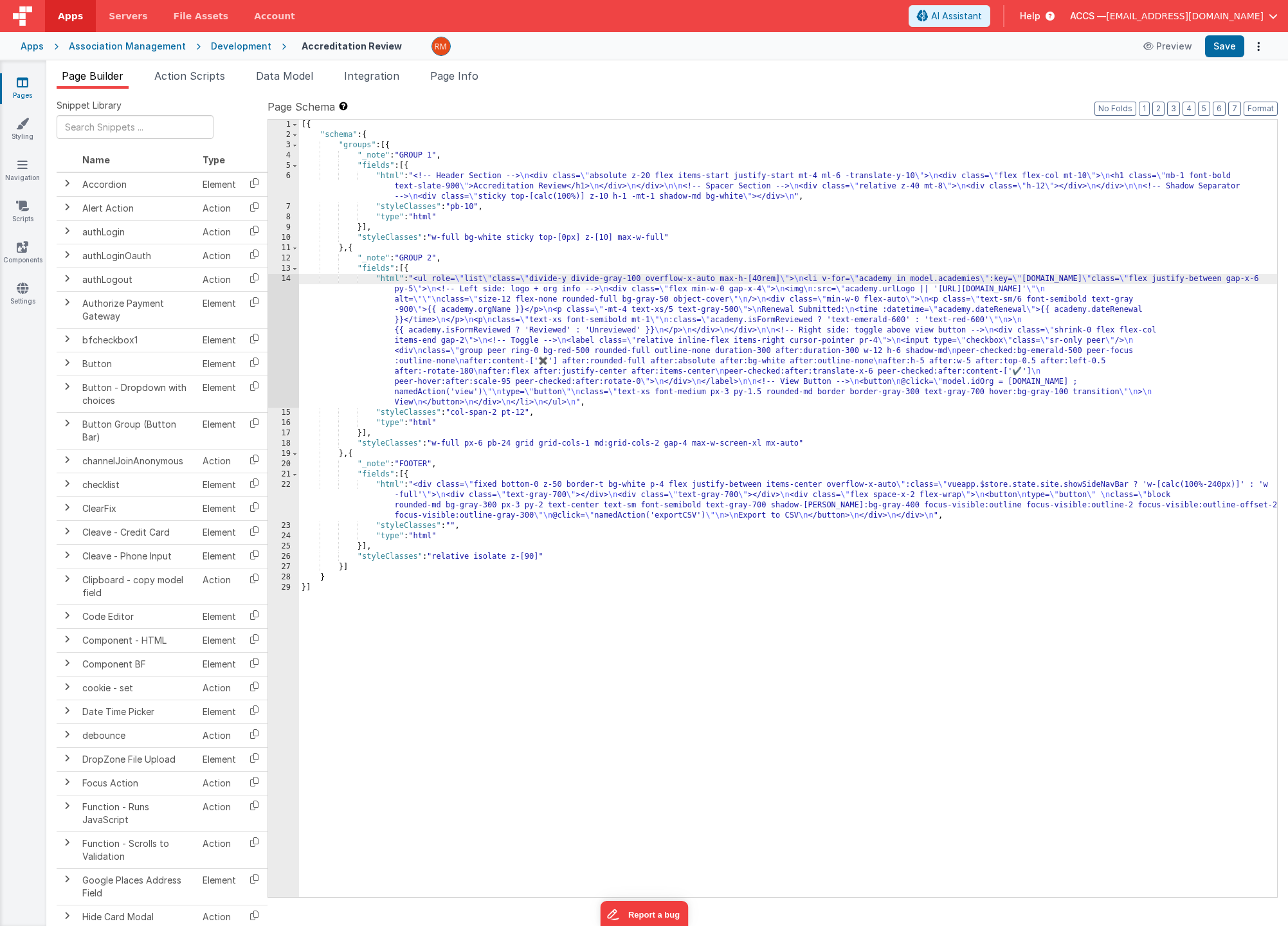
click at [287, 278] on div "14" at bounding box center [284, 340] width 31 height 134
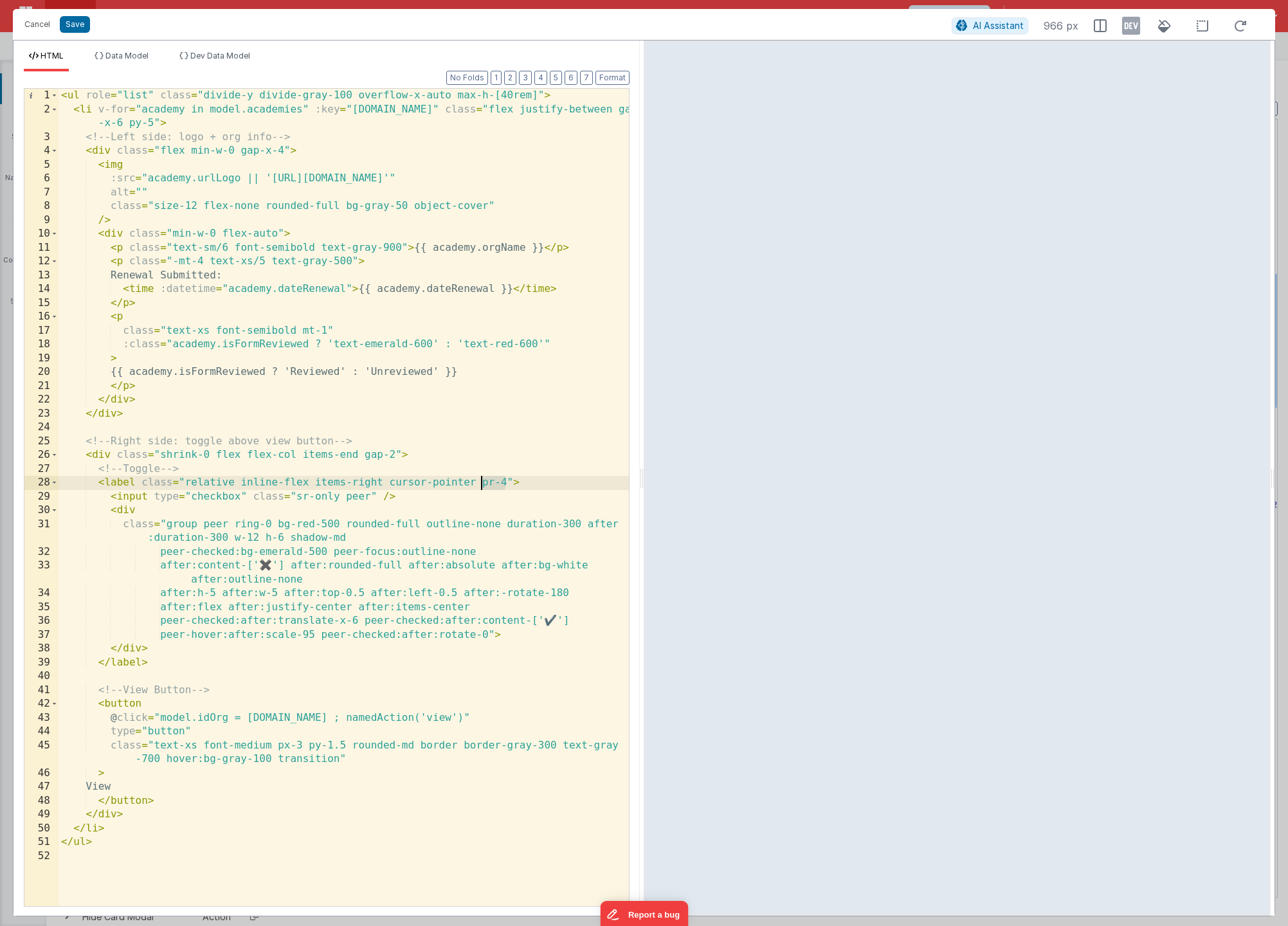
drag, startPoint x: 505, startPoint y: 483, endPoint x: 479, endPoint y: 484, distance: 26.0
click at [479, 484] on div "< ul role = "list" class = "divide-y divide-gray-100 overflow-x-auto max-h-[40r…" at bounding box center [343, 511] width 570 height 845
click at [395, 456] on div "< ul role = "list" class = "divide-y divide-gray-100 overflow-x-auto max-h-[40r…" at bounding box center [343, 511] width 570 height 845
click at [72, 20] on button "Save" at bounding box center [74, 25] width 30 height 16
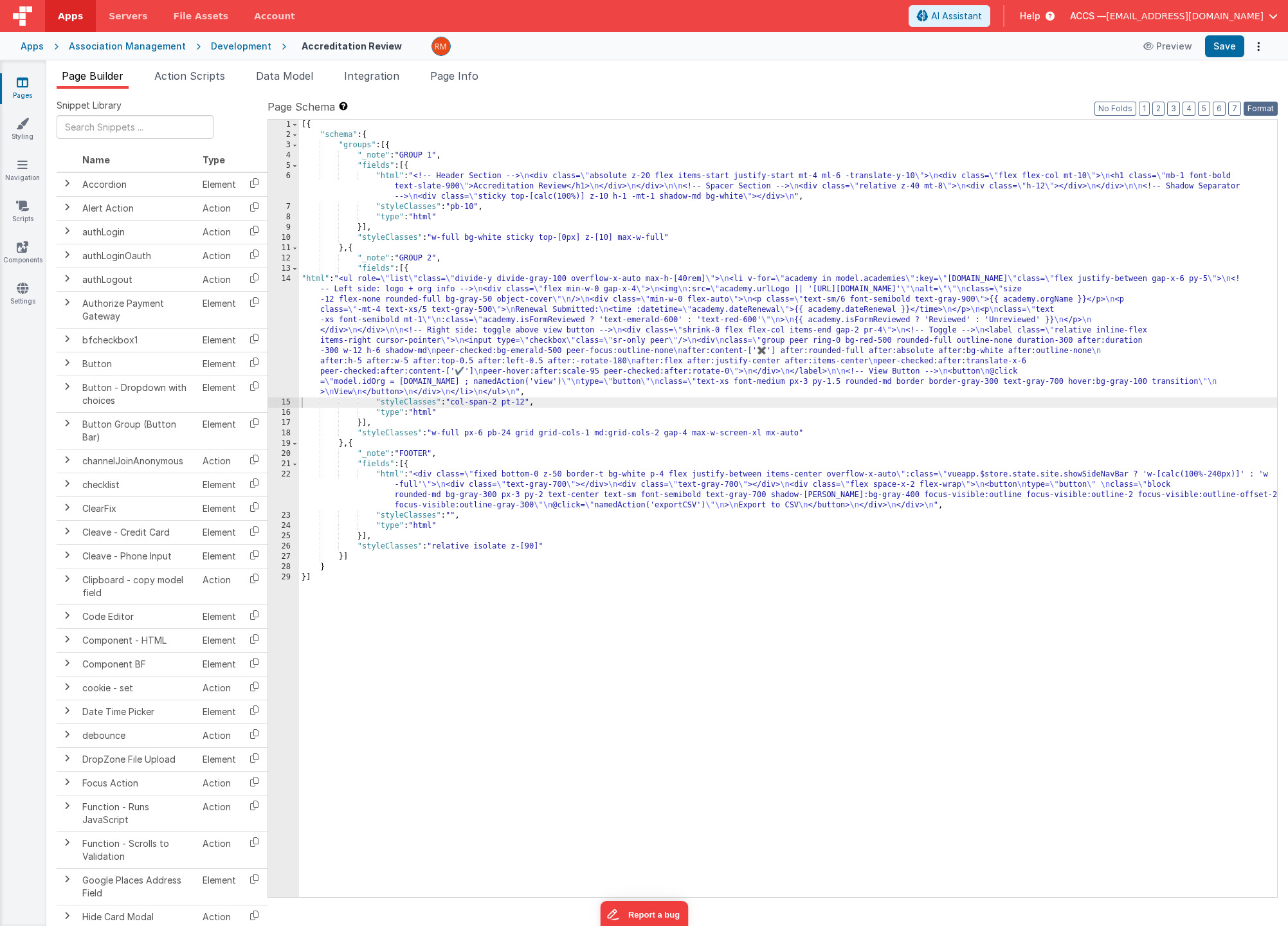
drag, startPoint x: 1262, startPoint y: 103, endPoint x: 1229, endPoint y: 60, distance: 54.2
click at [1185, 103] on button "Format" at bounding box center [1260, 108] width 34 height 14
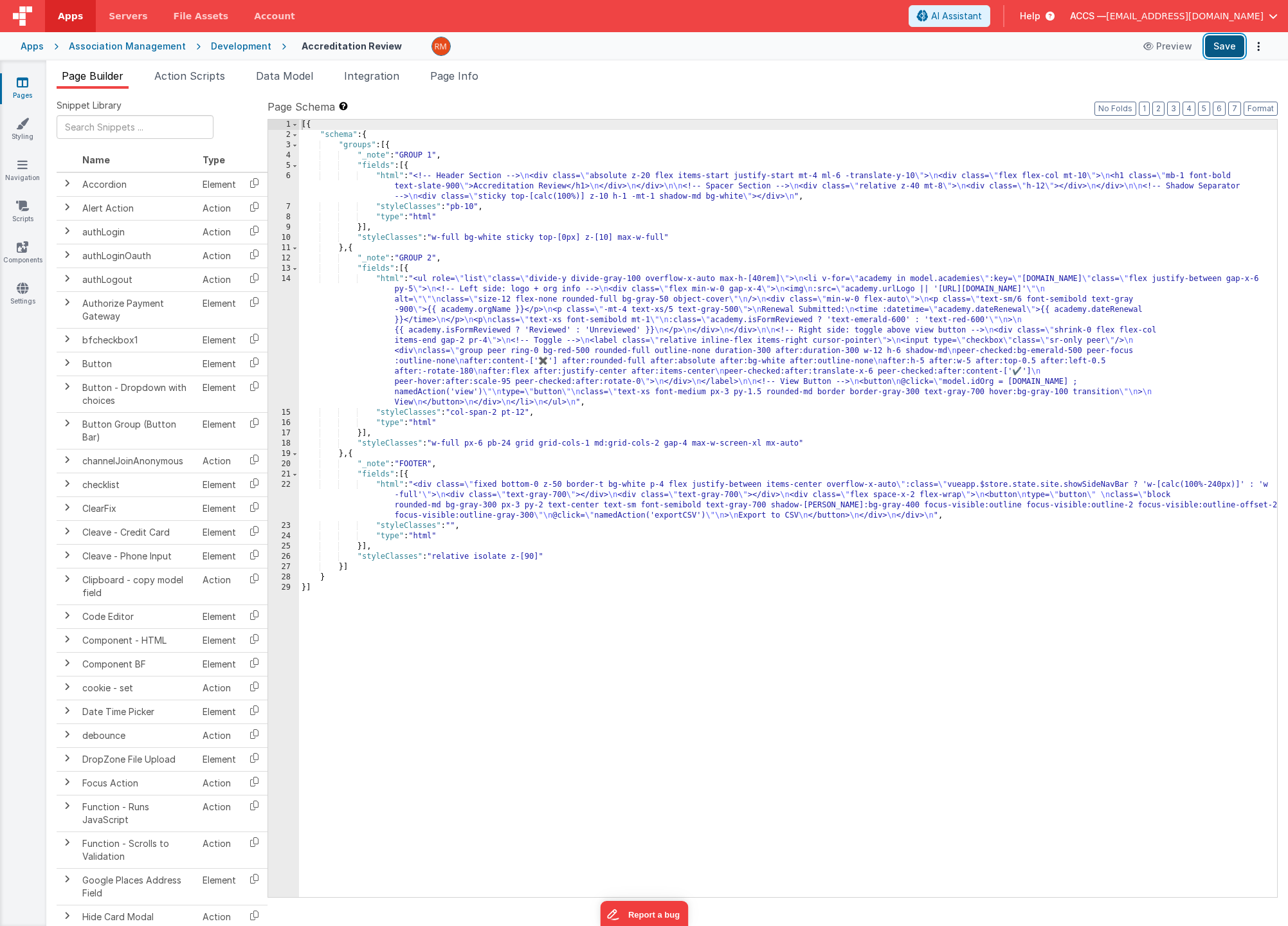
click at [1185, 46] on button "Save" at bounding box center [1224, 47] width 39 height 22
